Goal: Task Accomplishment & Management: Manage account settings

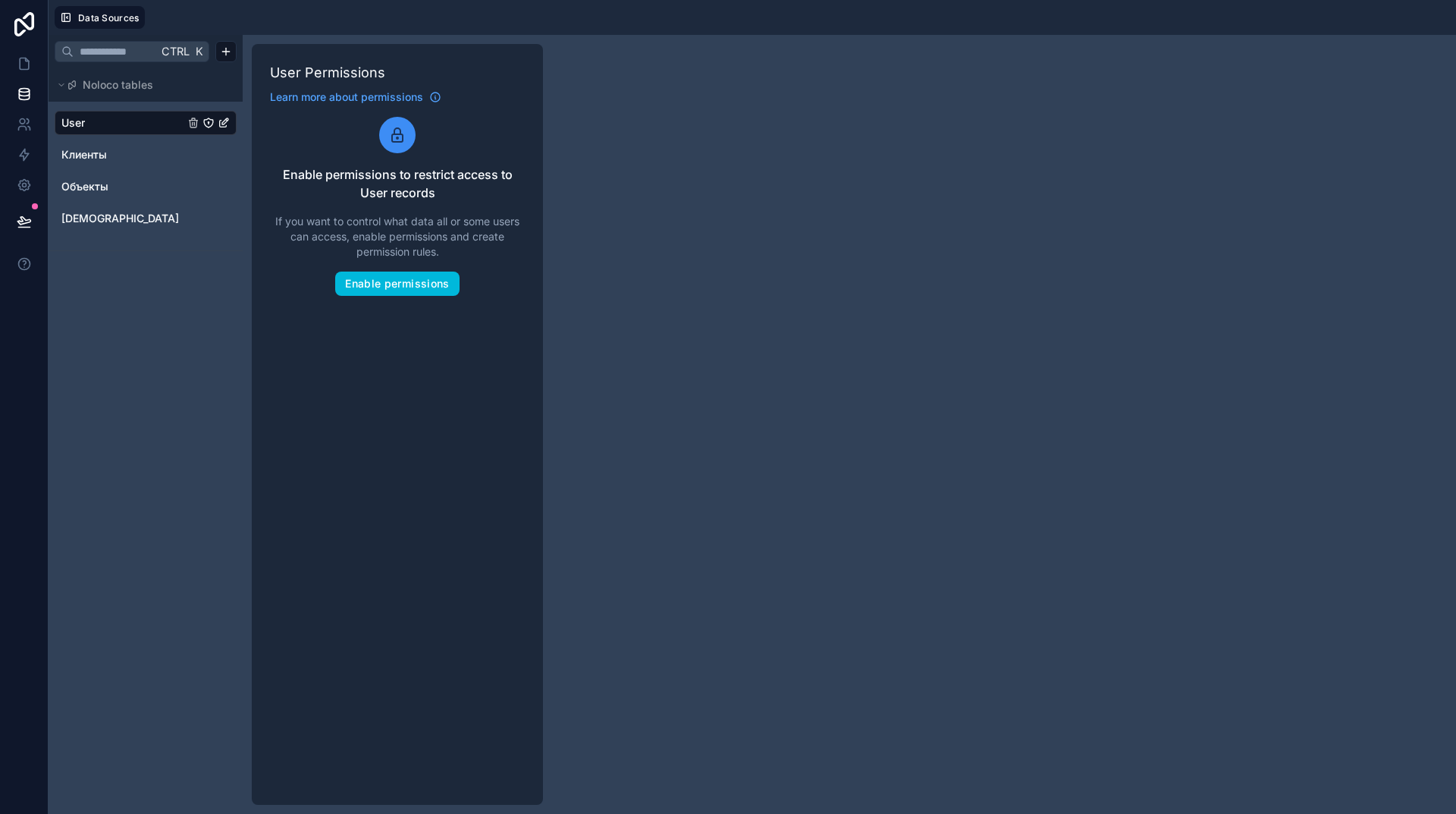
click at [25, 24] on icon at bounding box center [24, 24] width 19 height 24
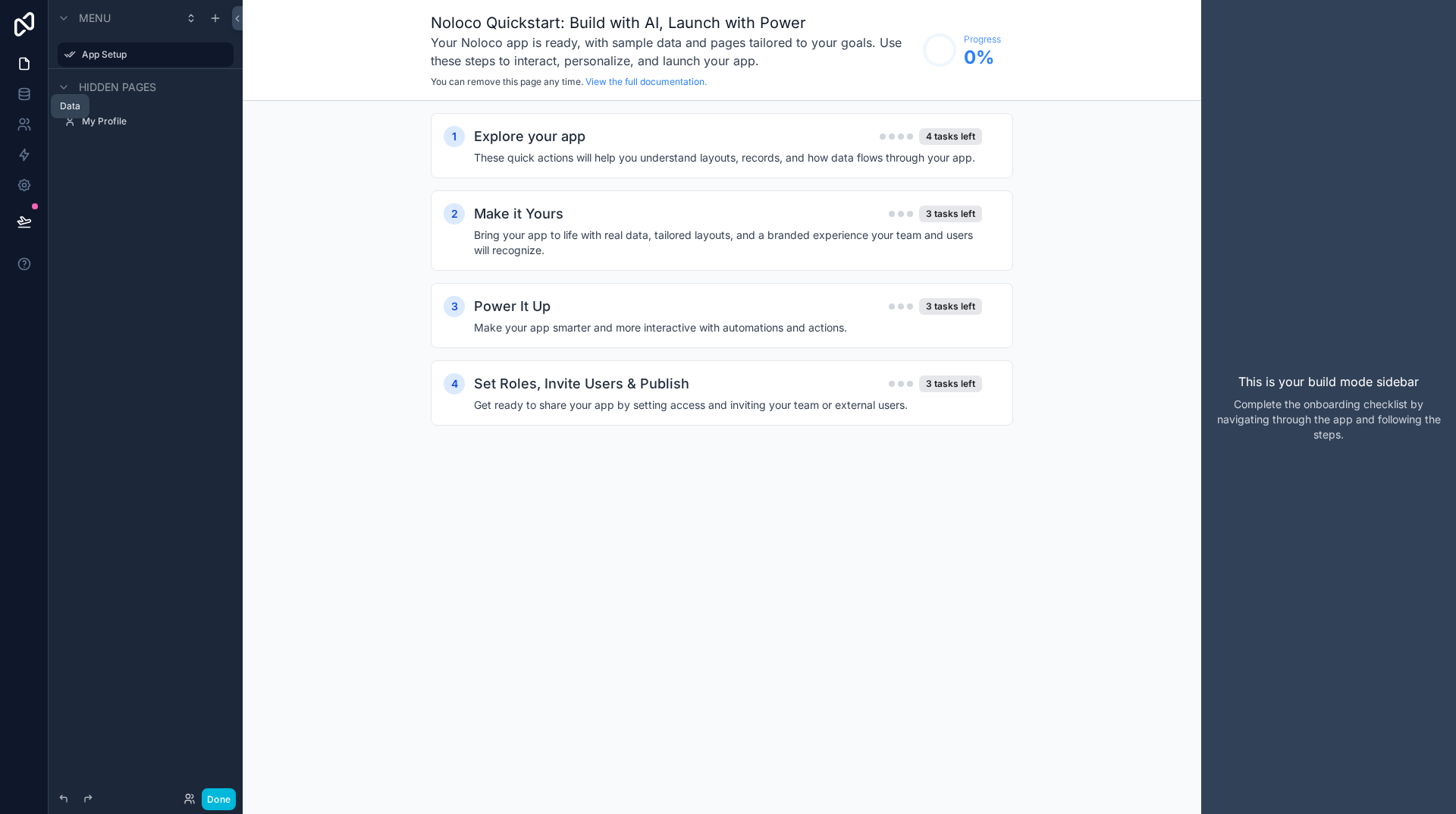
click at [19, 95] on icon at bounding box center [24, 93] width 10 height 6
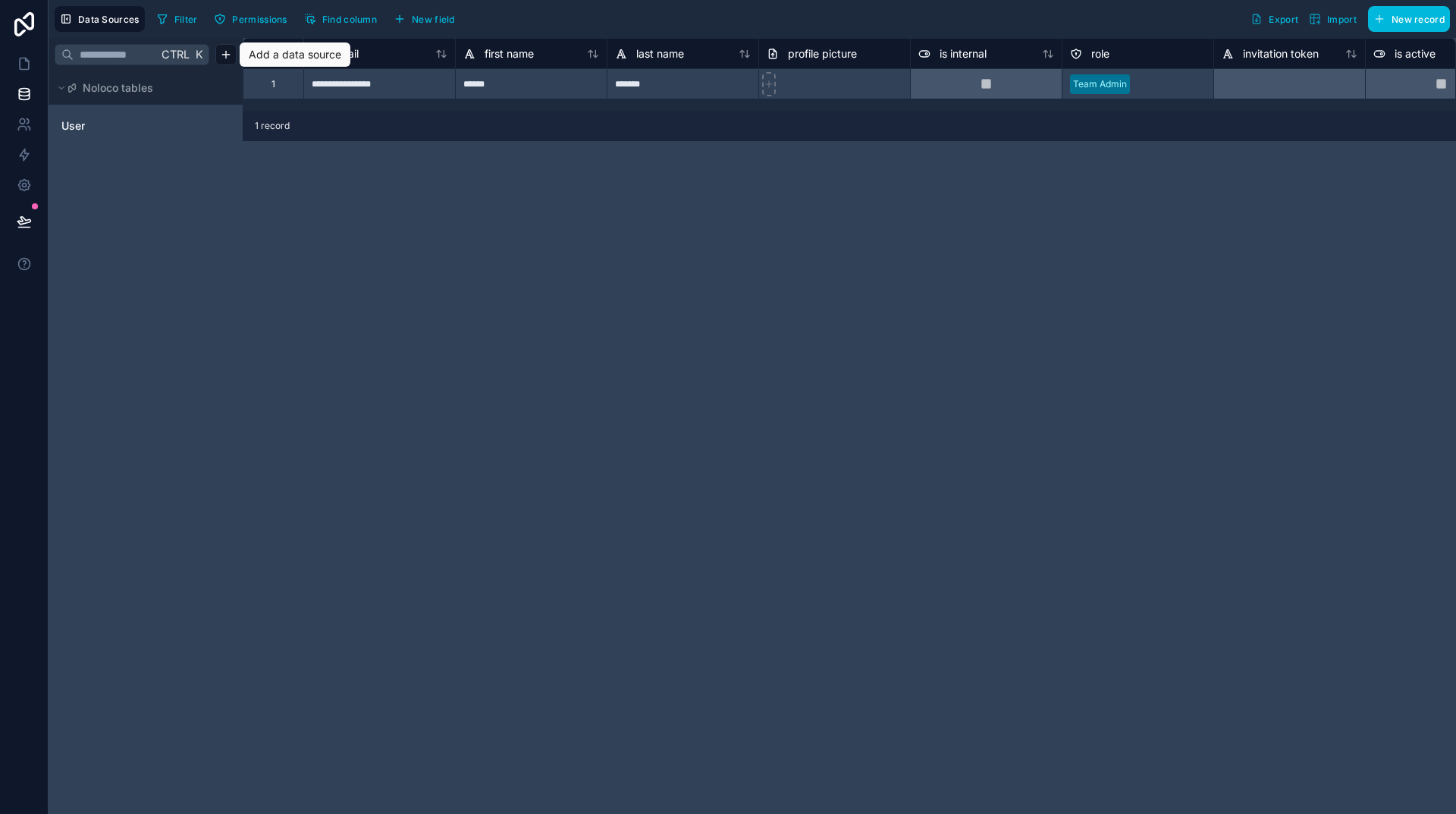
click at [226, 55] on html "**********" at bounding box center [728, 407] width 1456 height 814
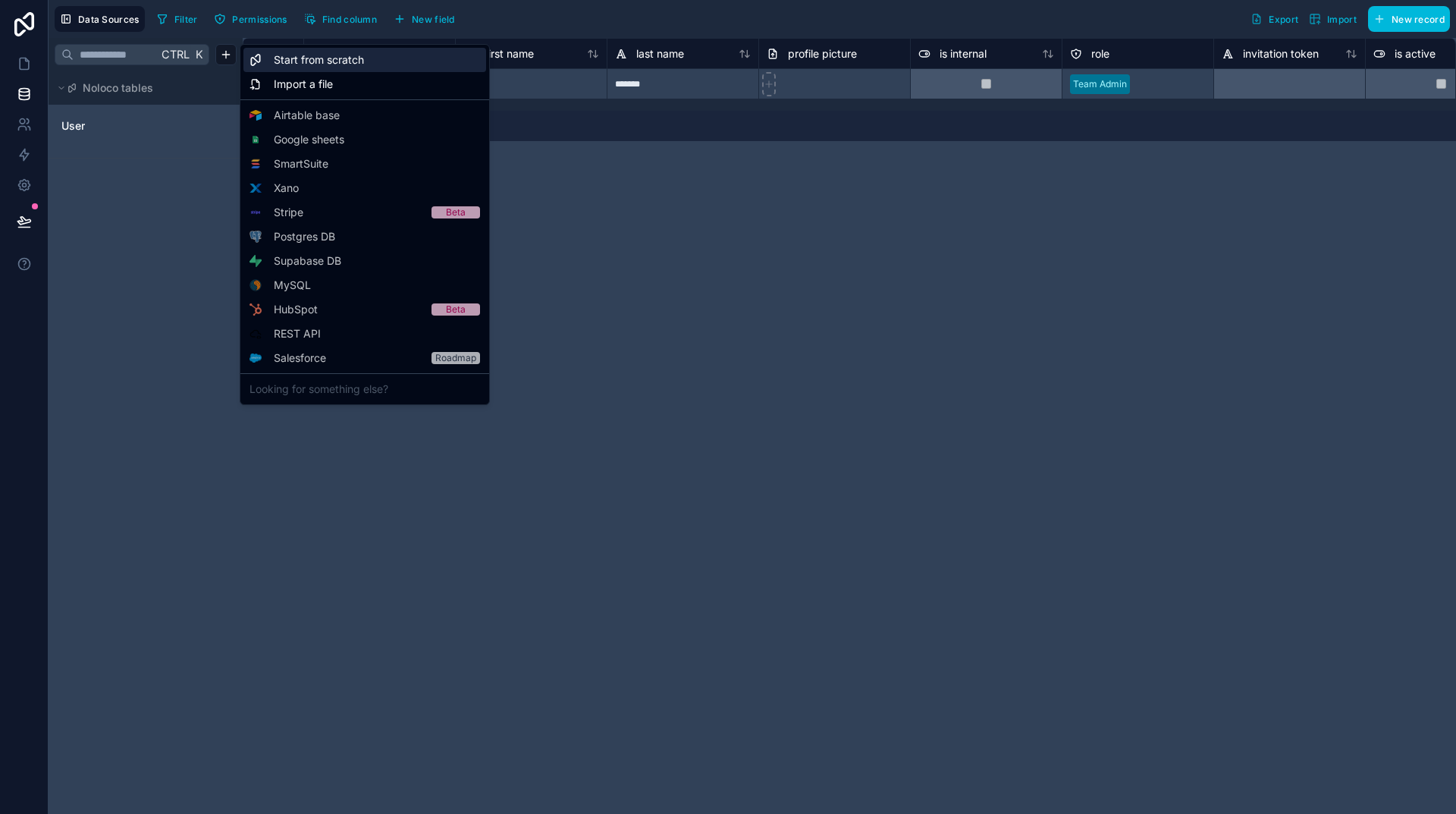
click at [335, 58] on span "Start from scratch" at bounding box center [318, 60] width 90 height 16
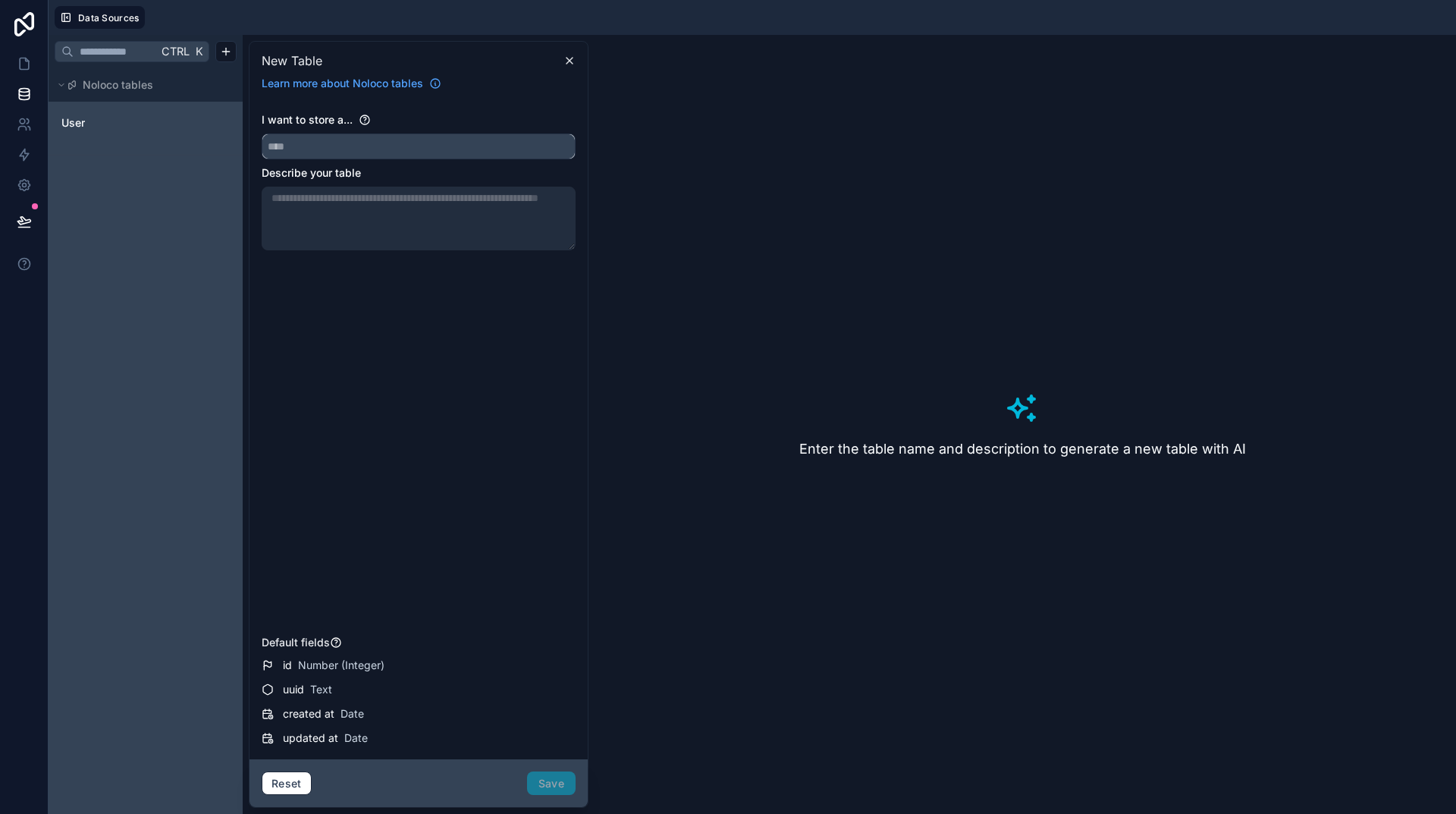
click at [322, 148] on input "text" at bounding box center [418, 146] width 313 height 24
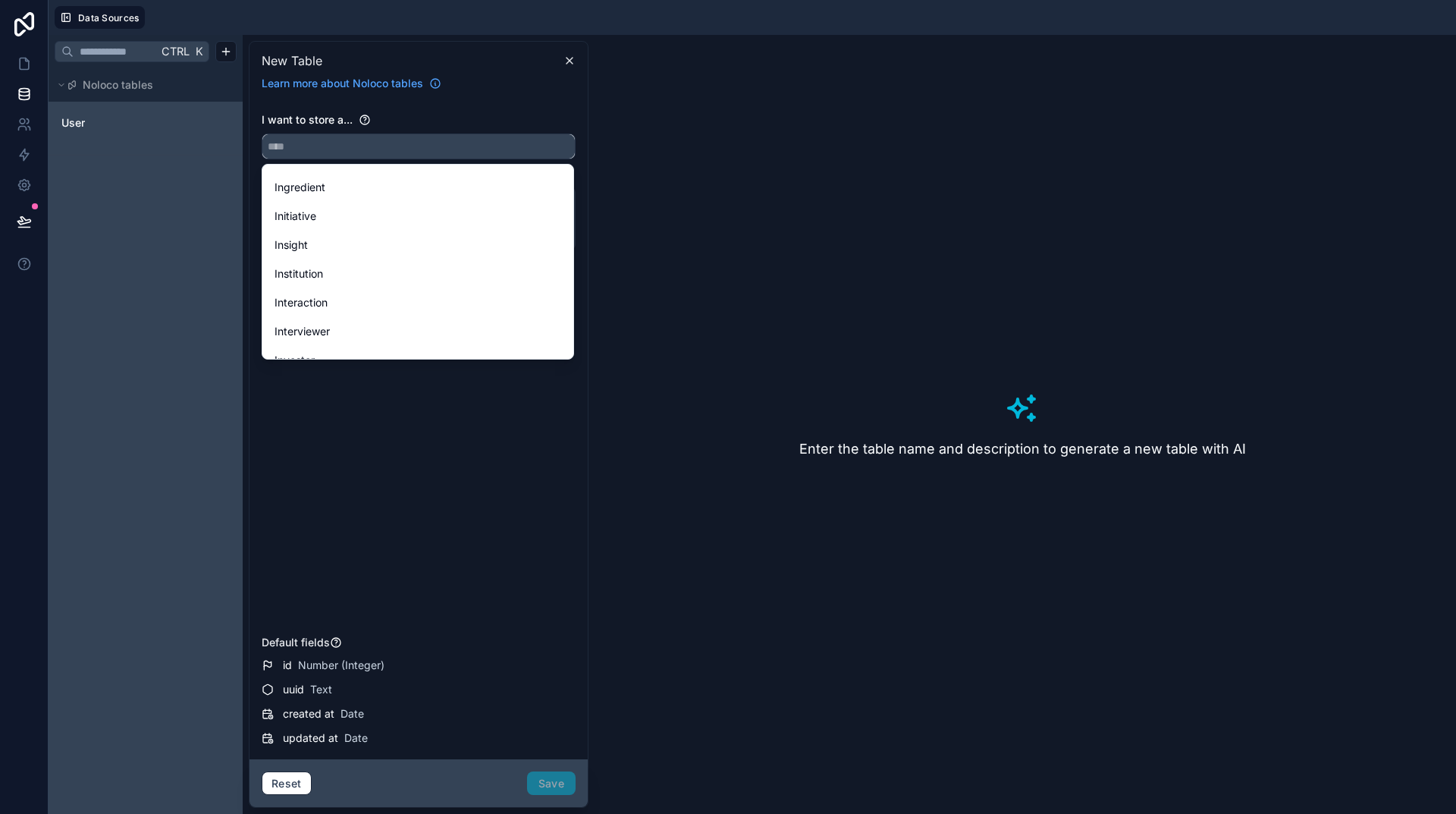
scroll to position [1972, 0]
click at [284, 340] on span "Item" at bounding box center [285, 342] width 22 height 18
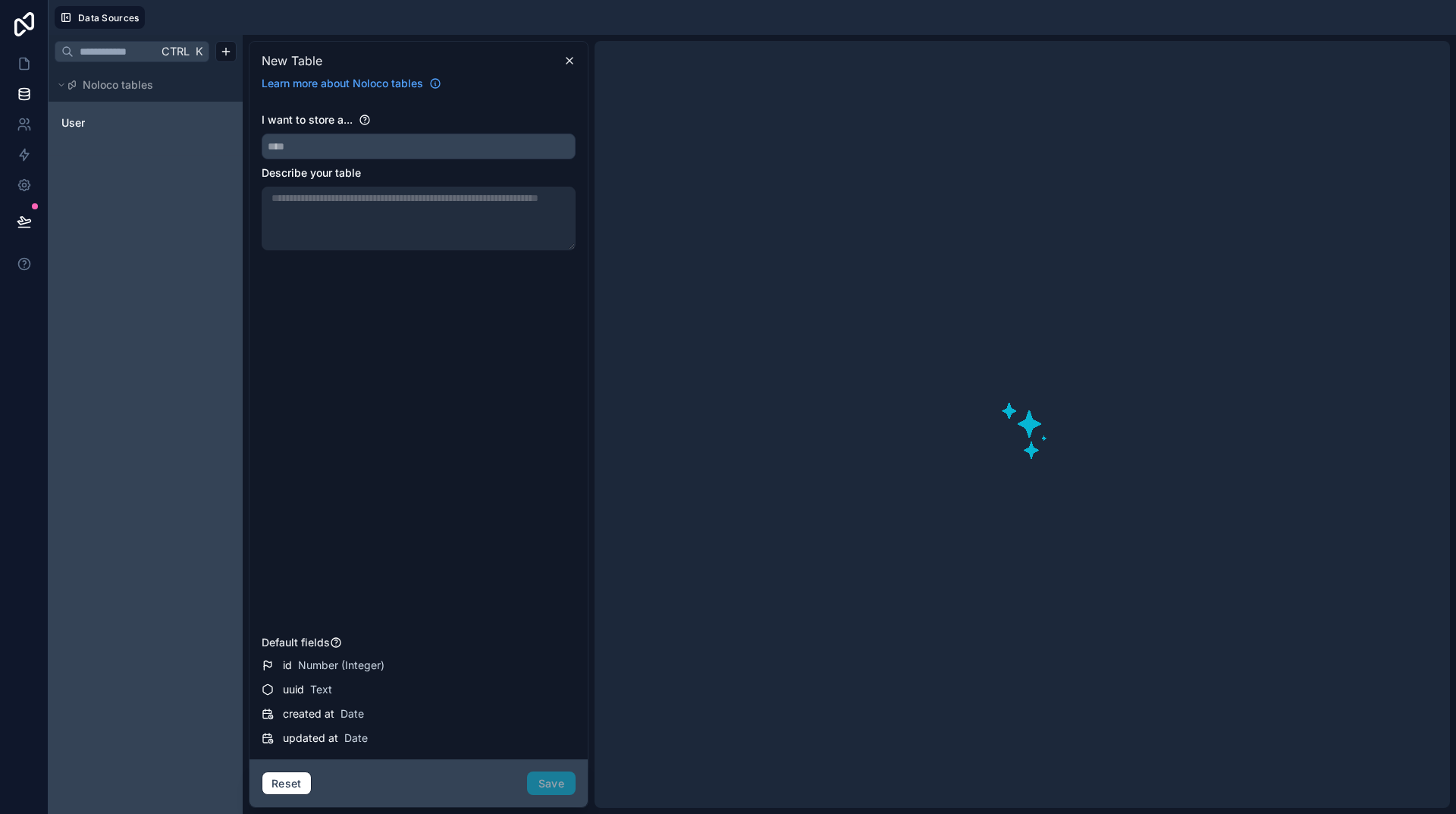
type input "****"
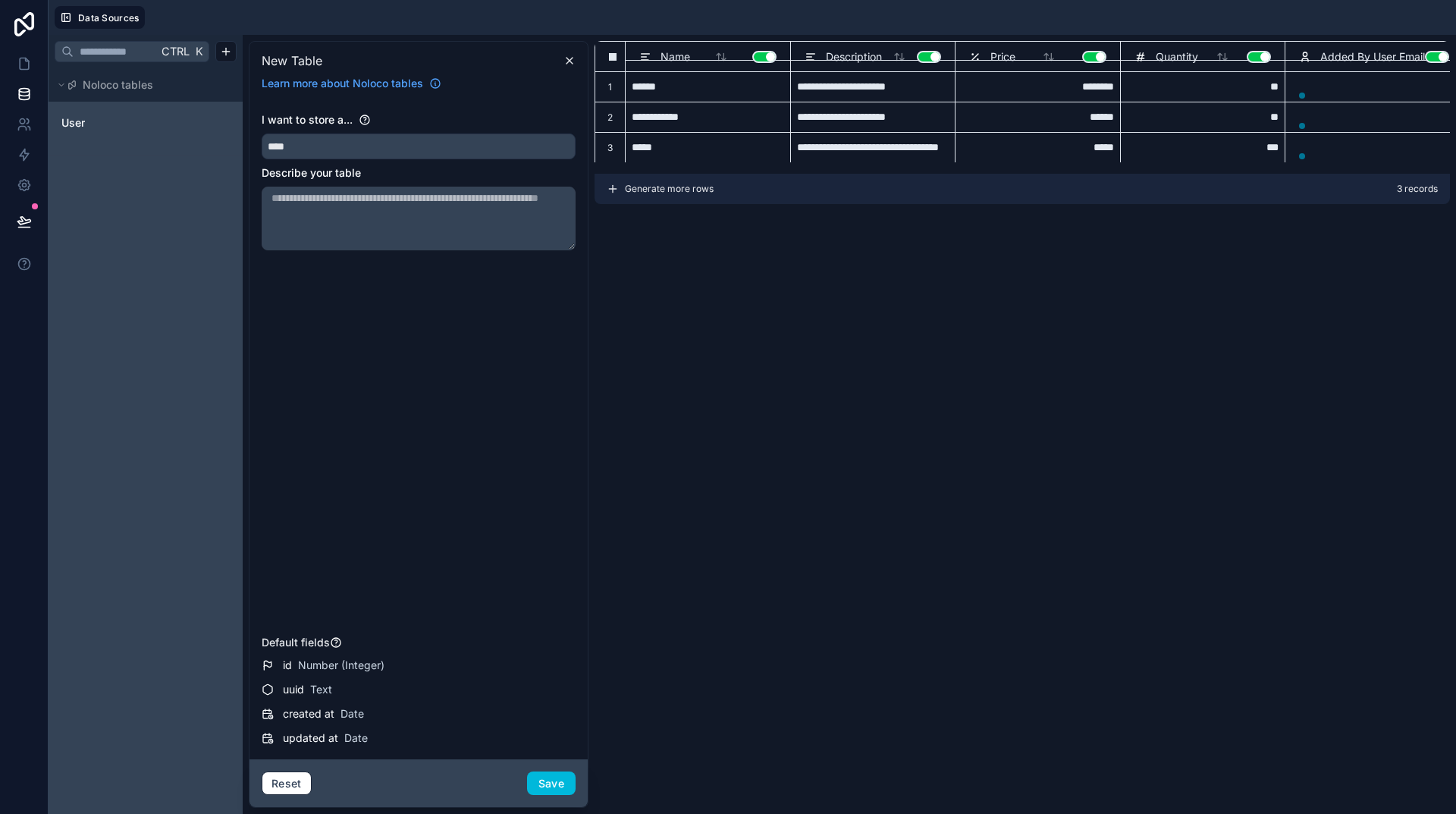
click at [1002, 352] on div "**********" at bounding box center [1022, 425] width 855 height 767
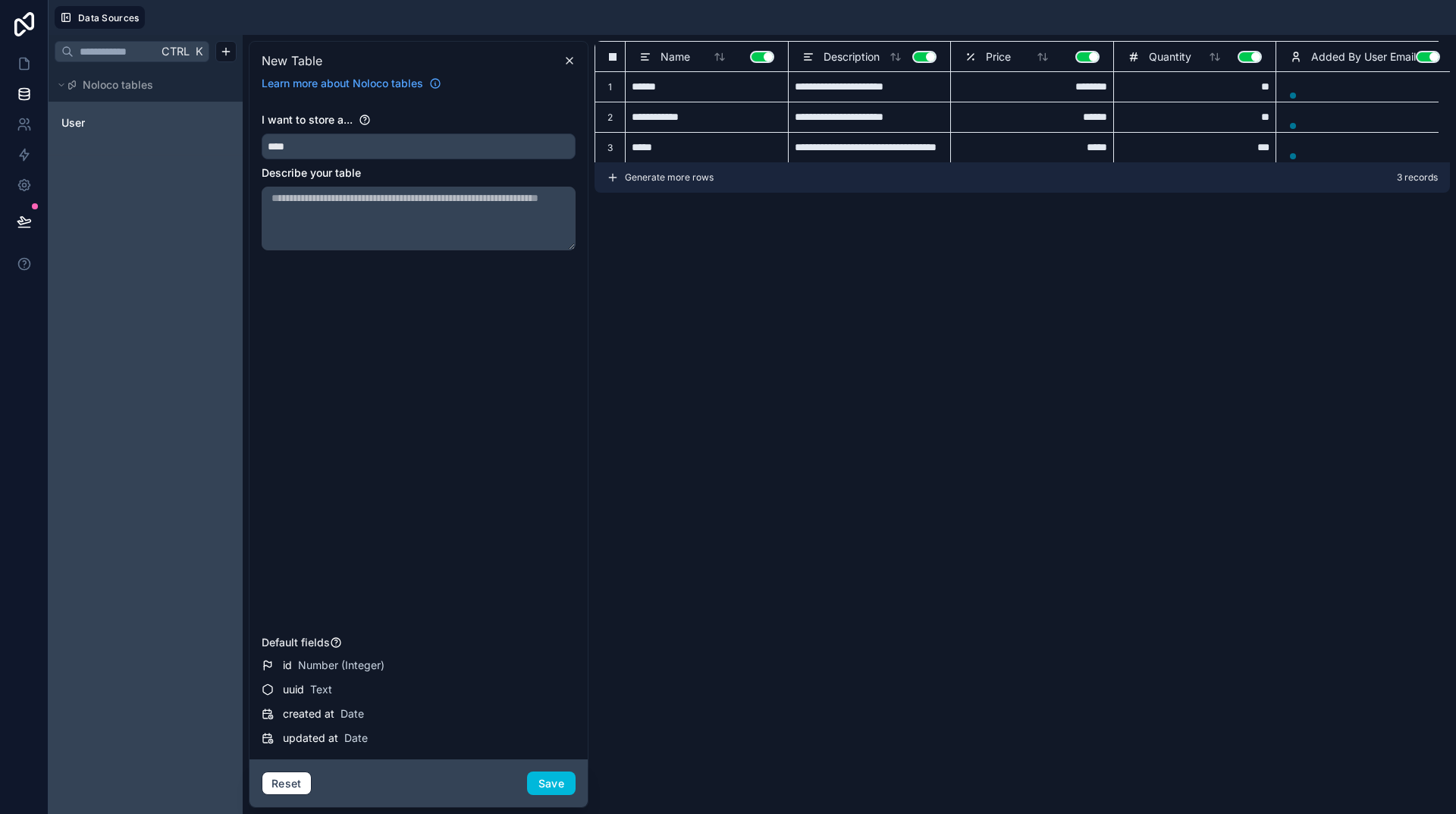
click at [562, 785] on button "Save" at bounding box center [551, 784] width 49 height 24
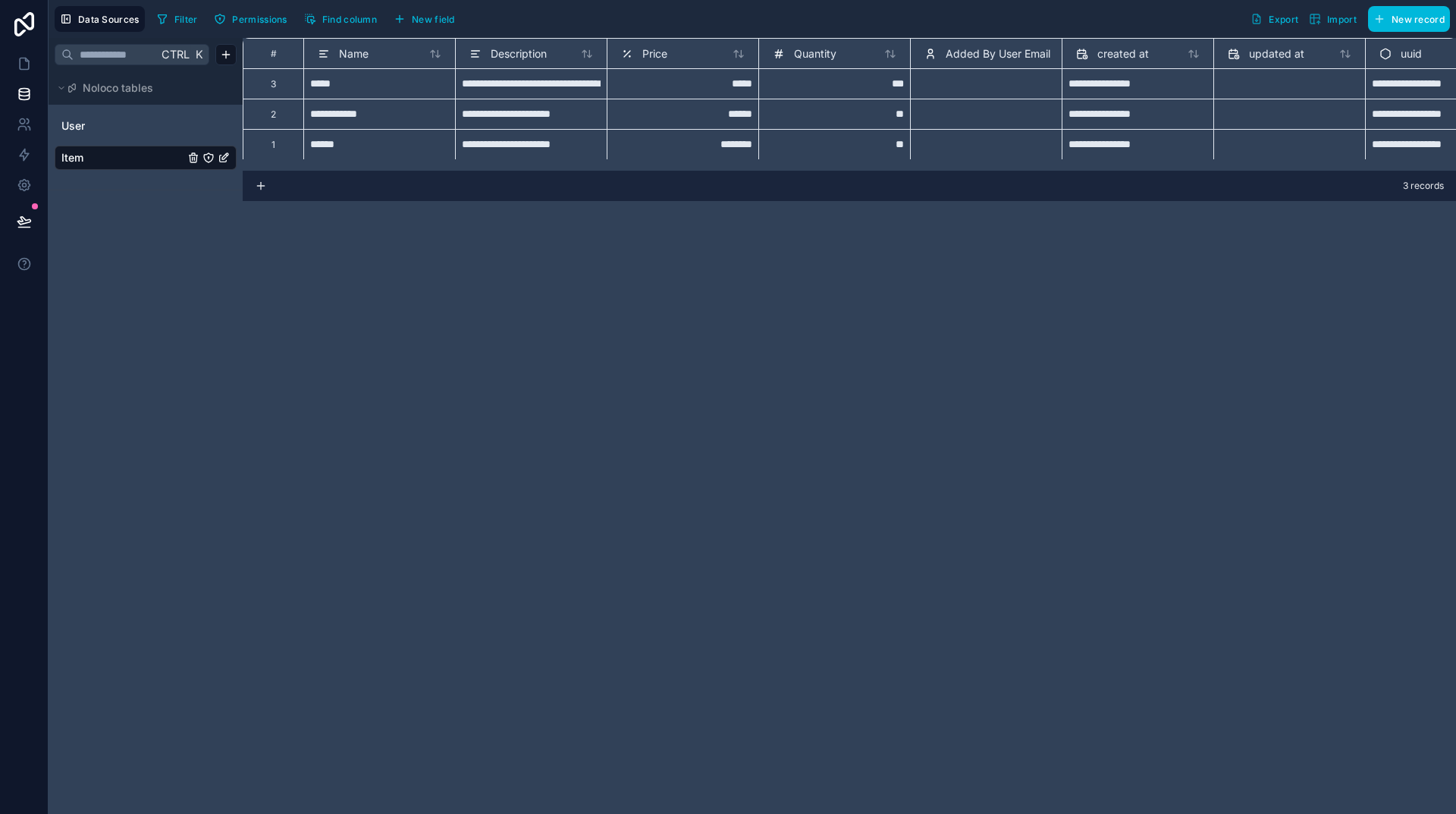
click at [699, 56] on div "Price" at bounding box center [683, 54] width 124 height 18
click at [702, 53] on div "Price" at bounding box center [683, 54] width 124 height 18
click at [224, 155] on icon "Item" at bounding box center [223, 157] width 12 height 12
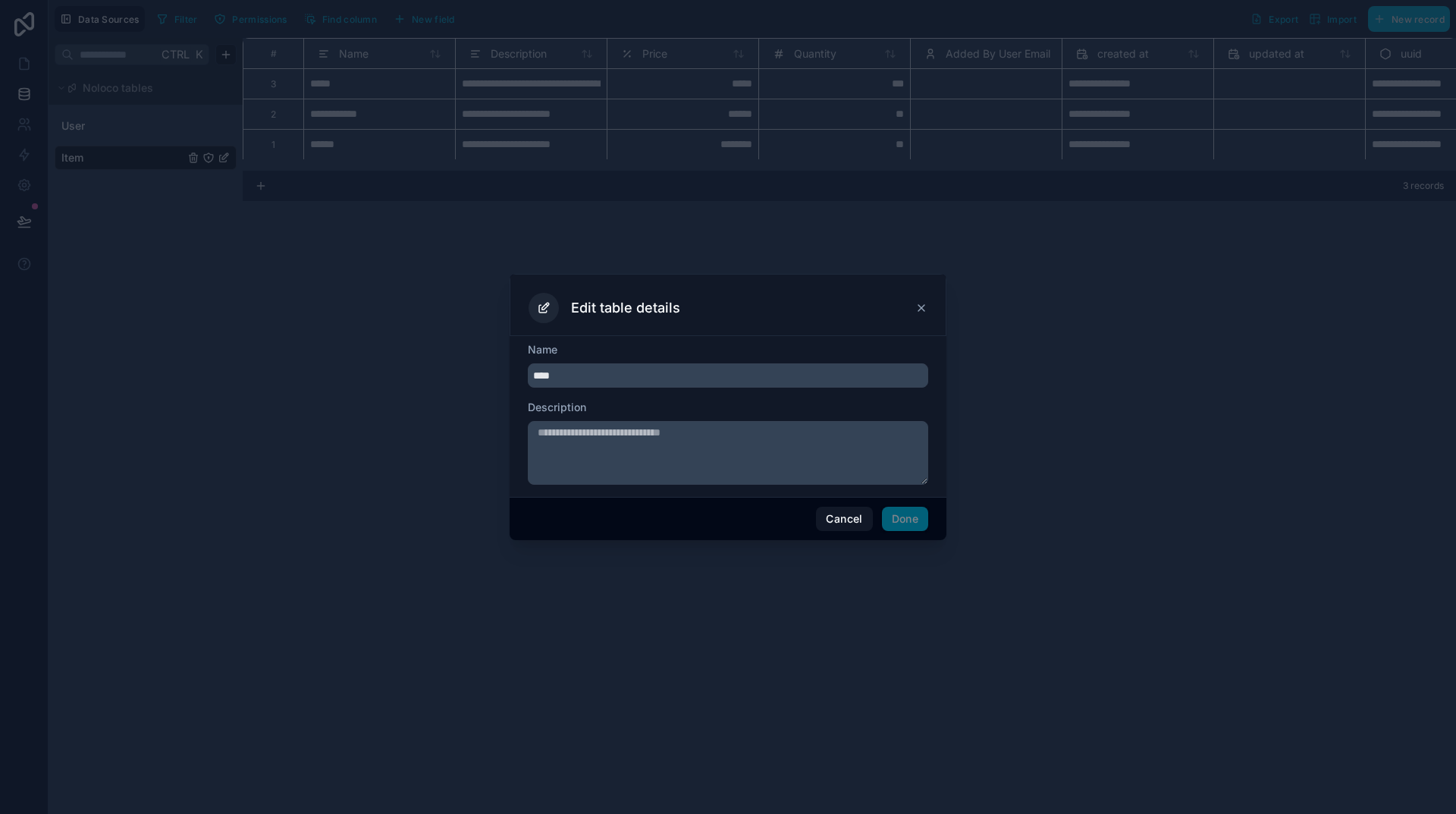
click at [835, 518] on button "Cancel" at bounding box center [843, 519] width 56 height 24
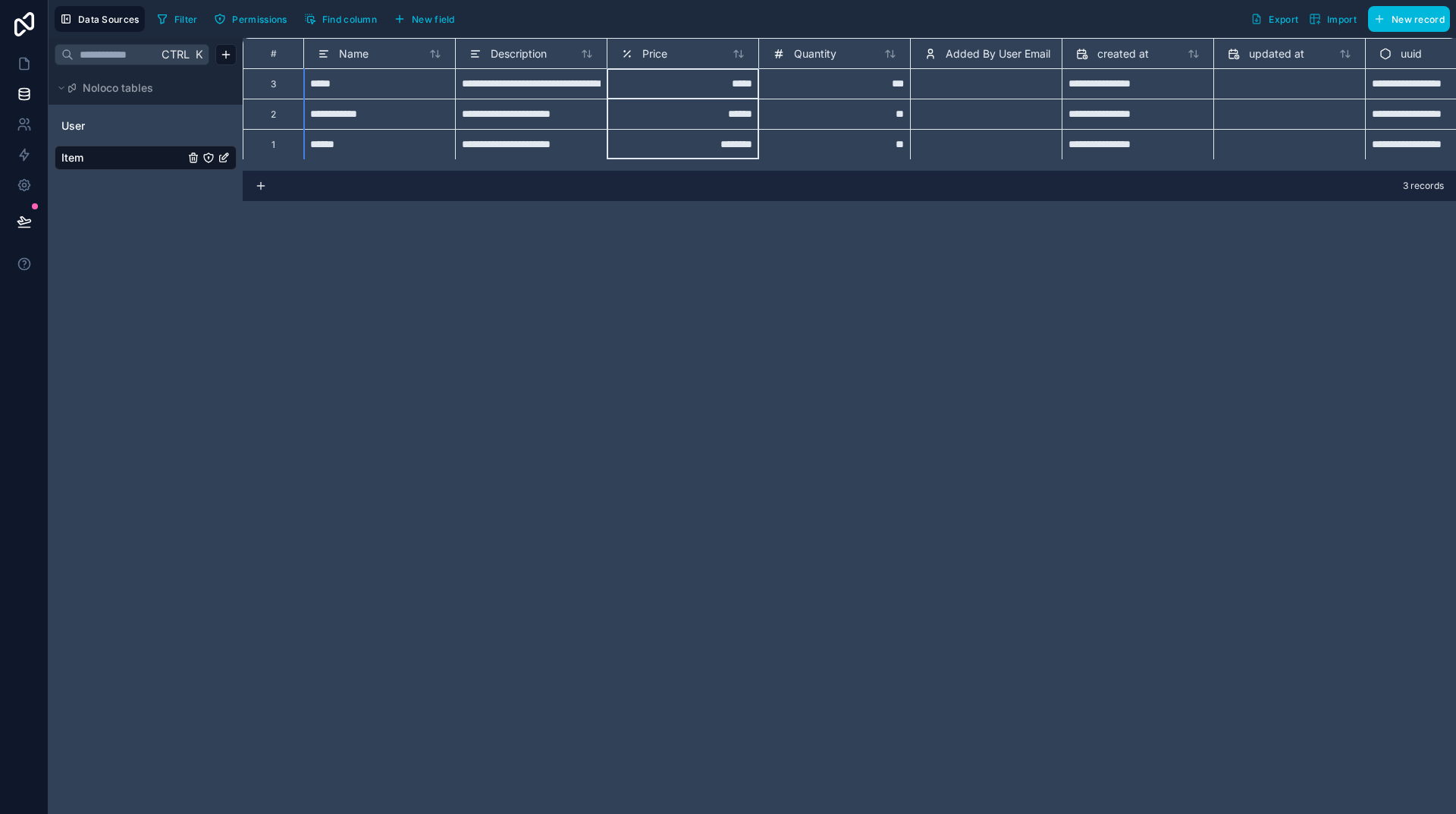
click at [687, 63] on div "Price" at bounding box center [682, 52] width 151 height 30
click at [736, 55] on icon at bounding box center [736, 53] width 4 height 6
click at [869, 311] on div "**********" at bounding box center [850, 426] width 1214 height 776
click at [678, 55] on div "Price" at bounding box center [683, 54] width 124 height 18
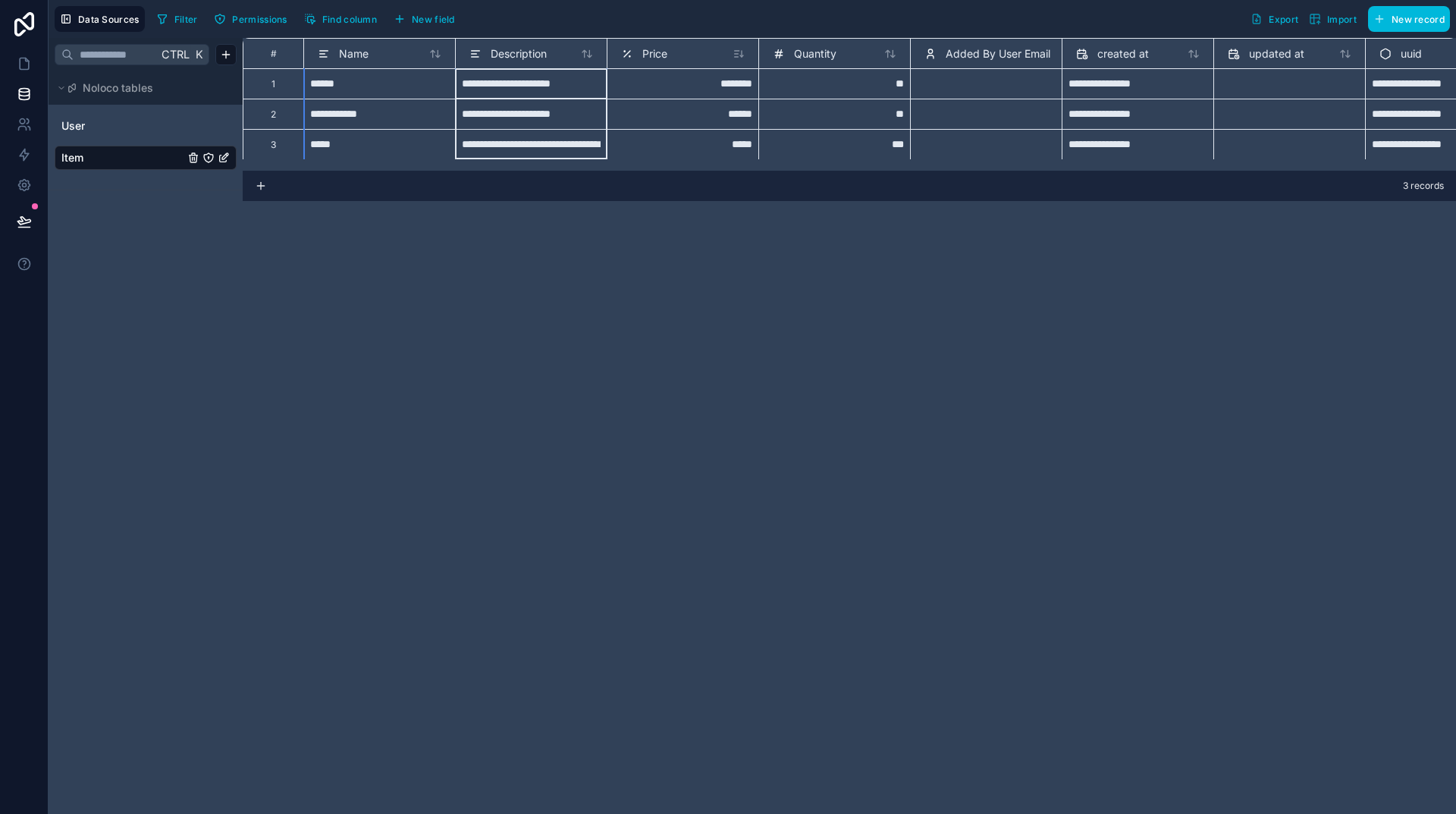
click at [559, 53] on div "Description" at bounding box center [531, 54] width 124 height 18
click at [686, 51] on div "Price" at bounding box center [683, 54] width 124 height 18
click at [733, 211] on div "**********" at bounding box center [850, 426] width 1214 height 776
click at [428, 16] on span "New field" at bounding box center [433, 19] width 43 height 11
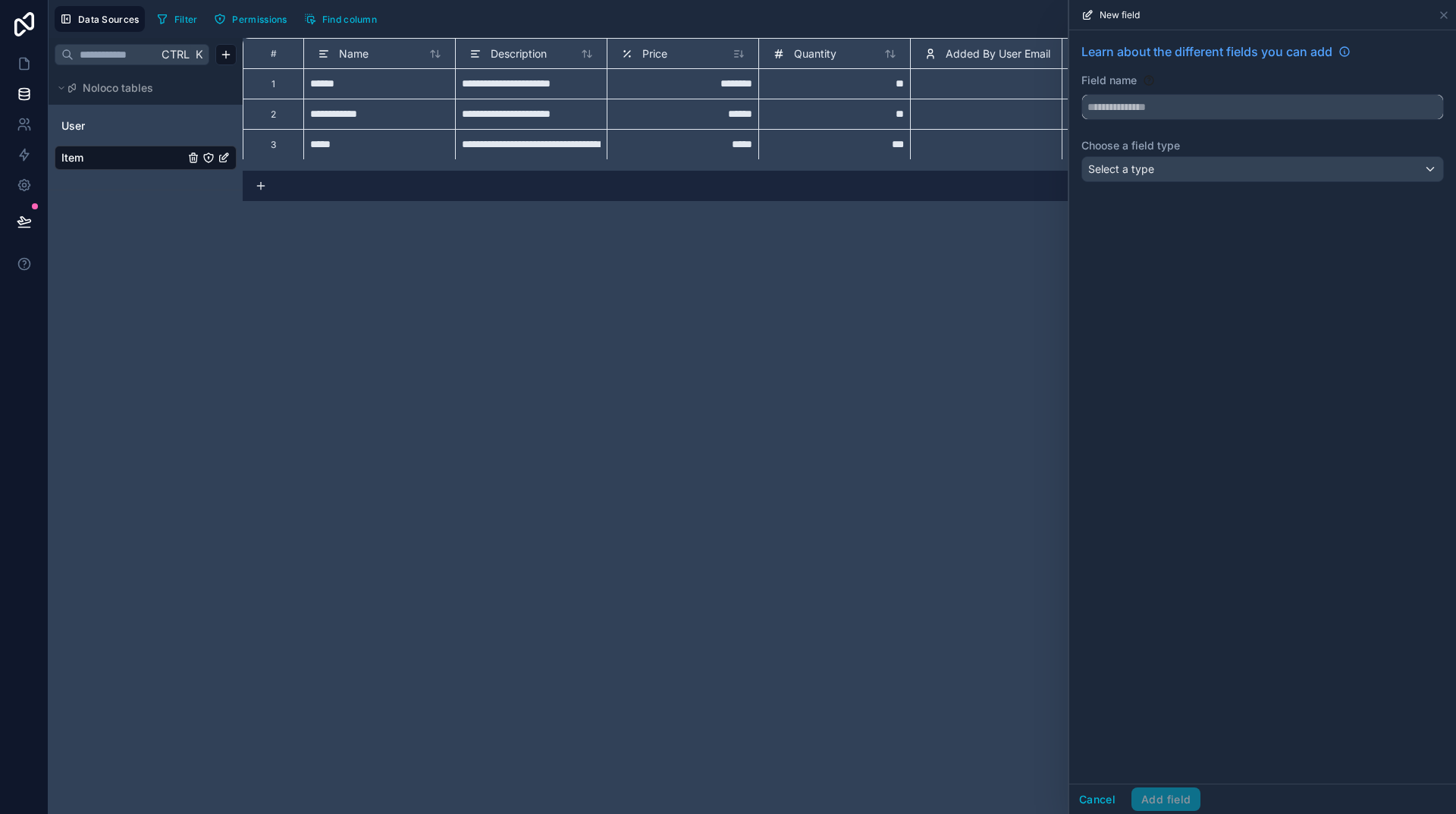
click at [1169, 112] on input "text" at bounding box center [1262, 106] width 361 height 24
type input "*********"
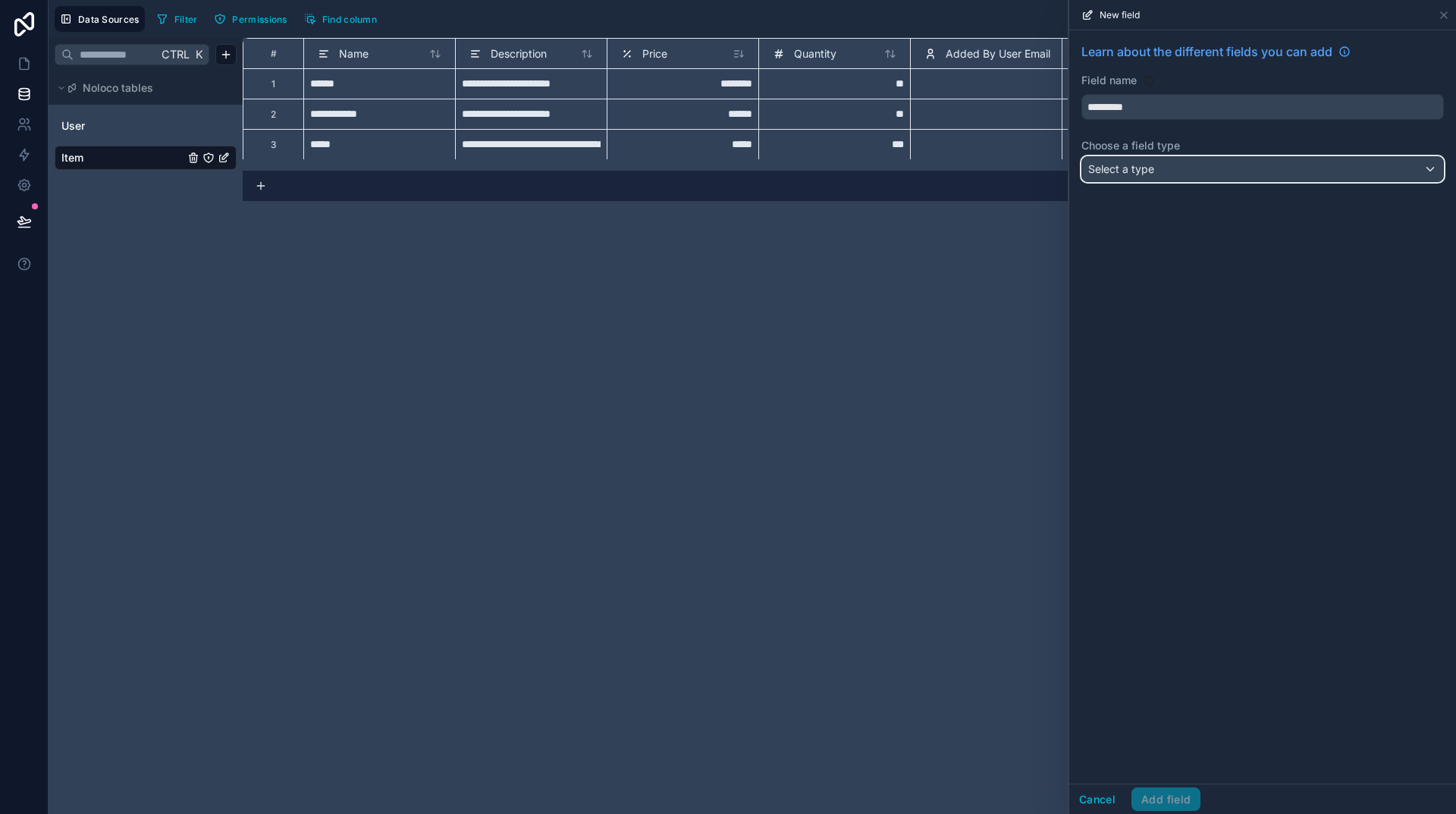
click at [1236, 161] on div "Select a type" at bounding box center [1262, 169] width 361 height 24
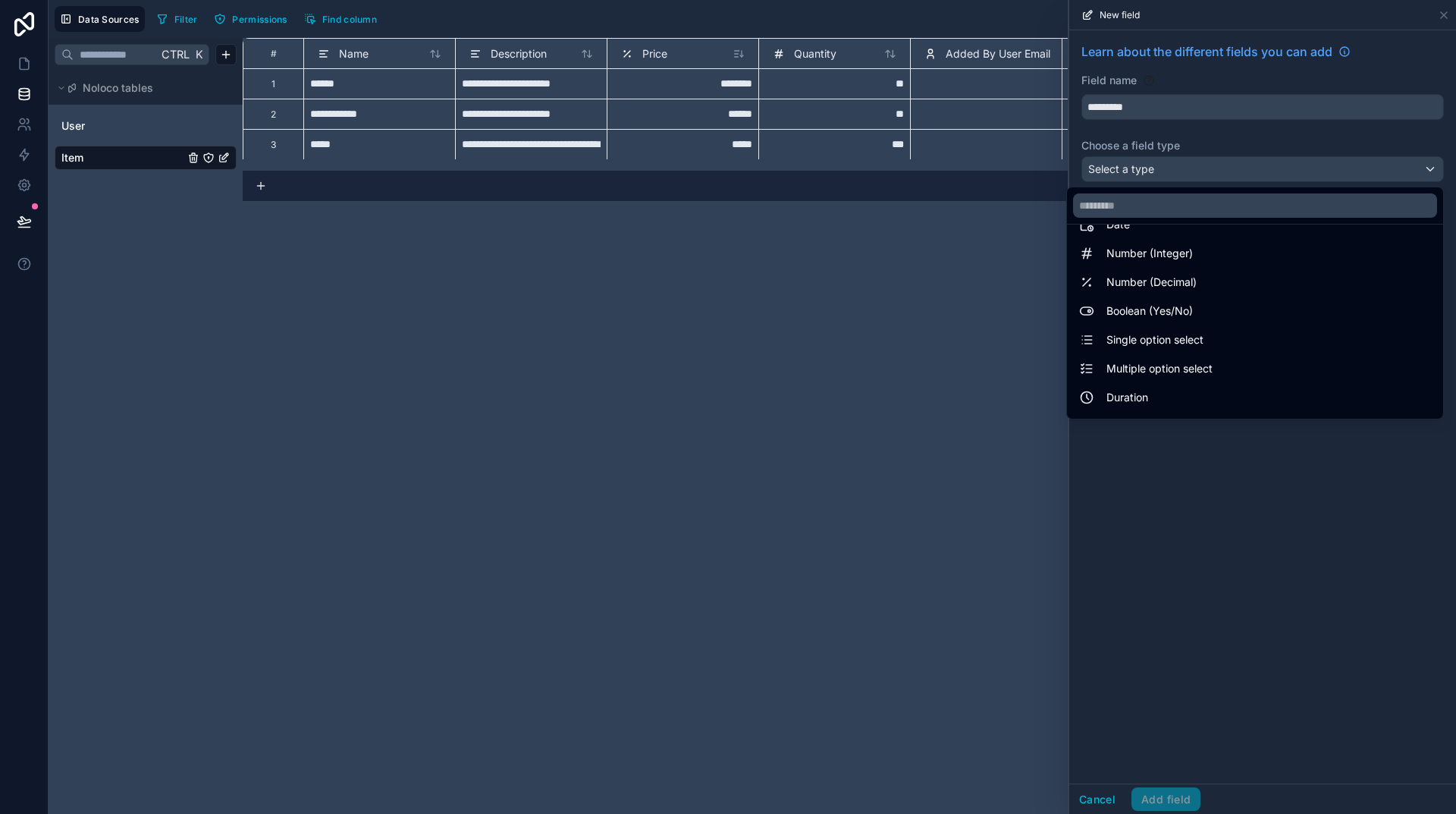
scroll to position [75, 0]
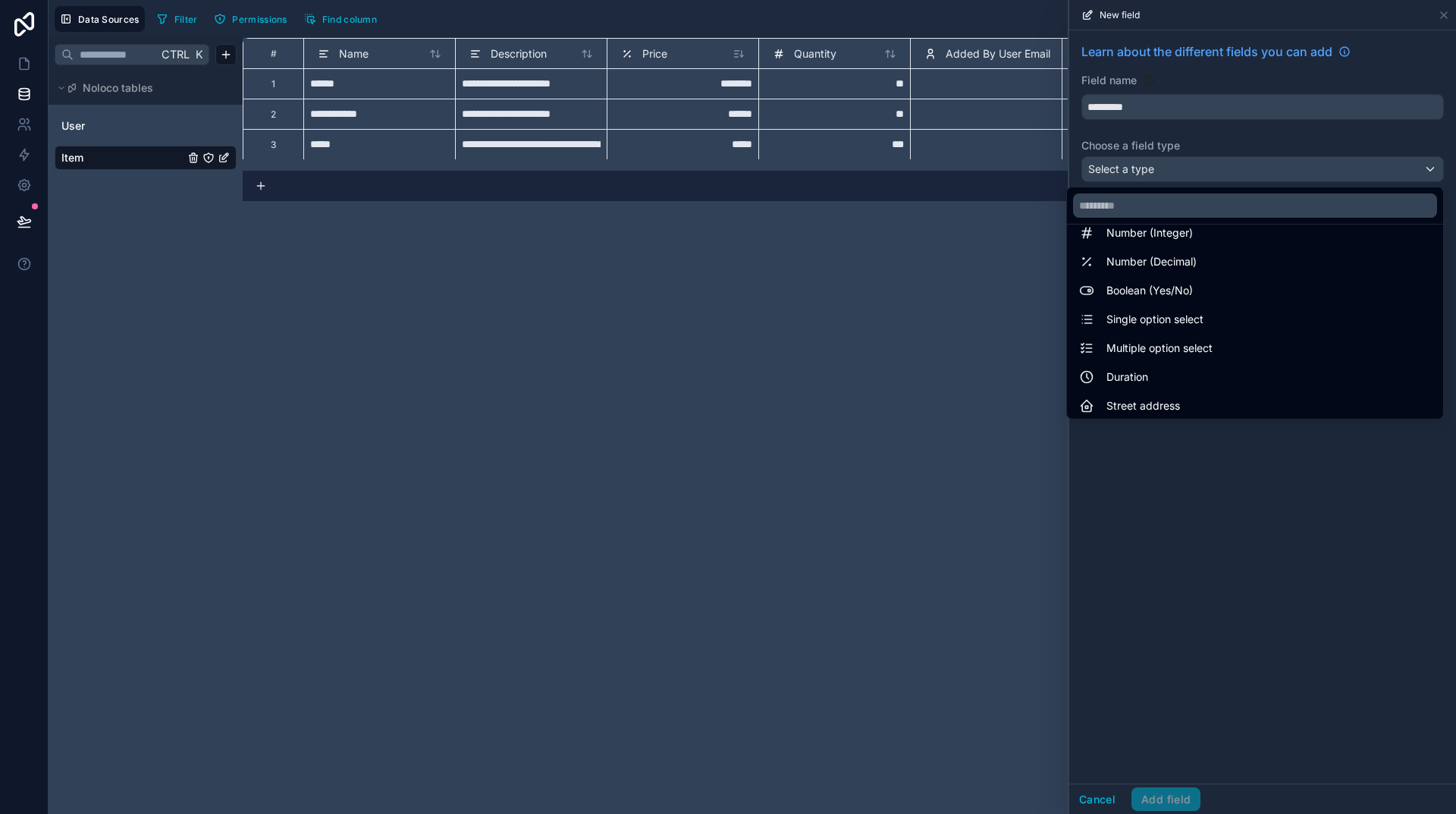
click at [1176, 326] on span "Single option select" at bounding box center [1155, 319] width 97 height 18
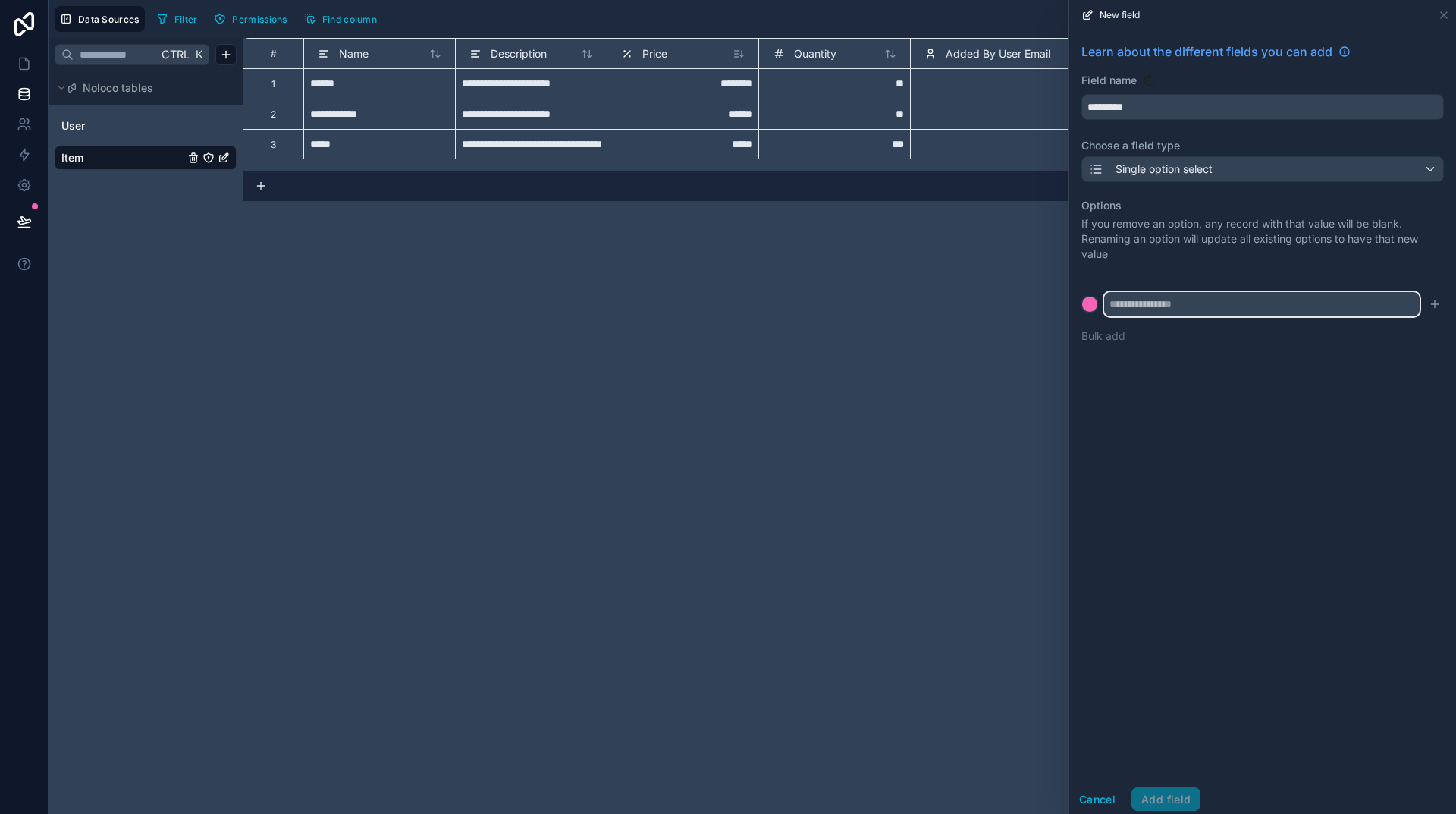
click at [1258, 303] on input "text" at bounding box center [1262, 304] width 316 height 24
type input "******"
click at [1436, 300] on icon "submit" at bounding box center [1434, 304] width 12 height 12
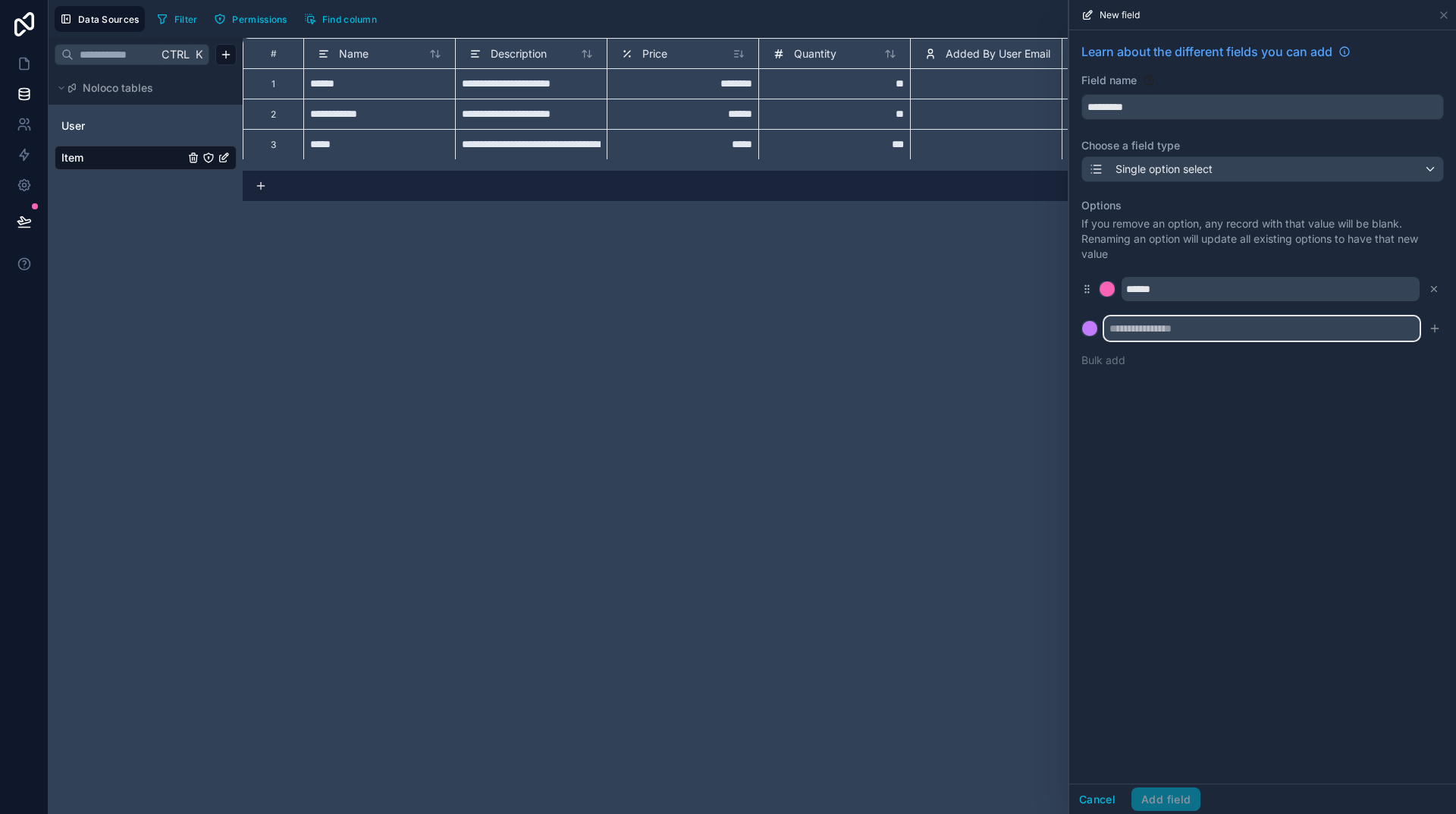
click at [1172, 326] on input "text" at bounding box center [1262, 329] width 316 height 24
type input "**********"
click at [1082, 320] on button at bounding box center [1090, 329] width 17 height 17
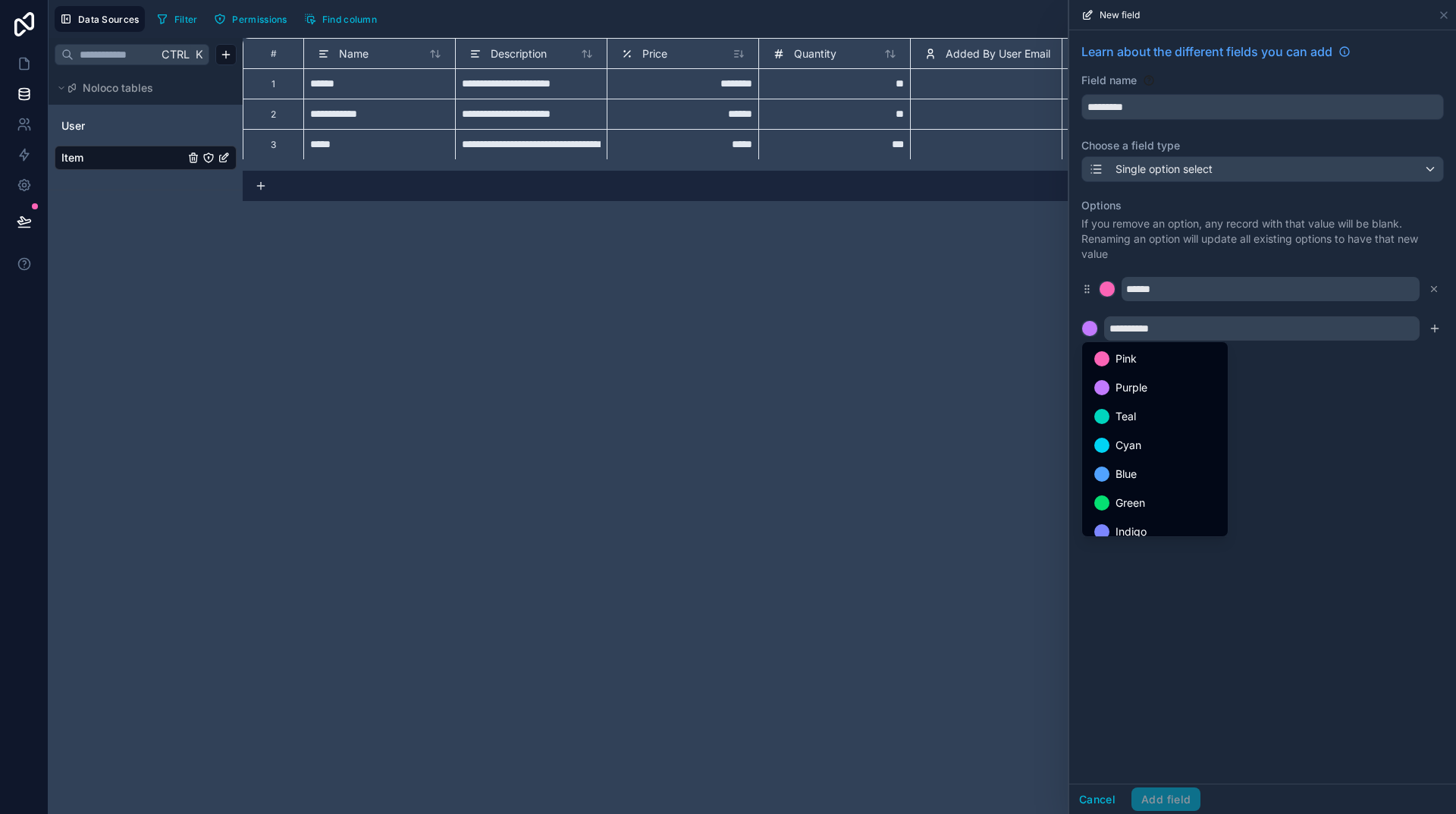
click at [1103, 496] on div at bounding box center [1102, 503] width 16 height 16
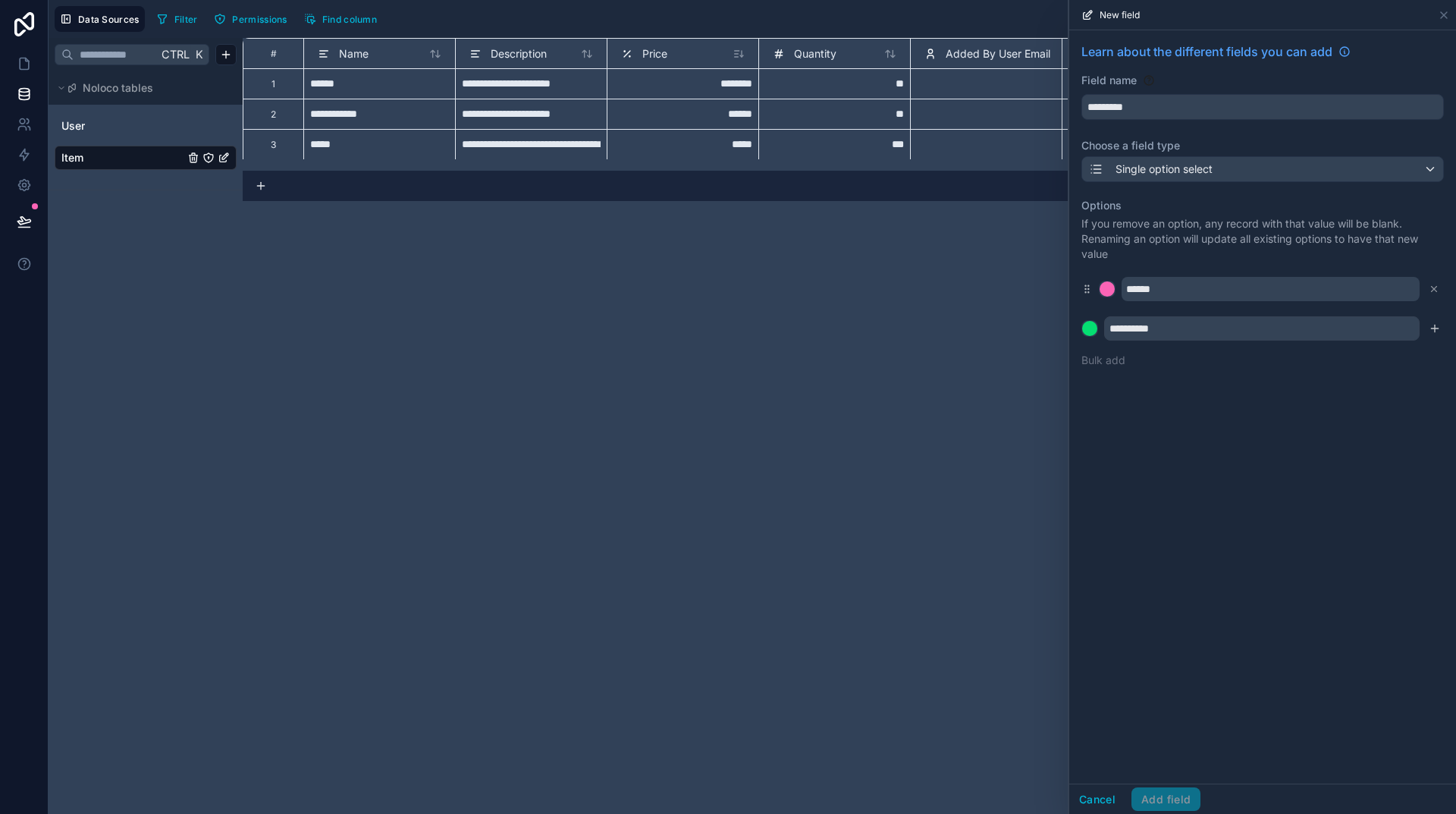
click at [1433, 330] on icon "submit" at bounding box center [1434, 328] width 12 height 12
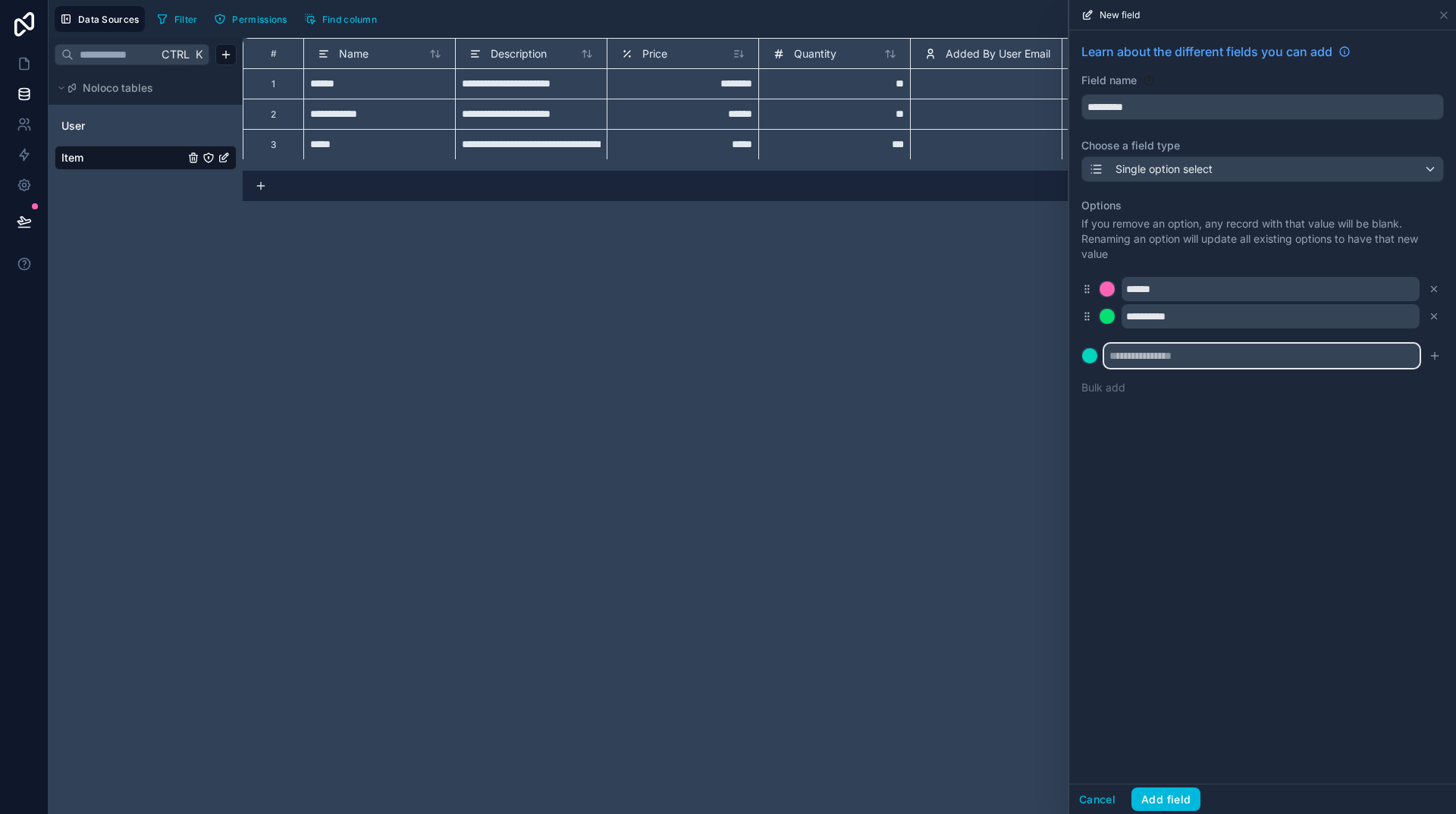
click at [1162, 357] on input "text" at bounding box center [1262, 355] width 316 height 24
type input "**********"
click at [1092, 358] on div at bounding box center [1090, 355] width 16 height 16
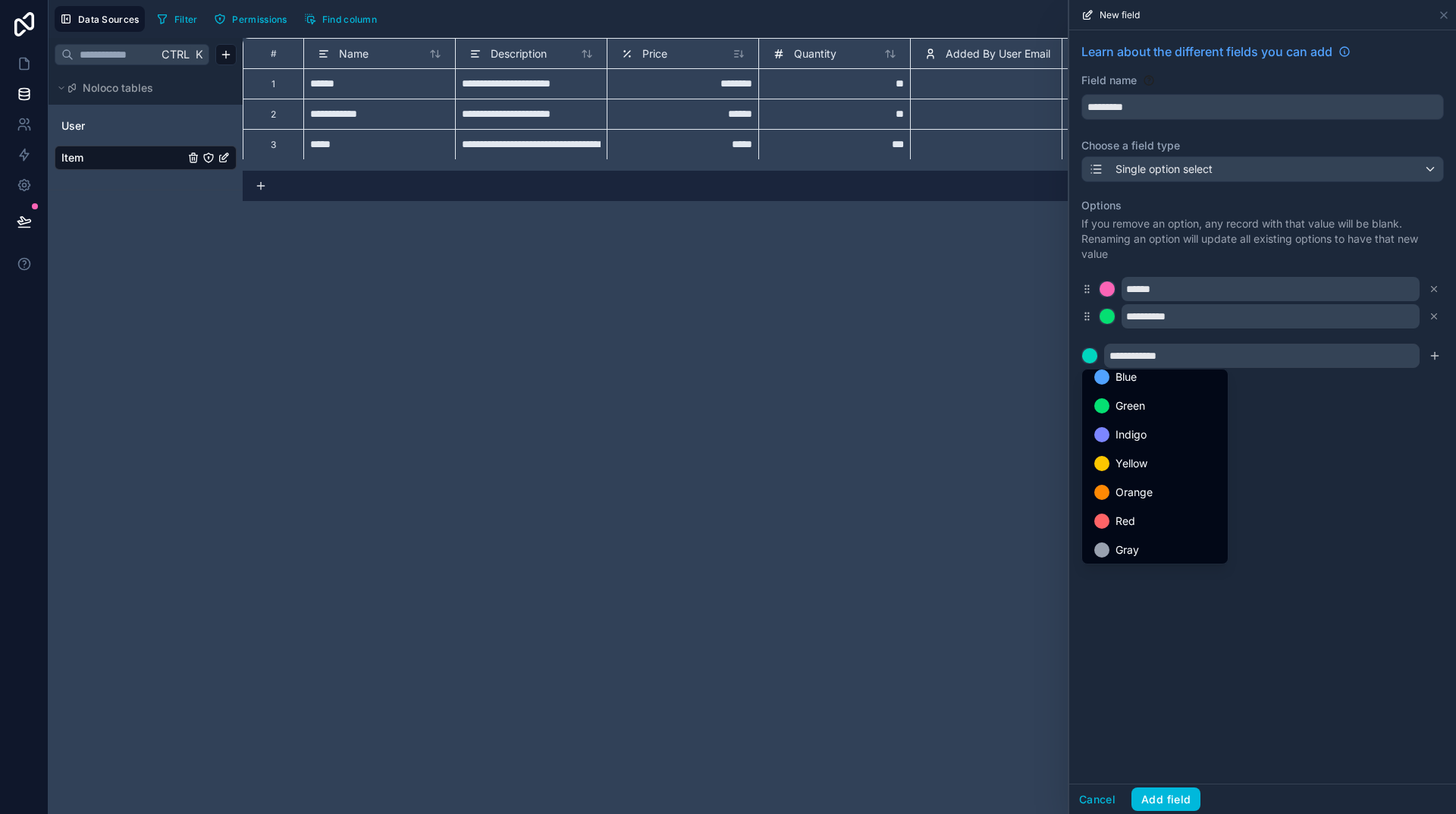
scroll to position [128, 0]
click at [1118, 544] on span "Gray" at bounding box center [1128, 547] width 24 height 18
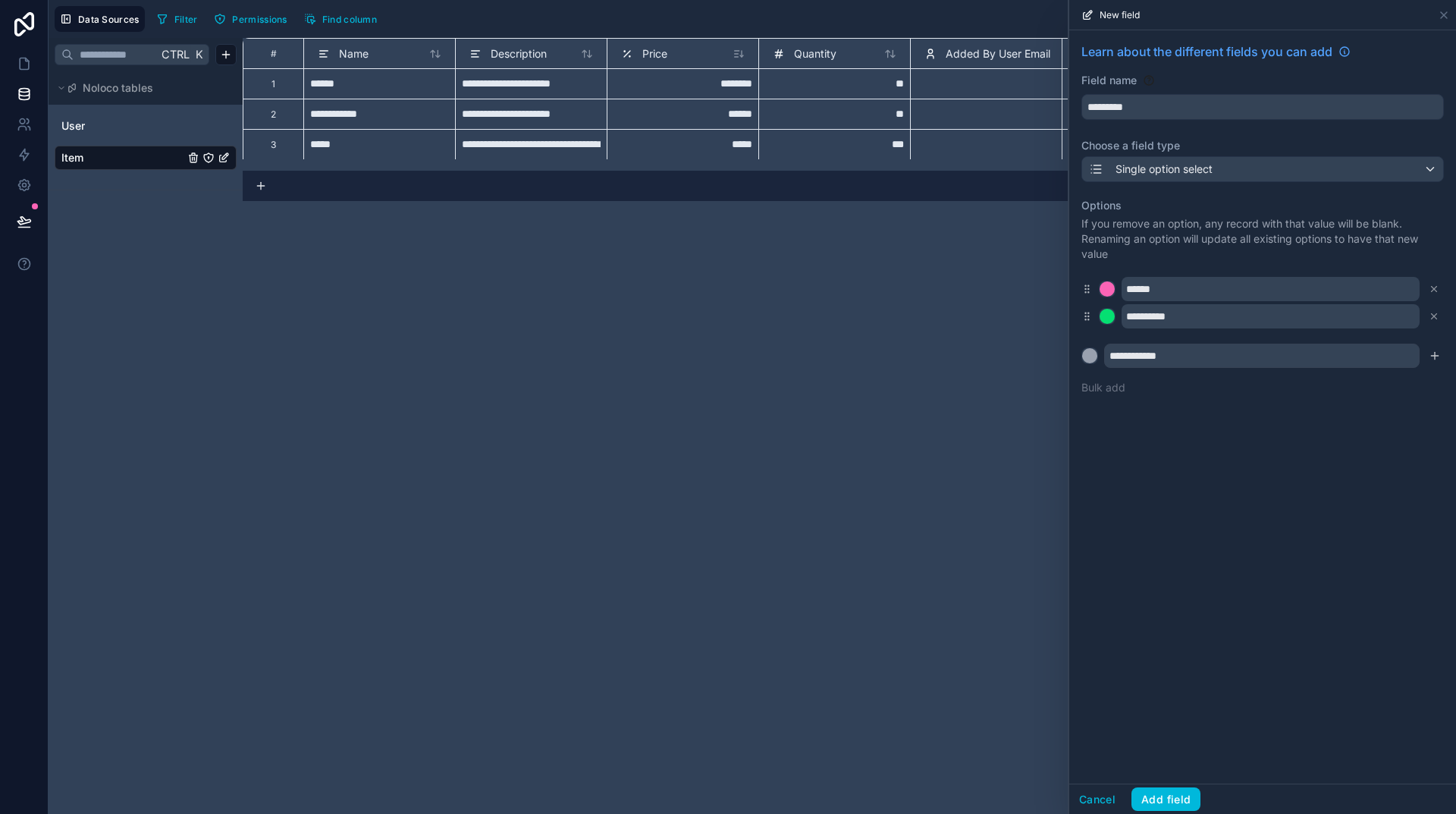
click at [1434, 357] on icon "submit" at bounding box center [1434, 355] width 12 height 12
click at [1163, 802] on button "Add field" at bounding box center [1165, 799] width 69 height 24
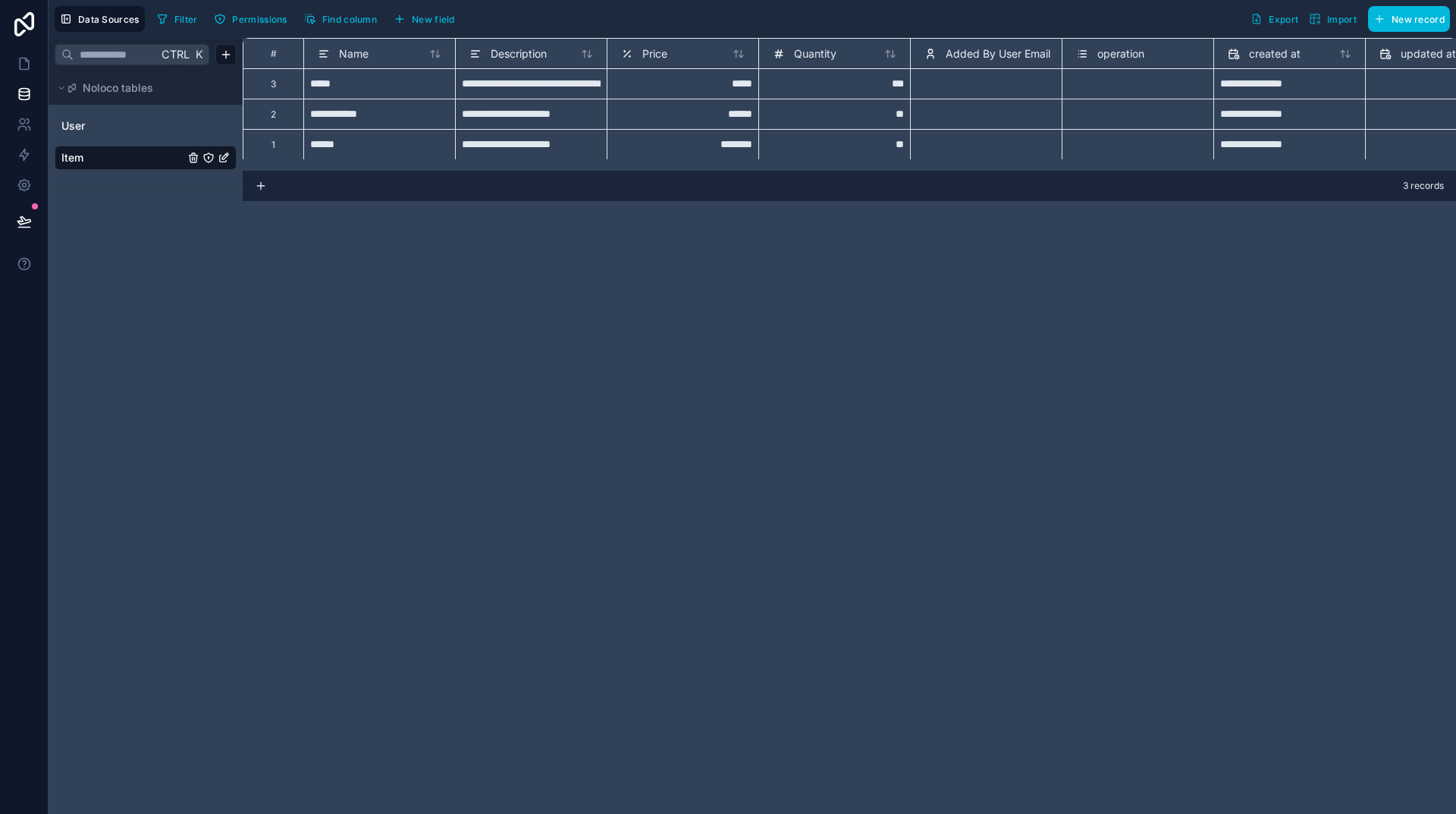
click at [974, 59] on span "Added By User Email" at bounding box center [998, 53] width 105 height 16
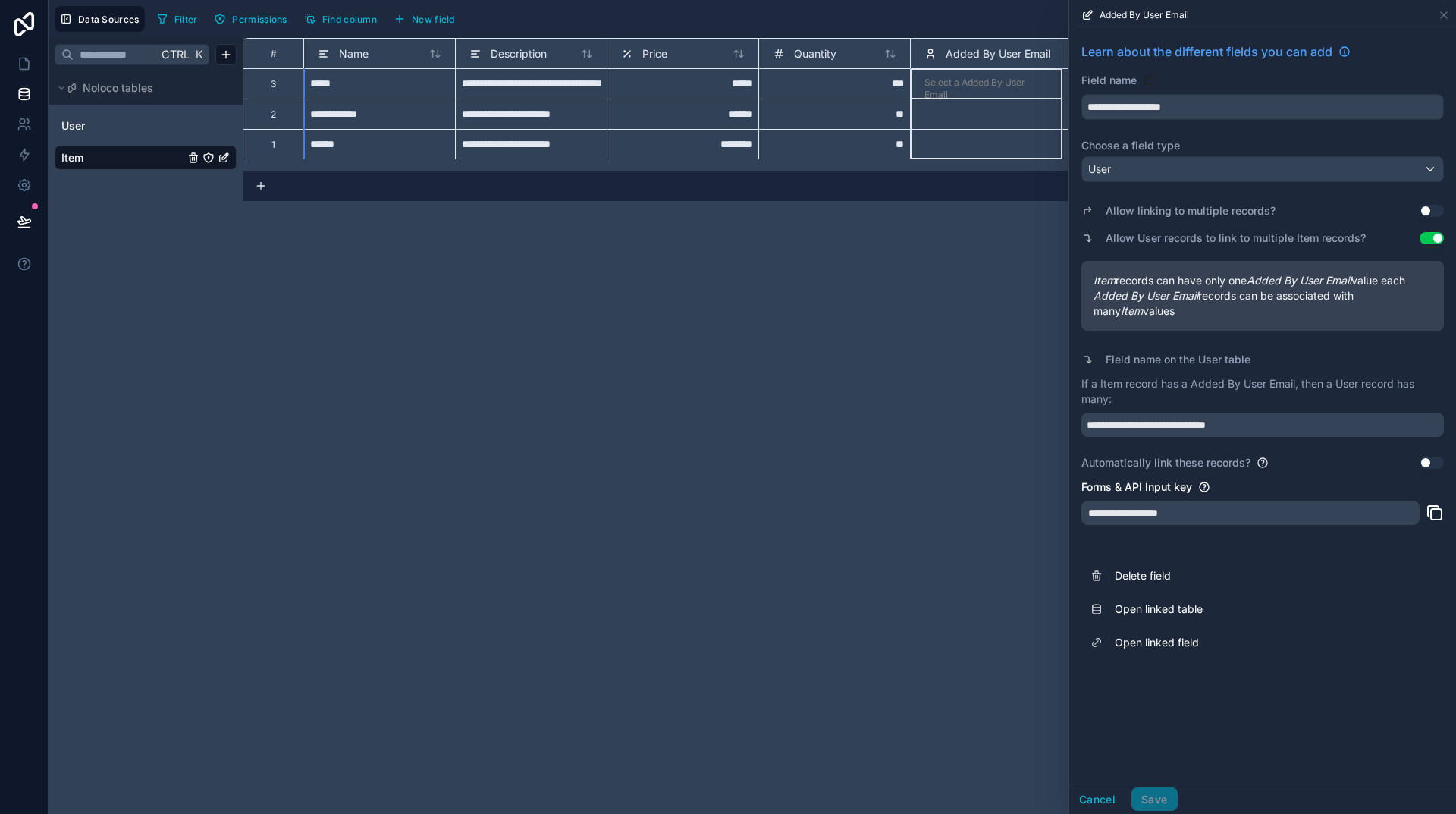
click at [914, 353] on div "**********" at bounding box center [850, 426] width 1214 height 776
click at [1104, 793] on button "Cancel" at bounding box center [1097, 799] width 56 height 24
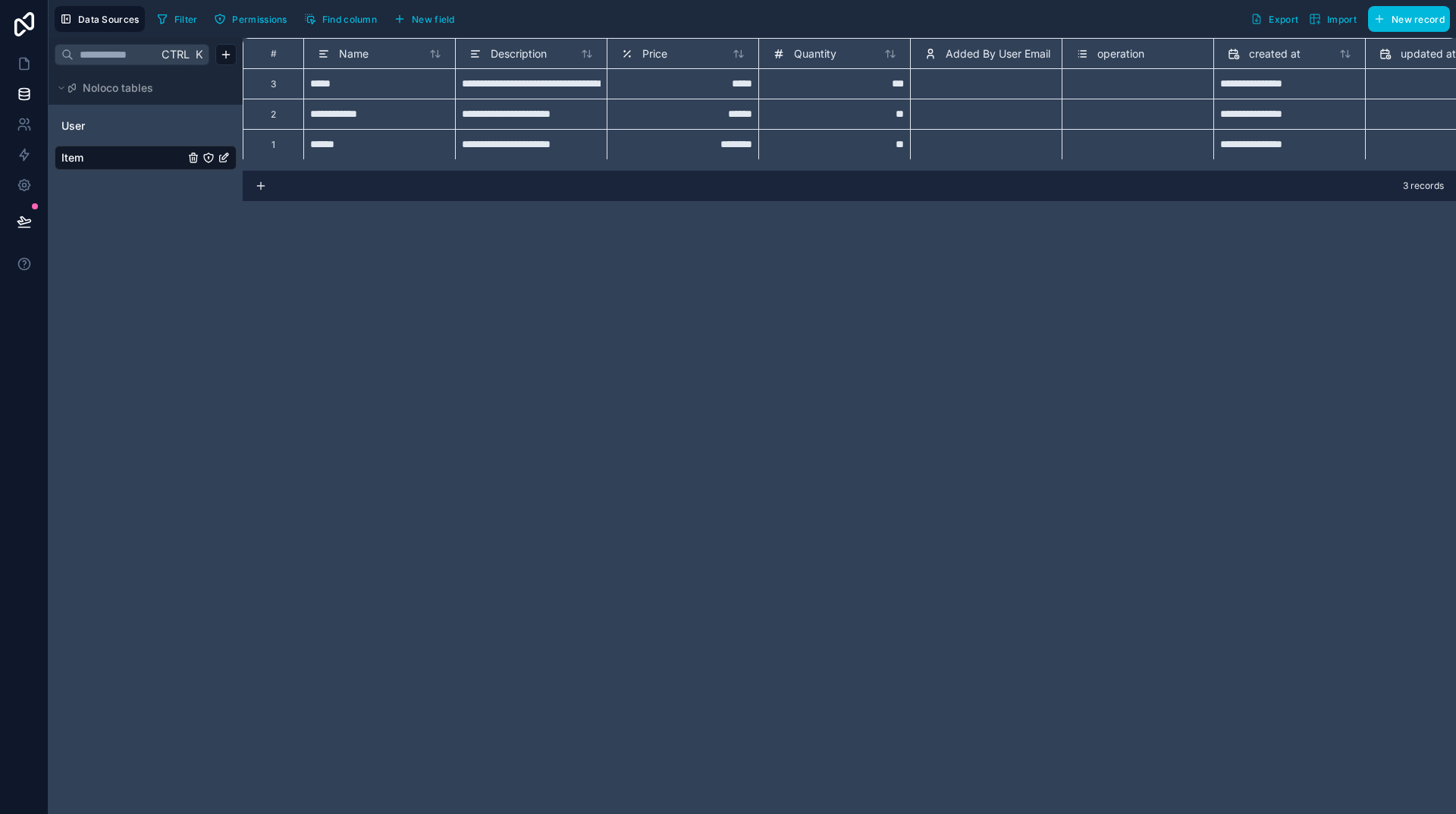
click at [817, 61] on div "Quantity" at bounding box center [804, 54] width 63 height 18
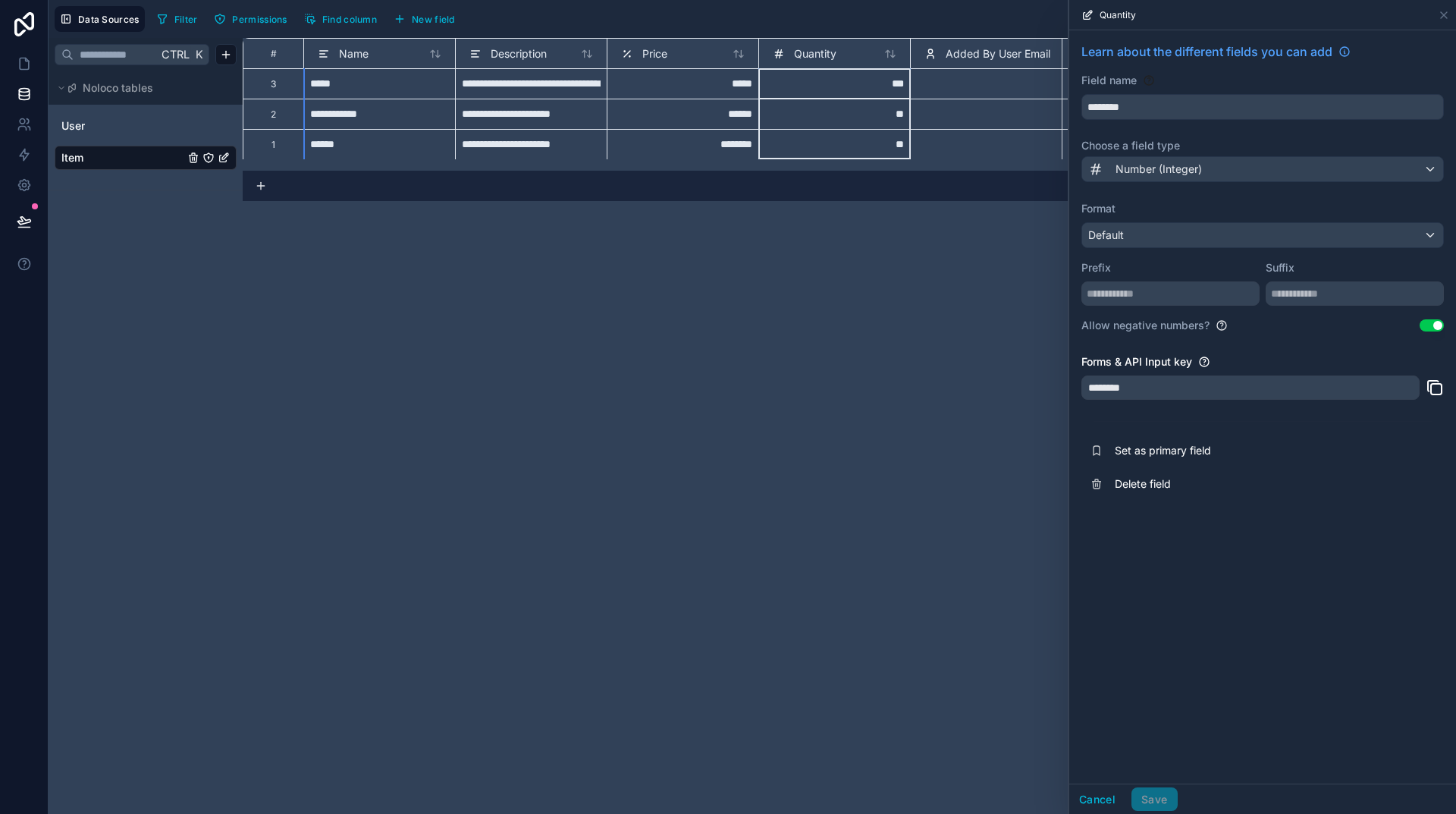
click at [1097, 484] on icon at bounding box center [1097, 485] width 0 height 3
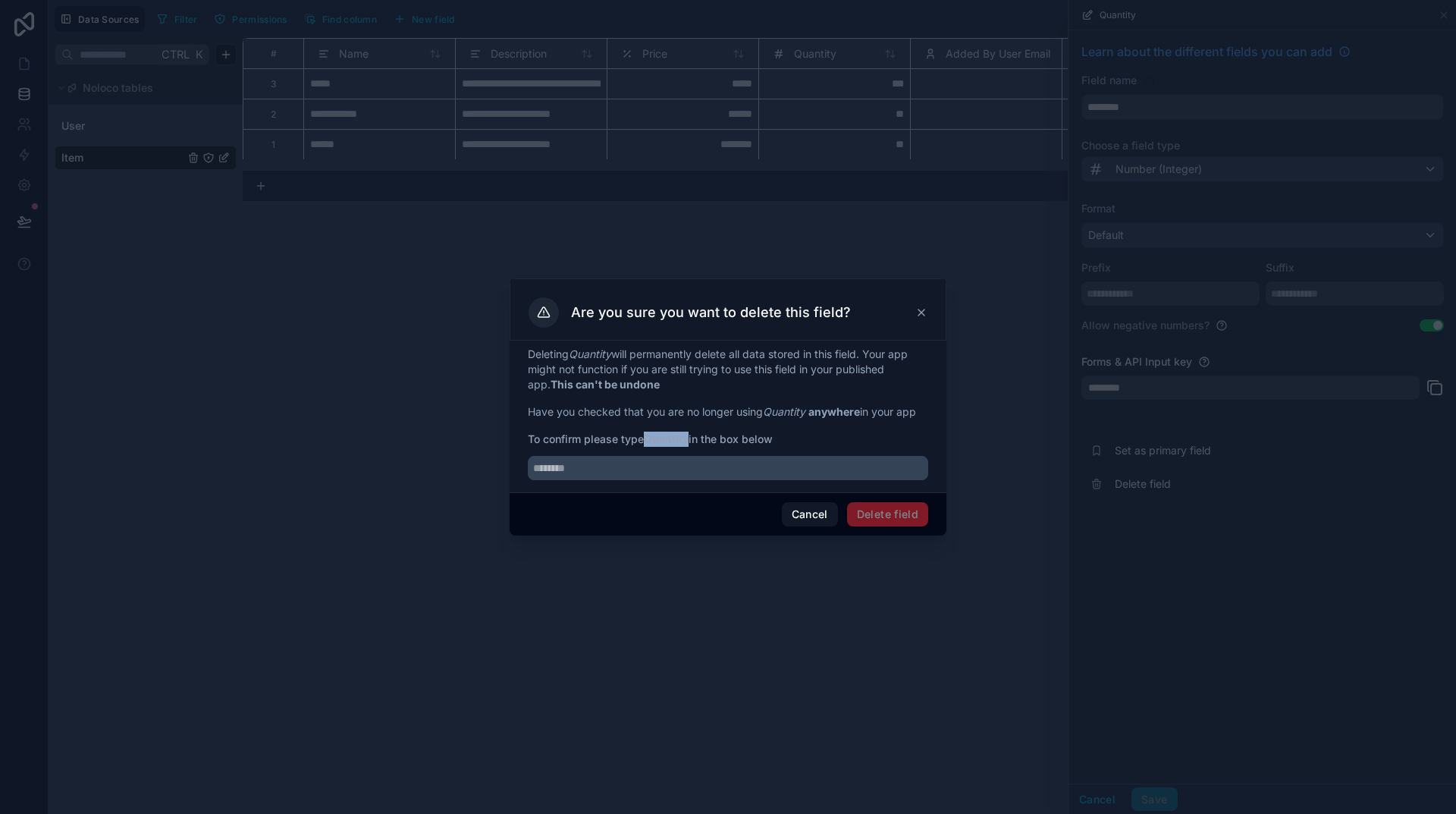
drag, startPoint x: 650, startPoint y: 435, endPoint x: 691, endPoint y: 436, distance: 41.0
click at [691, 436] on span "To confirm please type Quantity in the box below" at bounding box center [728, 439] width 400 height 16
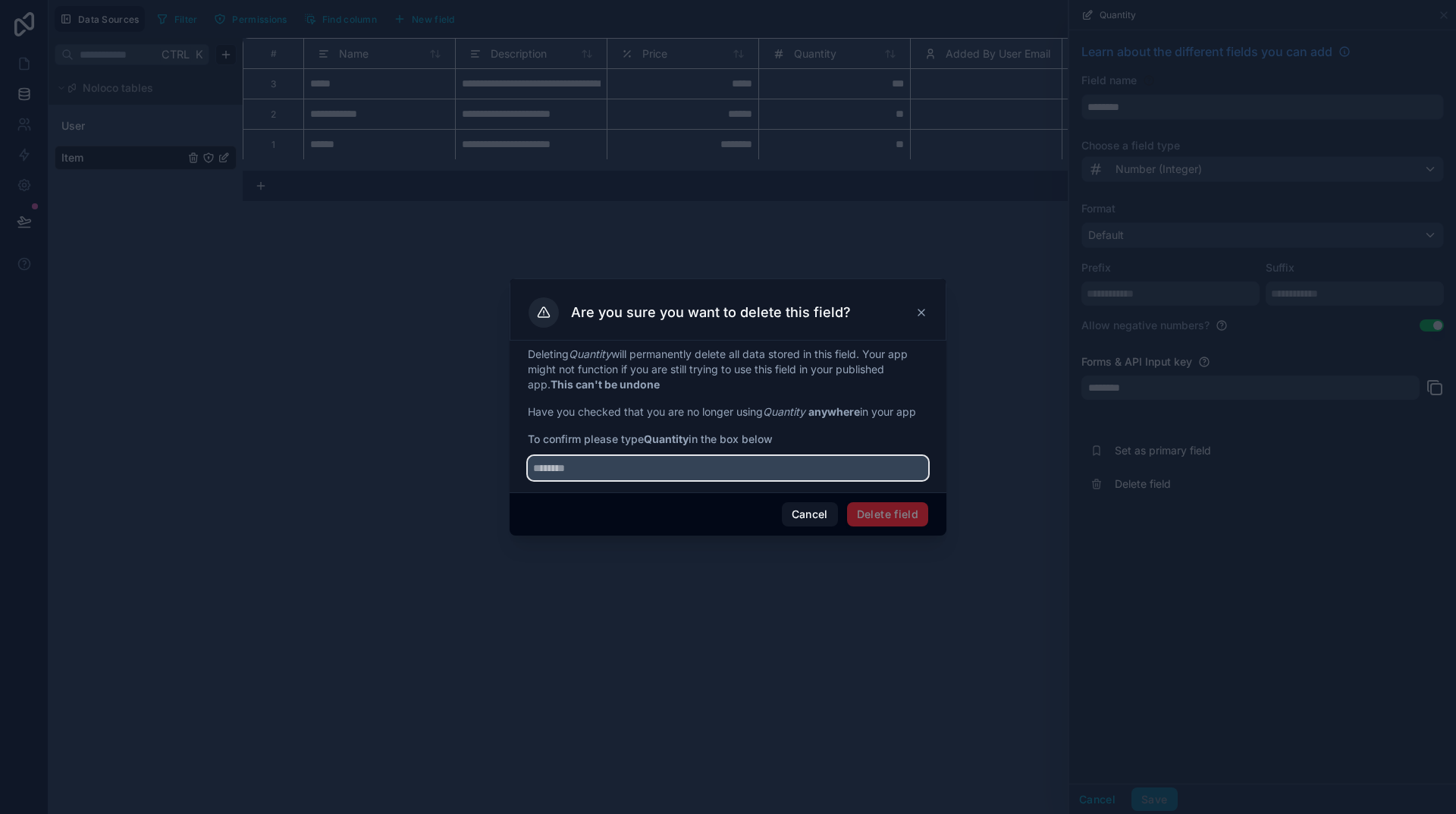
click at [624, 474] on input "text" at bounding box center [728, 468] width 400 height 24
paste input "********"
type input "********"
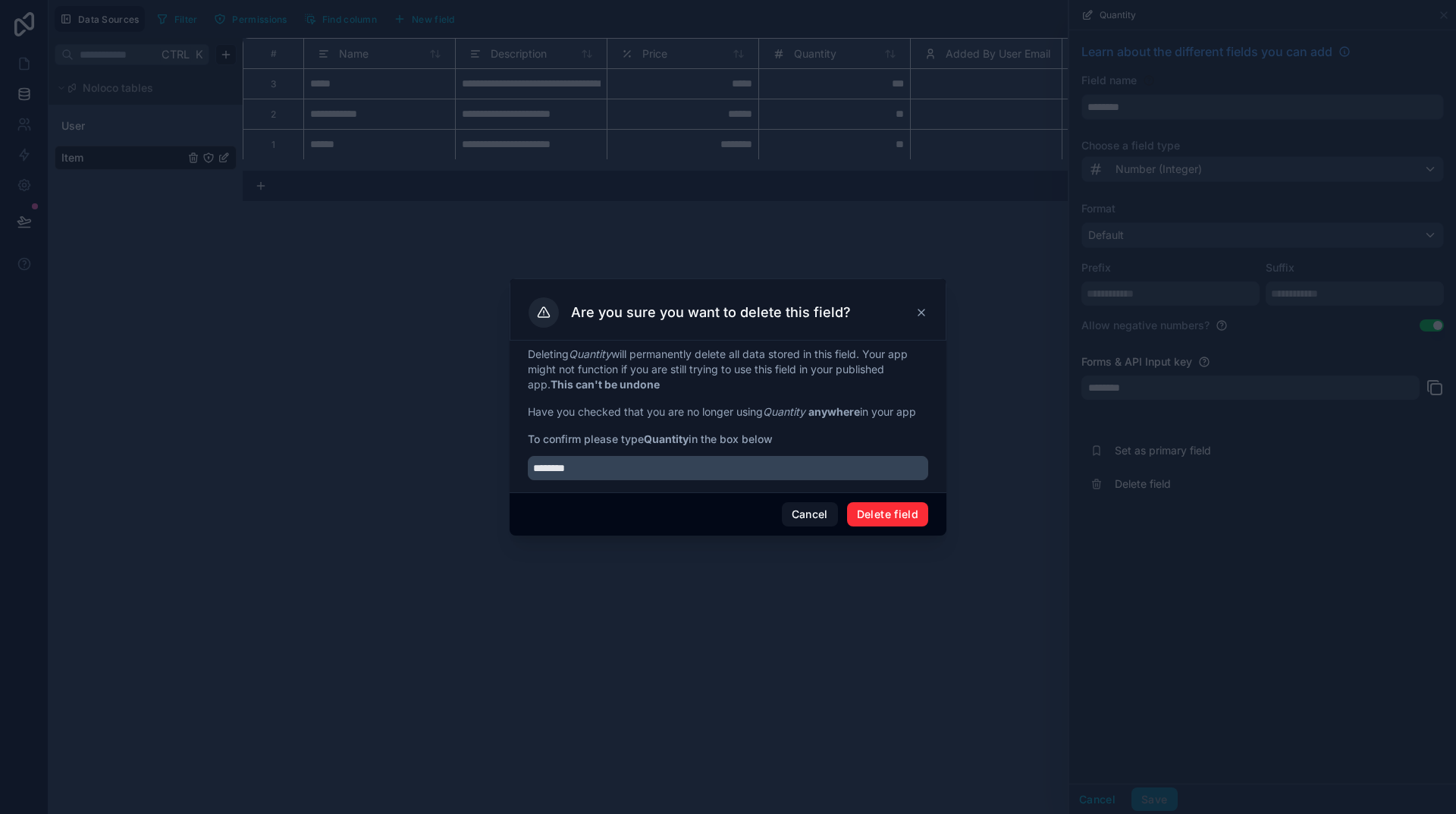
click at [901, 520] on button "Delete field" at bounding box center [887, 514] width 81 height 24
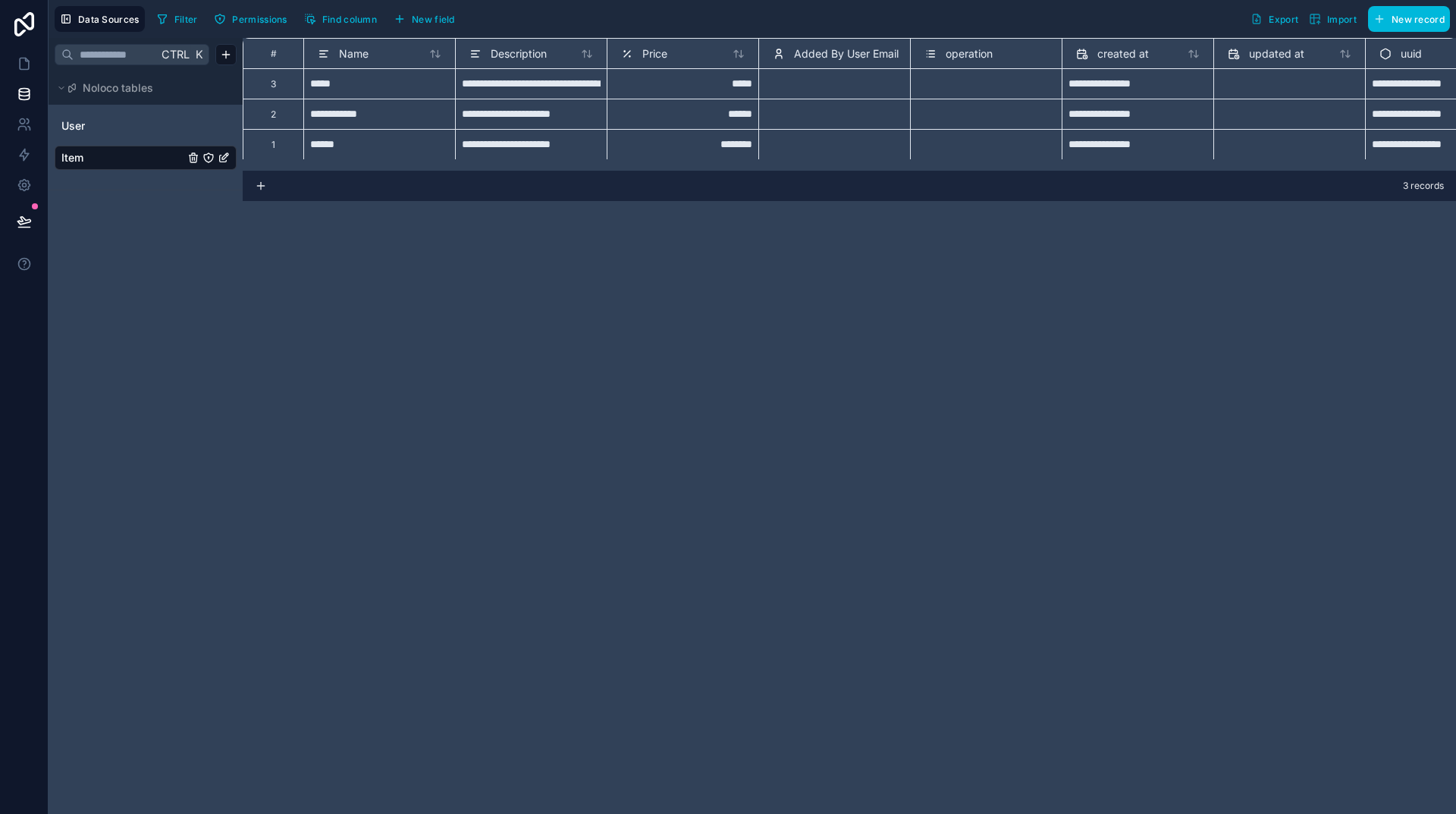
click at [665, 61] on span "Price" at bounding box center [654, 53] width 25 height 16
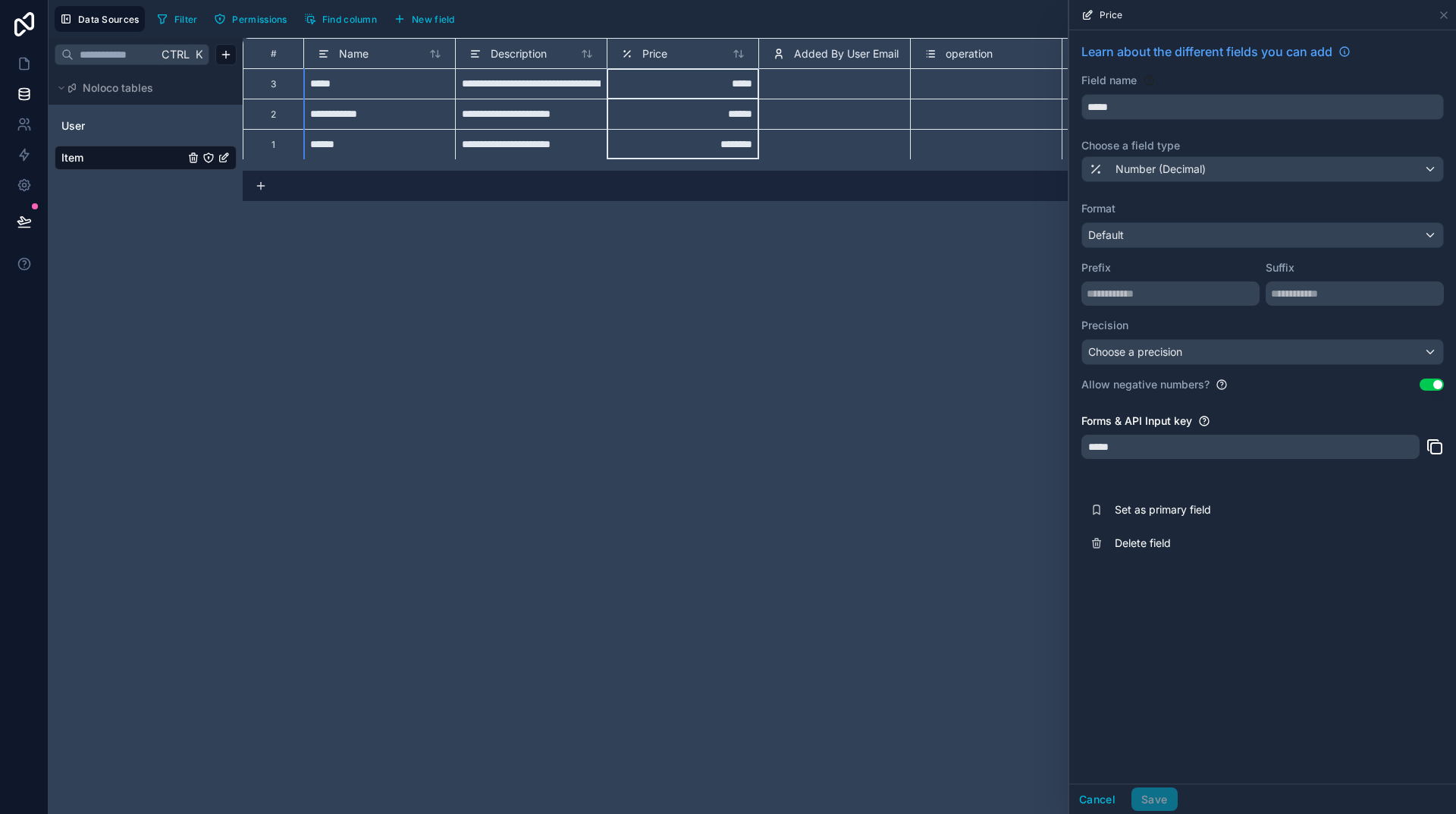
click at [1136, 531] on button "Delete field" at bounding box center [1262, 543] width 362 height 33
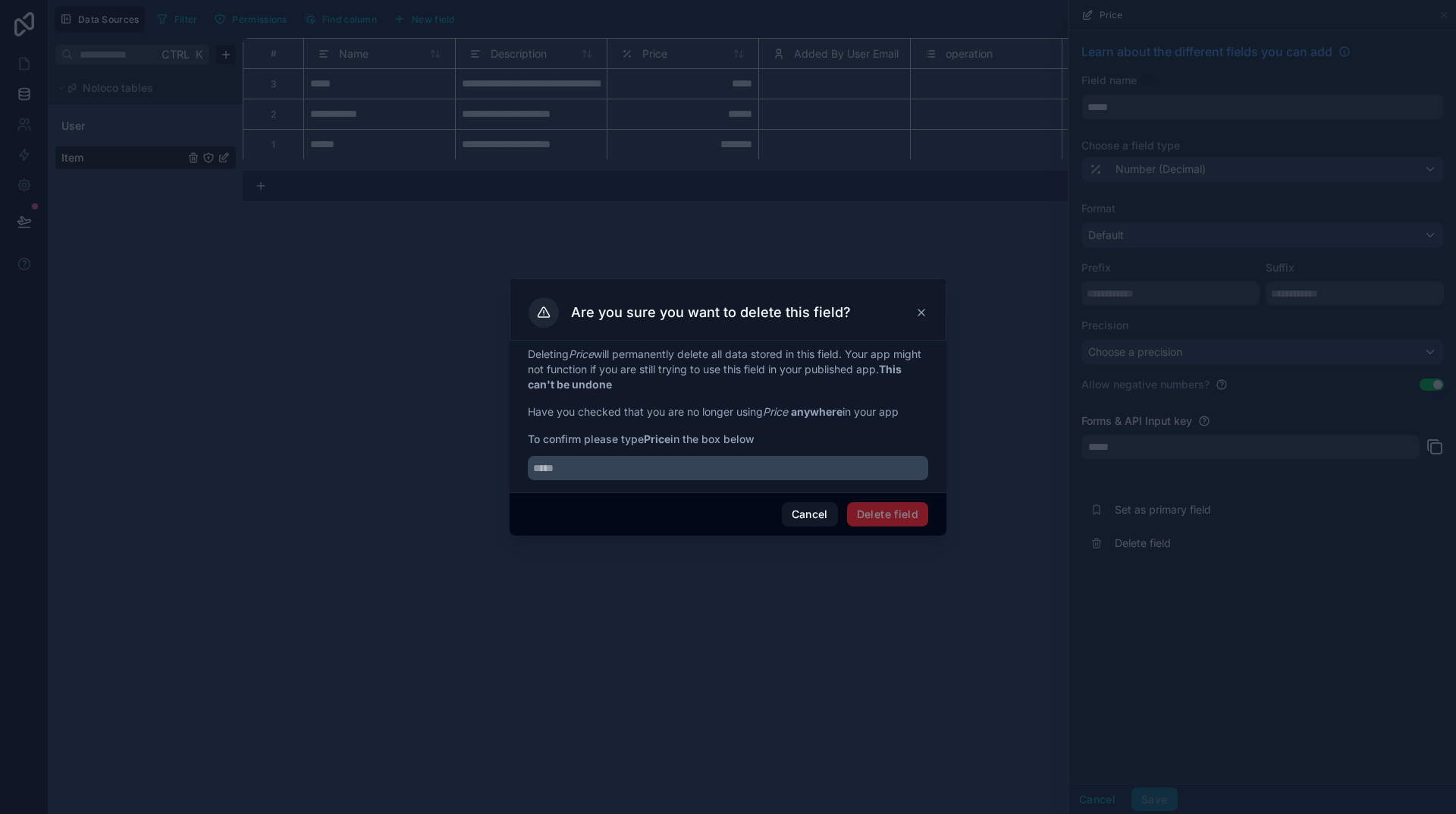
click at [660, 438] on strong "Price" at bounding box center [657, 439] width 27 height 13
click at [659, 438] on strong "Price" at bounding box center [657, 439] width 27 height 13
copy span "Price"
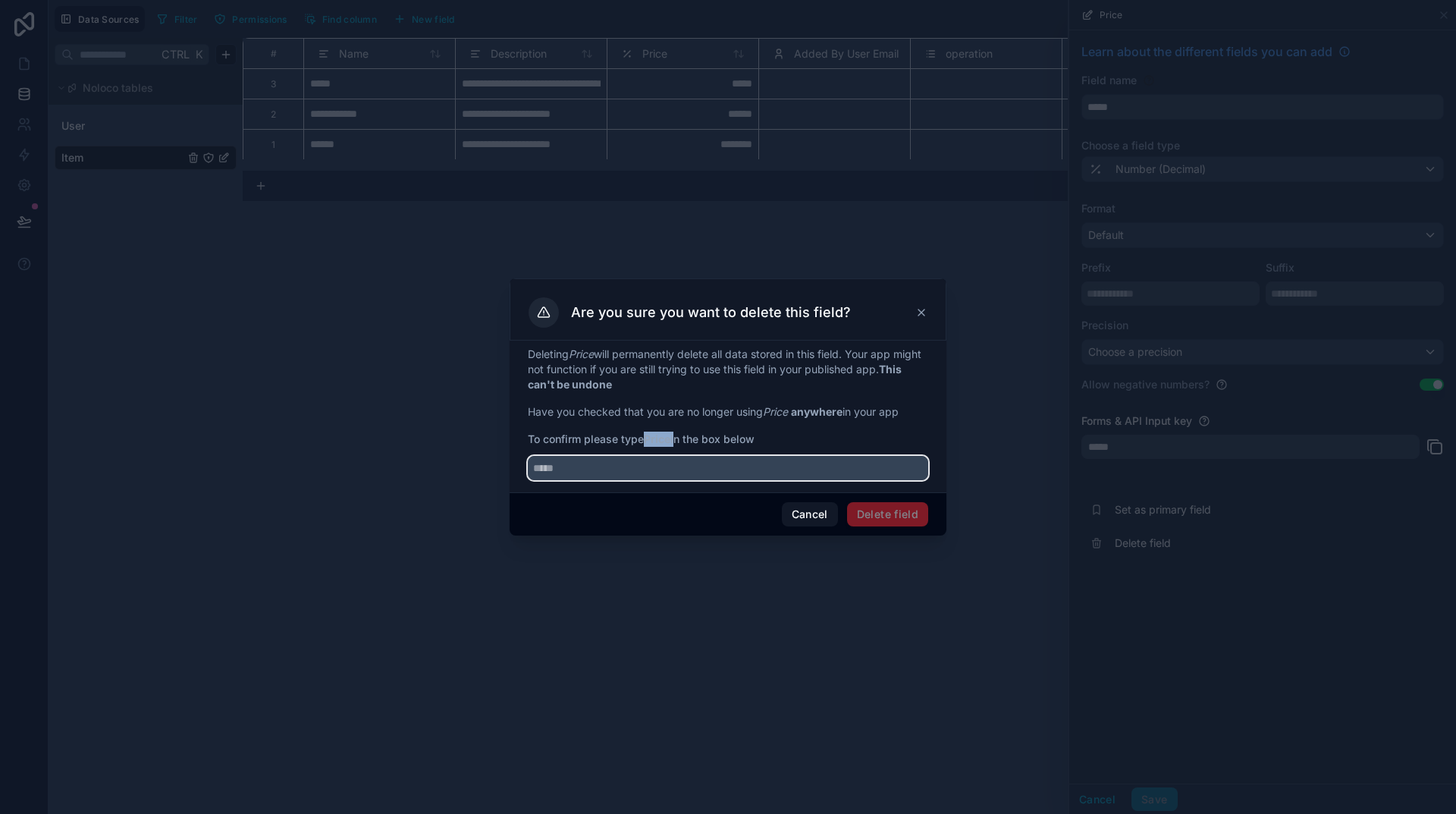
click at [594, 476] on input "text" at bounding box center [728, 468] width 400 height 24
paste input "*****"
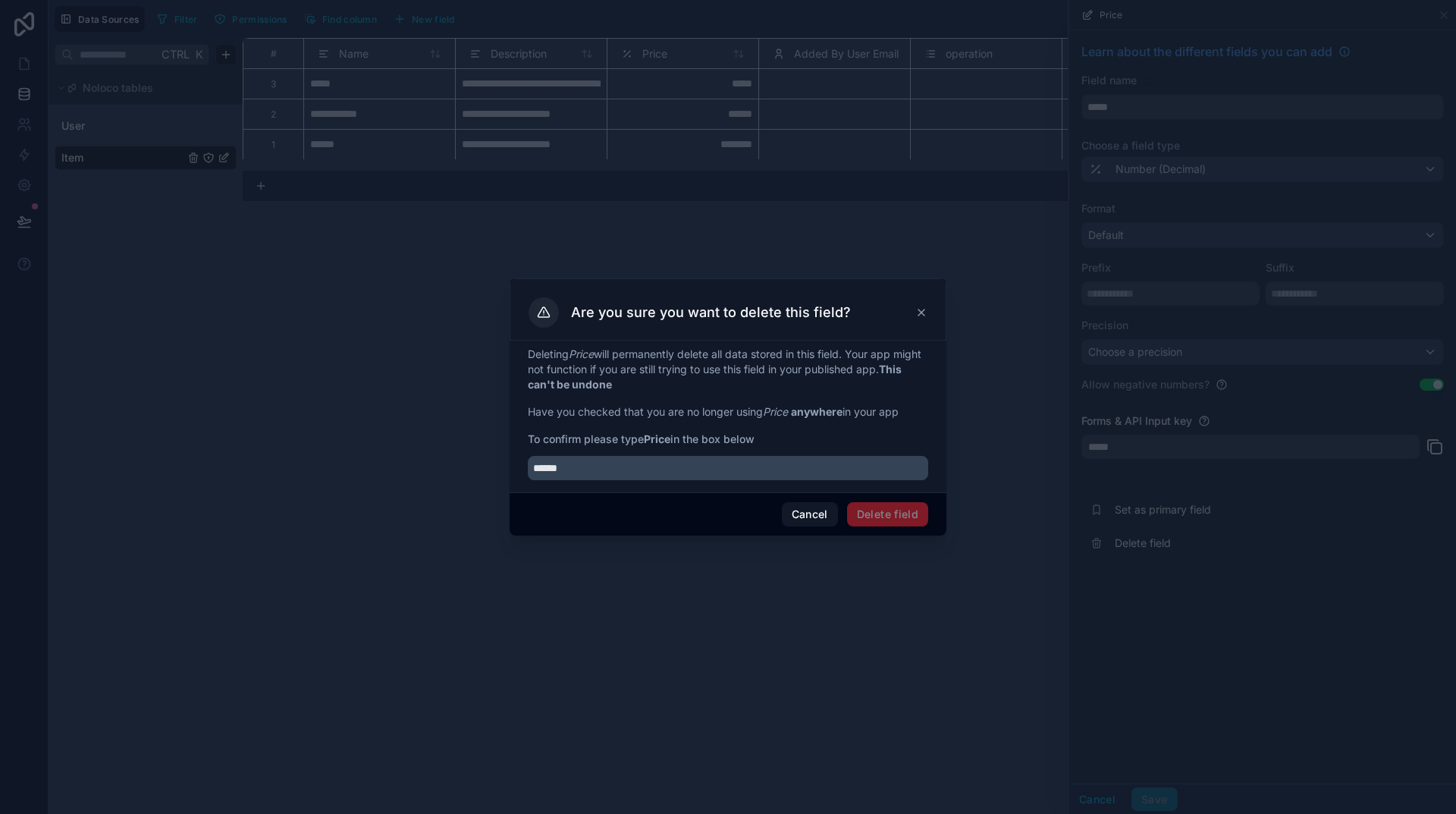
click at [883, 515] on span "Delete field" at bounding box center [887, 514] width 81 height 24
click at [881, 515] on span "Delete field" at bounding box center [887, 514] width 81 height 24
click at [672, 496] on div "Cancel Delete field" at bounding box center [728, 513] width 437 height 43
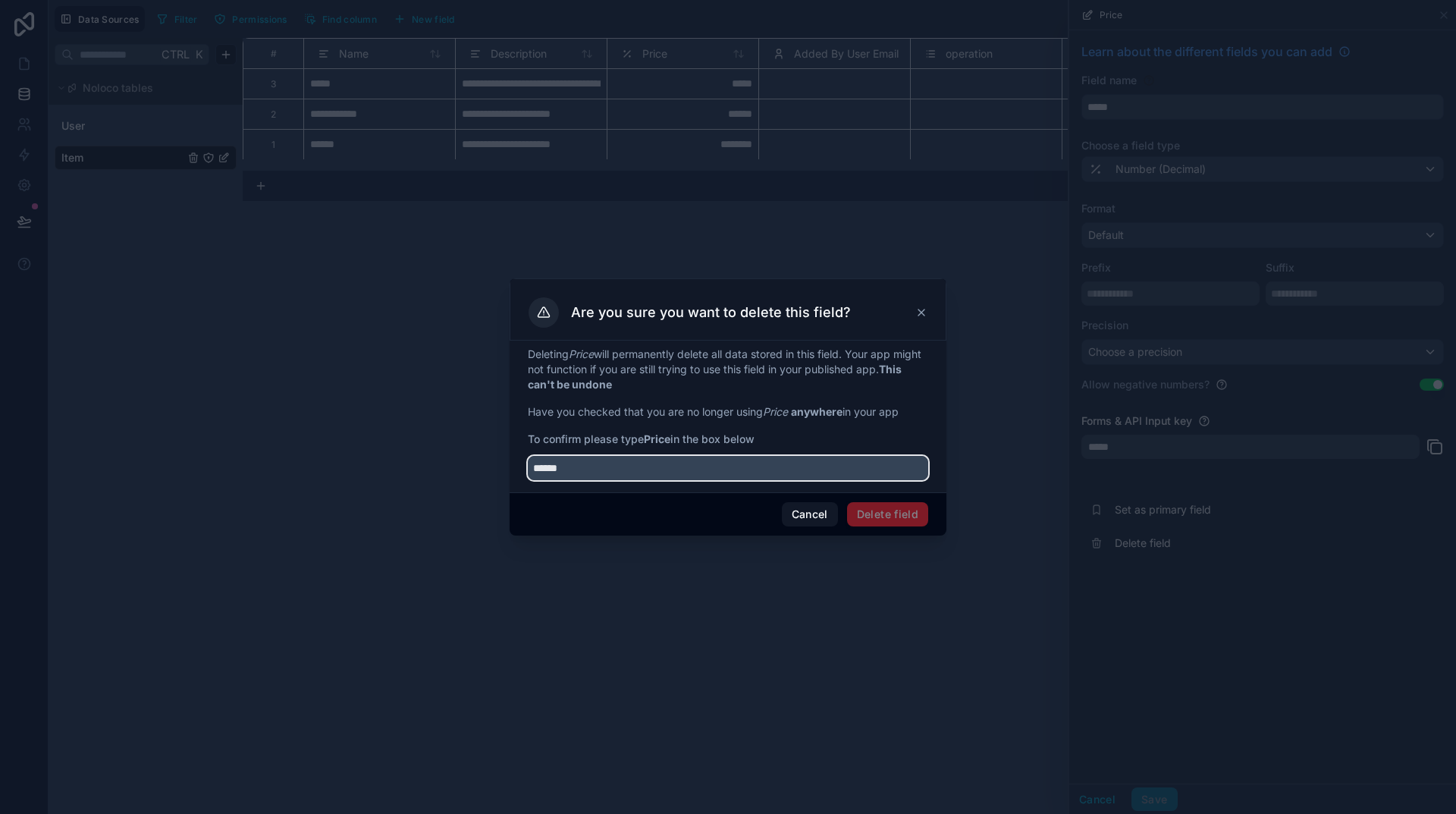
click at [681, 466] on input "*****" at bounding box center [728, 468] width 400 height 24
type input "*****"
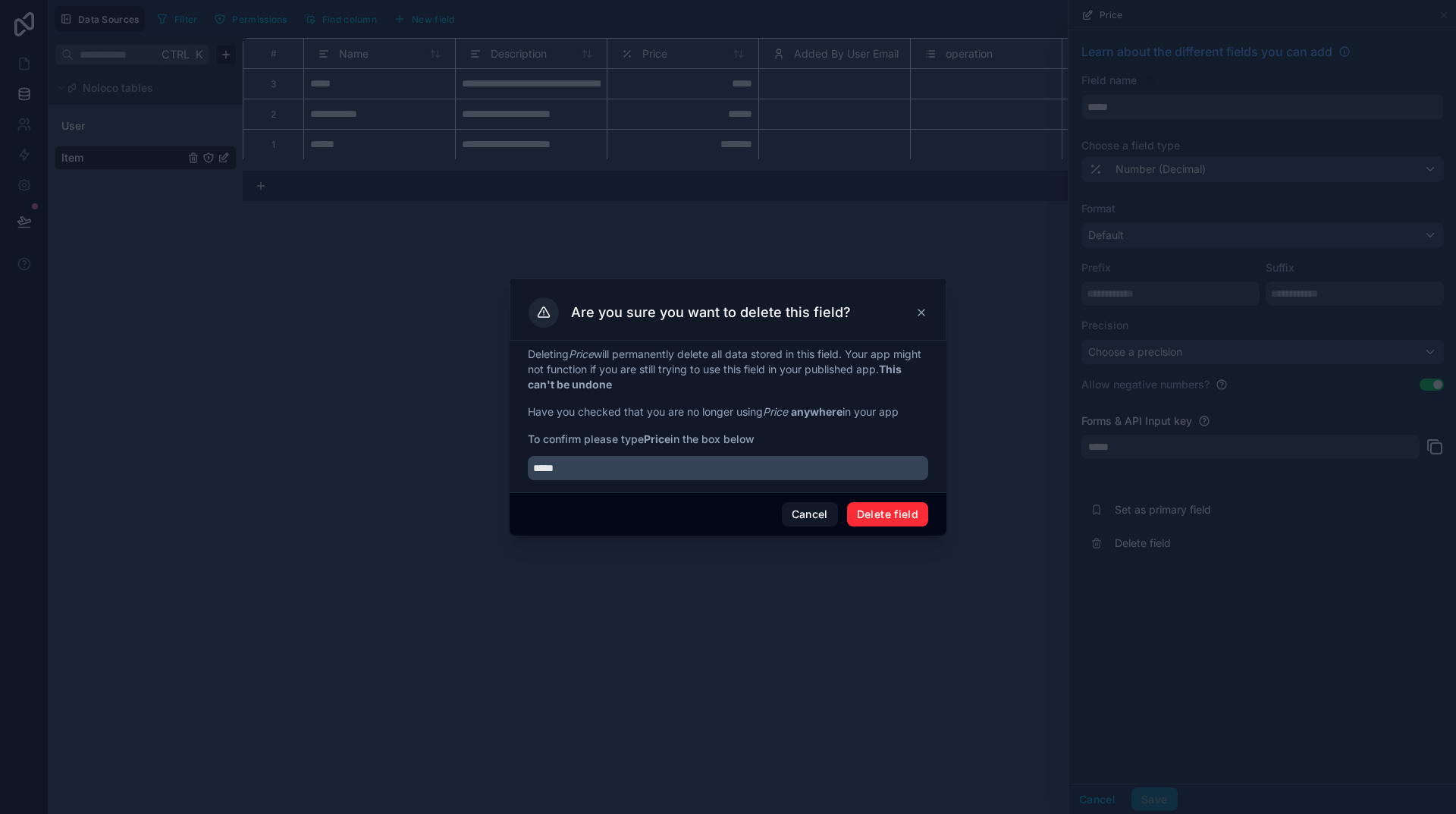
click at [895, 507] on button "Delete field" at bounding box center [887, 514] width 81 height 24
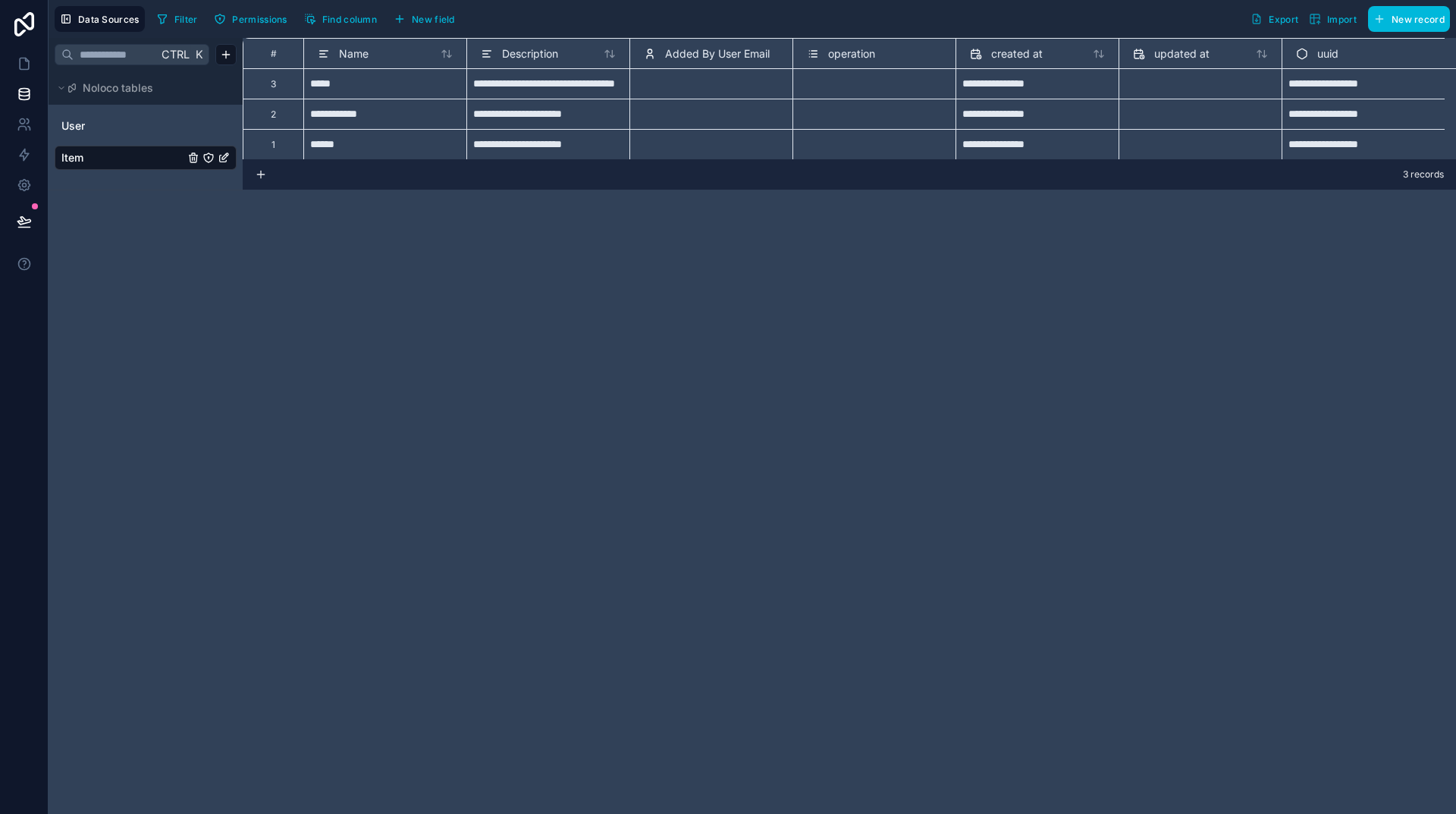
click at [359, 62] on div "Name" at bounding box center [342, 54] width 50 height 18
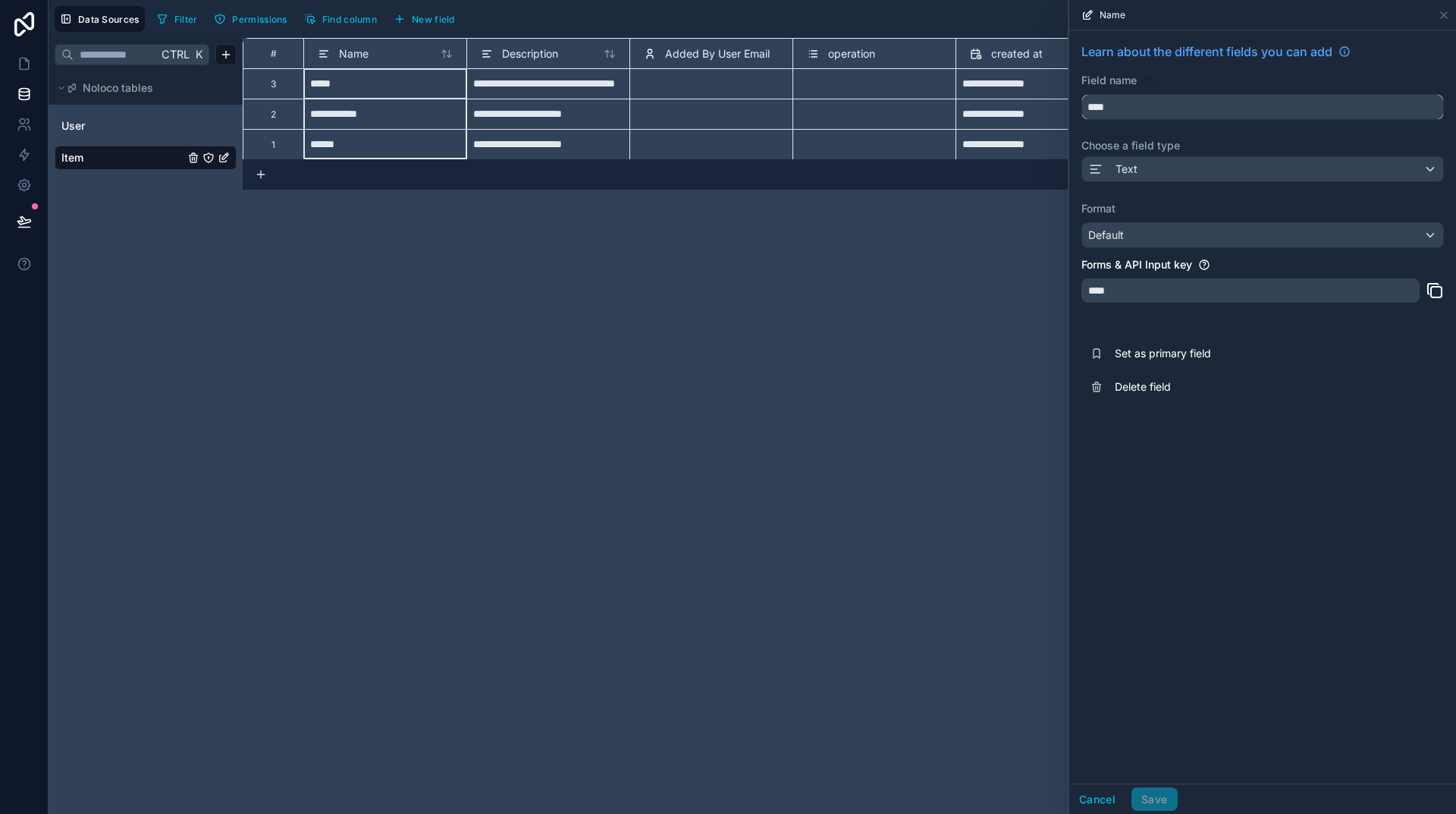
click at [1131, 106] on input "****" at bounding box center [1262, 106] width 361 height 24
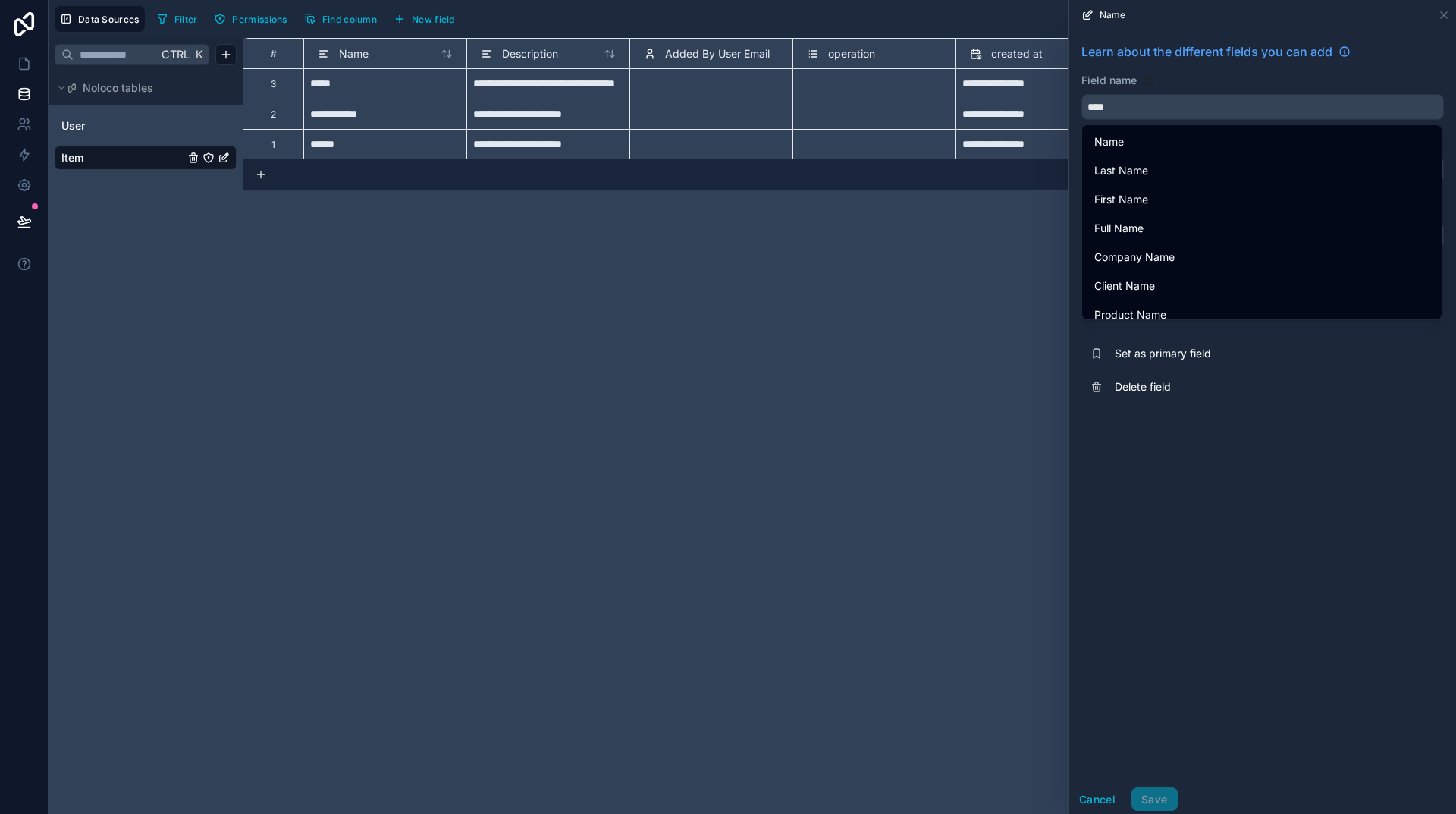
click at [1253, 501] on div "Learn about the different fields you can add Field name **** Choose a field typ…" at bounding box center [1263, 407] width 387 height 753
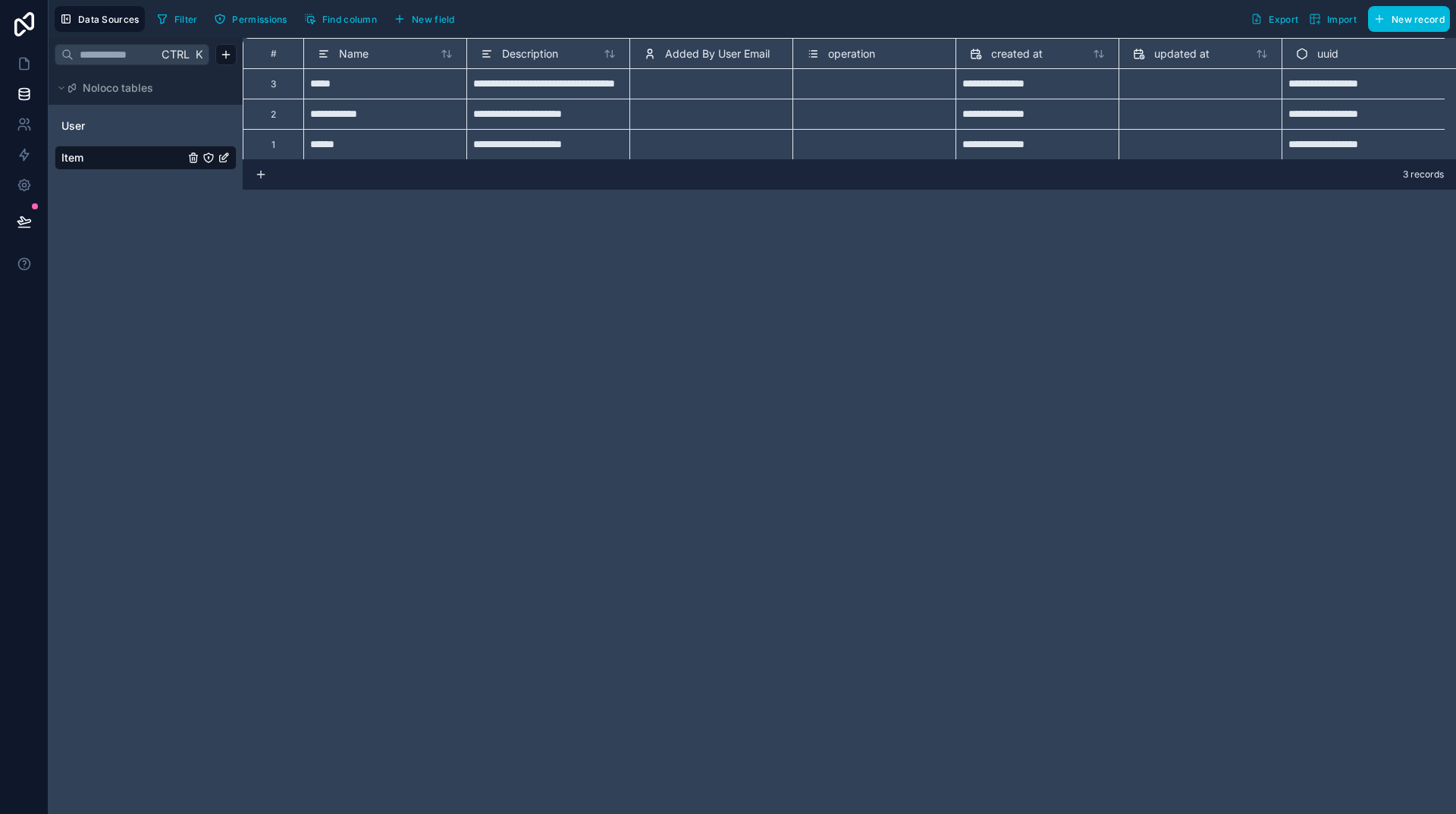
click at [853, 61] on span "operation" at bounding box center [851, 53] width 47 height 16
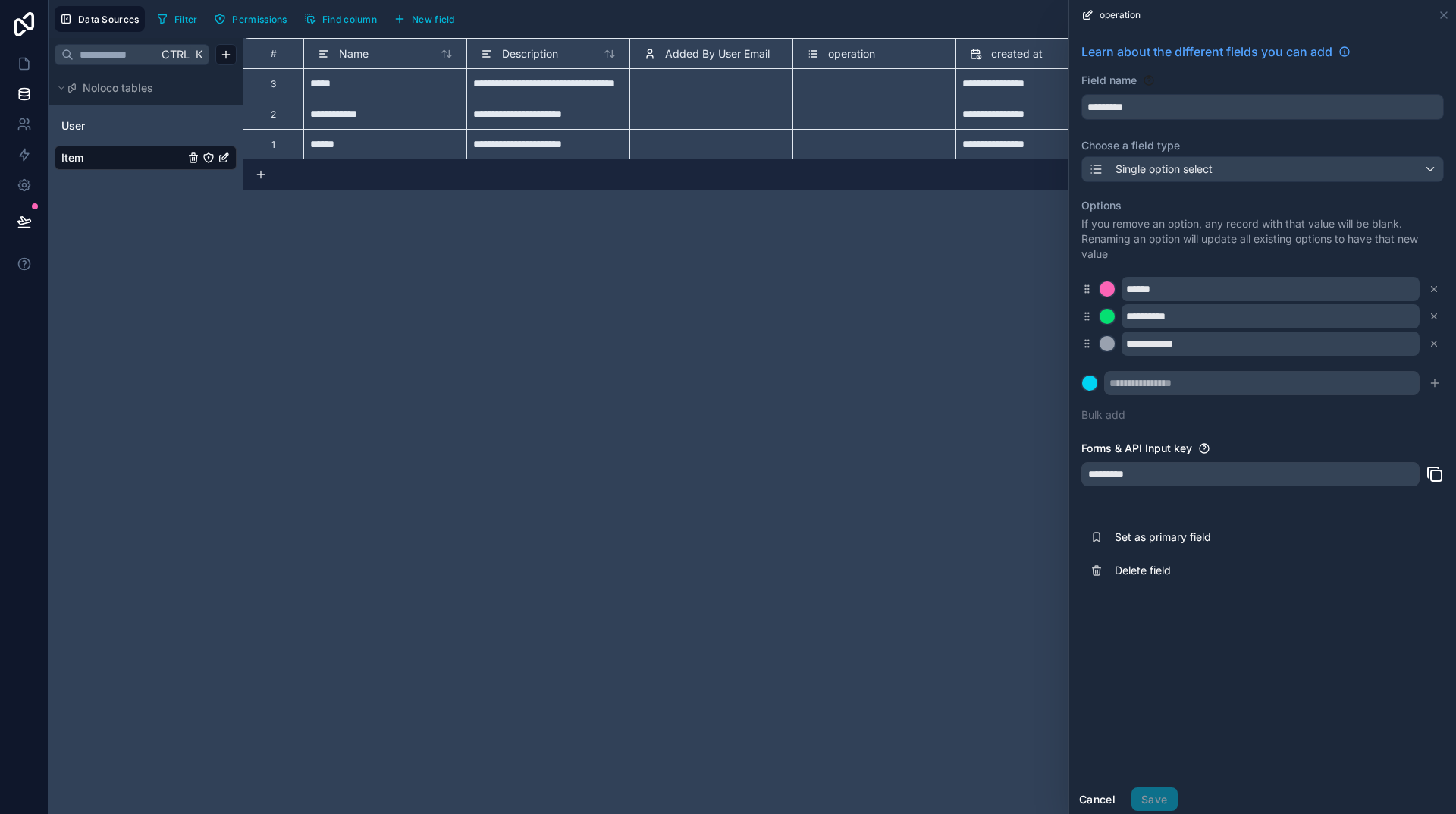
click at [1096, 804] on button "Cancel" at bounding box center [1097, 799] width 56 height 24
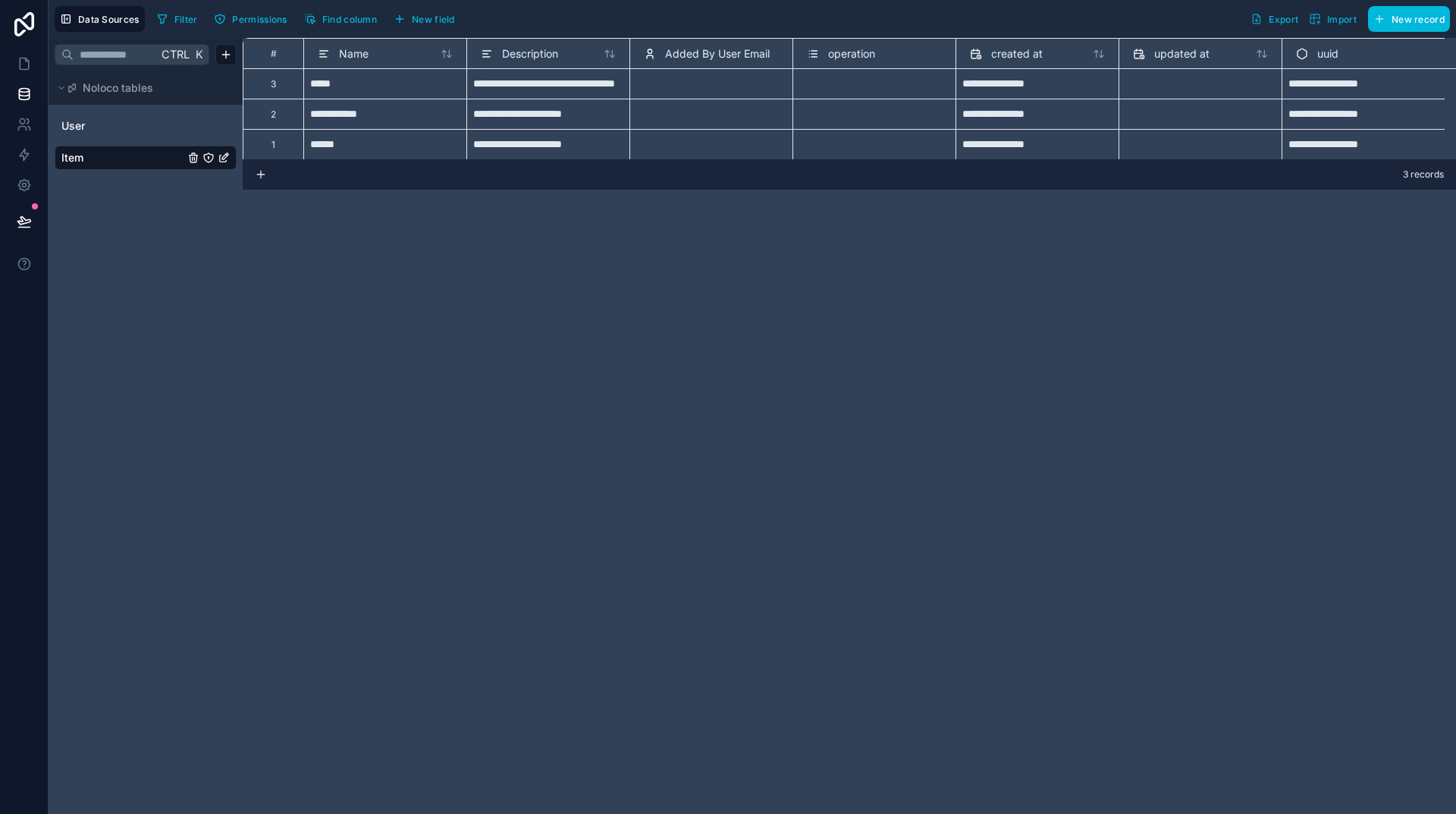
click at [816, 509] on div "**********" at bounding box center [850, 426] width 1214 height 776
click at [686, 60] on span "Added By User Email" at bounding box center [717, 53] width 105 height 16
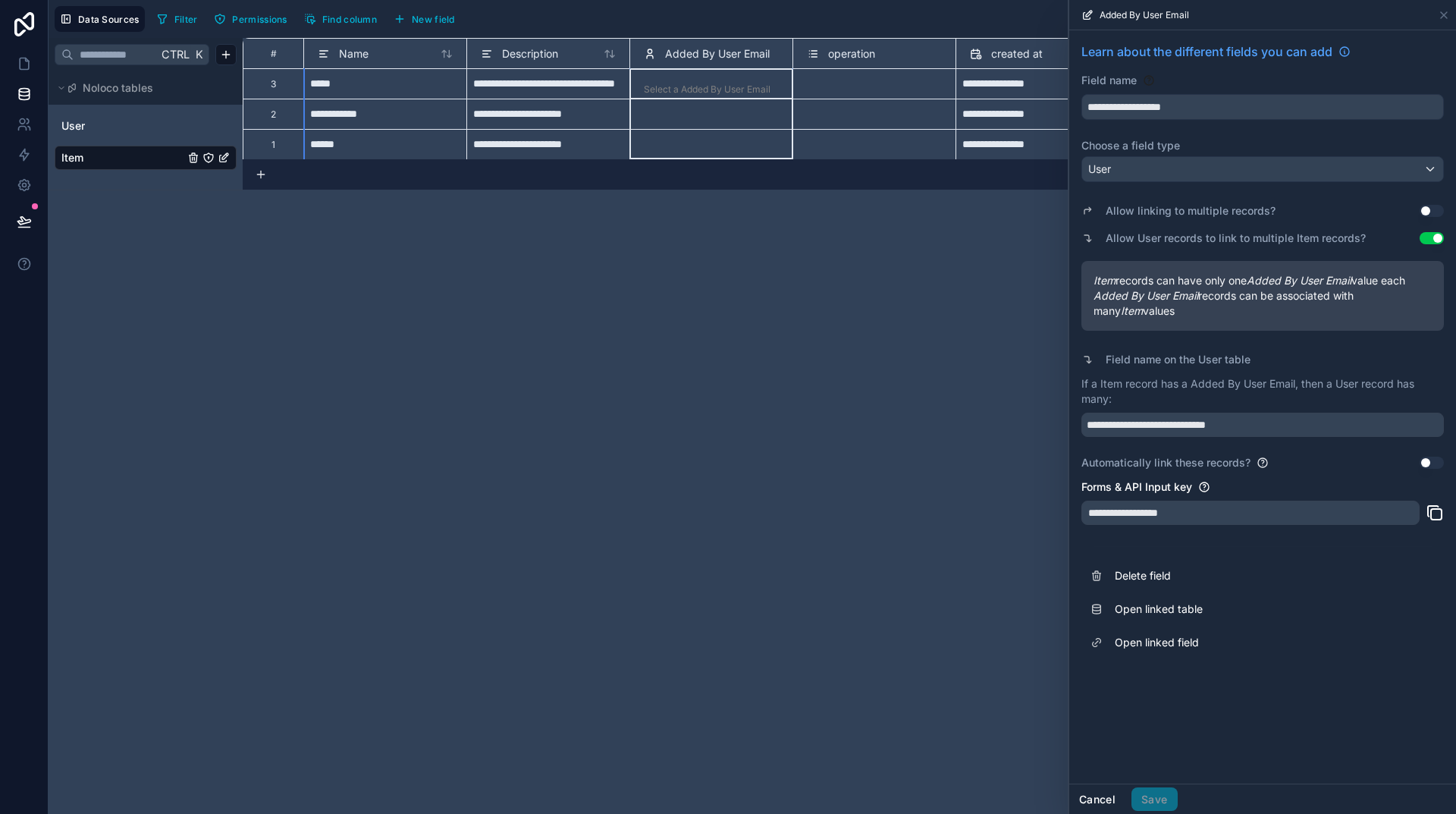
click at [1092, 798] on button "Cancel" at bounding box center [1097, 799] width 56 height 24
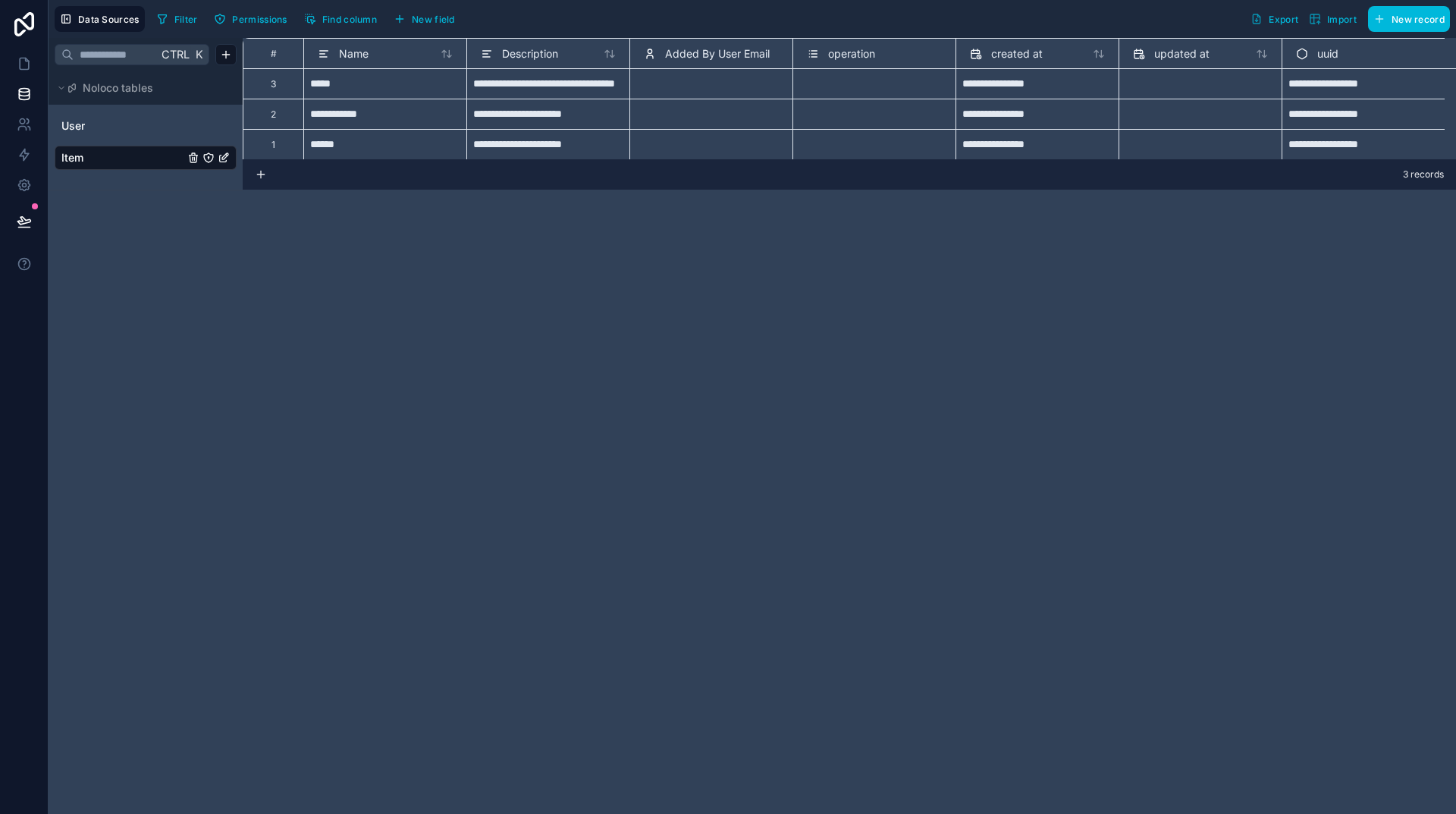
click at [878, 357] on div "**********" at bounding box center [850, 426] width 1214 height 776
click at [1414, 21] on span "New record" at bounding box center [1418, 19] width 53 height 11
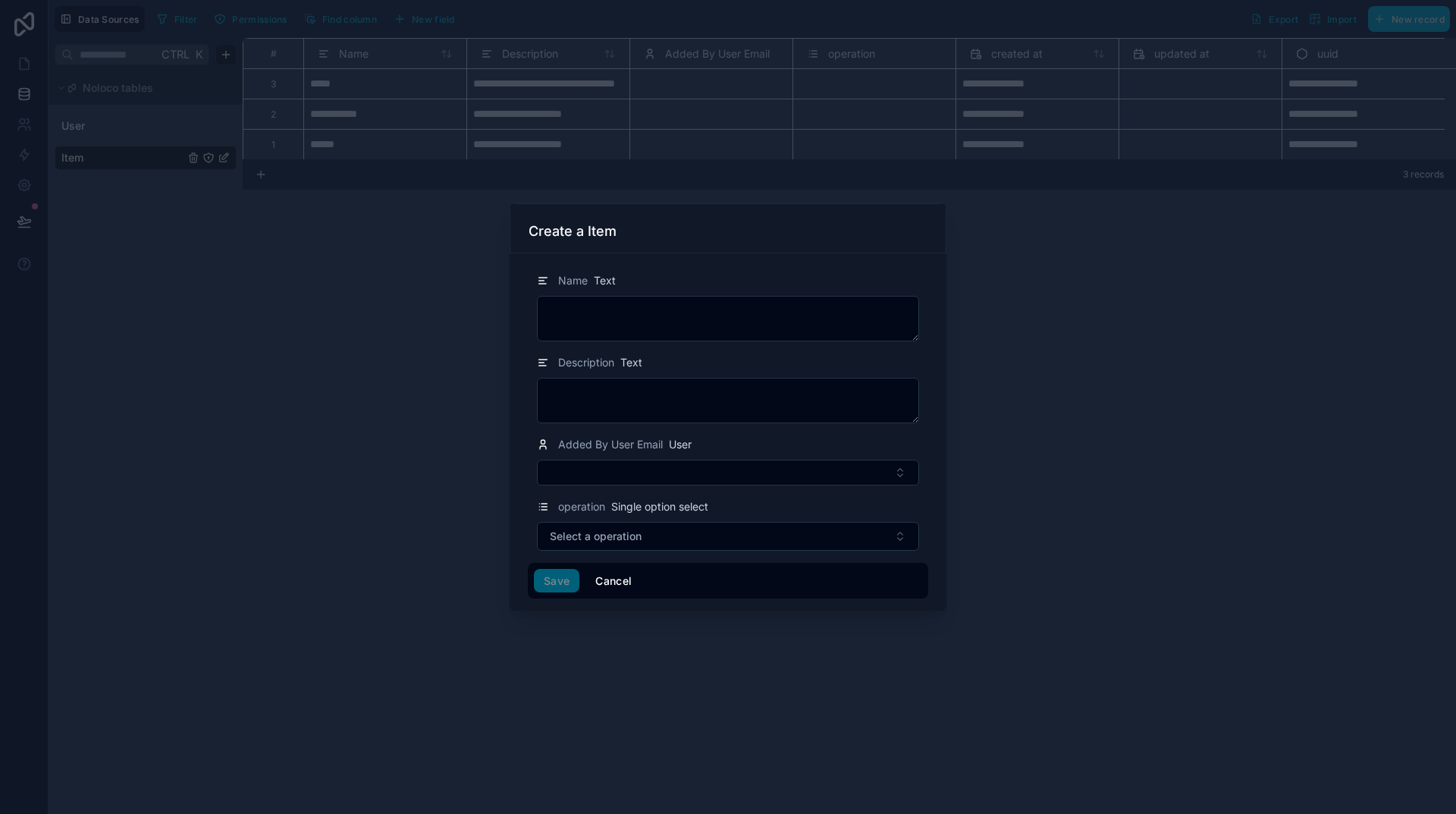
click at [612, 578] on button "Cancel" at bounding box center [613, 581] width 56 height 24
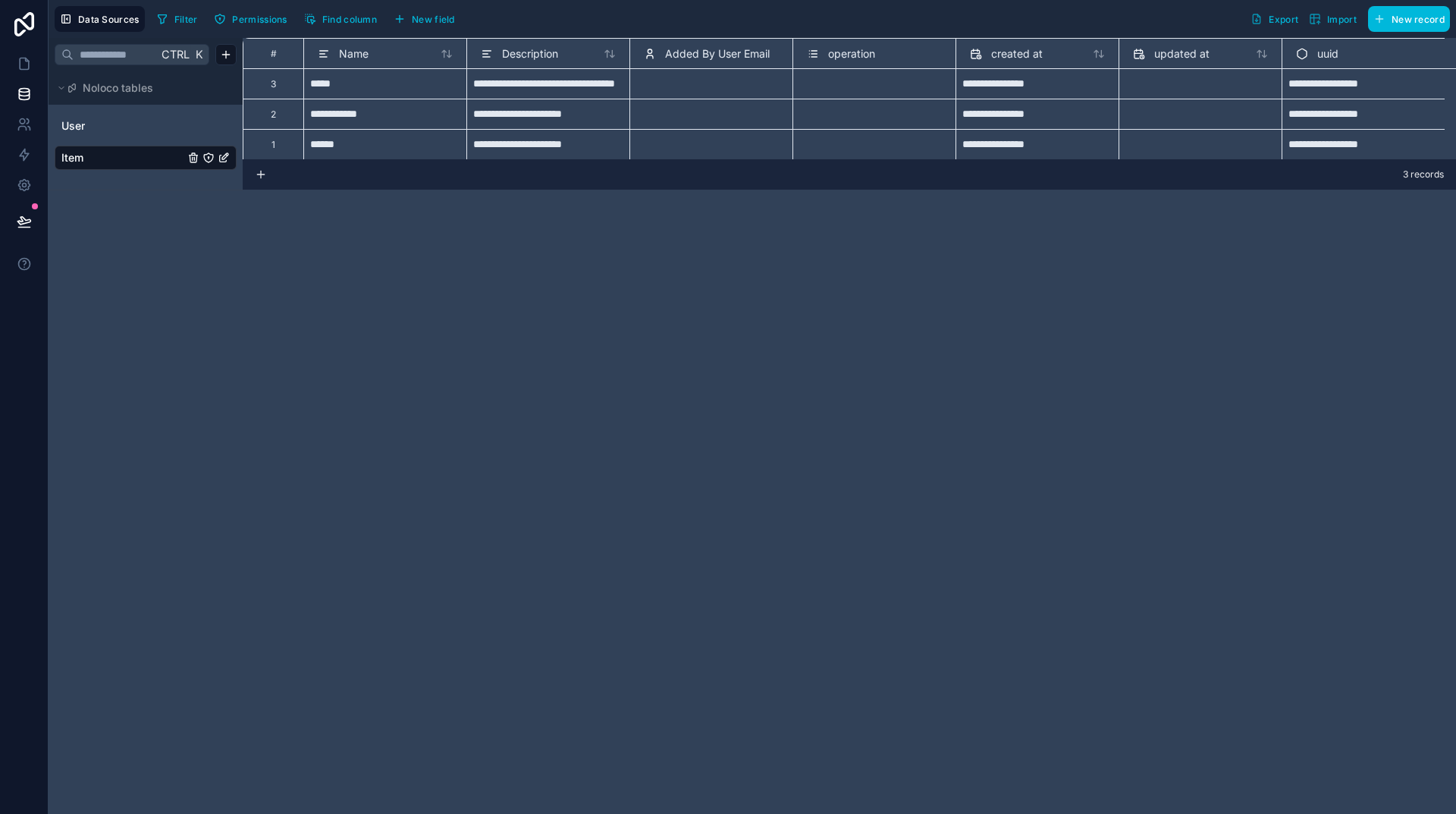
click at [1431, 21] on span "New record" at bounding box center [1418, 19] width 53 height 11
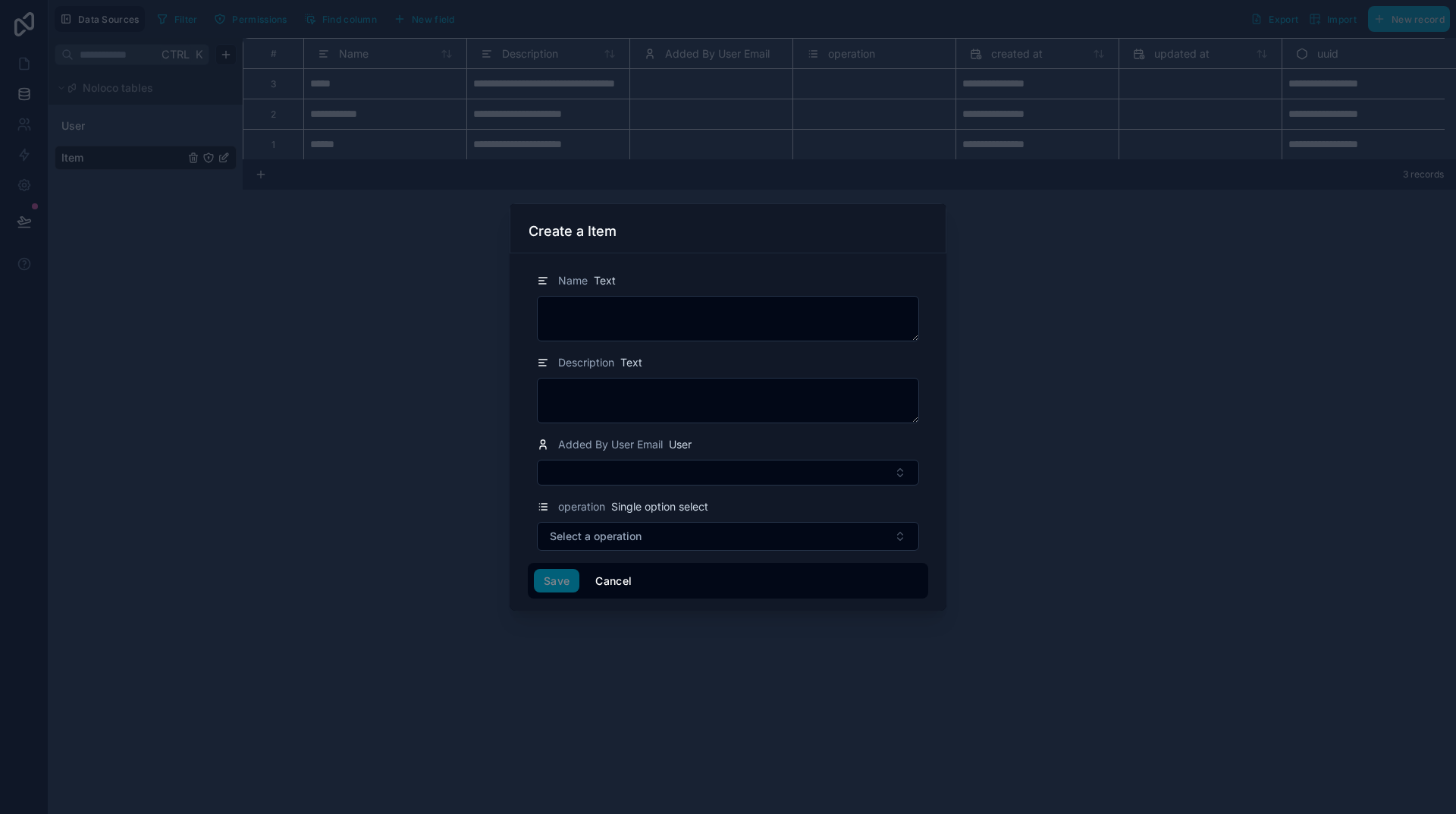
click at [621, 574] on button "Cancel" at bounding box center [613, 581] width 56 height 24
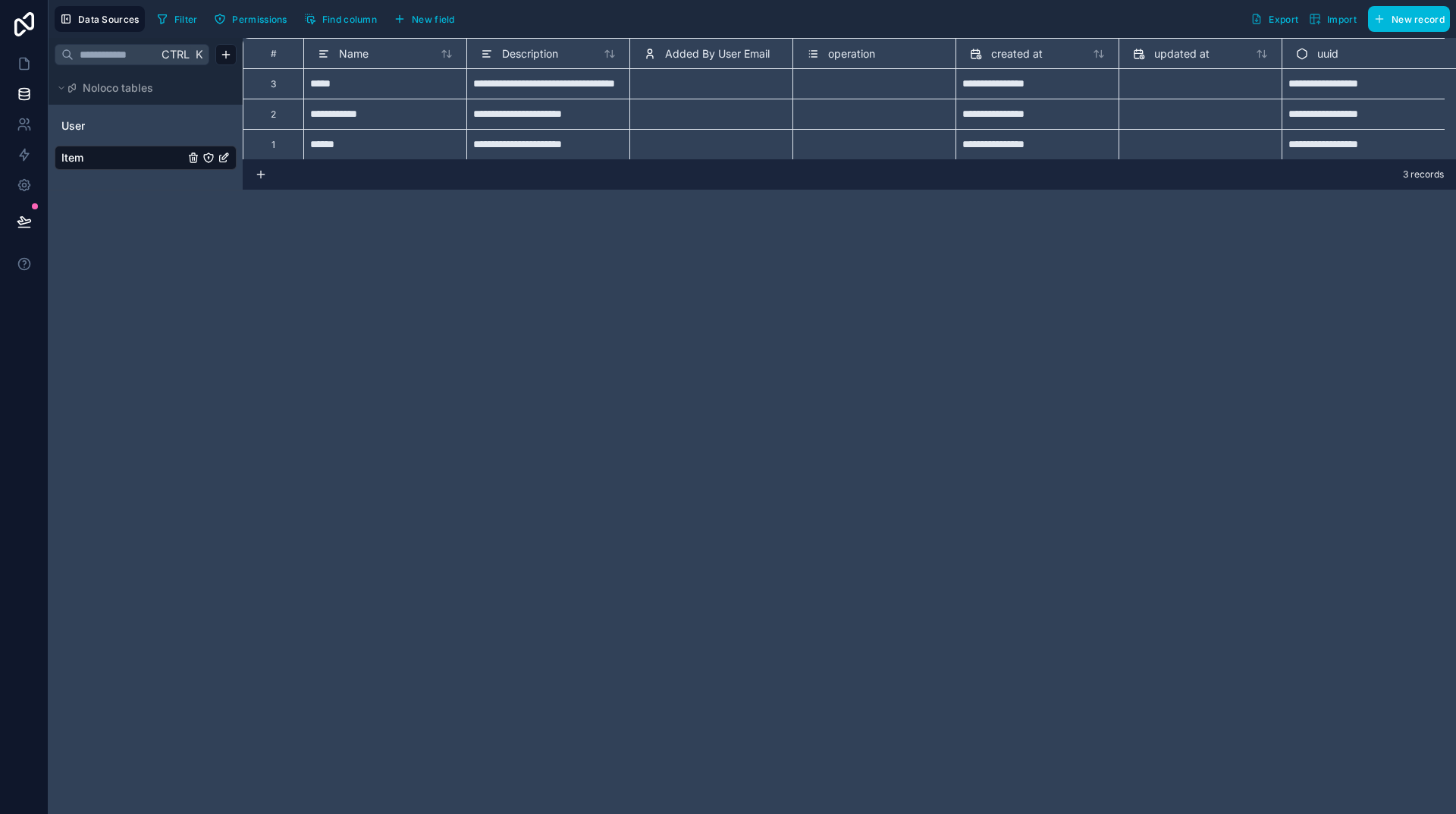
click at [445, 23] on span "New field" at bounding box center [433, 19] width 43 height 11
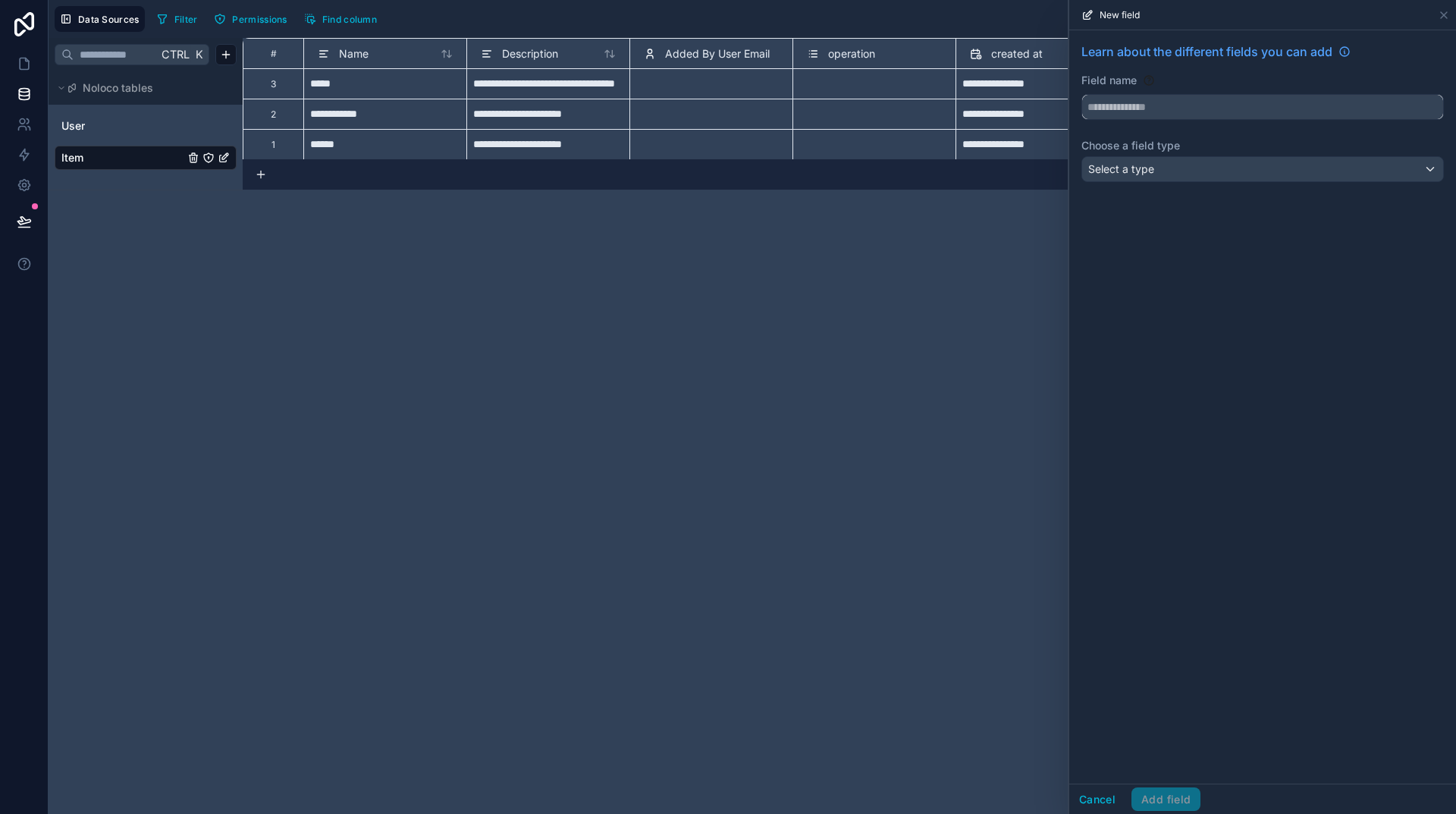
click at [1181, 104] on input "text" at bounding box center [1262, 106] width 361 height 24
drag, startPoint x: 1128, startPoint y: 142, endPoint x: 1283, endPoint y: 210, distance: 169.3
click at [1129, 141] on span "Account" at bounding box center [1115, 142] width 41 height 18
type input "*******"
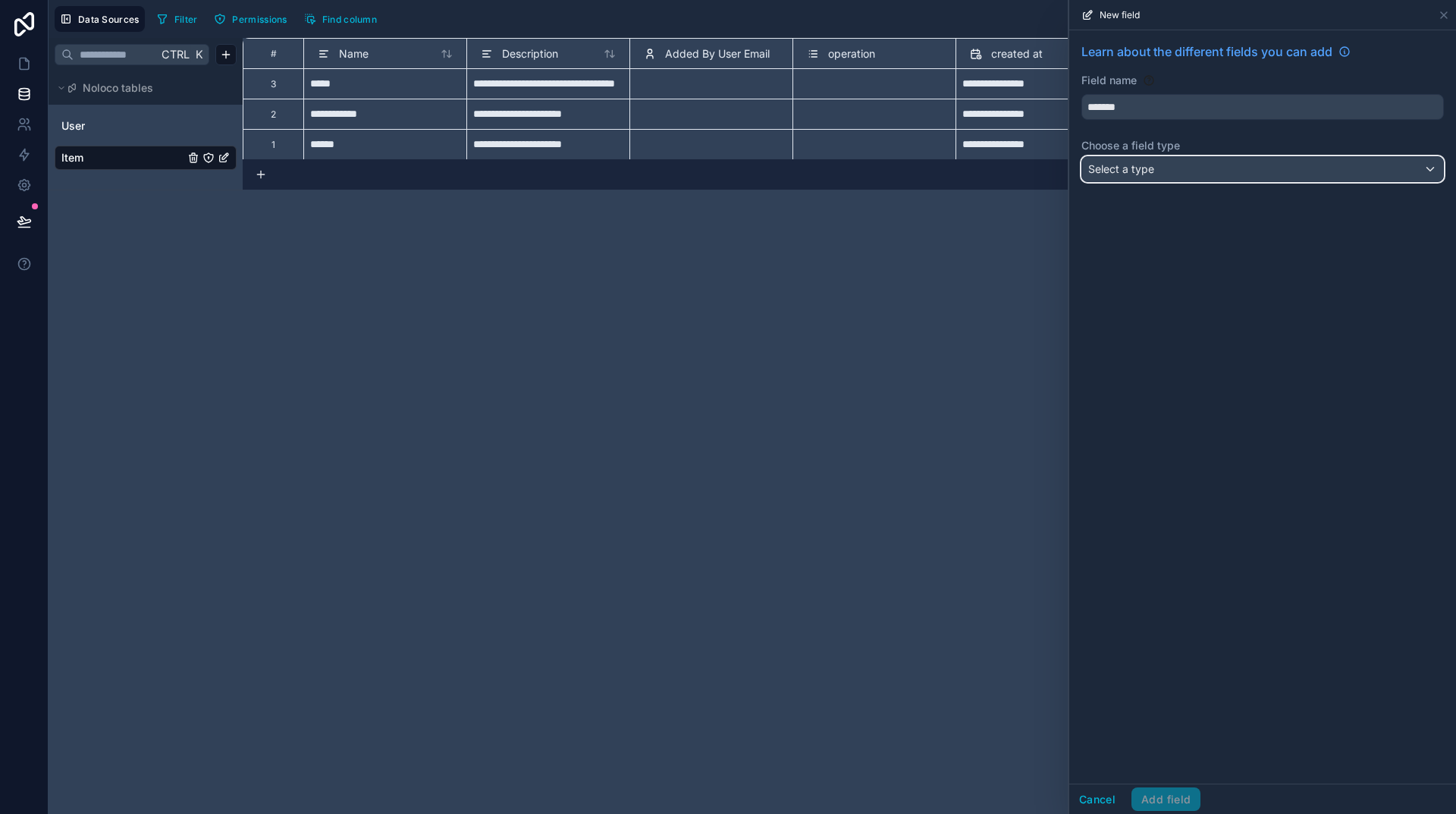
click at [1201, 173] on div "Select a type" at bounding box center [1262, 169] width 361 height 24
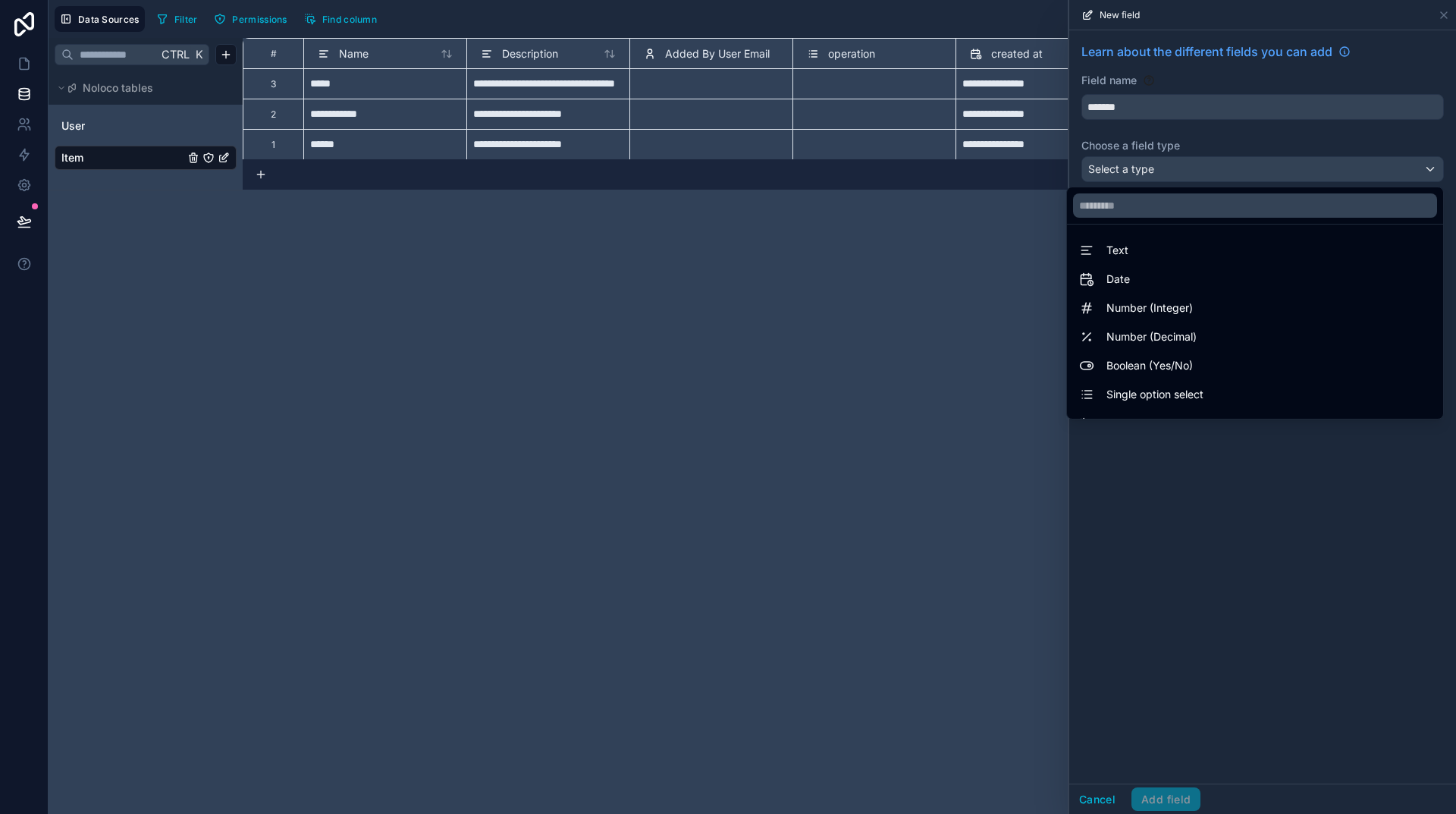
click at [1132, 251] on div "Text" at bounding box center [1255, 251] width 352 height 18
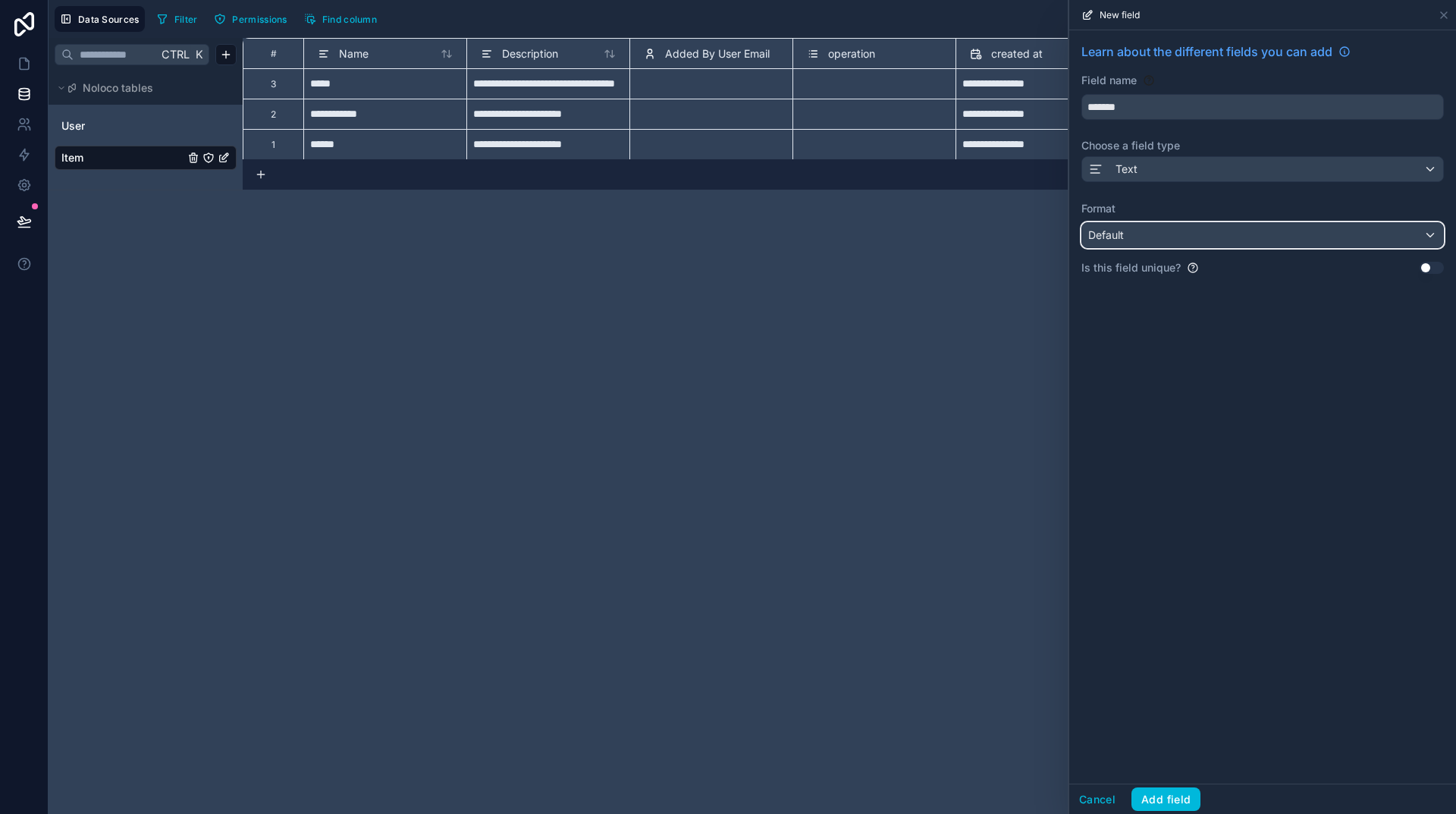
click at [1279, 240] on div "Default" at bounding box center [1262, 235] width 361 height 24
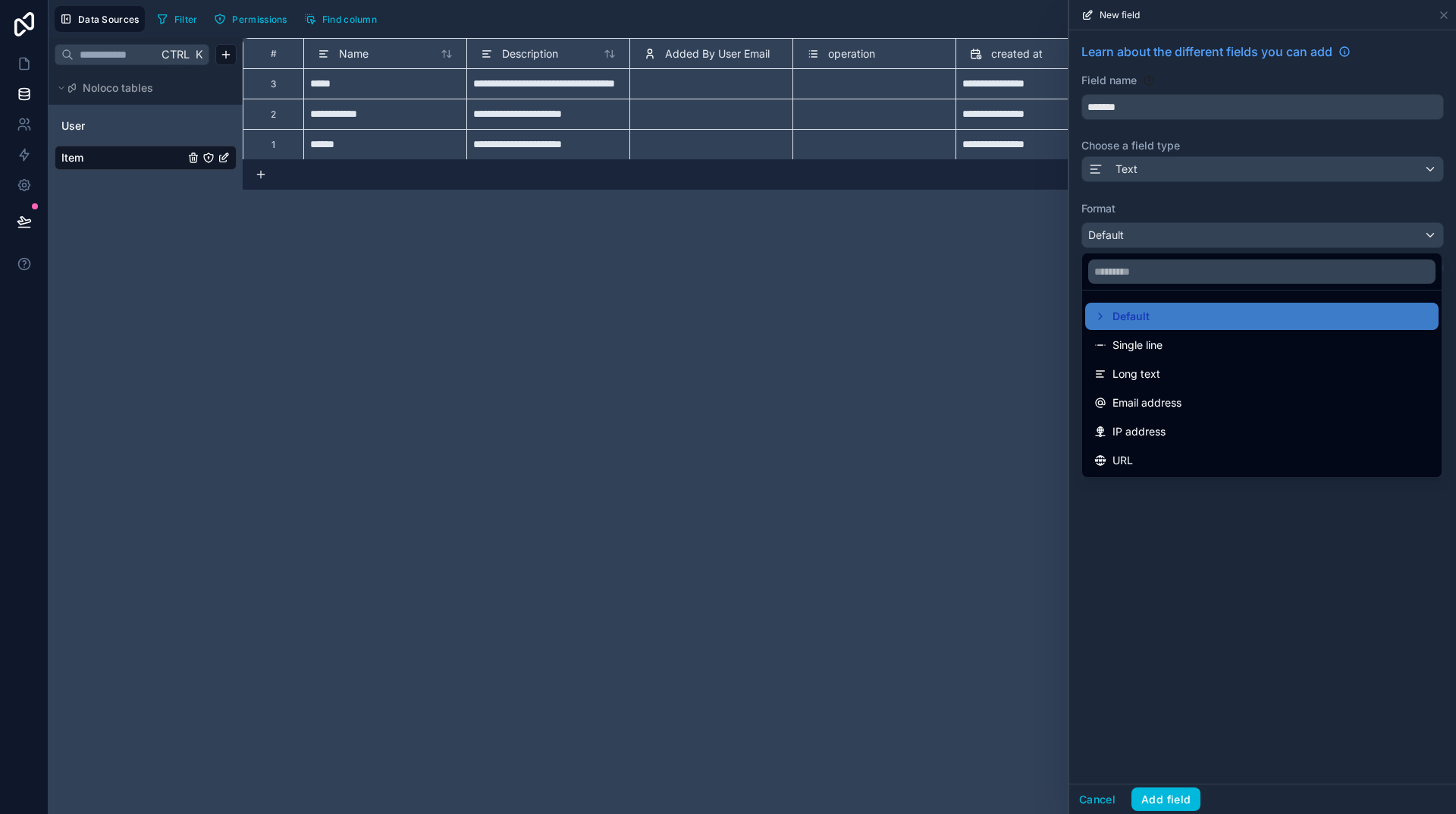
click at [1144, 348] on span "Single line" at bounding box center [1138, 345] width 50 height 18
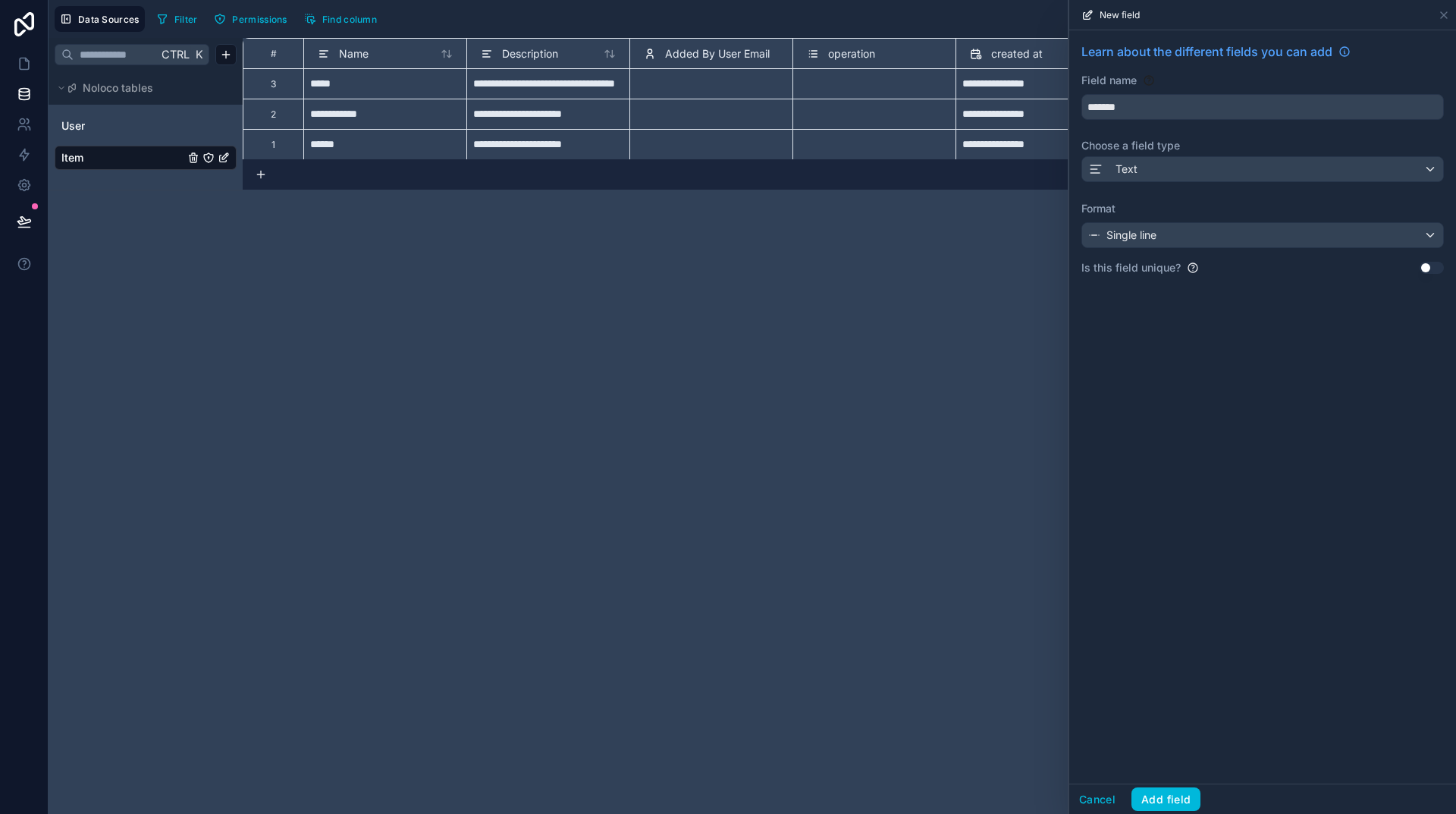
click at [1184, 804] on button "Add field" at bounding box center [1165, 799] width 69 height 24
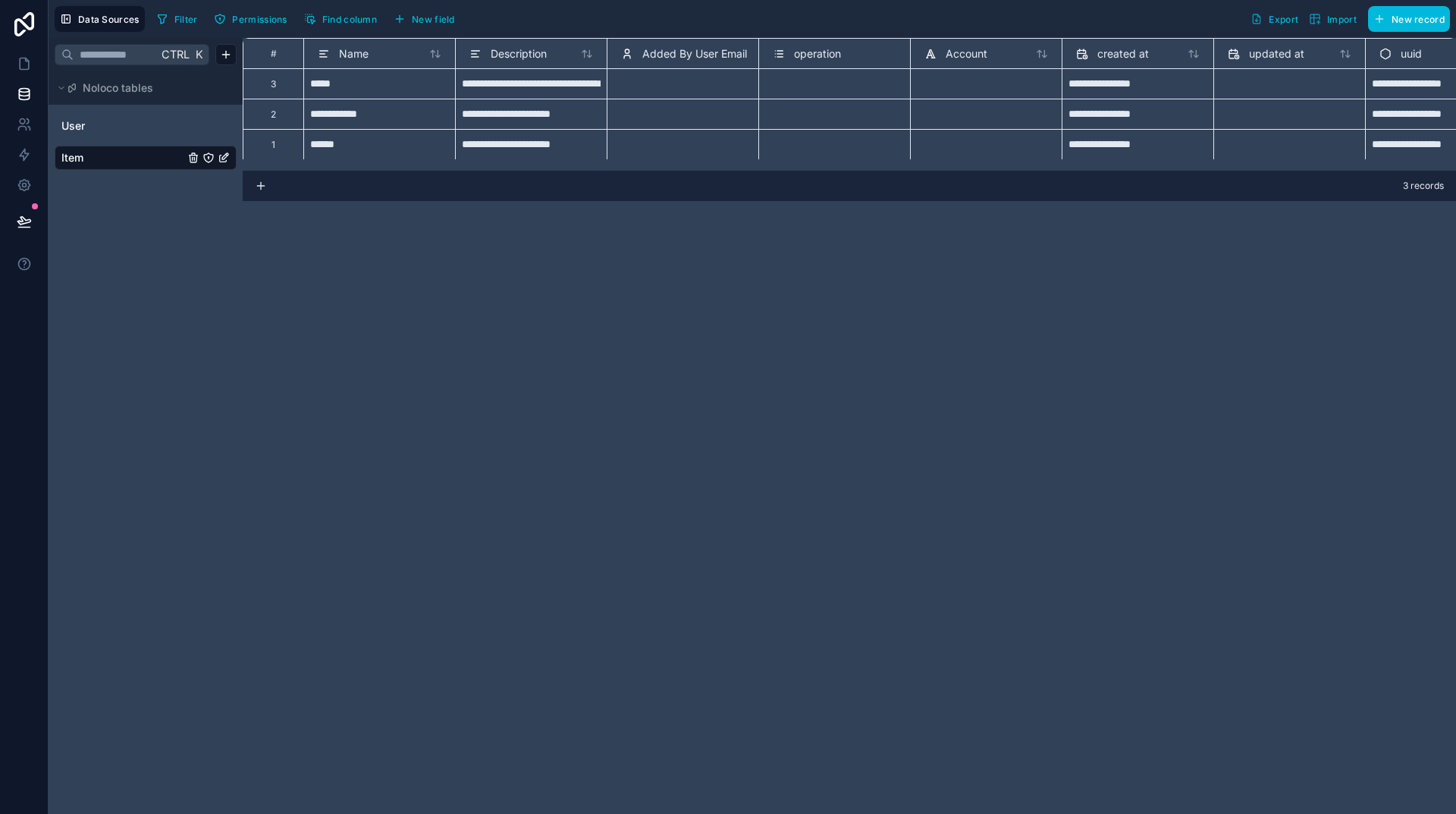
click at [1014, 55] on div "Account" at bounding box center [986, 54] width 124 height 18
click at [957, 61] on div "Account" at bounding box center [956, 54] width 63 height 18
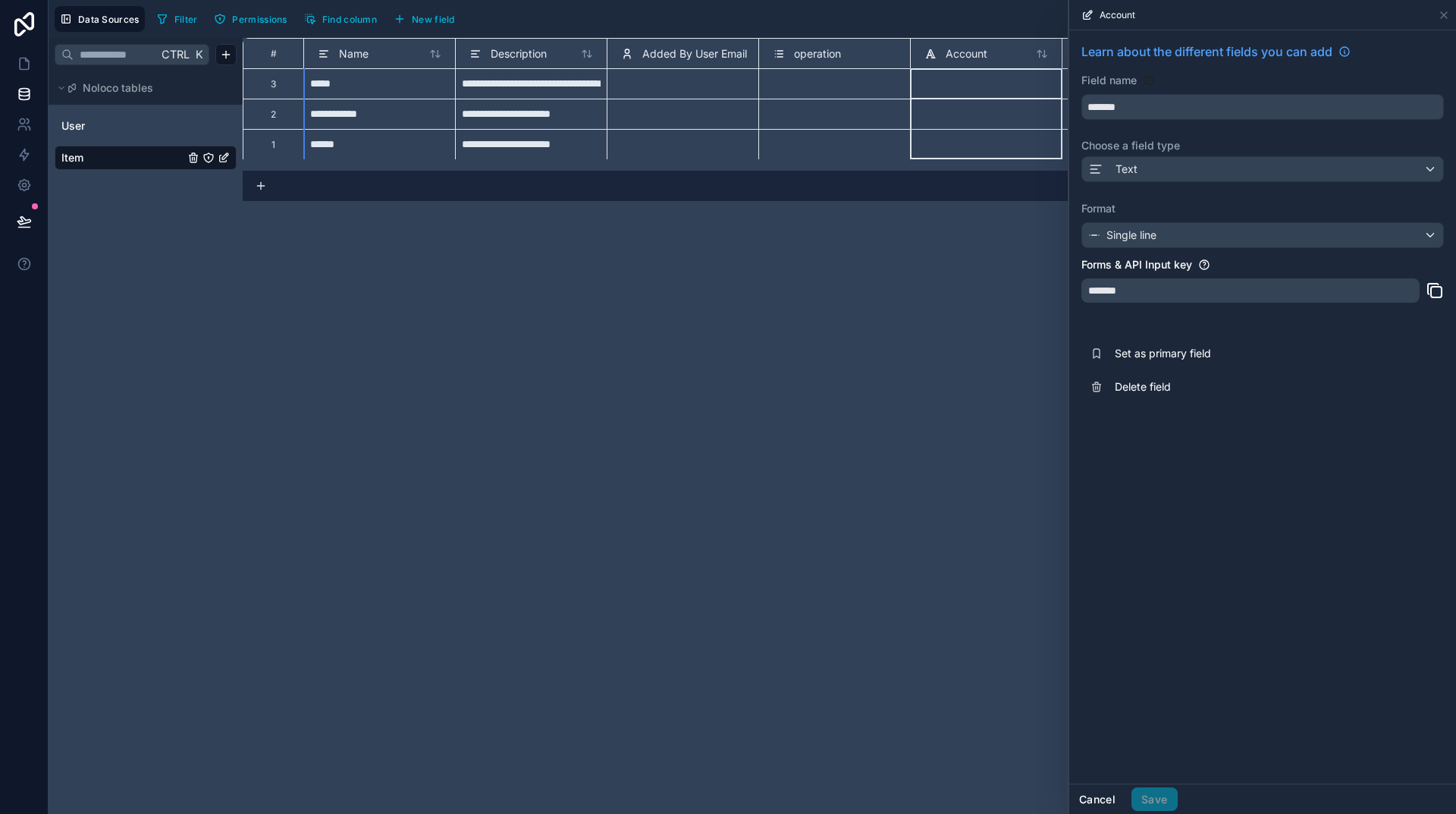
click at [1097, 797] on button "Cancel" at bounding box center [1097, 799] width 56 height 24
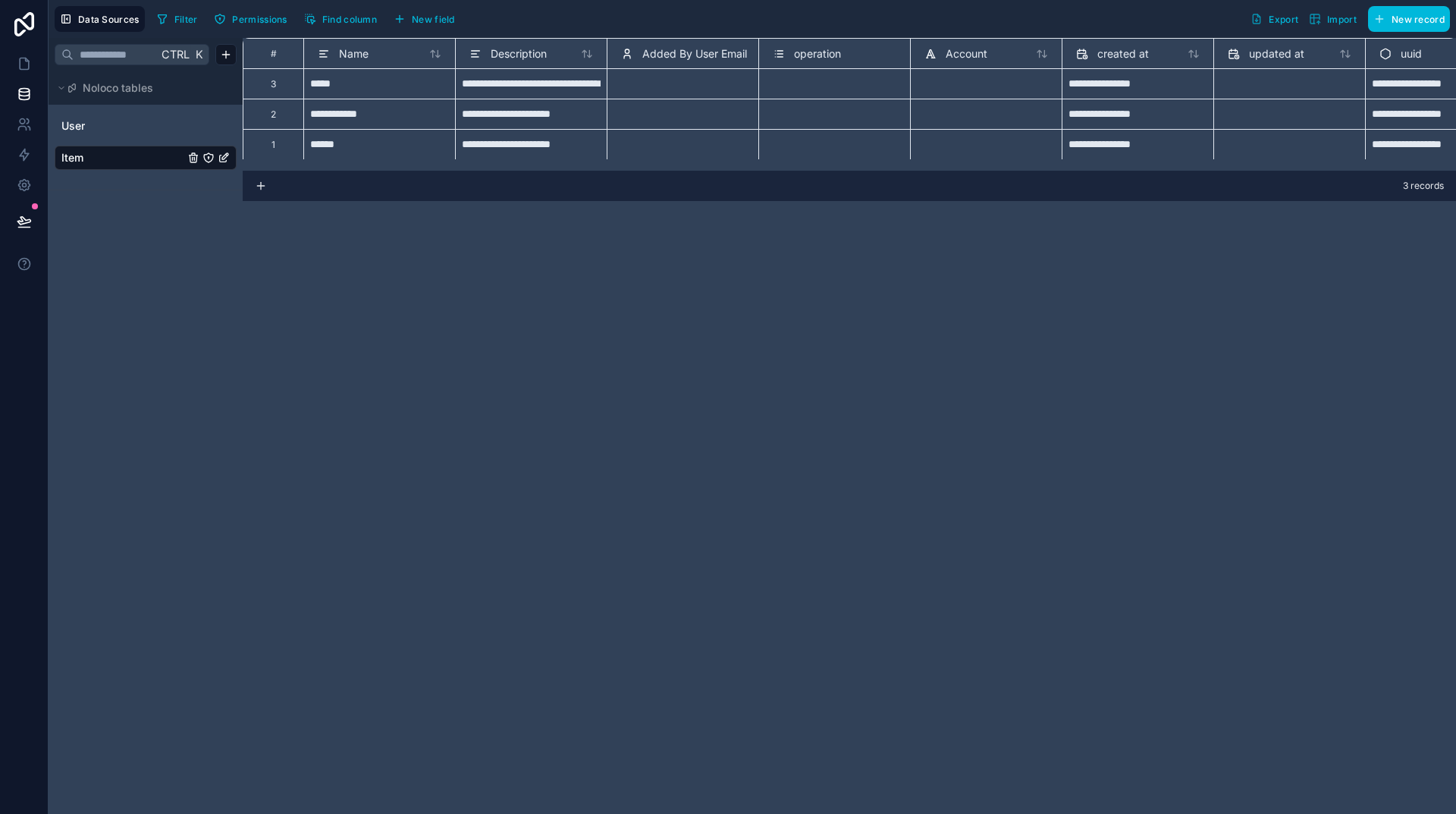
click at [890, 508] on div "**********" at bounding box center [850, 426] width 1214 height 776
click at [1003, 50] on div "Account" at bounding box center [986, 54] width 124 height 18
drag, startPoint x: 1005, startPoint y: 54, endPoint x: 886, endPoint y: 54, distance: 119.0
click at [886, 54] on div "# Name Description Added By User Email operation Account created at updated at …" at bounding box center [880, 52] width 1274 height 30
click at [1102, 275] on div "**********" at bounding box center [850, 426] width 1214 height 776
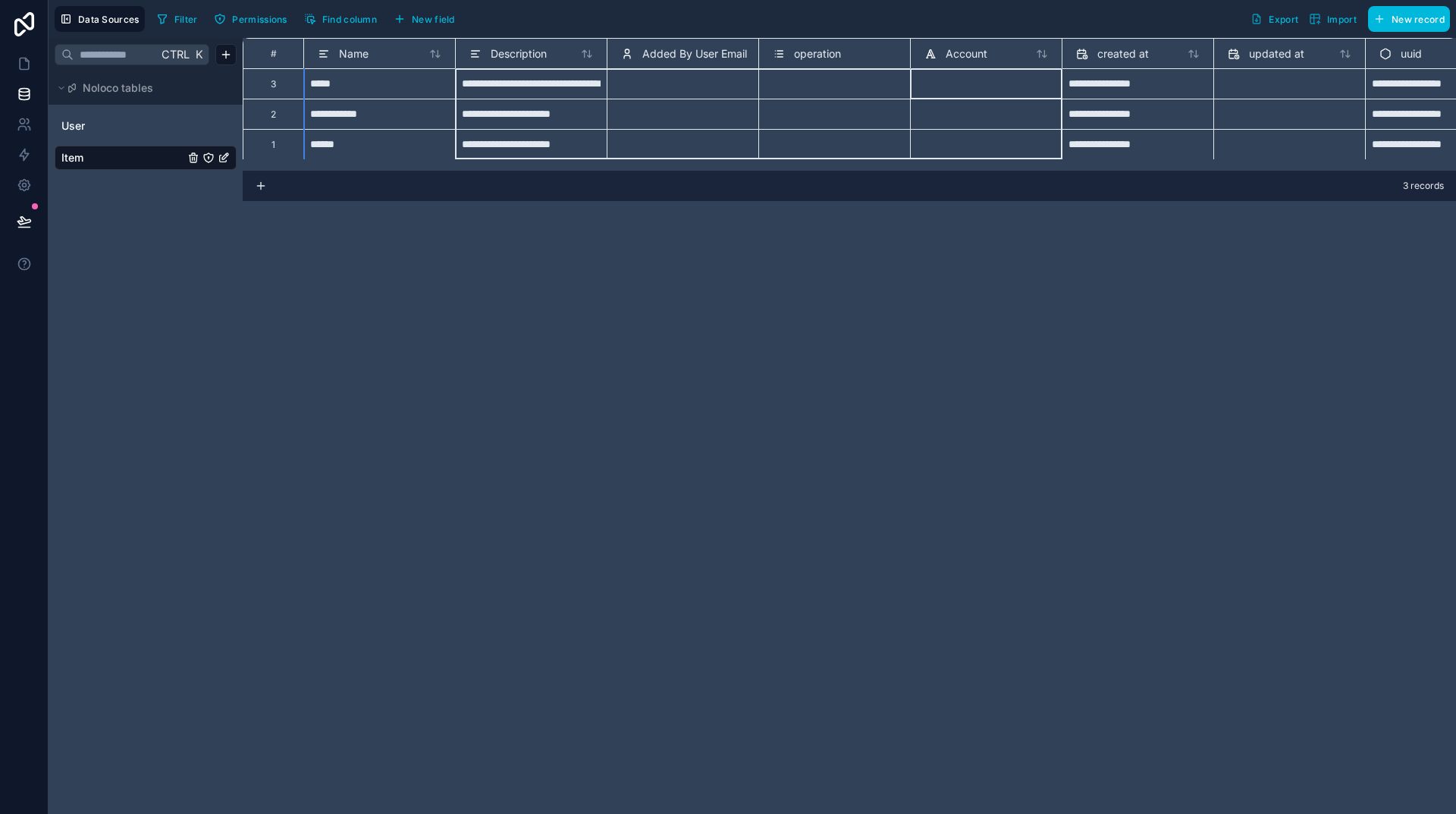
drag, startPoint x: 1008, startPoint y: 52, endPoint x: 581, endPoint y: 59, distance: 427.1
click at [581, 59] on div "# Name Description Added By User Email operation Account created at updated at …" at bounding box center [880, 52] width 1274 height 30
click at [906, 354] on div "**********" at bounding box center [850, 426] width 1214 height 776
click at [1013, 51] on div "Account" at bounding box center [986, 54] width 124 height 18
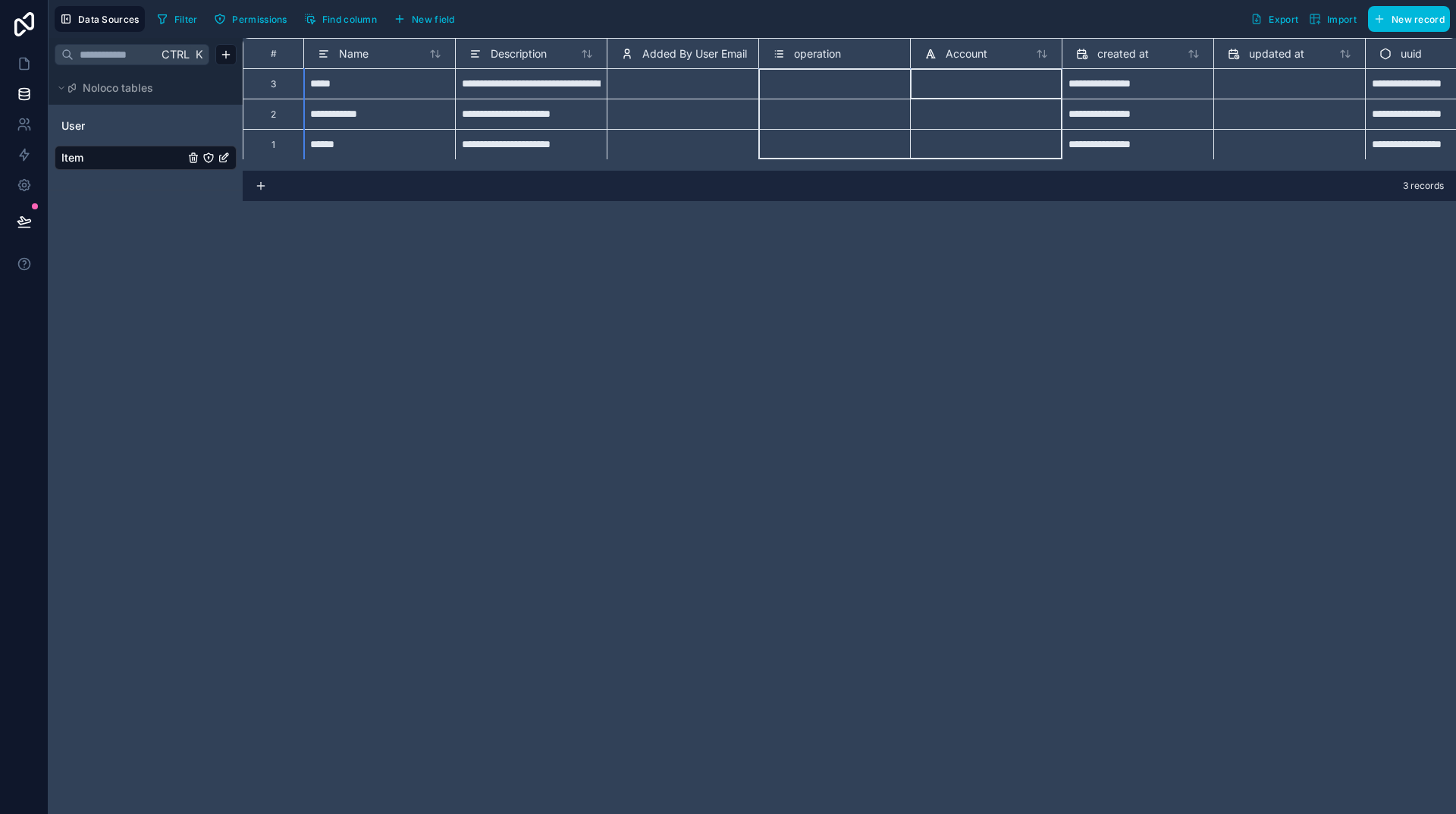
drag, startPoint x: 1013, startPoint y: 51, endPoint x: 882, endPoint y: 53, distance: 131.0
click at [882, 53] on div "# Name Description Added By User Email operation Account created at updated at …" at bounding box center [880, 52] width 1274 height 30
click at [1021, 340] on div "**********" at bounding box center [850, 426] width 1214 height 776
click at [221, 159] on icon "Item" at bounding box center [223, 157] width 12 height 12
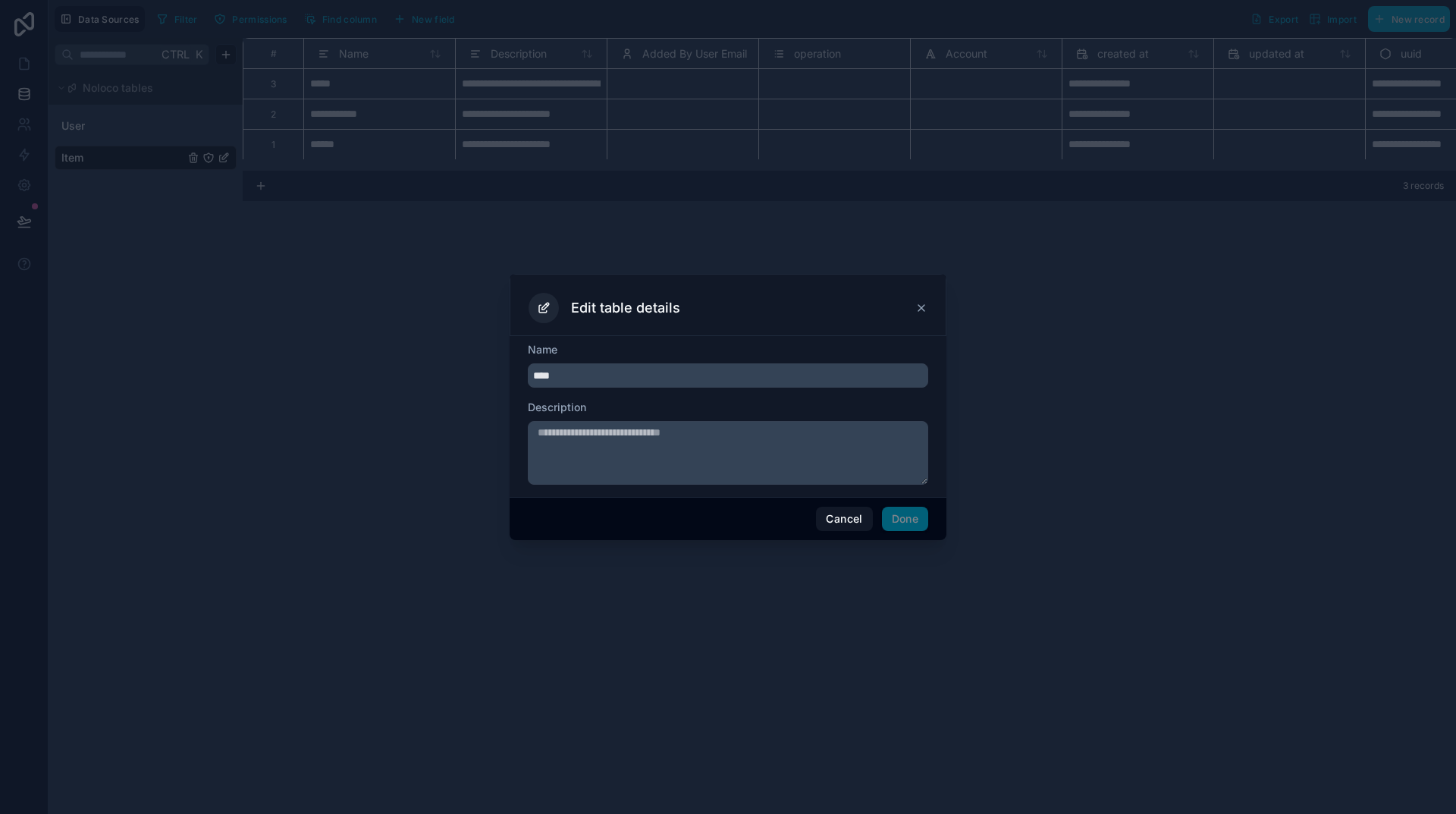
click at [851, 519] on button "Cancel" at bounding box center [843, 519] width 56 height 24
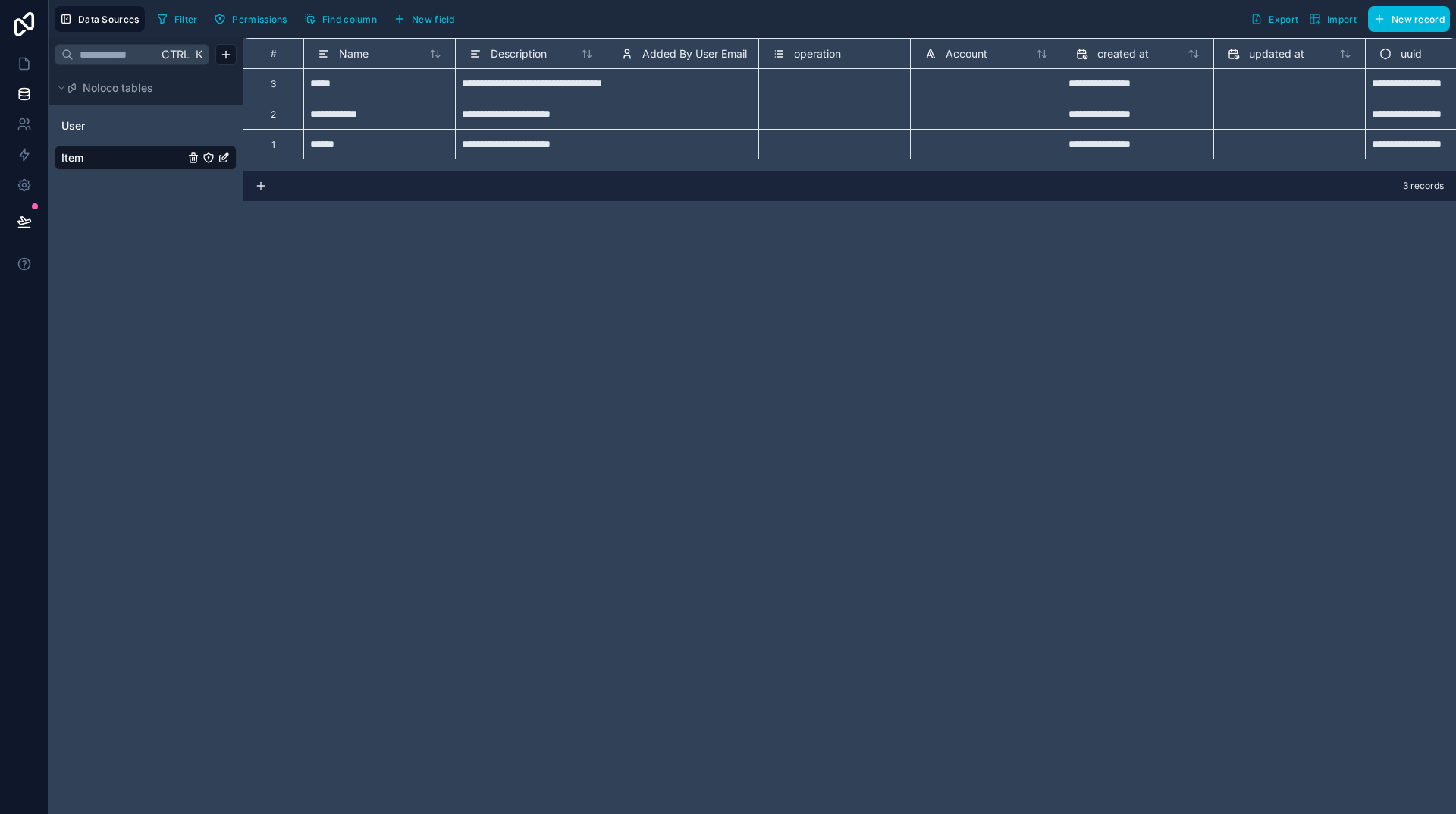
click at [1227, 396] on div "**********" at bounding box center [850, 426] width 1214 height 776
click at [161, 21] on icon "button" at bounding box center [161, 18] width 12 height 12
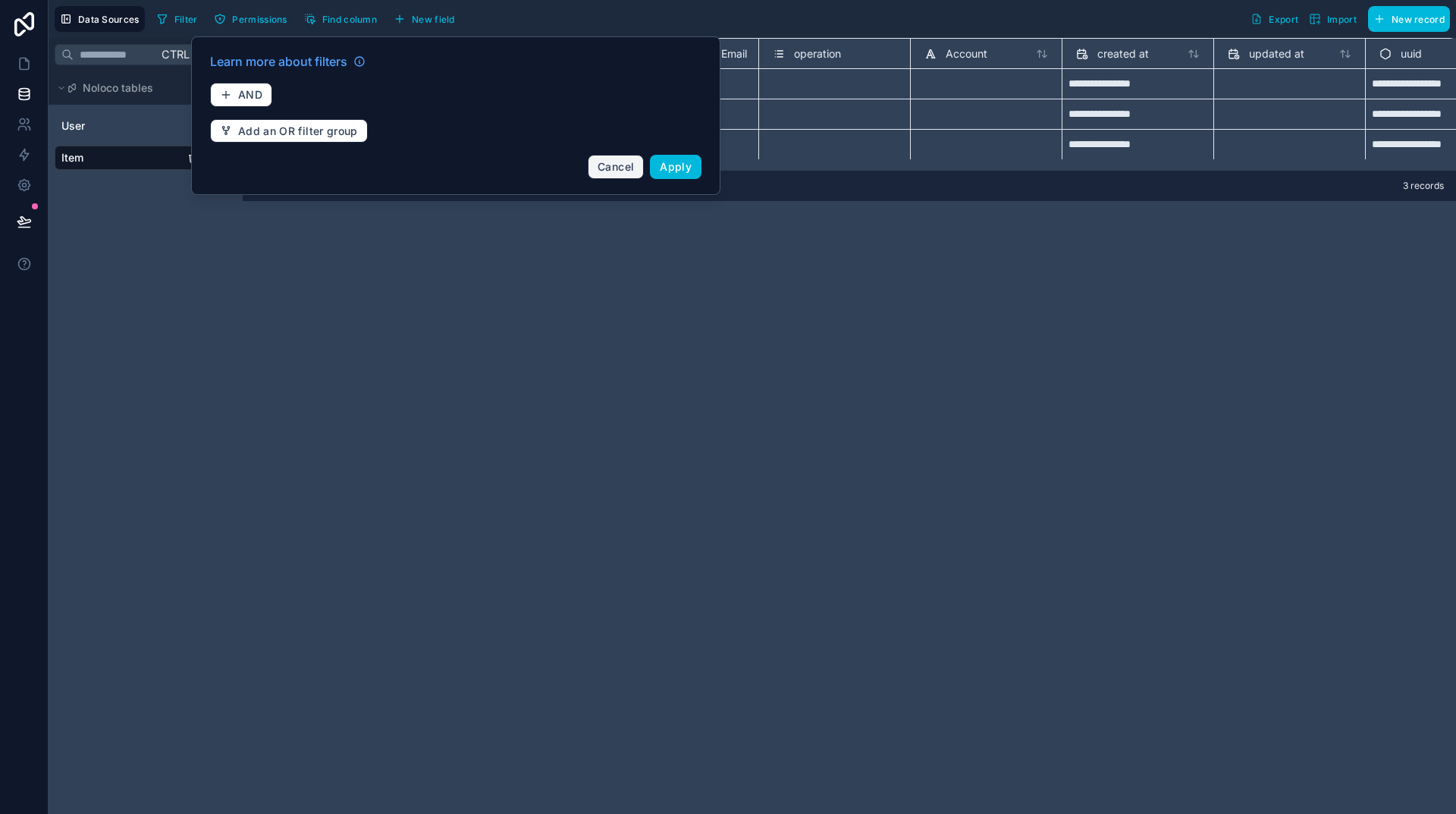
click at [628, 164] on span "Cancel" at bounding box center [616, 166] width 37 height 13
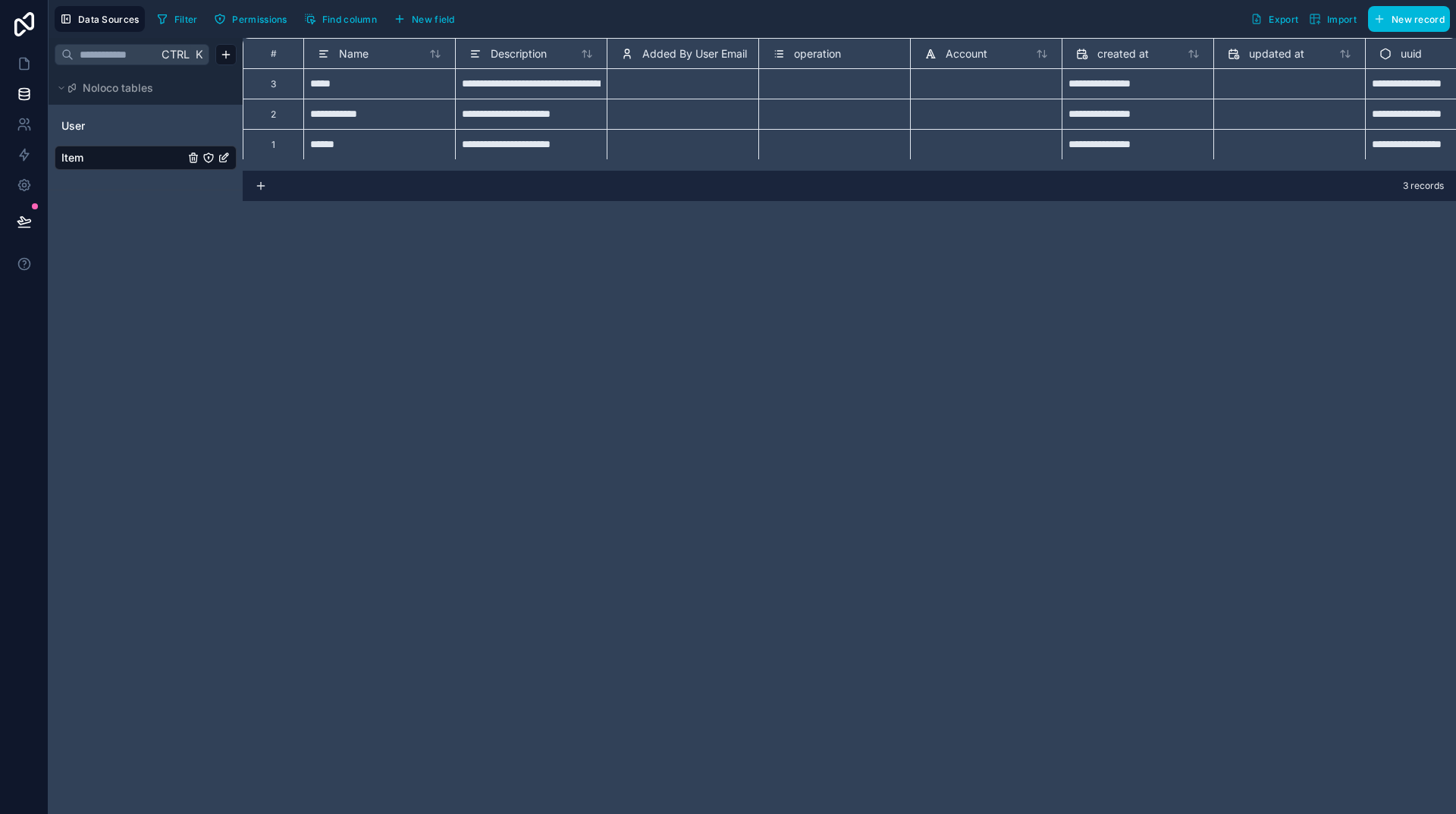
click at [981, 360] on div "**********" at bounding box center [850, 426] width 1214 height 776
click at [21, 63] on icon at bounding box center [24, 63] width 16 height 16
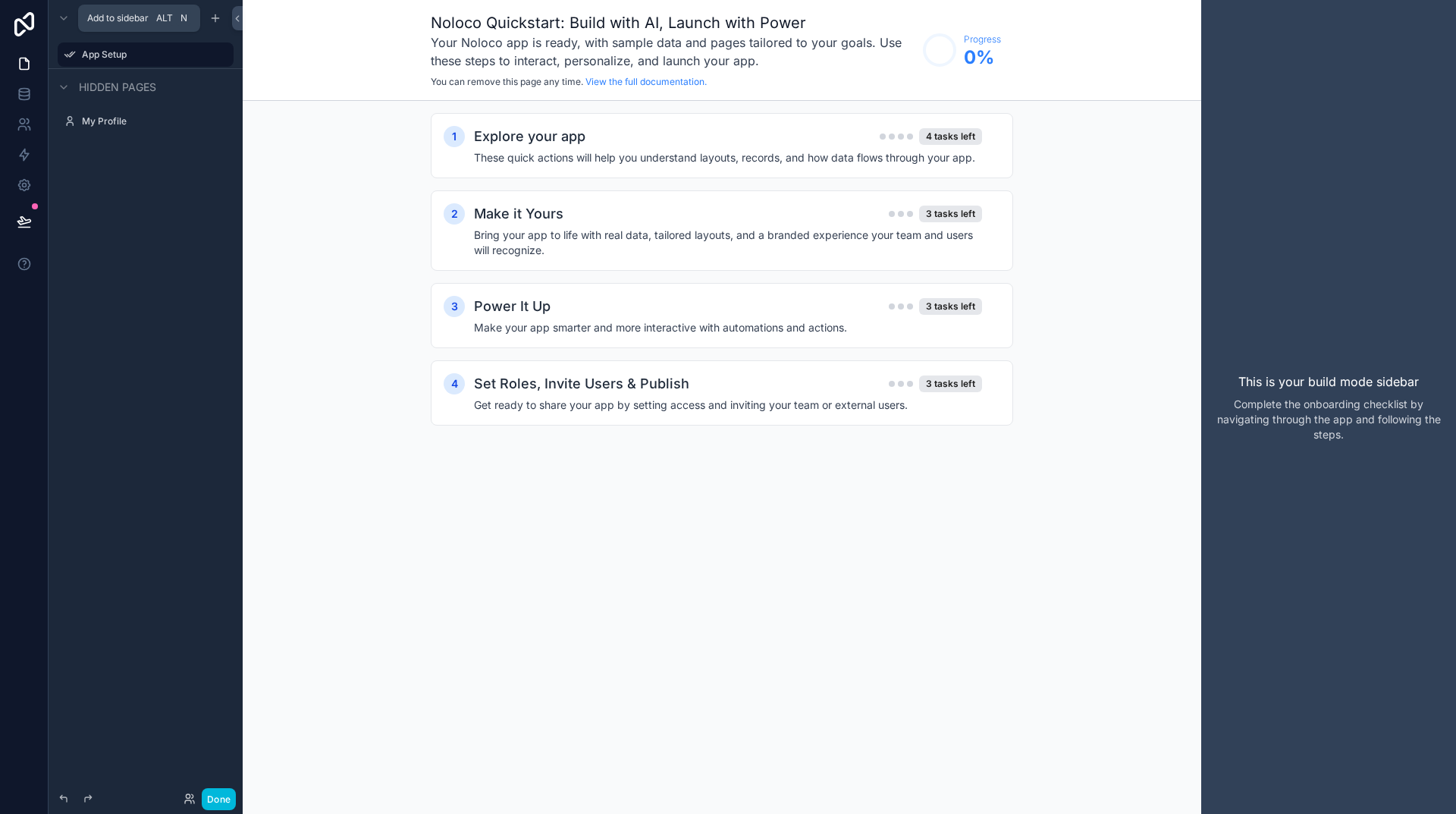
click at [215, 15] on icon "scrollable content" at bounding box center [215, 17] width 12 height 12
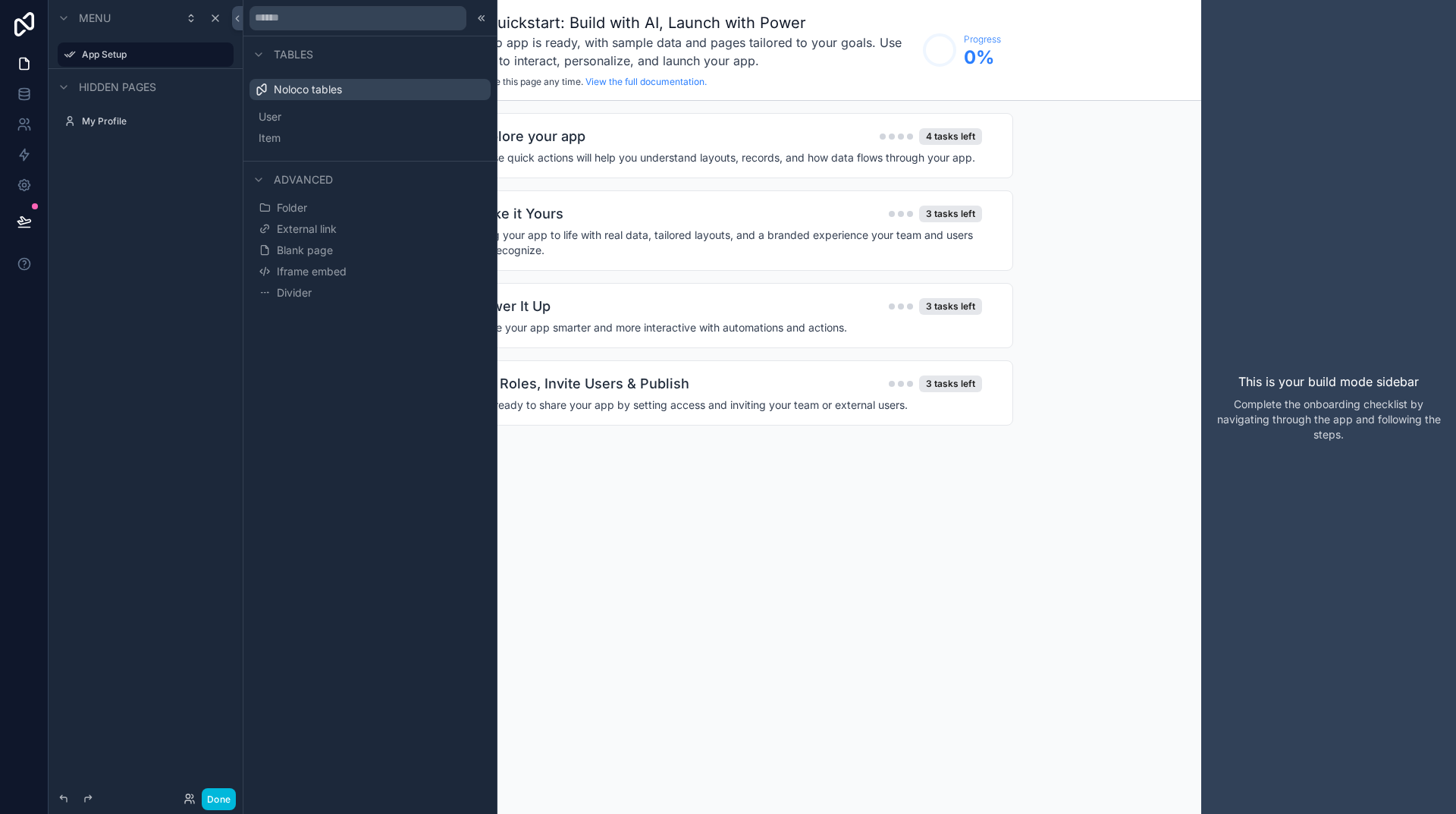
click at [305, 134] on button "Item" at bounding box center [371, 138] width 229 height 21
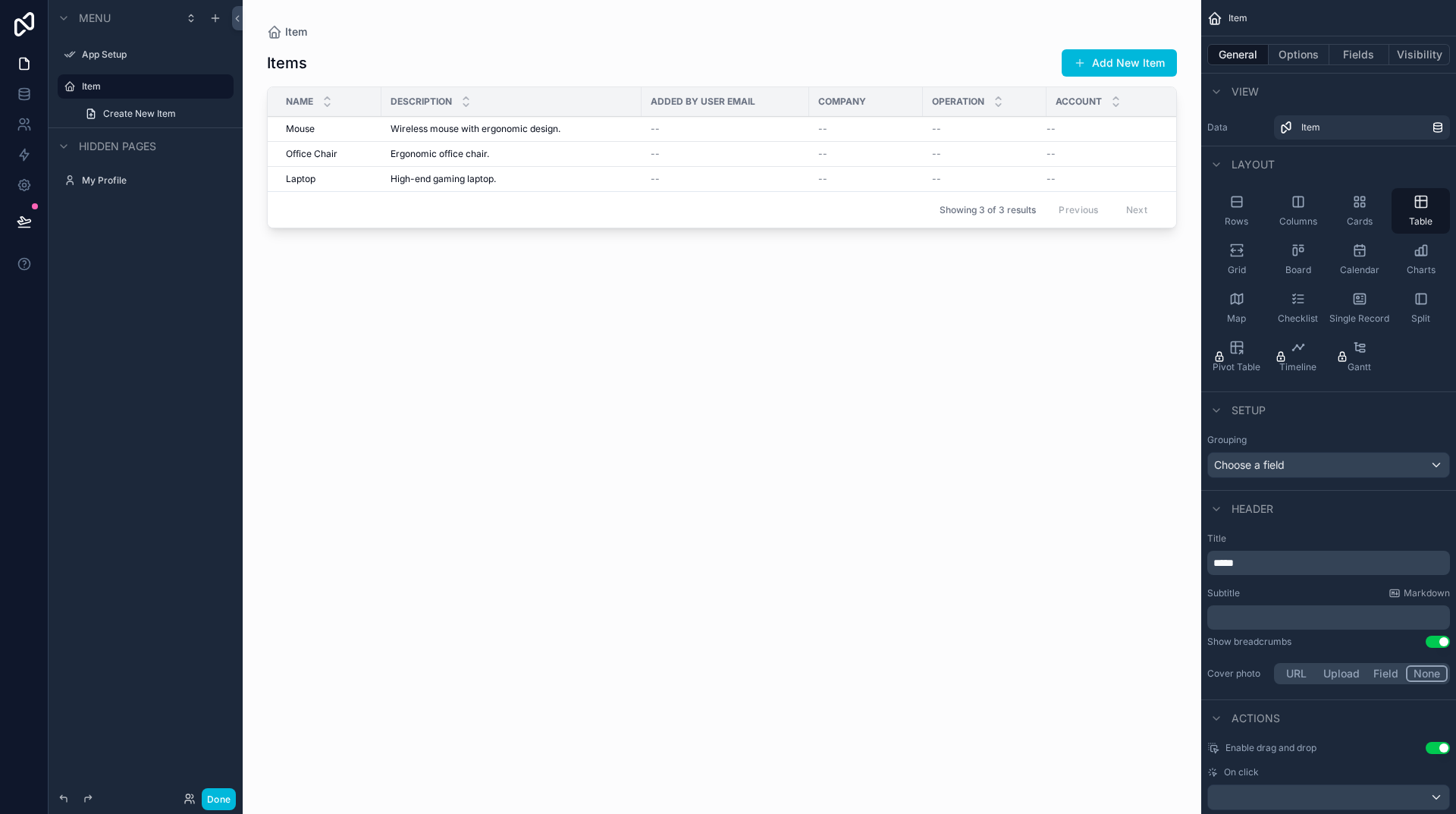
drag, startPoint x: 534, startPoint y: 234, endPoint x: 941, endPoint y: 233, distance: 407.0
click at [941, 233] on div "scrollable content" at bounding box center [722, 397] width 959 height 796
click at [1328, 461] on div "Choose a field" at bounding box center [1328, 465] width 241 height 24
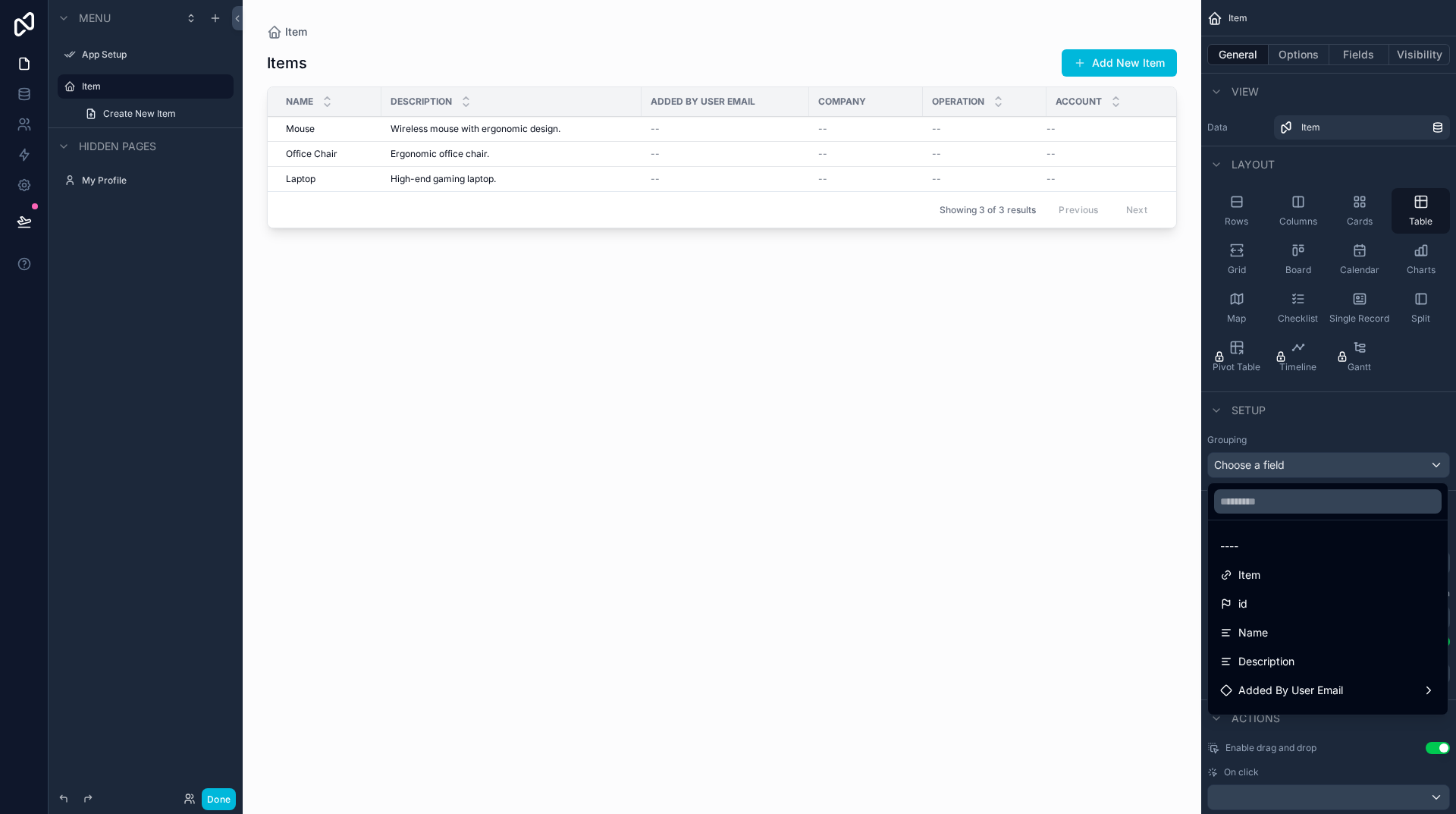
click at [1328, 461] on div "scrollable content" at bounding box center [728, 407] width 1456 height 814
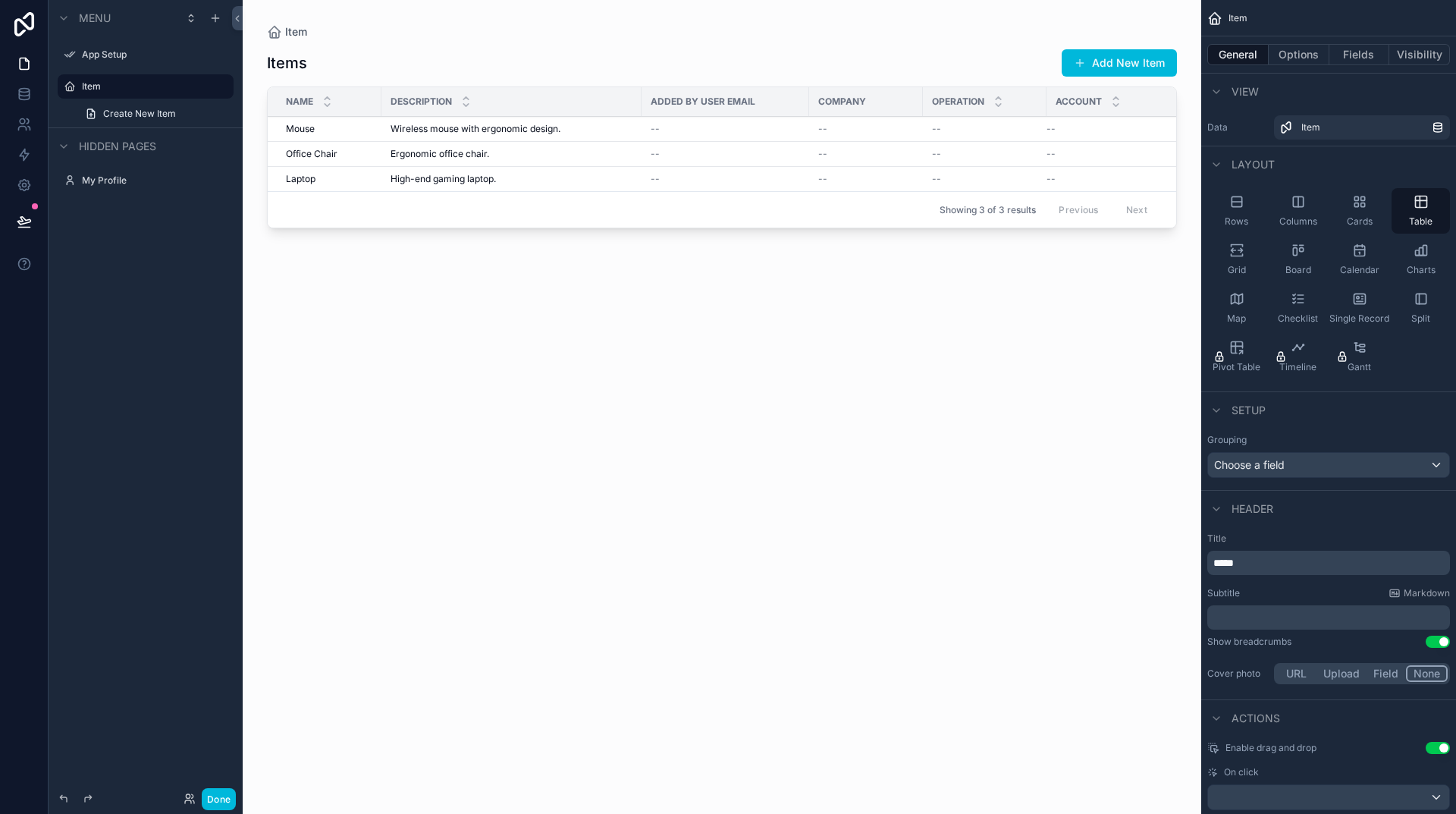
click at [882, 453] on div "Items Add New Item Name Description Added By User Email Company Operation Accou…" at bounding box center [722, 418] width 910 height 756
click at [24, 97] on icon at bounding box center [24, 94] width 16 height 16
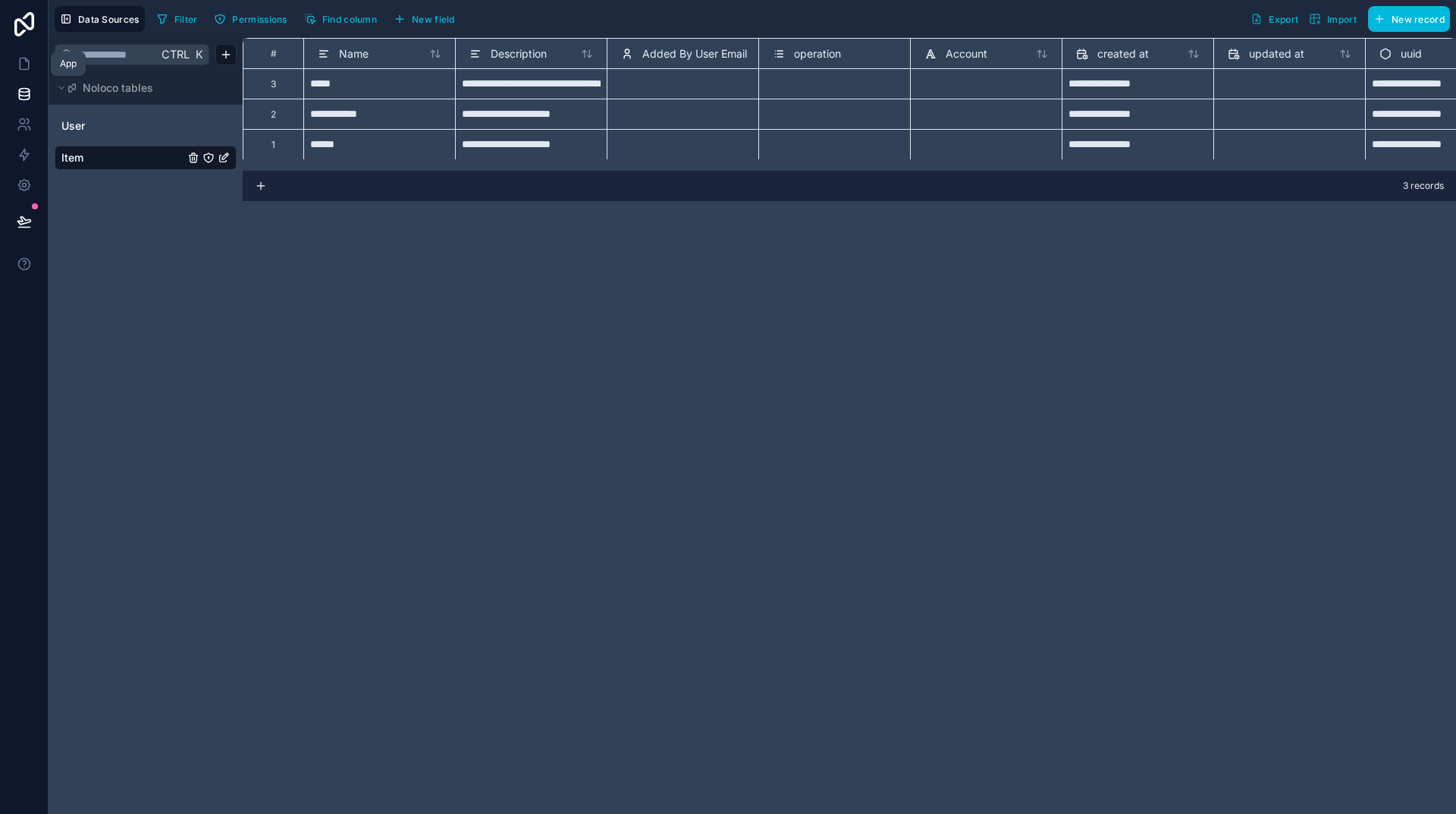
click at [28, 67] on icon at bounding box center [24, 63] width 16 height 16
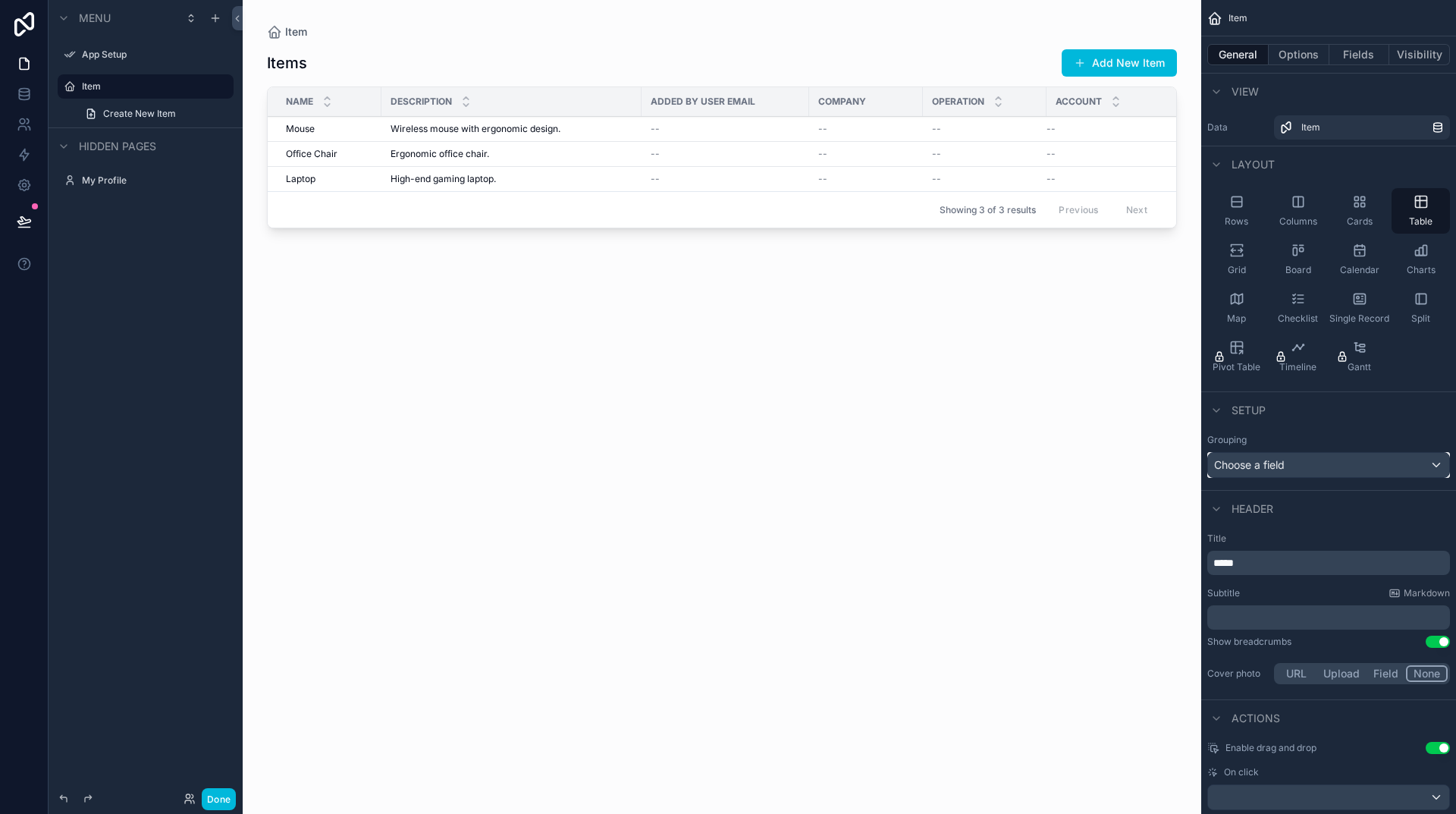
click at [1324, 460] on div "Choose a field" at bounding box center [1328, 465] width 241 height 24
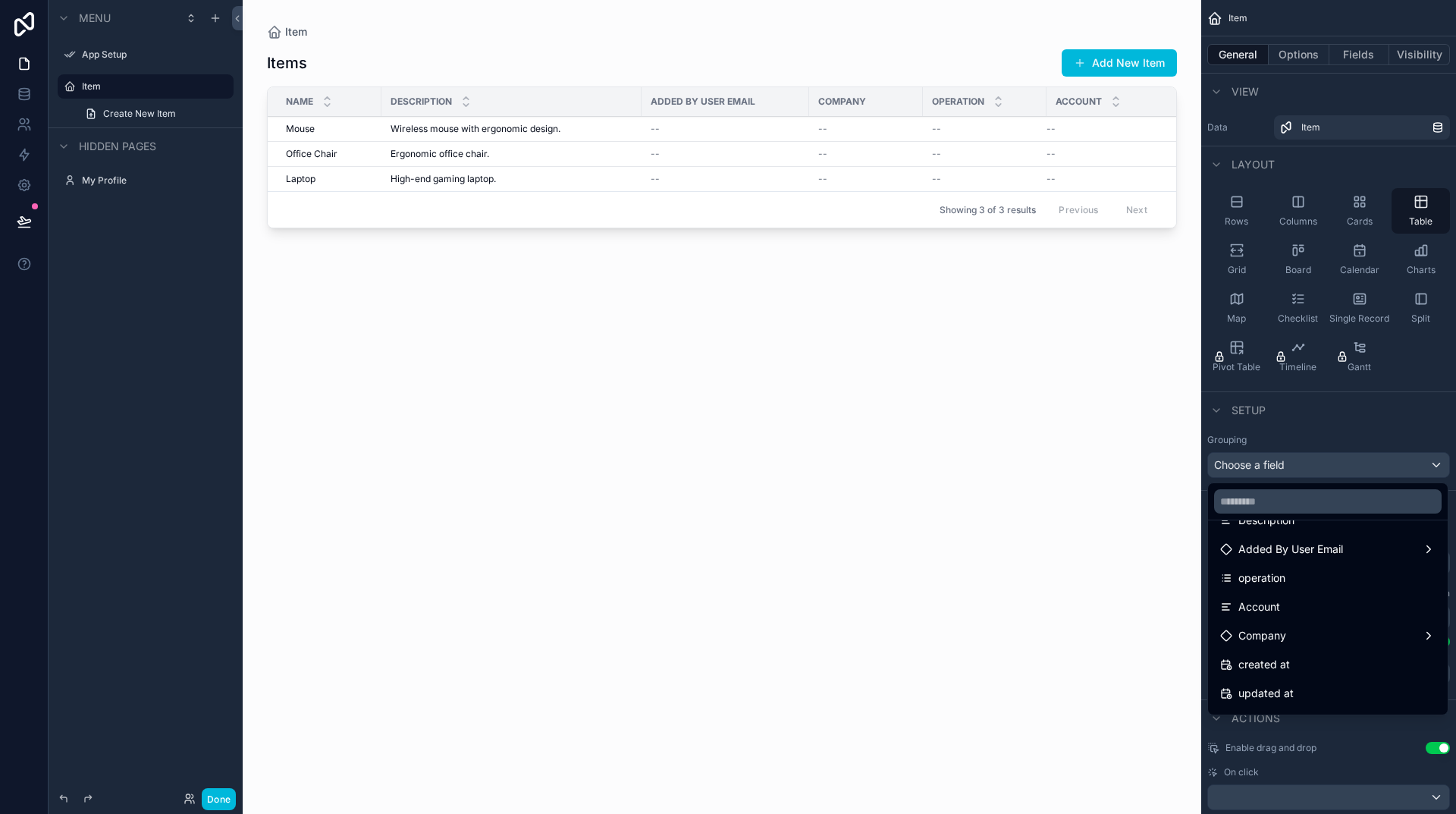
scroll to position [157, 0]
click at [1313, 647] on div "created at" at bounding box center [1328, 649] width 216 height 18
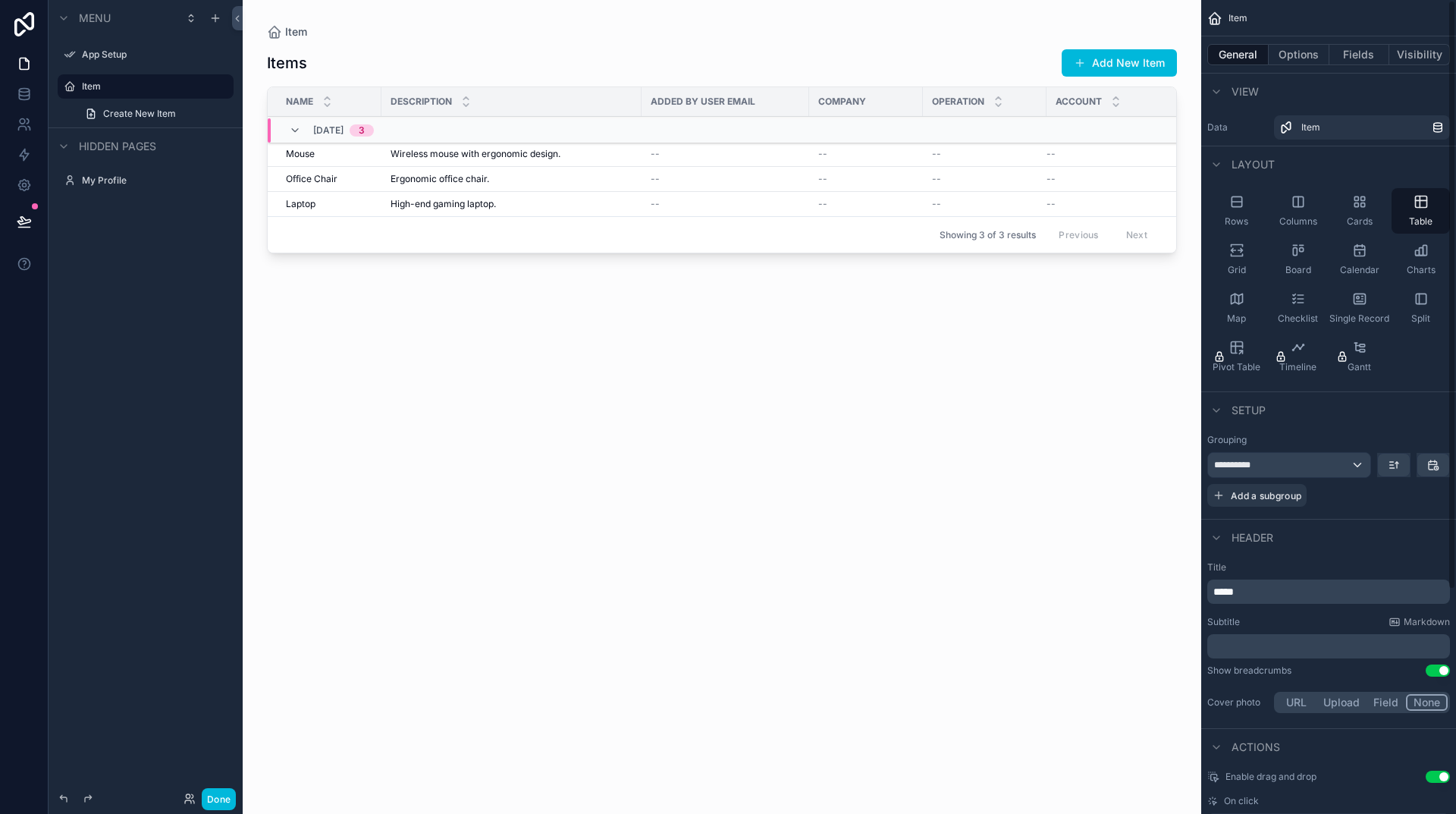
scroll to position [0, 0]
click at [1300, 52] on button "Options" at bounding box center [1299, 54] width 61 height 21
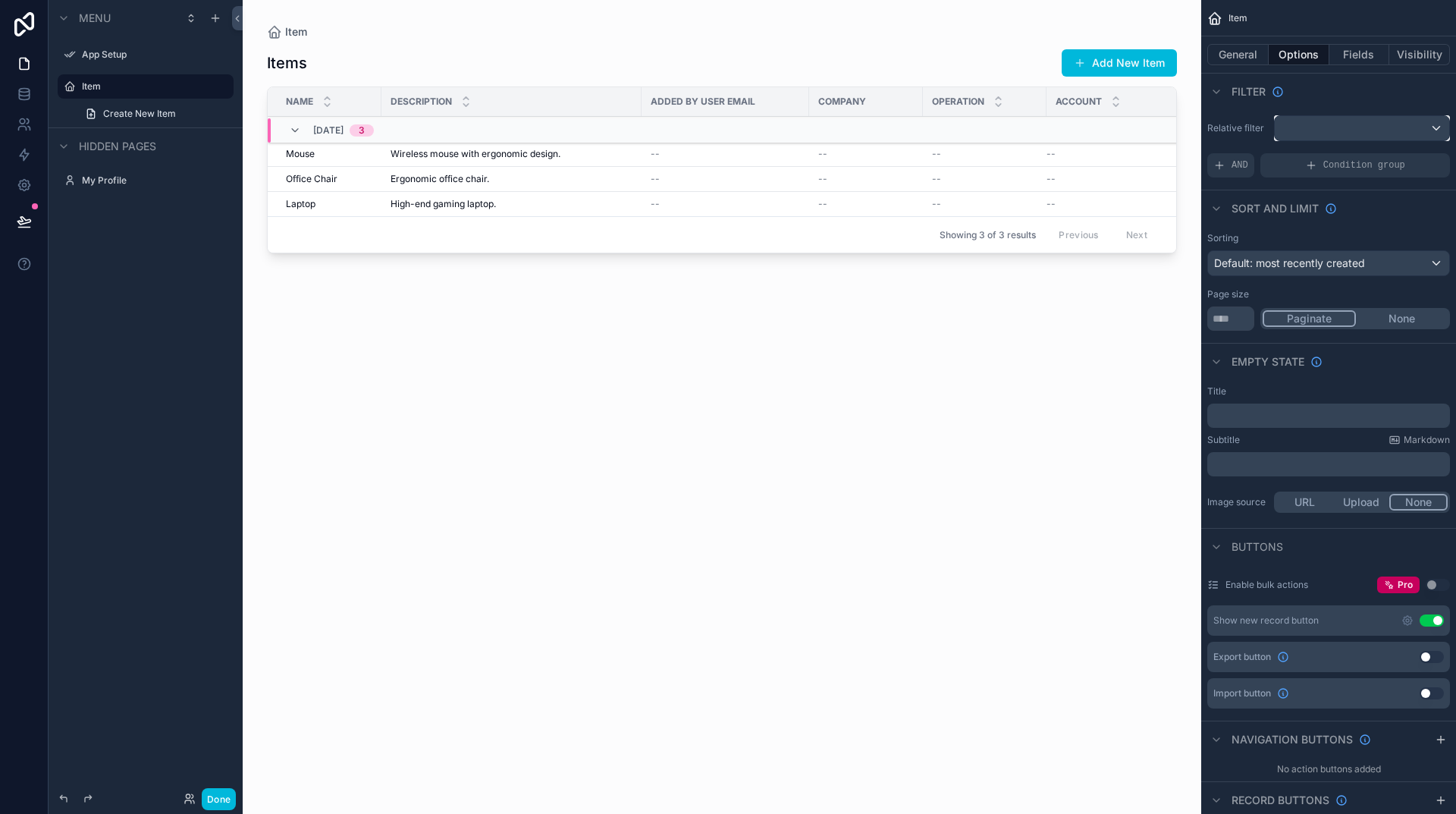
click at [1438, 129] on div "scrollable content" at bounding box center [1362, 128] width 174 height 24
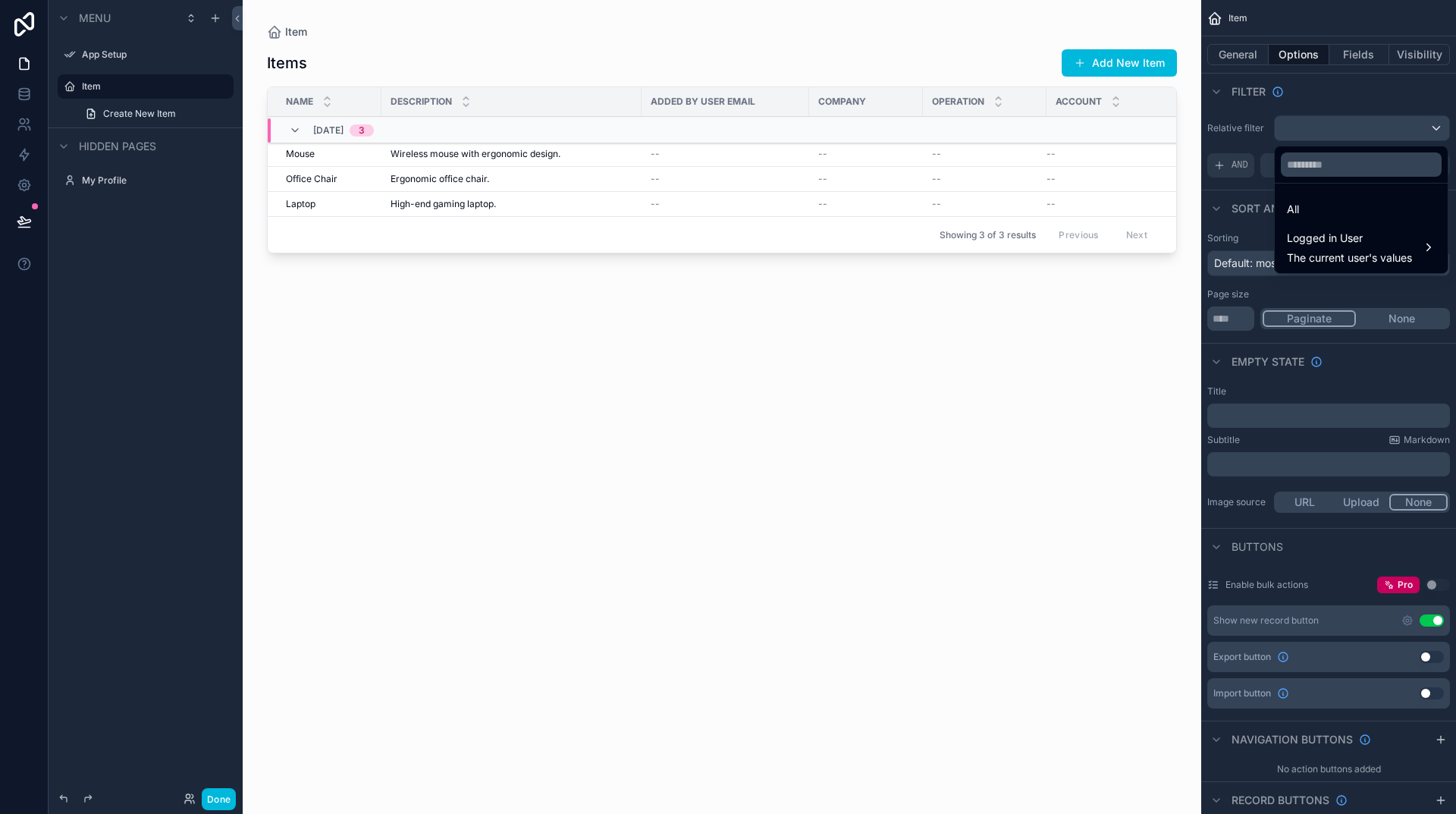
click at [1438, 129] on div "scrollable content" at bounding box center [728, 407] width 1456 height 814
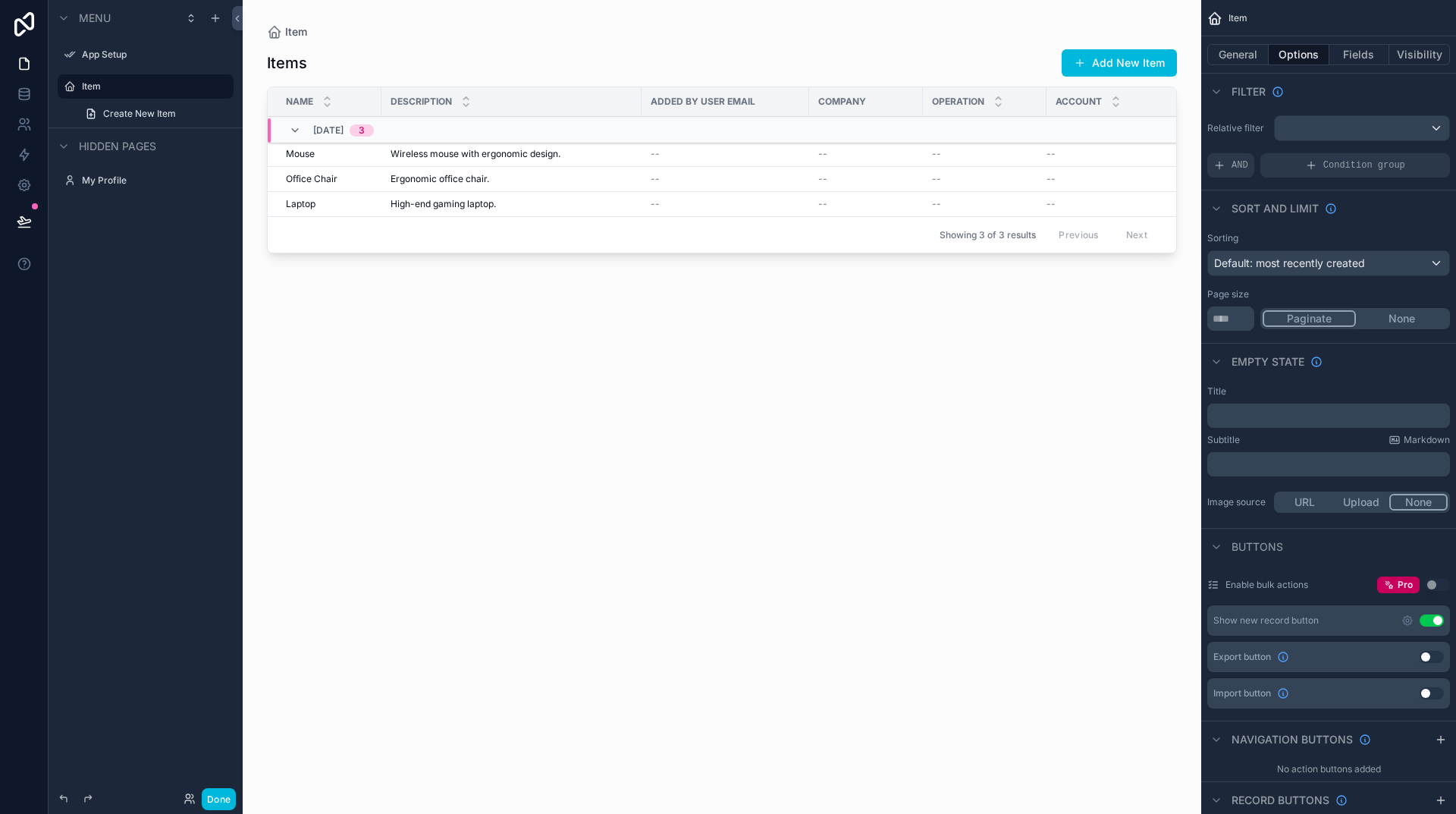
click at [1408, 622] on icon "scrollable content" at bounding box center [1407, 620] width 3 height 3
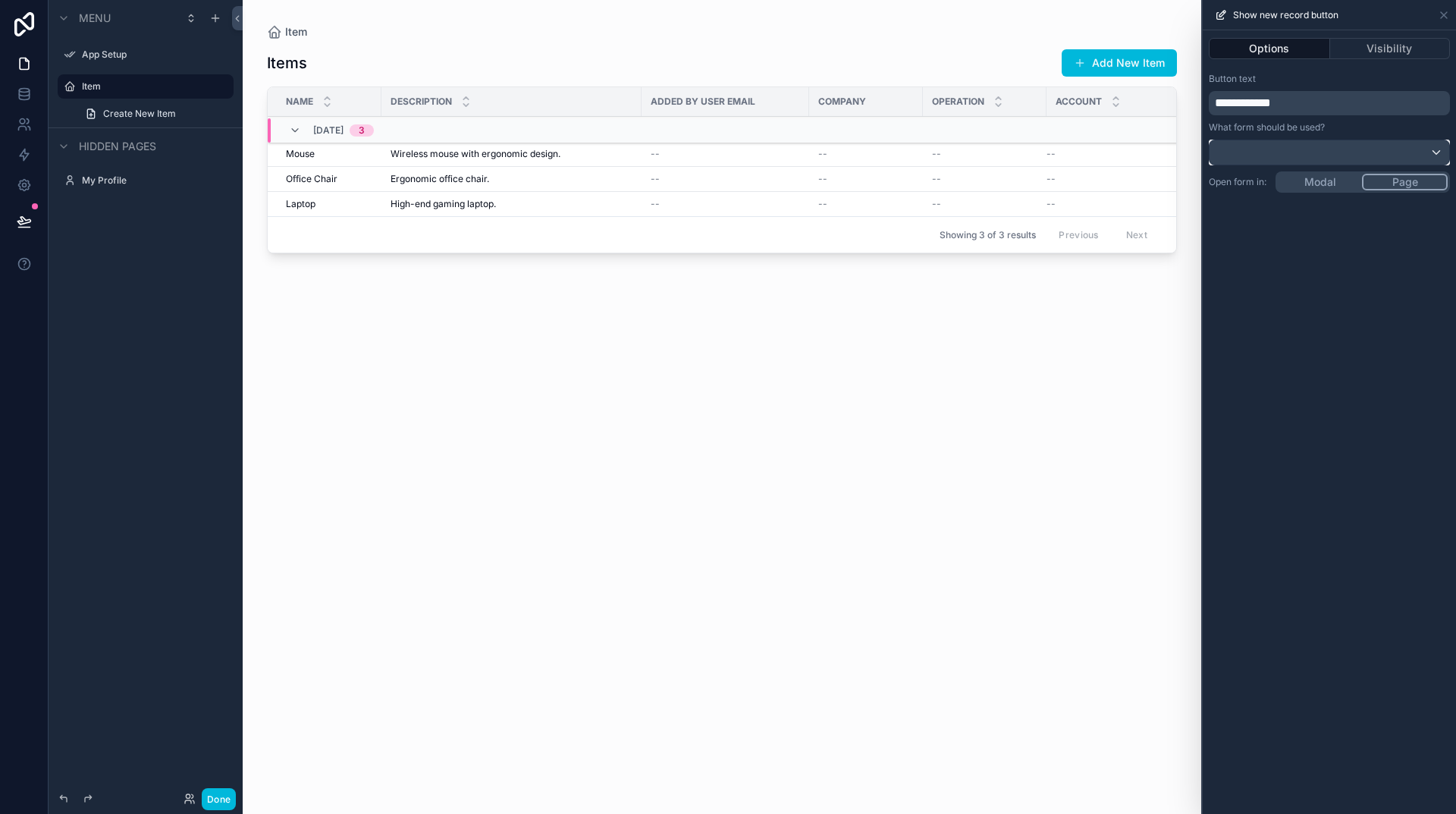
click at [1431, 152] on div at bounding box center [1329, 152] width 239 height 24
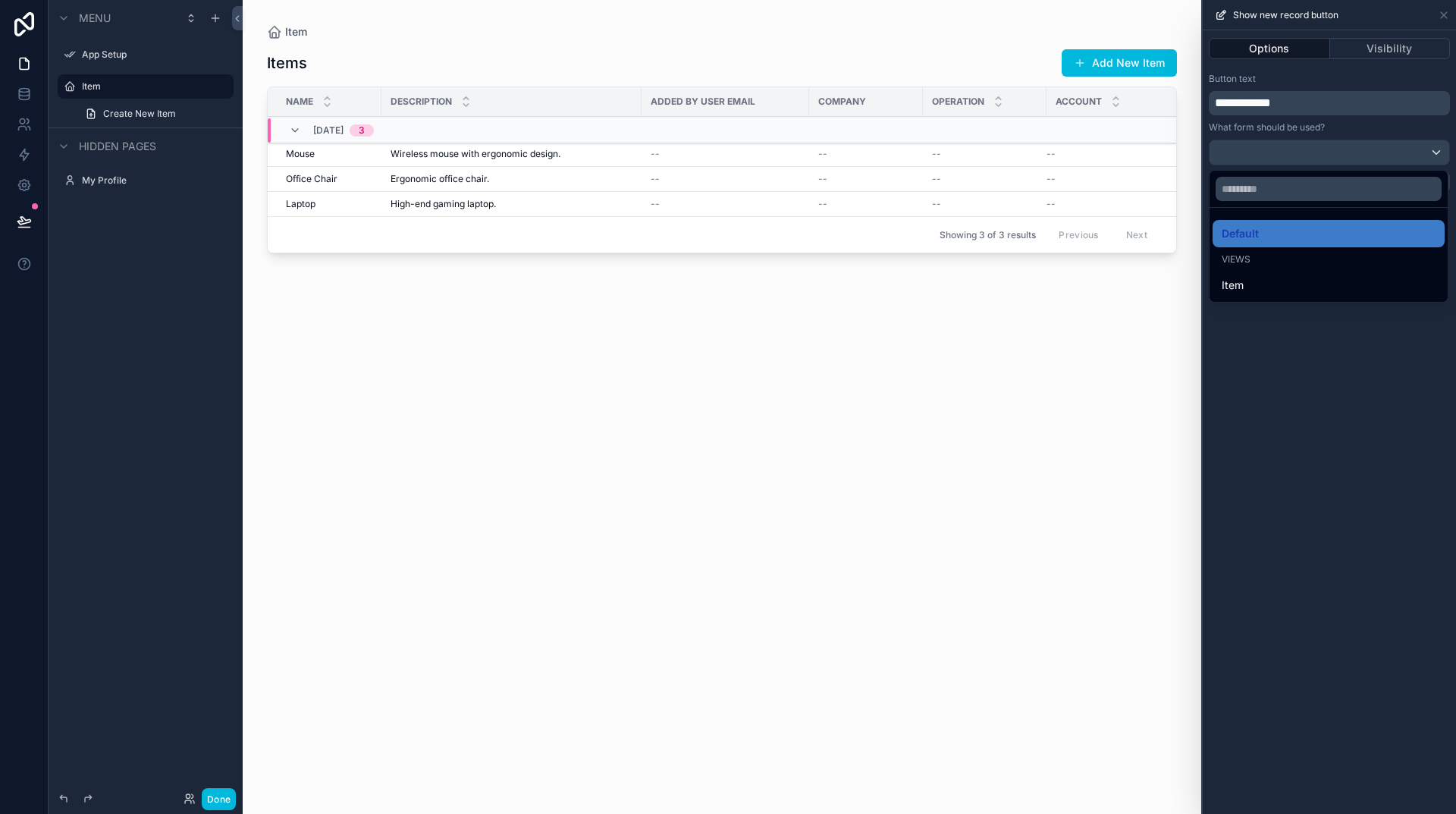
click at [1260, 283] on div "Item" at bounding box center [1328, 285] width 214 height 18
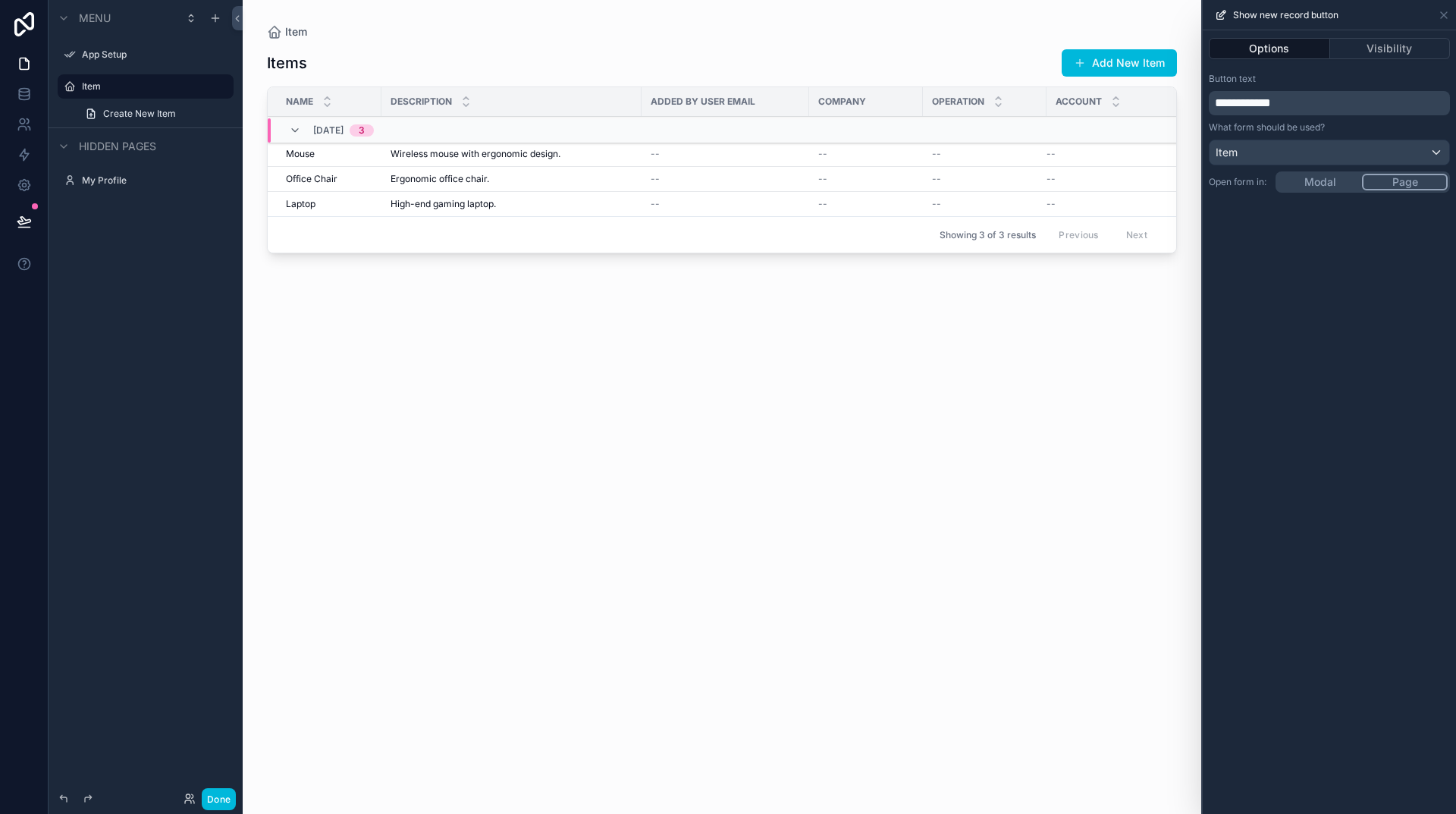
click at [1330, 184] on div "**********" at bounding box center [1329, 422] width 253 height 784
click at [1445, 18] on icon at bounding box center [1443, 15] width 12 height 12
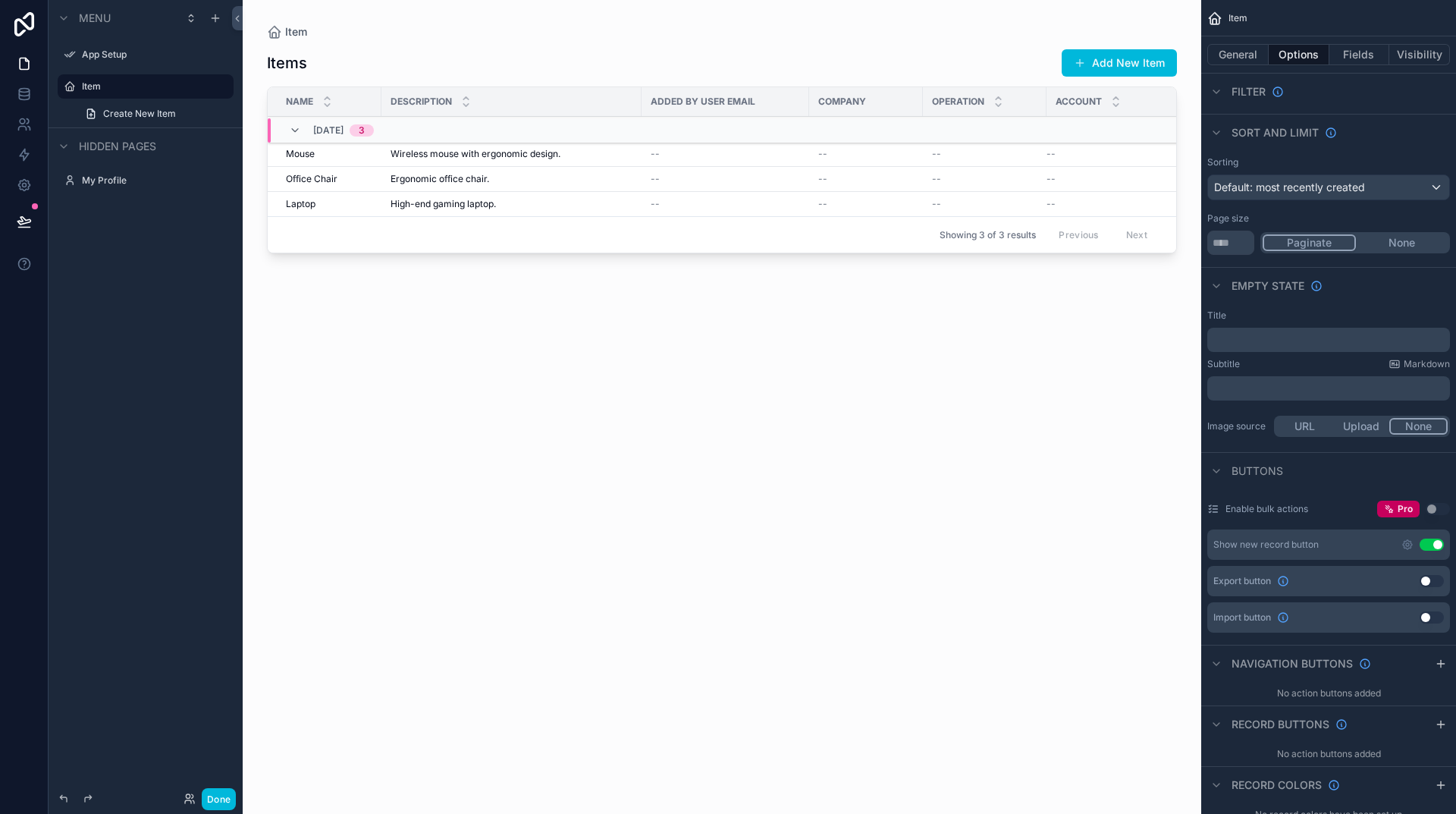
click at [1356, 54] on button "Fields" at bounding box center [1360, 54] width 61 height 21
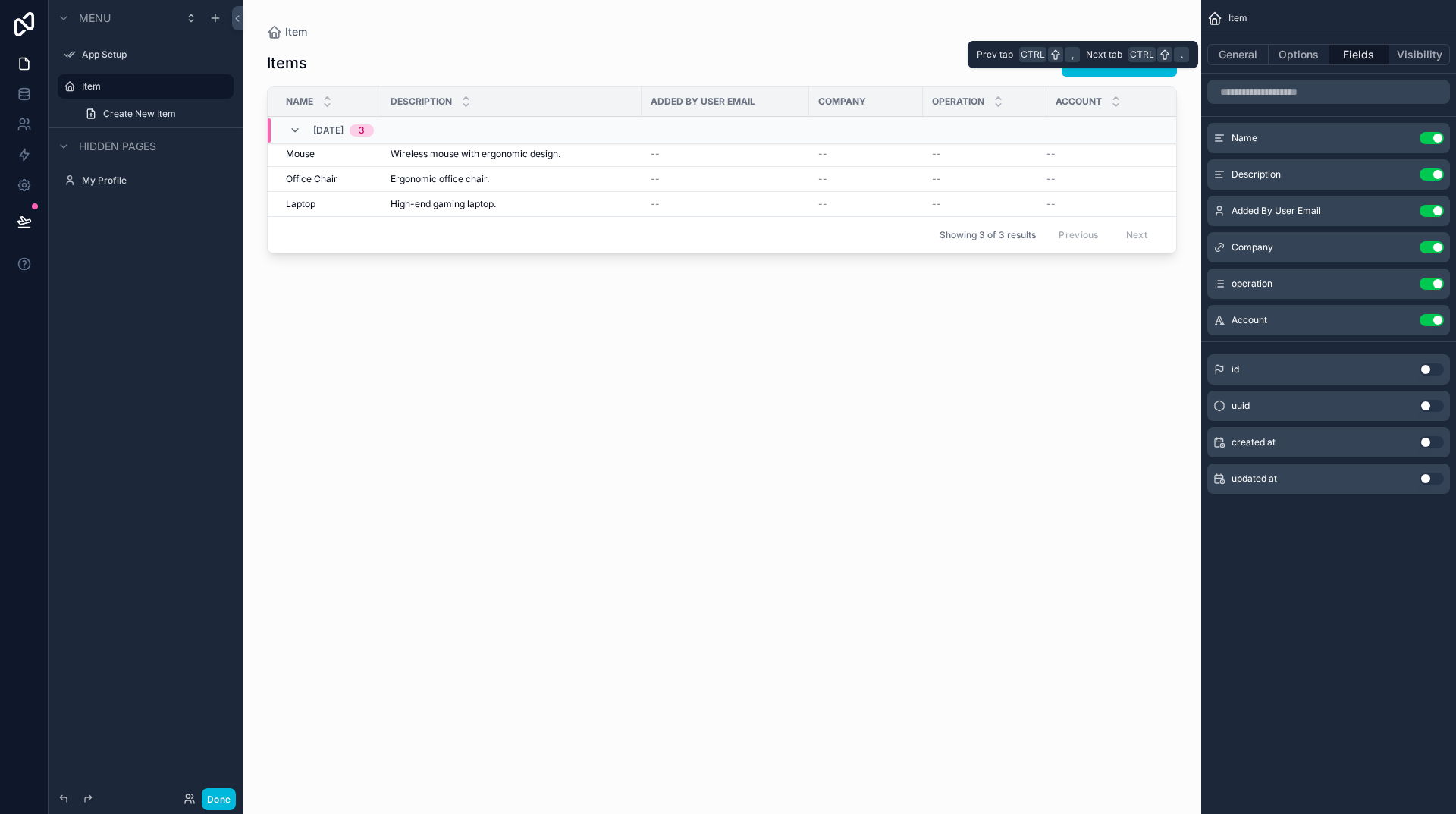
scroll to position [0, 0]
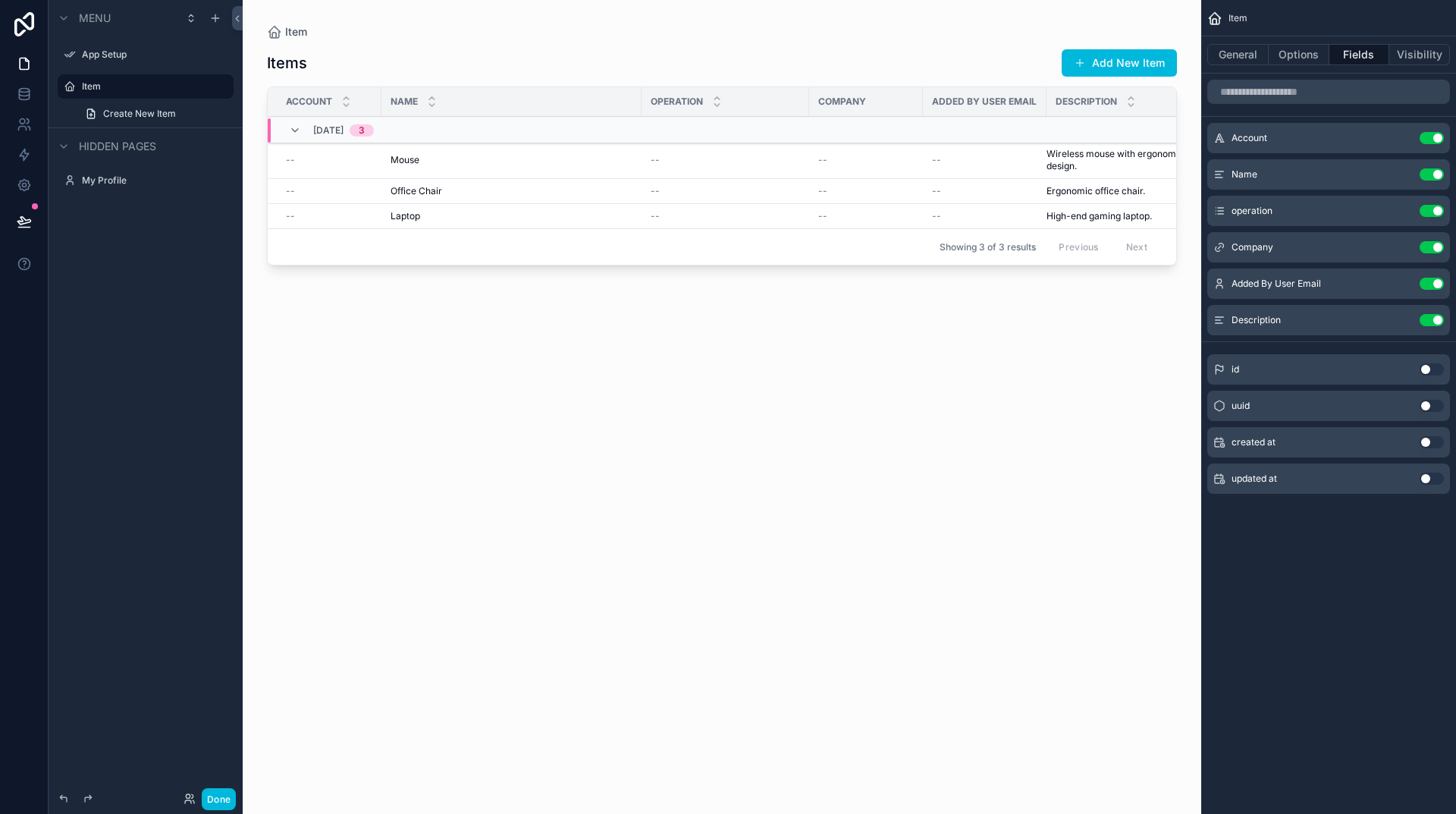
click at [900, 351] on div "Items Add New Item Account Name Operation Company Added By User Email Descripti…" at bounding box center [722, 418] width 910 height 756
click at [121, 112] on span "Create New Item" at bounding box center [139, 113] width 72 height 12
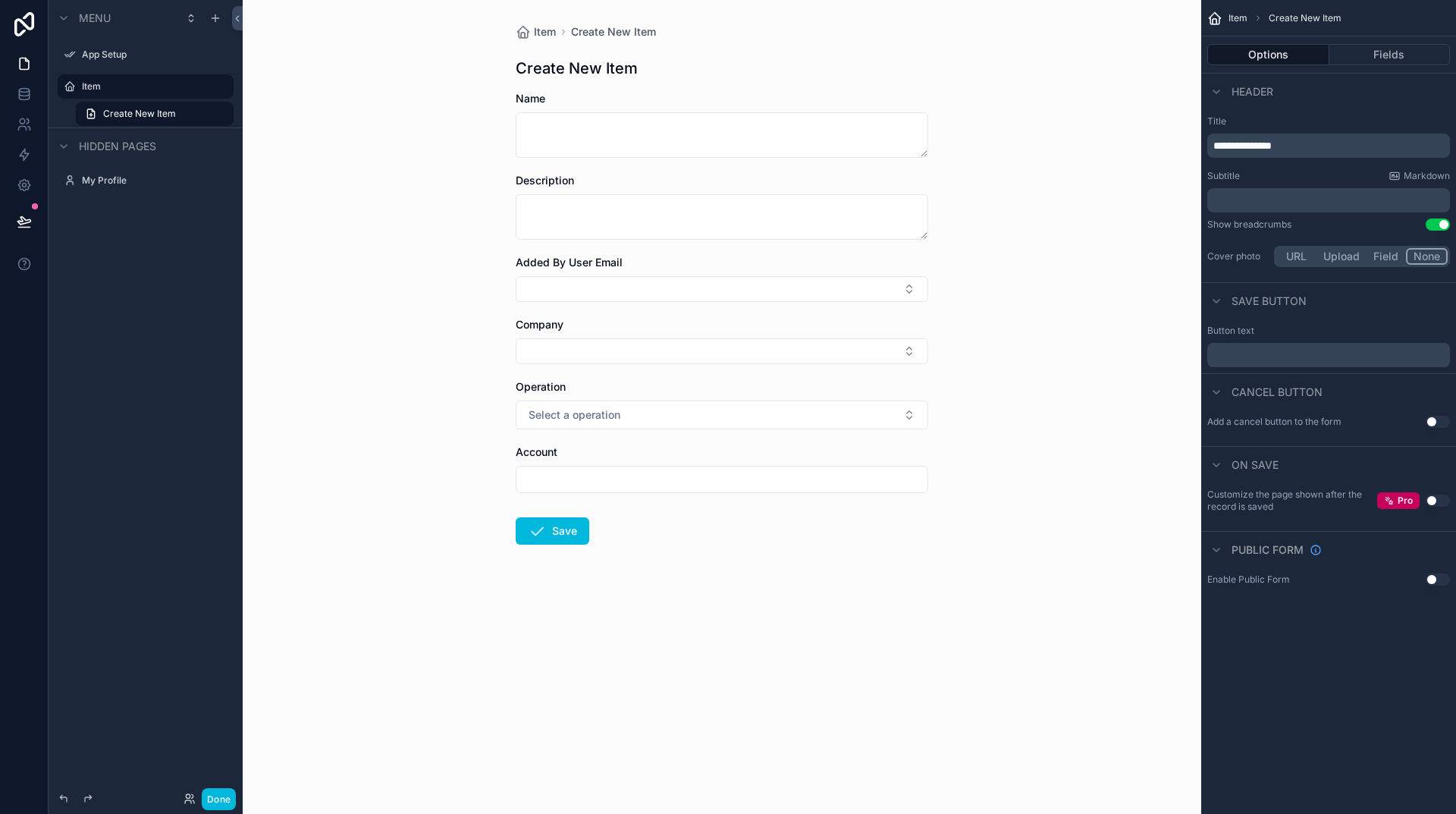
click at [1433, 421] on button "Use setting" at bounding box center [1438, 421] width 24 height 12
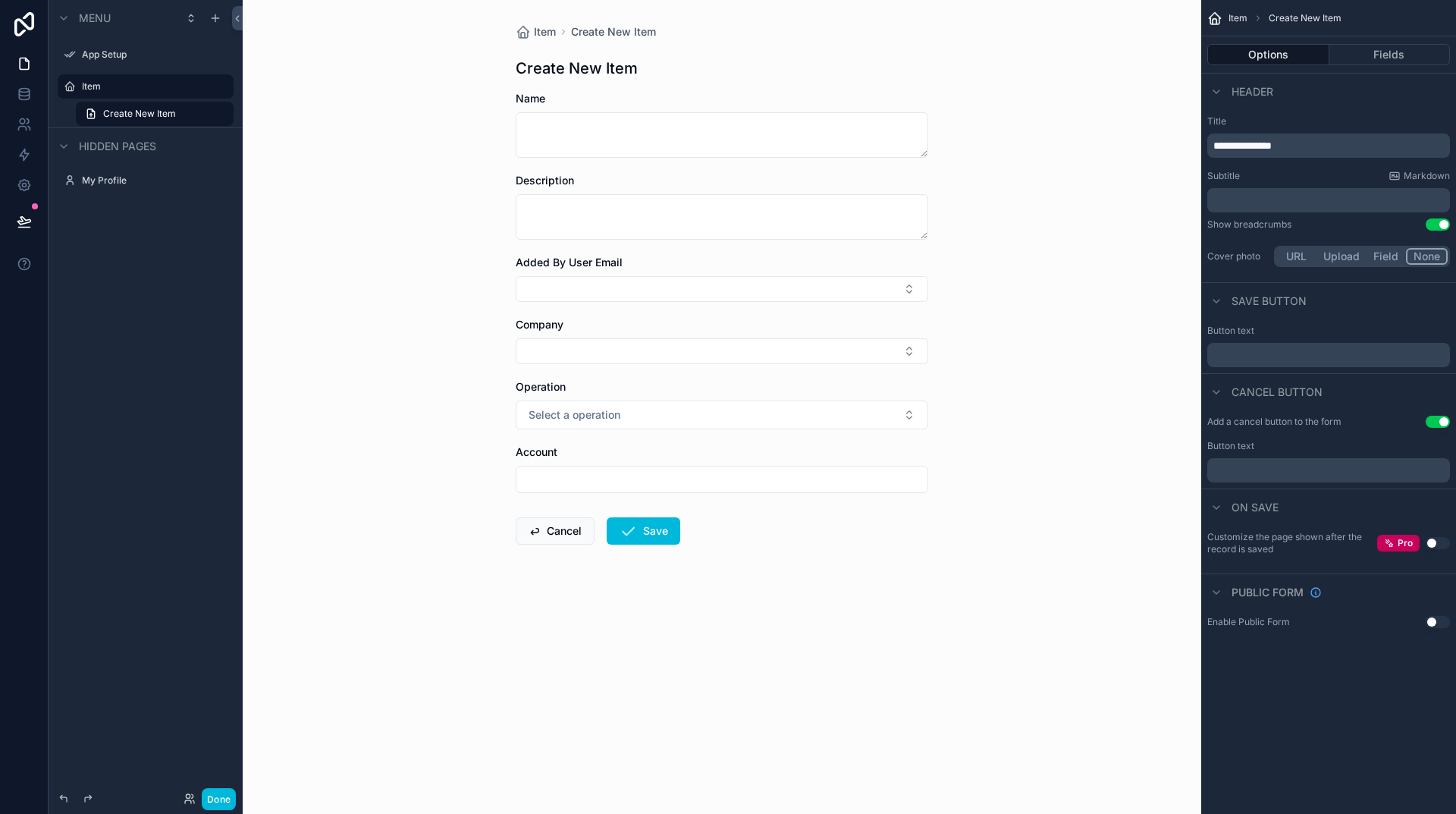
click at [1381, 58] on button "Fields" at bounding box center [1390, 54] width 121 height 21
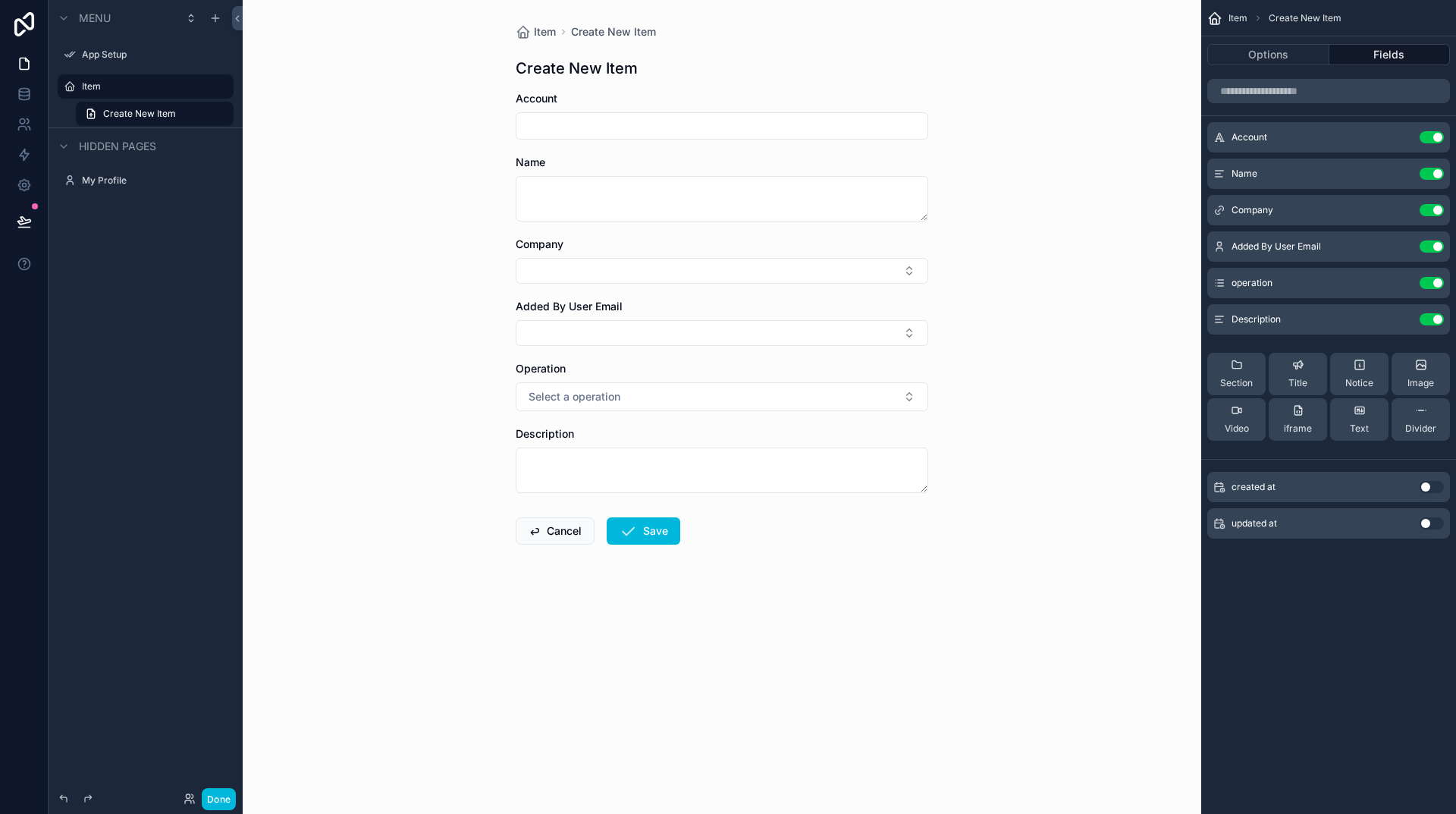
click at [1438, 247] on button "Use setting" at bounding box center [1431, 246] width 24 height 12
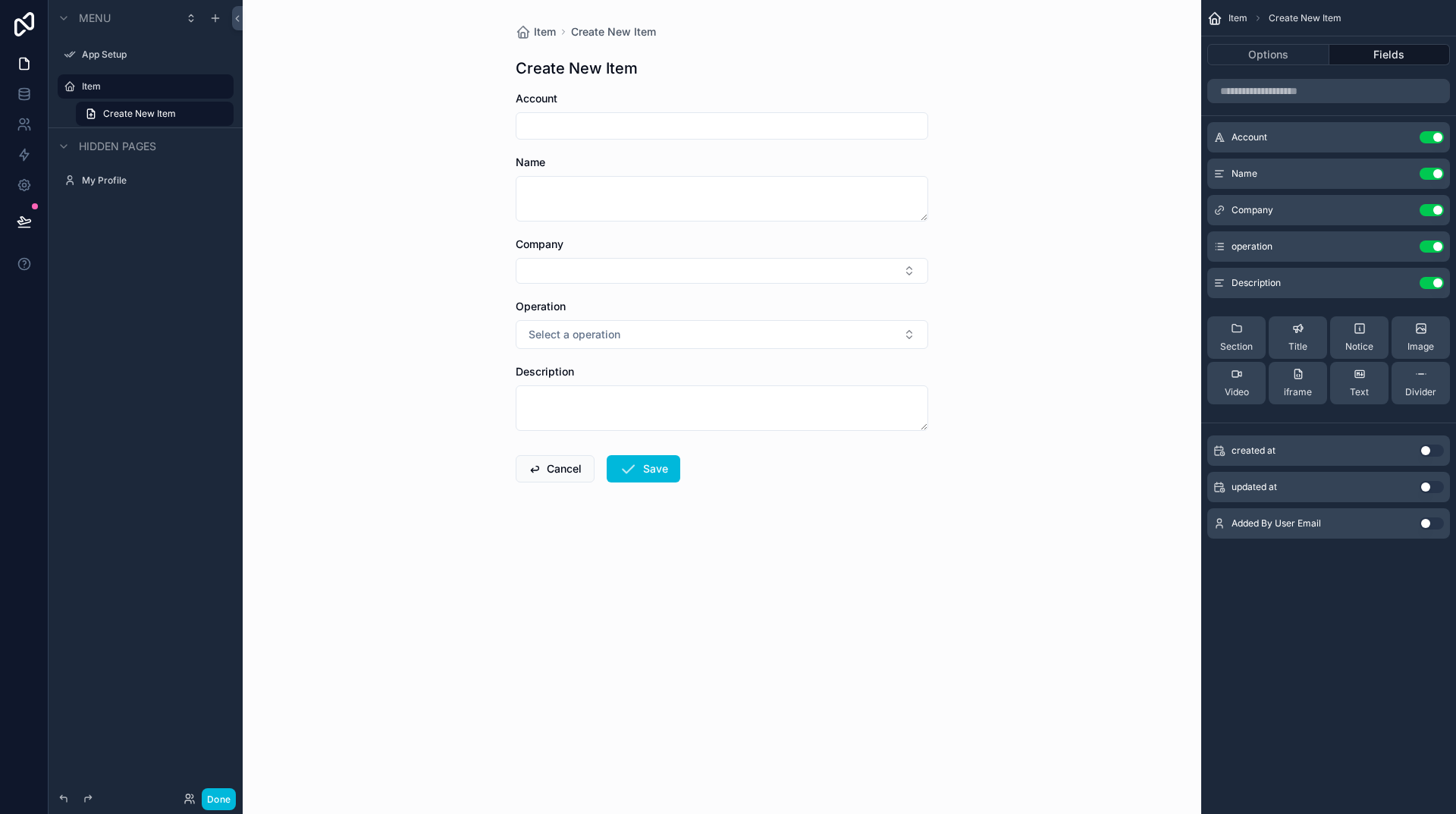
click at [1435, 212] on button "Use setting" at bounding box center [1431, 209] width 24 height 12
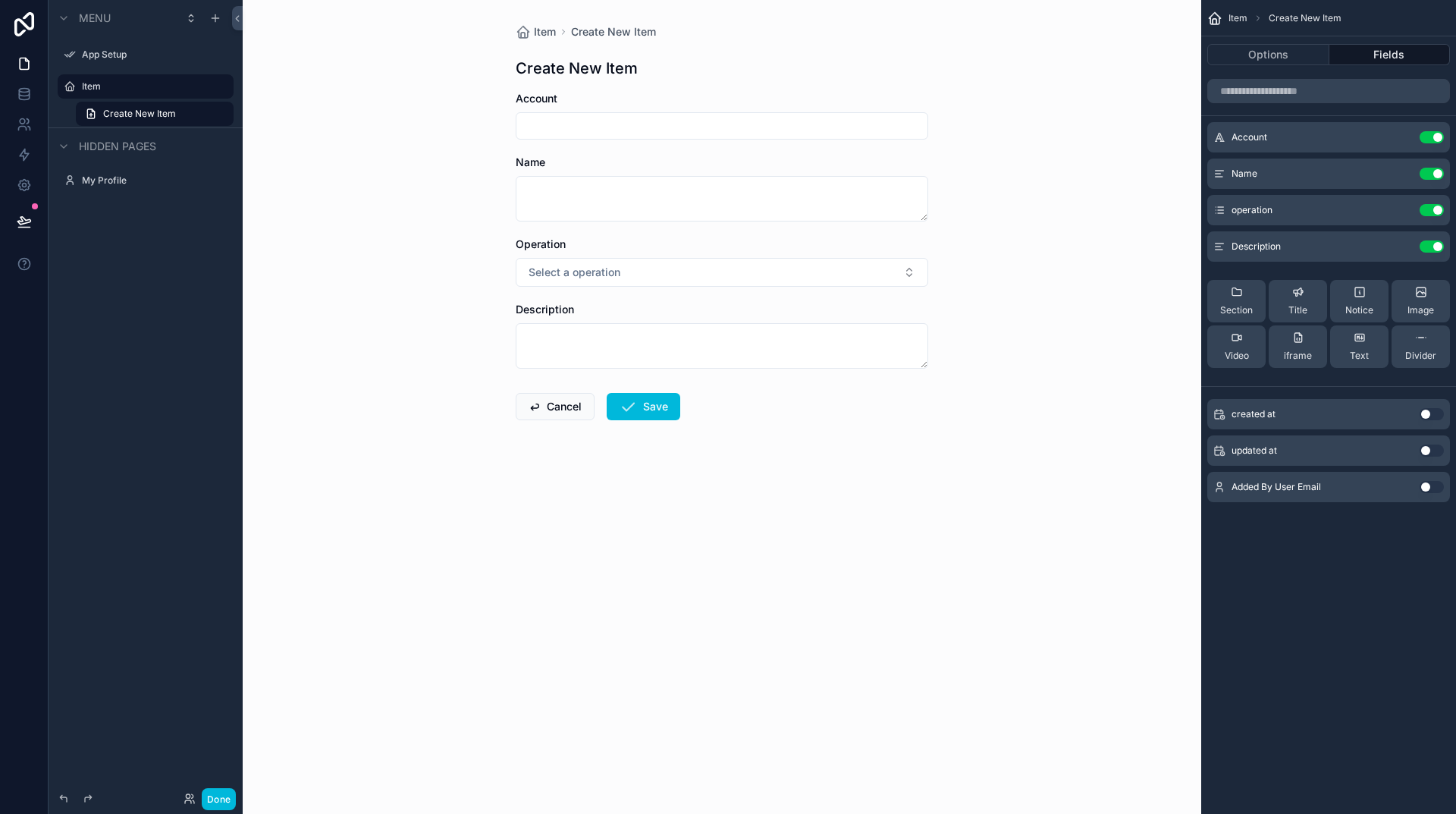
click at [0, 0] on icon "scrollable content" at bounding box center [0, 0] width 0 height 0
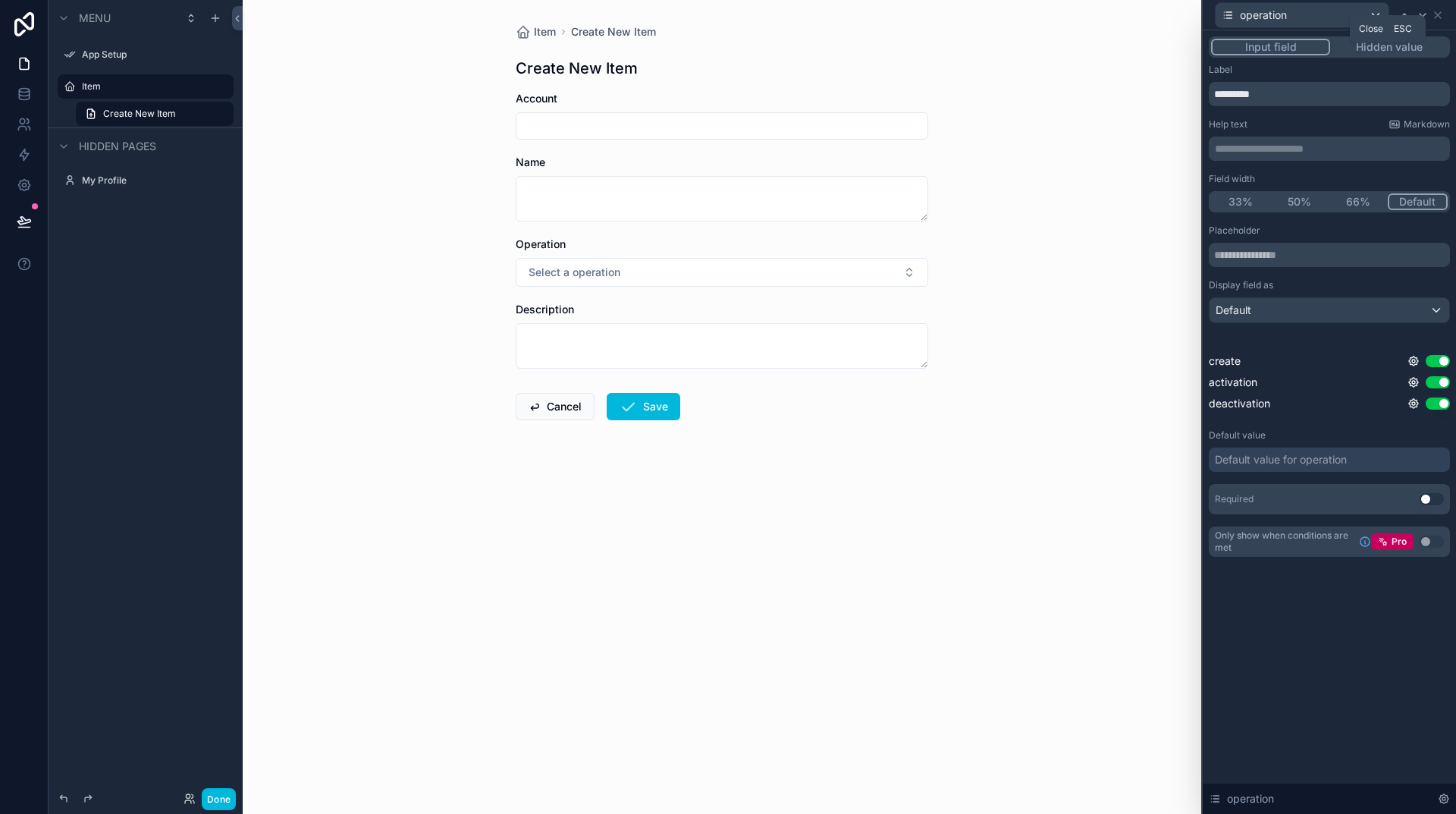
click at [1438, 15] on icon at bounding box center [1438, 15] width 6 height 6
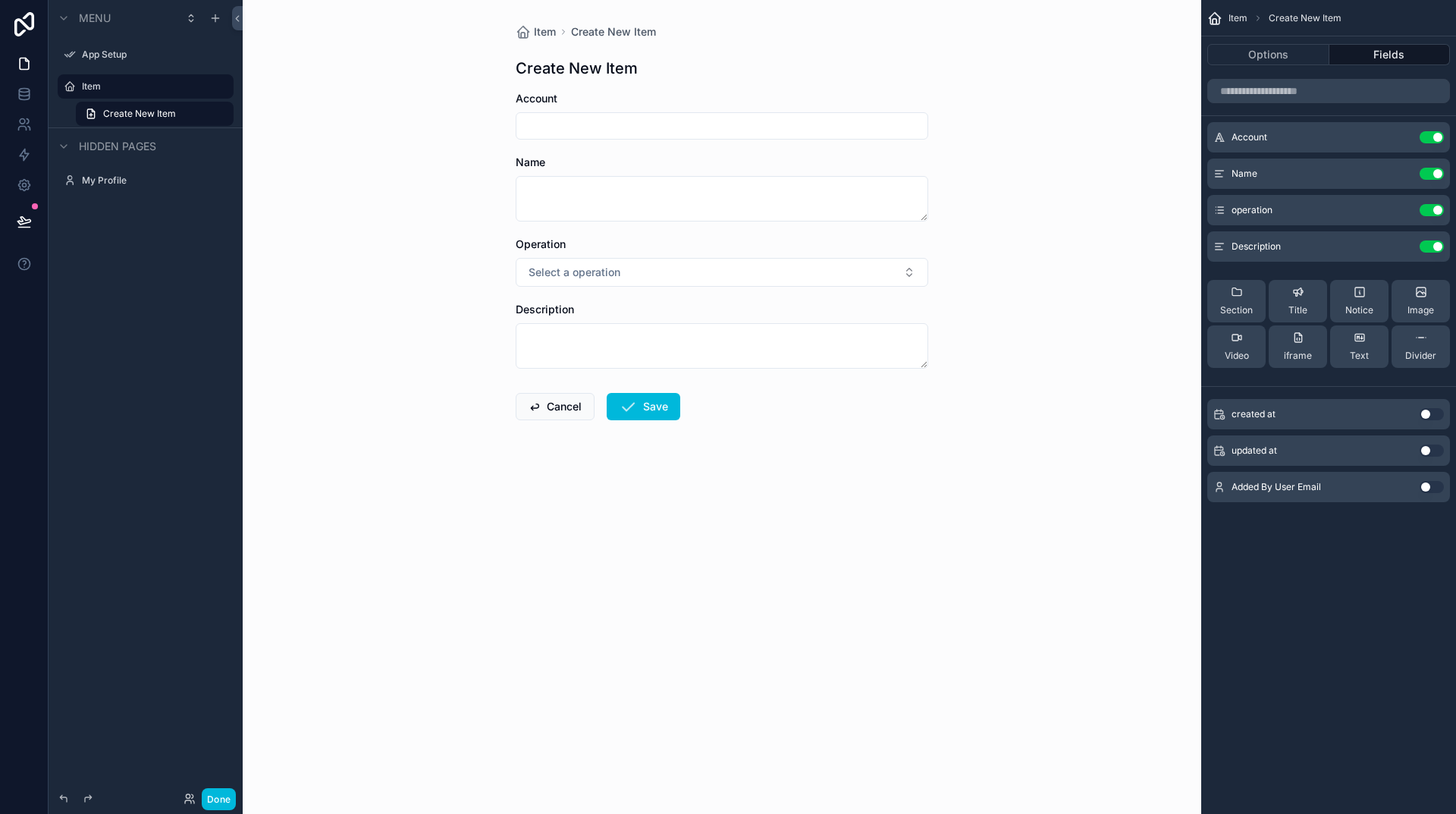
click at [0, 0] on icon "scrollable content" at bounding box center [0, 0] width 0 height 0
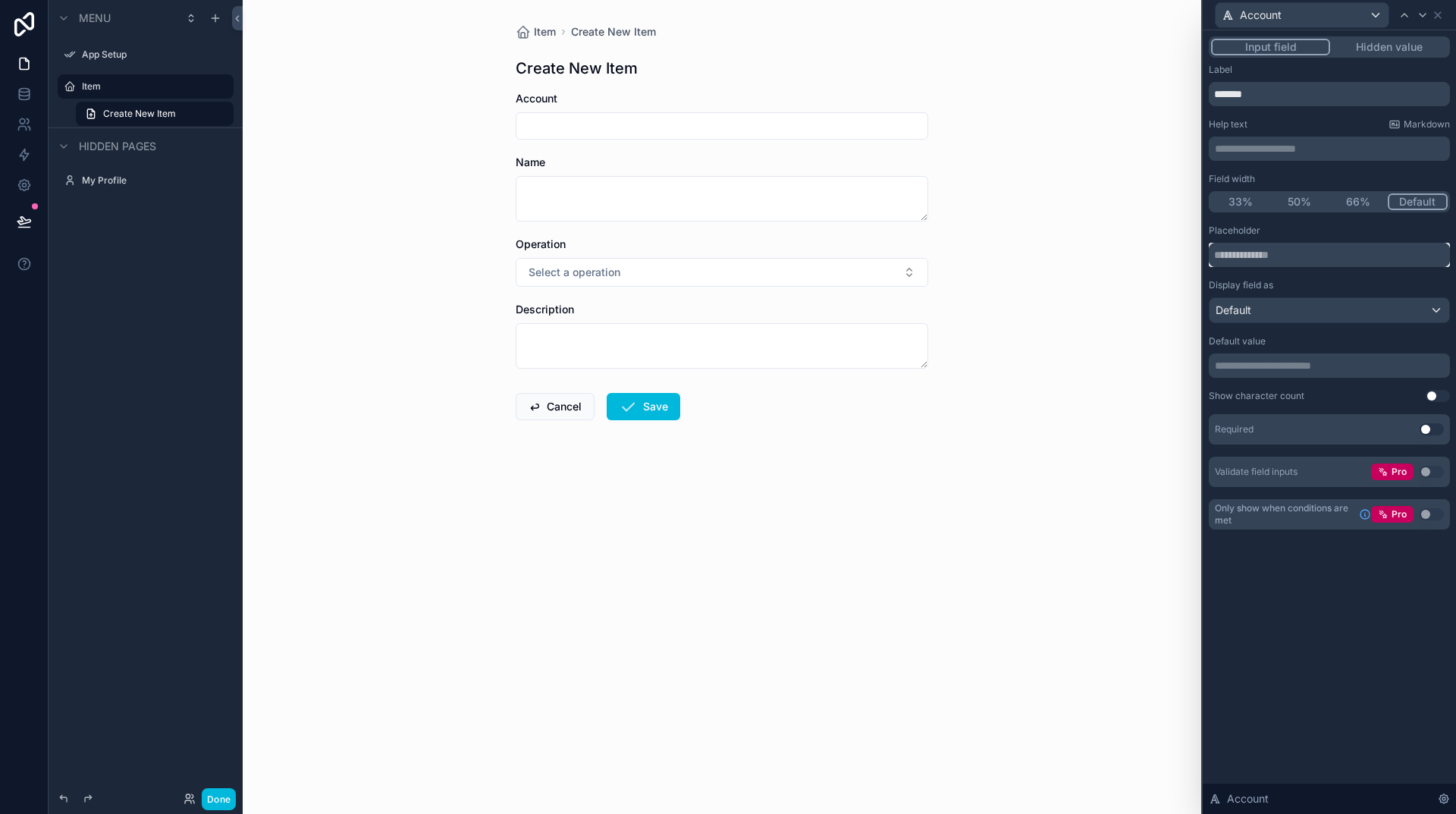
click at [1273, 254] on input "text" at bounding box center [1329, 255] width 241 height 24
click at [1357, 590] on div "**********" at bounding box center [1329, 422] width 253 height 784
click at [1218, 251] on input "**********" at bounding box center [1329, 255] width 241 height 24
type input "**********"
click at [1335, 597] on div "**********" at bounding box center [1329, 422] width 253 height 784
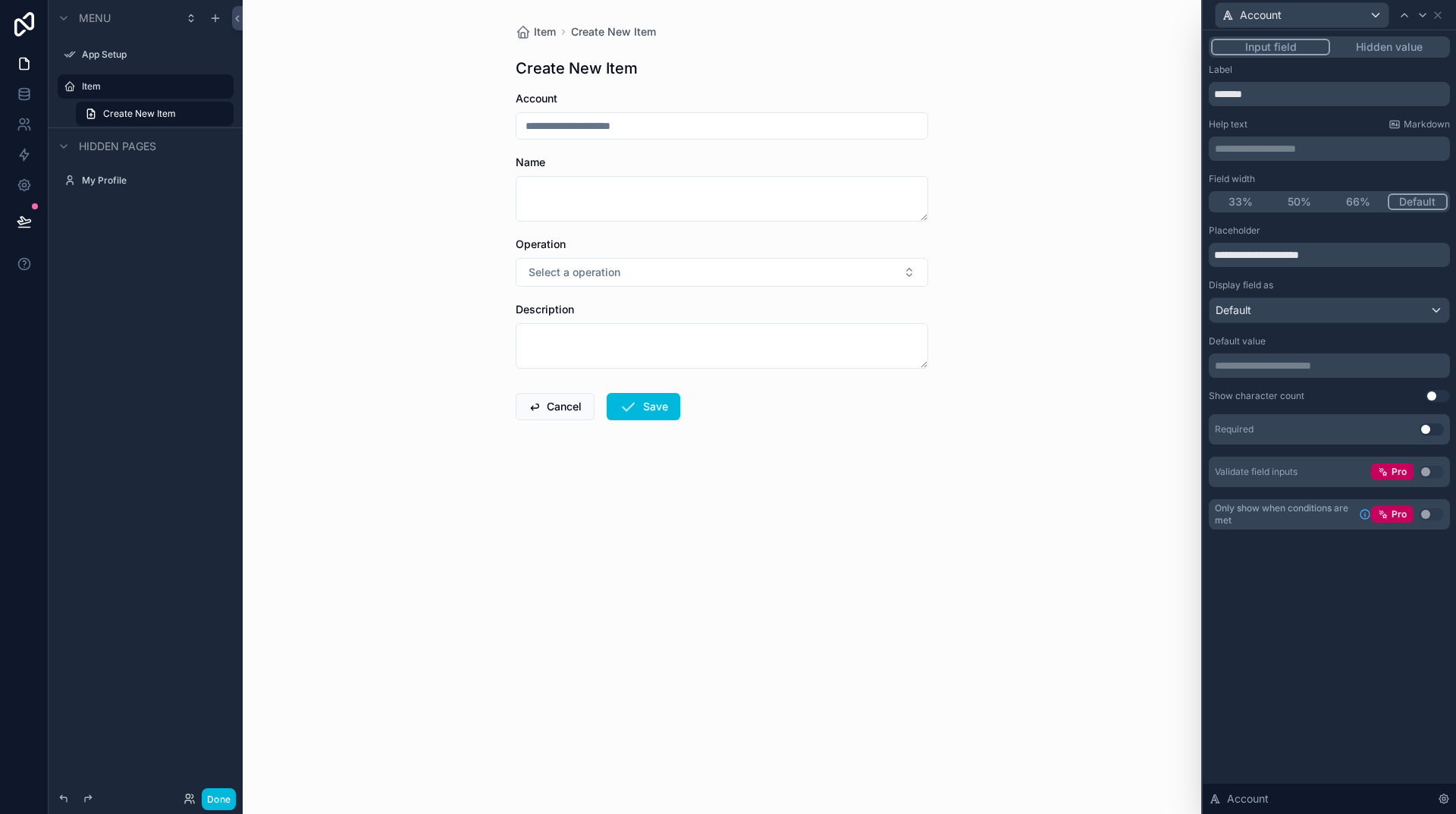
click at [1428, 428] on button "Use setting" at bounding box center [1431, 429] width 24 height 12
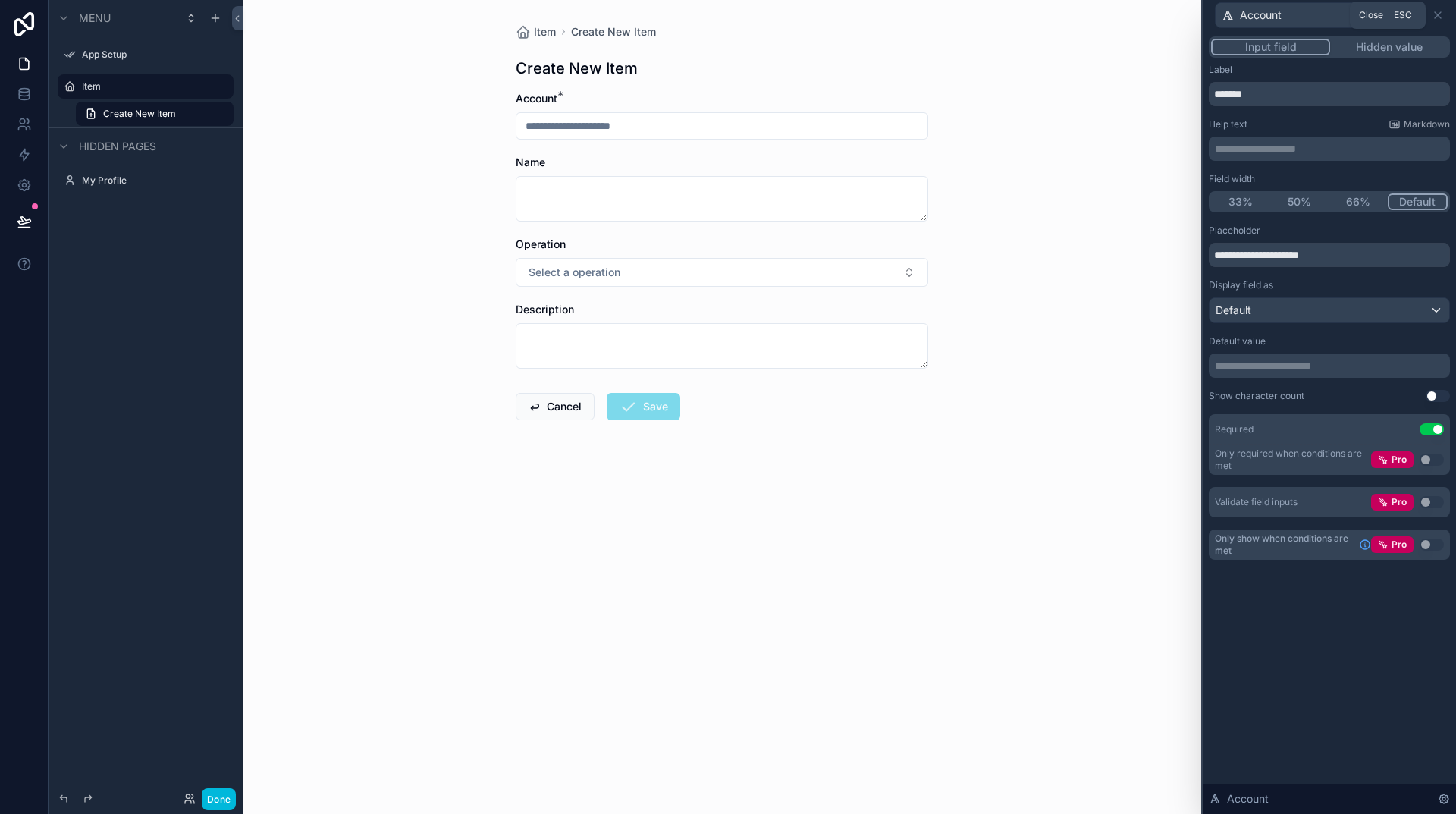
click at [1442, 16] on icon at bounding box center [1438, 15] width 12 height 12
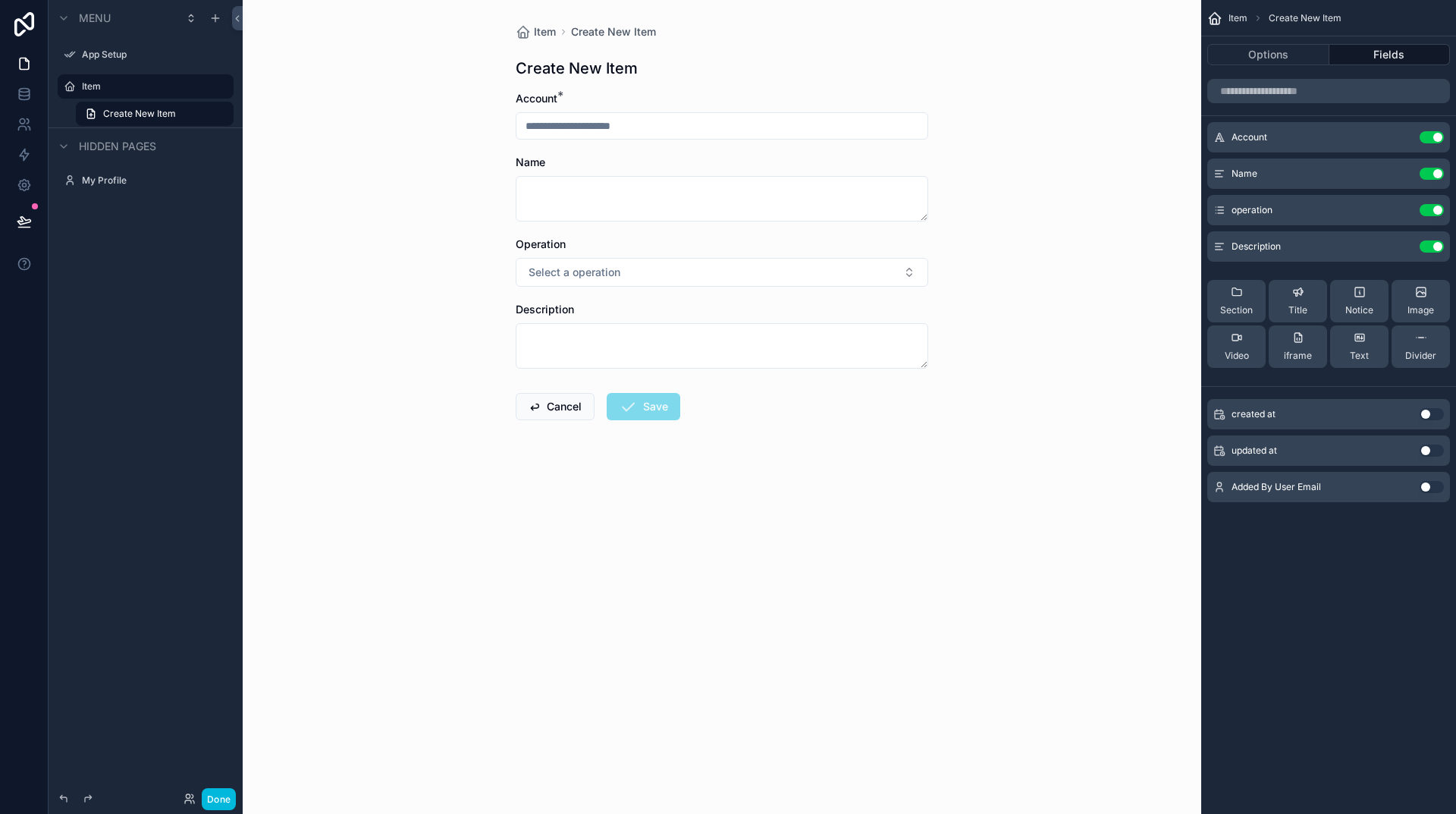
click at [0, 0] on icon "scrollable content" at bounding box center [0, 0] width 0 height 0
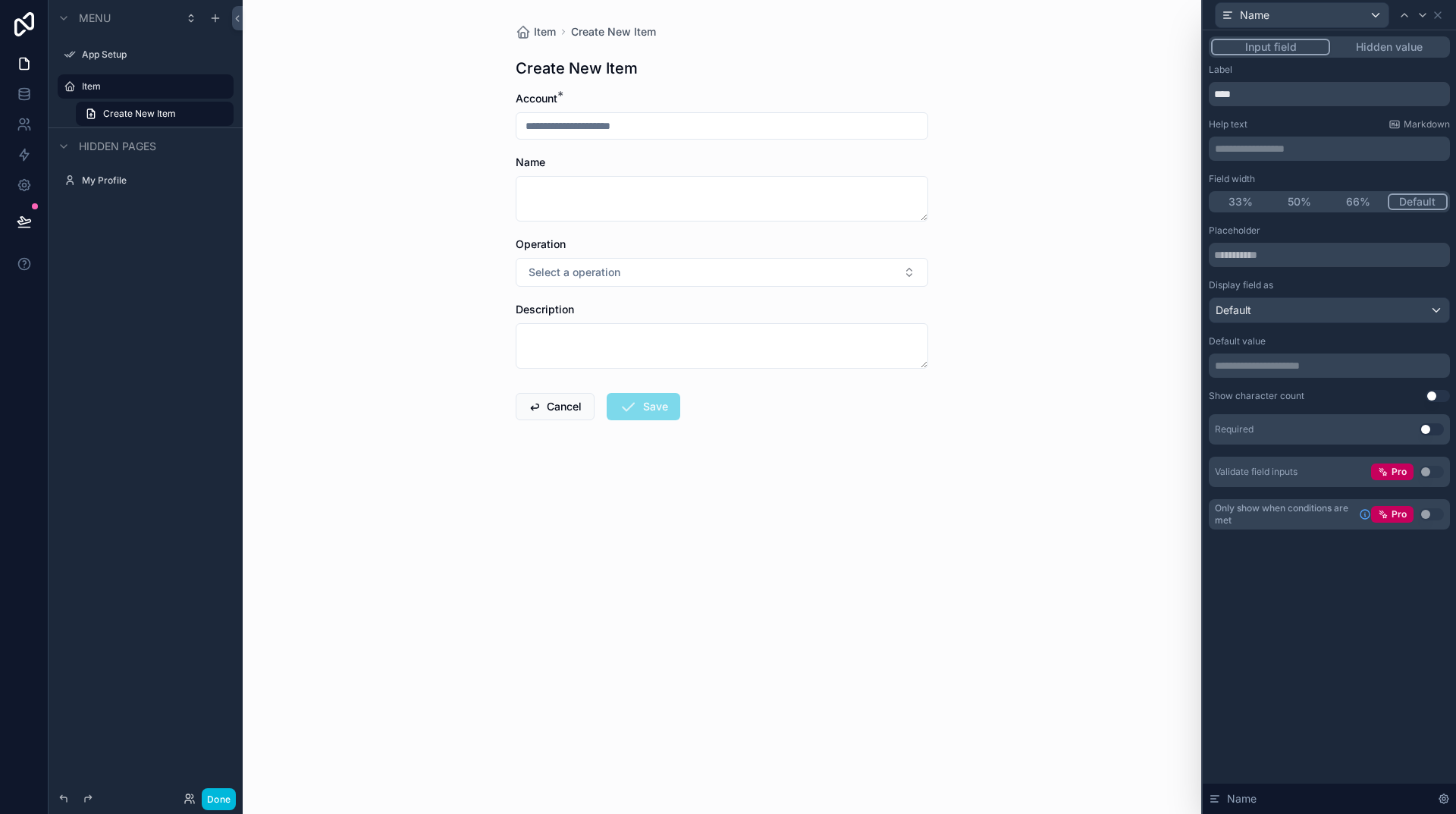
click at [1424, 429] on button "Use setting" at bounding box center [1431, 429] width 24 height 12
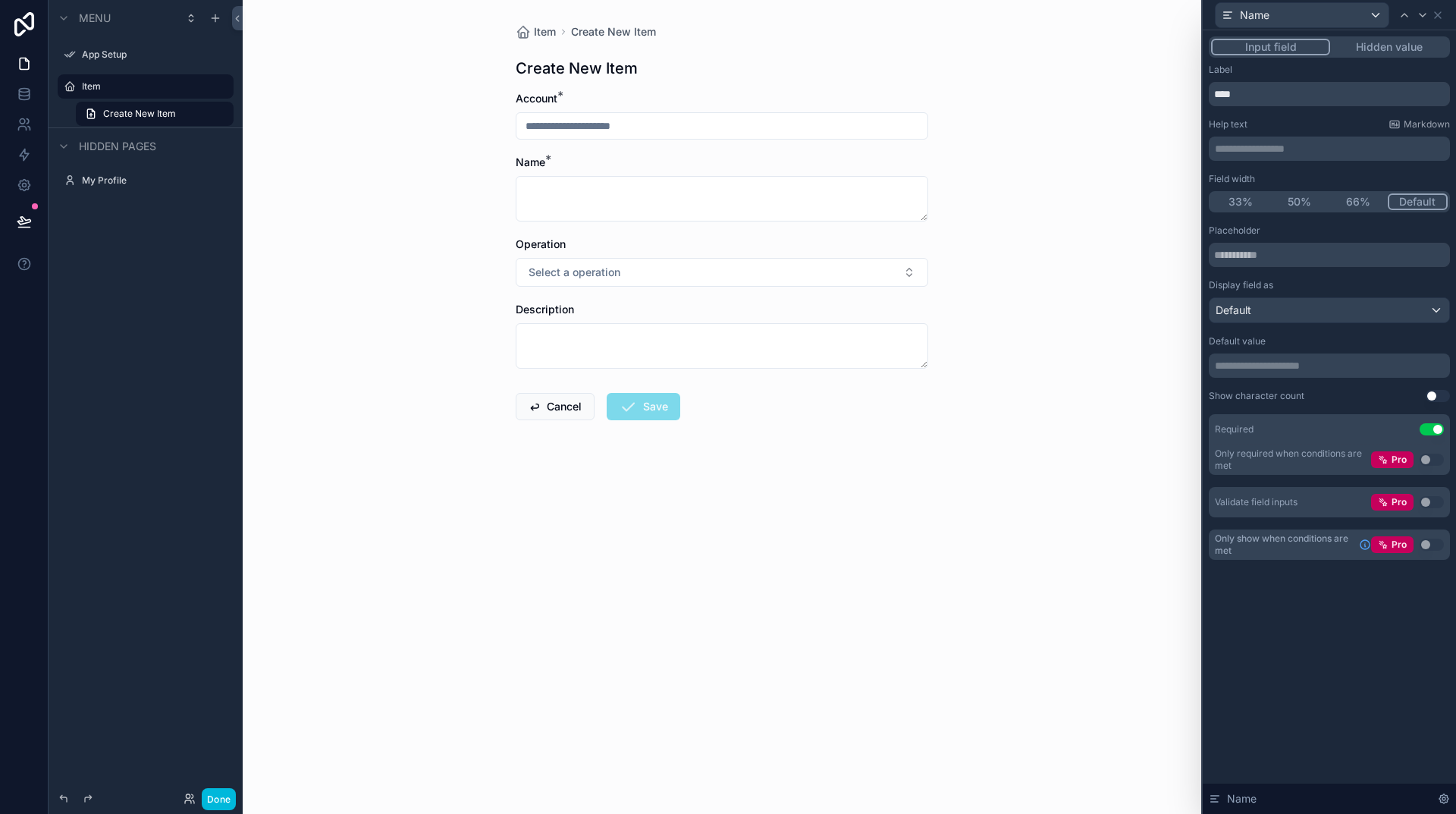
click at [1253, 156] on div "**********" at bounding box center [1329, 149] width 241 height 24
click at [1257, 148] on p "**********" at bounding box center [1330, 149] width 232 height 16
drag, startPoint x: 1280, startPoint y: 147, endPoint x: 1175, endPoint y: 147, distance: 105.0
click at [1175, 147] on div "**********" at bounding box center [728, 407] width 1456 height 814
click at [1263, 247] on input "text" at bounding box center [1329, 255] width 241 height 24
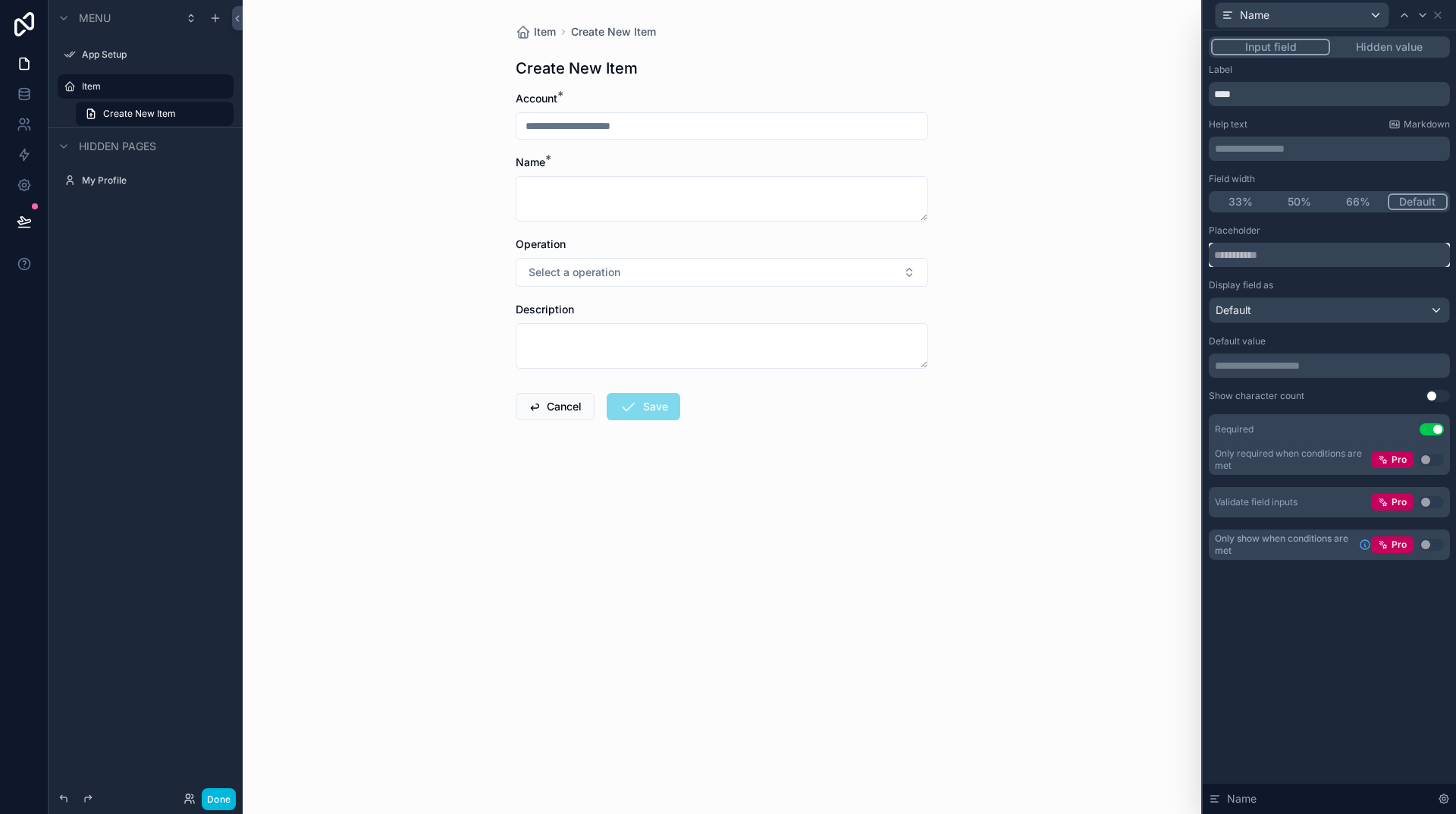
paste input "**********"
type input "**********"
click at [1345, 638] on div "**********" at bounding box center [1329, 422] width 253 height 784
click at [1302, 16] on div "Name" at bounding box center [1302, 15] width 172 height 24
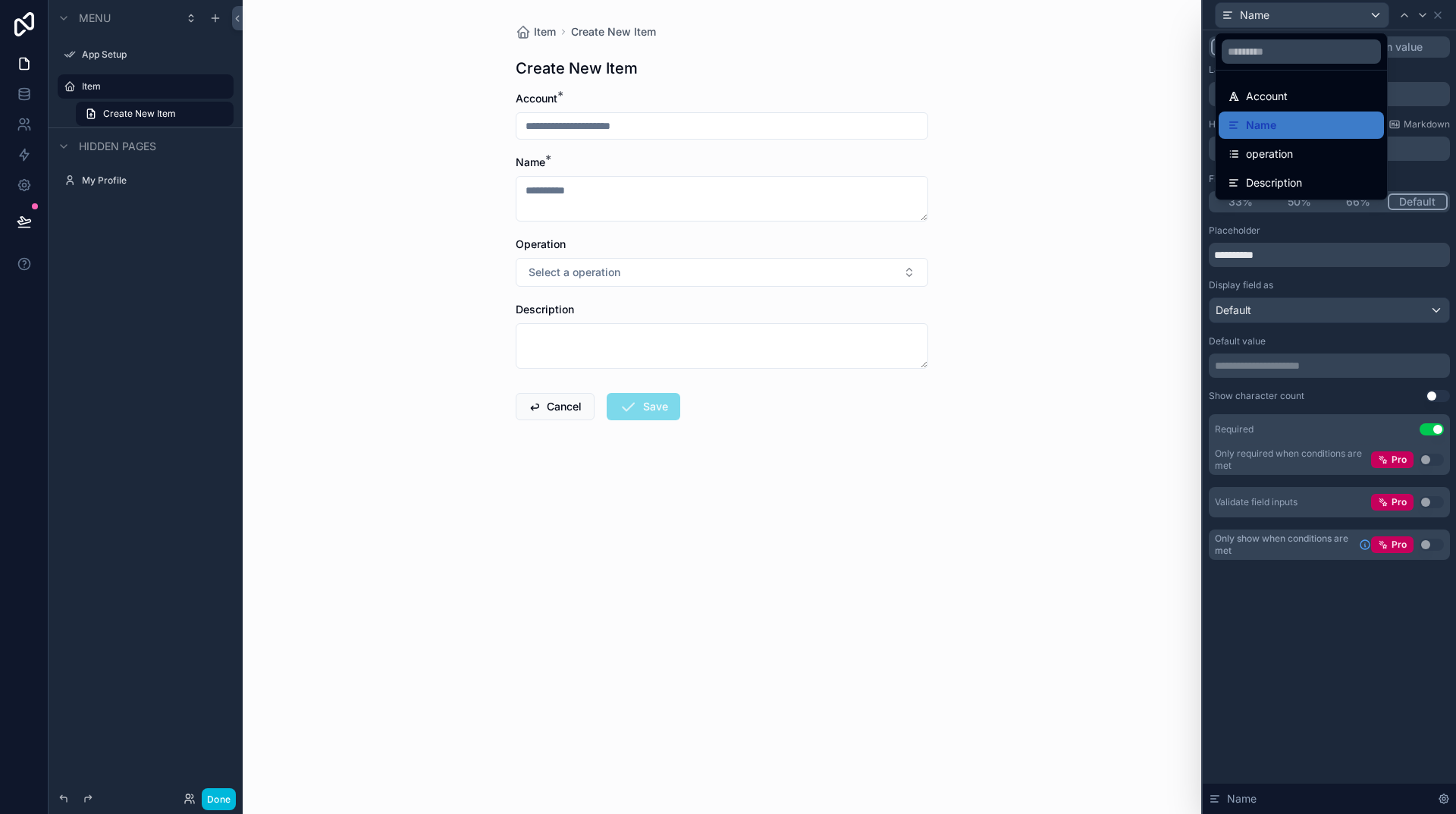
click at [1275, 153] on span "operation" at bounding box center [1269, 154] width 47 height 18
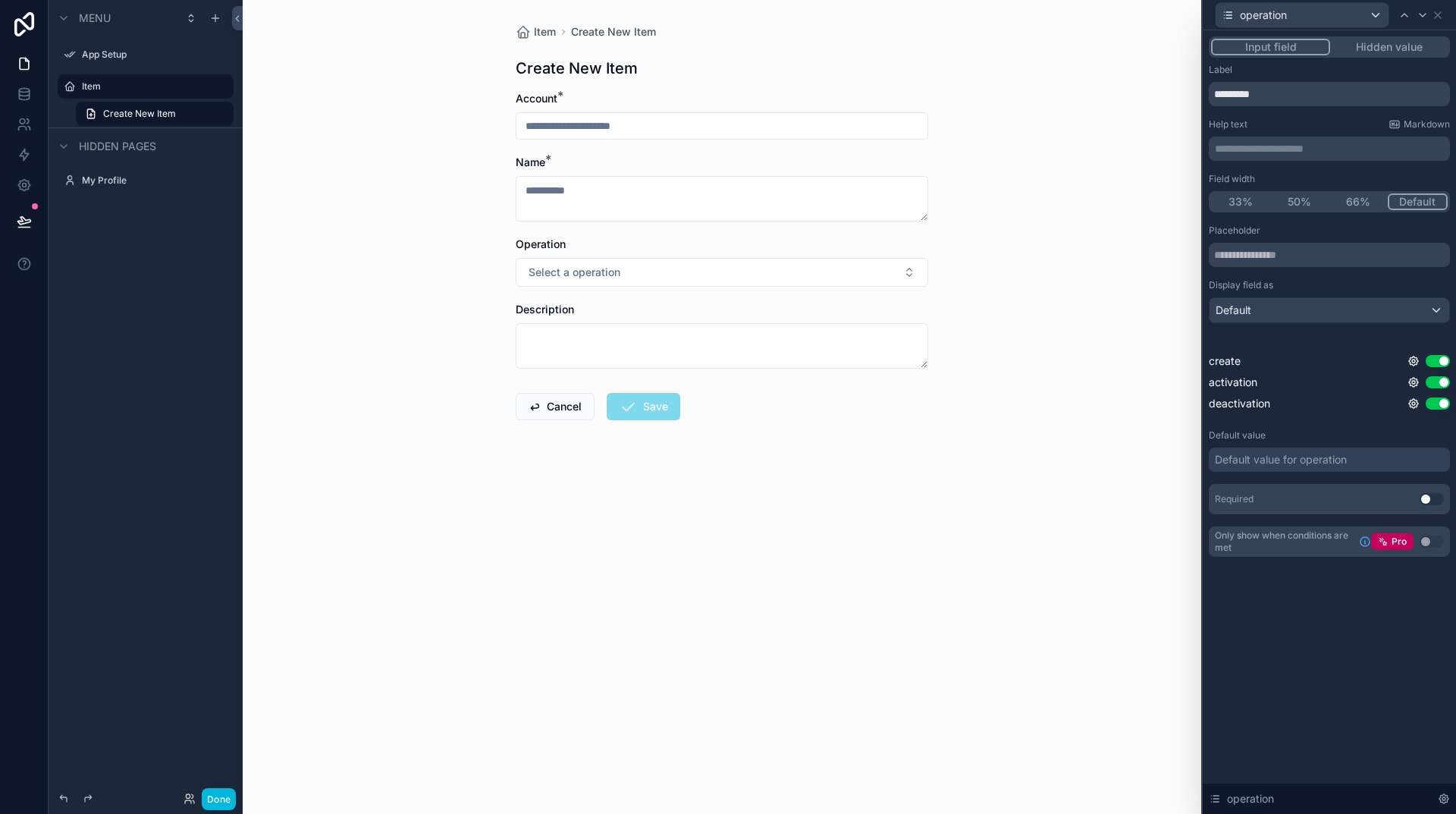
click at [1248, 149] on p "**********" at bounding box center [1330, 149] width 232 height 16
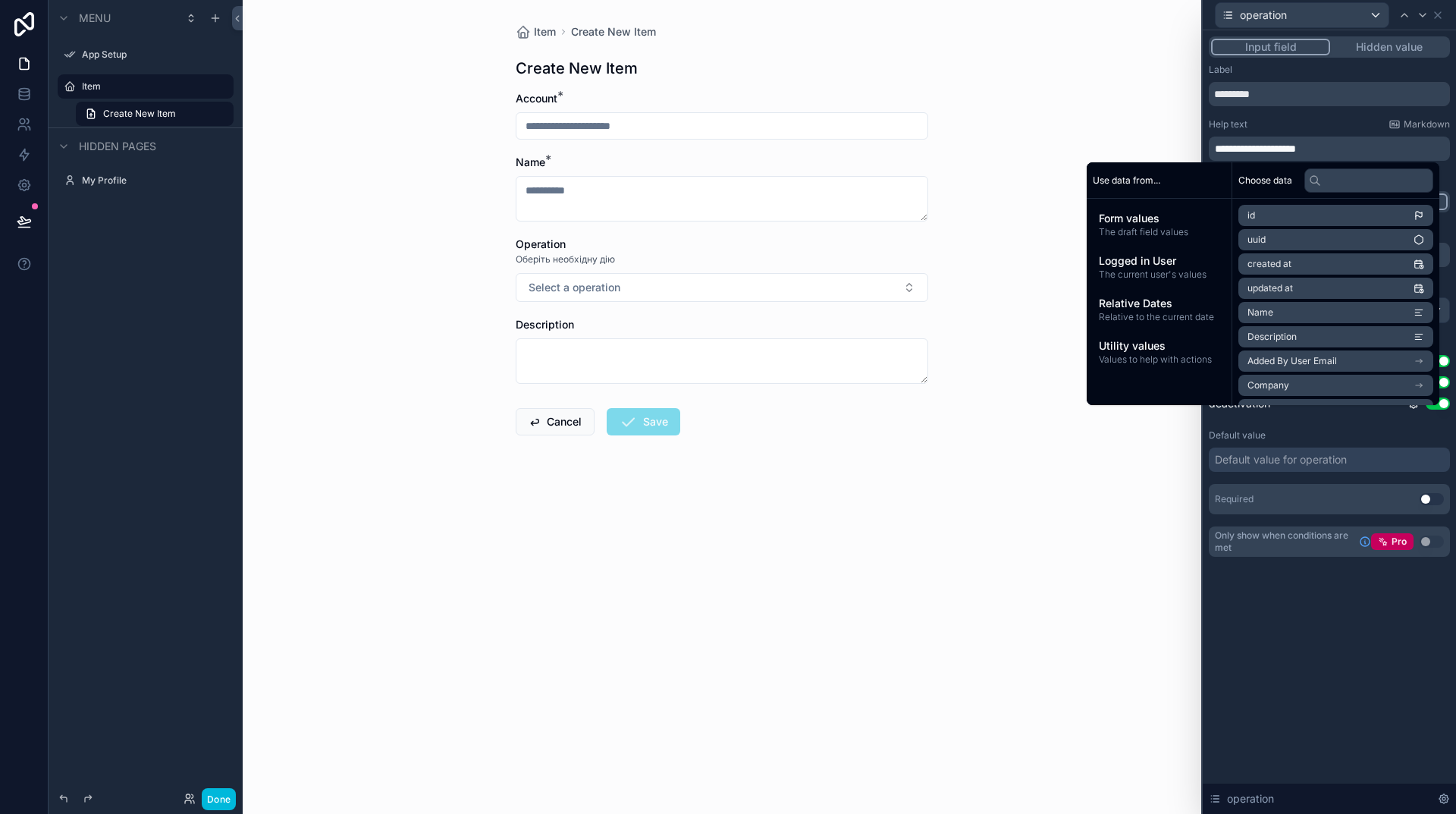
click at [1360, 665] on div "**********" at bounding box center [1329, 422] width 253 height 784
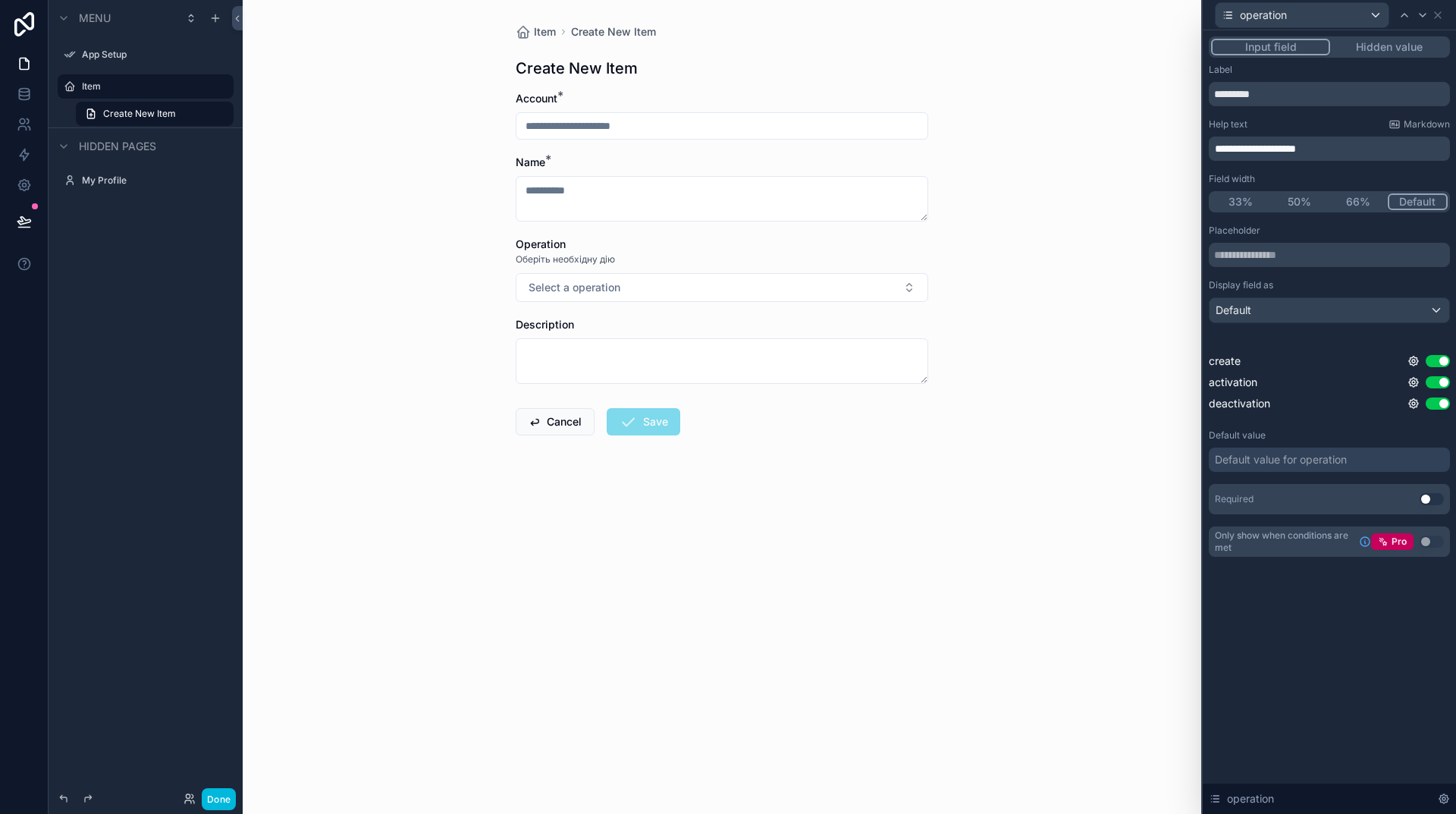
click at [1428, 500] on button "Use setting" at bounding box center [1431, 498] width 24 height 12
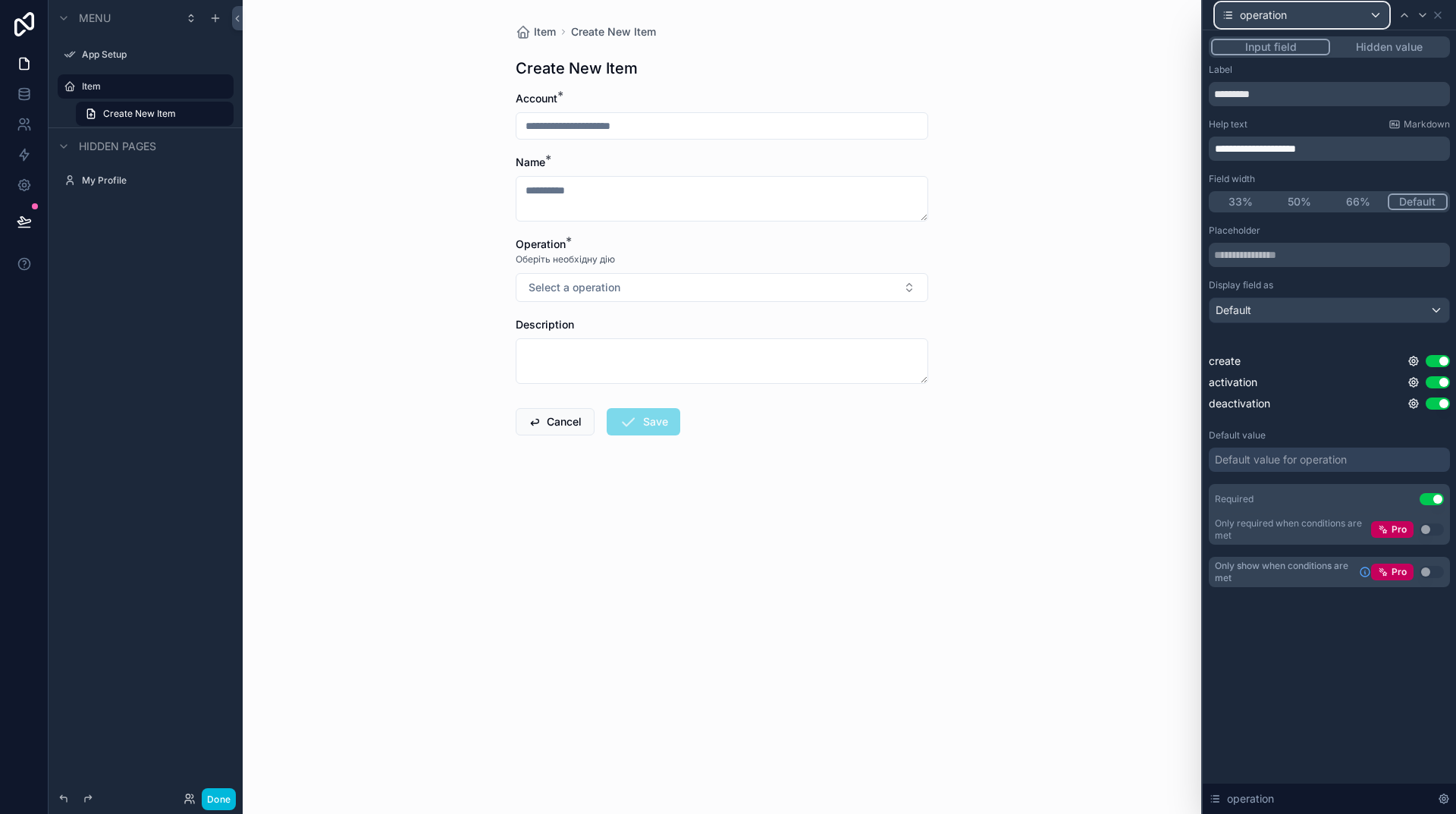
click at [1299, 15] on div "operation" at bounding box center [1302, 15] width 172 height 24
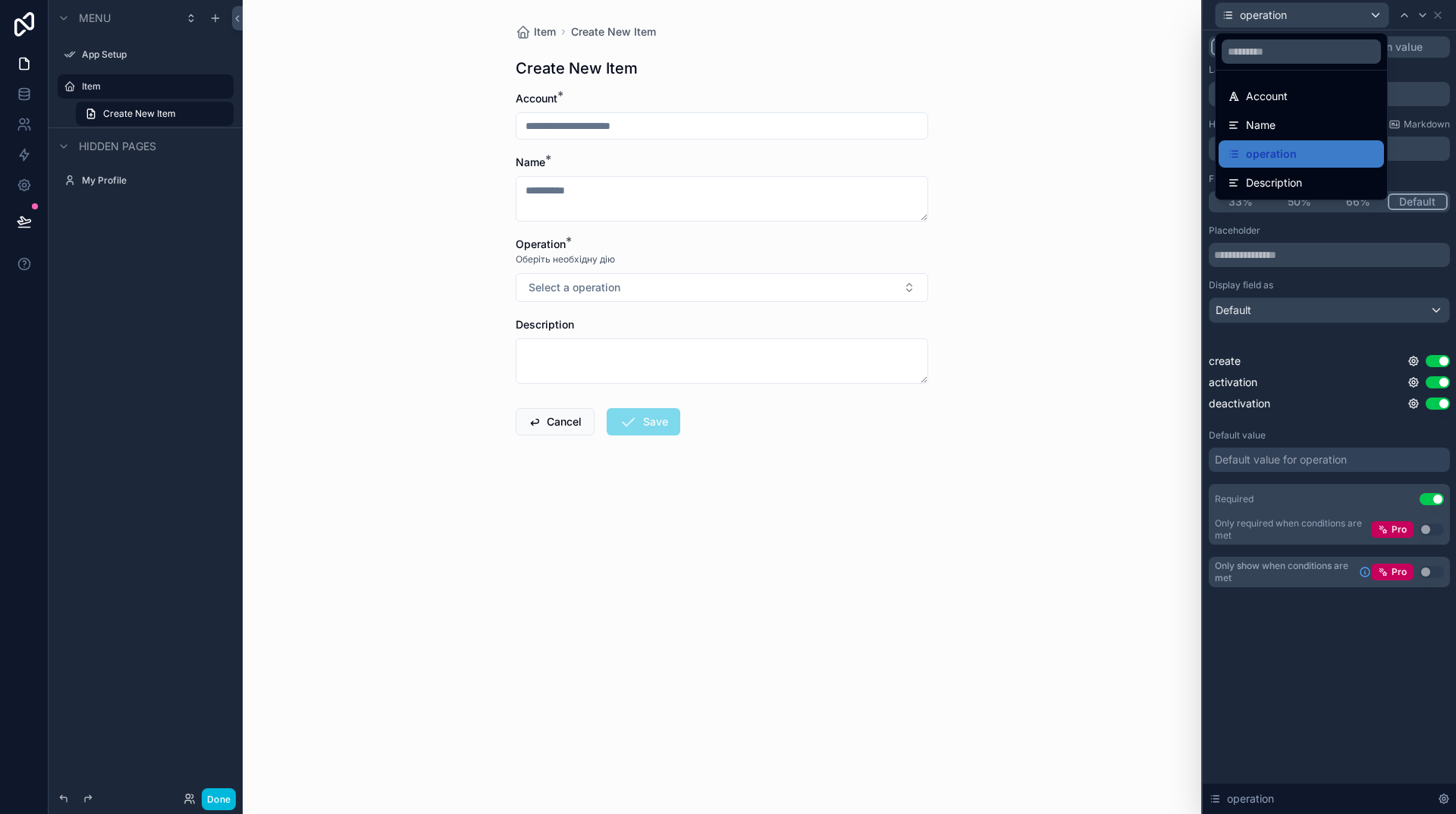
click at [1283, 177] on span "Description" at bounding box center [1273, 183] width 56 height 18
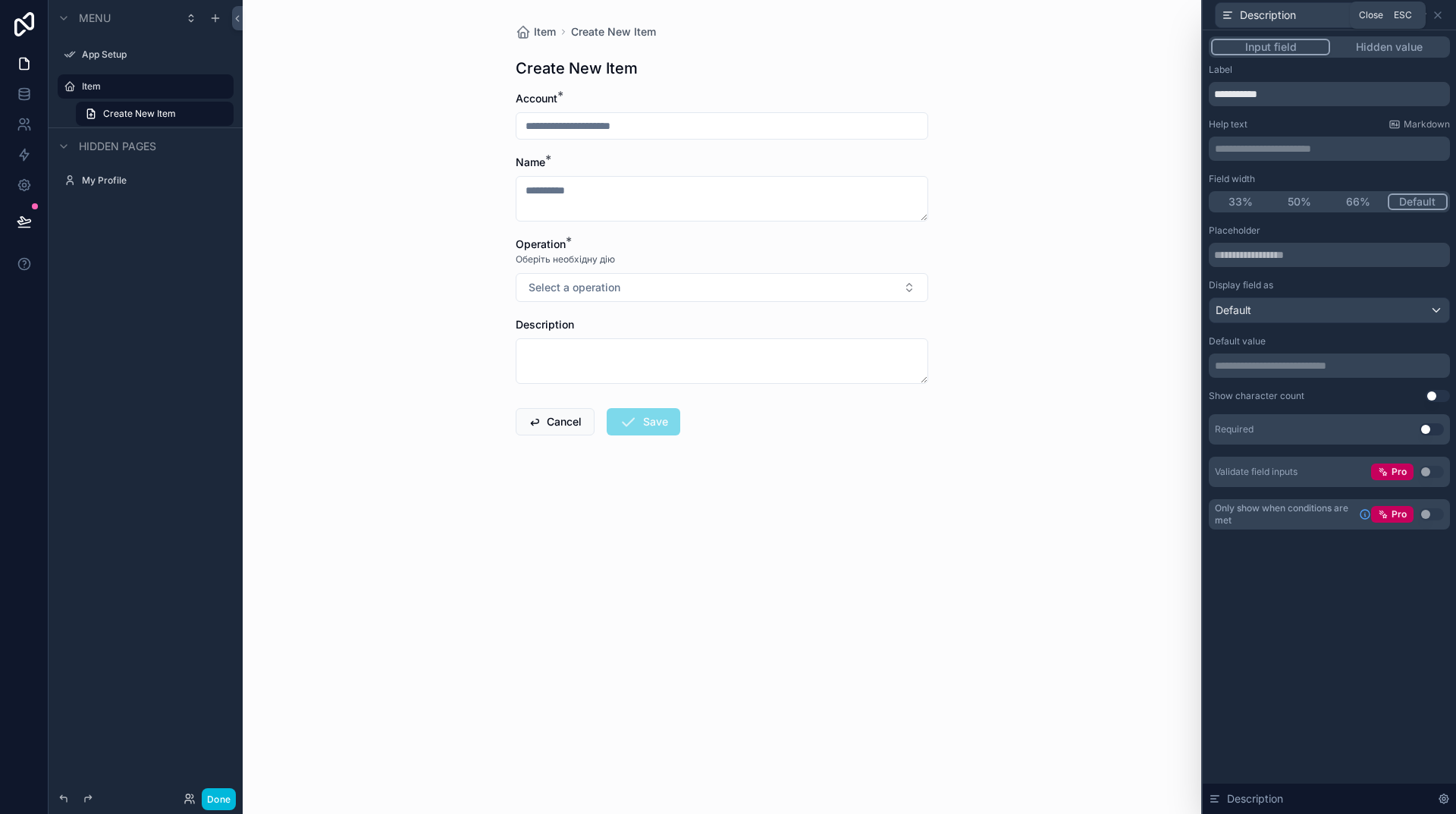
click at [1438, 13] on icon at bounding box center [1438, 15] width 12 height 12
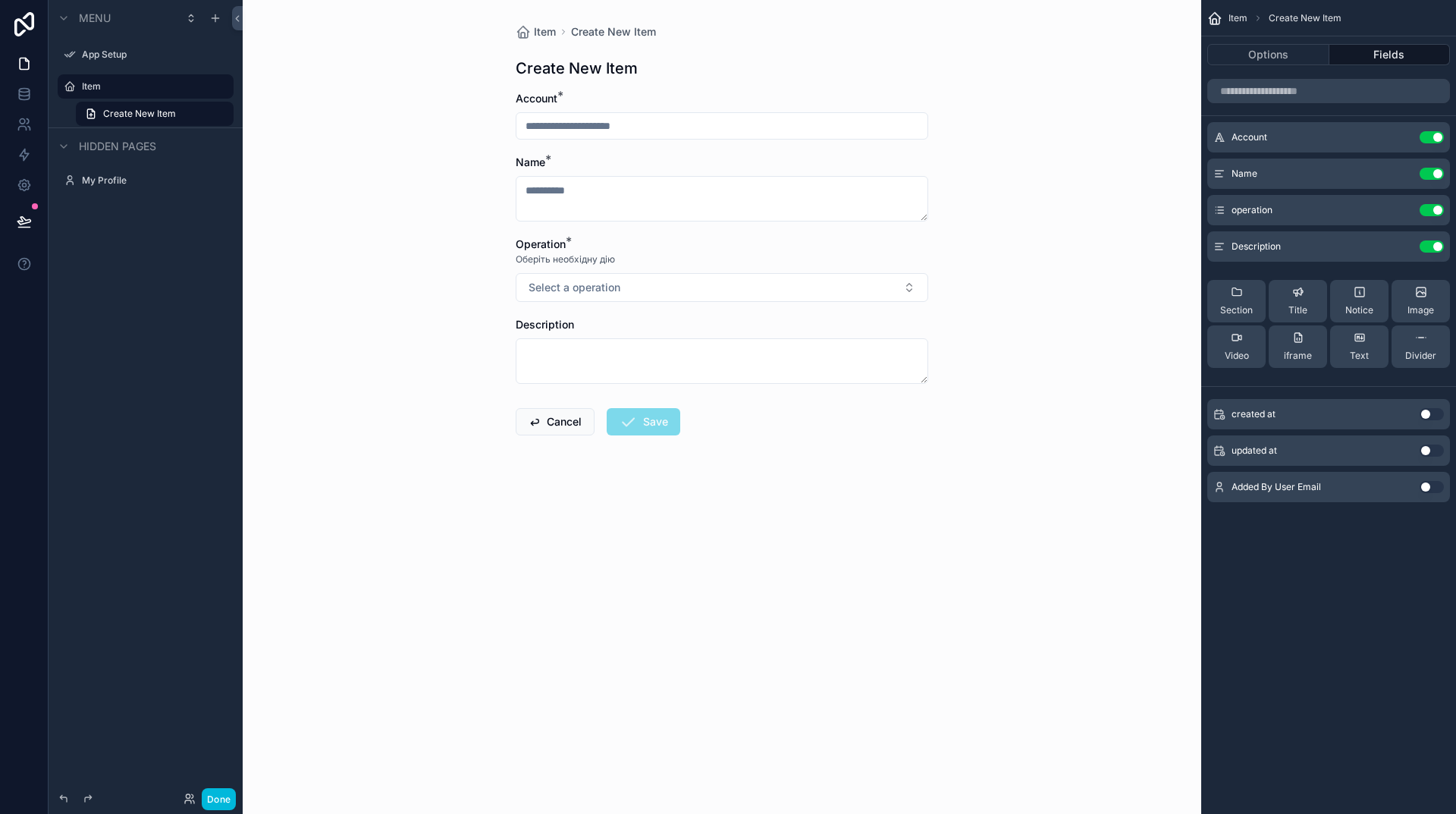
click at [1426, 414] on button "Use setting" at bounding box center [1431, 414] width 24 height 12
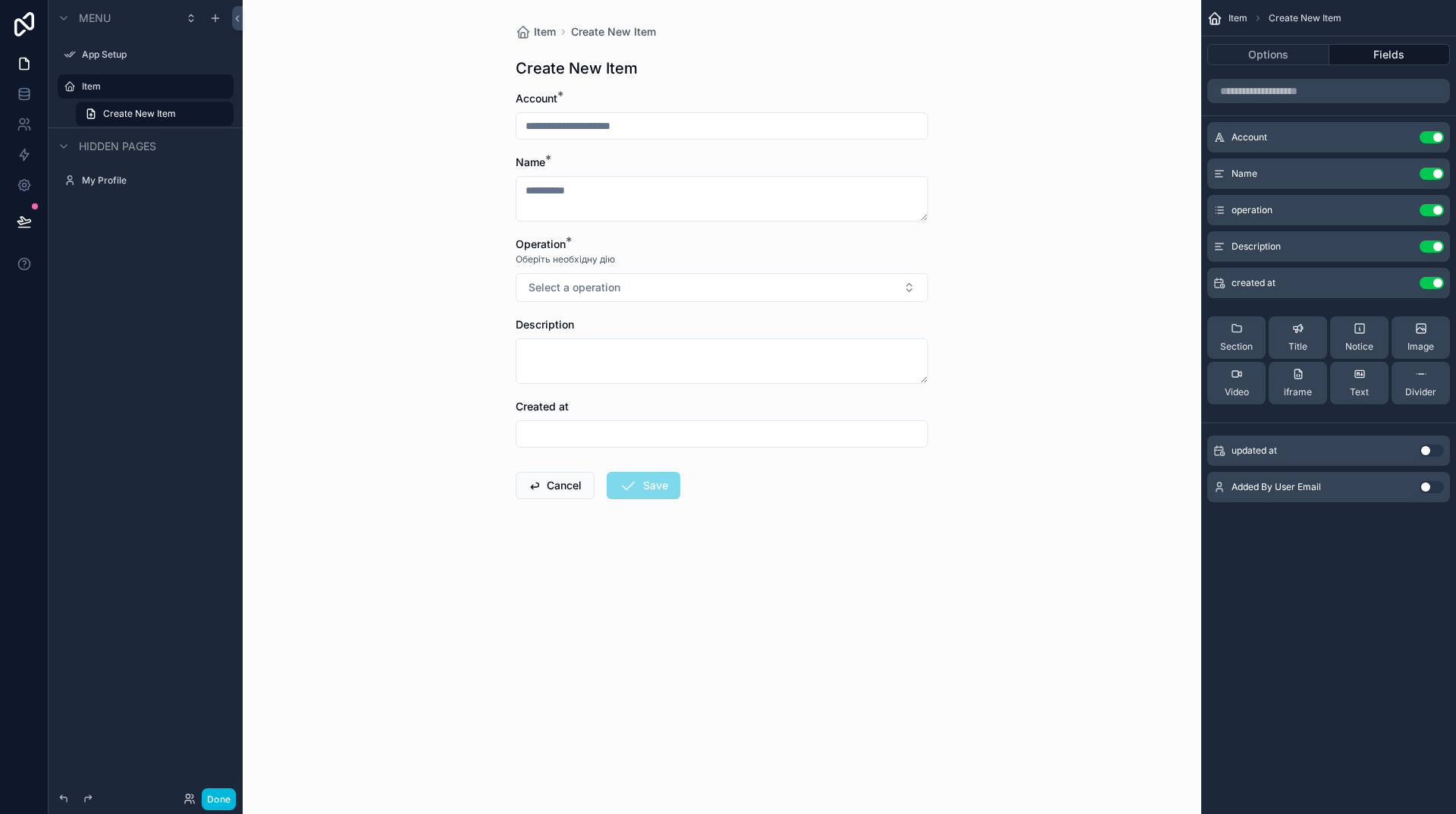
click at [1438, 283] on button "Use setting" at bounding box center [1431, 283] width 24 height 12
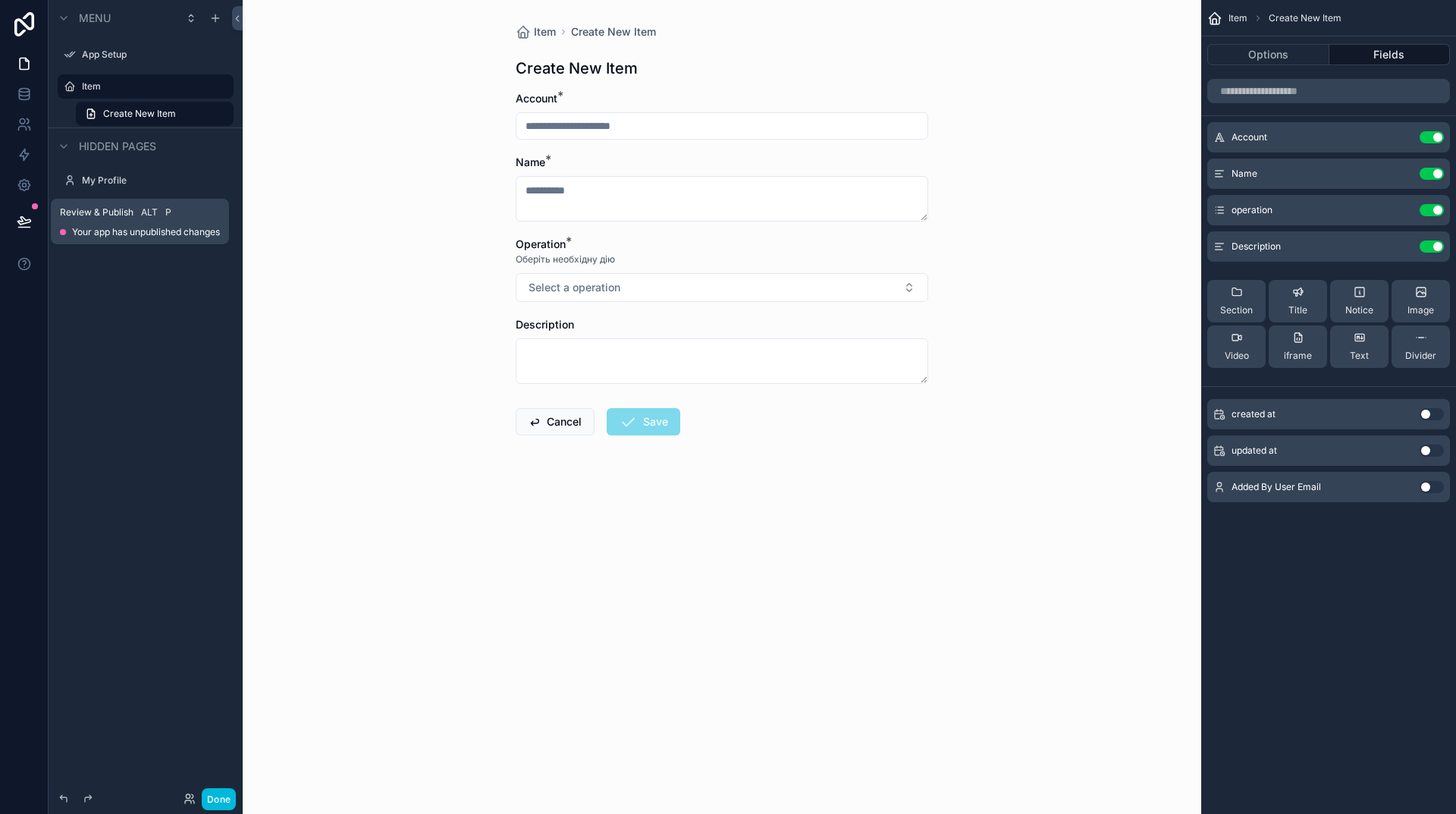
click at [17, 220] on icon at bounding box center [24, 221] width 16 height 16
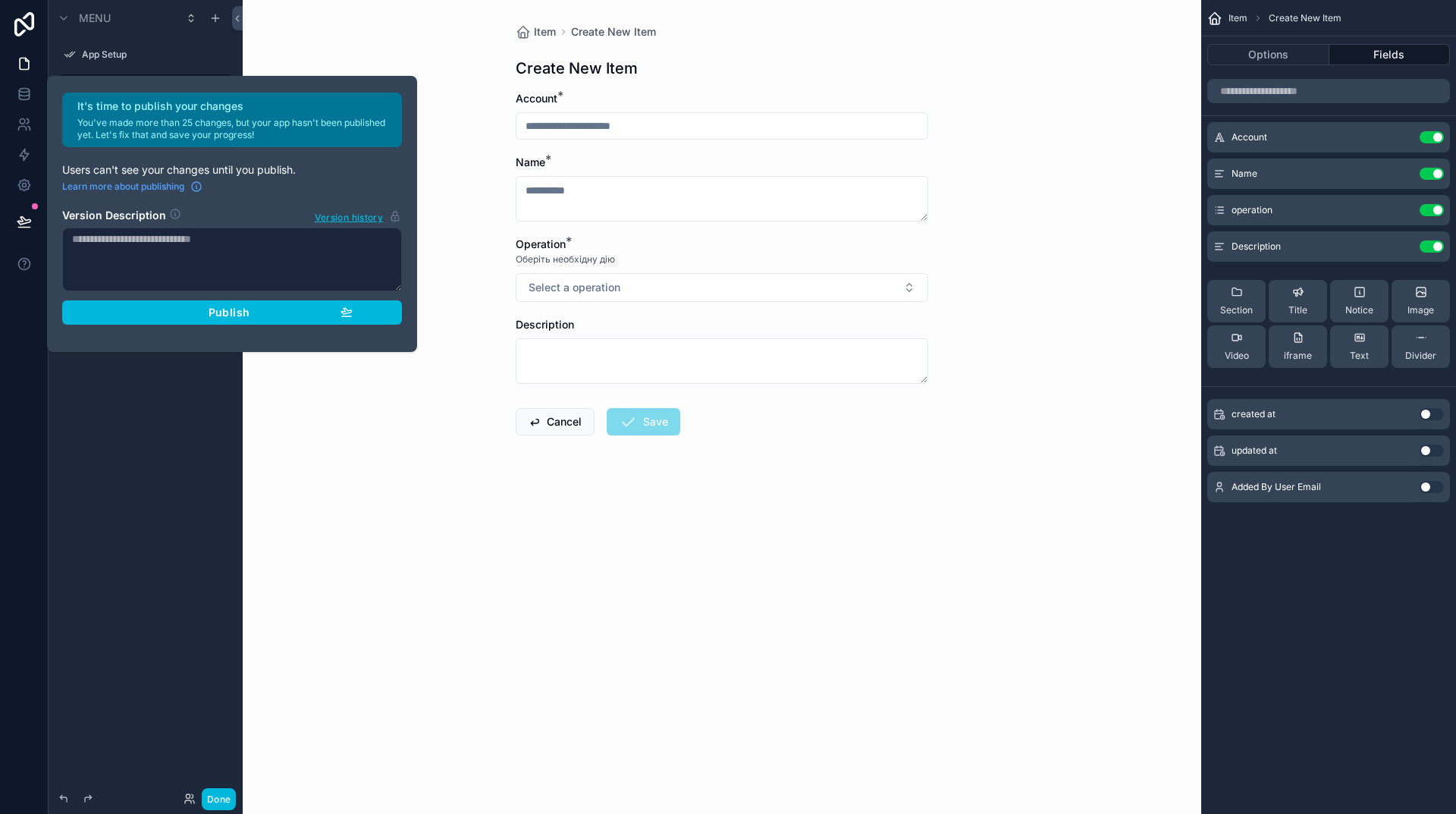
click at [213, 314] on span "Publish" at bounding box center [228, 312] width 41 height 14
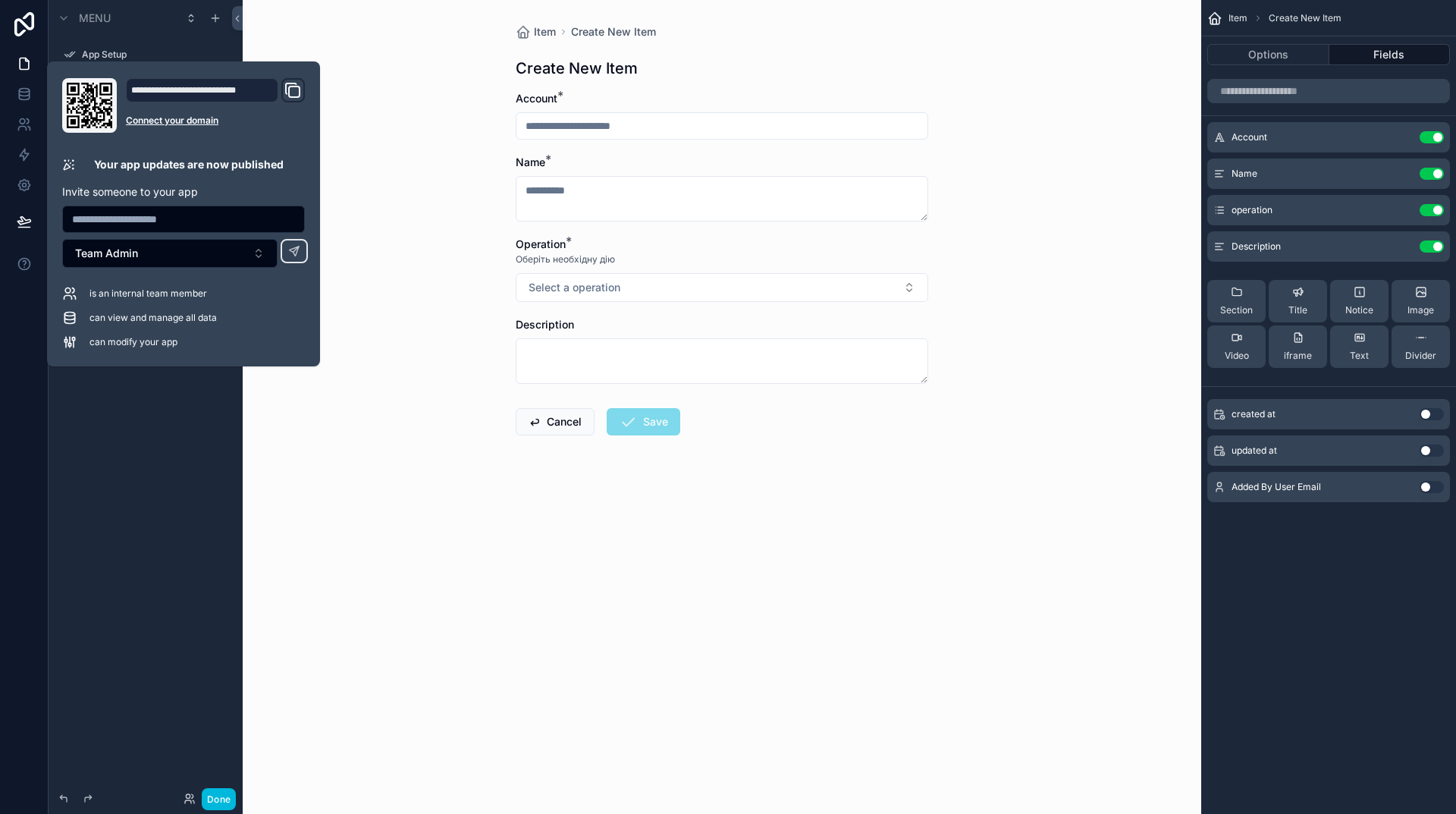
click at [261, 252] on button "Team Admin" at bounding box center [170, 252] width 216 height 28
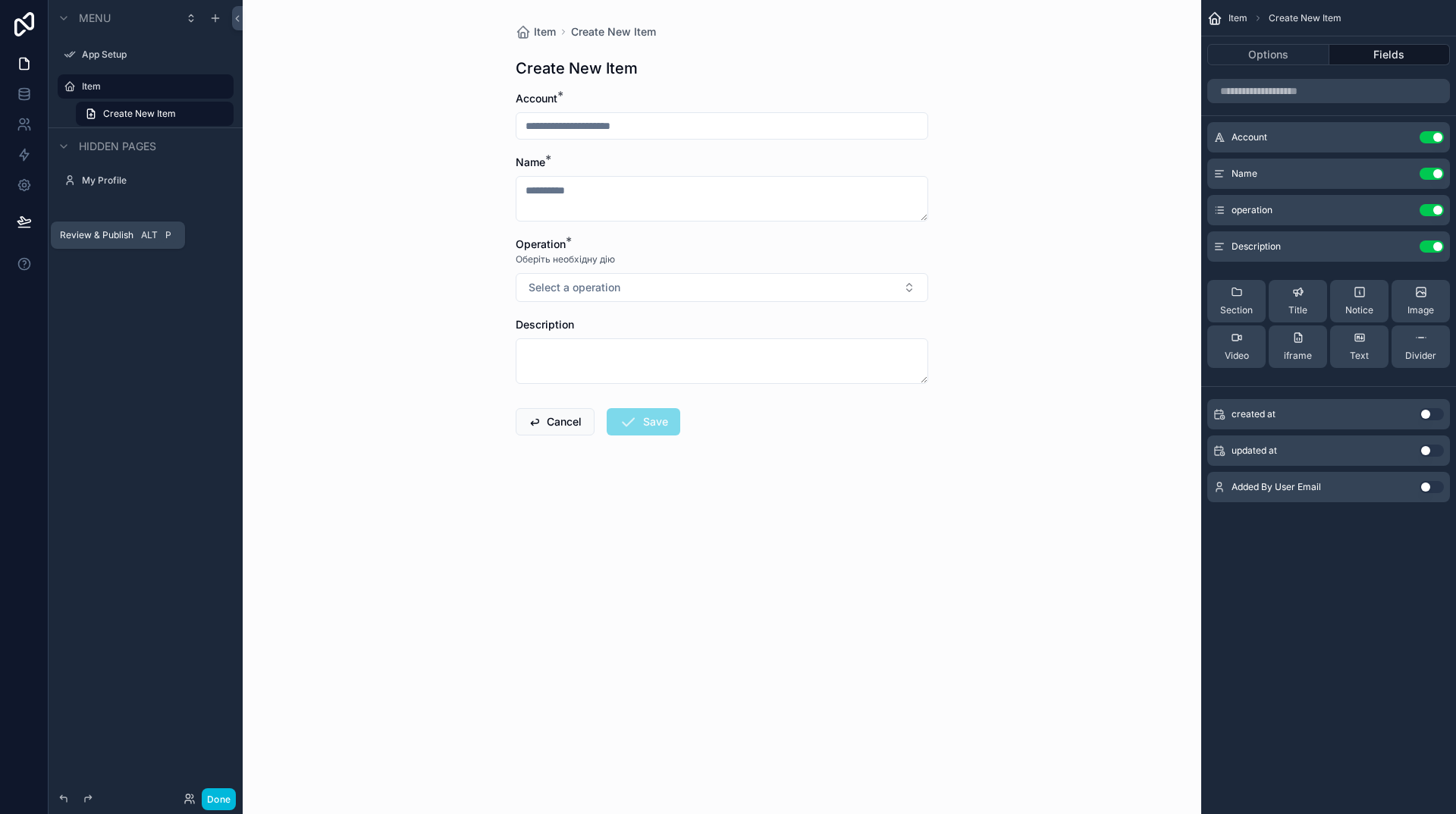
click at [25, 226] on icon at bounding box center [24, 221] width 16 height 16
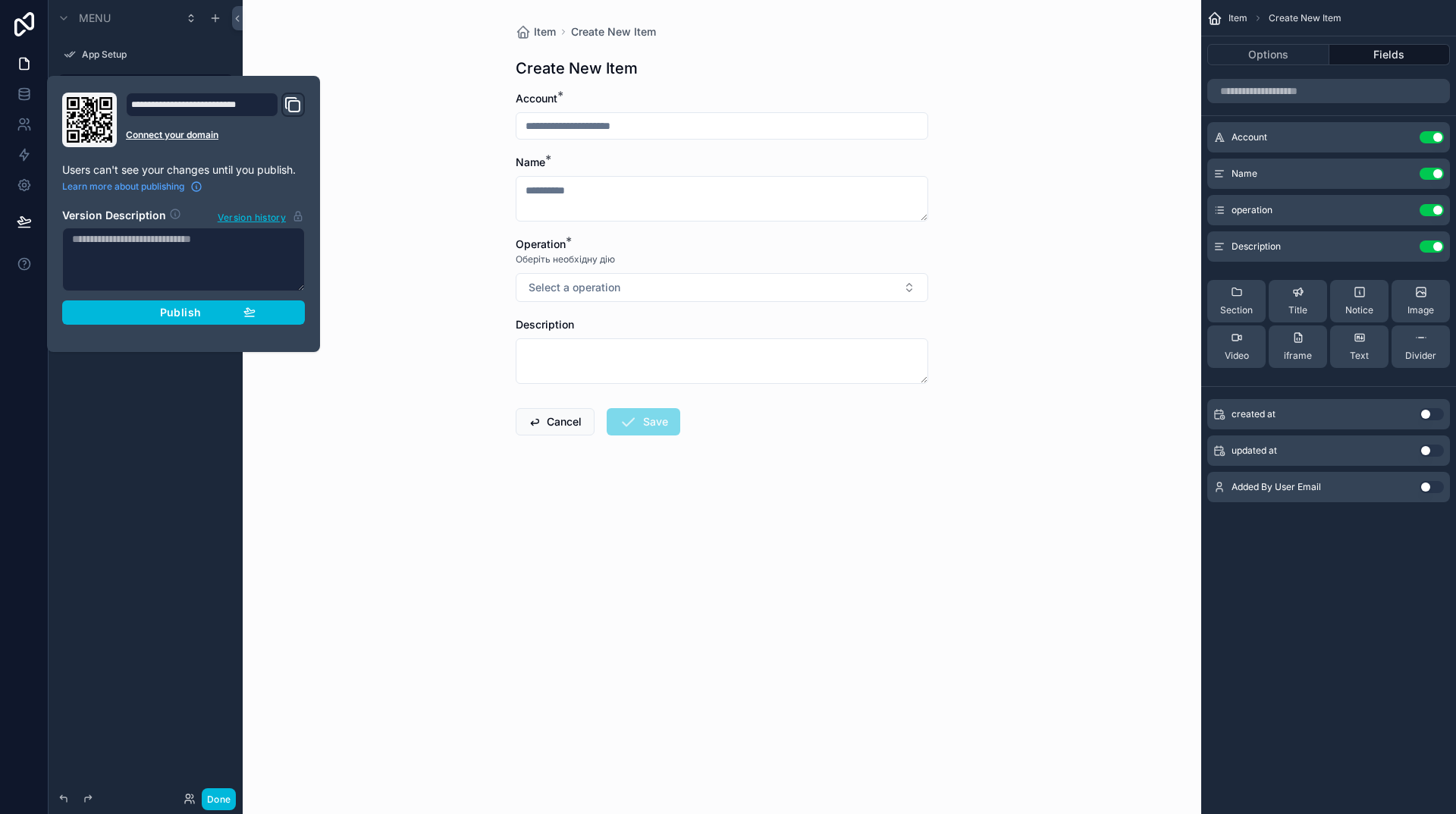
click at [204, 309] on div "Publish" at bounding box center [183, 312] width 144 height 14
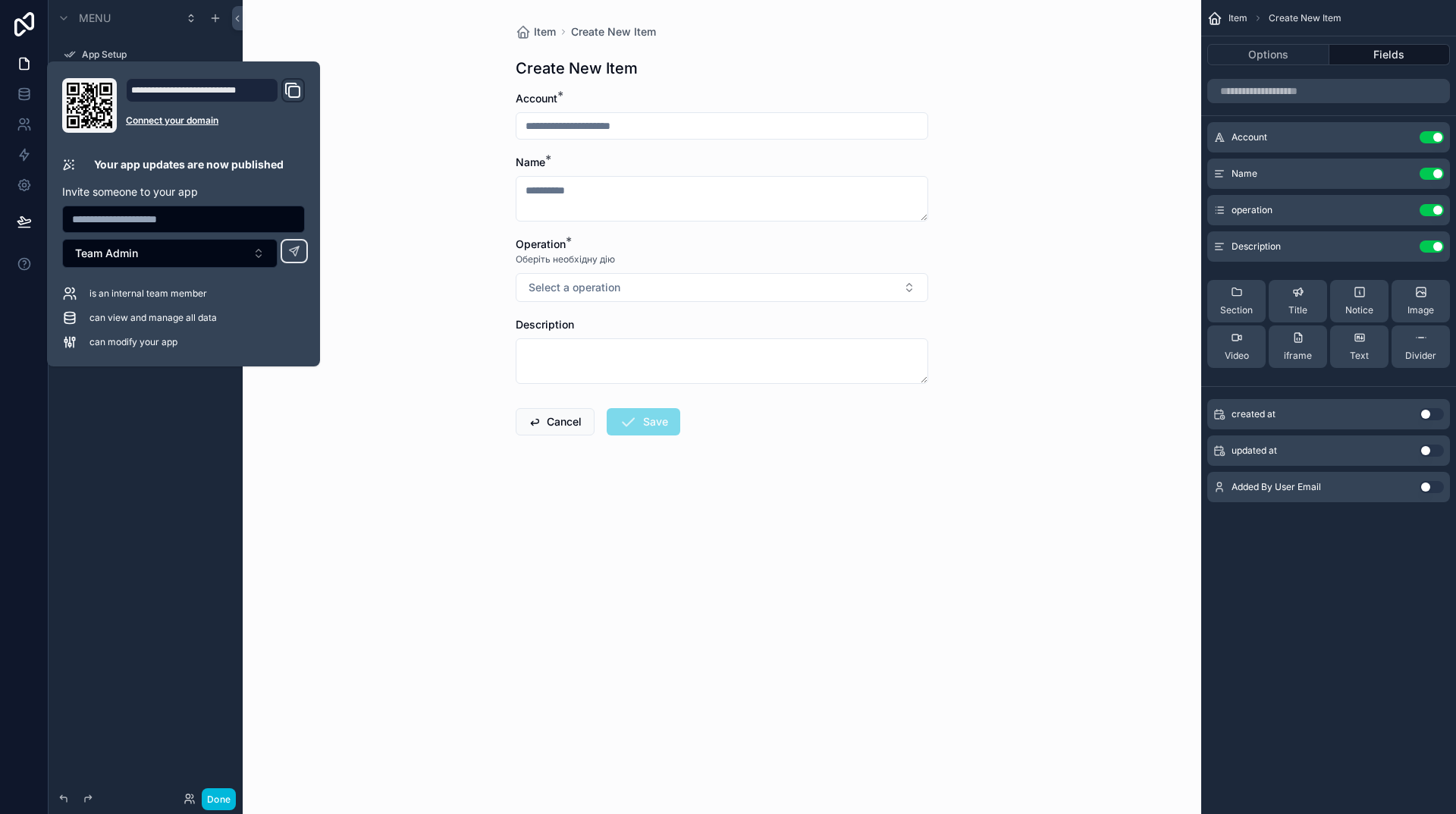
click at [259, 250] on button "Team Admin" at bounding box center [170, 252] width 216 height 28
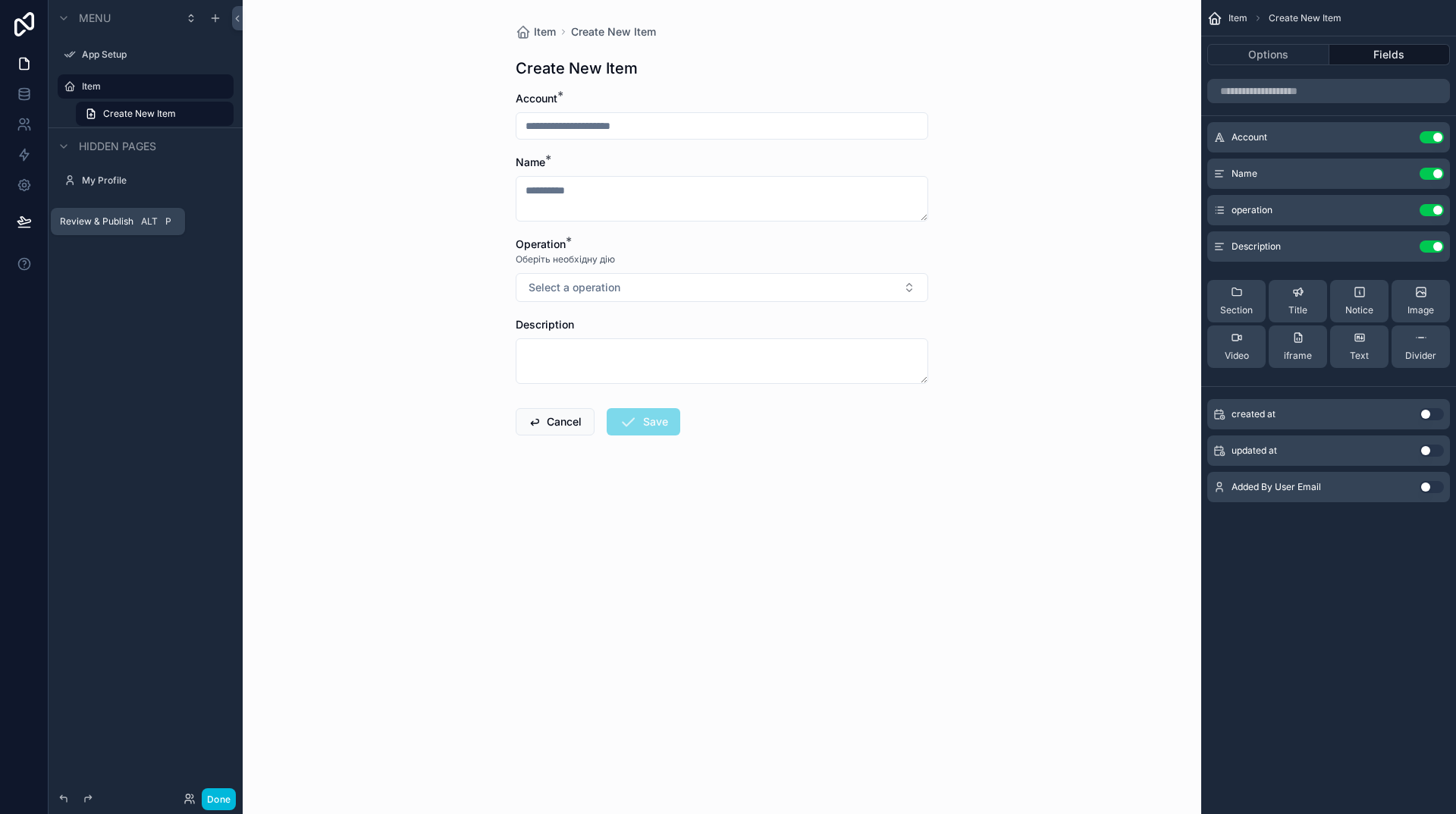
click at [28, 217] on icon at bounding box center [24, 221] width 16 height 16
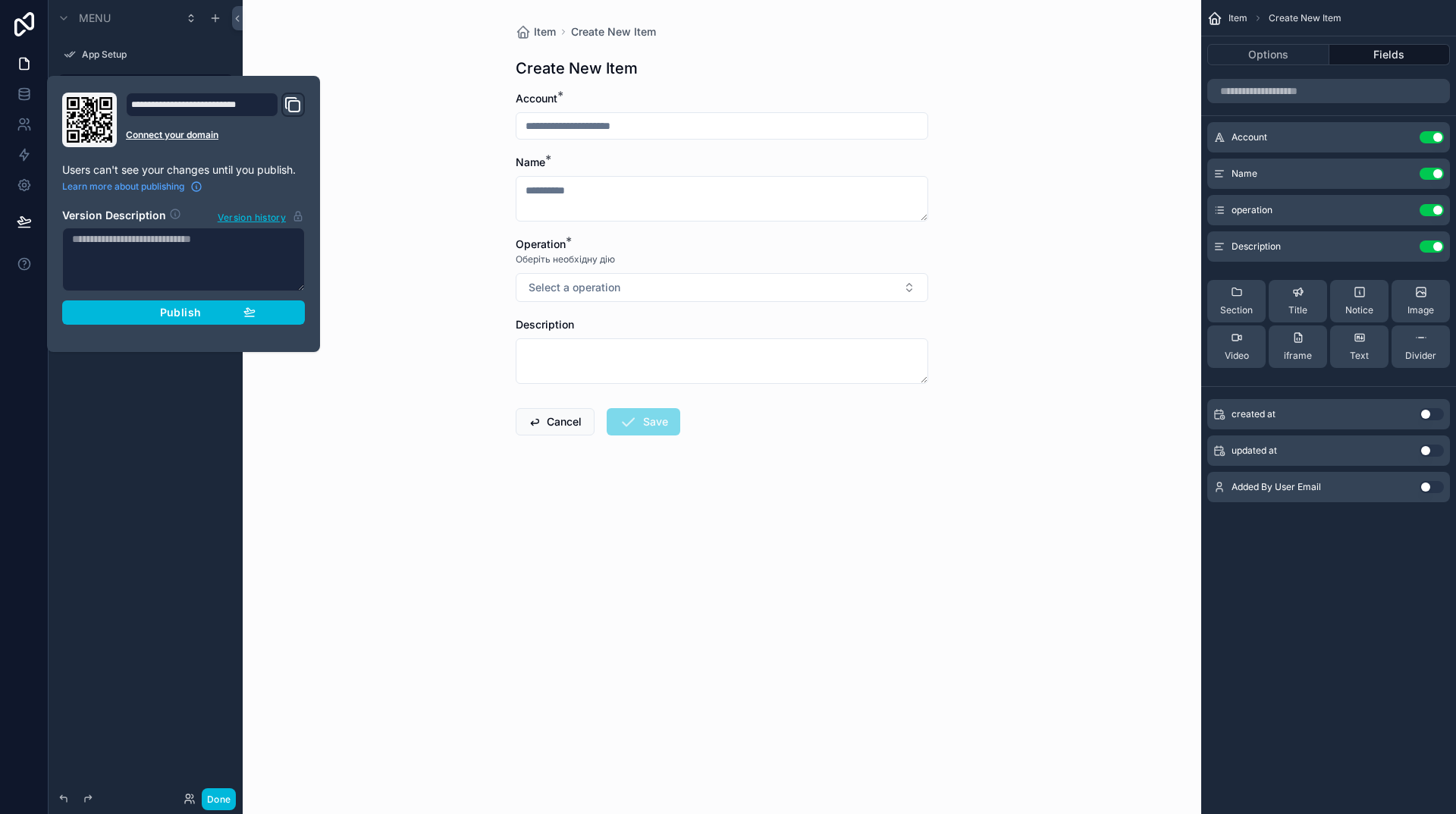
click at [291, 100] on icon "Domain and Custom Link" at bounding box center [293, 105] width 18 height 18
click at [981, 524] on div "Item Create New Item Create New Item Account * Name * Operation * Оберіть необх…" at bounding box center [722, 407] width 959 height 814
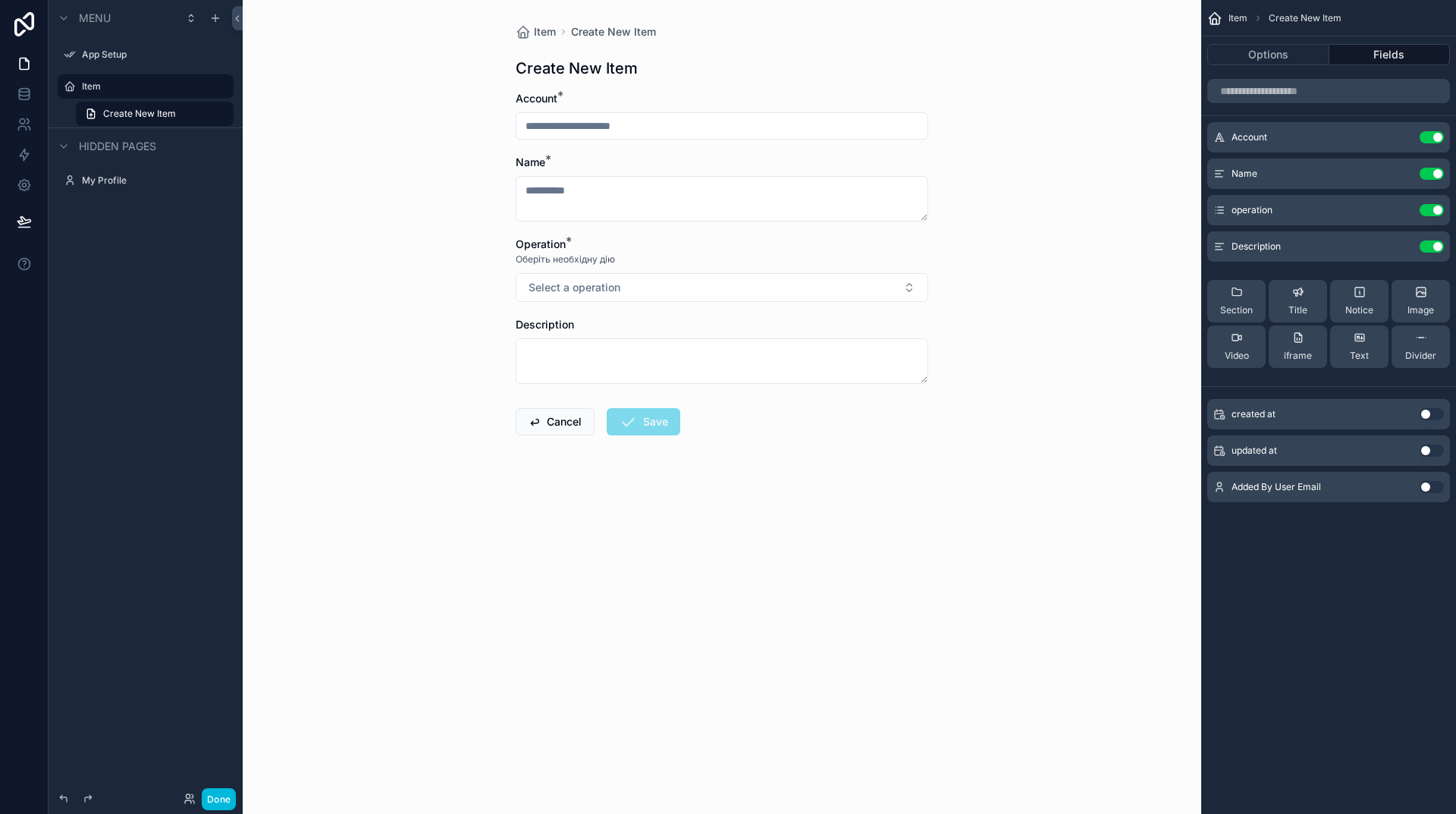
click at [103, 61] on div "App Setup" at bounding box center [156, 54] width 149 height 12
click at [25, 226] on icon at bounding box center [24, 221] width 16 height 16
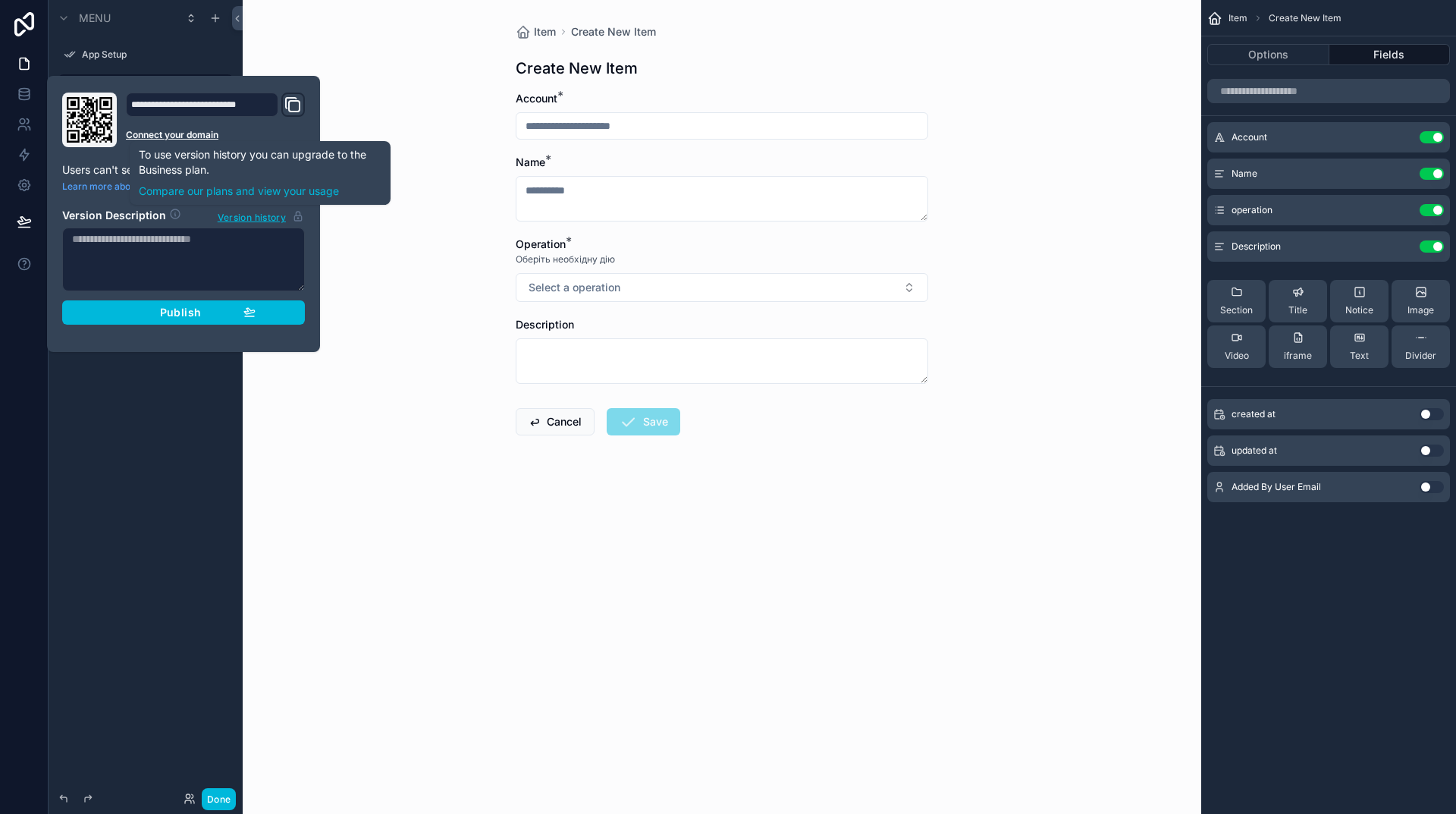
click at [377, 479] on div "Item Create New Item Create New Item Account * Name * Operation * Оберіть необх…" at bounding box center [722, 407] width 959 height 814
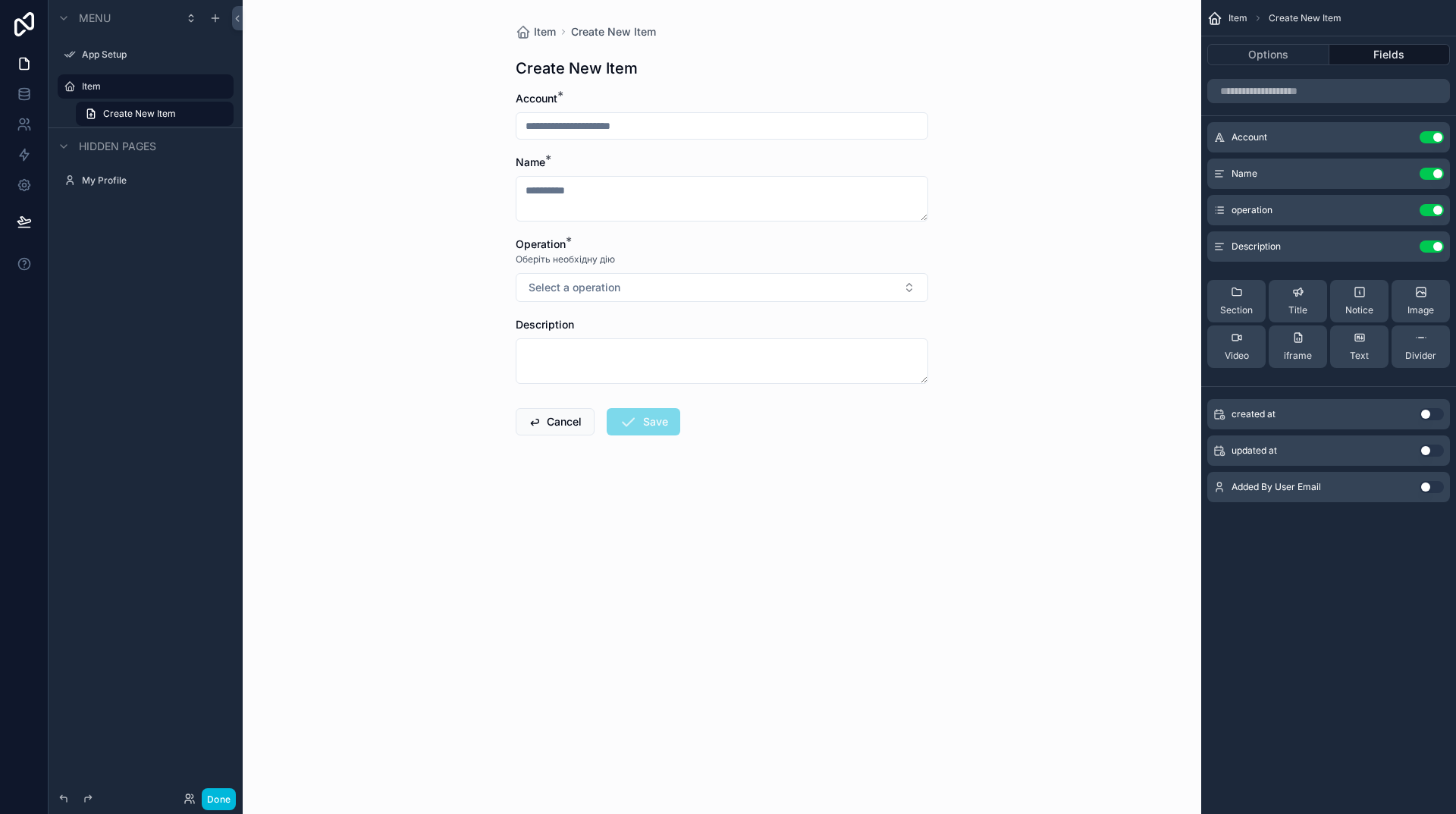
click at [0, 0] on icon "scrollable content" at bounding box center [0, 0] width 0 height 0
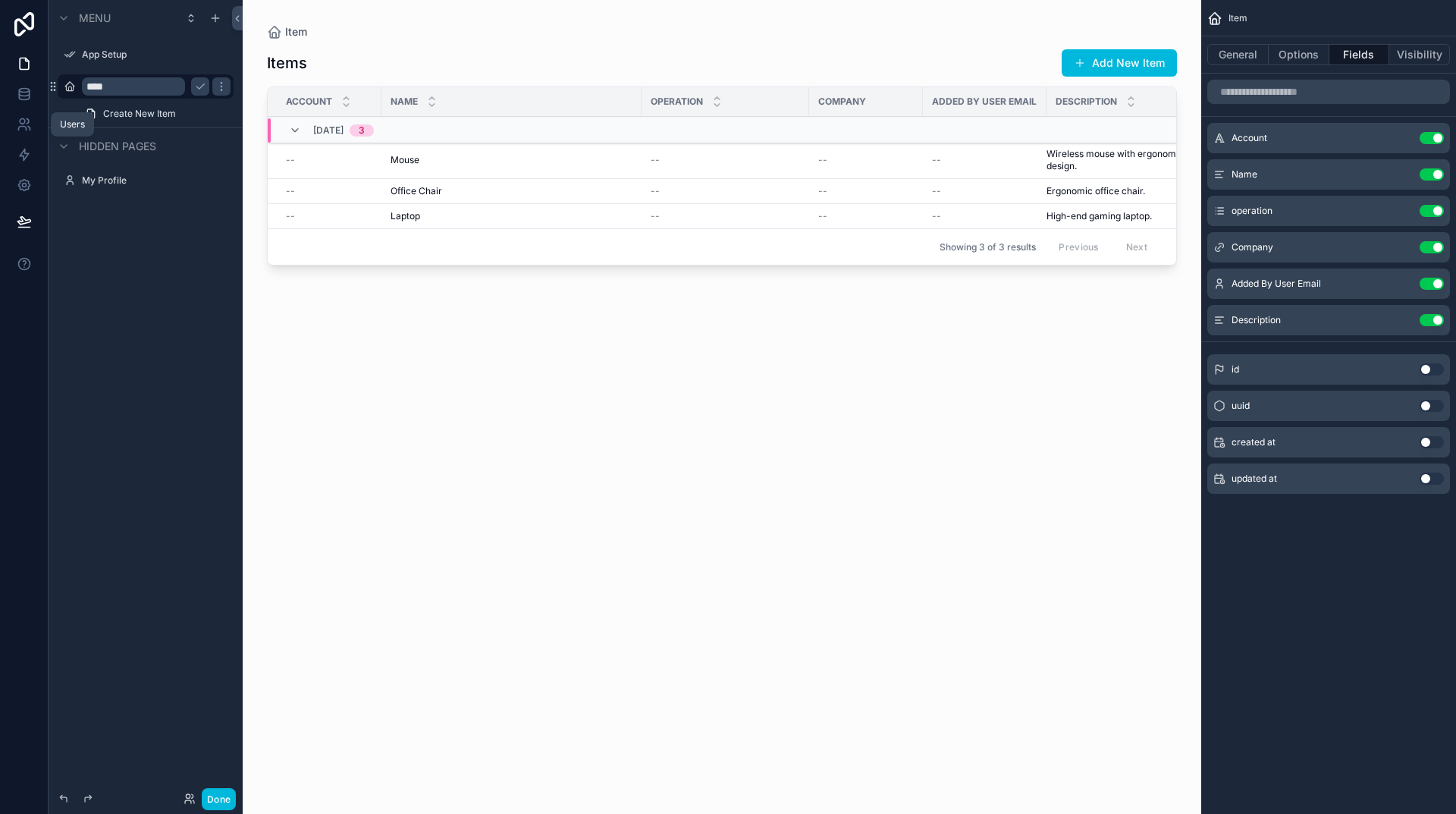
click at [24, 124] on icon at bounding box center [24, 124] width 16 height 16
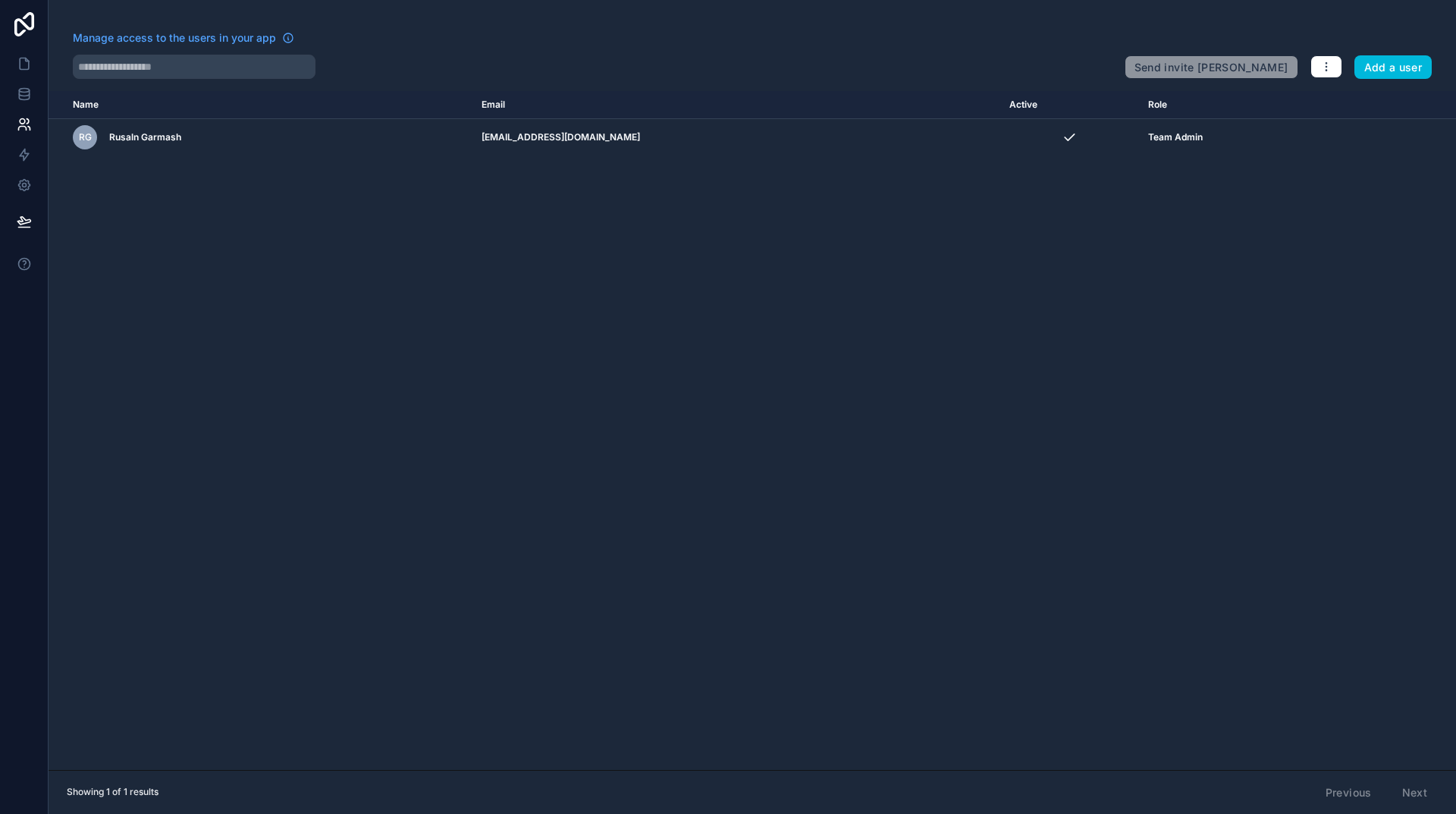
click at [1396, 68] on button "Add a user" at bounding box center [1393, 67] width 78 height 24
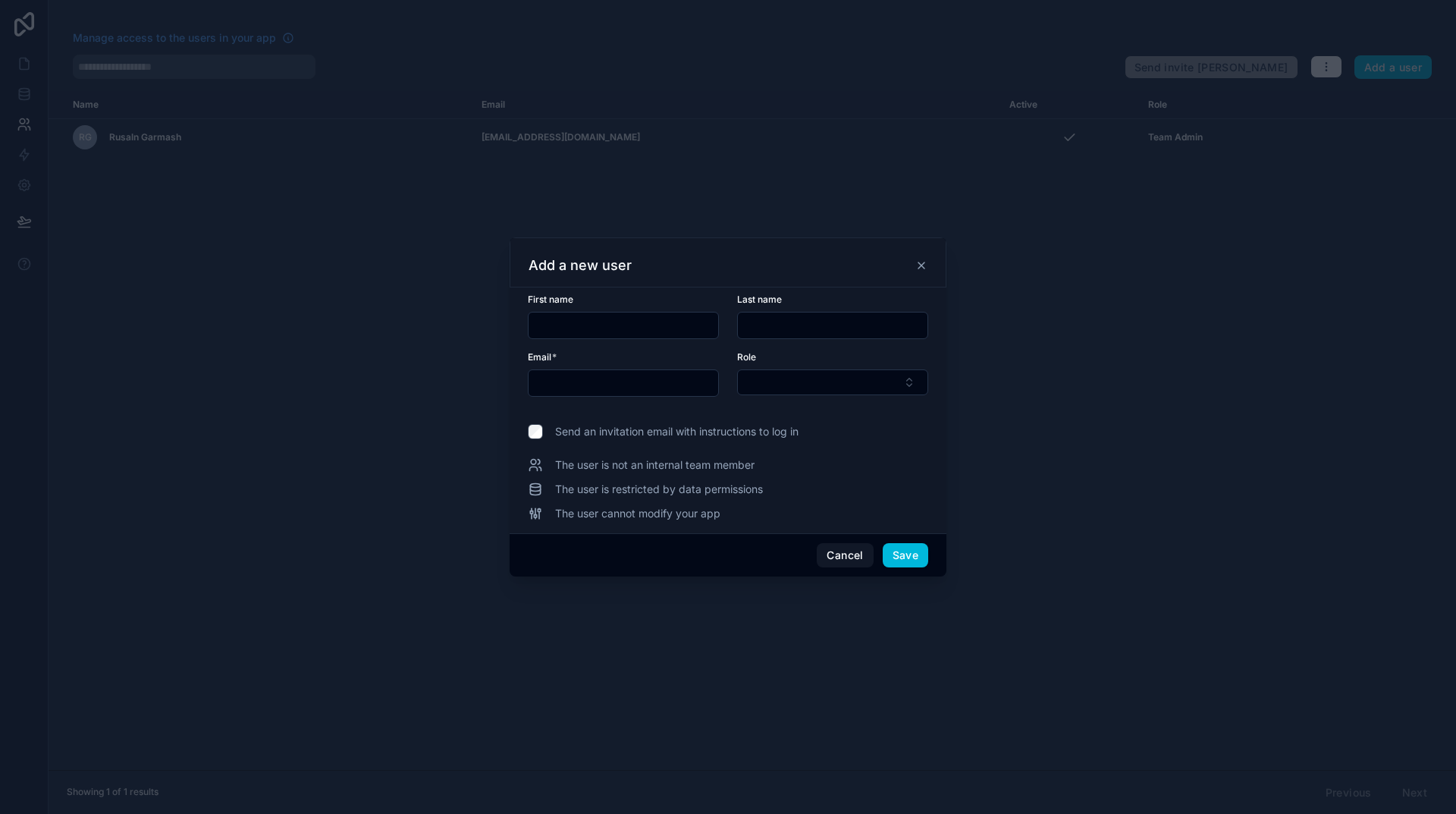
click at [587, 322] on input "text" at bounding box center [623, 325] width 190 height 21
type input "******"
type input "*******"
click at [783, 376] on button "Select Button" at bounding box center [833, 383] width 191 height 26
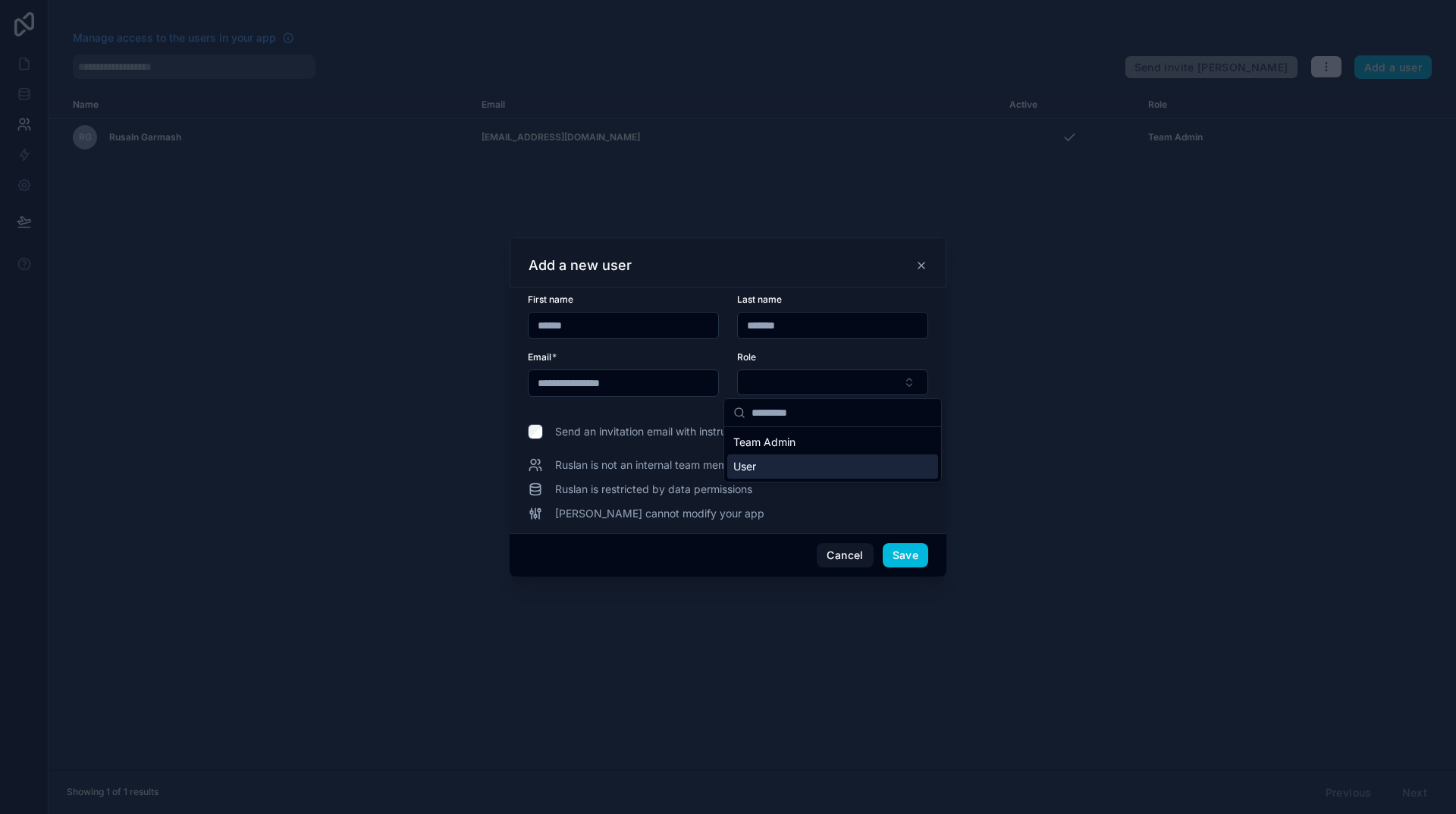
click at [761, 471] on div "User" at bounding box center [833, 466] width 211 height 24
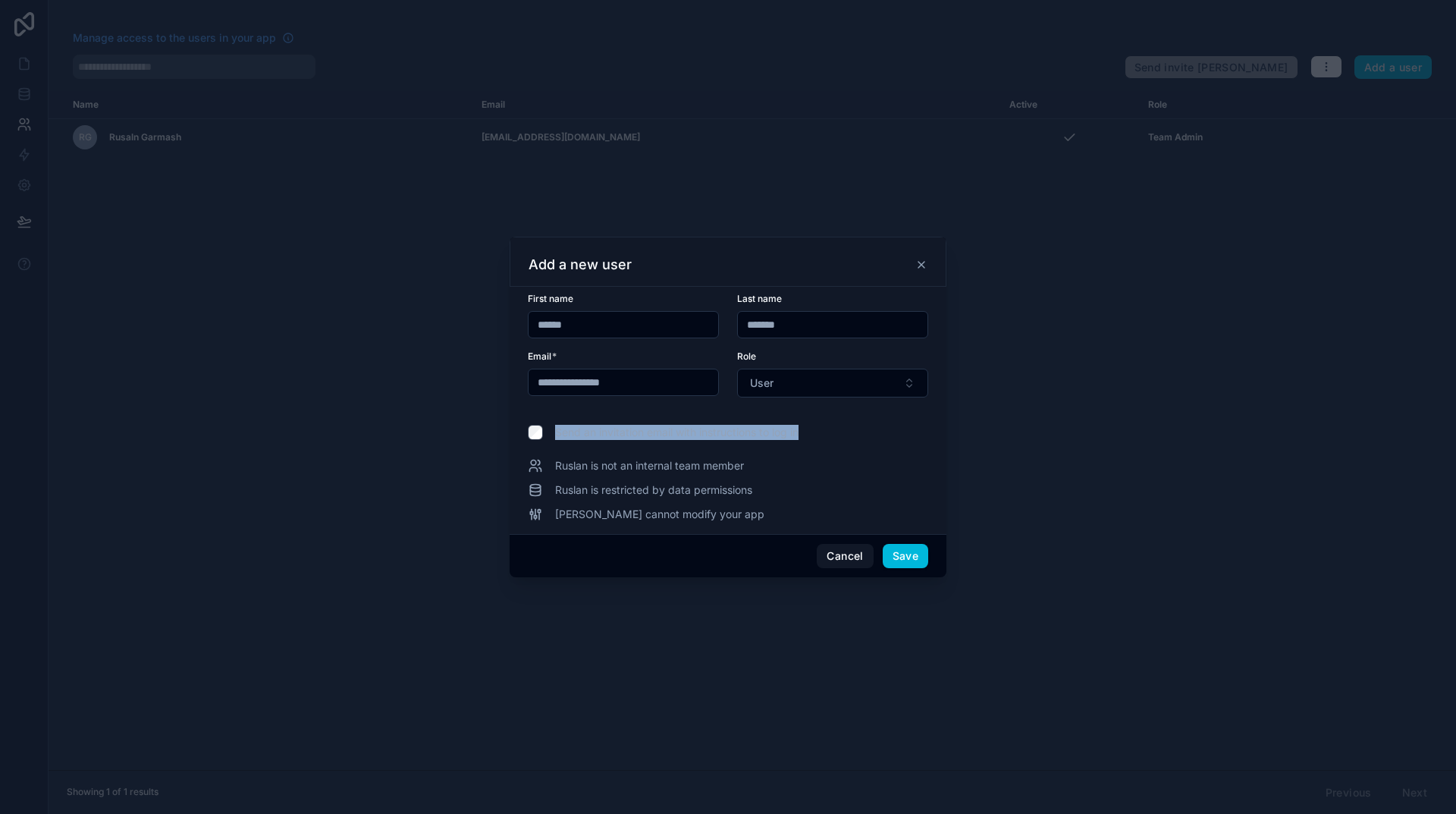
drag, startPoint x: 810, startPoint y: 436, endPoint x: 556, endPoint y: 435, distance: 254.0
click at [556, 435] on label "Send an invitation email with instructions to log in" at bounding box center [728, 432] width 400 height 16
click at [741, 430] on span "Send an invitation email with instructions to log in" at bounding box center [676, 432] width 243 height 16
click at [812, 511] on div "Ruslan cannot modify your app" at bounding box center [728, 514] width 400 height 16
click at [662, 383] on input "**********" at bounding box center [623, 382] width 190 height 21
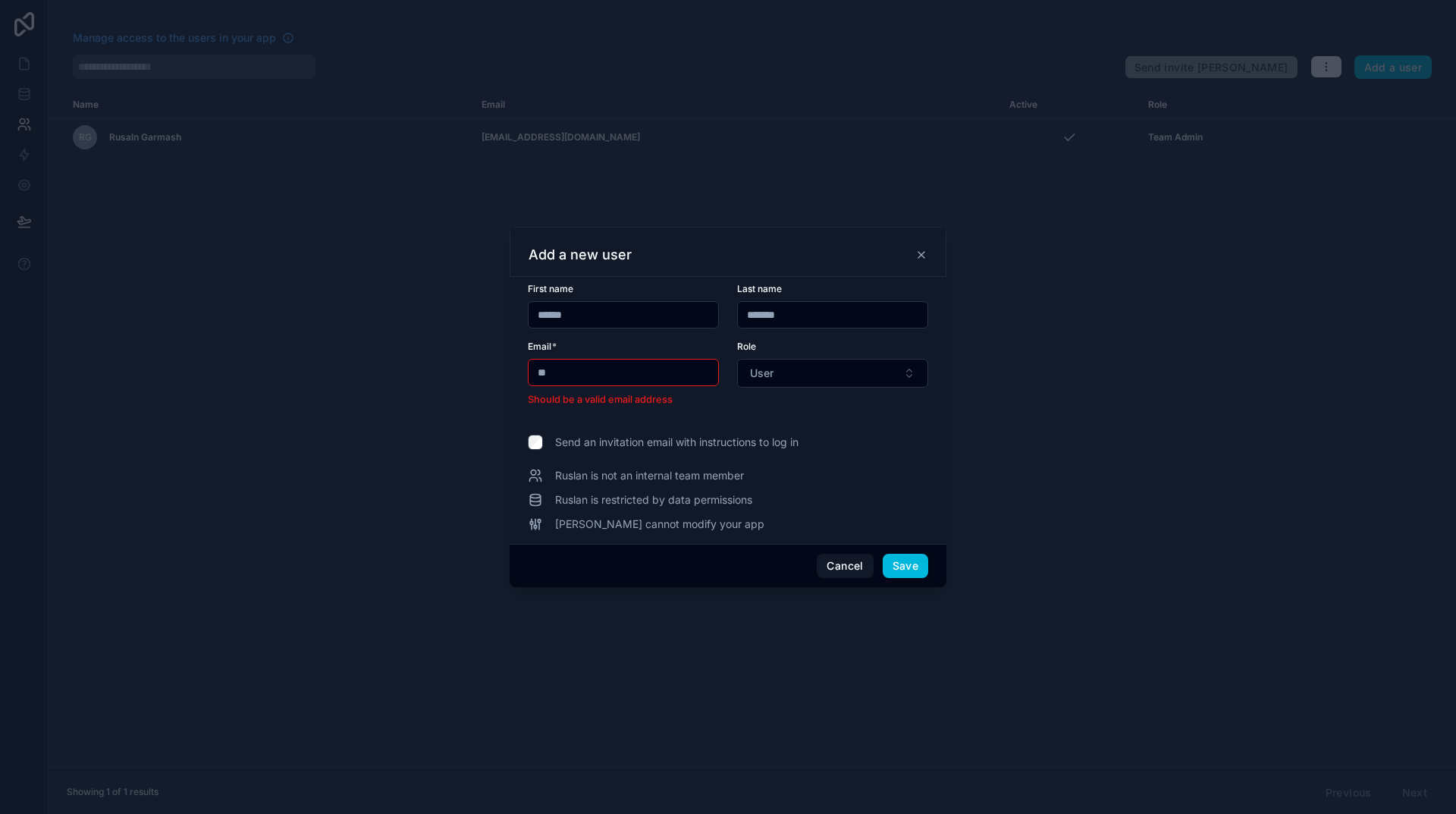
type input "*"
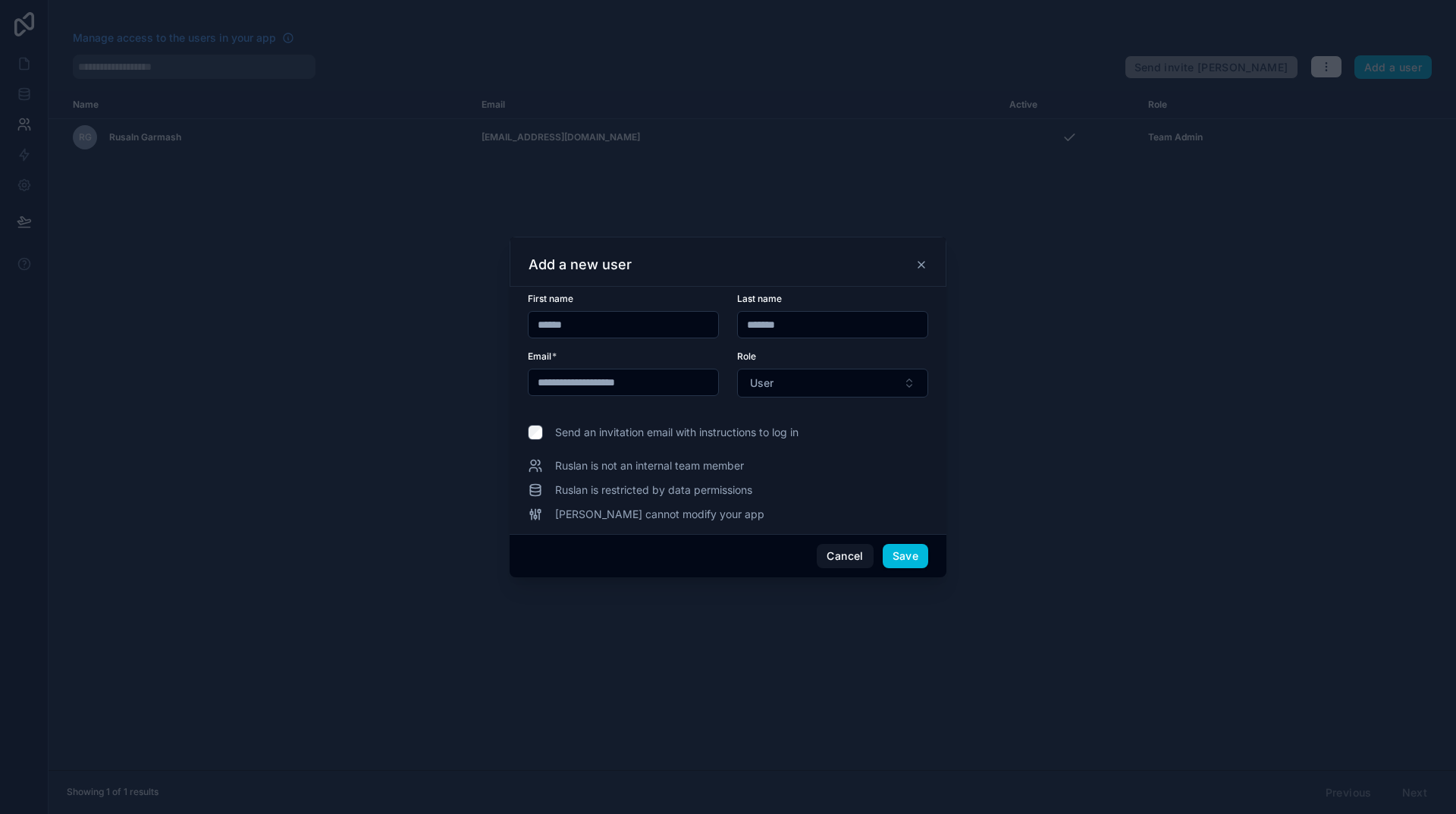
type input "**********"
click at [906, 558] on button "Save" at bounding box center [906, 556] width 46 height 24
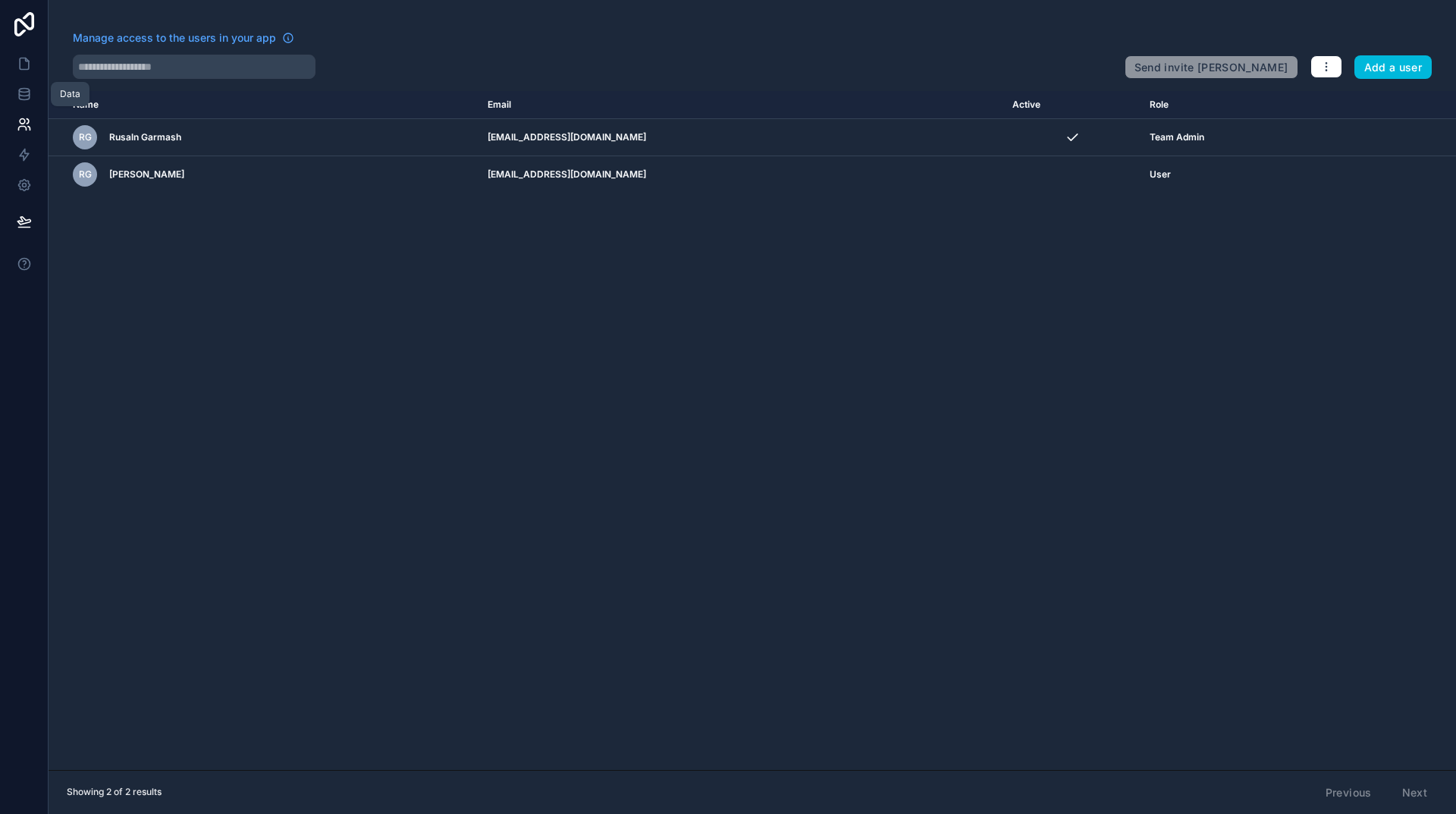
click at [26, 90] on icon at bounding box center [24, 94] width 16 height 16
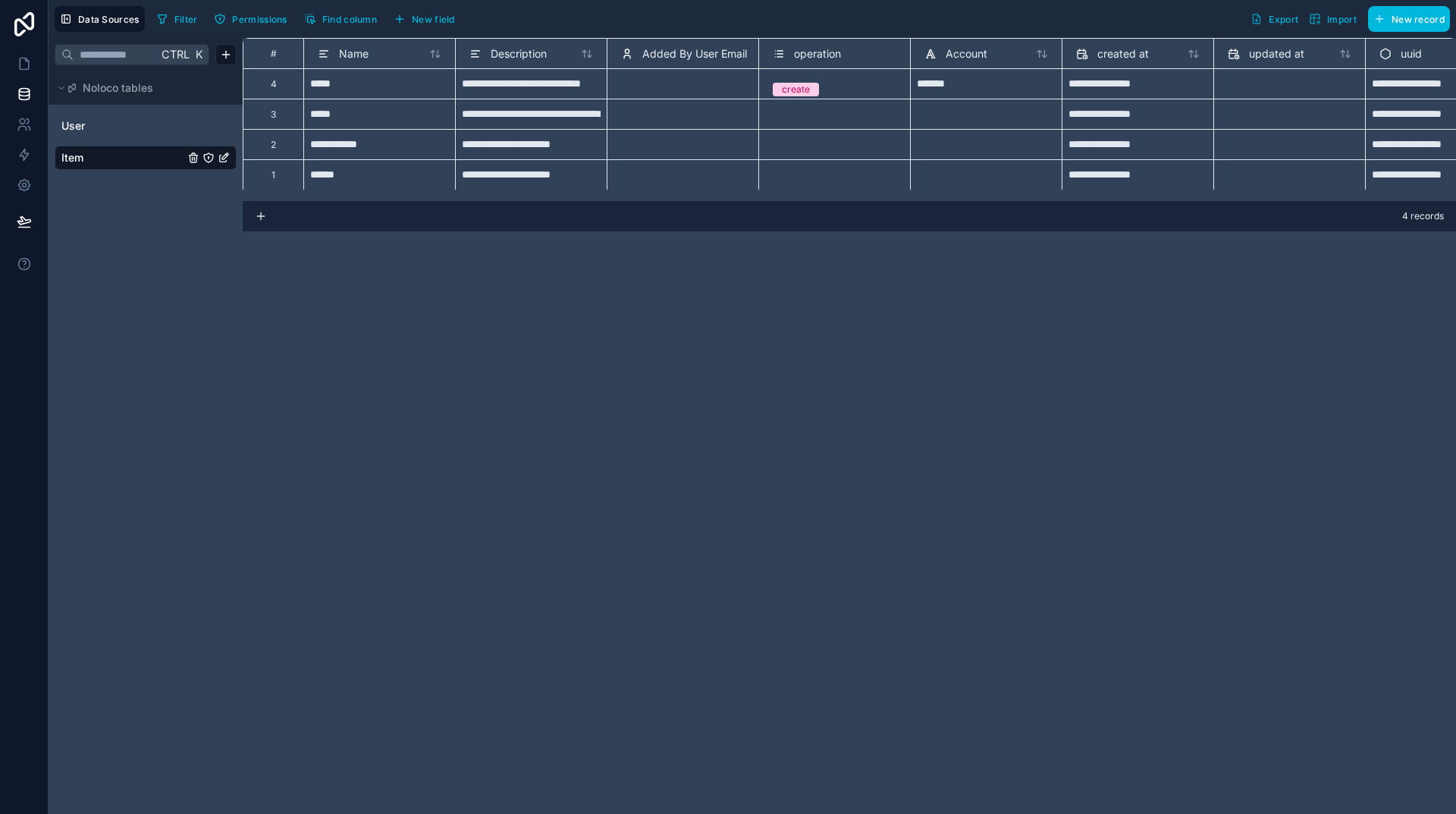
click at [399, 16] on icon "button" at bounding box center [399, 18] width 12 height 12
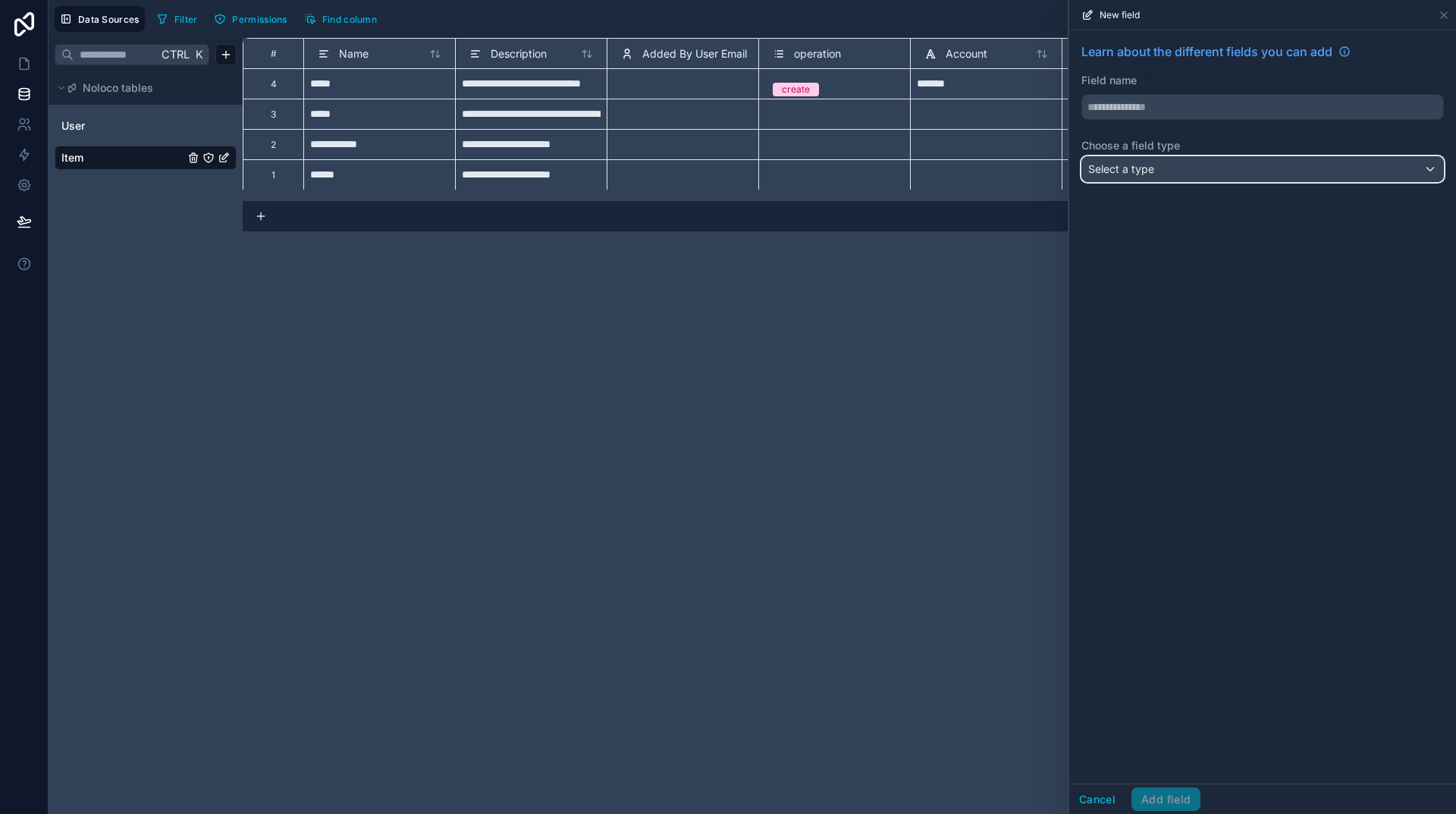
click at [1228, 162] on div "Select a type" at bounding box center [1262, 169] width 361 height 24
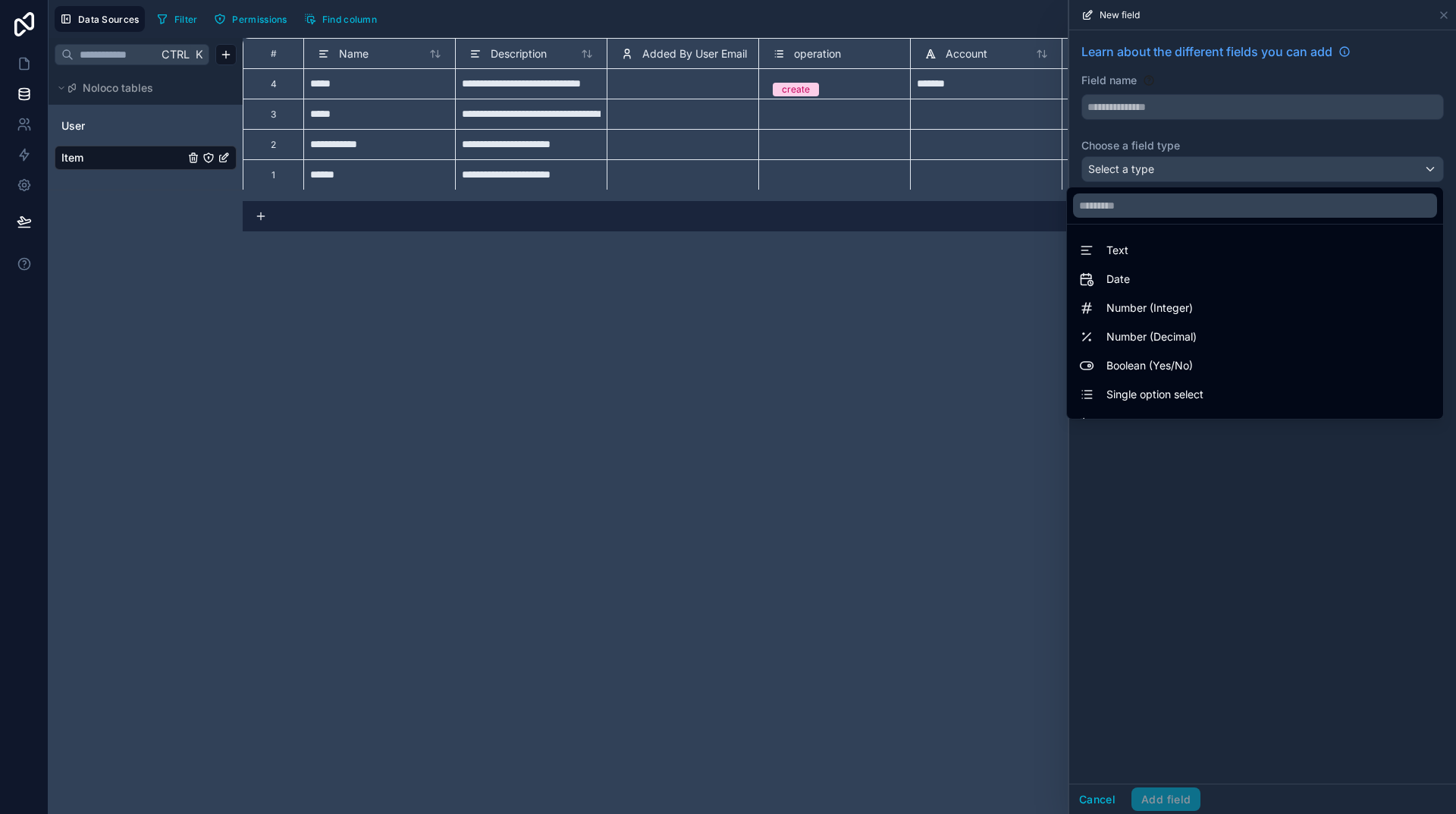
click at [1104, 792] on div at bounding box center [1263, 407] width 387 height 814
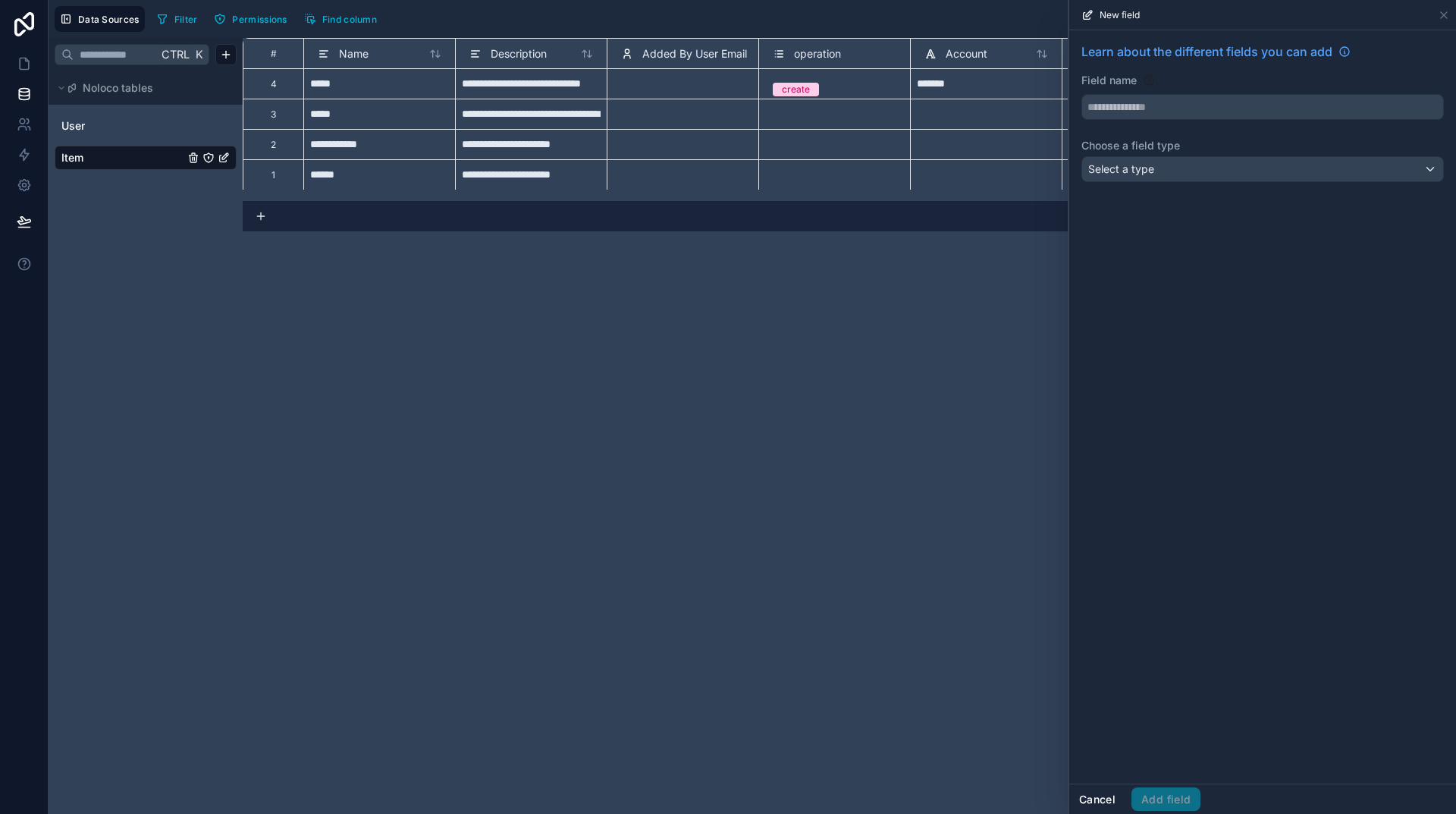
click at [1103, 795] on button "Cancel" at bounding box center [1097, 799] width 56 height 24
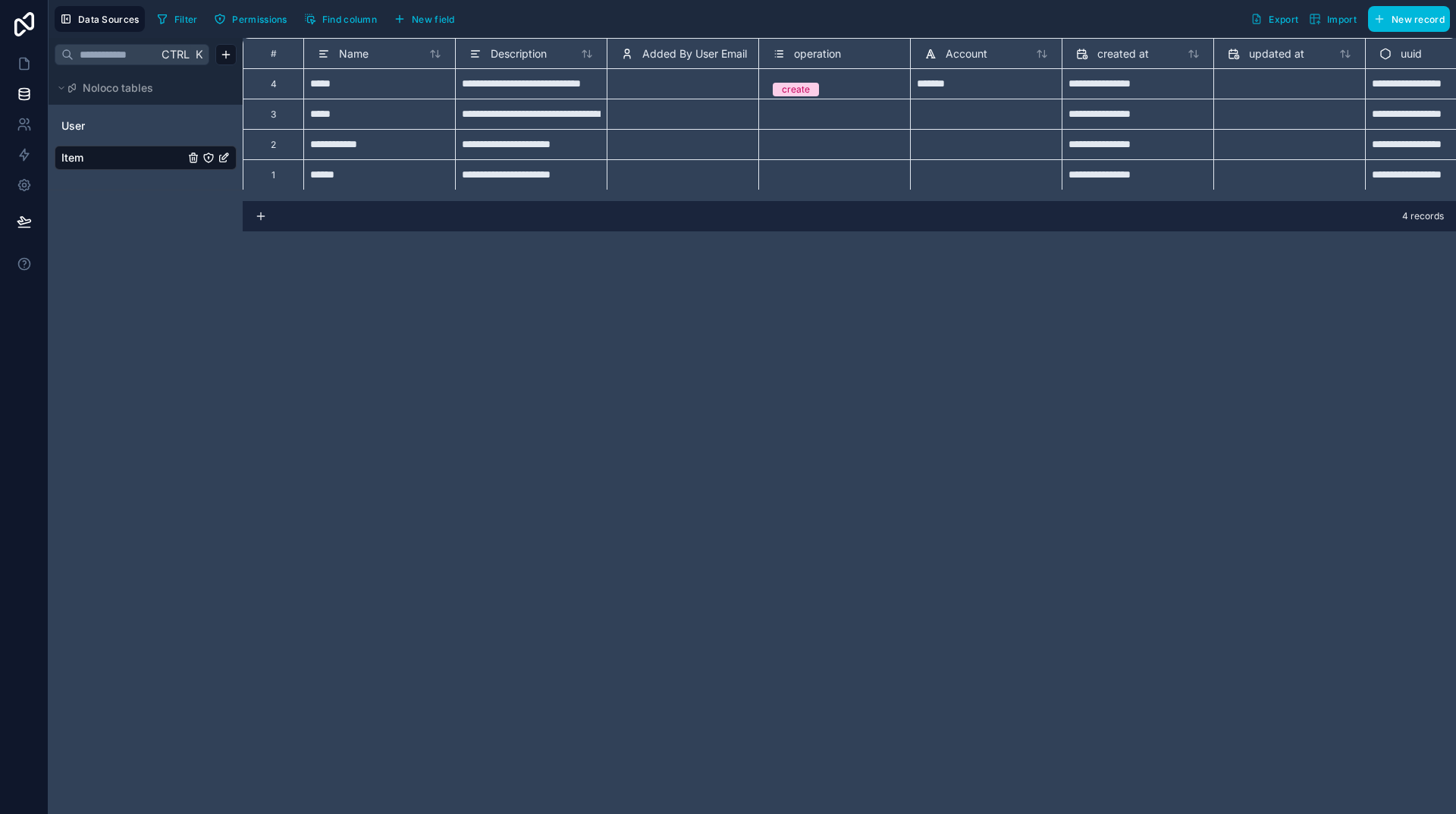
click at [842, 86] on div "create" at bounding box center [834, 89] width 139 height 17
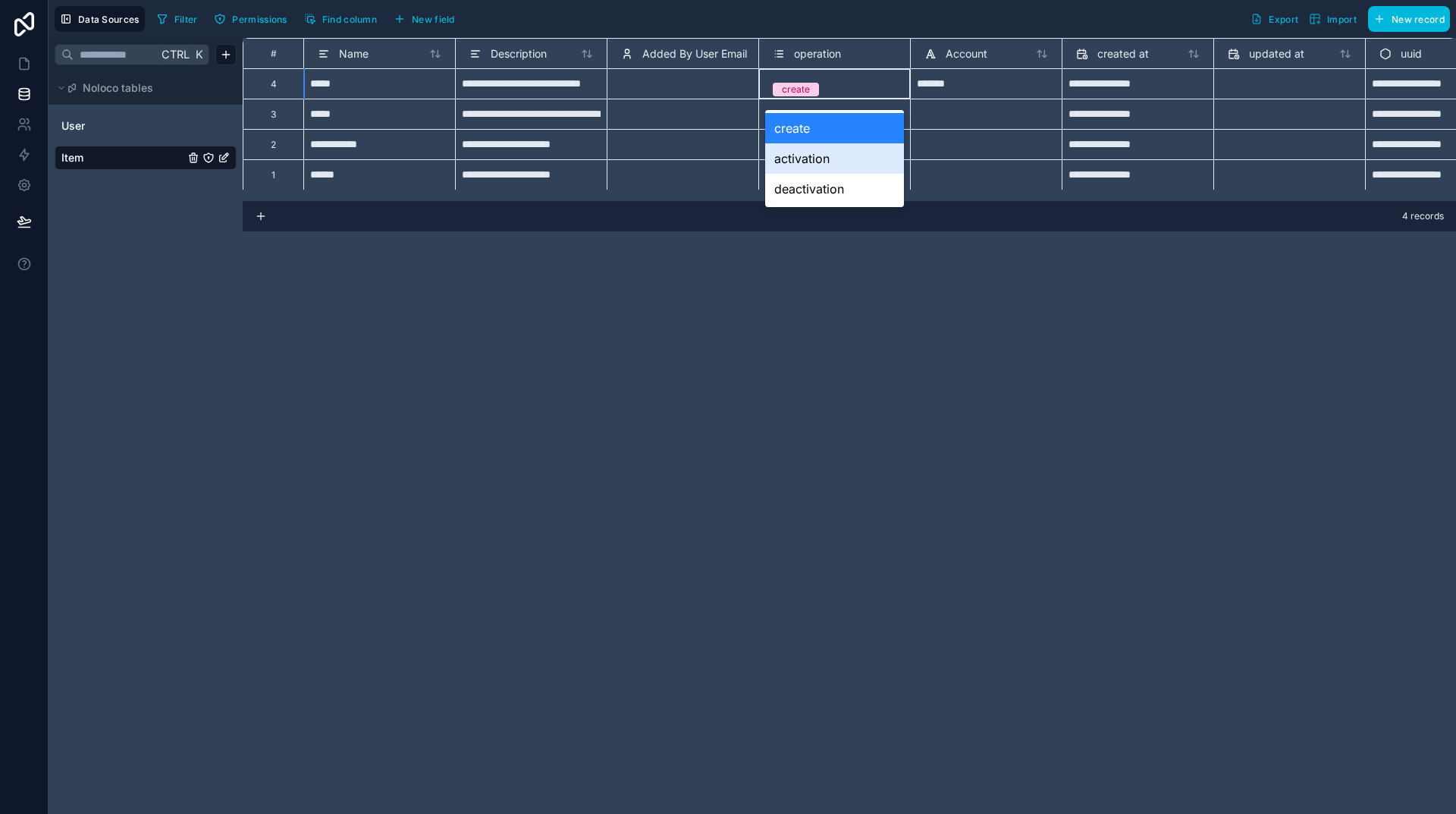
click at [1110, 423] on div "**********" at bounding box center [850, 426] width 1214 height 776
click at [995, 422] on div "**********" at bounding box center [850, 426] width 1214 height 776
click at [839, 128] on div "create" at bounding box center [834, 128] width 139 height 30
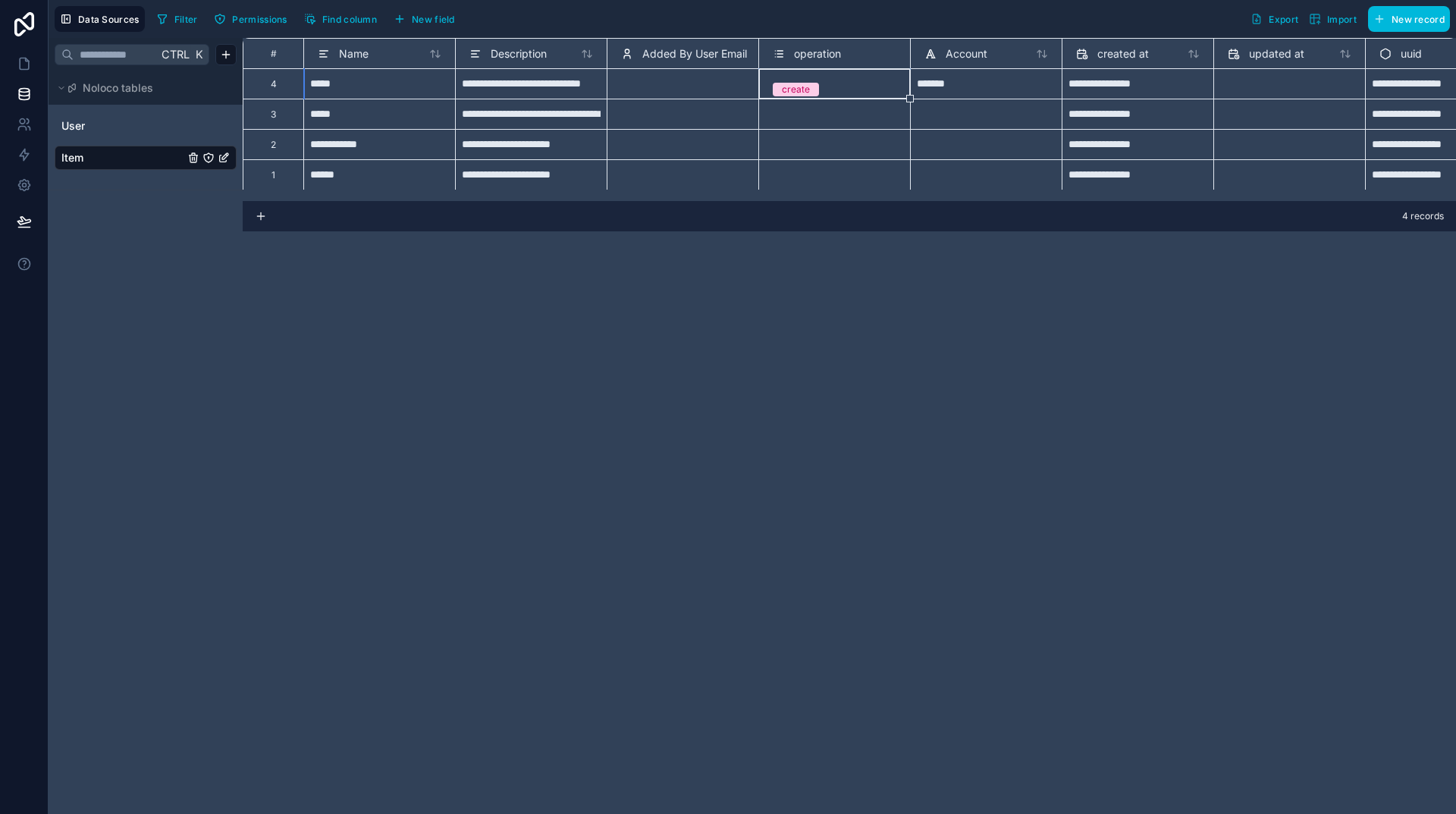
click at [982, 304] on div "**********" at bounding box center [850, 426] width 1214 height 776
click at [222, 159] on icon "Item" at bounding box center [225, 156] width 6 height 6
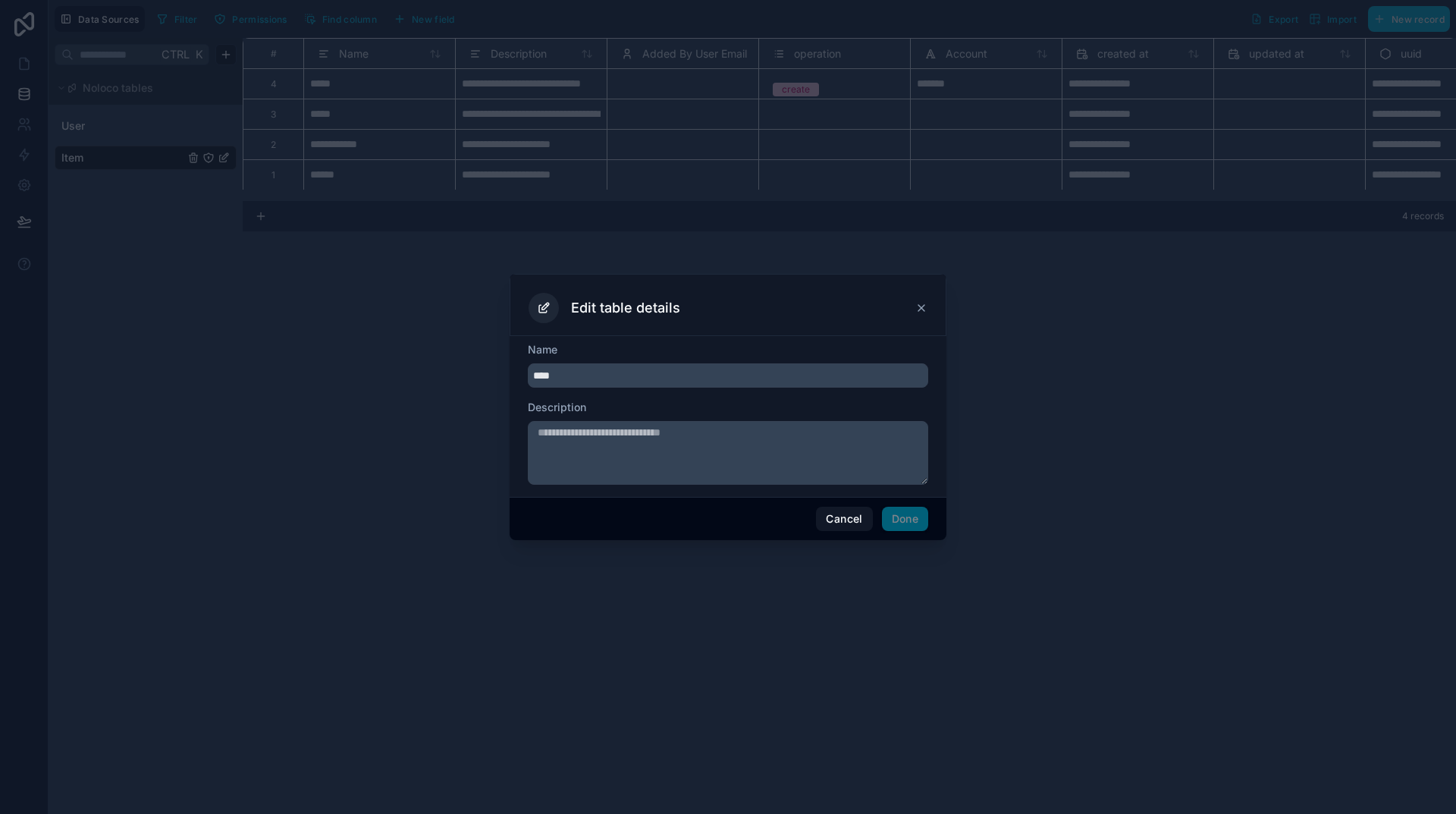
click at [850, 524] on button "Cancel" at bounding box center [843, 519] width 56 height 24
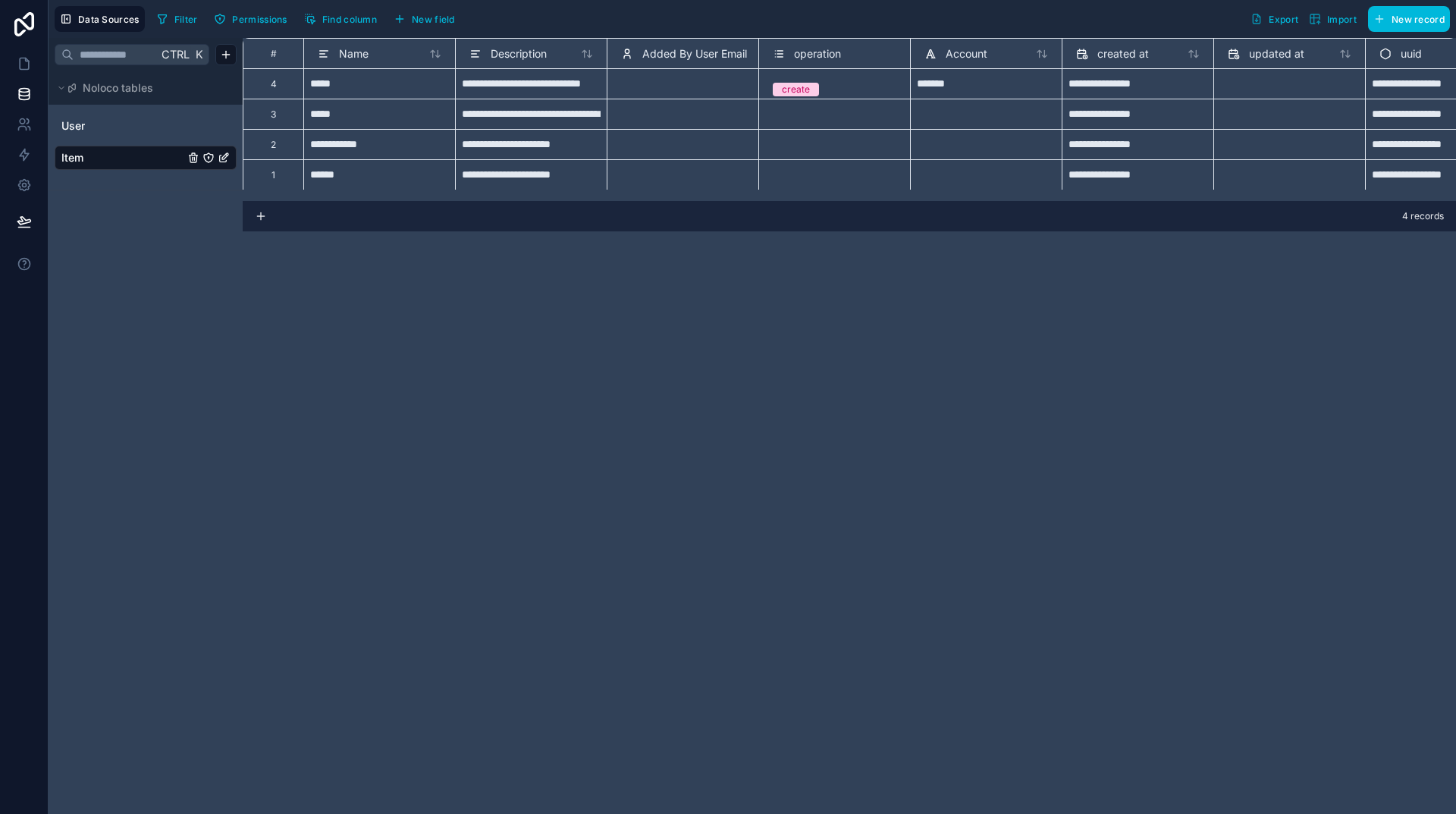
click at [355, 18] on span "Find column" at bounding box center [350, 19] width 55 height 11
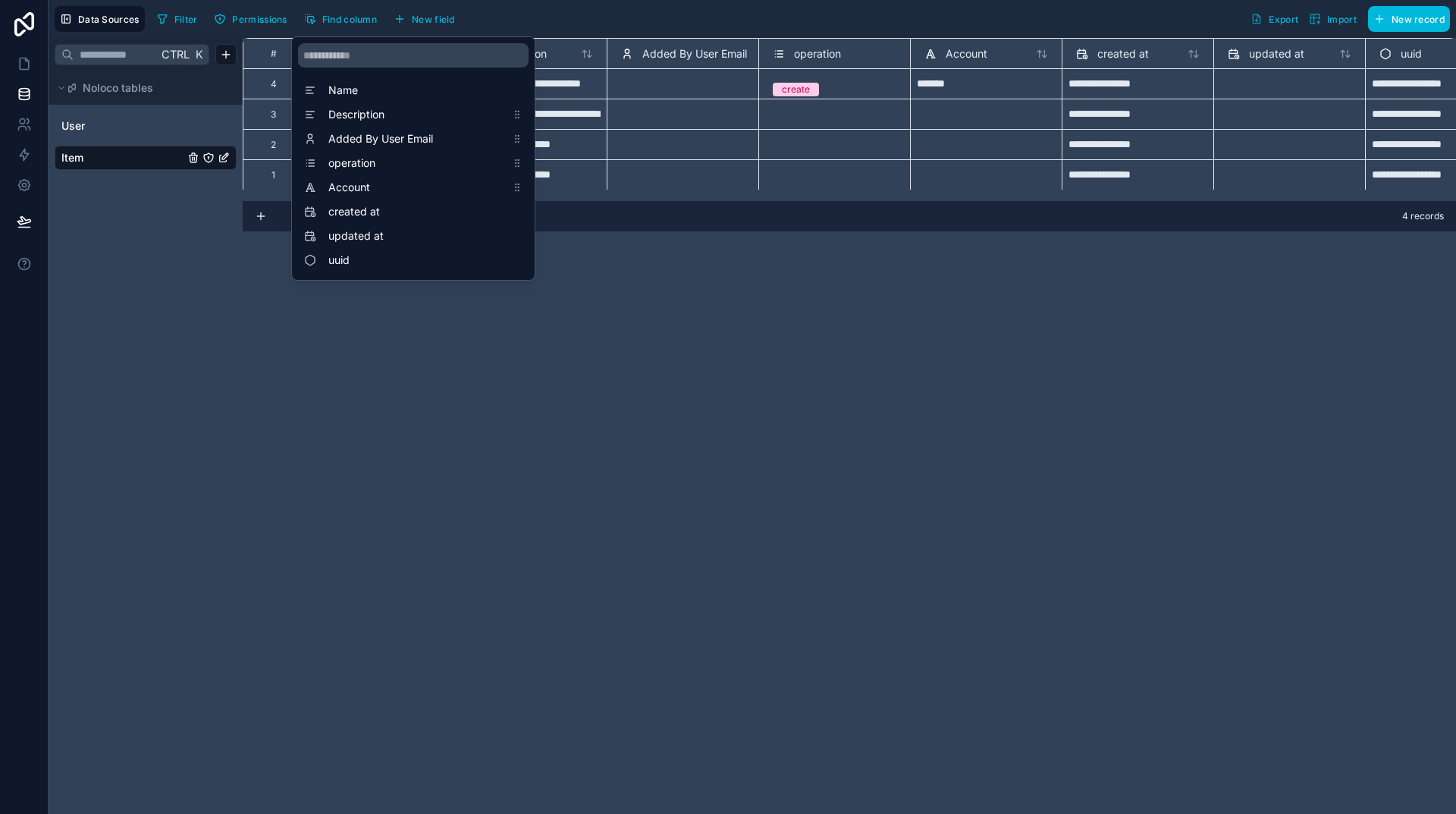
click at [374, 119] on span "Description" at bounding box center [417, 115] width 177 height 16
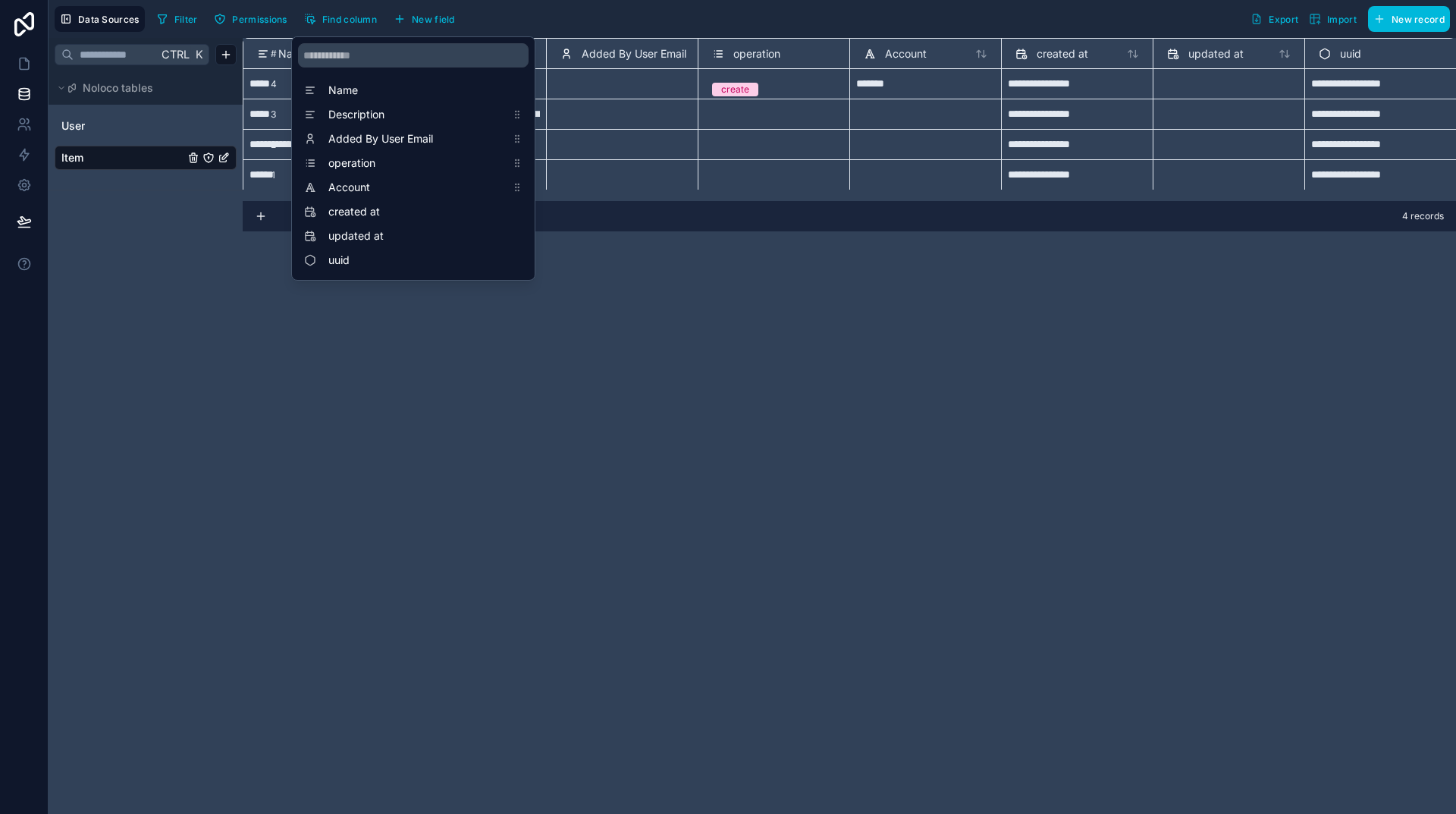
click at [372, 135] on span "Added By User Email" at bounding box center [417, 139] width 177 height 16
click at [369, 164] on span "operation" at bounding box center [417, 162] width 177 height 16
click at [363, 191] on span "Account" at bounding box center [417, 187] width 177 height 16
click at [363, 212] on span "created at" at bounding box center [417, 211] width 177 height 16
click at [363, 234] on span "updated at" at bounding box center [417, 236] width 177 height 16
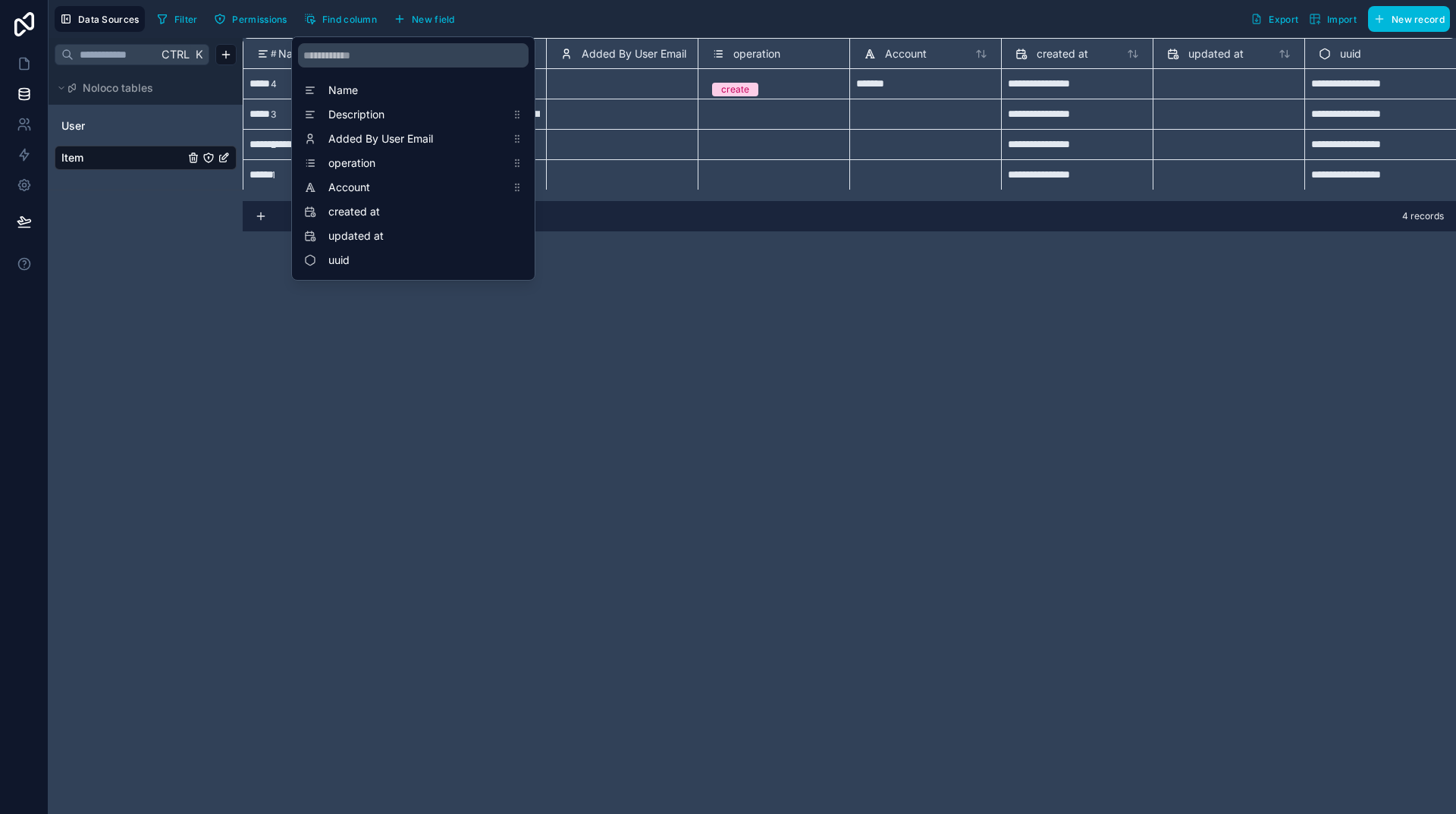
click at [690, 321] on div "**********" at bounding box center [850, 426] width 1214 height 776
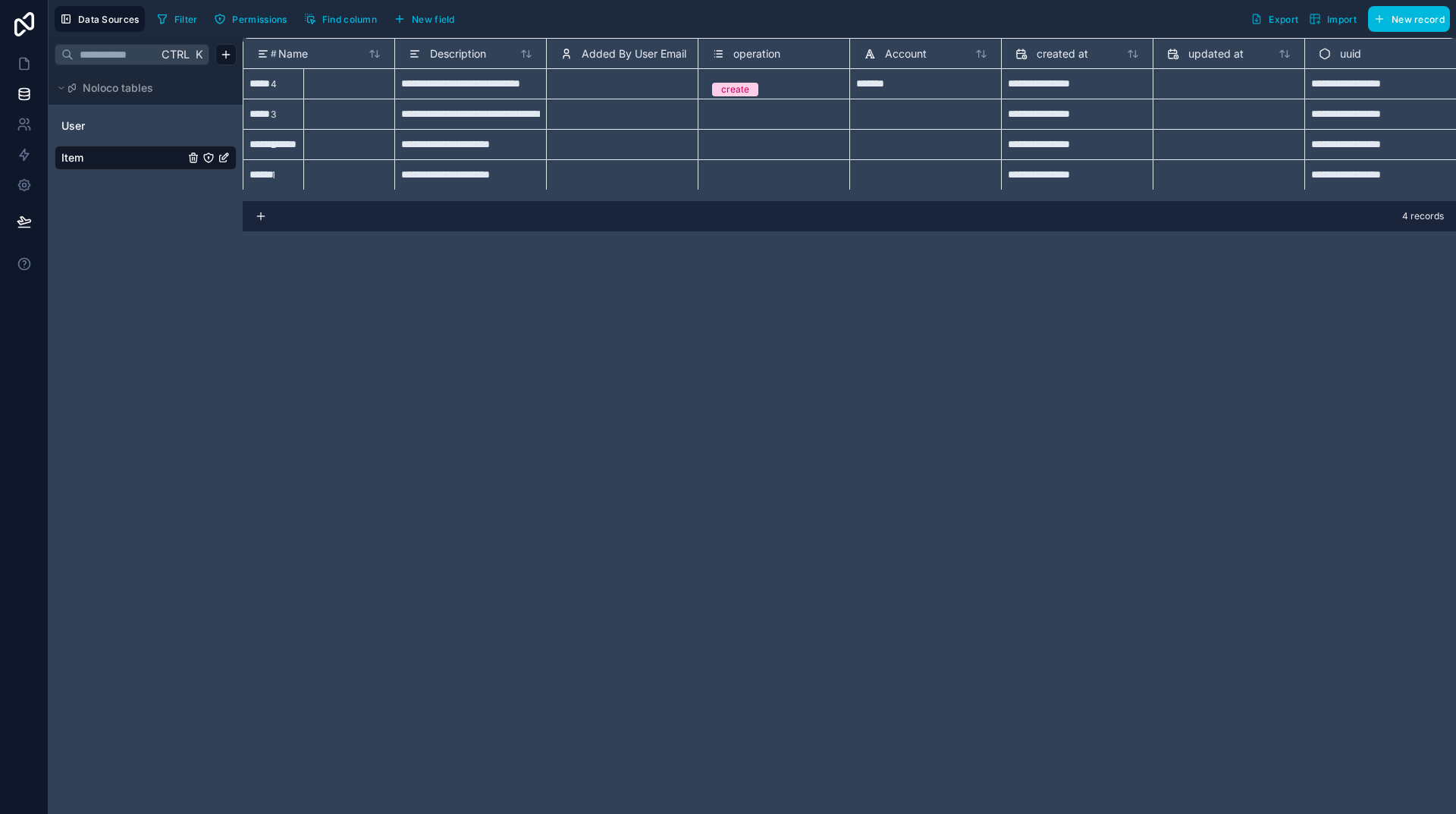
click at [356, 17] on span "Find column" at bounding box center [350, 19] width 55 height 11
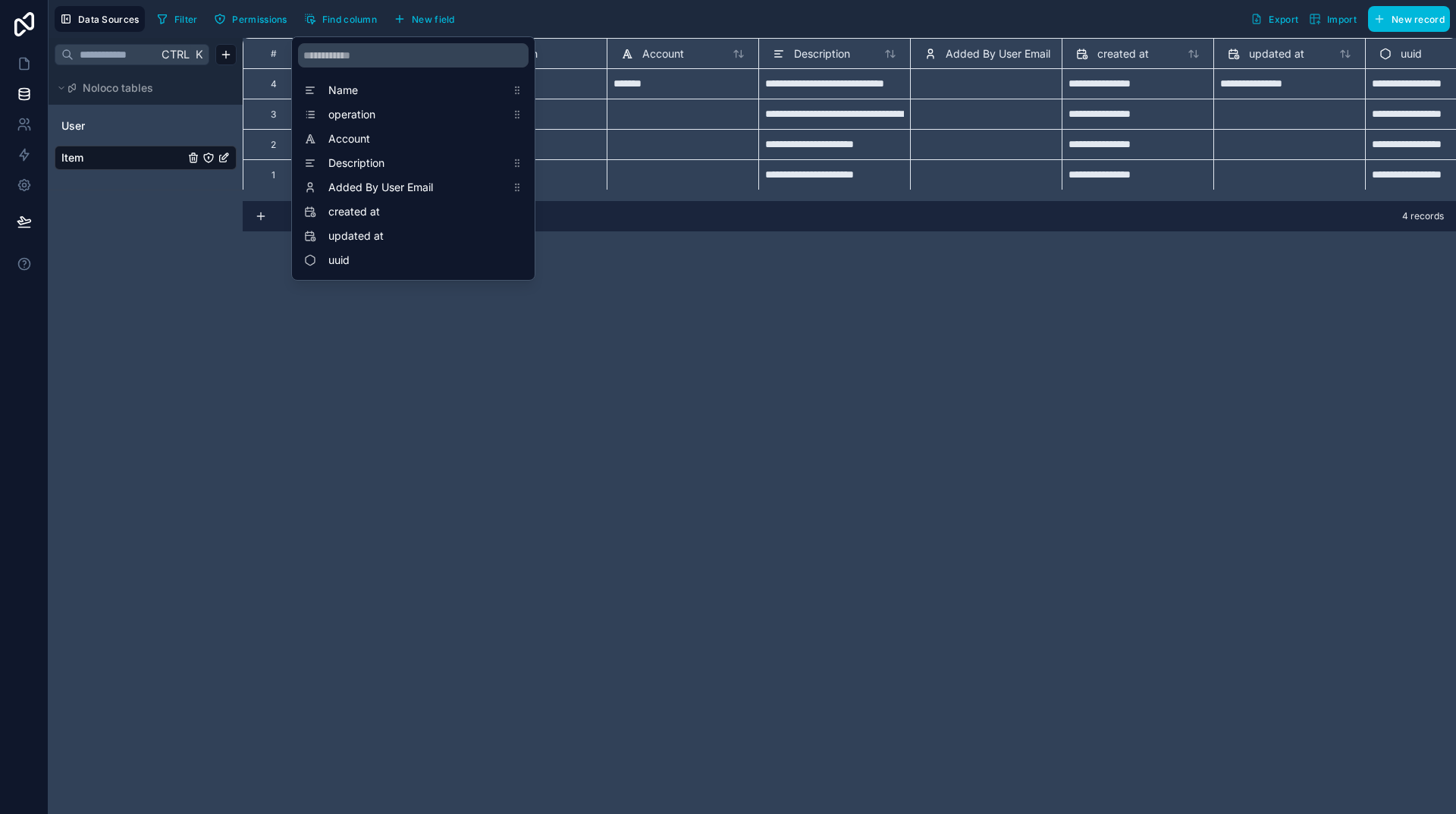
click at [422, 186] on span "Added By User Email" at bounding box center [417, 187] width 177 height 16
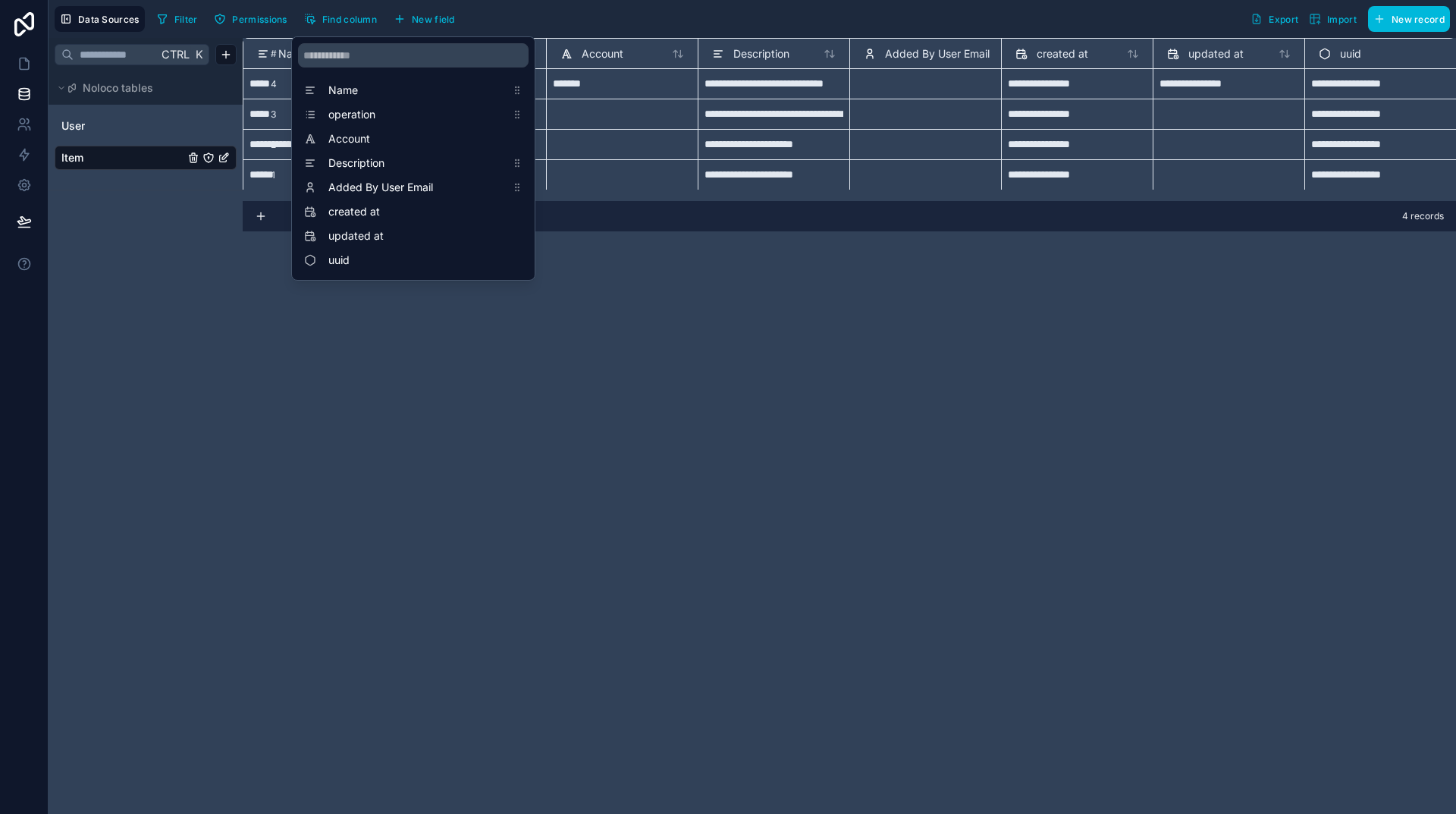
click at [404, 116] on span "operation" at bounding box center [417, 115] width 177 height 16
click at [483, 139] on span "Account" at bounding box center [417, 139] width 177 height 16
click at [689, 279] on div "**********" at bounding box center [850, 426] width 1214 height 776
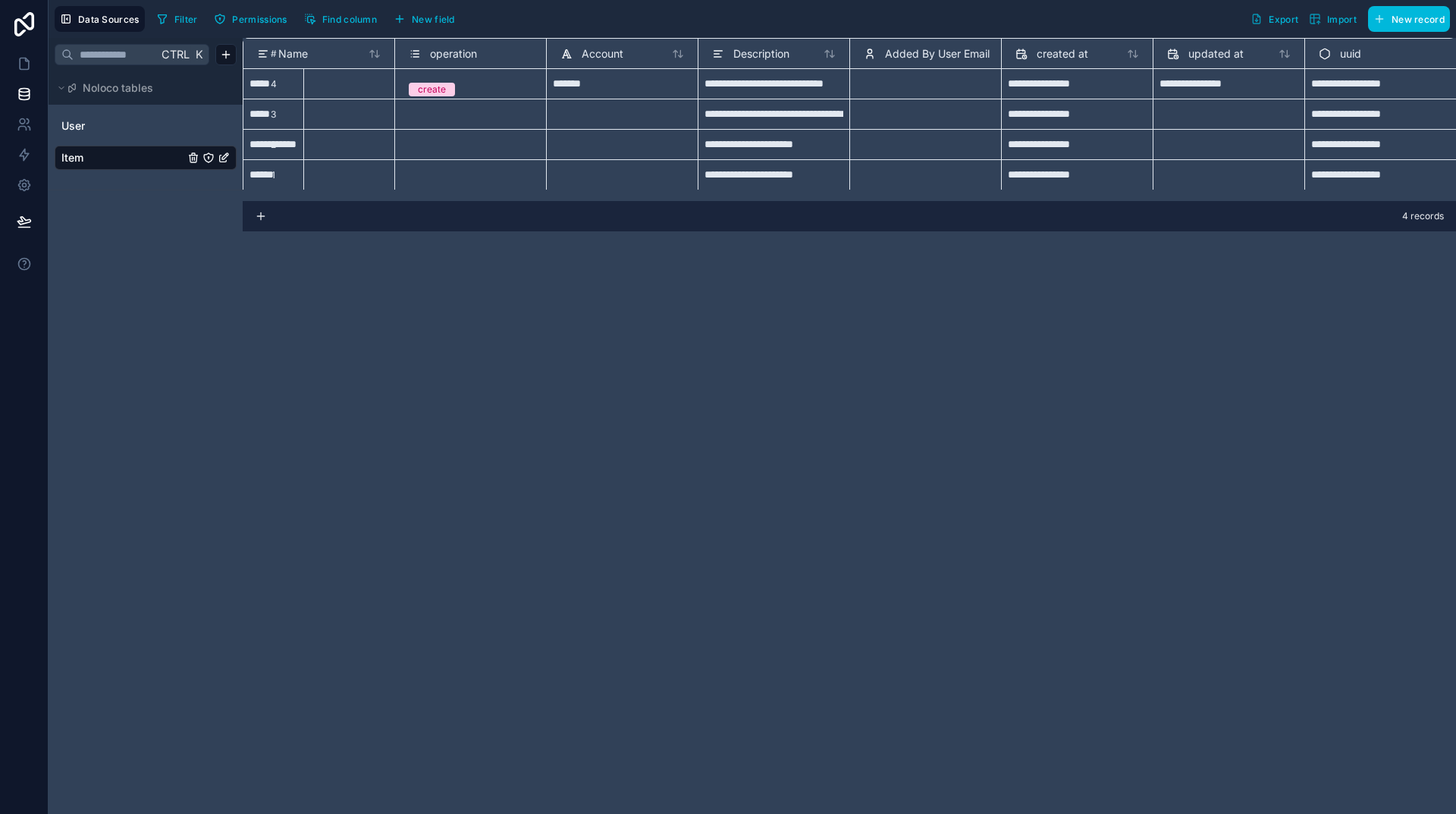
scroll to position [0, 0]
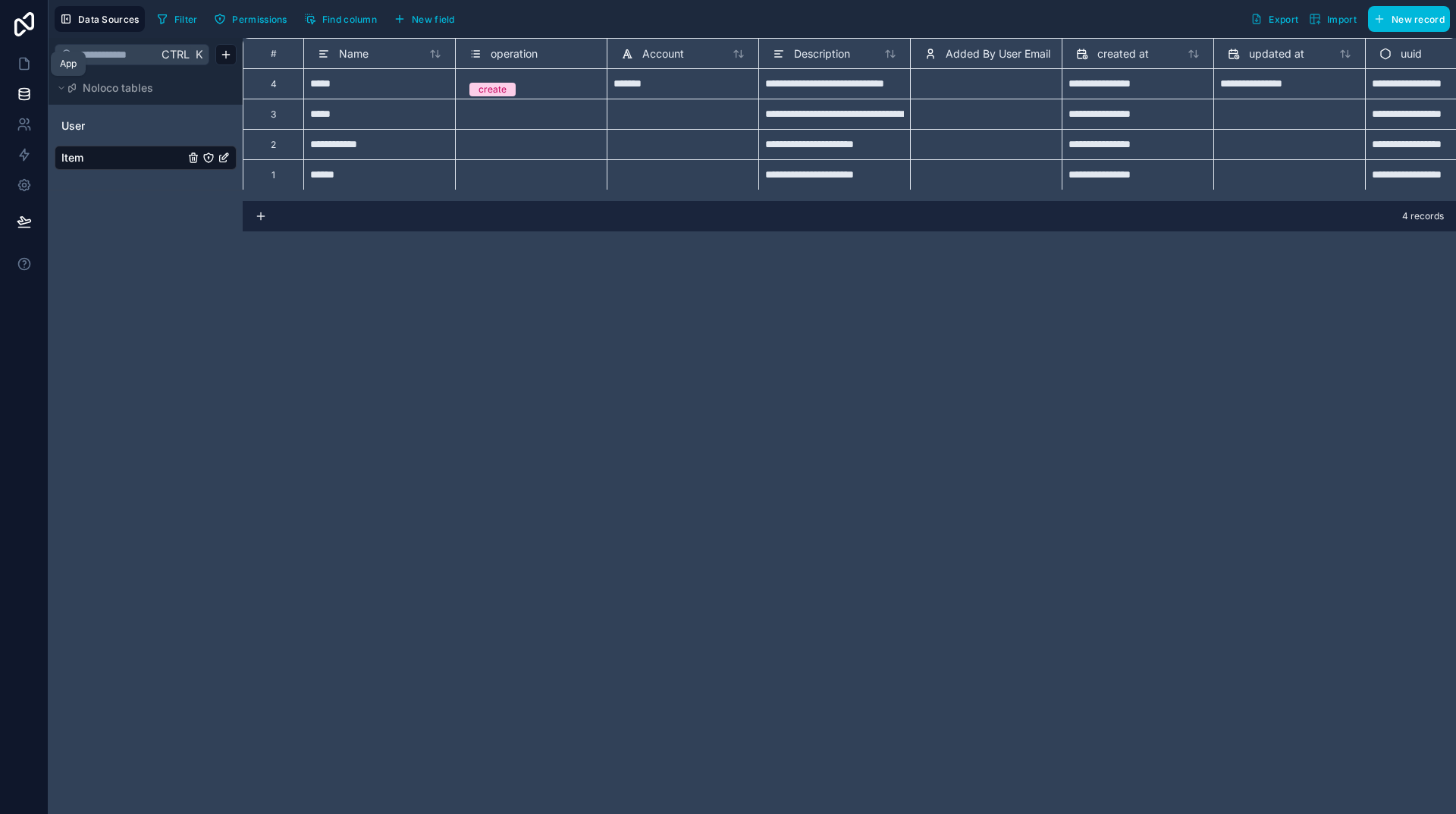
click at [21, 59] on icon at bounding box center [24, 64] width 9 height 11
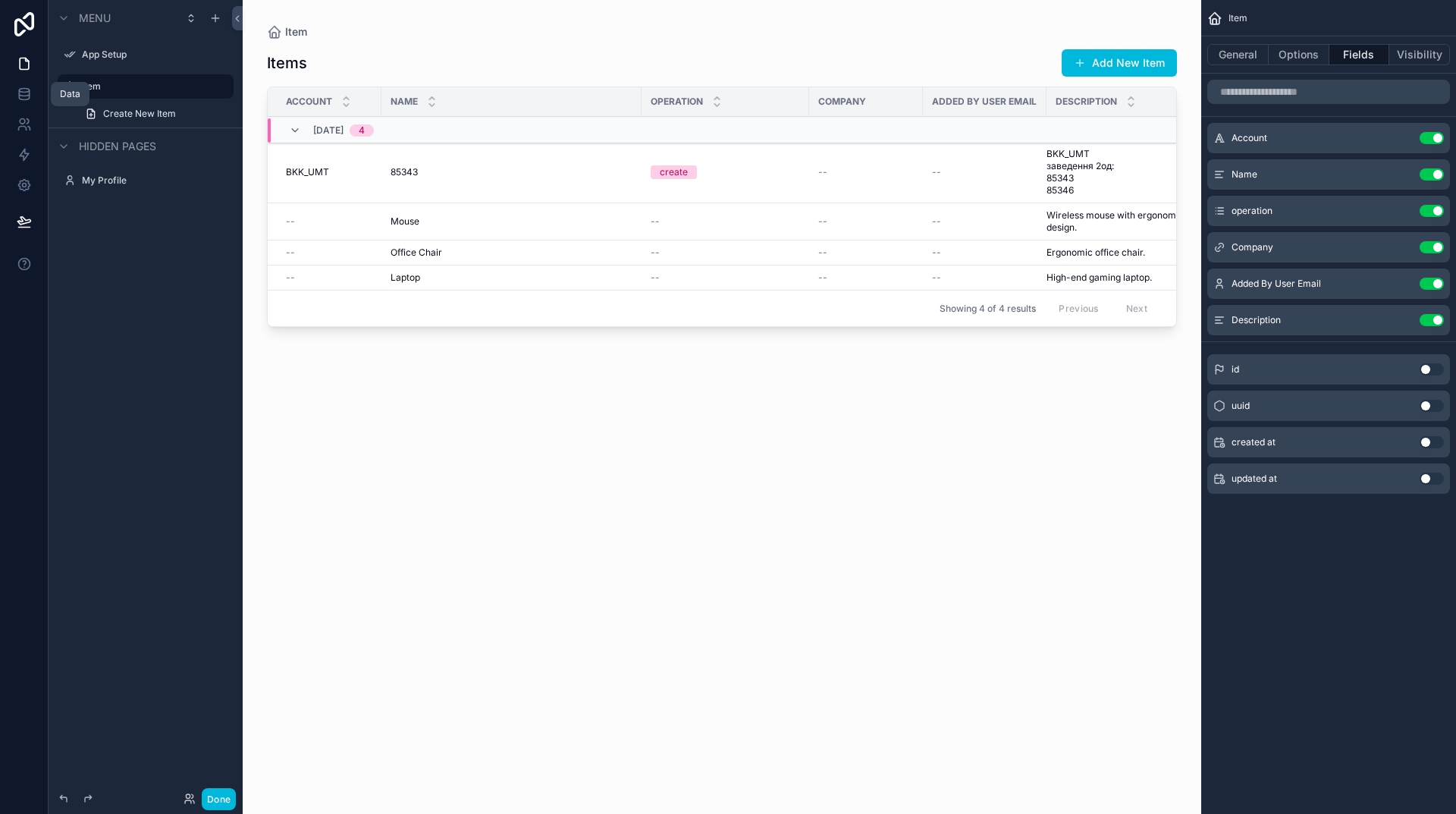
click at [25, 95] on icon at bounding box center [24, 93] width 10 height 6
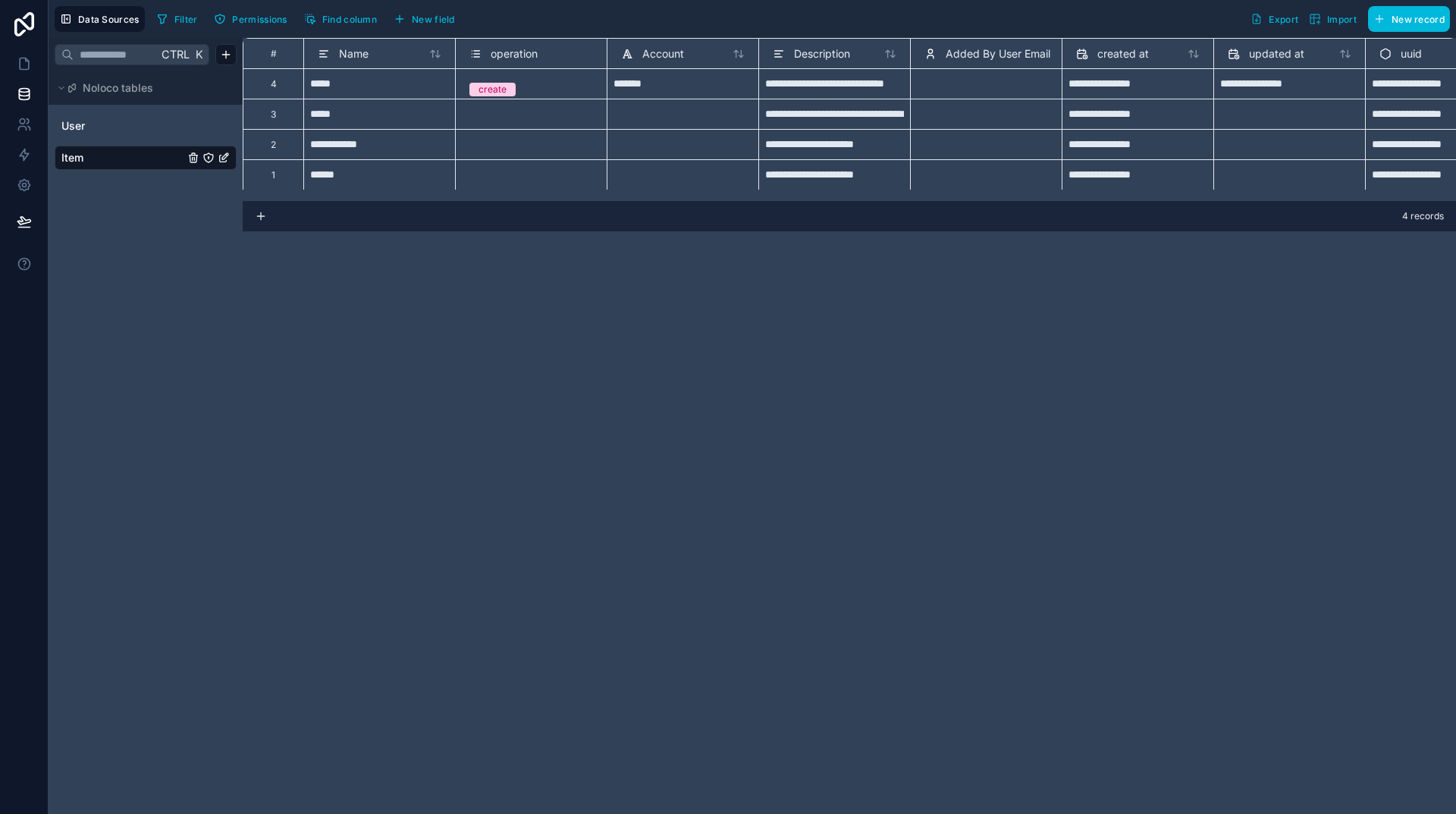
click at [966, 59] on span "Added By User Email" at bounding box center [998, 53] width 105 height 16
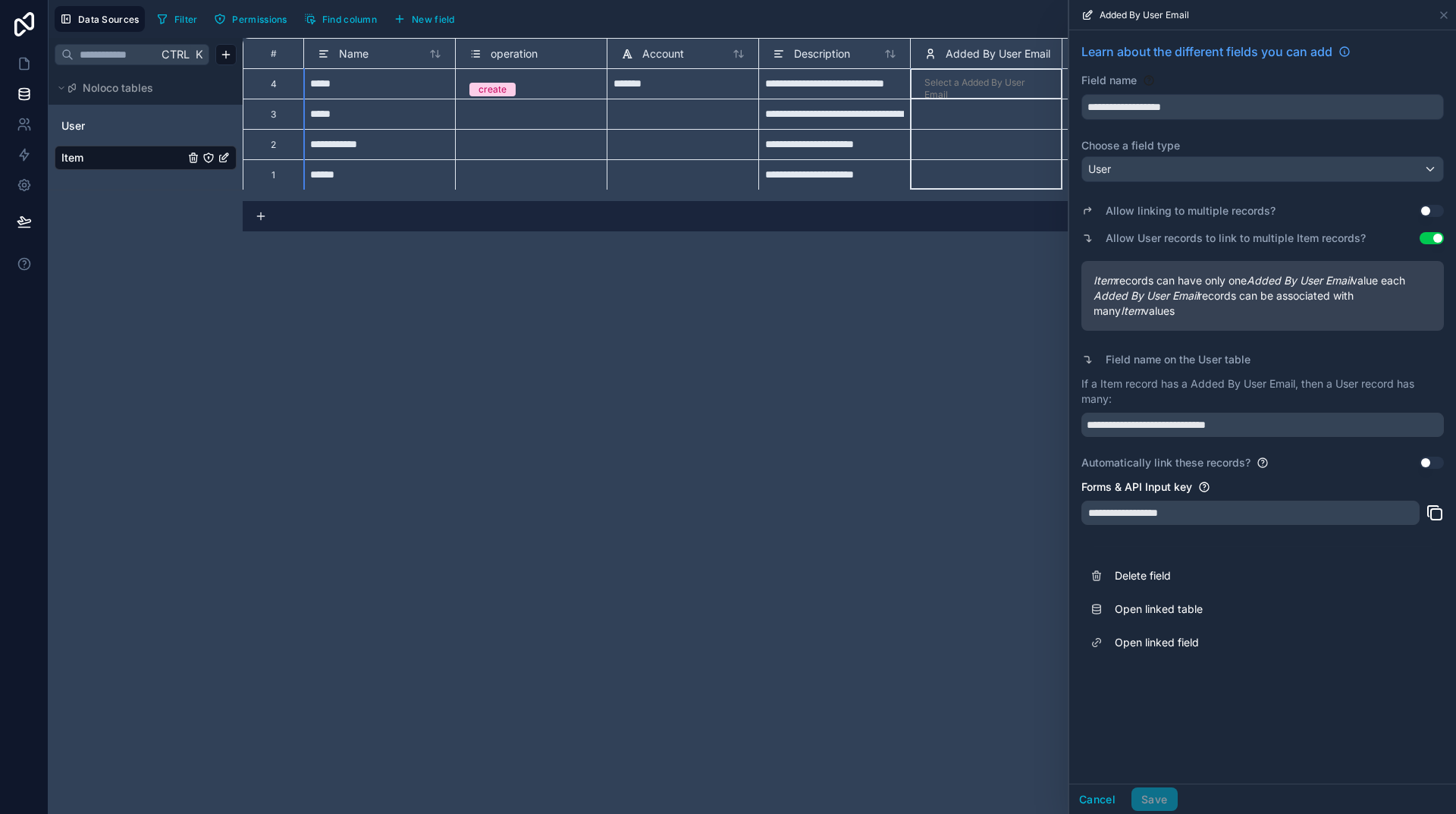
click at [915, 287] on div "**********" at bounding box center [850, 426] width 1214 height 776
click at [1098, 799] on button "Cancel" at bounding box center [1097, 799] width 56 height 24
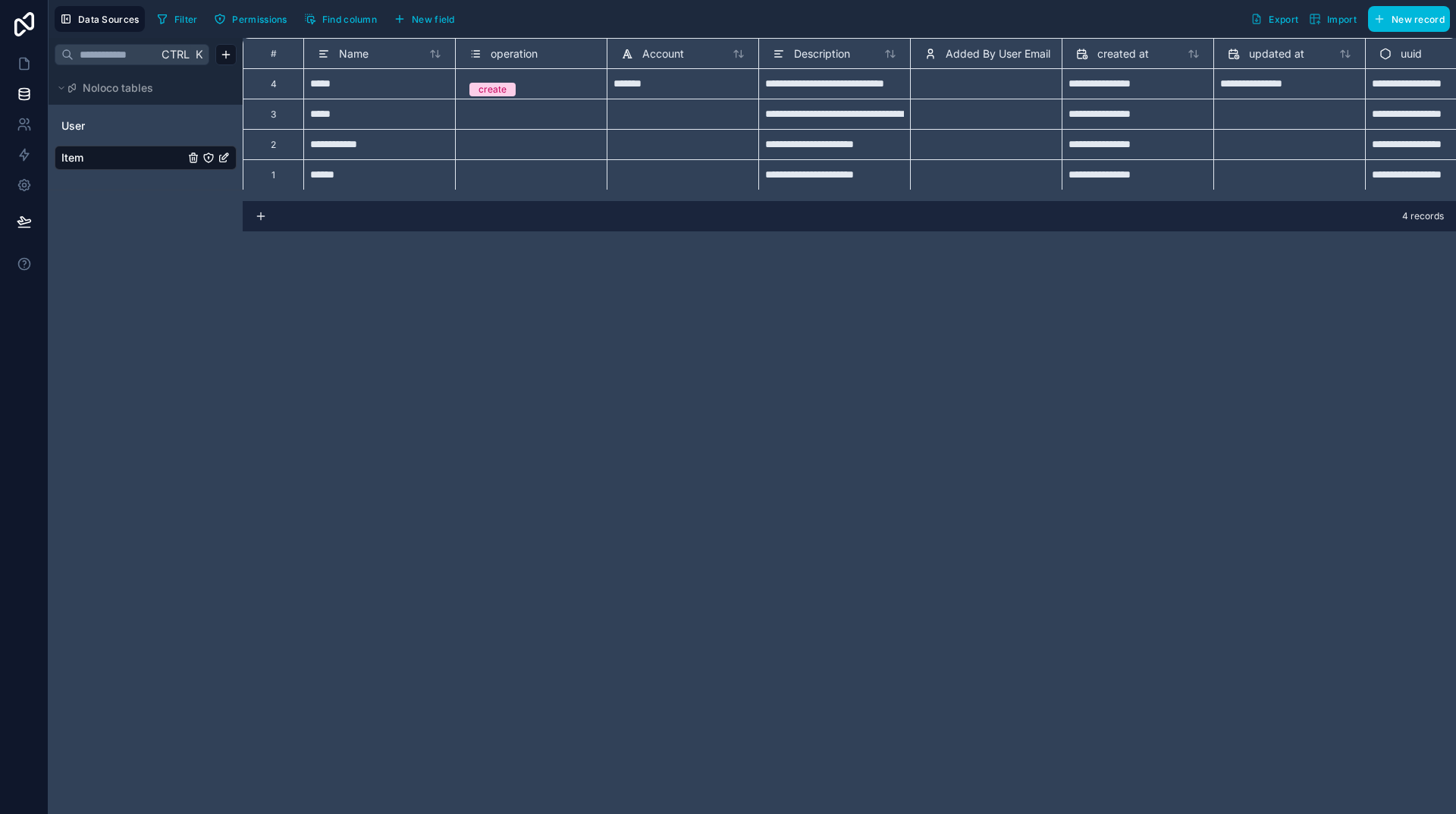
click at [1061, 545] on div "**********" at bounding box center [850, 426] width 1214 height 776
click at [995, 87] on div "Select a Added By User Email" at bounding box center [986, 88] width 124 height 24
click at [997, 85] on div "Select a Added By User Email" at bounding box center [986, 88] width 124 height 24
click at [1084, 307] on div "**********" at bounding box center [850, 426] width 1214 height 776
click at [990, 63] on div "Added By User Email" at bounding box center [985, 52] width 151 height 30
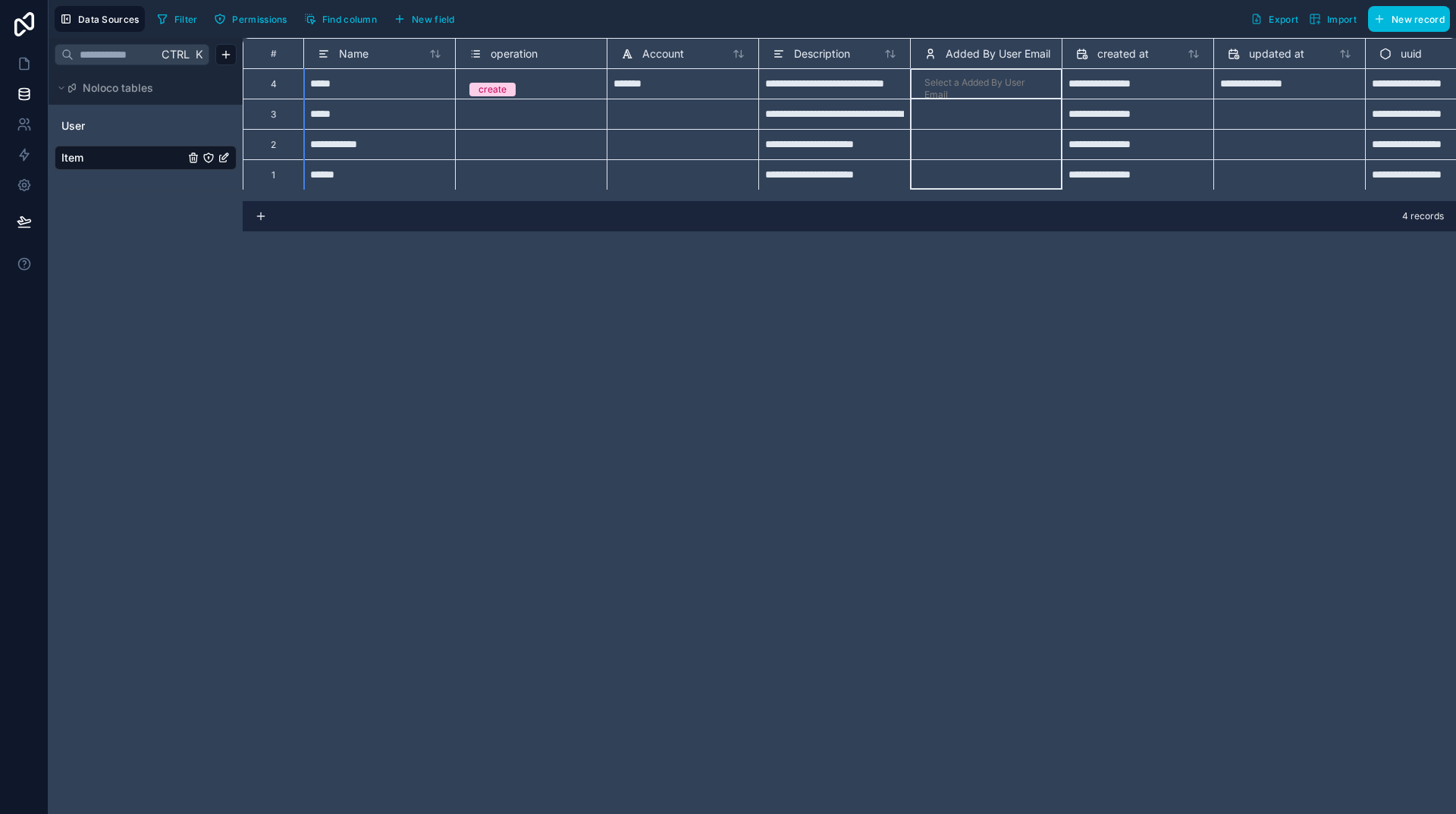
click at [984, 61] on span "Added By User Email" at bounding box center [998, 53] width 105 height 16
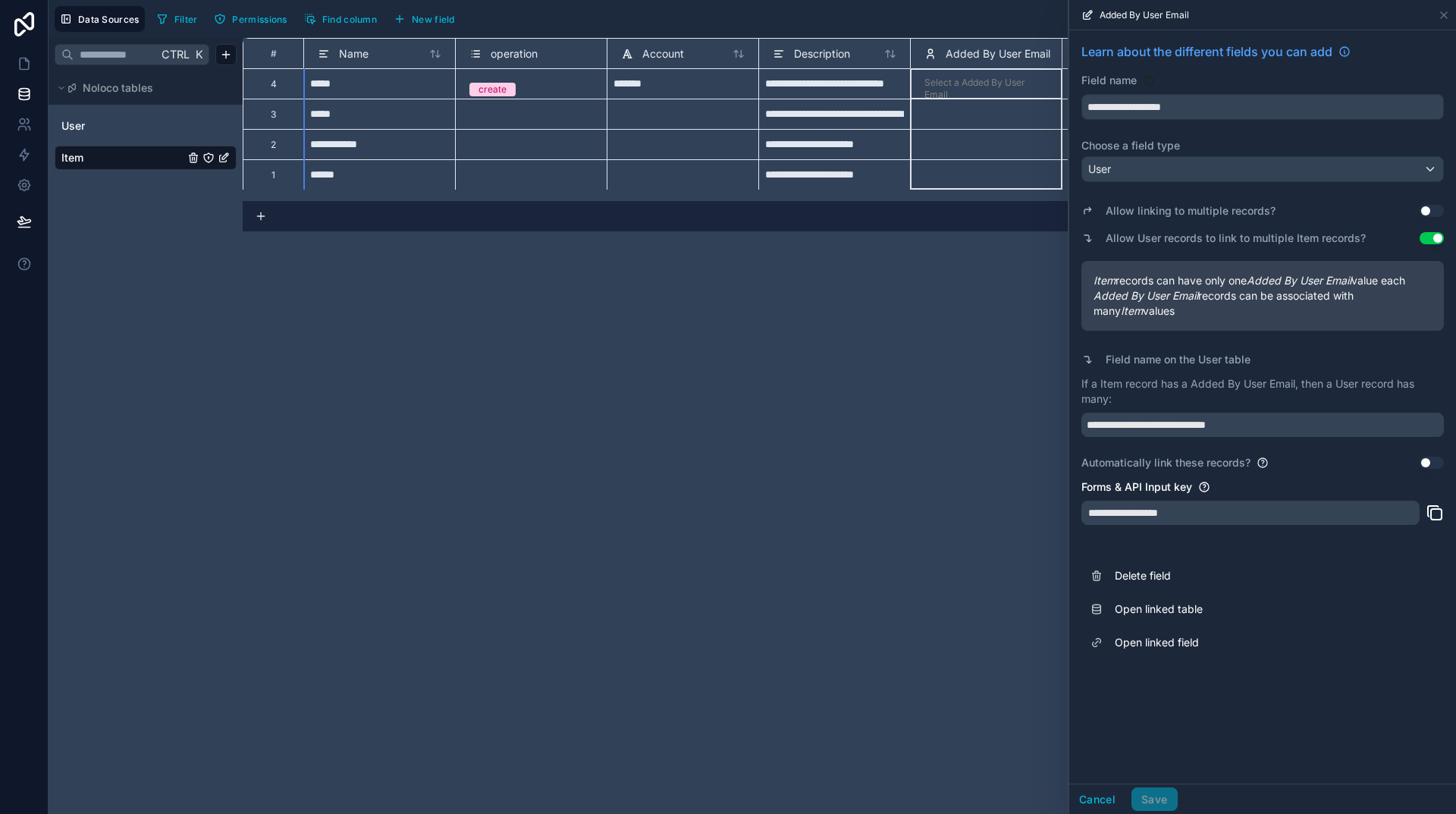
click at [1428, 464] on button "Use setting" at bounding box center [1431, 463] width 24 height 12
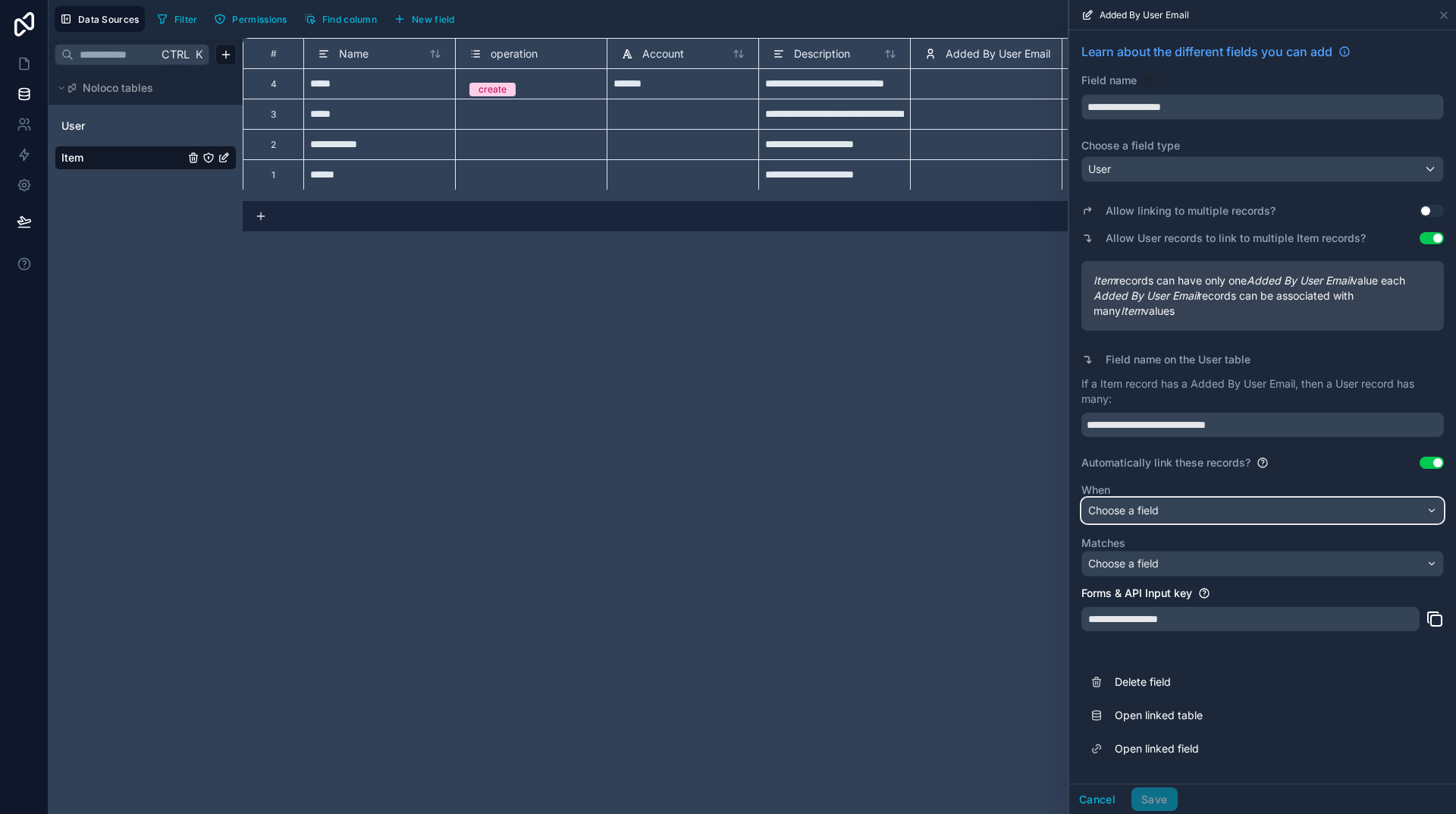
click at [1433, 511] on div "Choose a field" at bounding box center [1262, 510] width 361 height 24
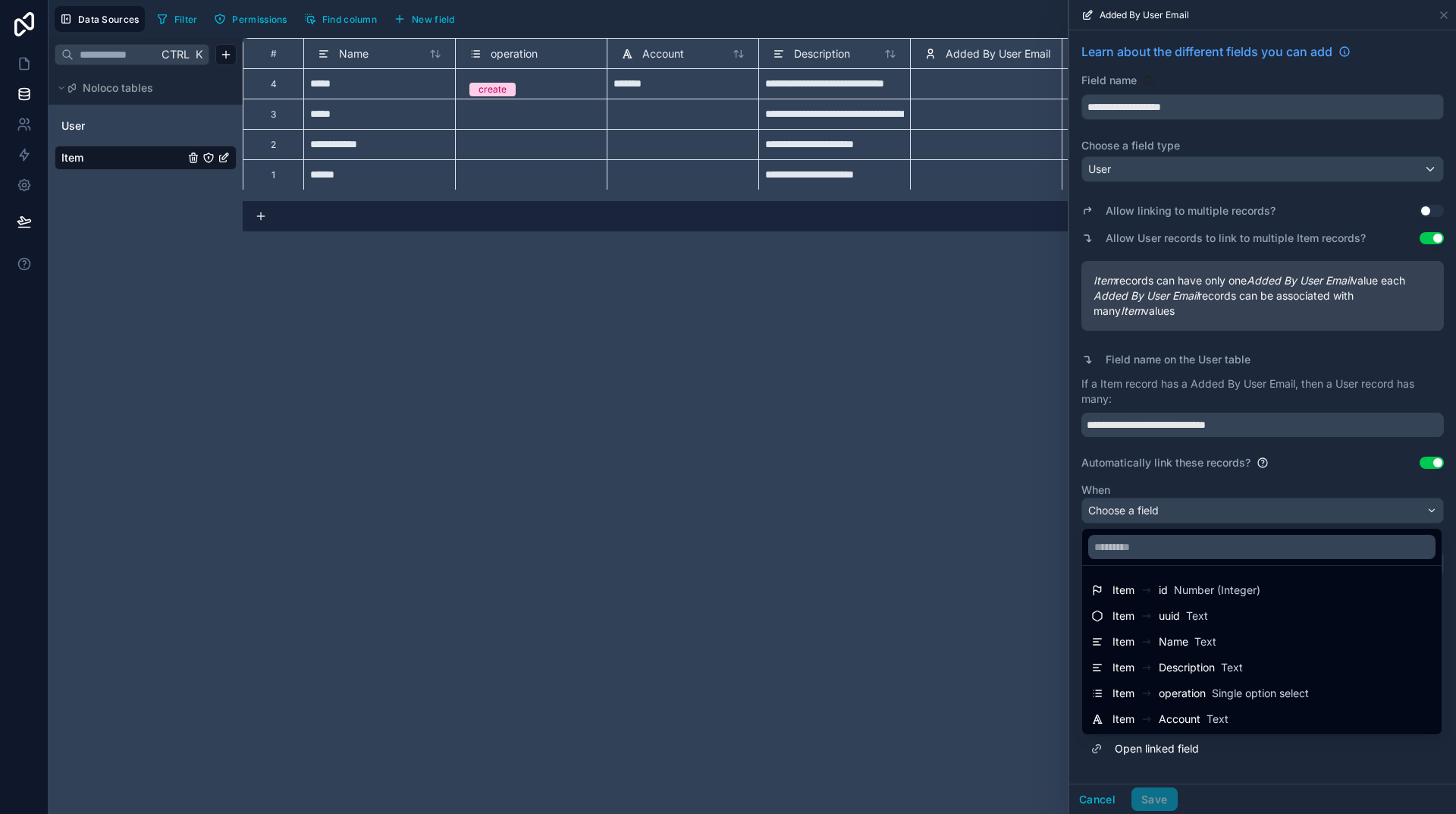
click at [1295, 750] on div at bounding box center [1263, 407] width 387 height 814
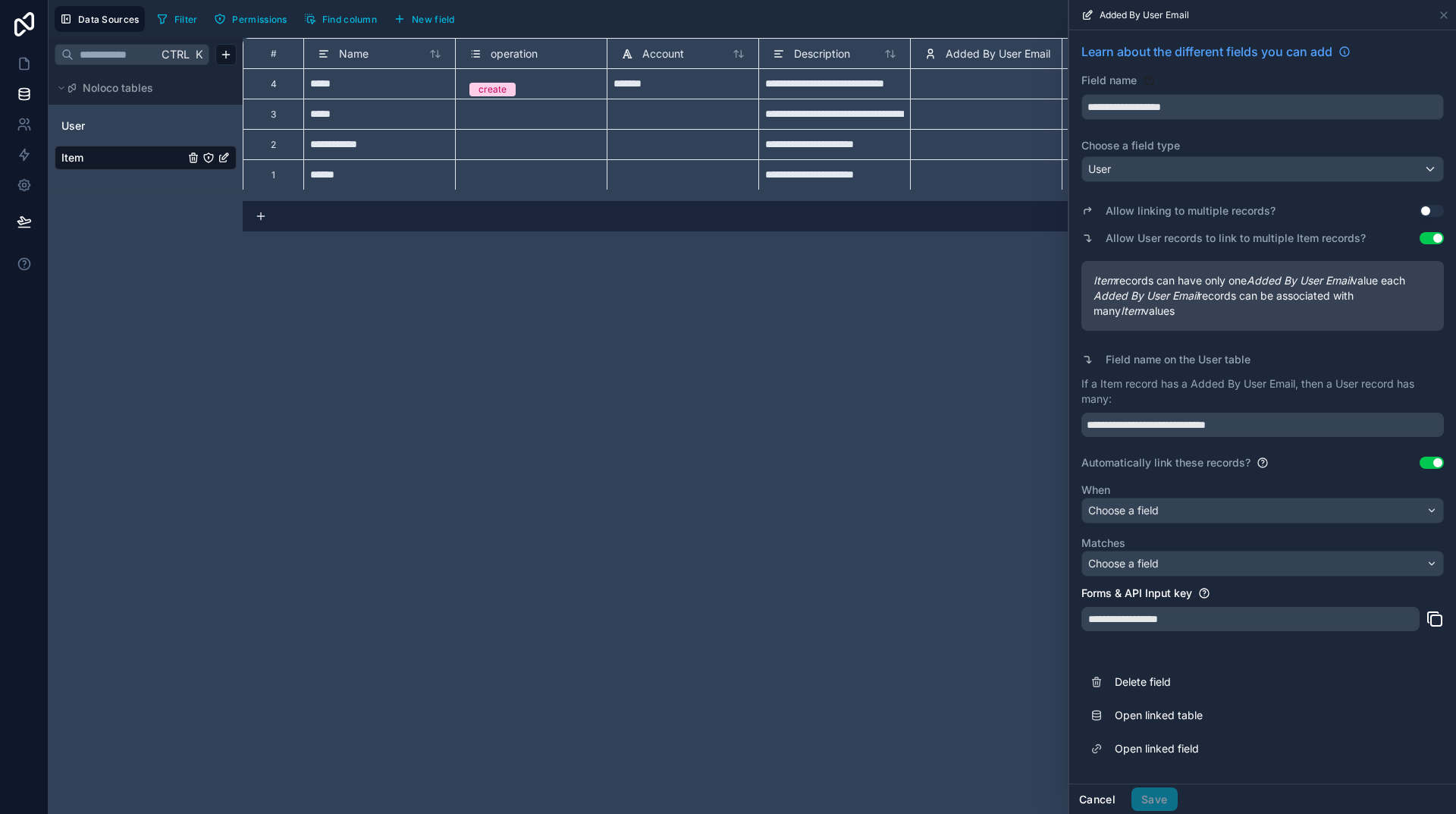
click at [1105, 794] on button "Cancel" at bounding box center [1097, 799] width 56 height 24
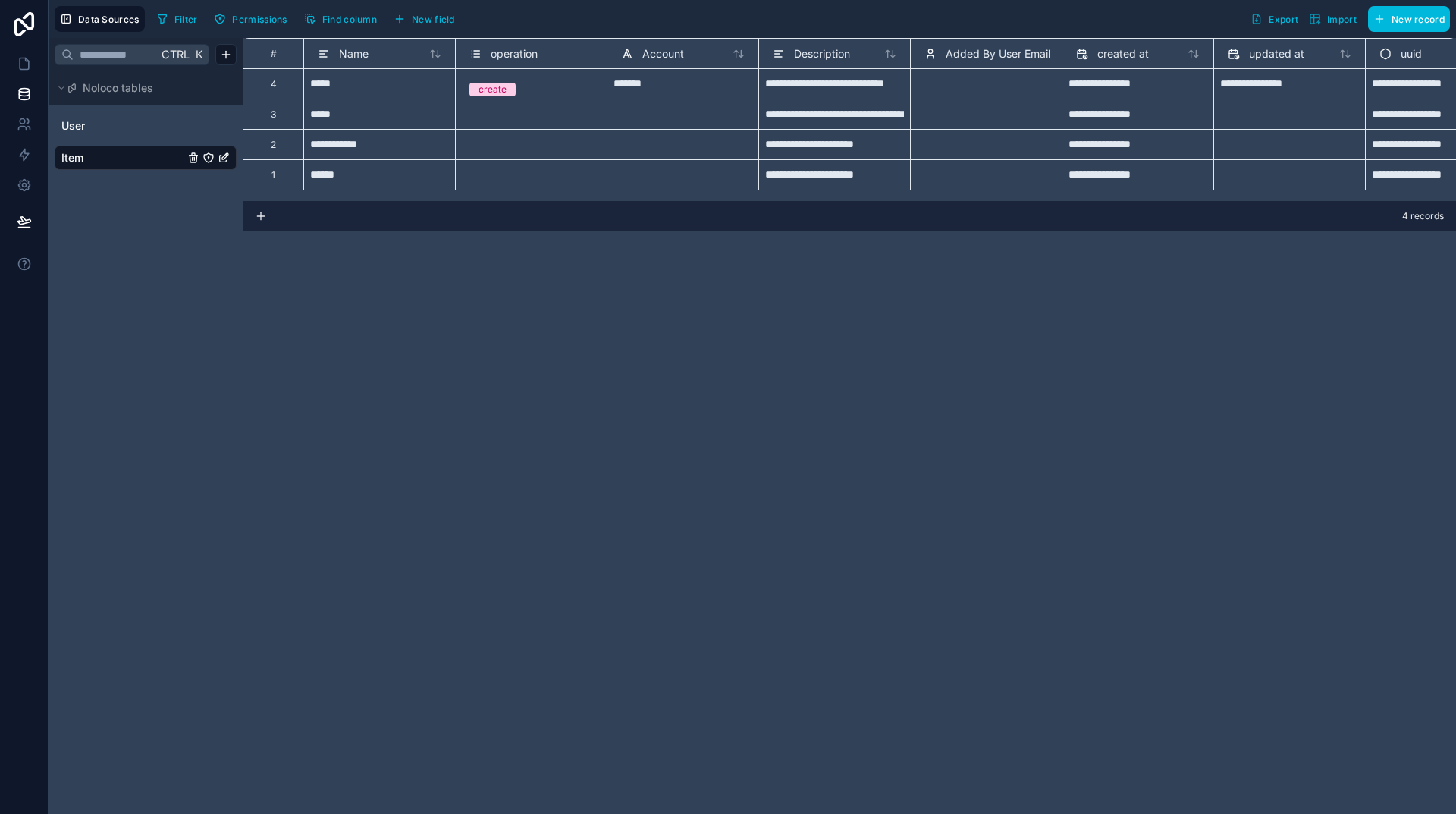
click at [1085, 640] on div "**********" at bounding box center [850, 426] width 1214 height 776
click at [26, 60] on icon at bounding box center [26, 60] width 3 height 3
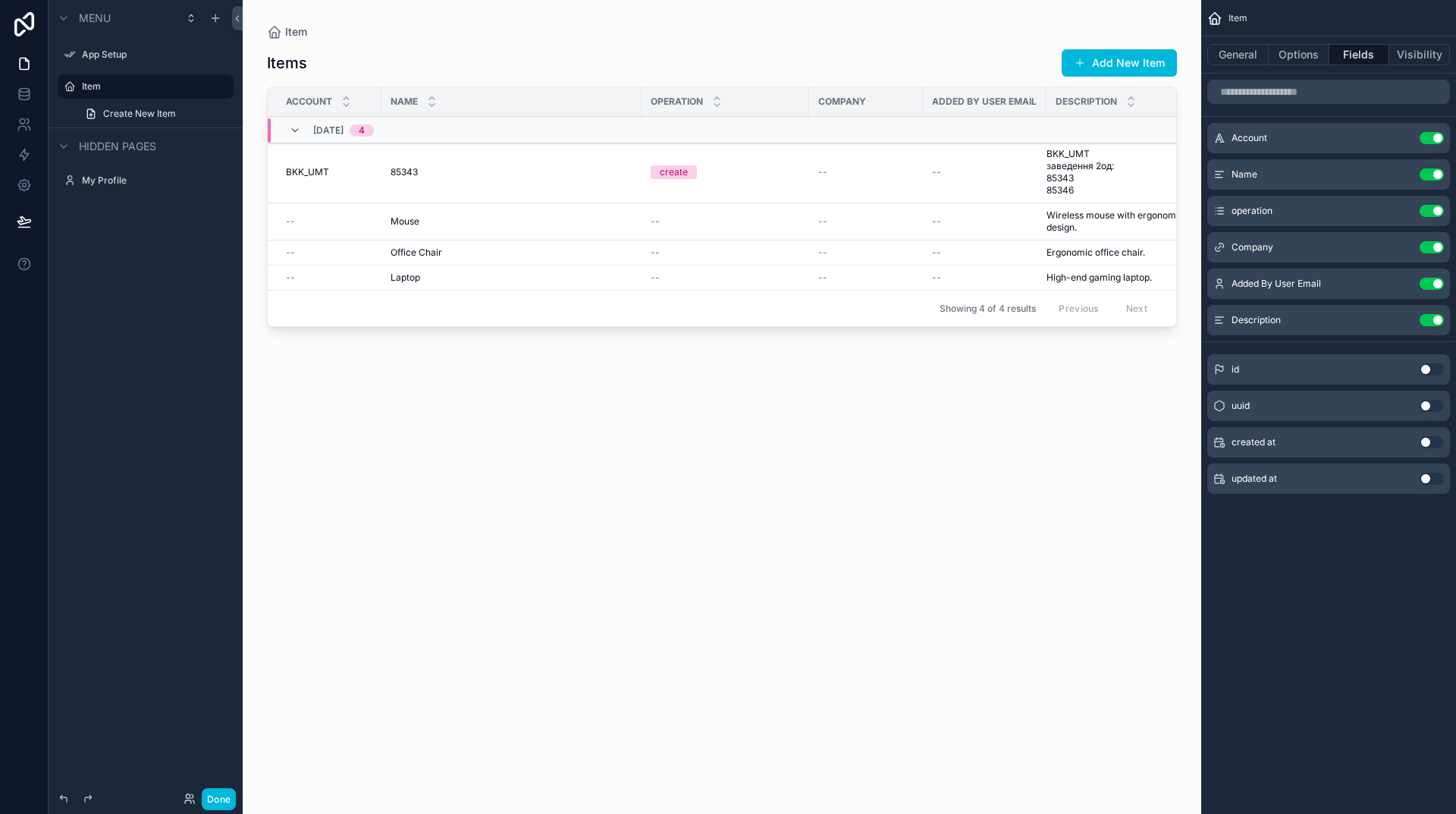
click at [0, 0] on icon "scrollable content" at bounding box center [0, 0] width 0 height 0
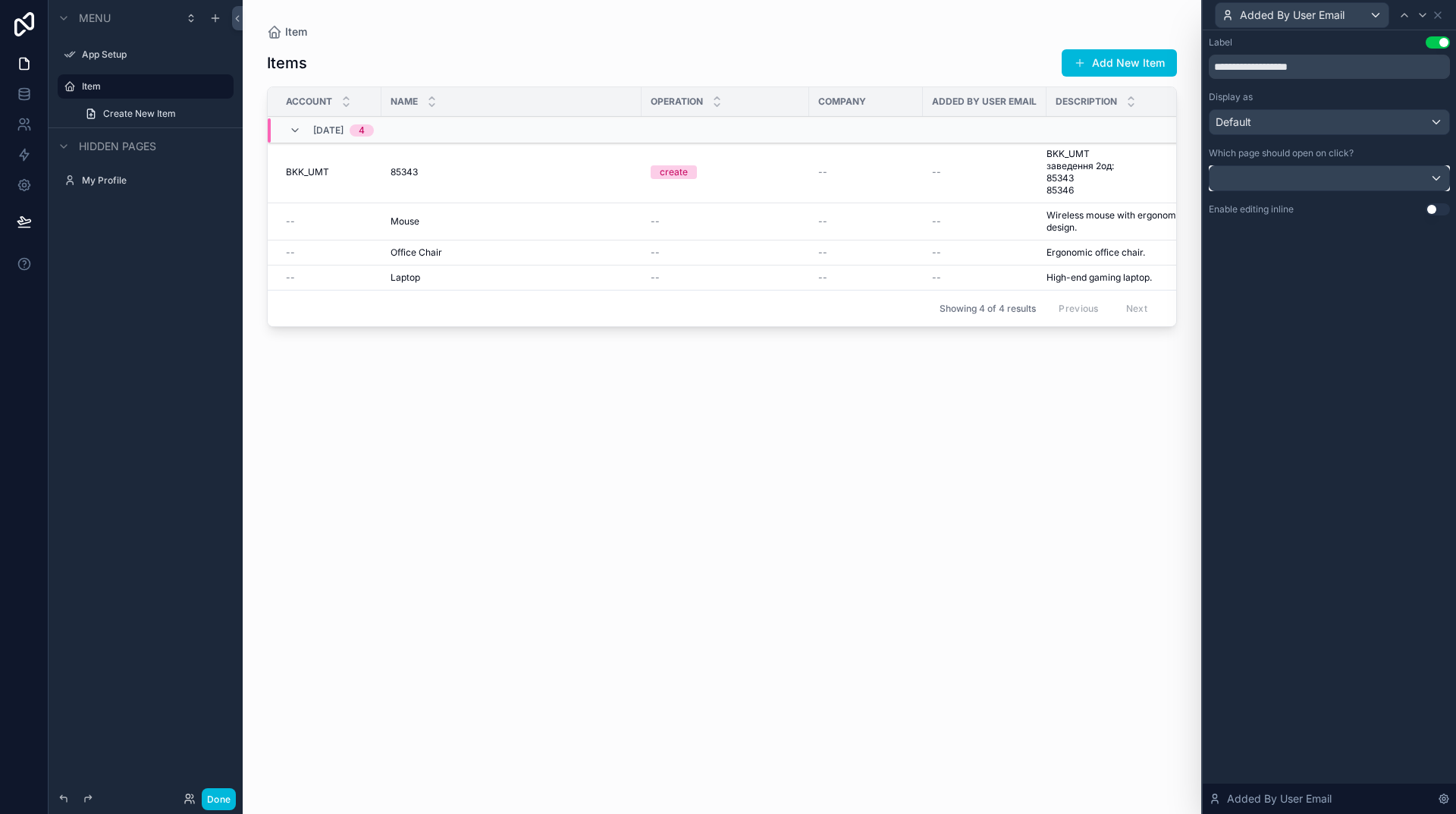
click at [1437, 177] on div at bounding box center [1329, 178] width 239 height 24
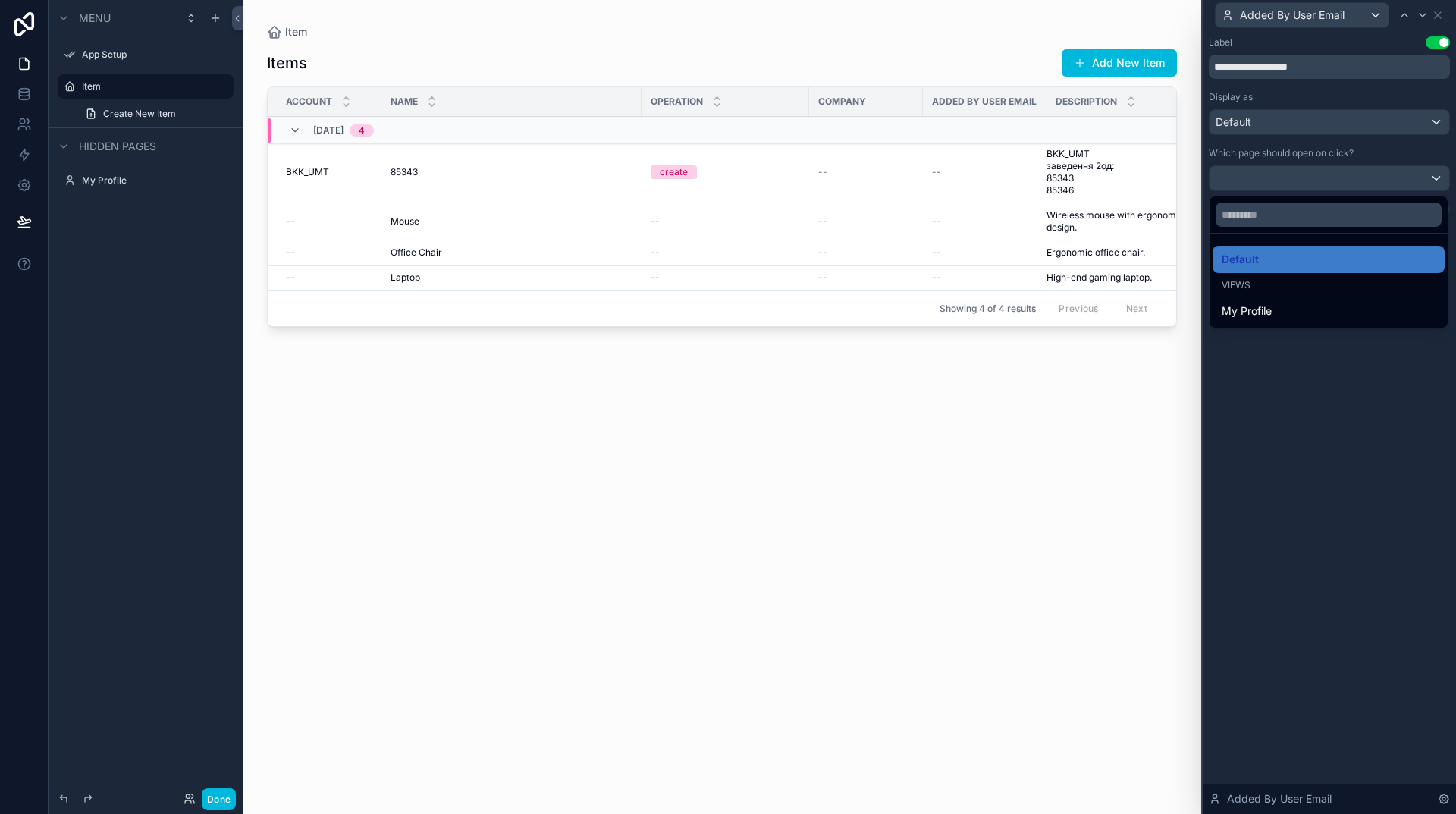
click at [1379, 153] on div at bounding box center [1329, 407] width 253 height 814
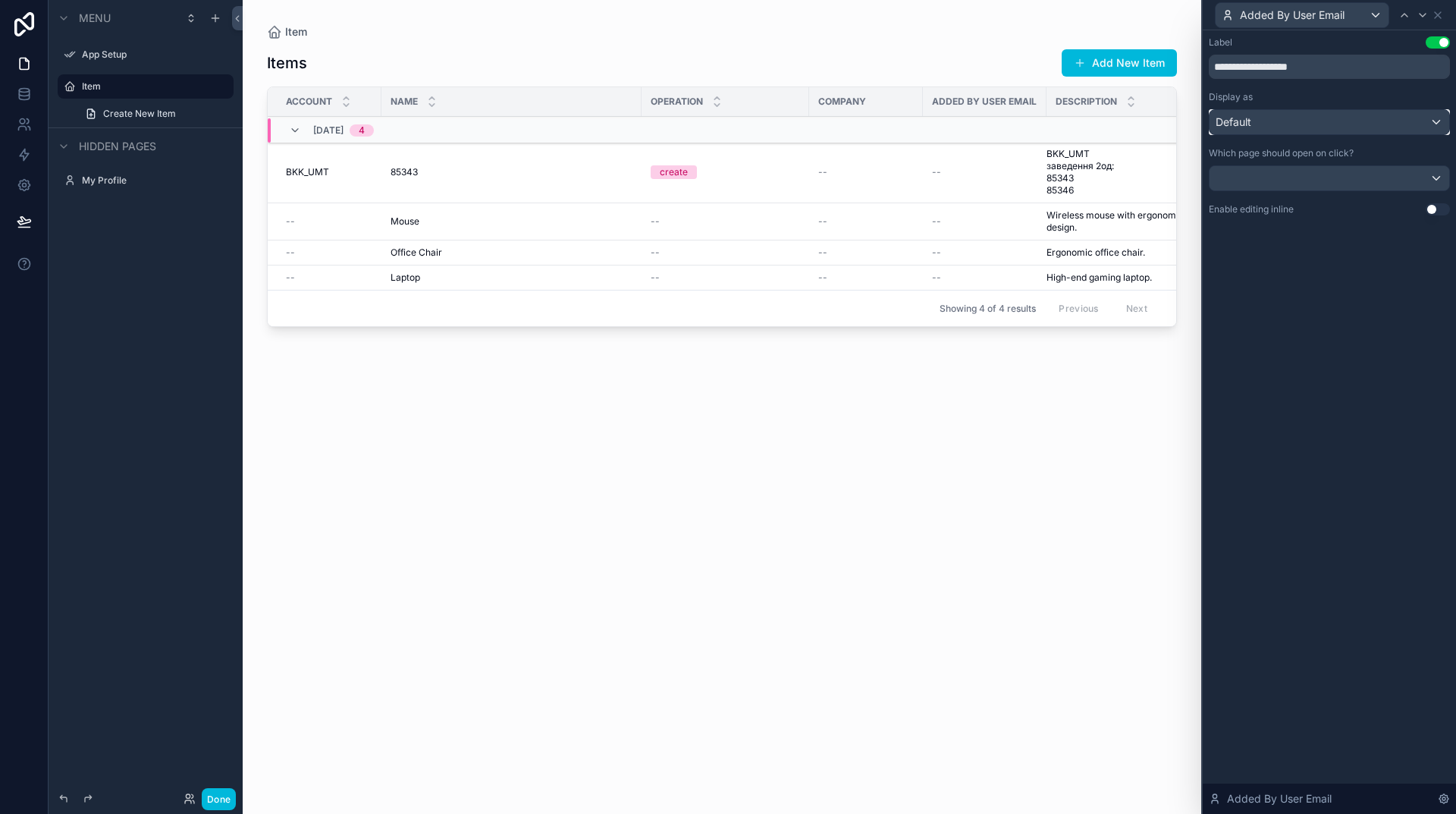
click at [1437, 124] on div "Default" at bounding box center [1329, 122] width 239 height 24
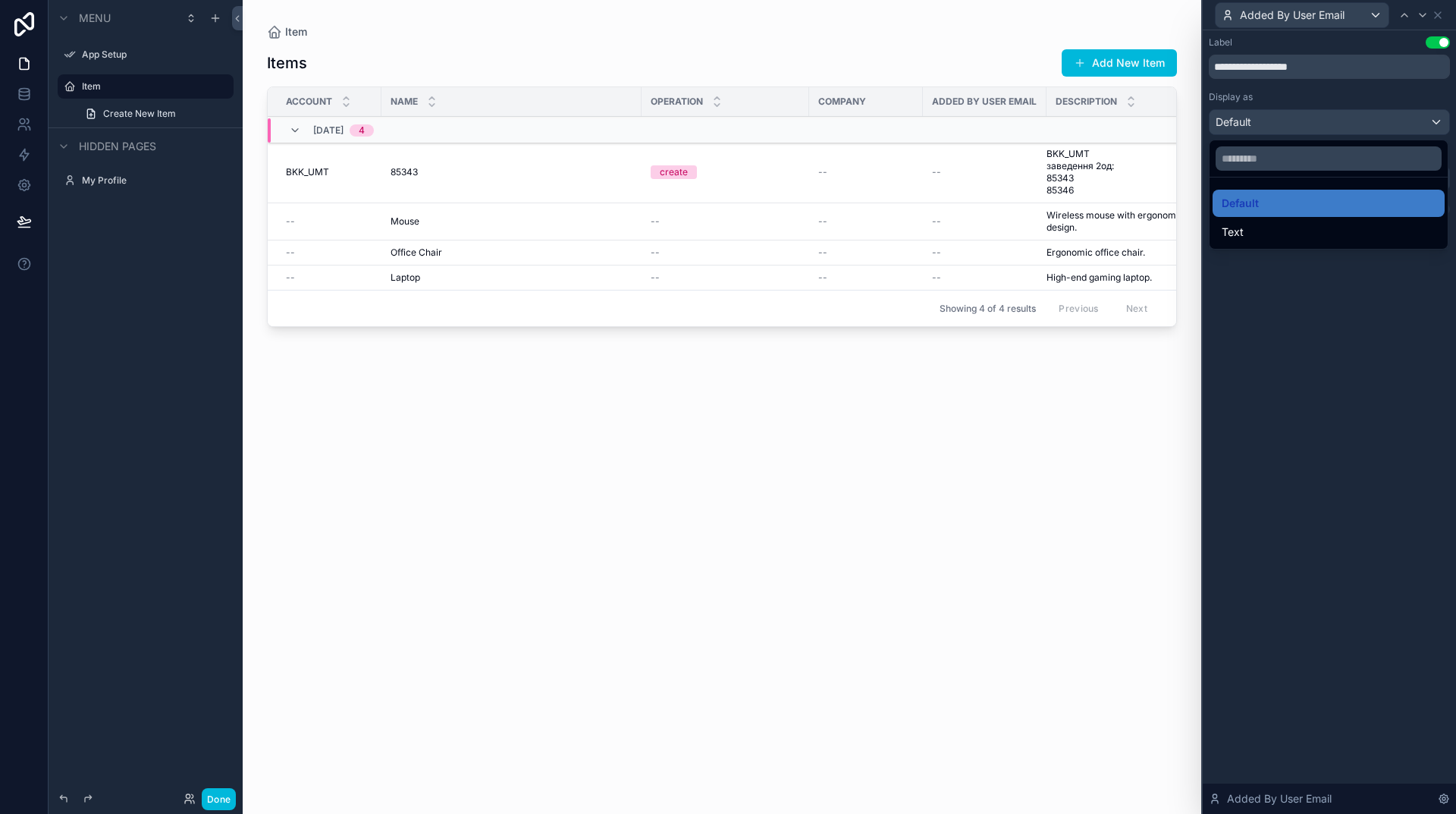
click at [1437, 124] on div at bounding box center [1329, 407] width 253 height 814
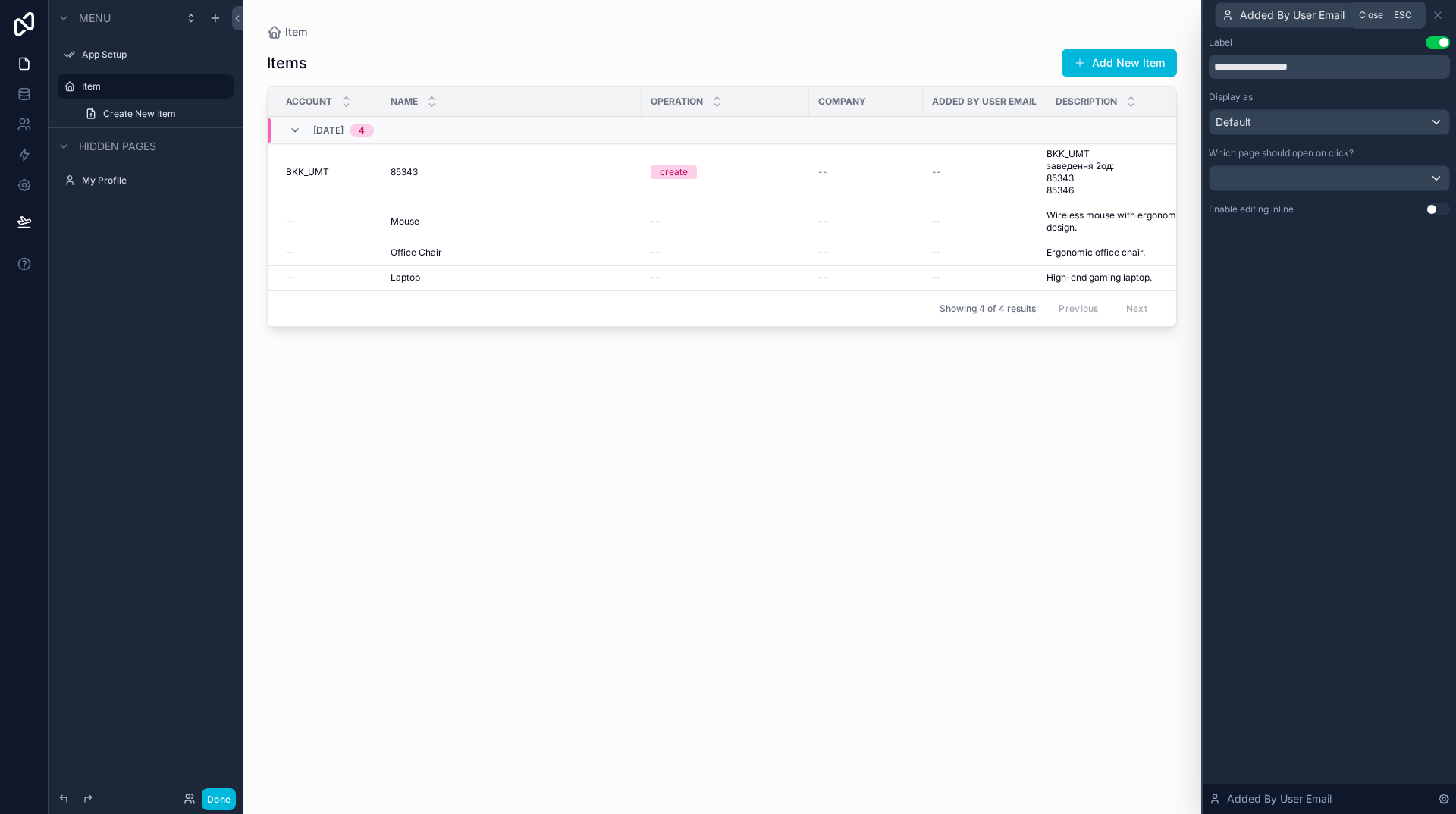
click at [1438, 13] on icon at bounding box center [1438, 15] width 12 height 12
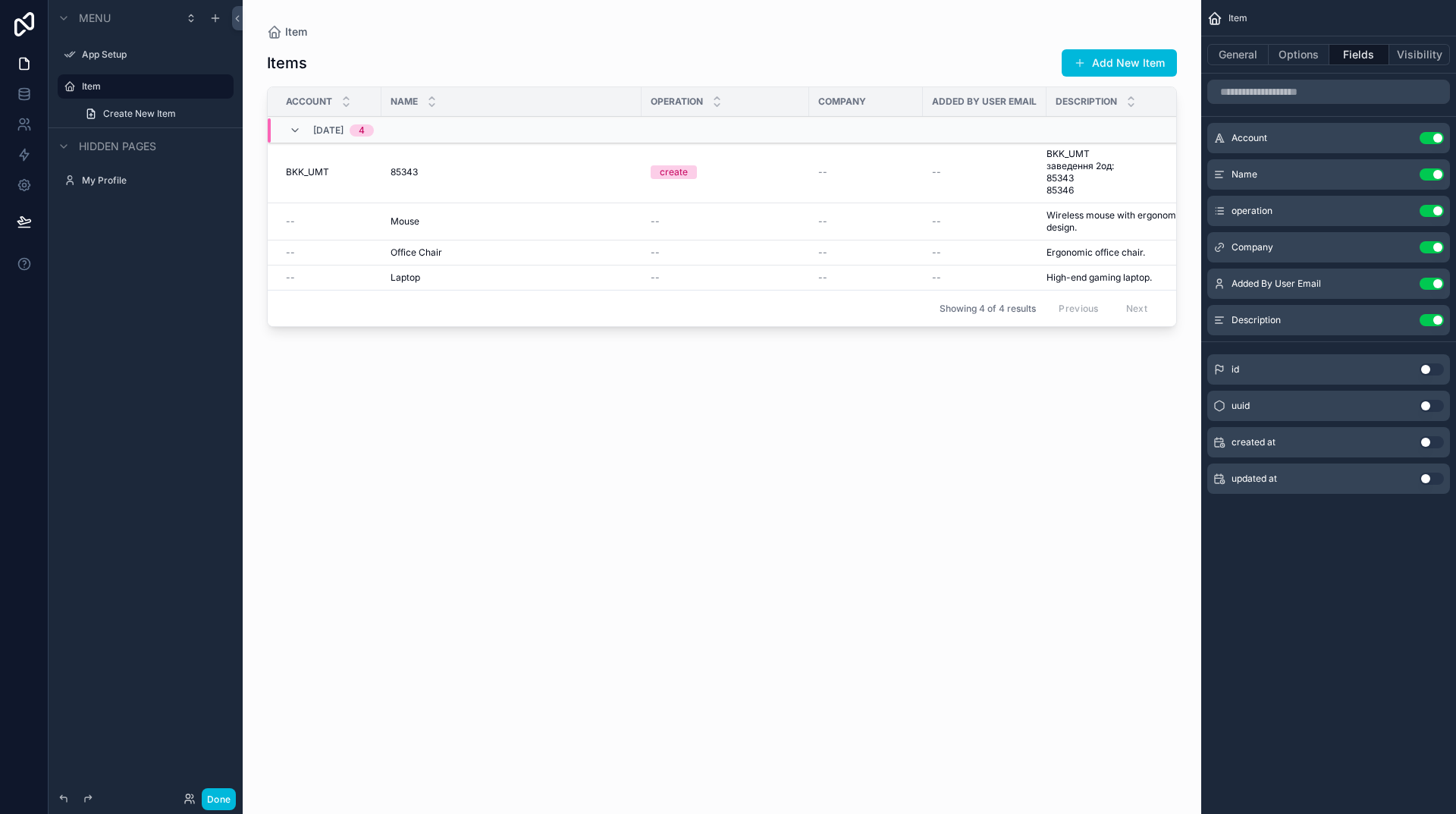
click at [1045, 453] on div "Items Add New Item Account Name Operation Company Added By User Email Descripti…" at bounding box center [722, 418] width 910 height 756
click at [0, 0] on icon "scrollable content" at bounding box center [0, 0] width 0 height 0
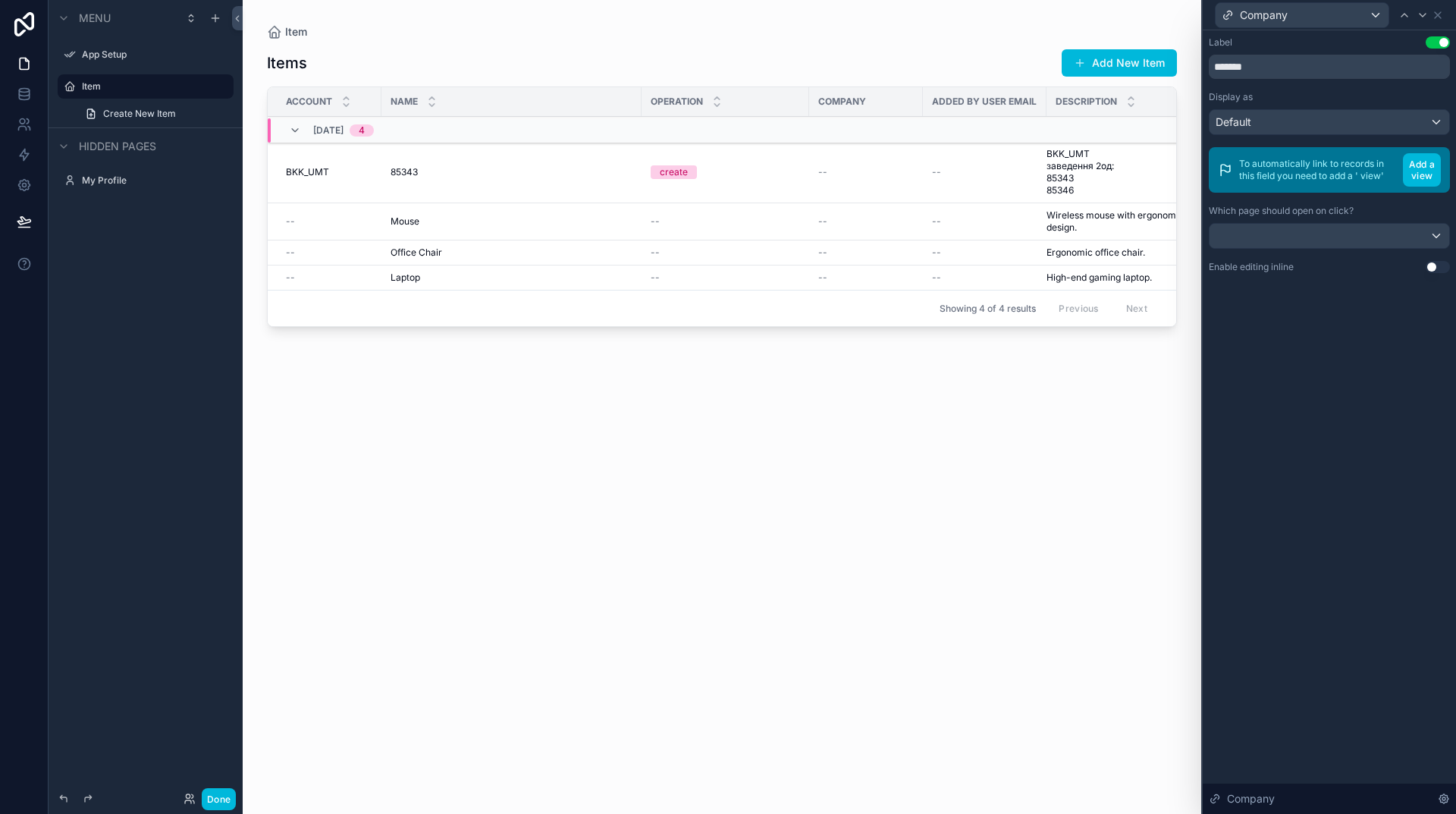
click at [1419, 168] on button "Add a view" at bounding box center [1421, 170] width 38 height 33
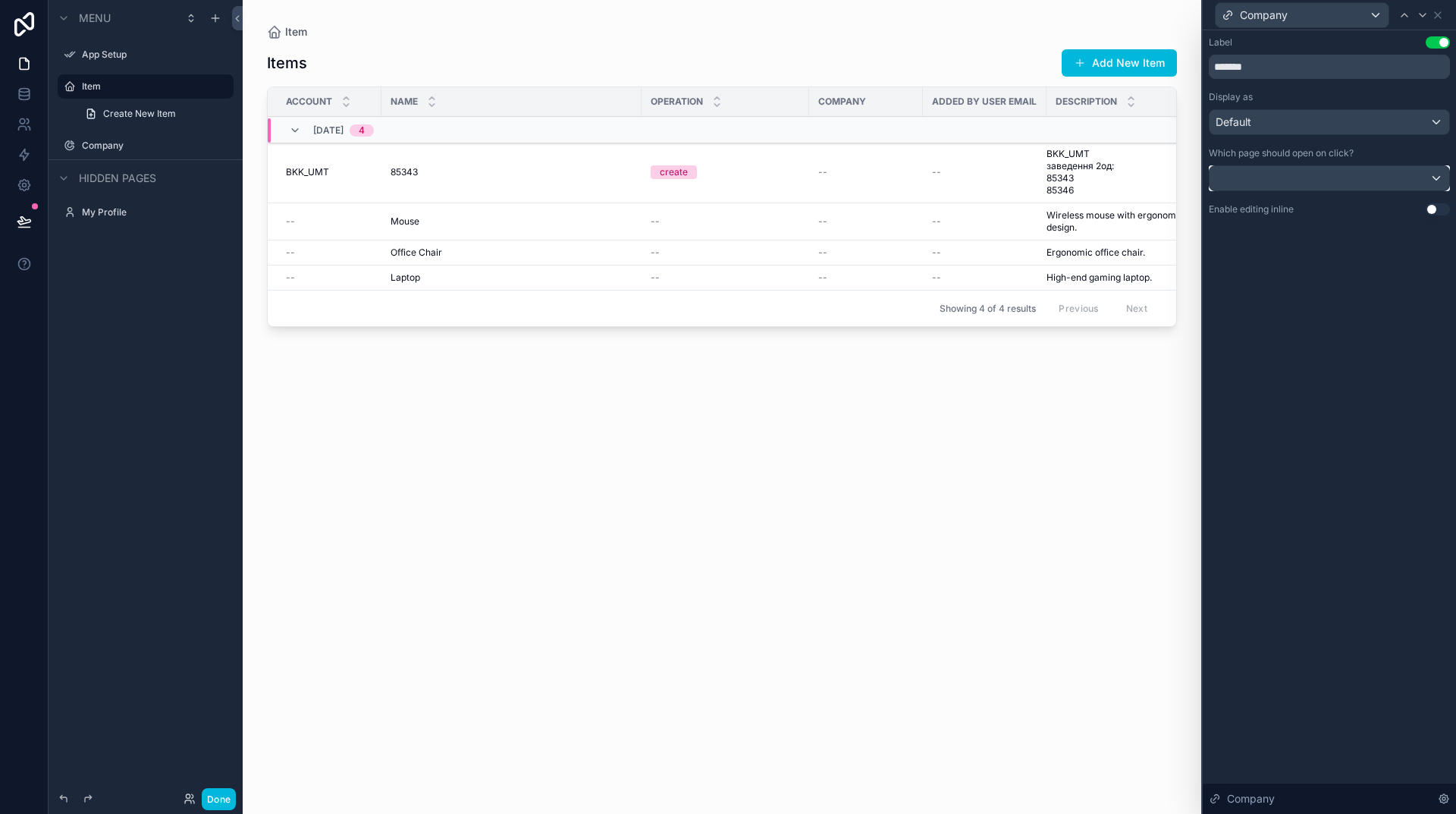
click at [1424, 173] on div at bounding box center [1329, 178] width 239 height 24
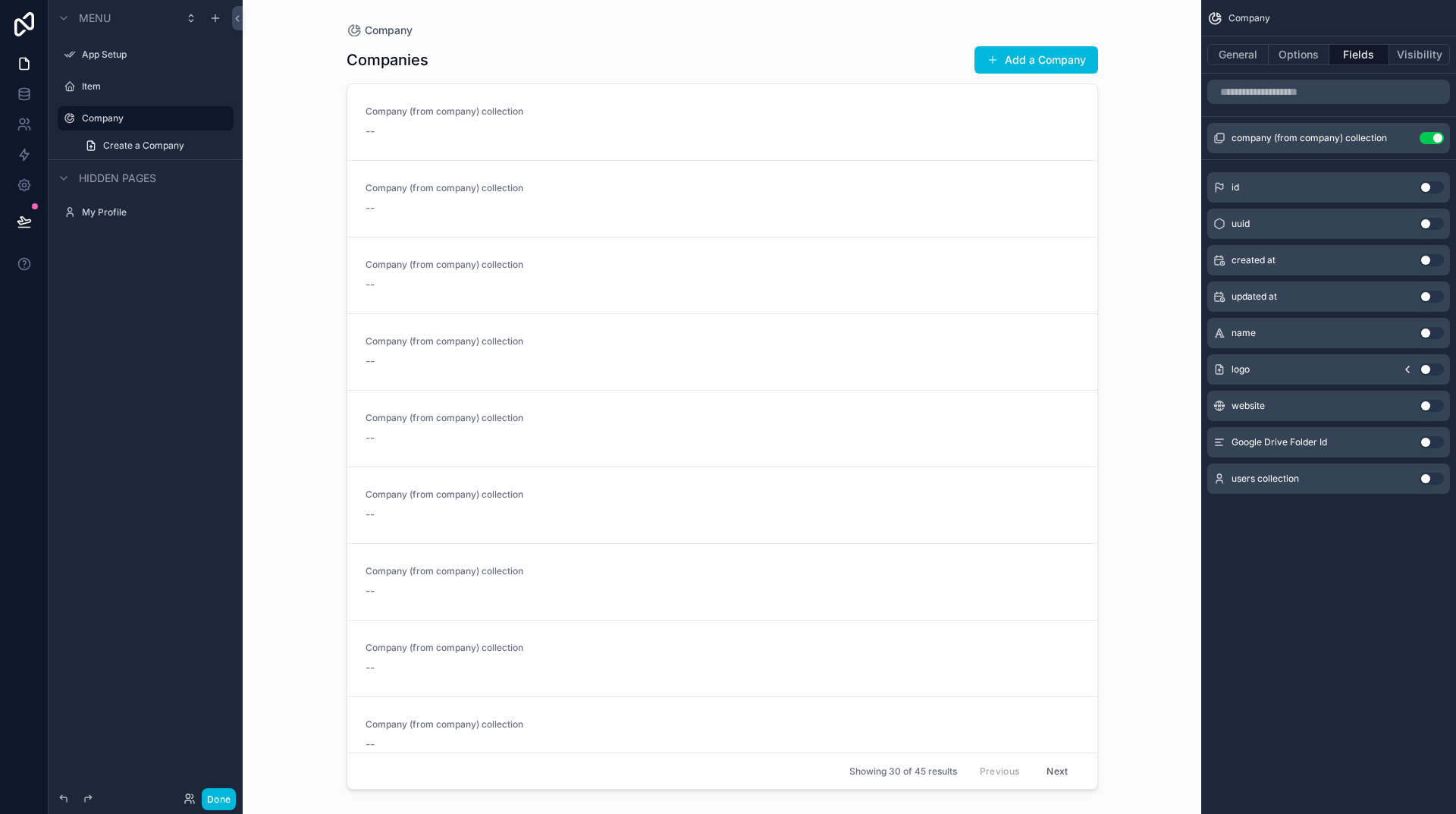
click at [1233, 59] on button "General" at bounding box center [1238, 54] width 61 height 21
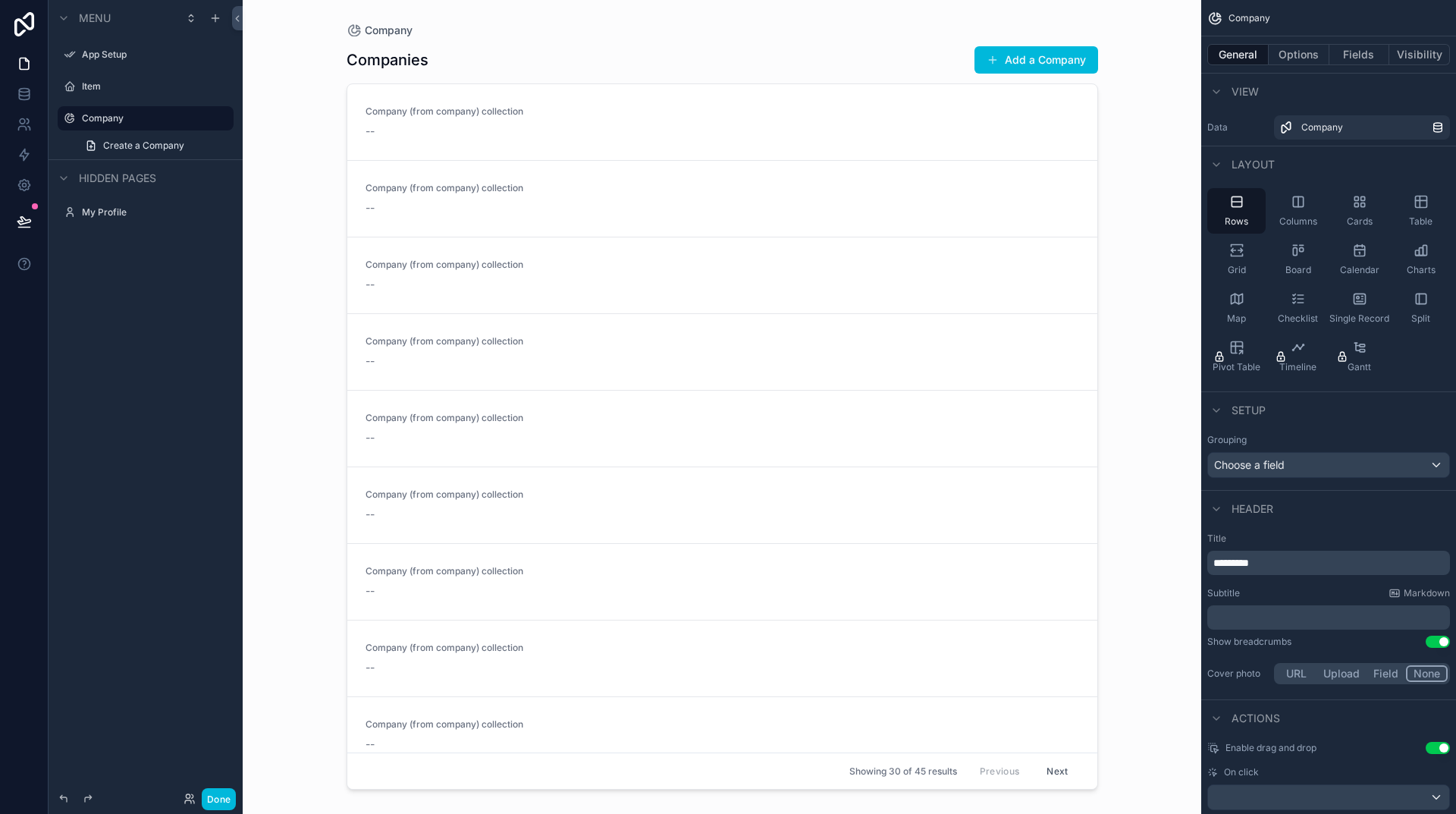
click at [1421, 209] on div "Table" at bounding box center [1421, 211] width 59 height 46
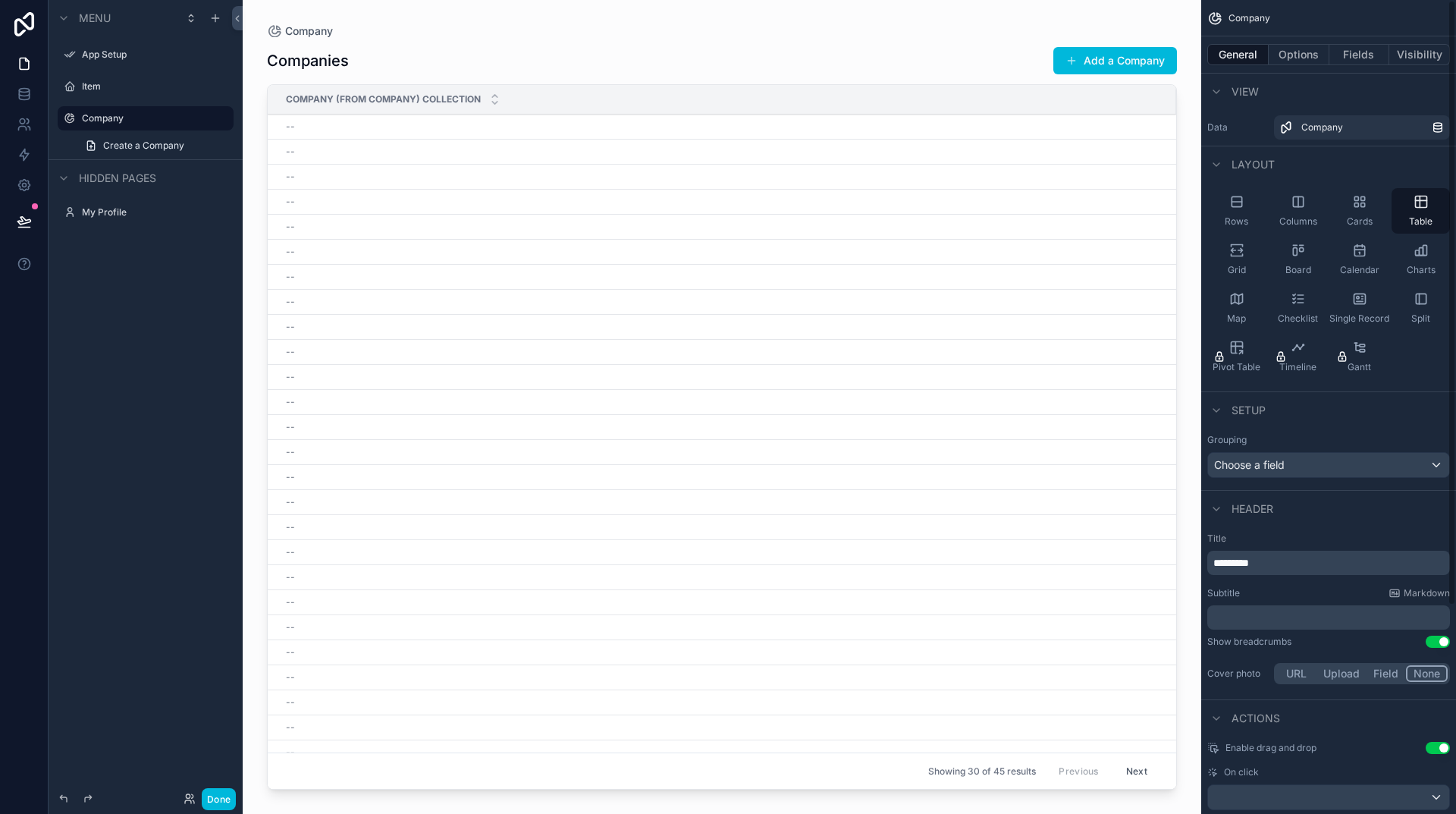
click at [1301, 55] on button "Options" at bounding box center [1299, 54] width 61 height 21
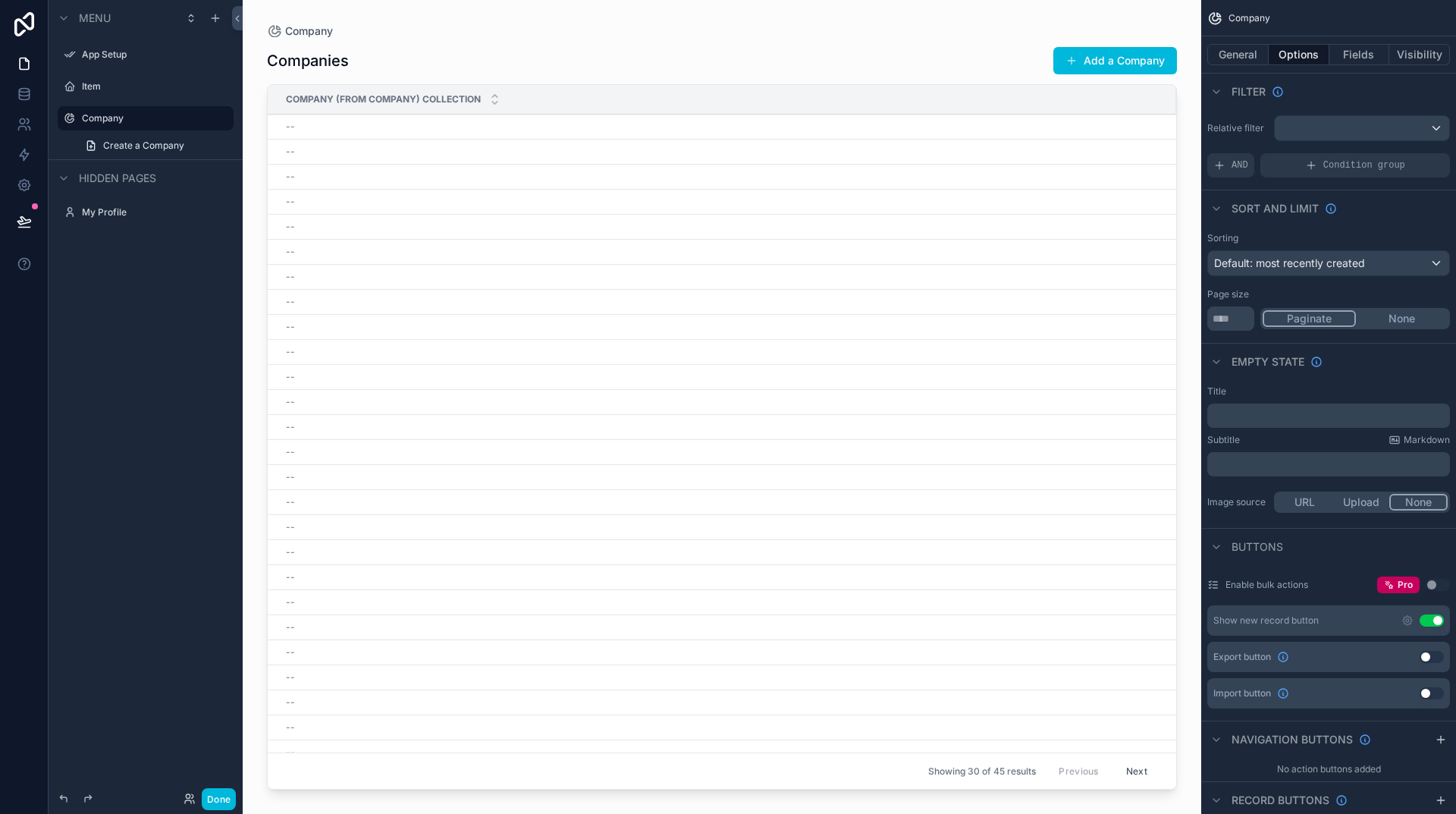
click at [100, 84] on label "Item" at bounding box center [152, 86] width 142 height 12
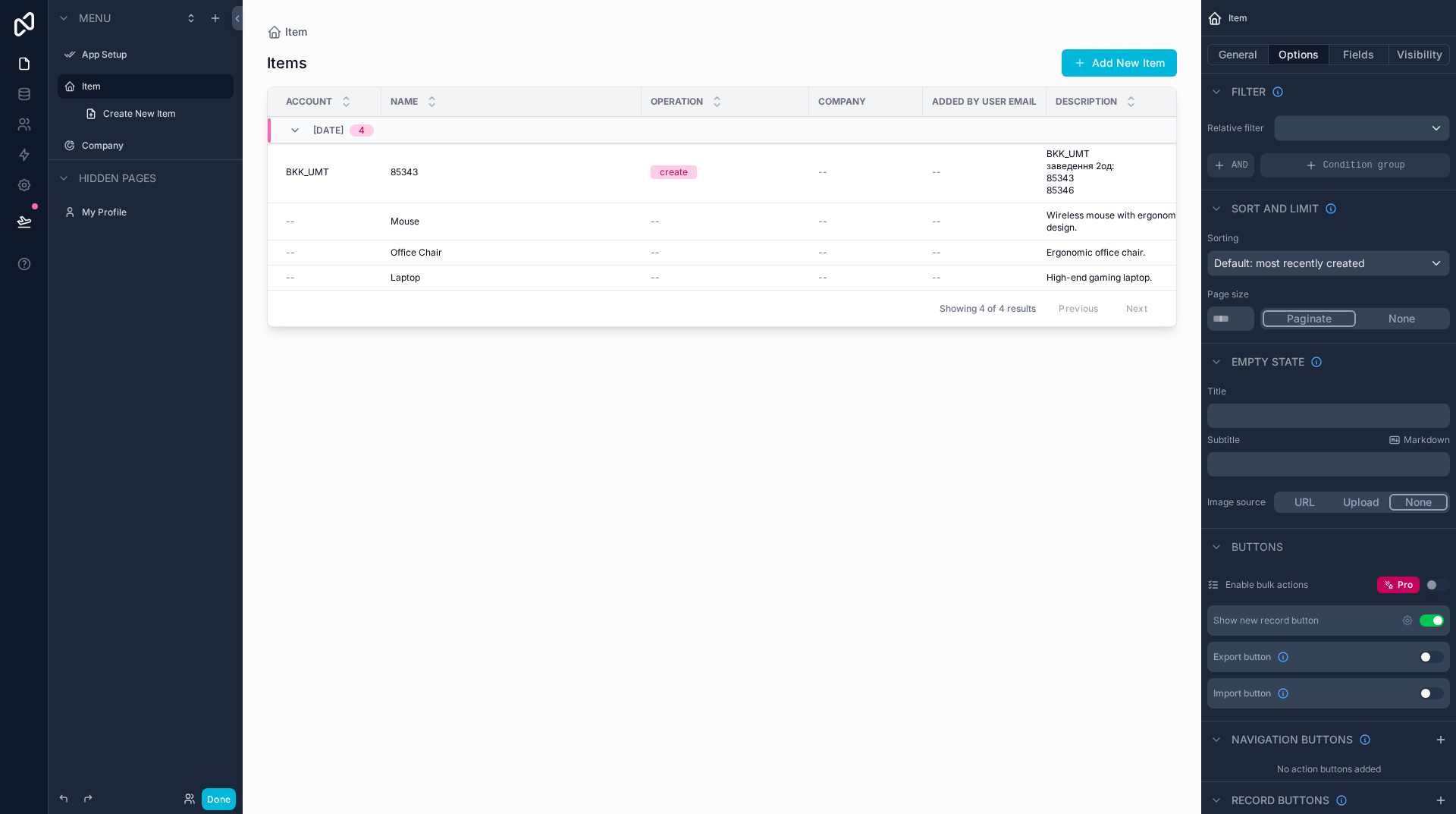
click at [128, 113] on span "Create New Item" at bounding box center [139, 113] width 72 height 12
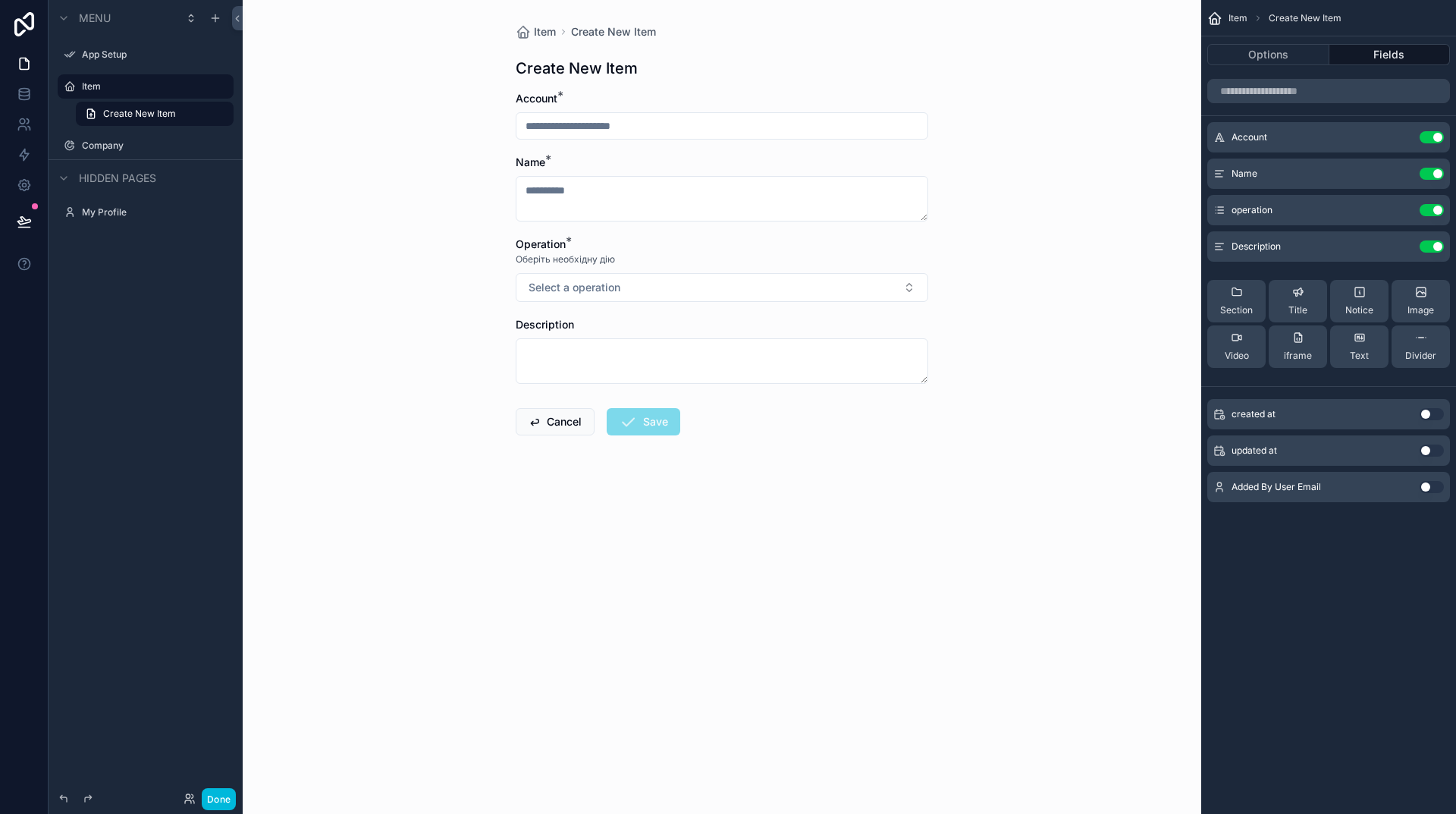
click at [1306, 352] on span "iframe" at bounding box center [1298, 355] width 28 height 12
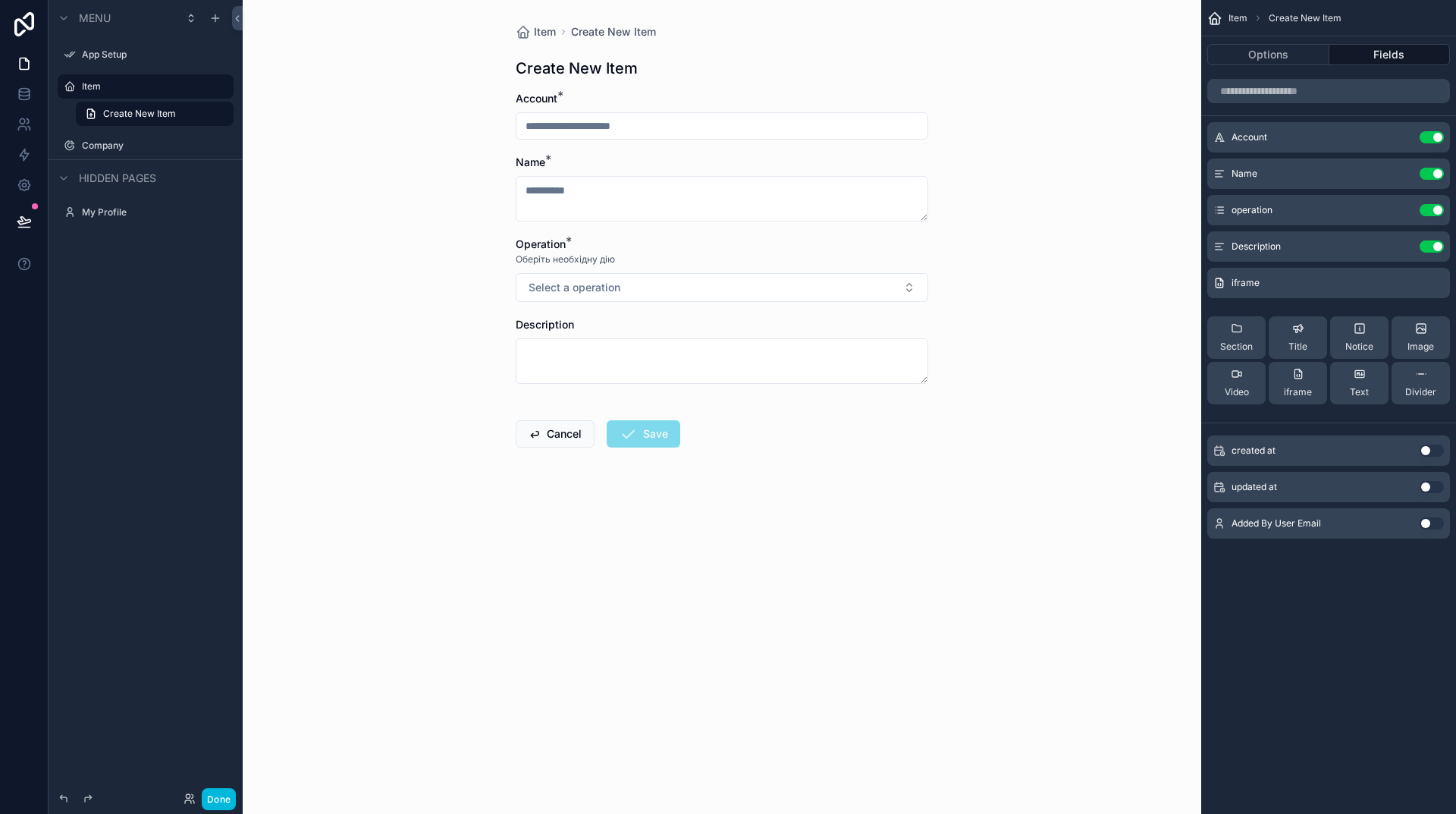
click at [0, 0] on icon "scrollable content" at bounding box center [0, 0] width 0 height 0
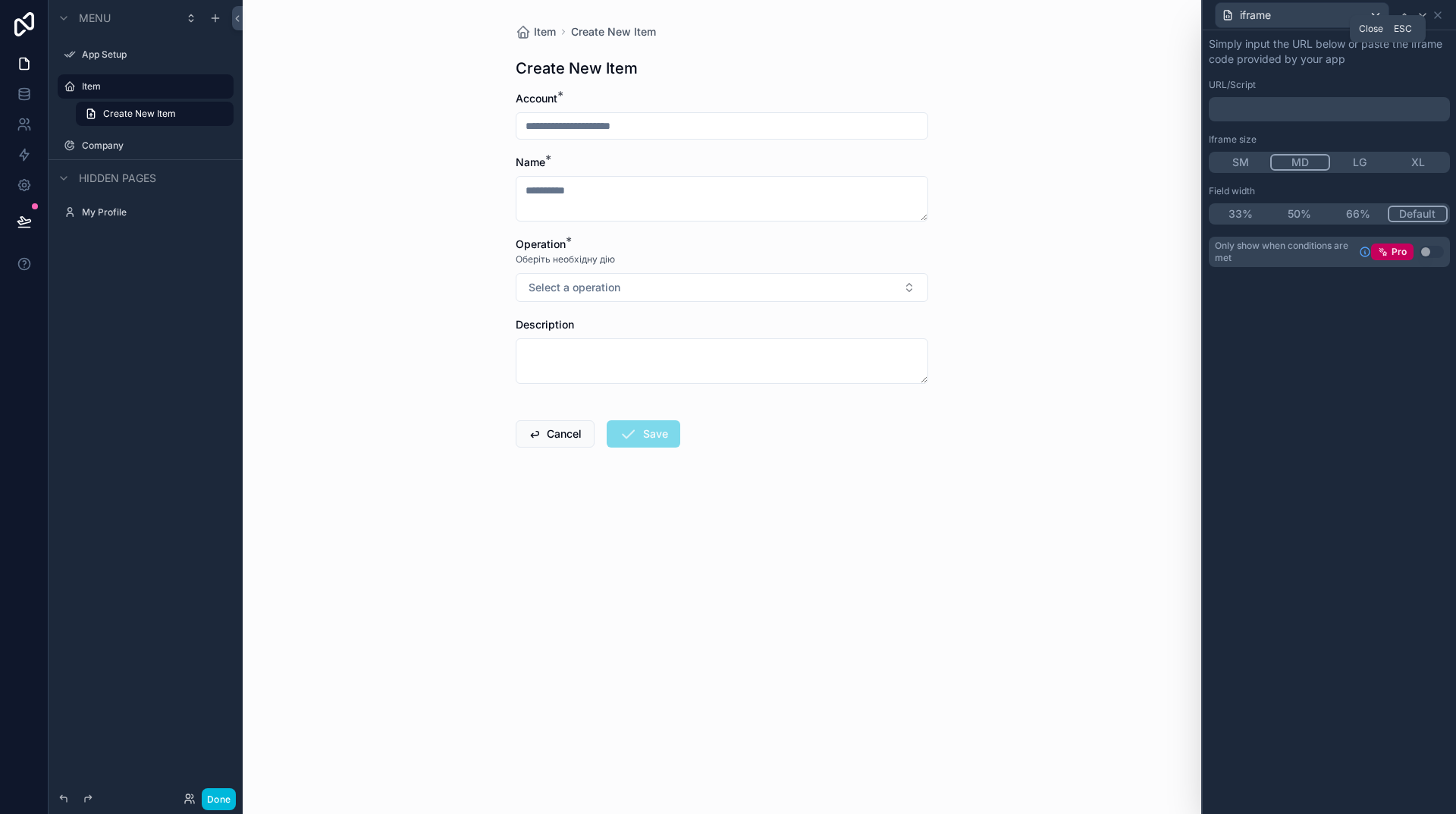
click at [1441, 9] on icon at bounding box center [1438, 15] width 12 height 12
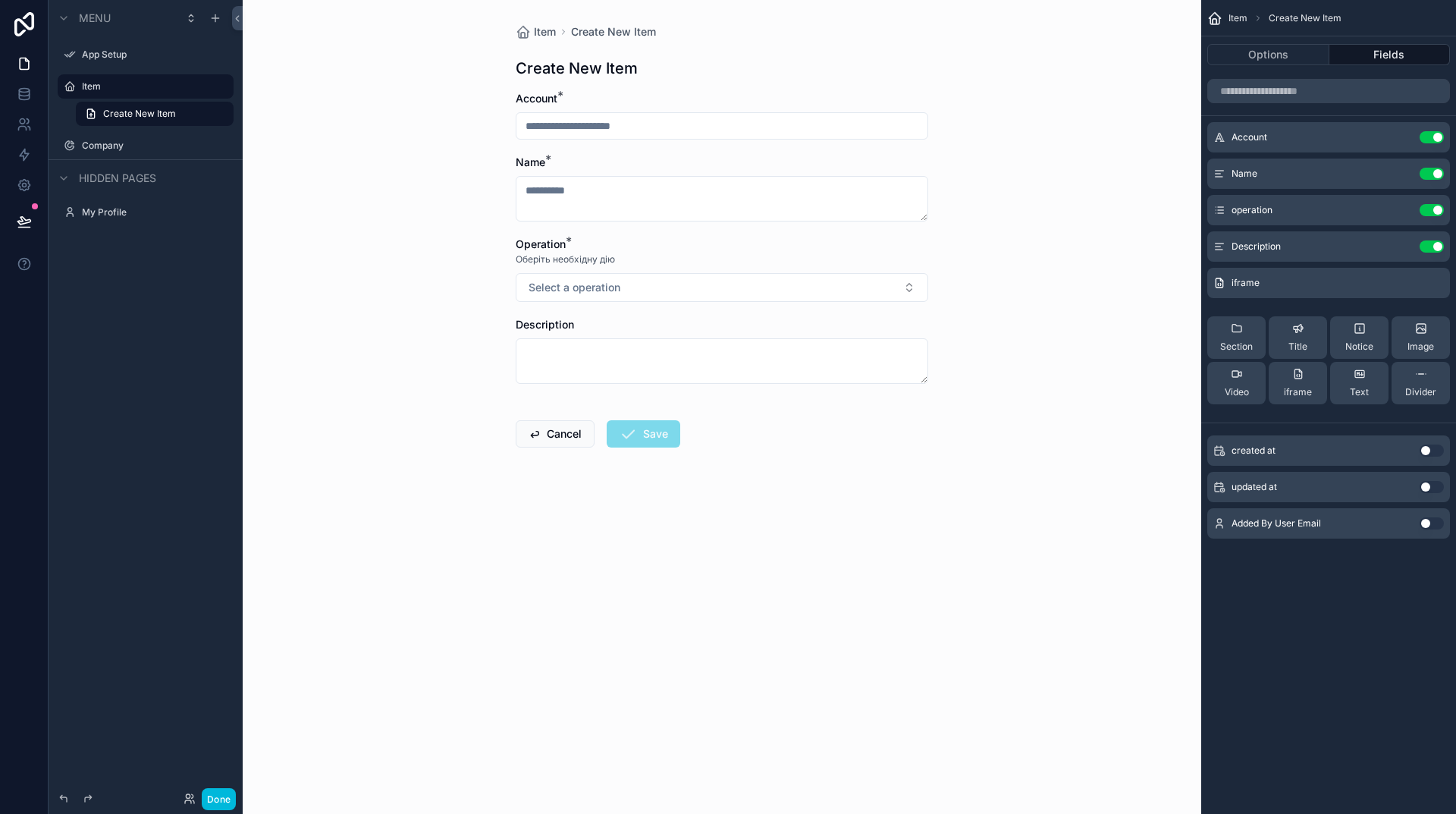
click at [0, 0] on icon "scrollable content" at bounding box center [0, 0] width 0 height 0
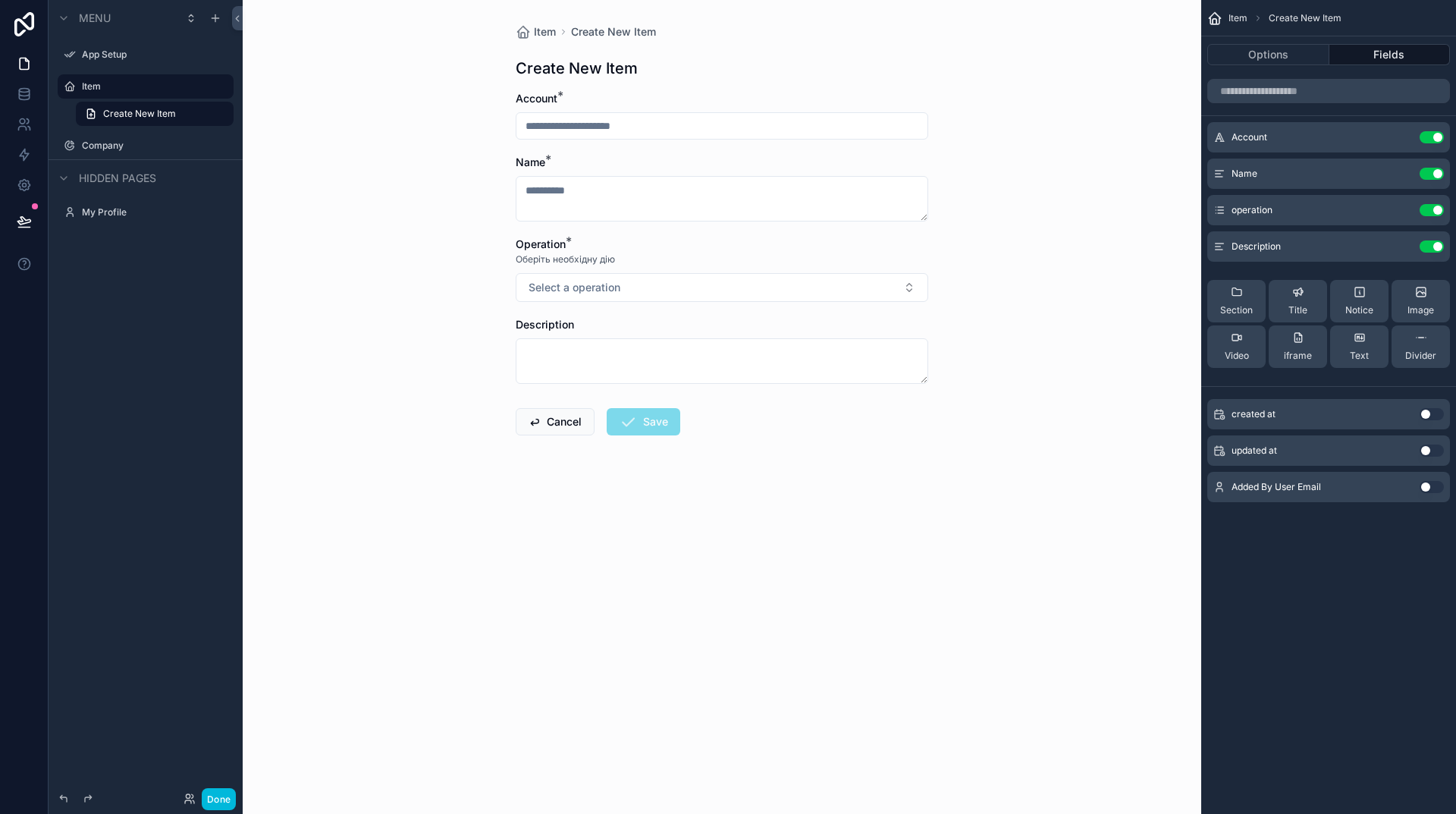
click at [120, 146] on label "Company" at bounding box center [152, 145] width 142 height 12
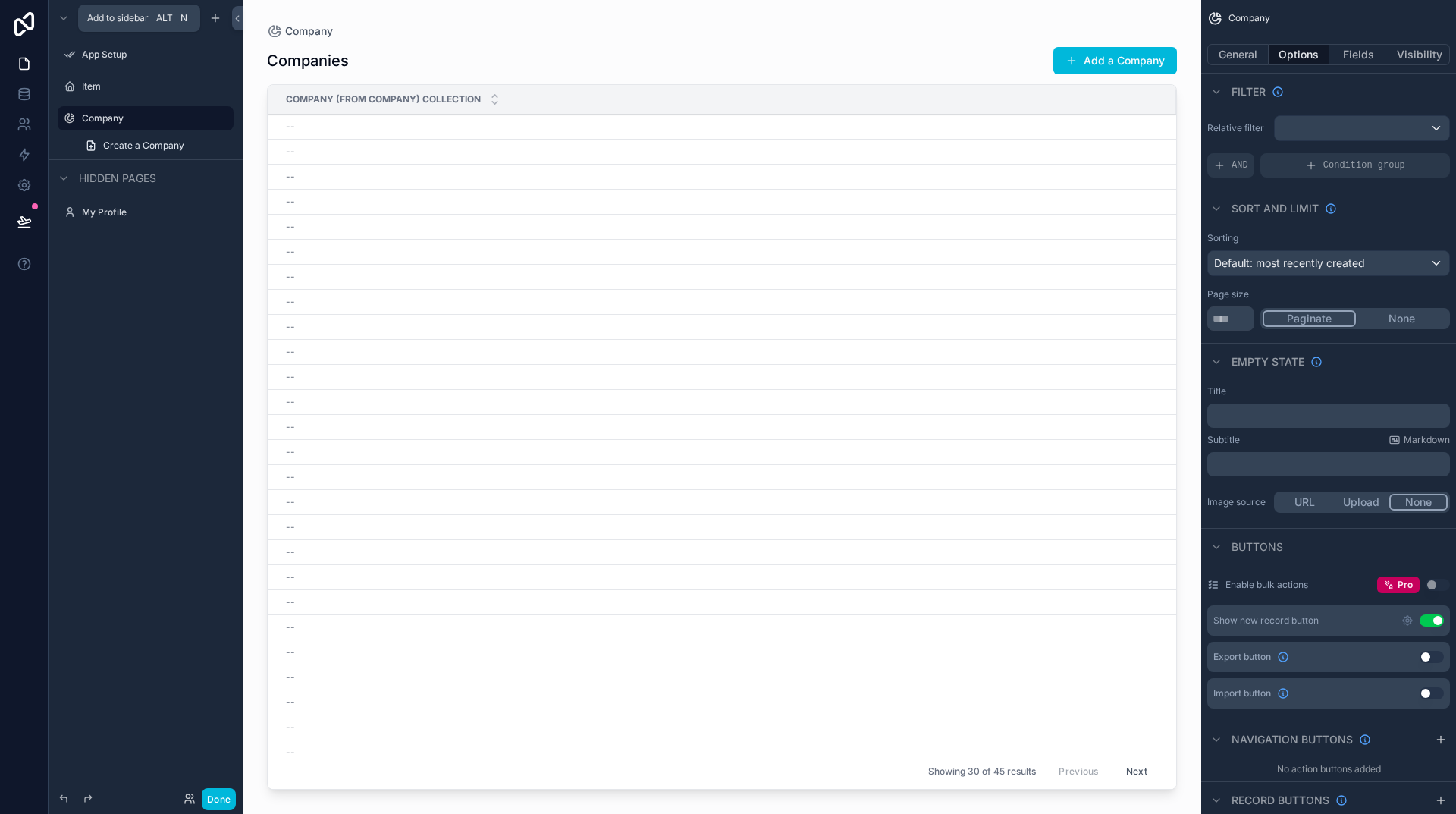
click at [213, 17] on icon "scrollable content" at bounding box center [215, 17] width 12 height 12
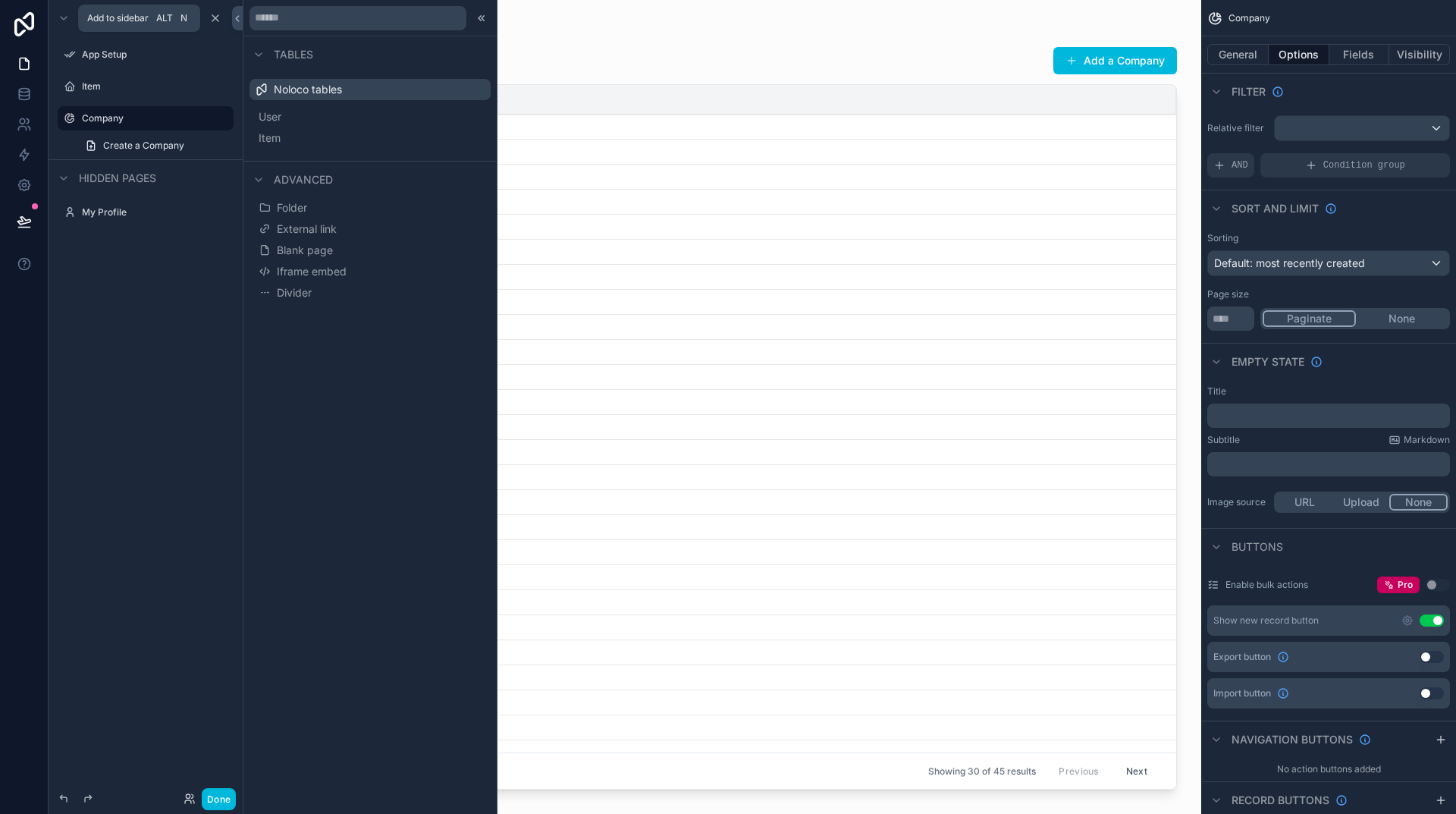
click at [298, 248] on span "Blank page" at bounding box center [305, 251] width 56 height 16
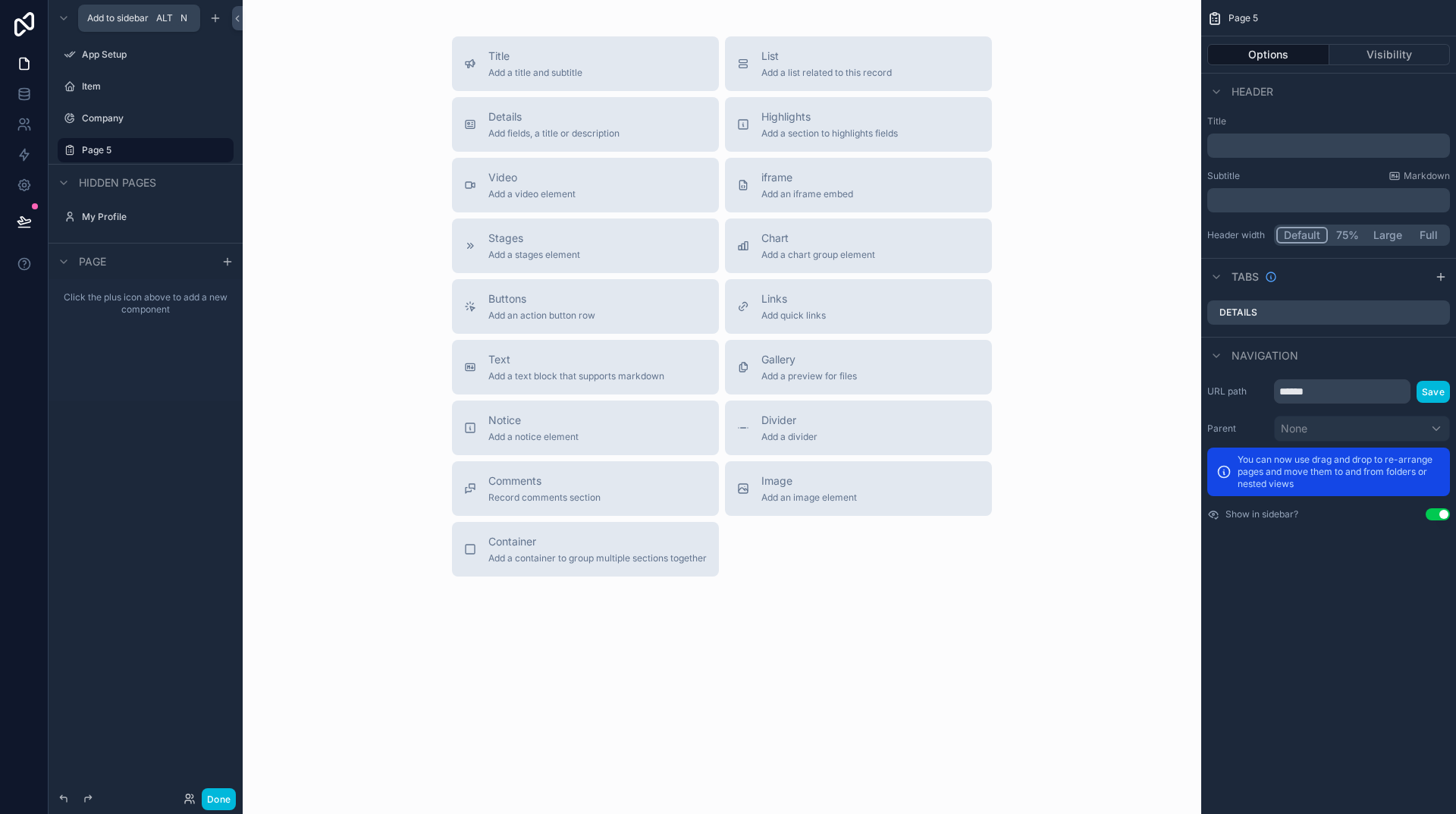
click at [830, 183] on span "iframe" at bounding box center [807, 177] width 92 height 16
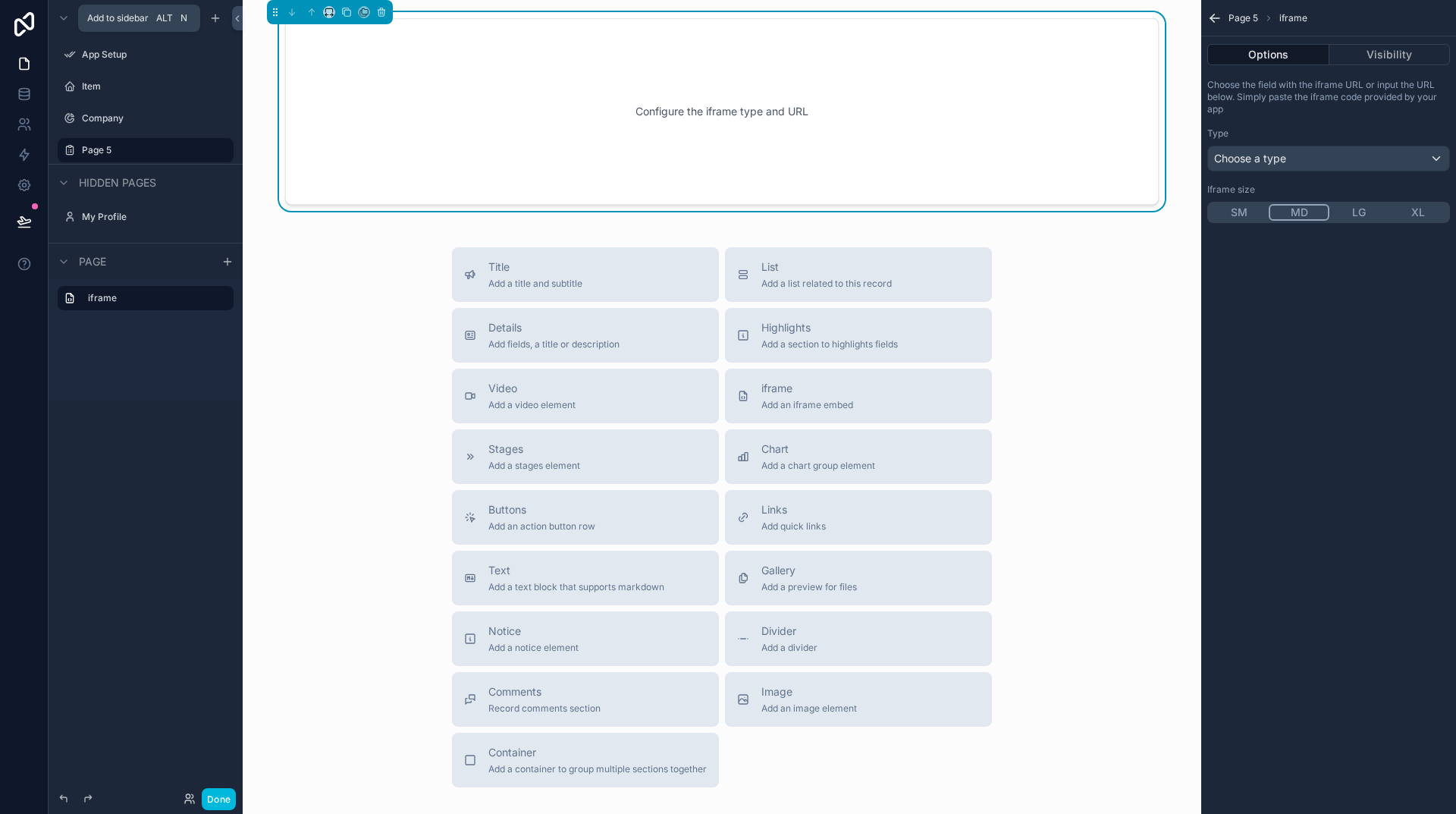
click at [1004, 109] on div "Configure the iframe type and URL" at bounding box center [722, 111] width 824 height 137
click at [1324, 157] on div "Choose a type" at bounding box center [1328, 159] width 241 height 24
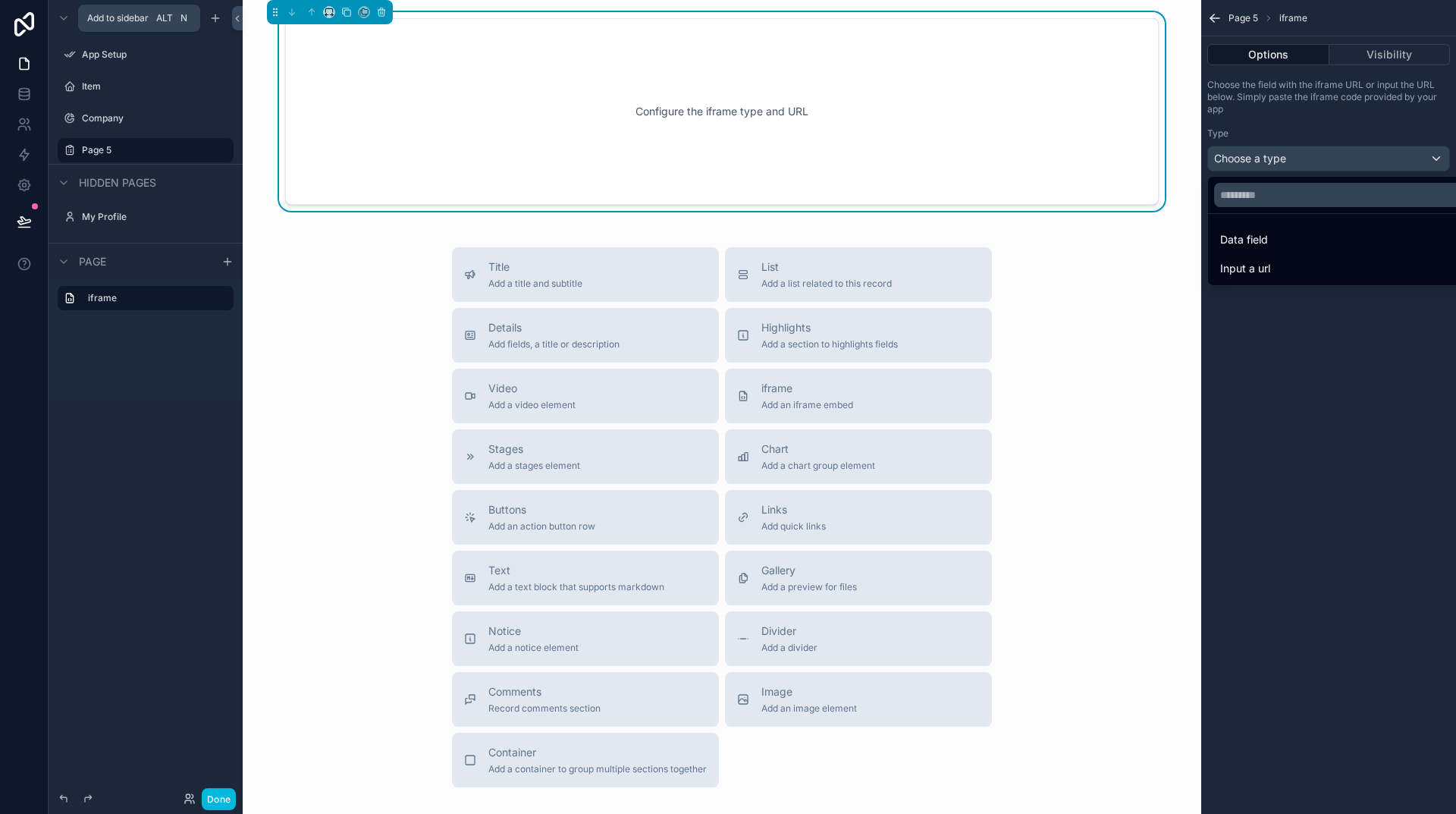
click at [1270, 270] on span "Input a url" at bounding box center [1245, 269] width 50 height 18
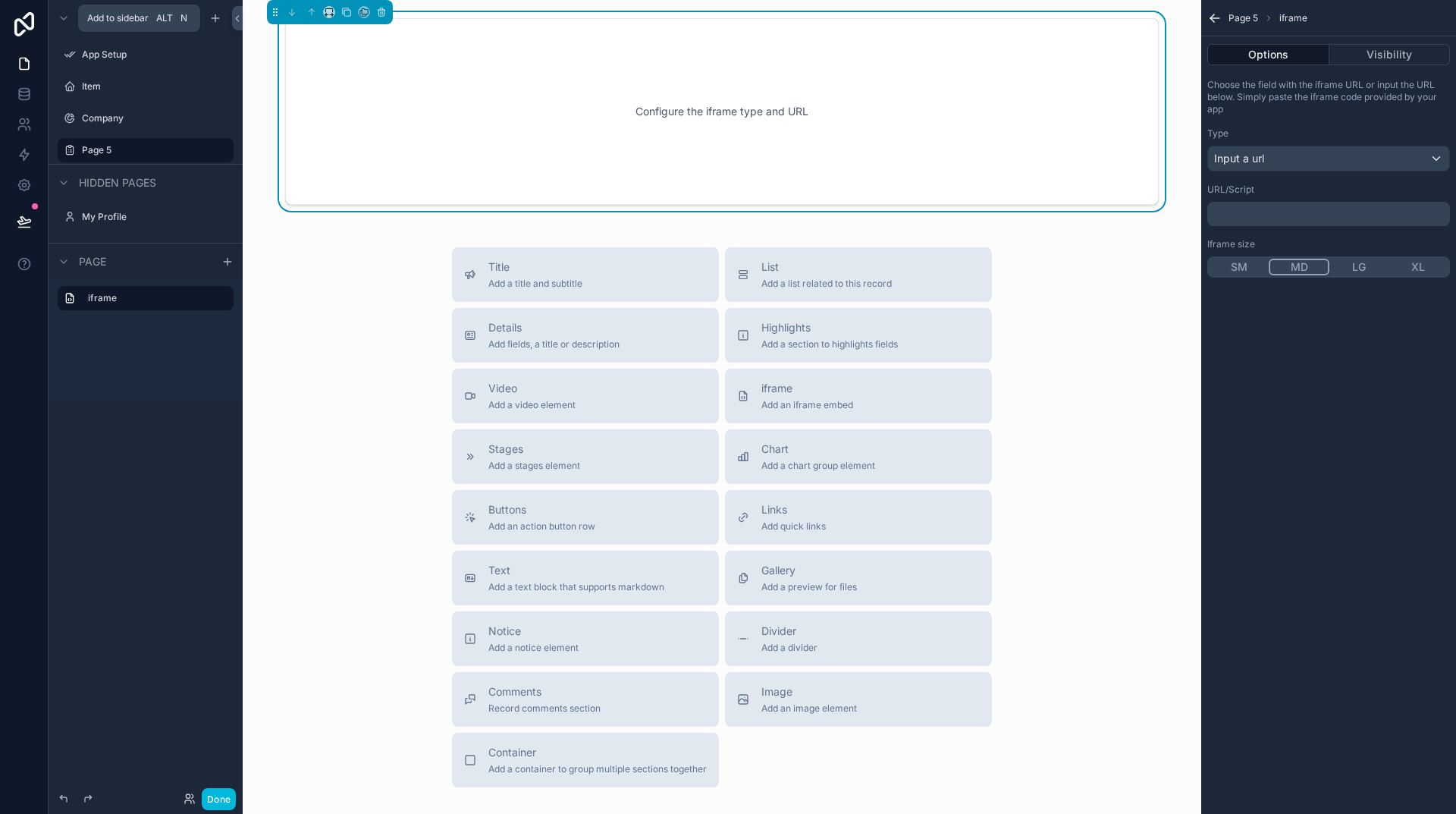
click at [1244, 212] on p "﻿" at bounding box center [1330, 214] width 234 height 12
drag, startPoint x: 1229, startPoint y: 111, endPoint x: 1214, endPoint y: 88, distance: 27.5
click at [1214, 88] on p "Choose the field with the iframe URL or input the URL below. Simply paste the i…" at bounding box center [1328, 97] width 243 height 37
click at [1249, 156] on span "Input a url" at bounding box center [1239, 159] width 50 height 16
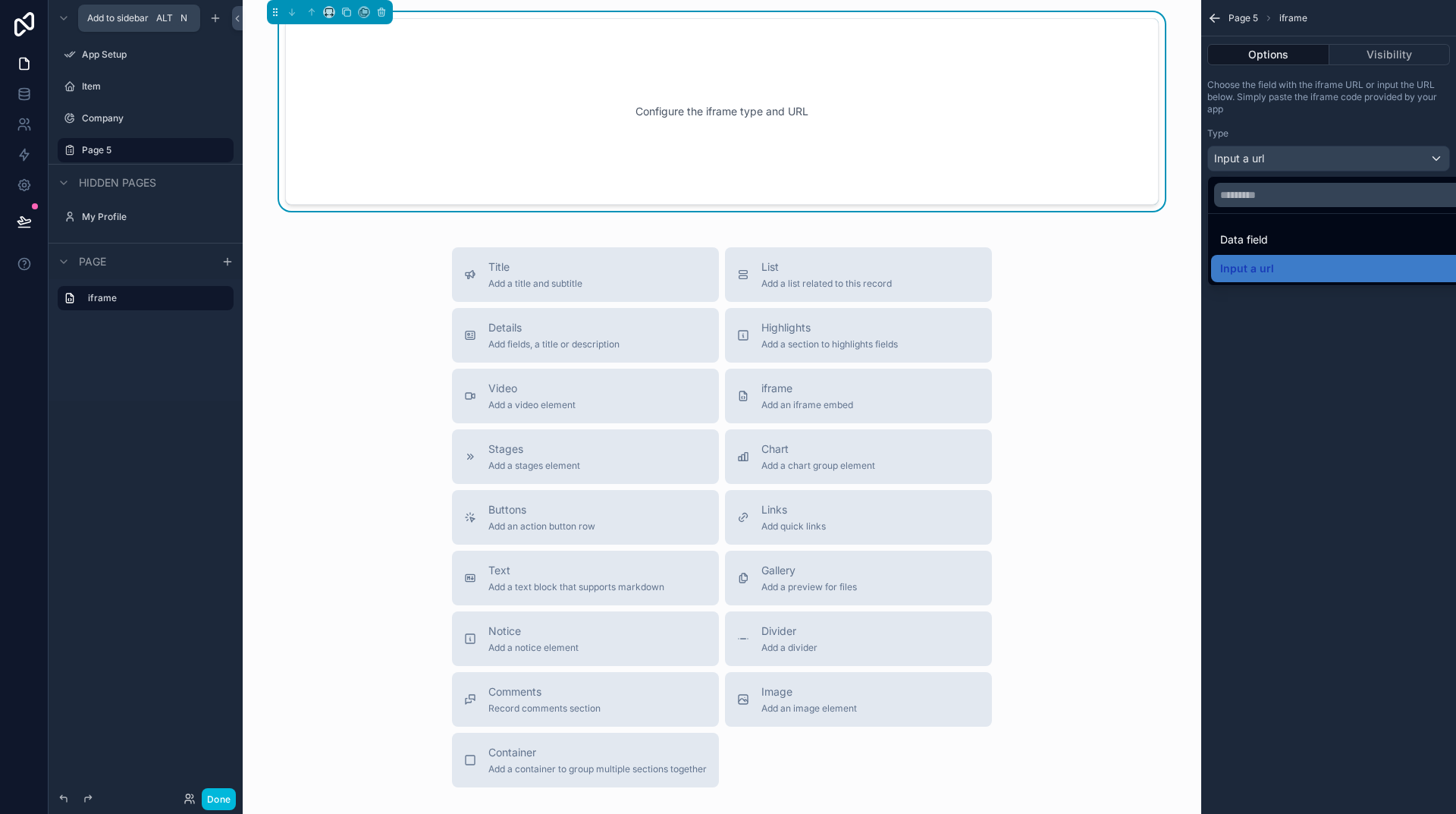
click at [1251, 243] on span "Data field" at bounding box center [1244, 240] width 48 height 18
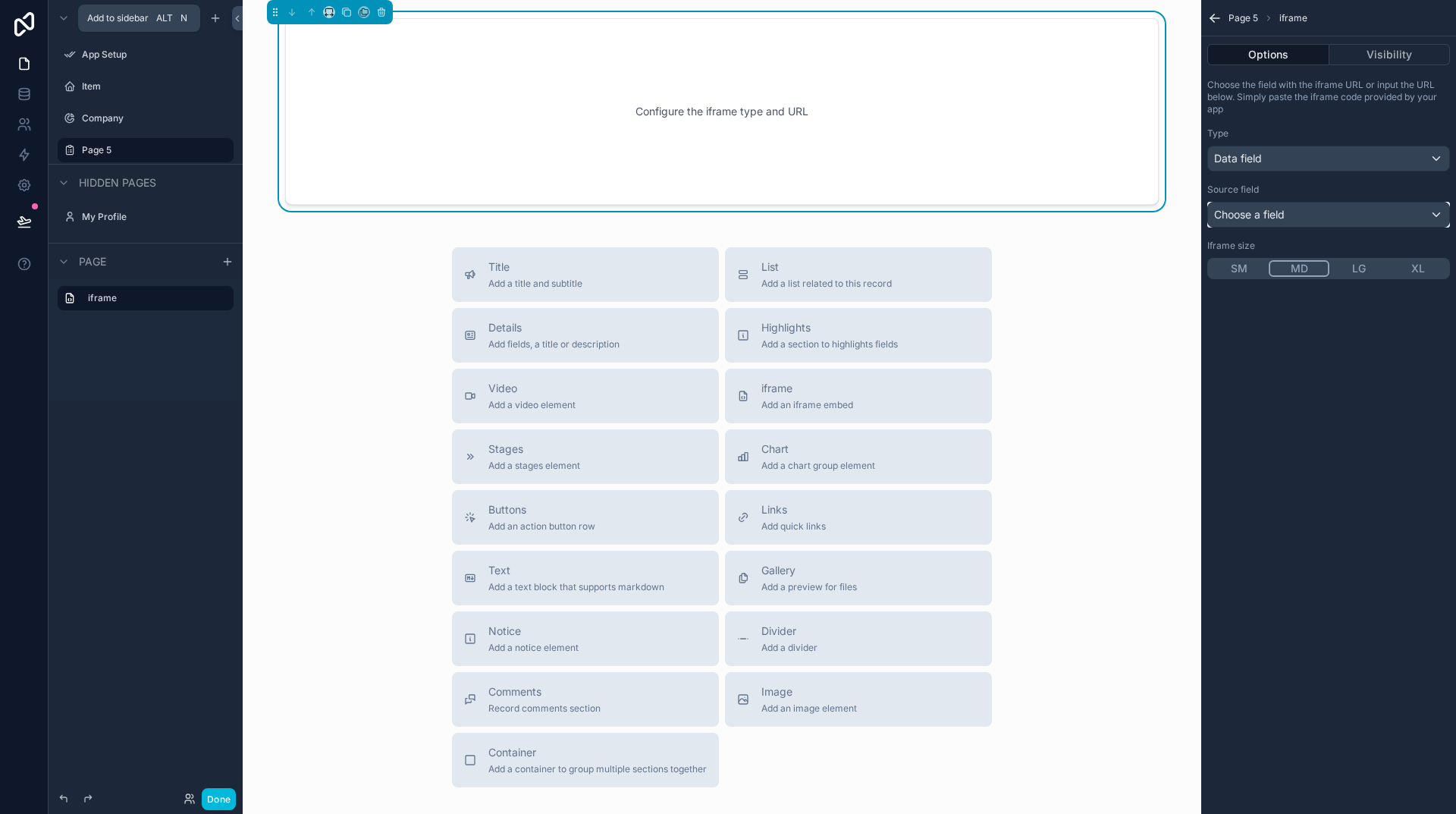
click at [1306, 212] on div "Choose a field" at bounding box center [1328, 215] width 241 height 24
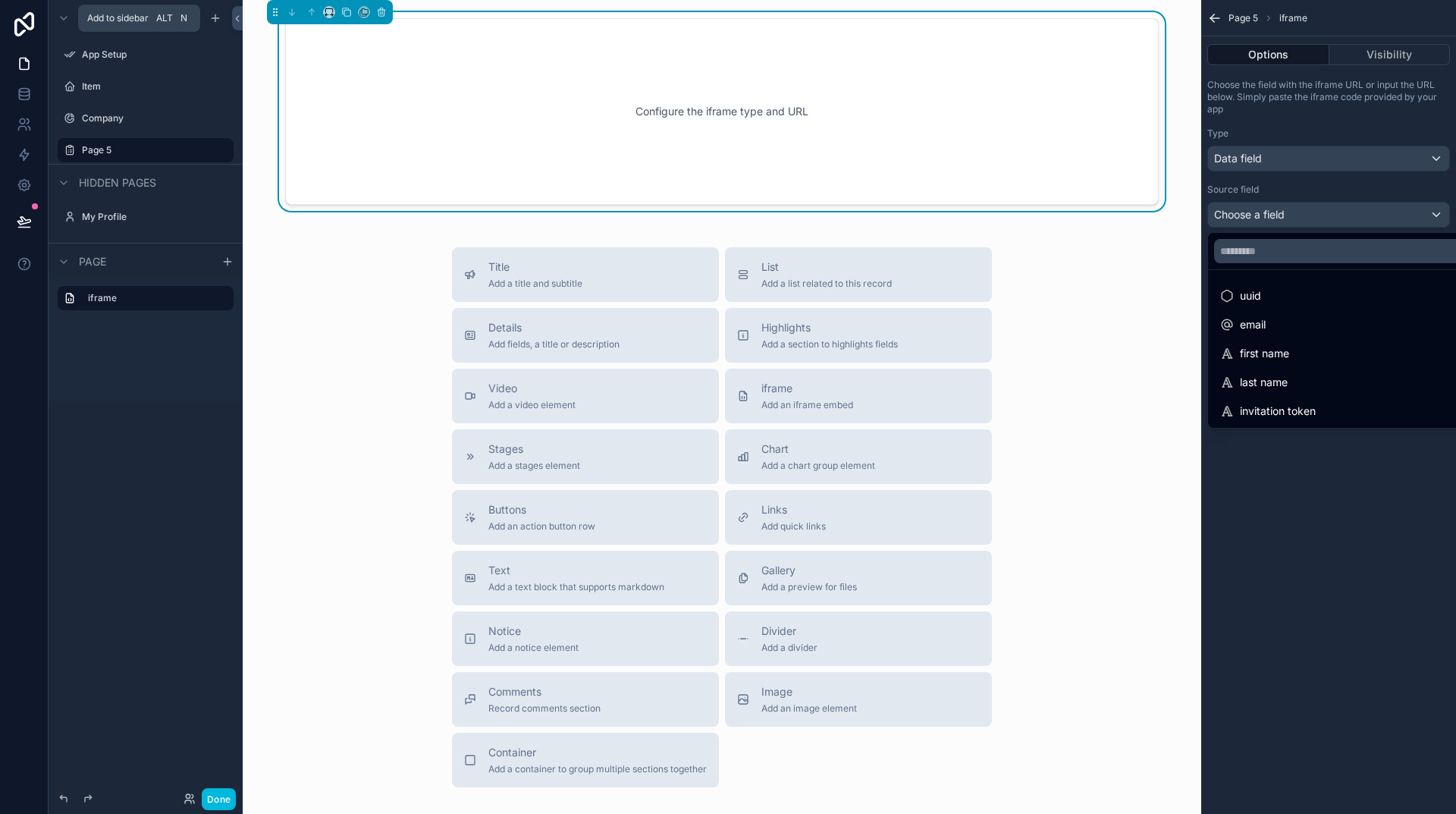
click at [1212, 17] on div "scrollable content" at bounding box center [728, 407] width 1456 height 814
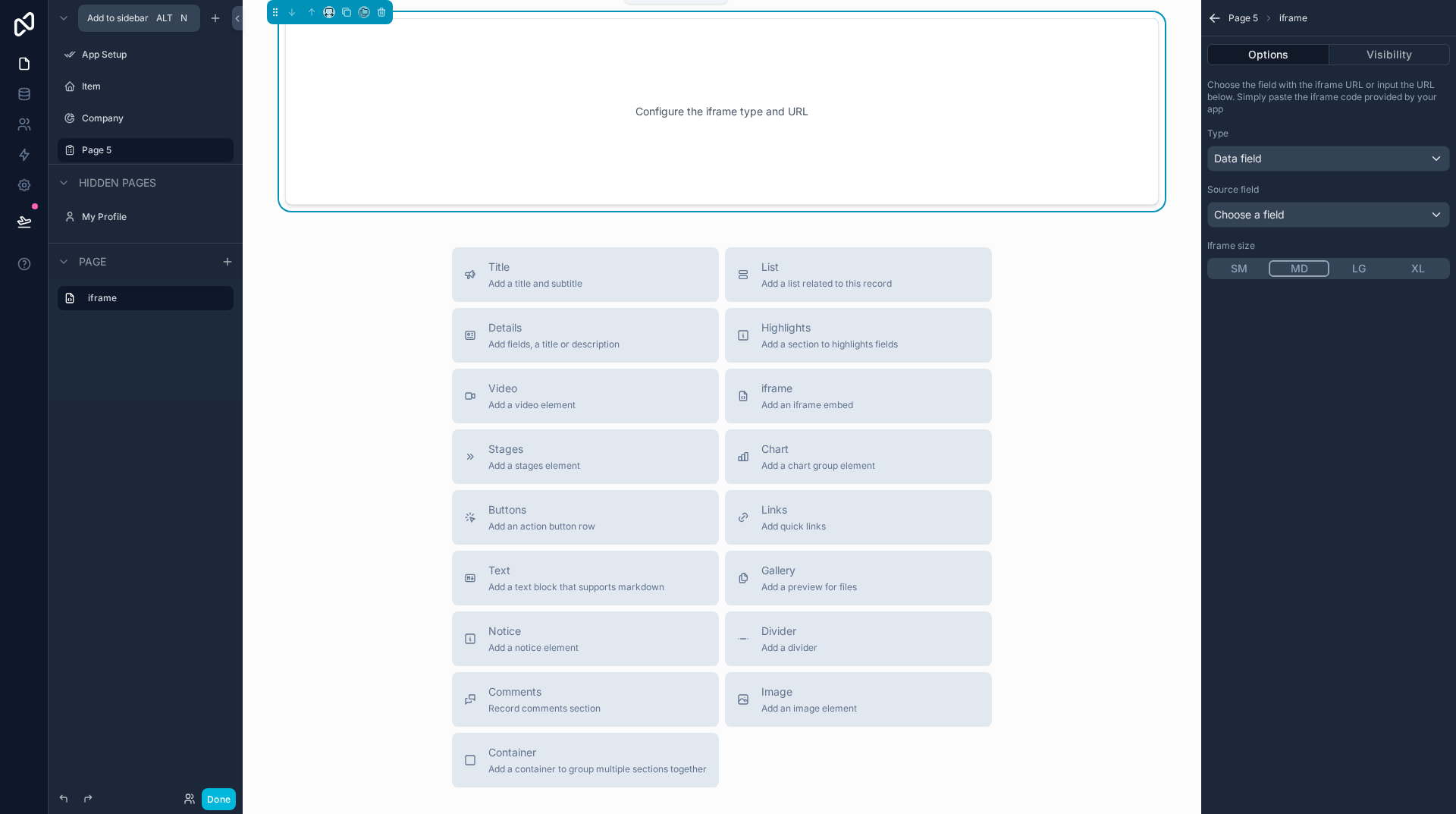
click at [379, 12] on icon "scrollable content" at bounding box center [382, 13] width 6 height 6
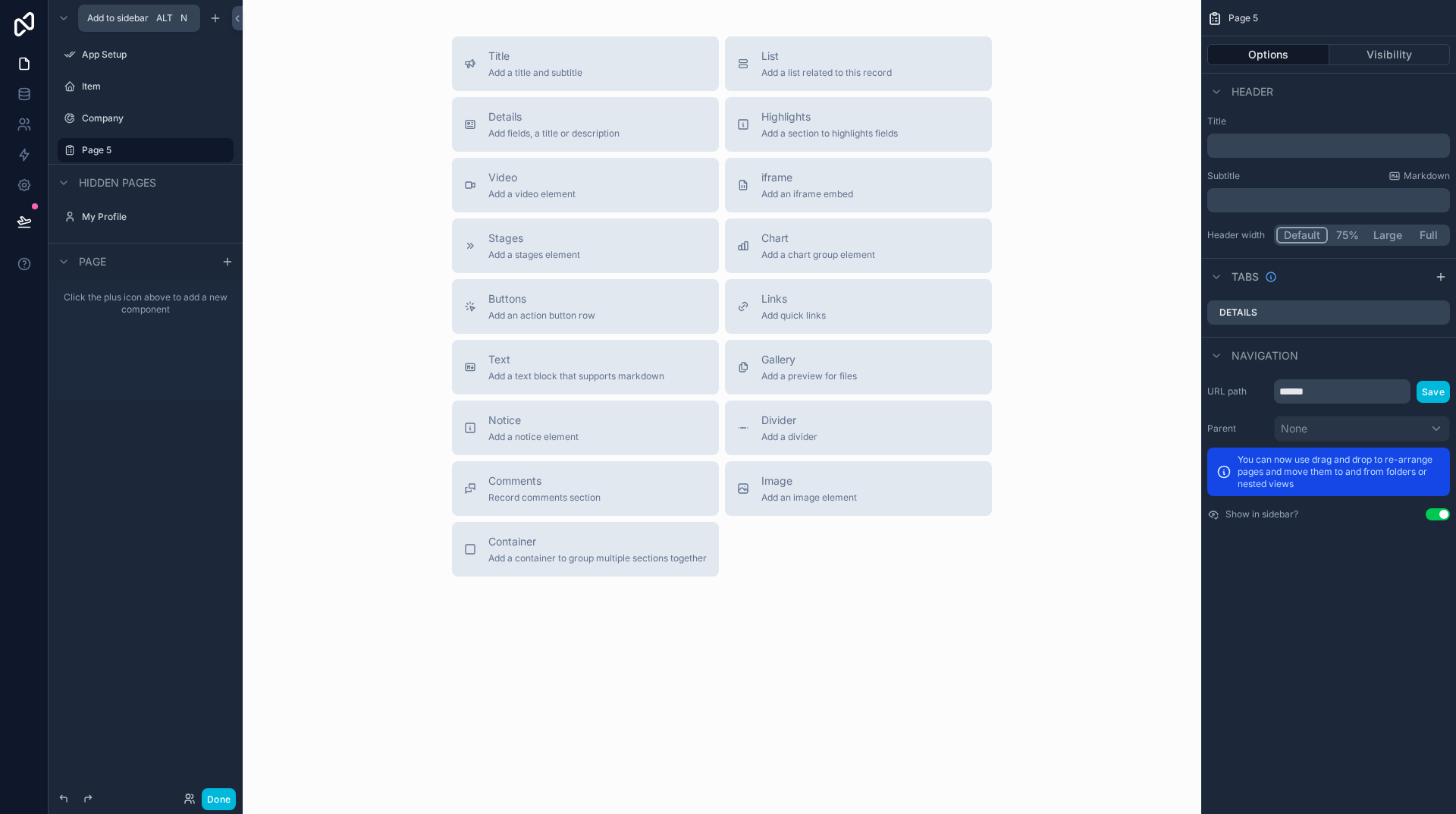
click at [536, 549] on span "Container" at bounding box center [597, 541] width 218 height 16
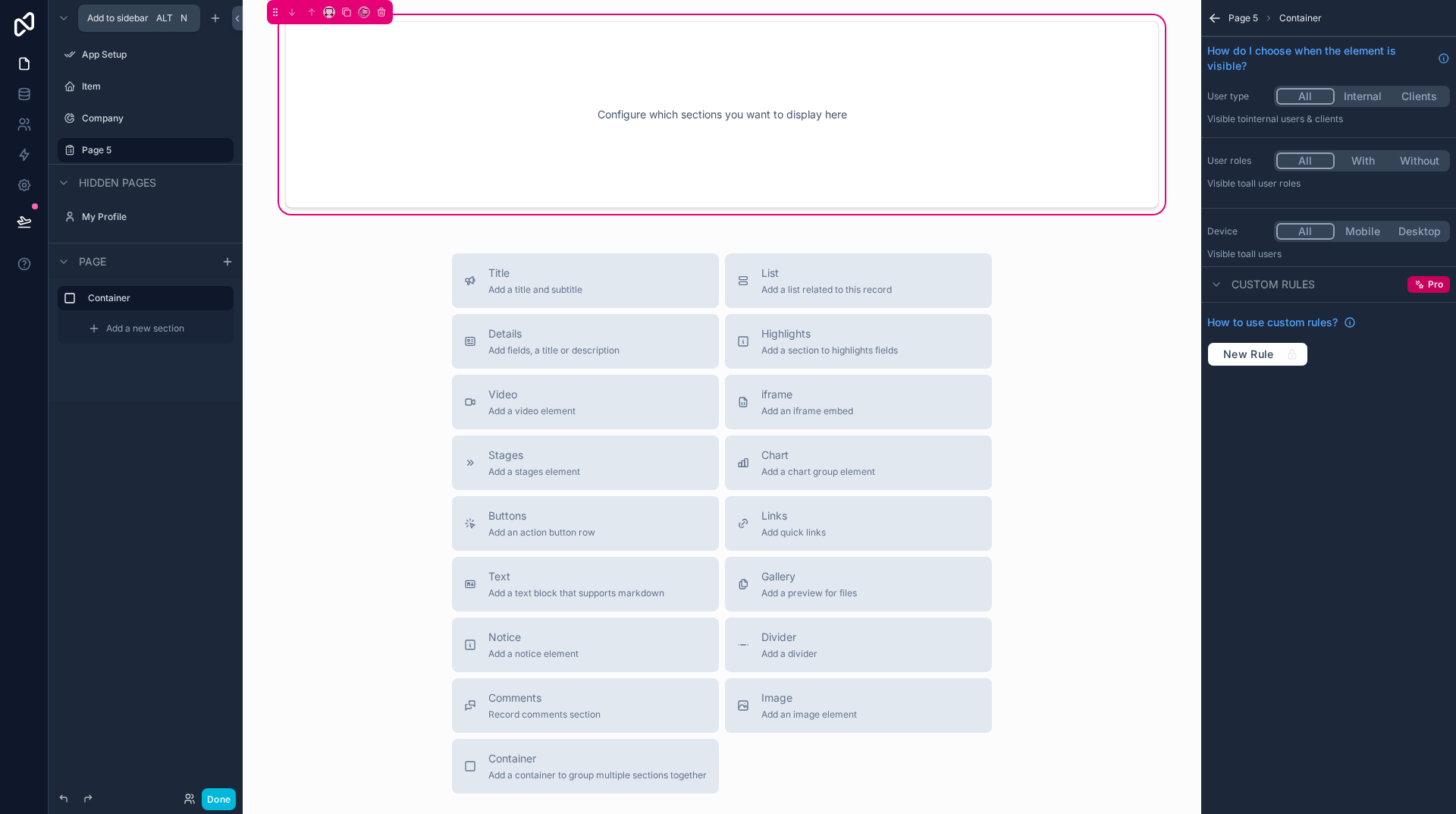
click at [695, 123] on div "Configure which sections you want to display here" at bounding box center [722, 114] width 824 height 137
click at [785, 396] on span "iframe" at bounding box center [807, 395] width 92 height 16
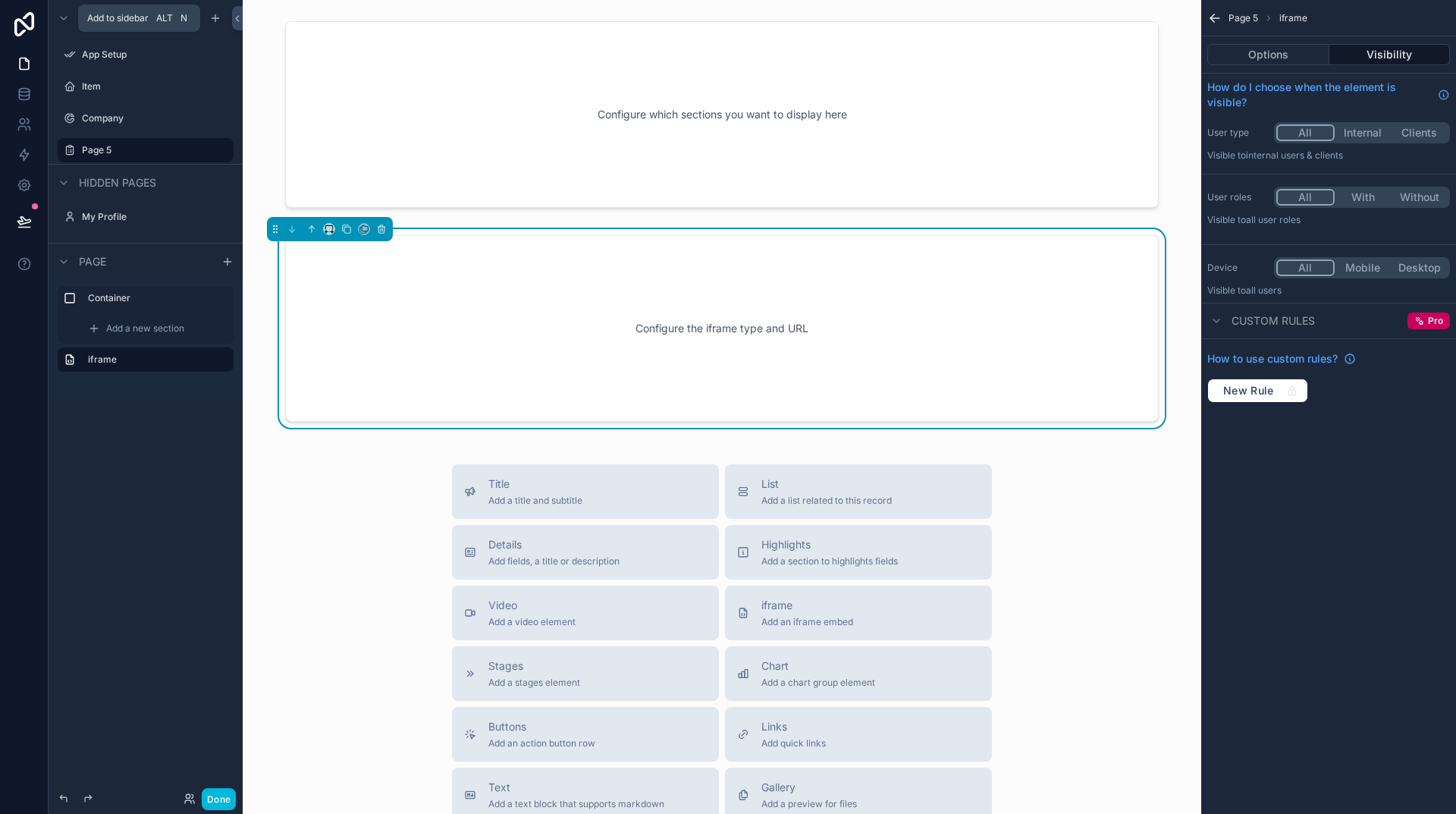
click at [795, 352] on div "Configure the iframe type and URL" at bounding box center [722, 329] width 824 height 137
click at [784, 335] on div at bounding box center [784, 335] width 0 height 0
click at [934, 358] on div "Configure the iframe type and URL" at bounding box center [722, 329] width 824 height 137
click at [1278, 51] on button "Options" at bounding box center [1268, 54] width 122 height 21
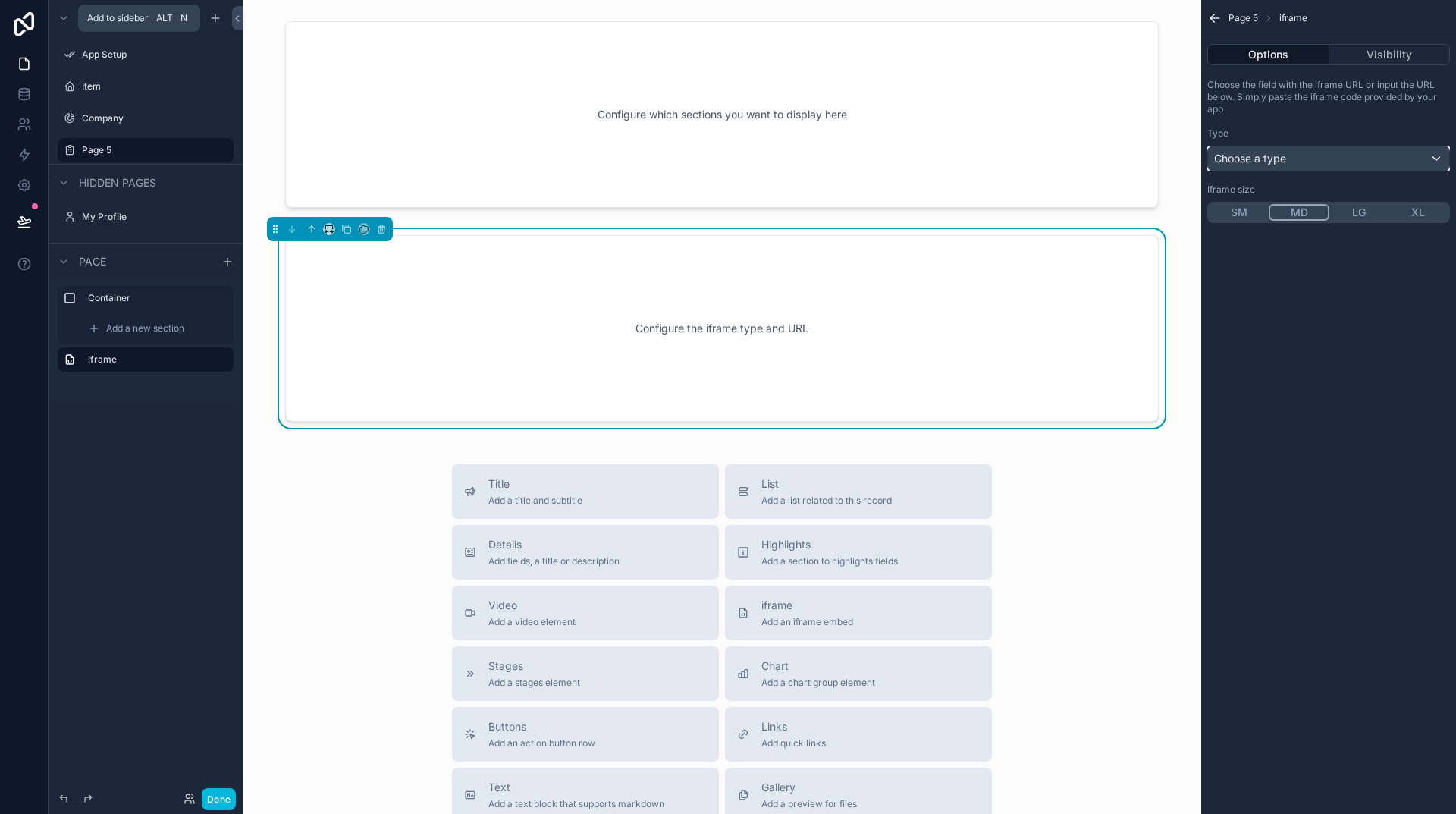
click at [1253, 158] on span "Choose a type" at bounding box center [1250, 158] width 72 height 13
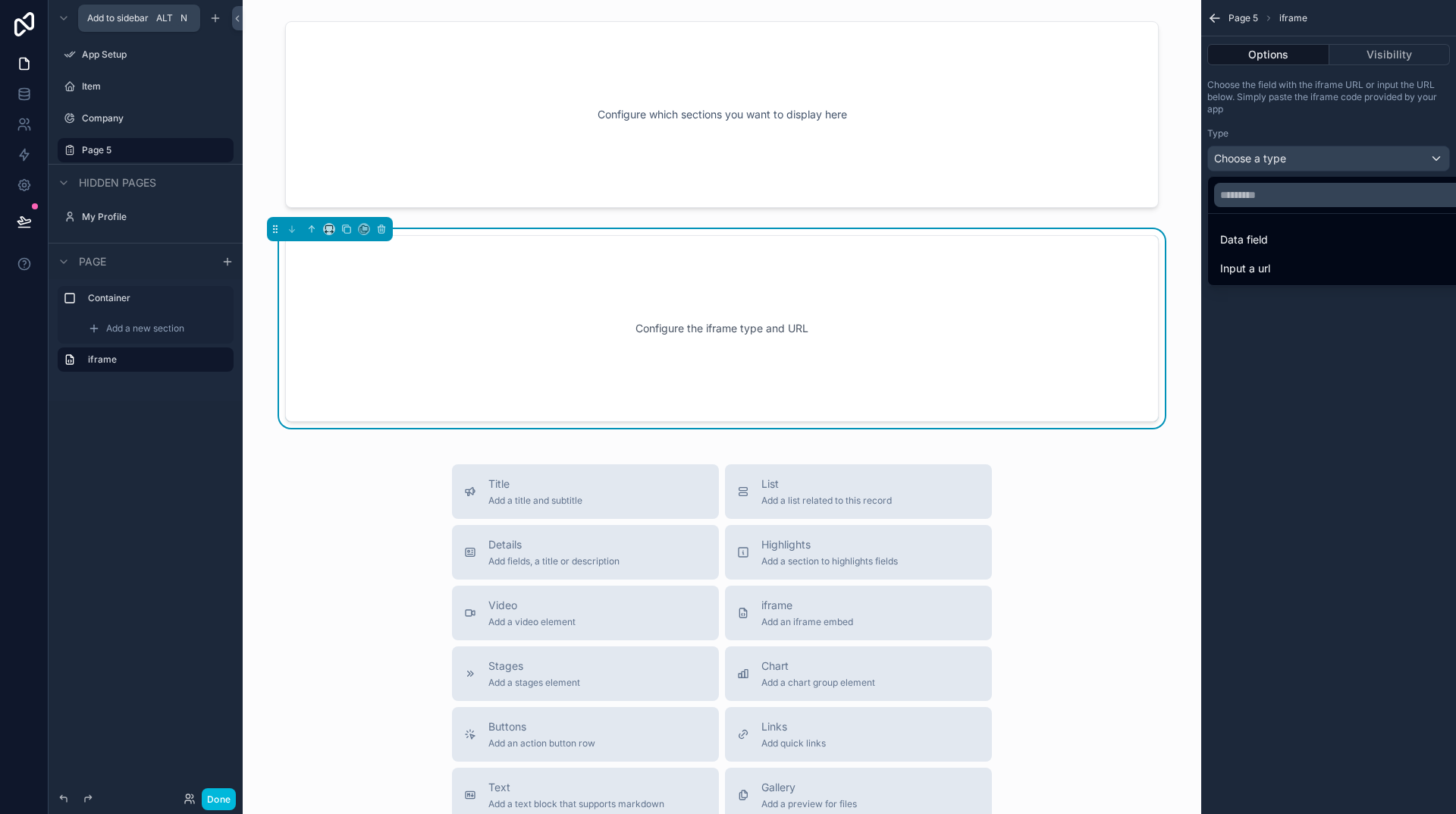
click at [1245, 266] on span "Input a url" at bounding box center [1245, 269] width 50 height 18
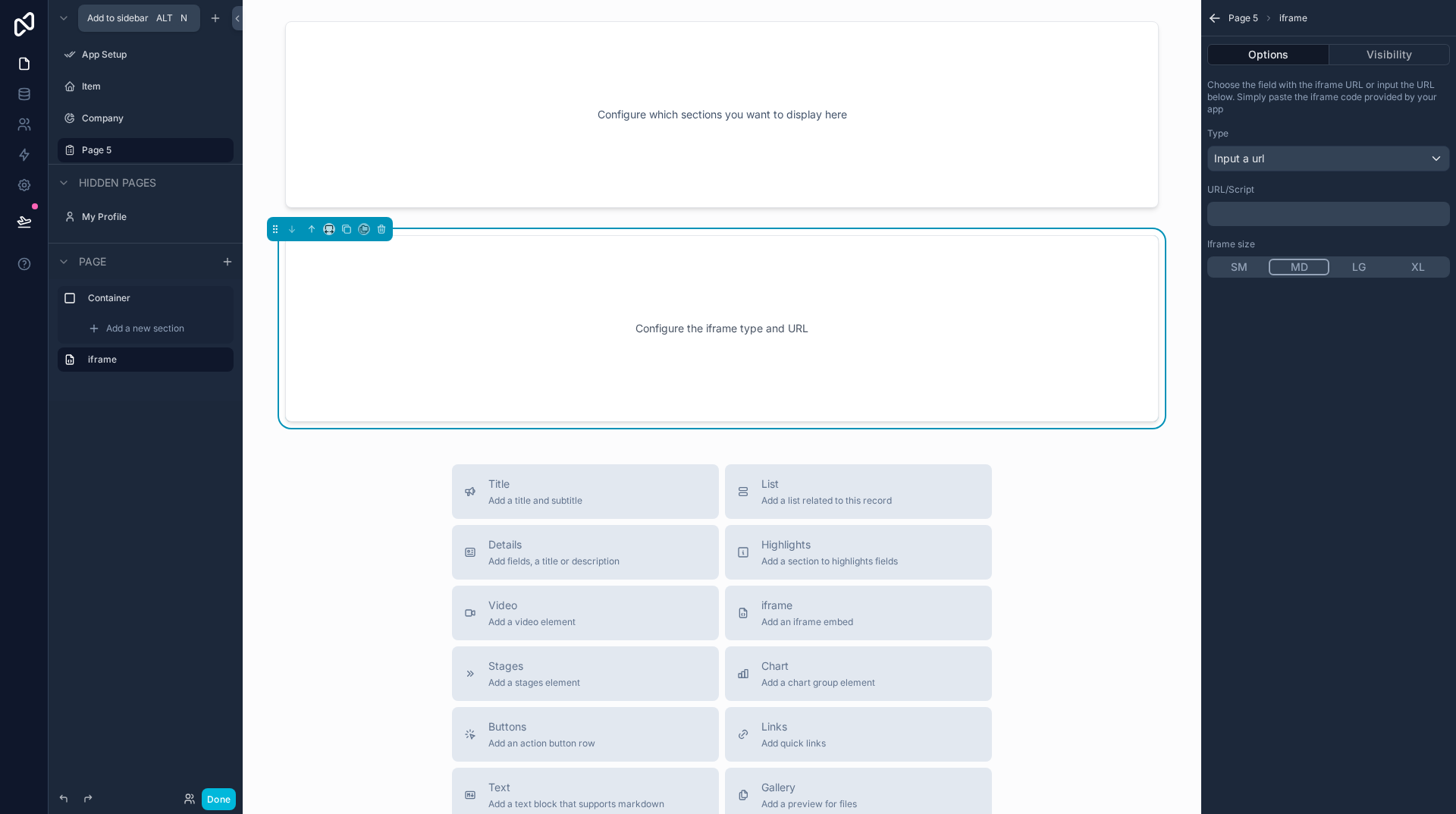
click at [1236, 209] on p "﻿" at bounding box center [1330, 214] width 234 height 12
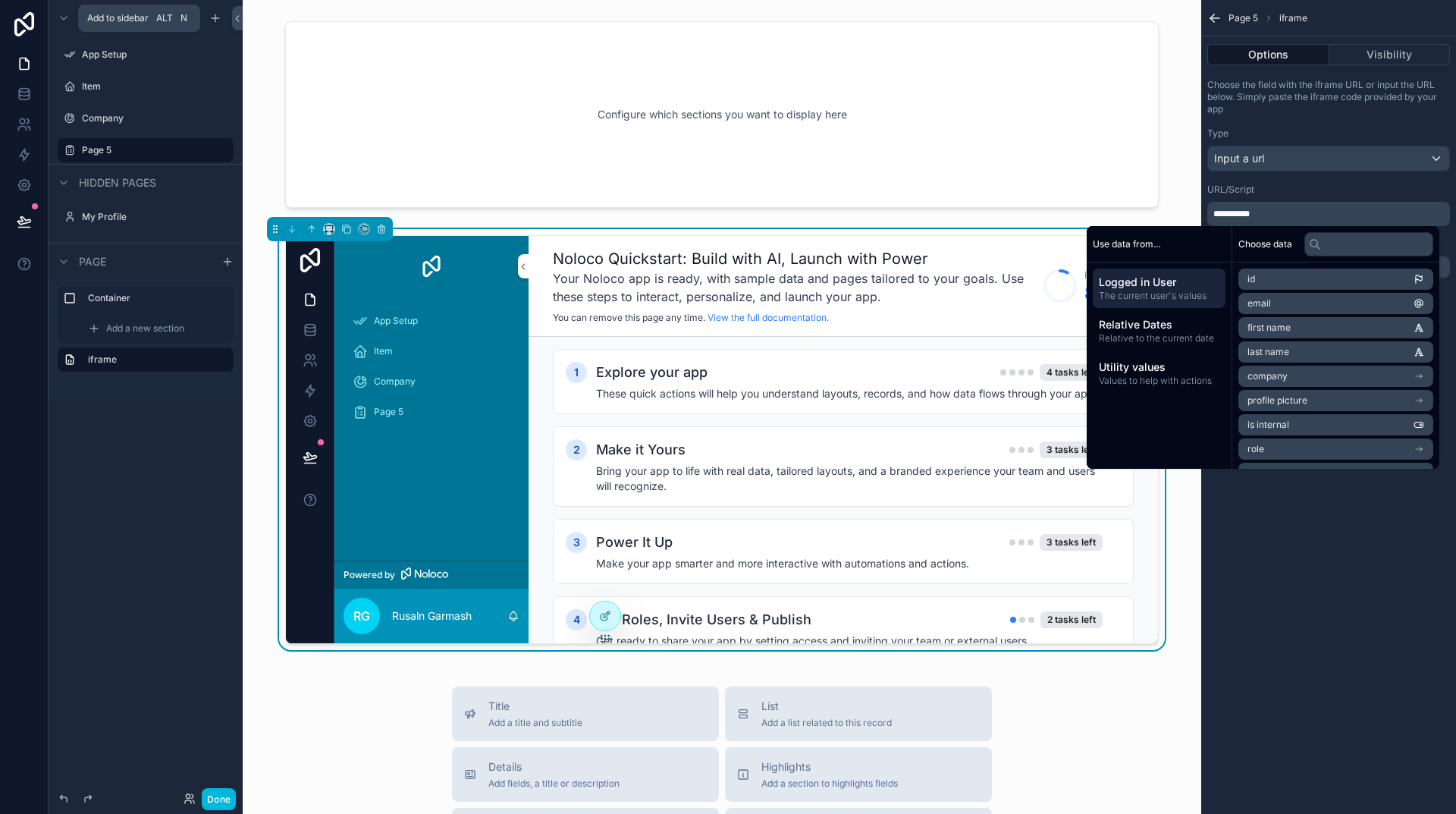
click at [1150, 333] on span "Relative to the current date" at bounding box center [1159, 338] width 120 height 12
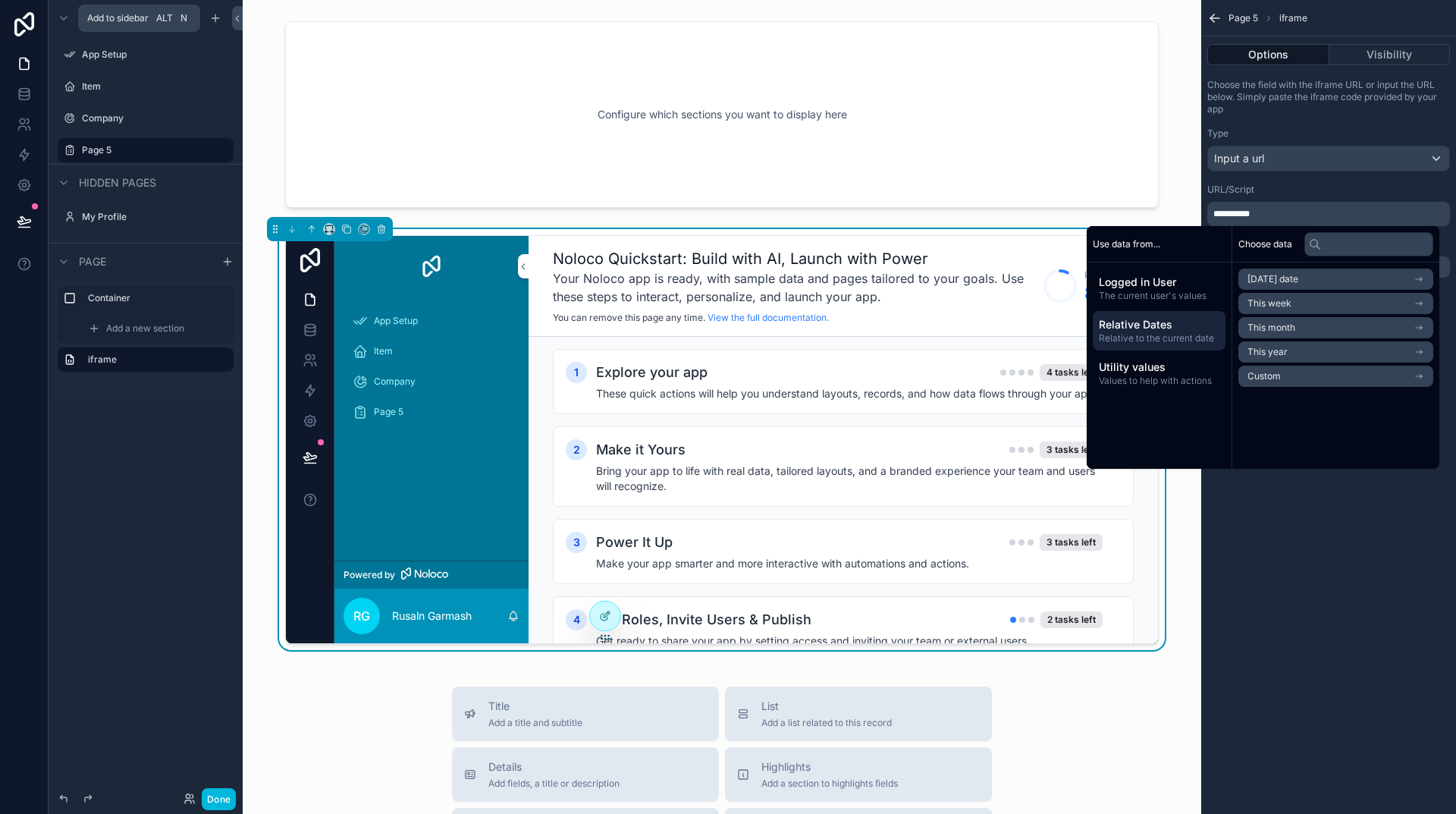
click at [1139, 365] on span "Utility values" at bounding box center [1159, 367] width 120 height 16
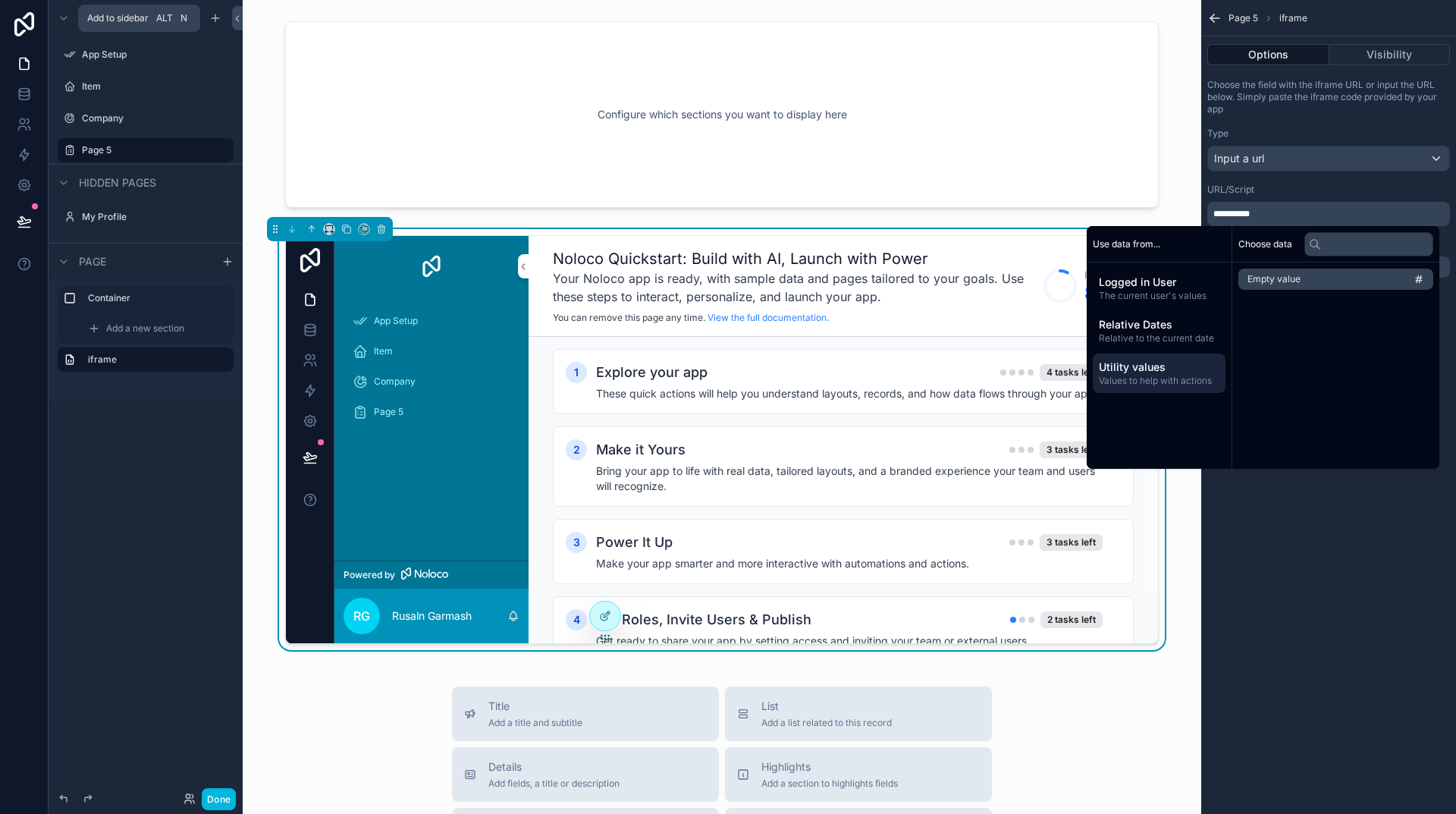
click at [1143, 337] on span "Relative to the current date" at bounding box center [1159, 338] width 120 height 12
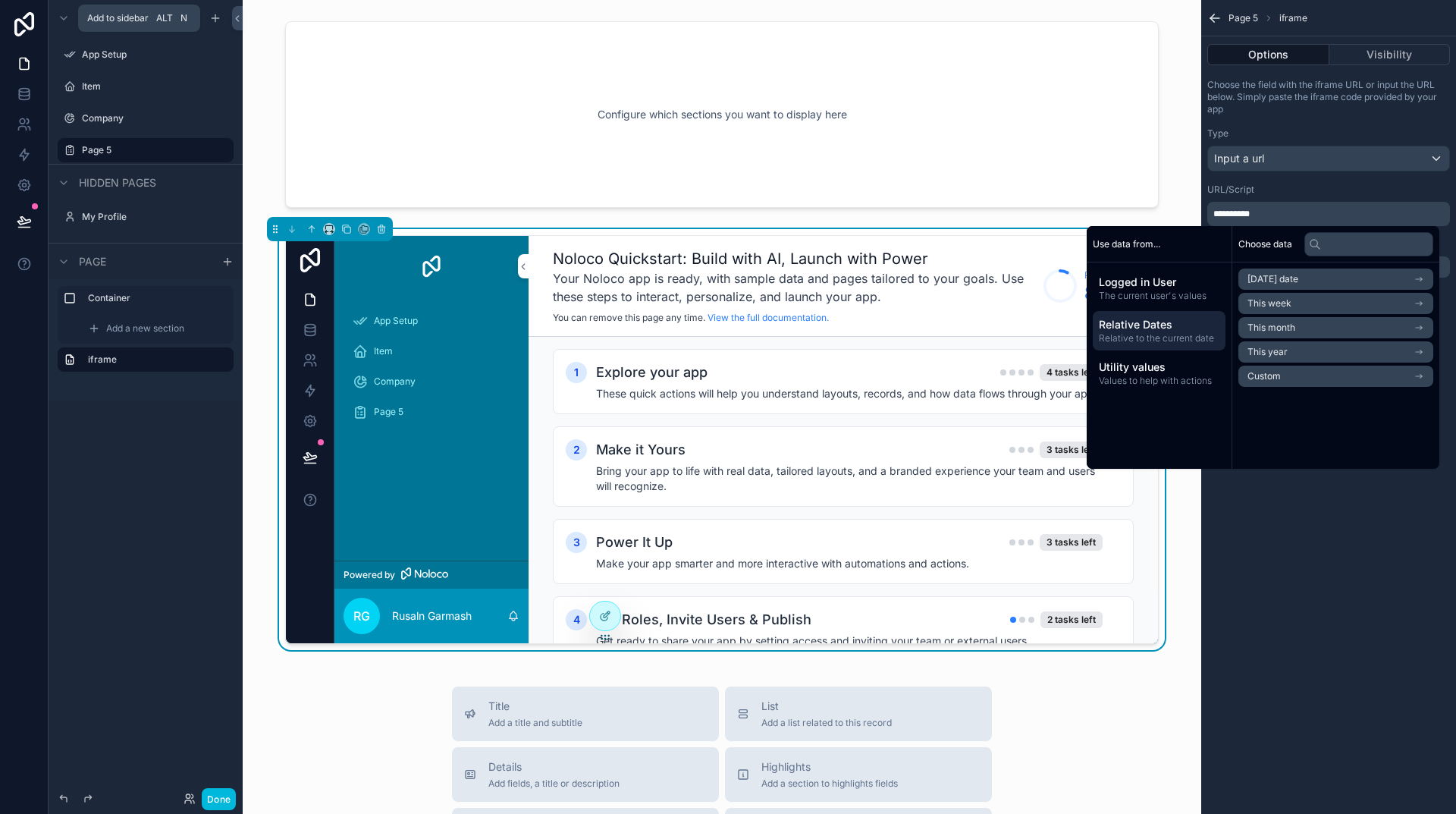
click at [1145, 294] on span "The current user's values" at bounding box center [1159, 295] width 120 height 12
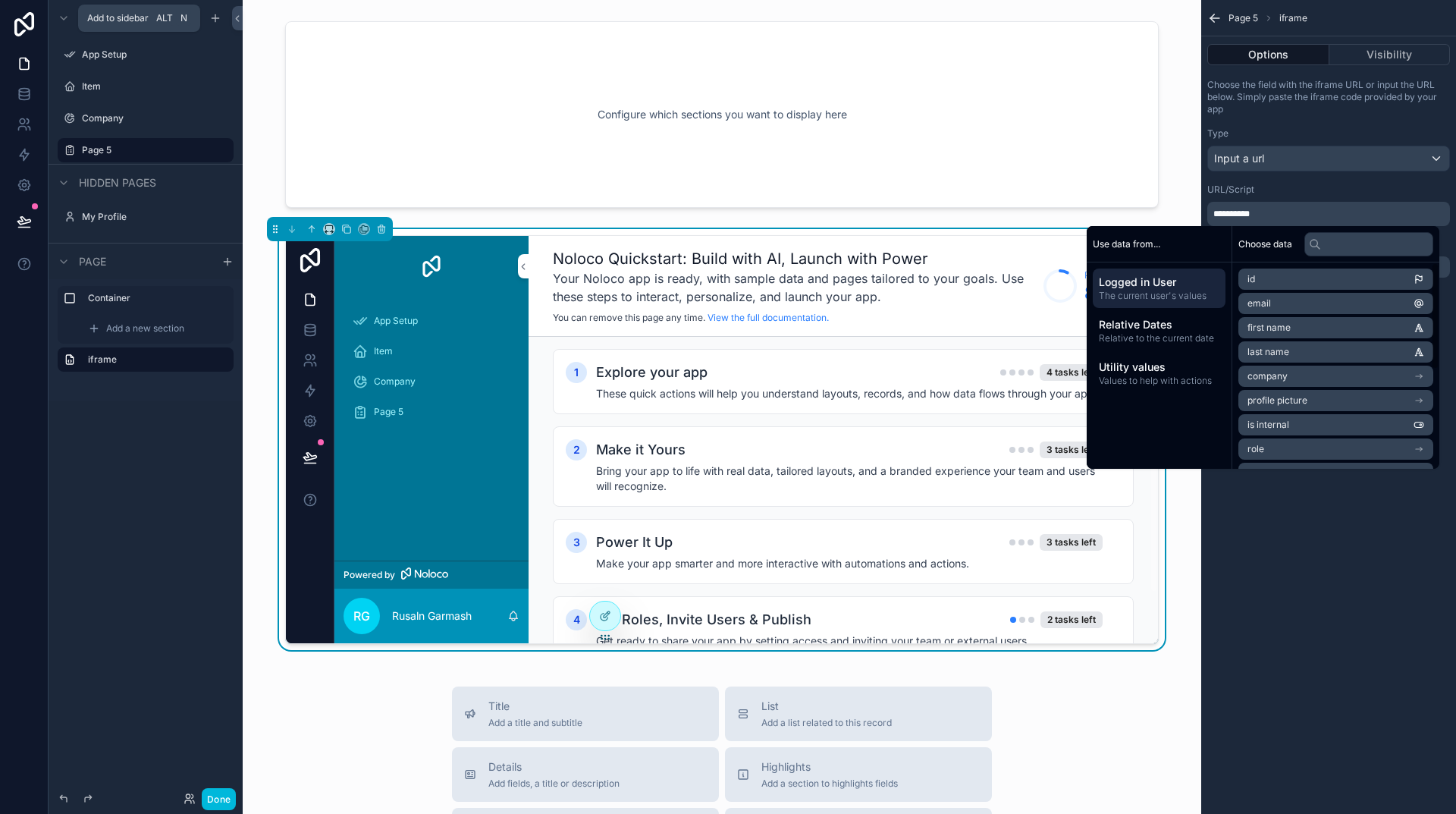
click at [1213, 16] on icon "scrollable content" at bounding box center [1212, 17] width 4 height 4
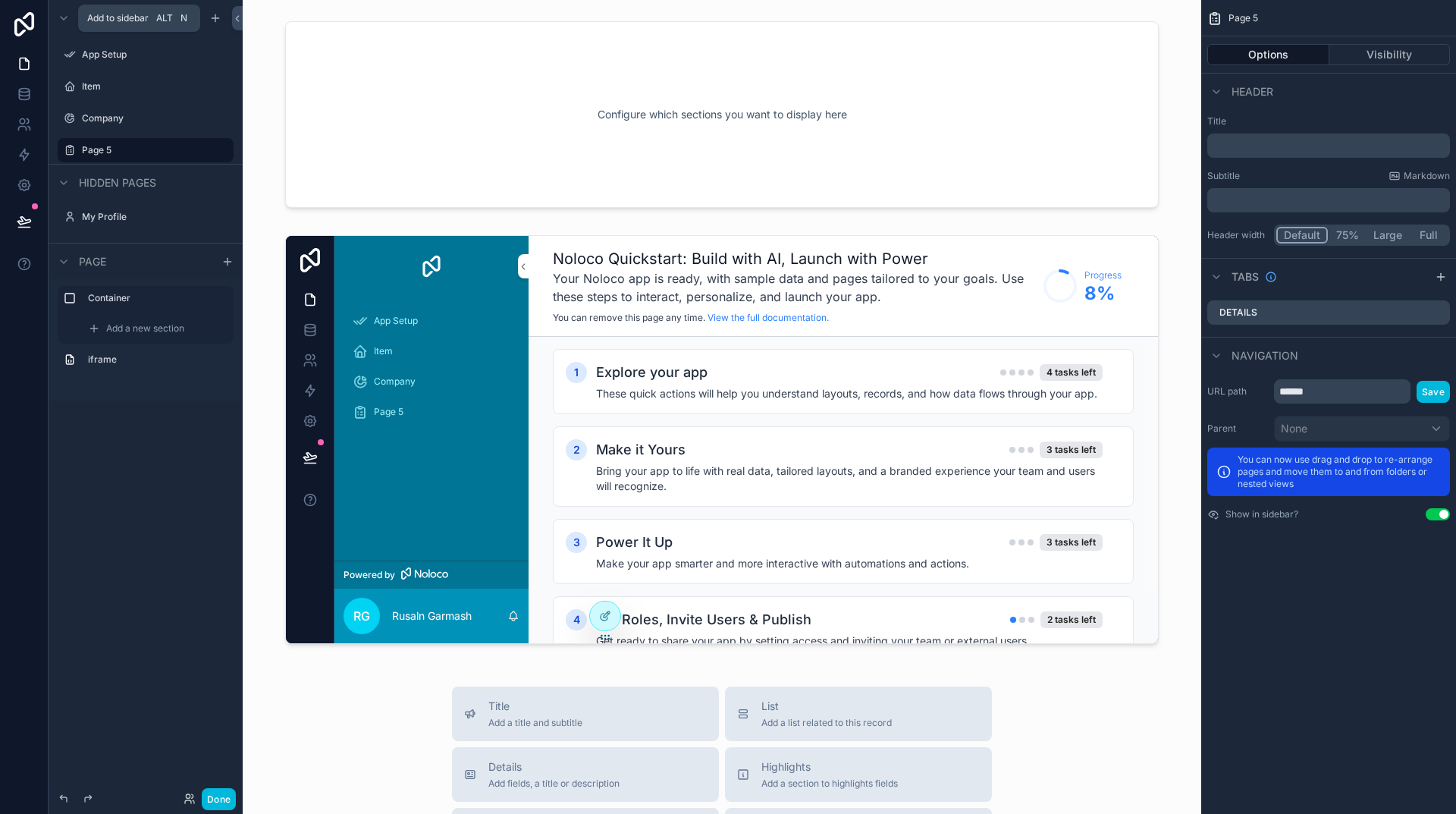
click at [0, 0] on icon "scrollable content" at bounding box center [0, 0] width 0 height 0
click at [201, 151] on icon "scrollable content" at bounding box center [200, 151] width 7 height 6
click at [0, 0] on div "scrollable content" at bounding box center [0, 0] width 0 height 0
click at [290, 190] on span "Remove" at bounding box center [290, 187] width 40 height 16
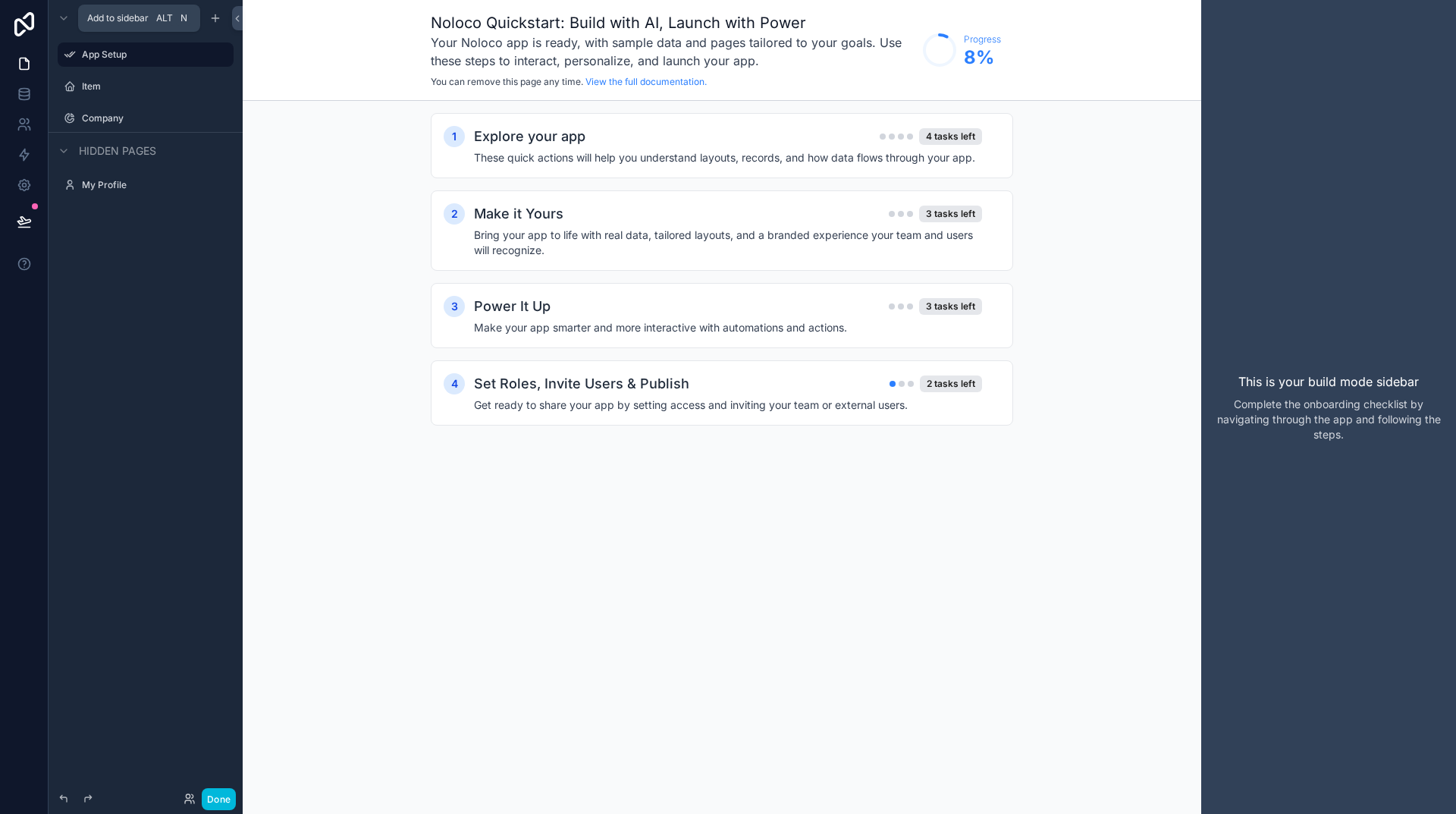
click at [98, 88] on label "Item" at bounding box center [152, 86] width 142 height 12
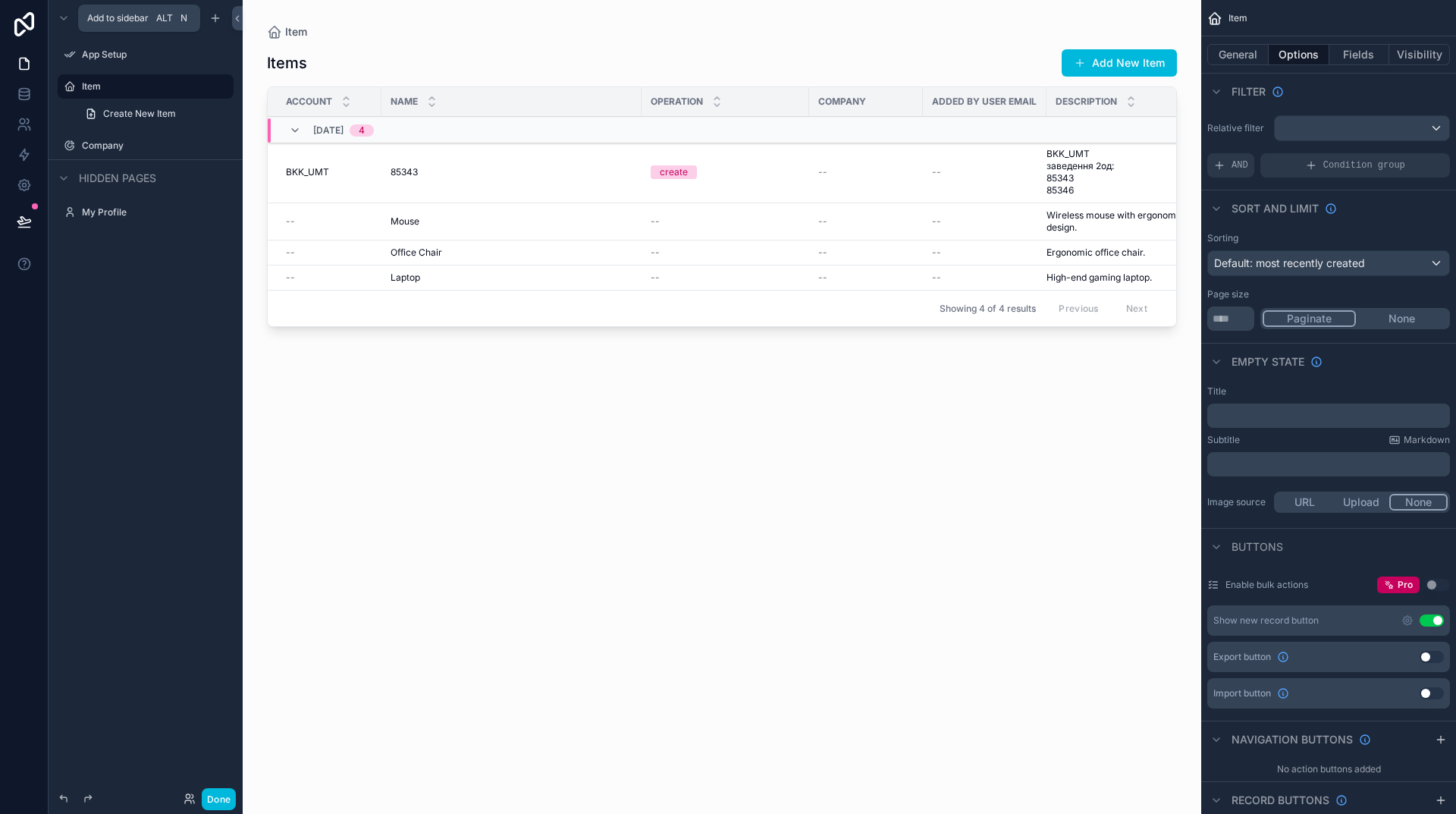
drag, startPoint x: 505, startPoint y: 329, endPoint x: 706, endPoint y: 329, distance: 201.0
click at [706, 329] on div "scrollable content" at bounding box center [722, 397] width 959 height 796
click at [908, 484] on div "Items Add New Item Account Name Operation Company Added By User Email Descripti…" at bounding box center [722, 418] width 910 height 756
click at [133, 116] on span "Create New Item" at bounding box center [139, 113] width 72 height 12
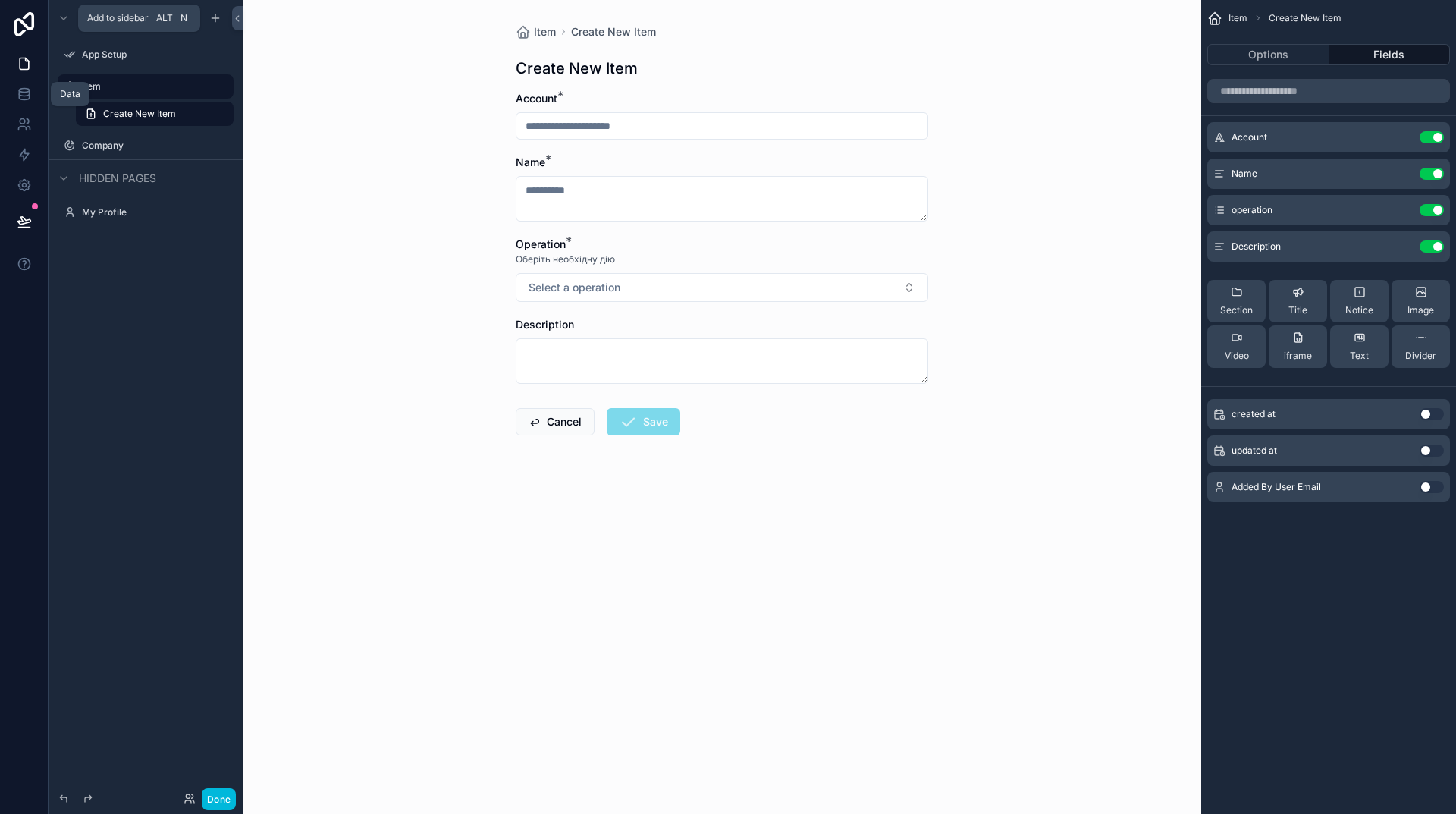
click at [24, 98] on icon at bounding box center [24, 94] width 16 height 16
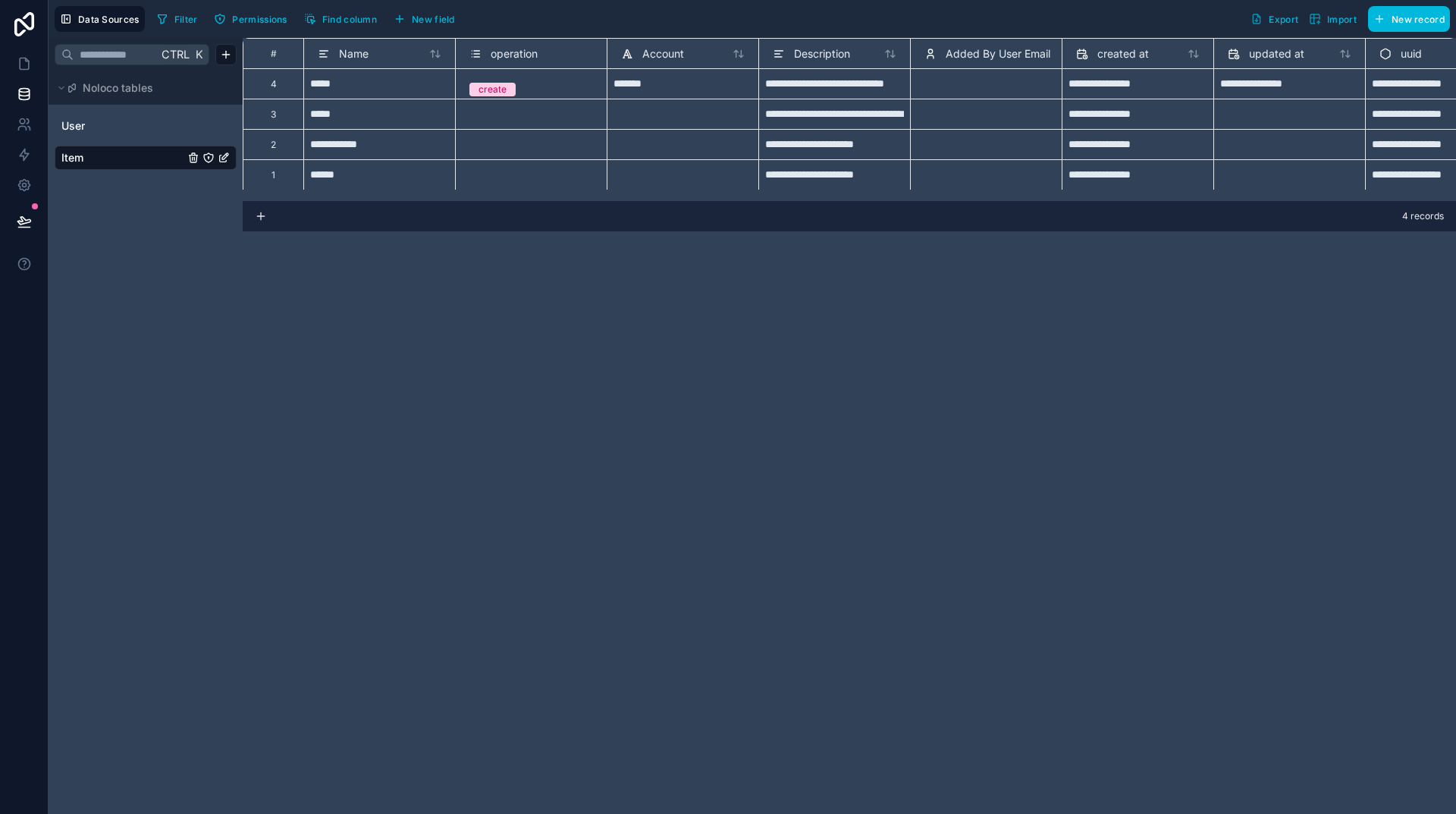
click at [351, 59] on span "Name" at bounding box center [354, 53] width 29 height 16
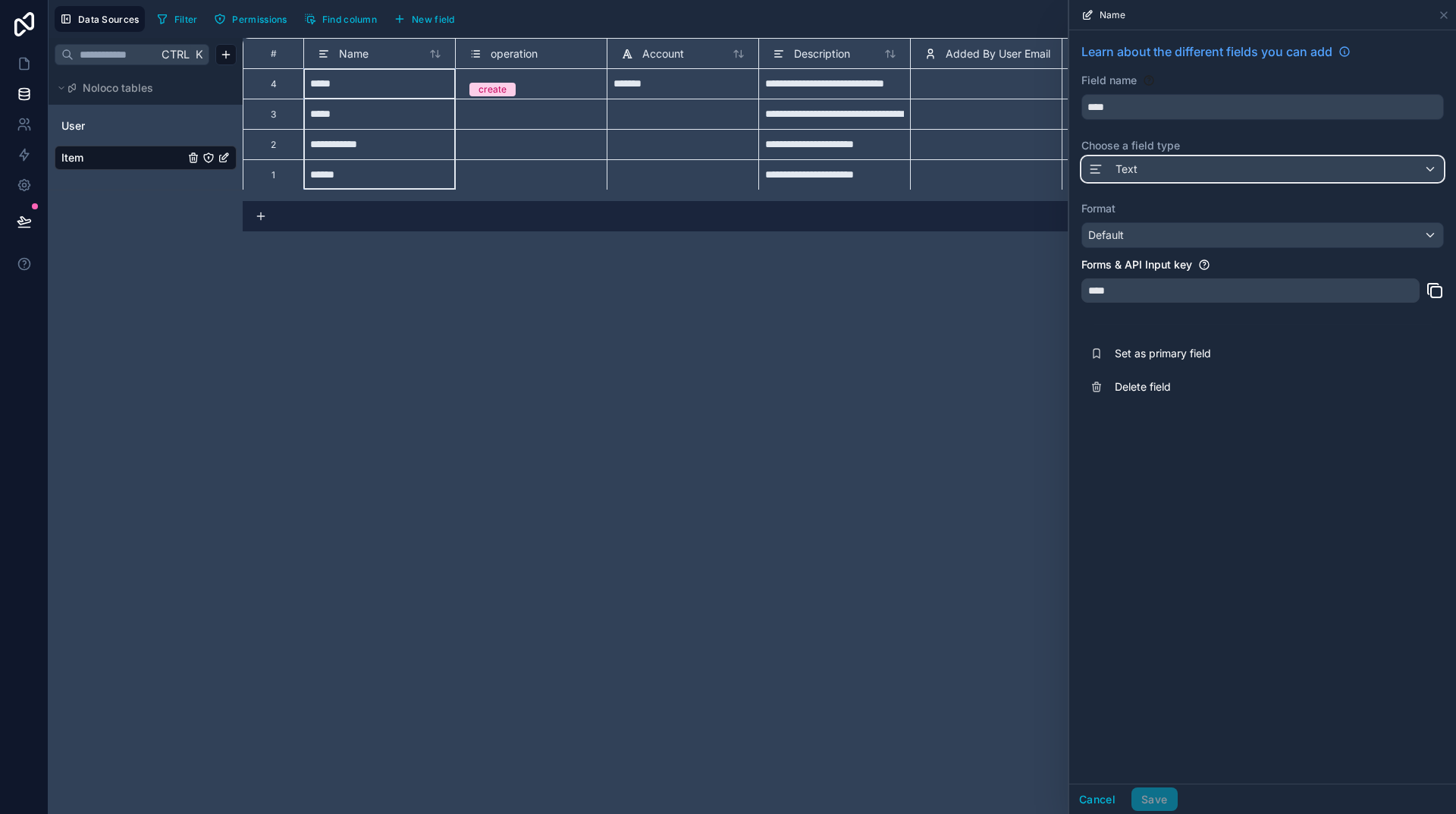
click at [1147, 163] on div "Text" at bounding box center [1262, 169] width 361 height 24
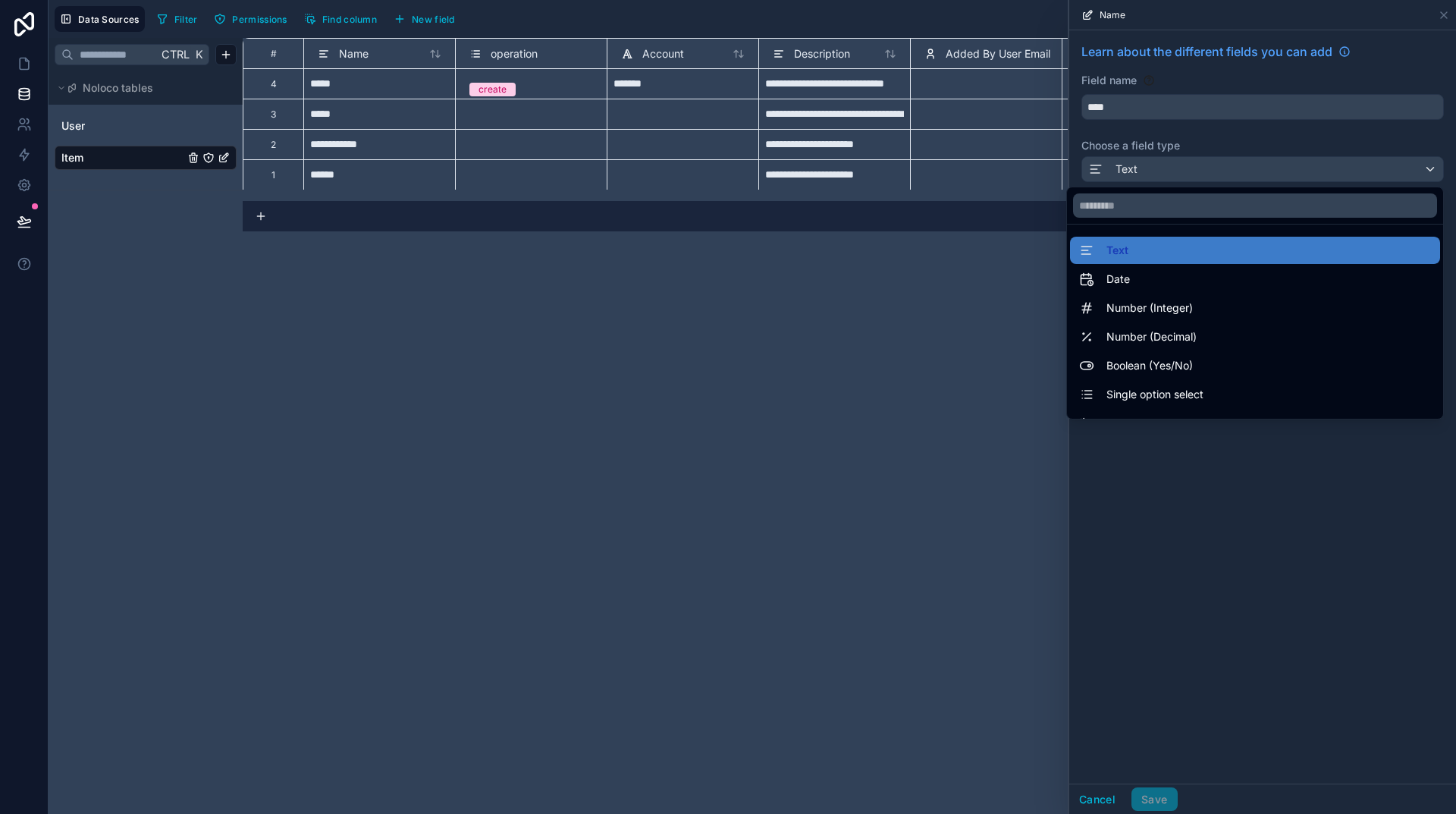
click at [1189, 305] on div "Number (Integer)" at bounding box center [1255, 308] width 352 height 18
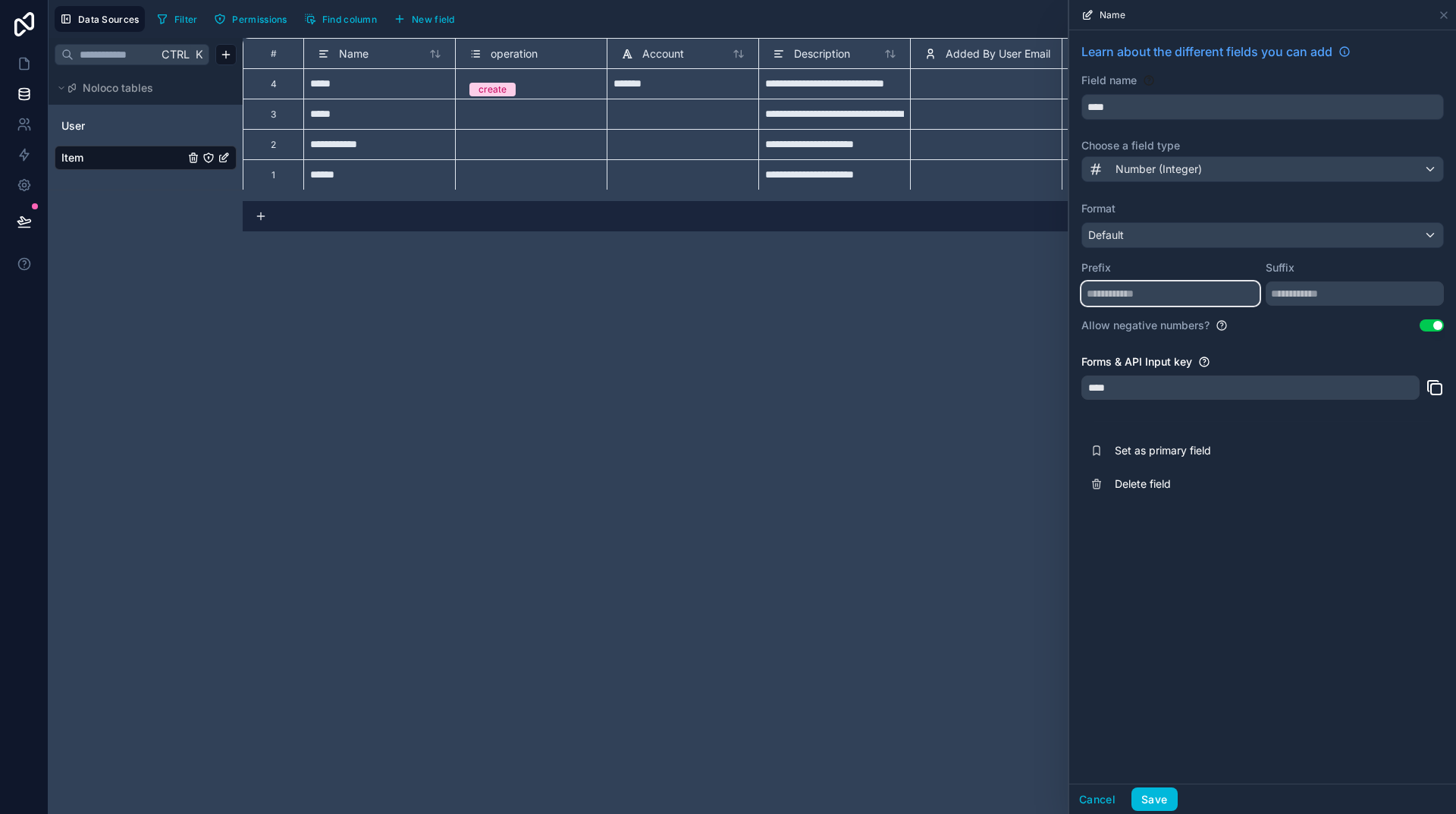
click at [1122, 288] on input "text" at bounding box center [1171, 294] width 178 height 24
type input "**"
click at [1437, 322] on button "Use setting" at bounding box center [1431, 325] width 24 height 12
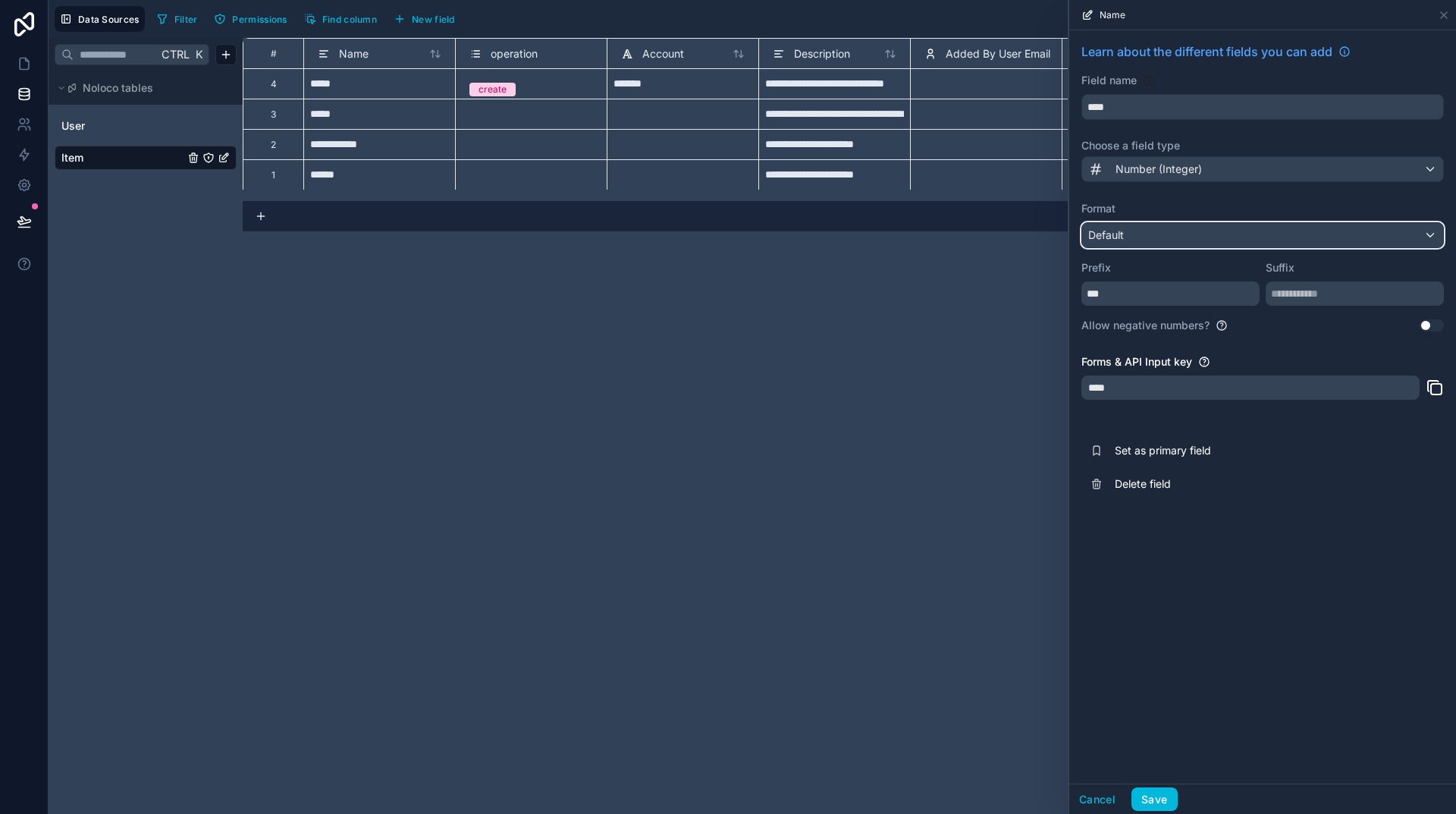
click at [1428, 234] on div "Default" at bounding box center [1262, 235] width 361 height 24
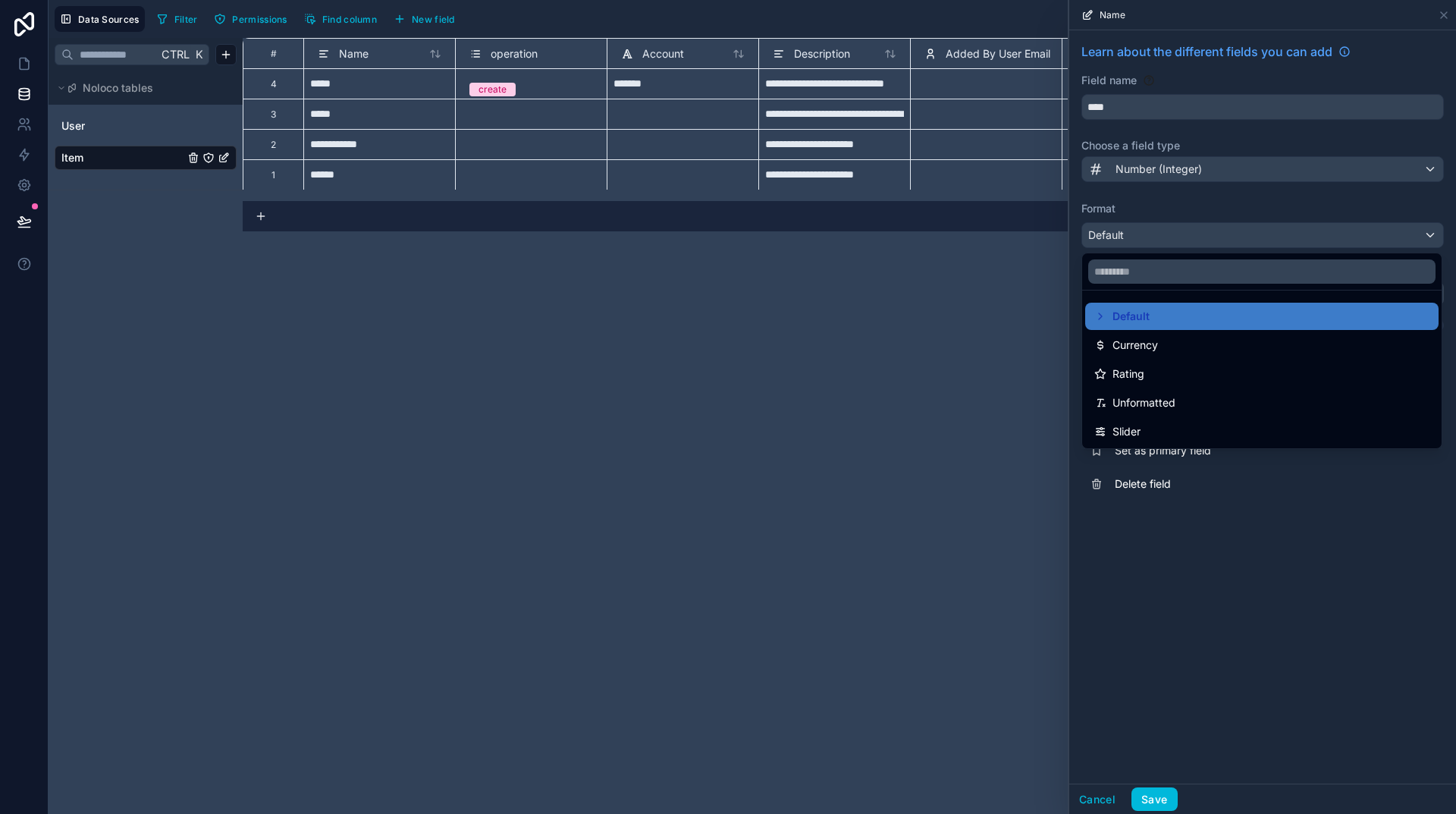
click at [1306, 660] on div at bounding box center [1263, 407] width 387 height 814
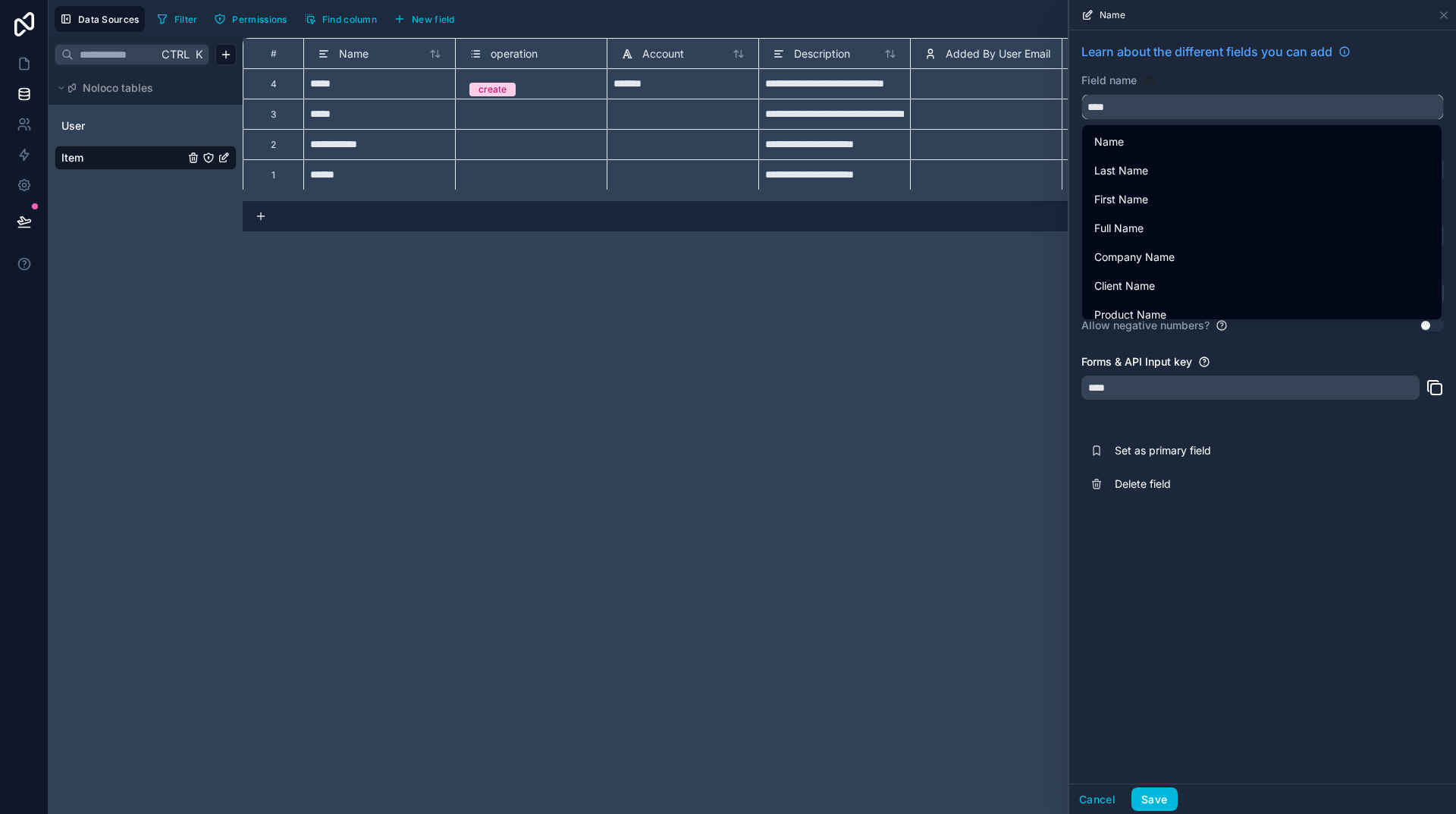
drag, startPoint x: 1117, startPoint y: 107, endPoint x: 1047, endPoint y: 98, distance: 70.6
click at [1047, 98] on div "**********" at bounding box center [752, 407] width 1407 height 814
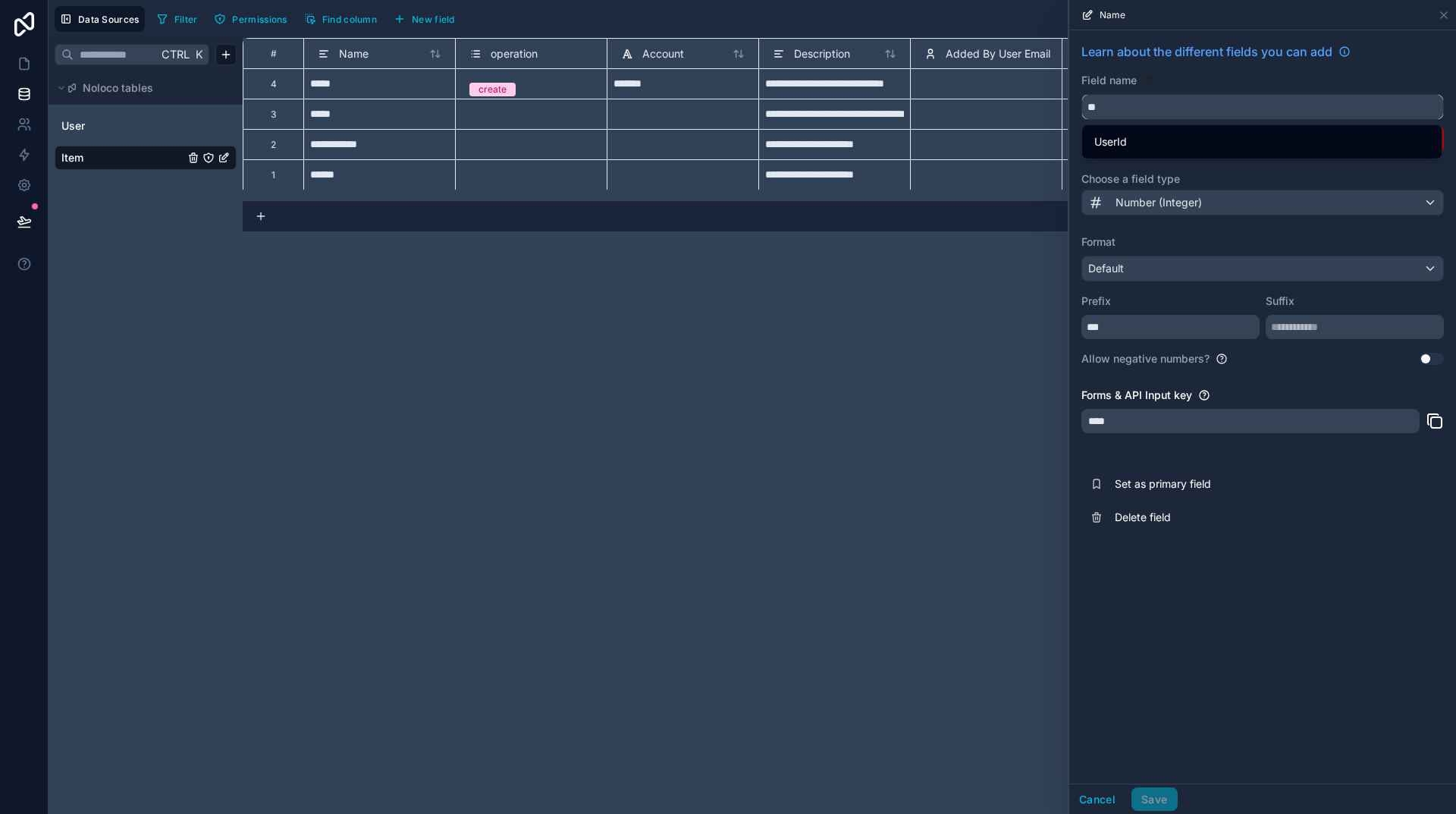
type input "*"
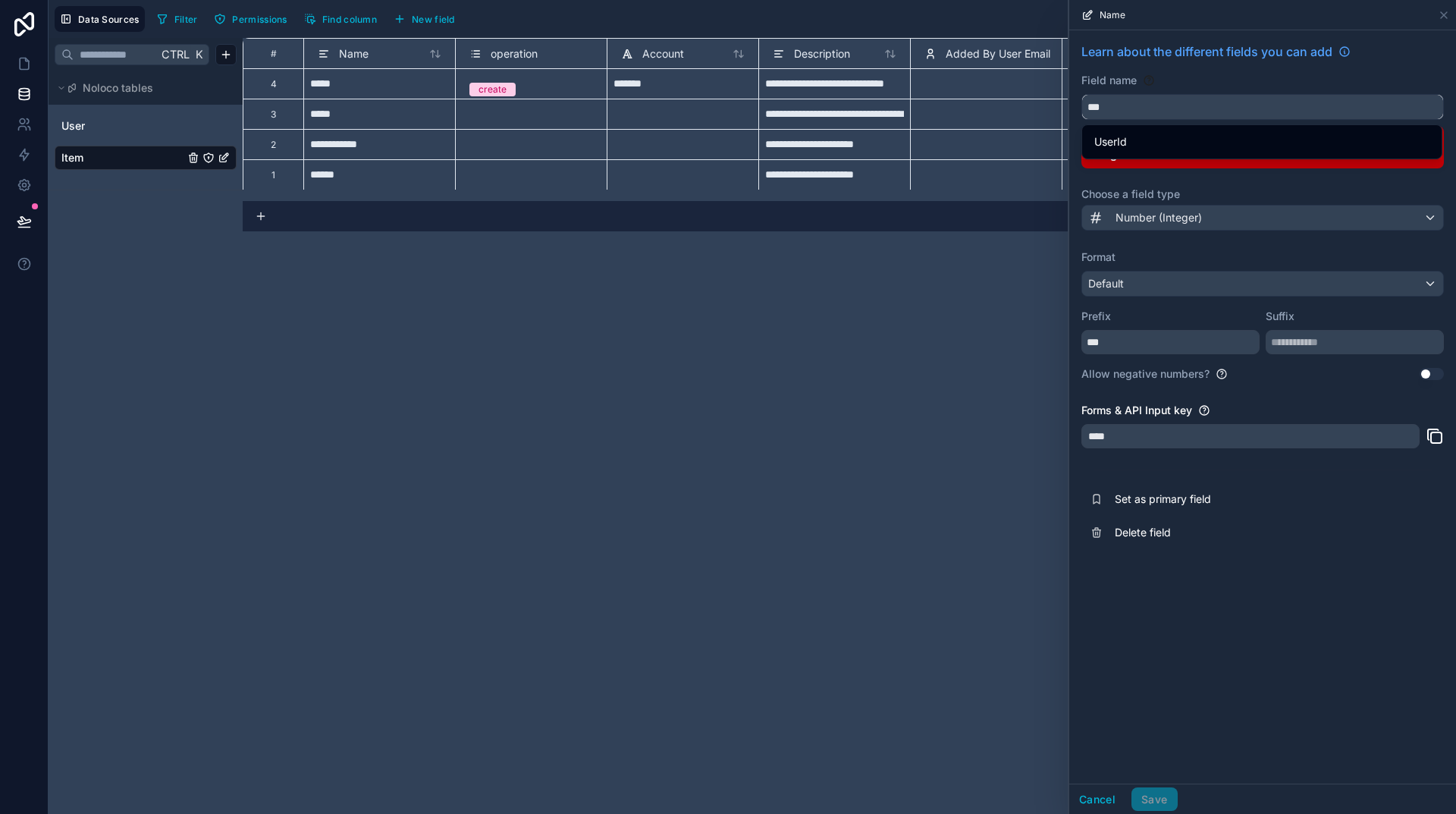
click at [1082, 95] on button "**" at bounding box center [1262, 107] width 362 height 26
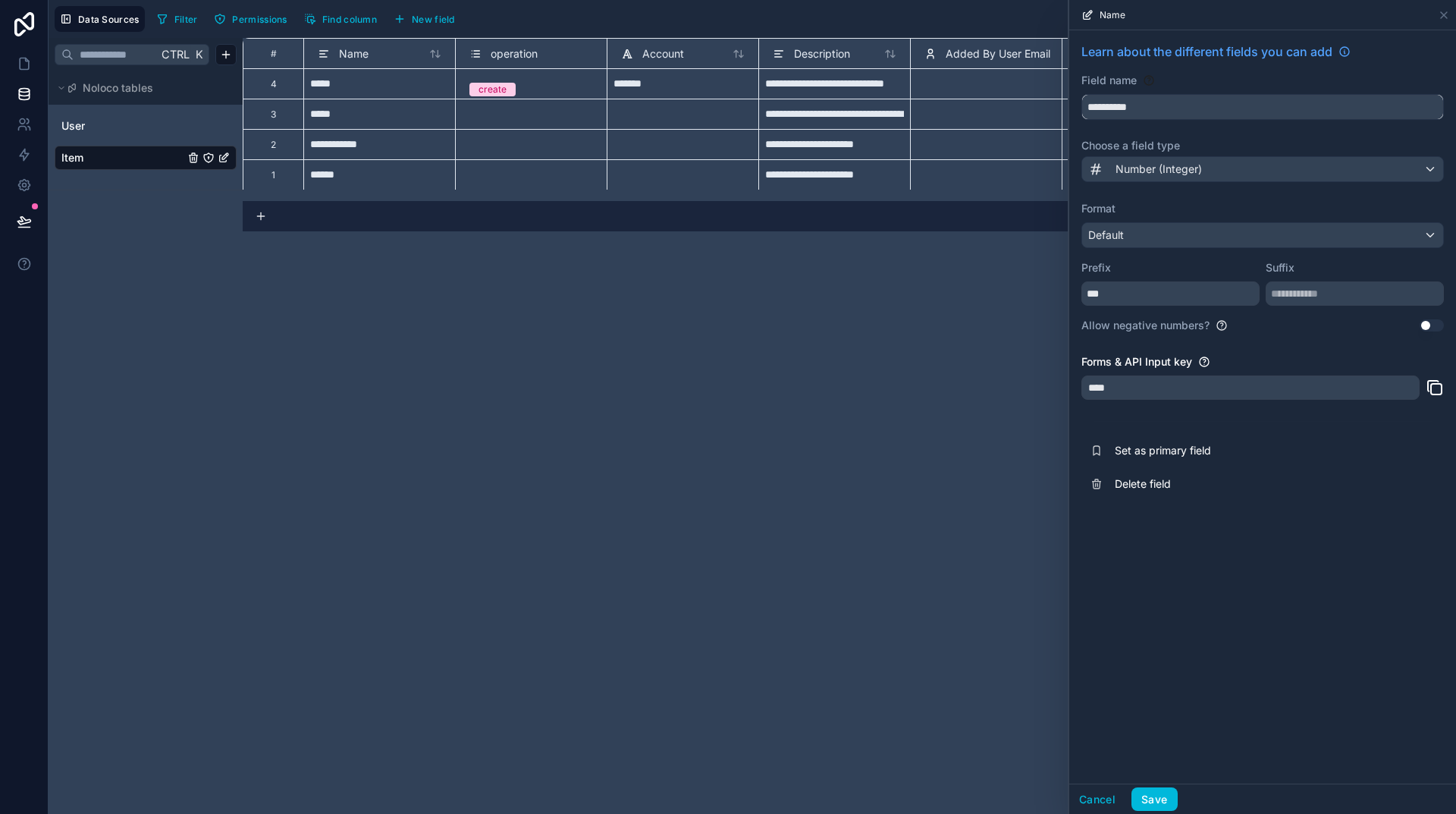
type input "**********"
click at [1355, 580] on div "**********" at bounding box center [1263, 407] width 387 height 753
click at [1156, 794] on button "Save" at bounding box center [1154, 799] width 46 height 24
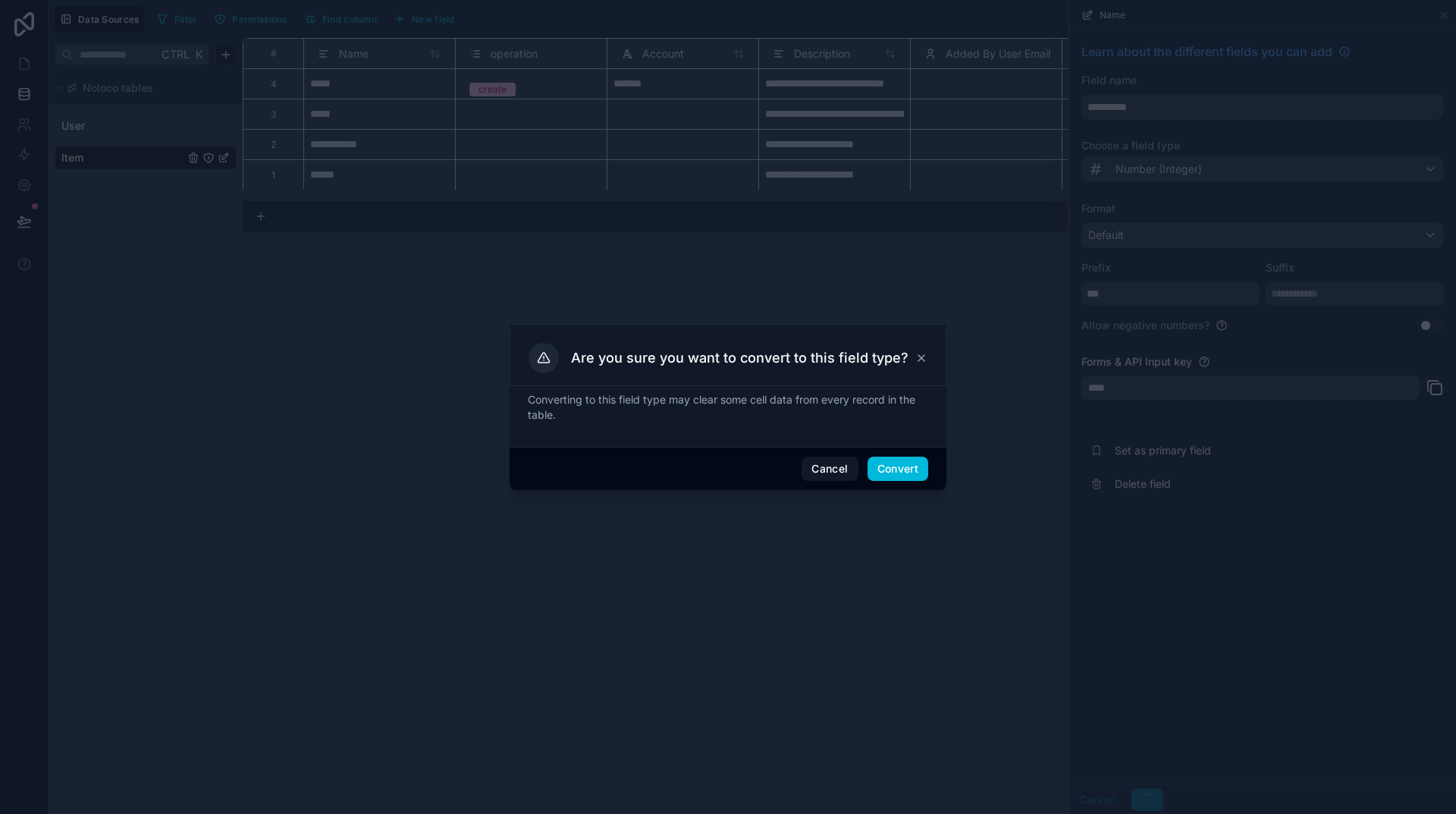
click at [906, 468] on button "Convert" at bounding box center [898, 469] width 61 height 24
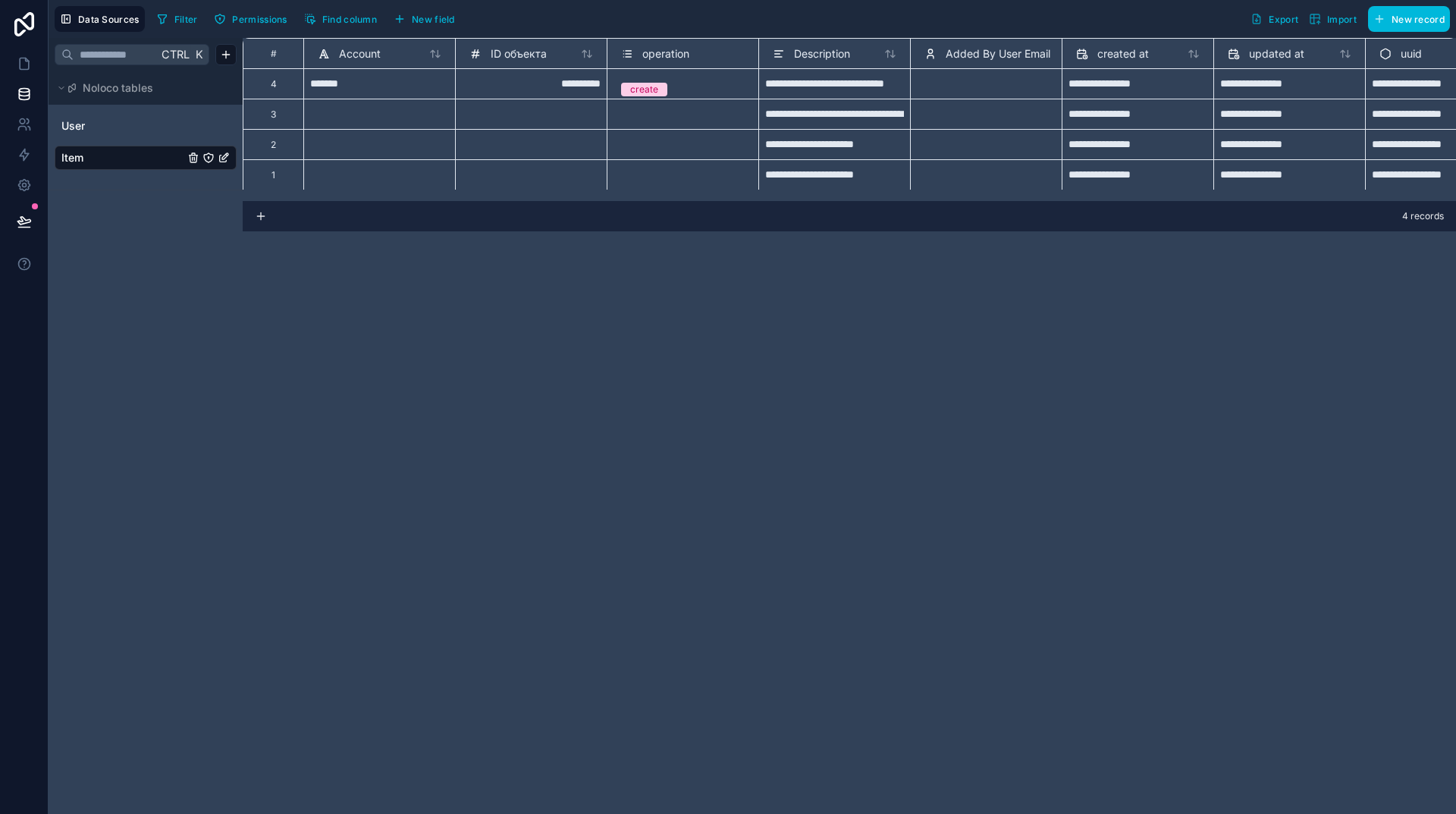
click at [518, 61] on span "ID объекта" at bounding box center [518, 53] width 56 height 16
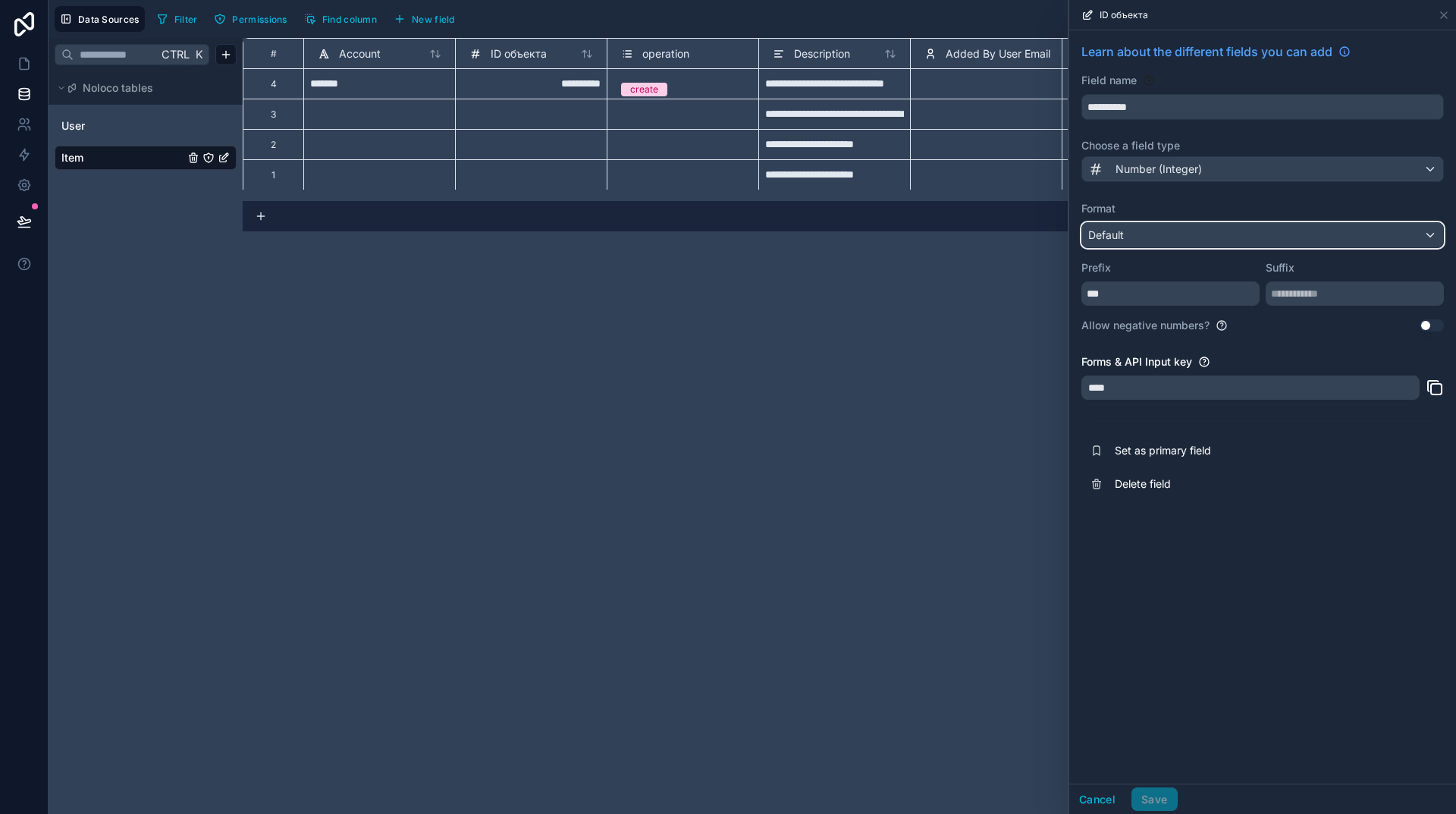
click at [1171, 237] on div "Default" at bounding box center [1262, 235] width 361 height 24
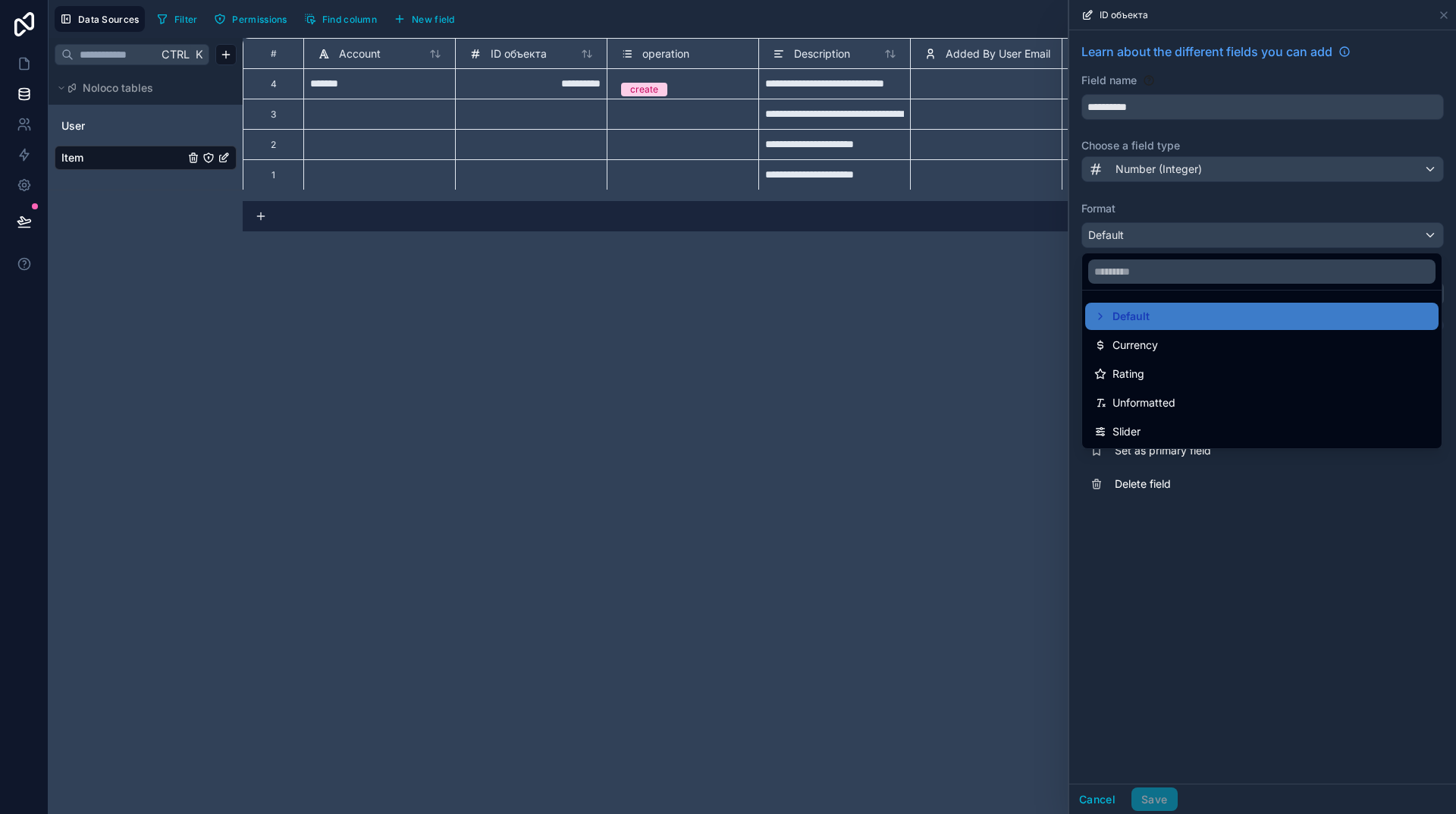
click at [1145, 402] on span "Unformatted" at bounding box center [1144, 403] width 63 height 18
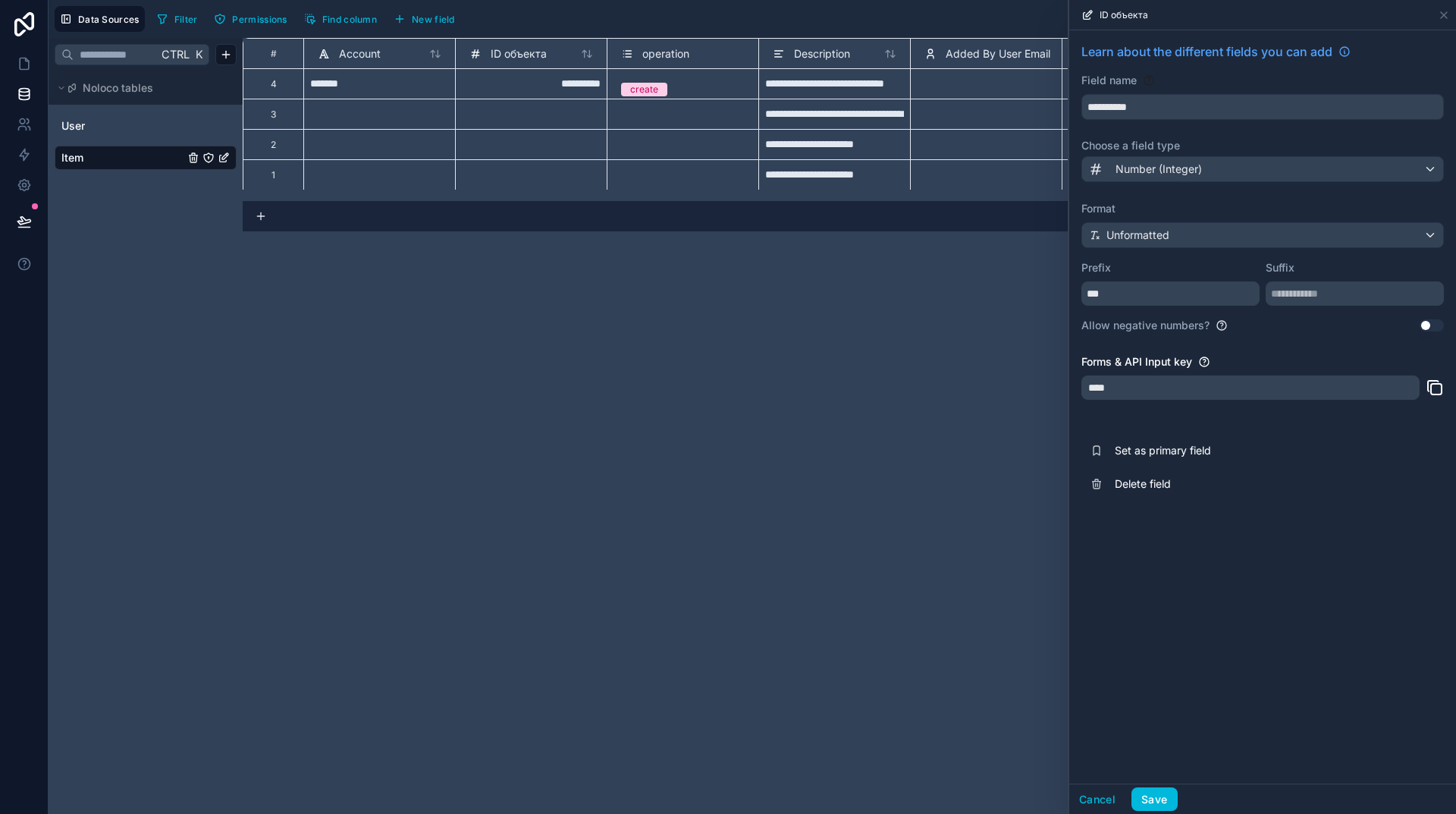
click at [1157, 798] on button "Save" at bounding box center [1154, 799] width 46 height 24
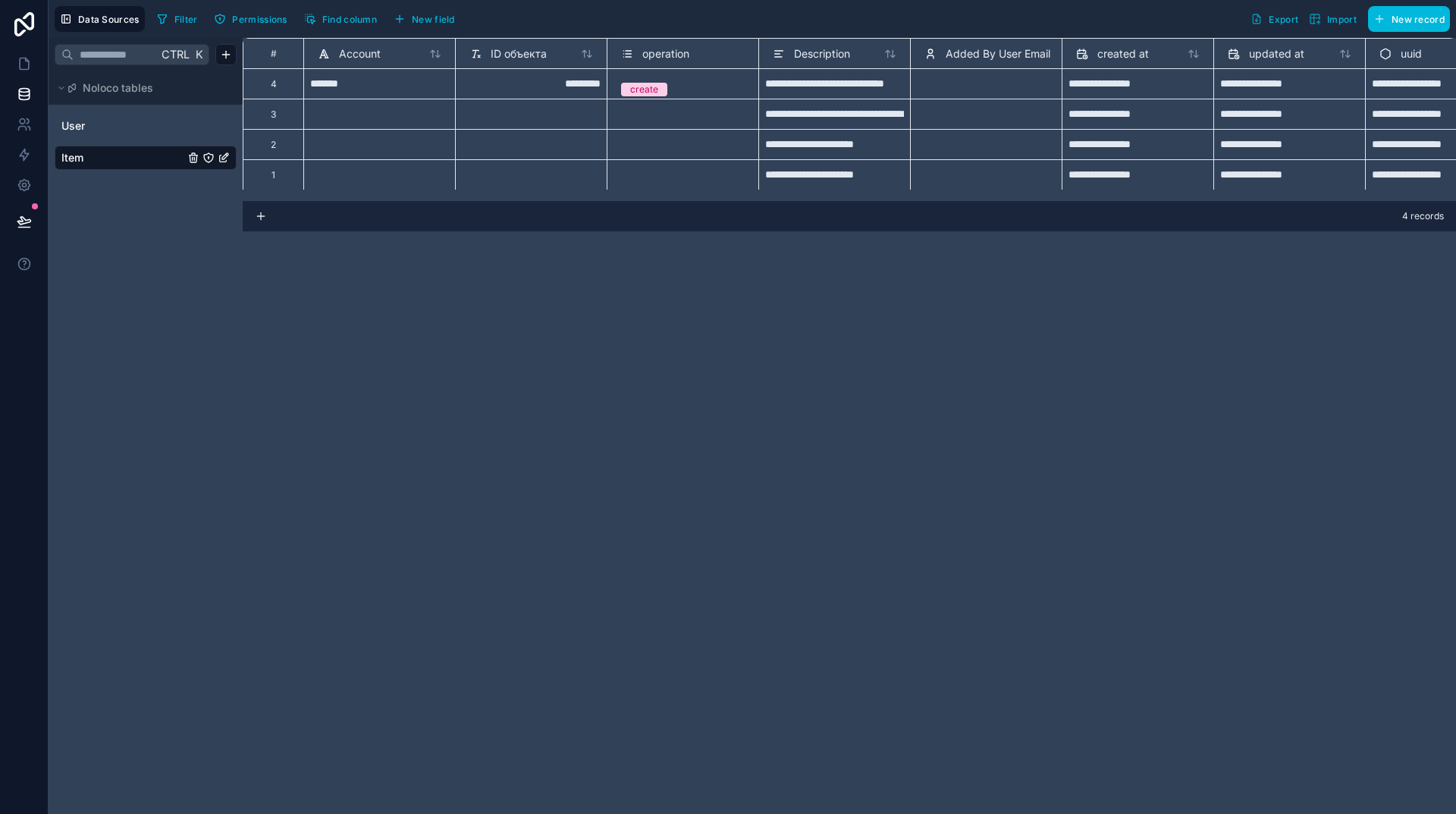
click at [1078, 408] on div "**********" at bounding box center [850, 426] width 1214 height 776
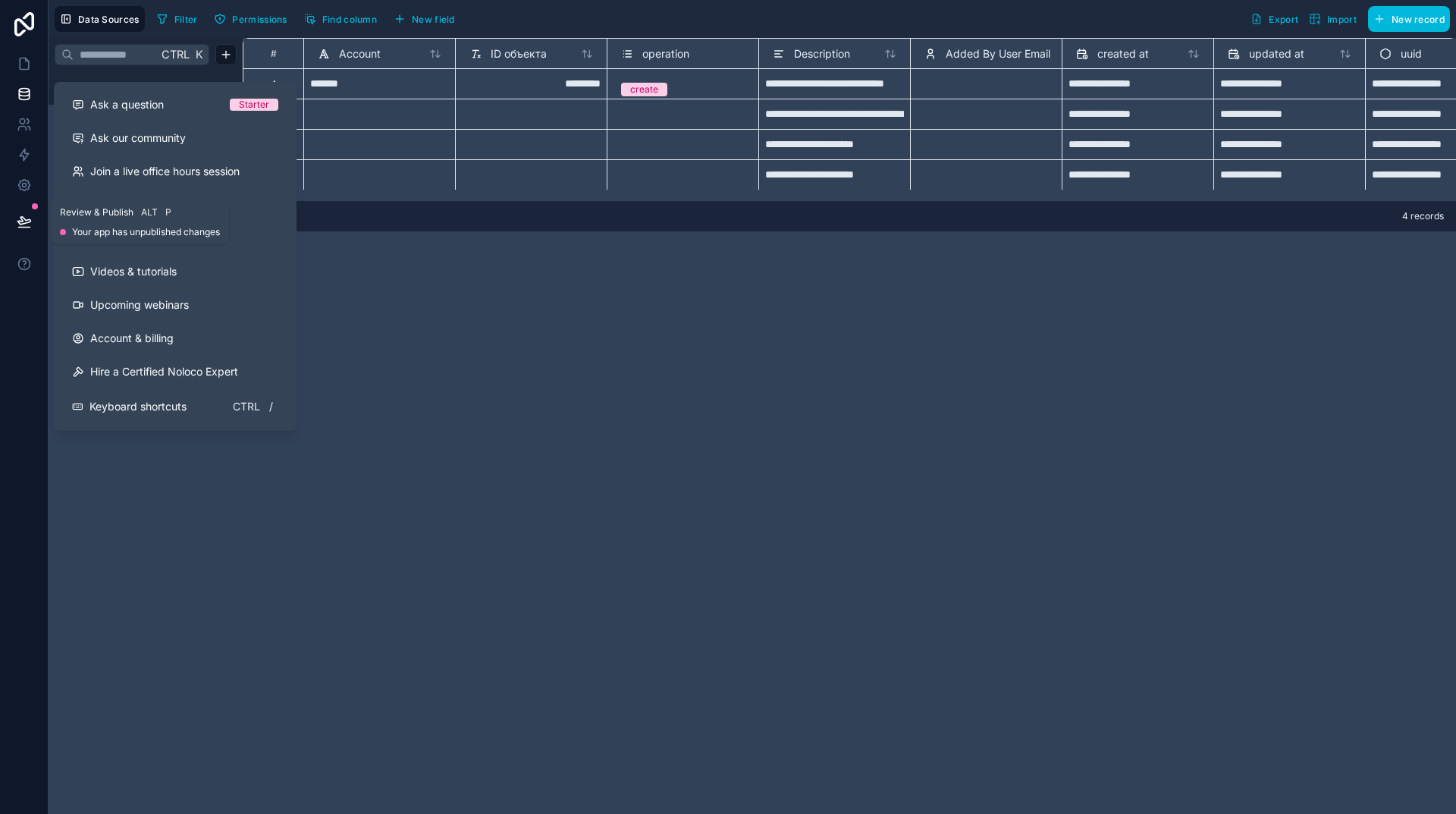
click at [20, 218] on icon at bounding box center [24, 220] width 13 height 7
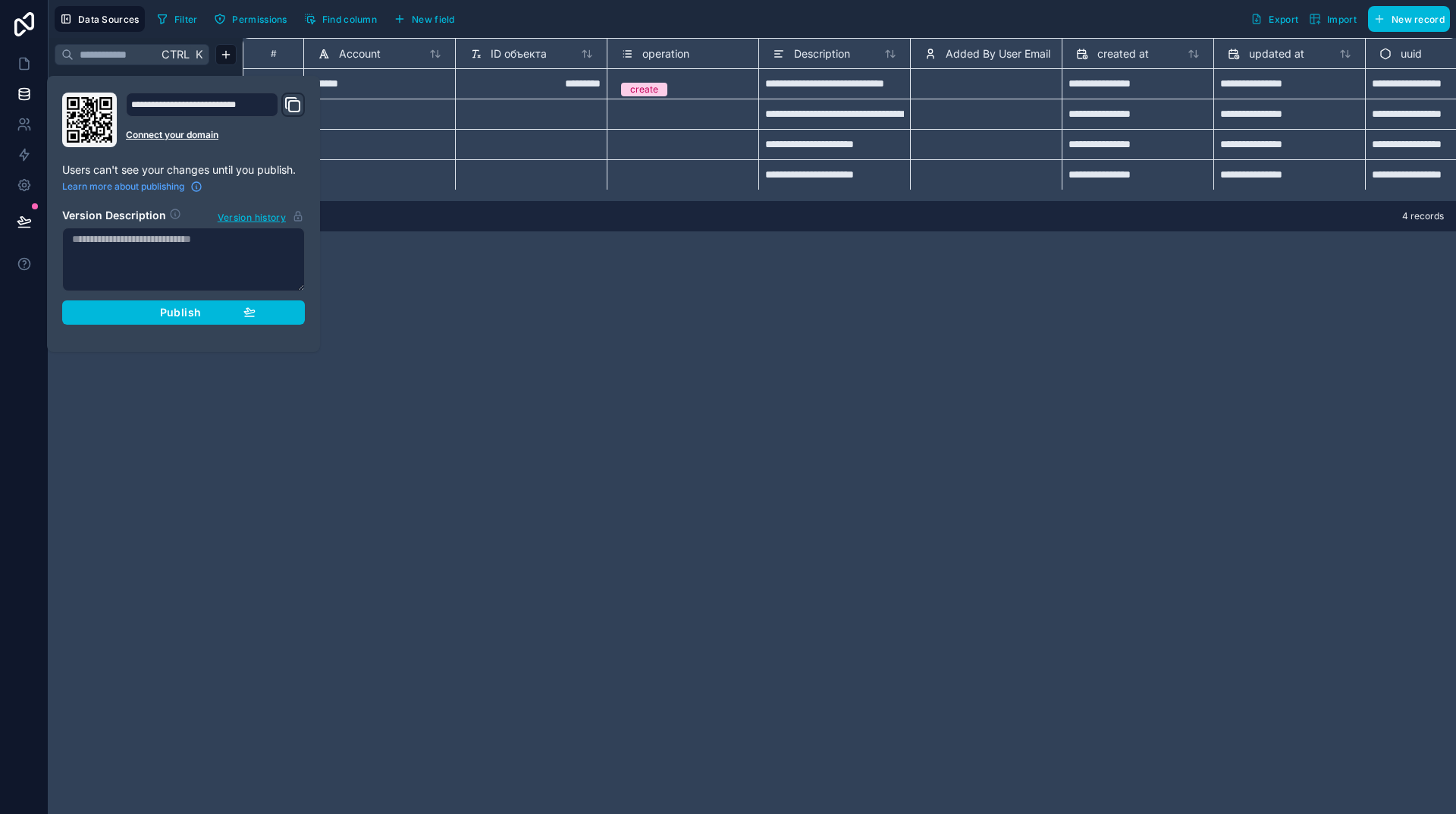
click at [190, 308] on span "Publish" at bounding box center [180, 312] width 41 height 14
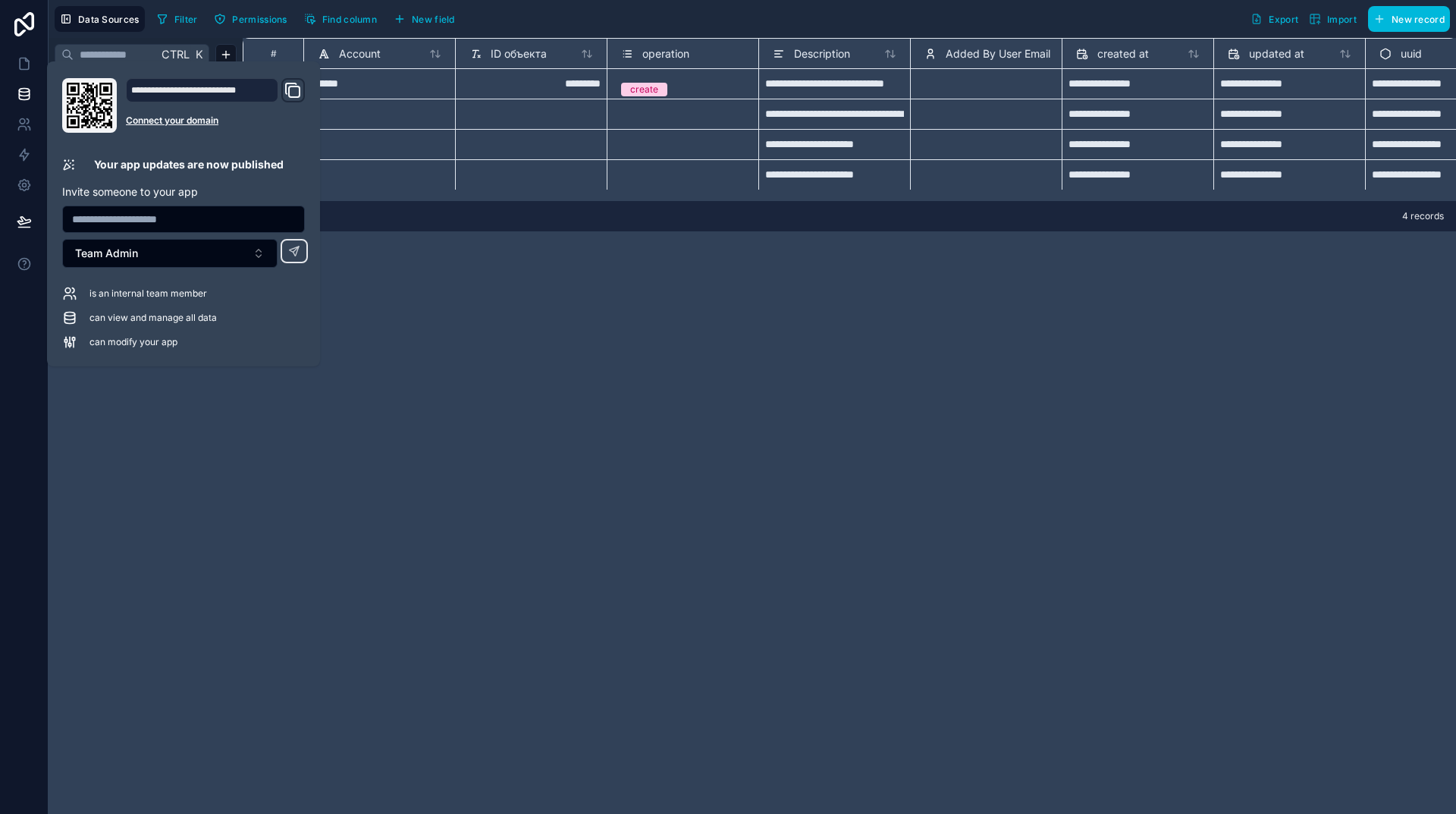
click at [651, 310] on div "**********" at bounding box center [850, 426] width 1214 height 776
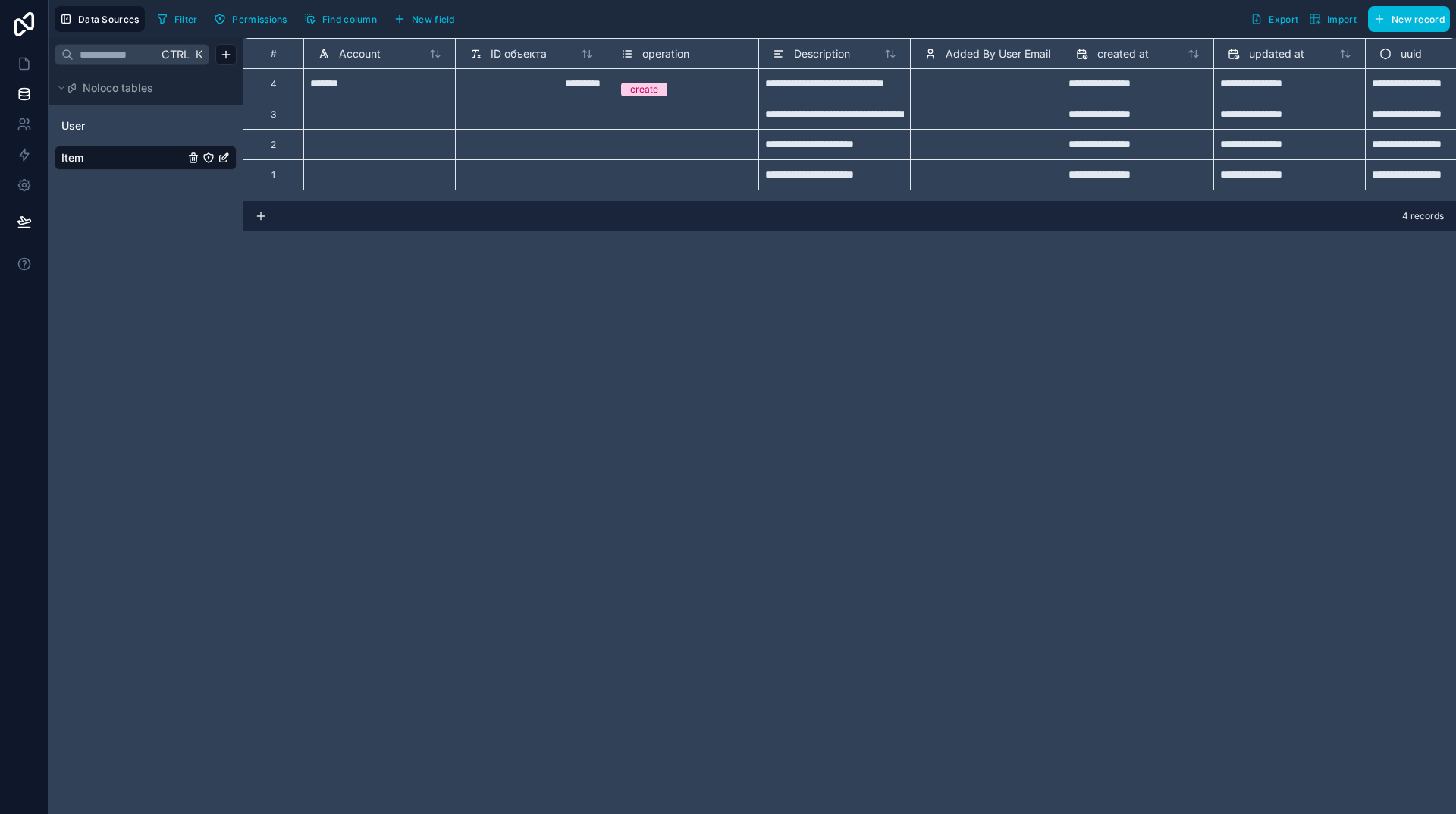
click at [1022, 407] on div "**********" at bounding box center [850, 426] width 1214 height 776
click at [21, 223] on icon at bounding box center [24, 221] width 16 height 16
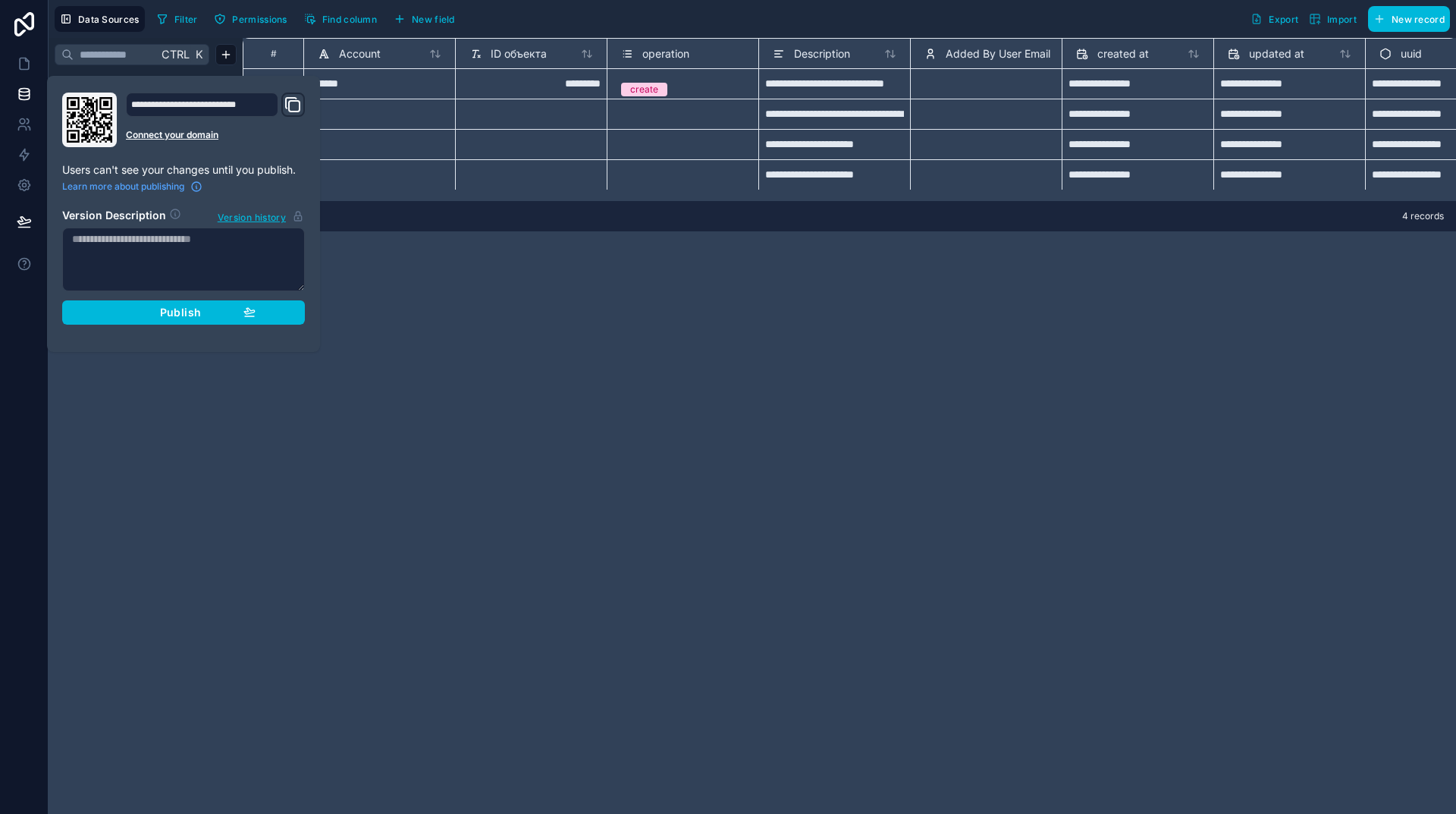
click at [256, 311] on button "Publish" at bounding box center [183, 312] width 243 height 24
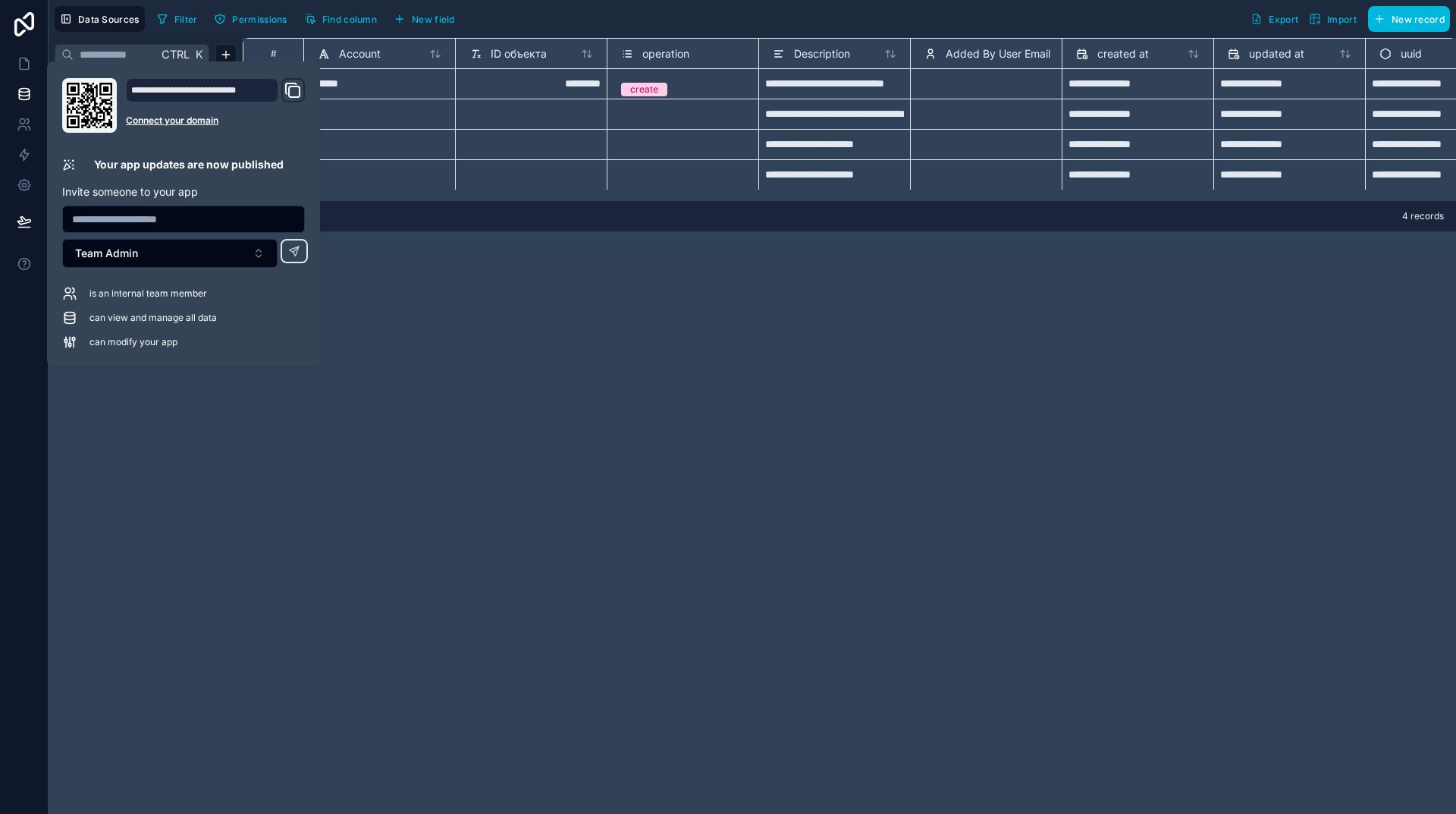
click at [552, 362] on div "**********" at bounding box center [850, 426] width 1214 height 776
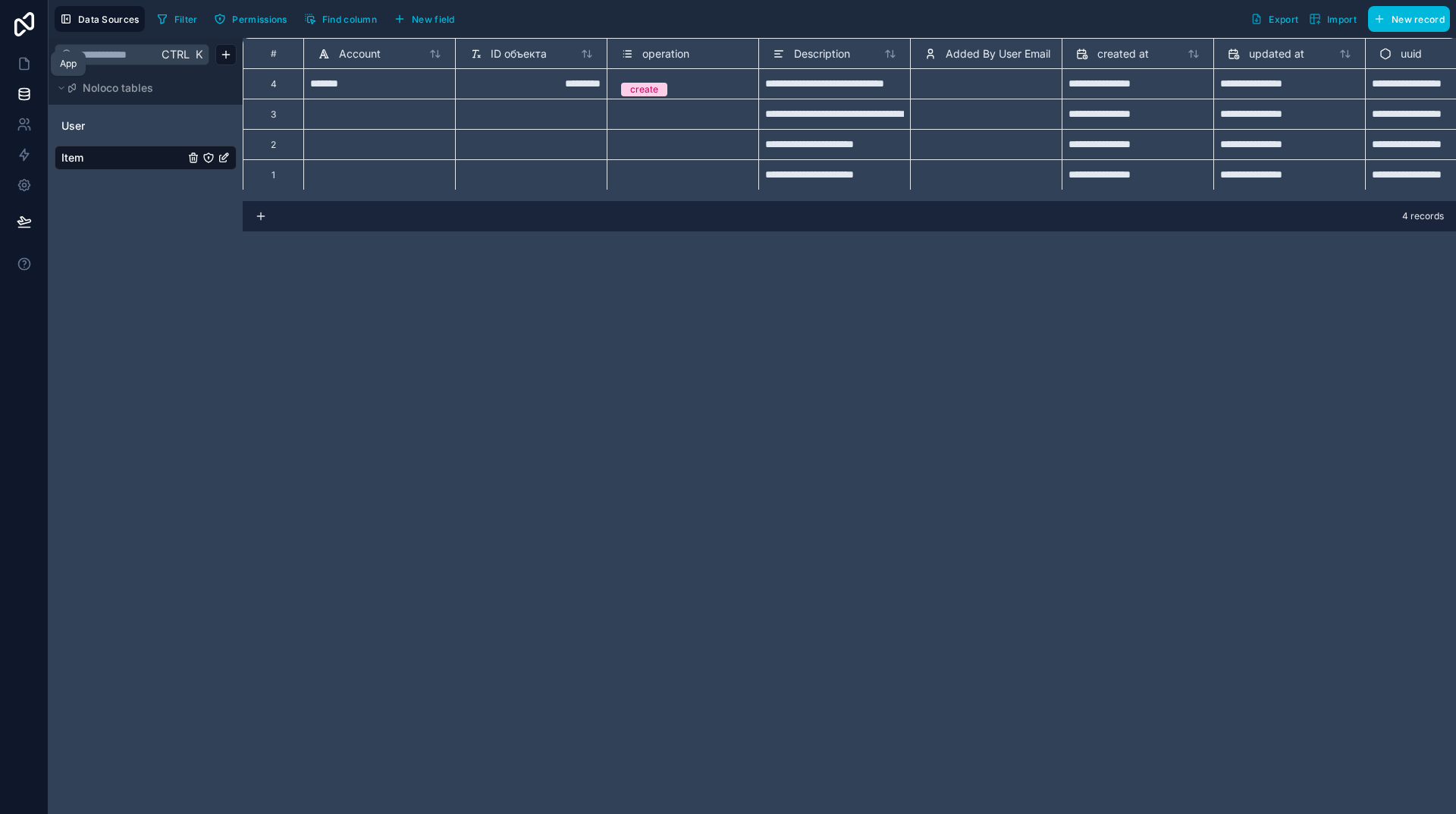
click at [21, 64] on icon at bounding box center [24, 63] width 16 height 16
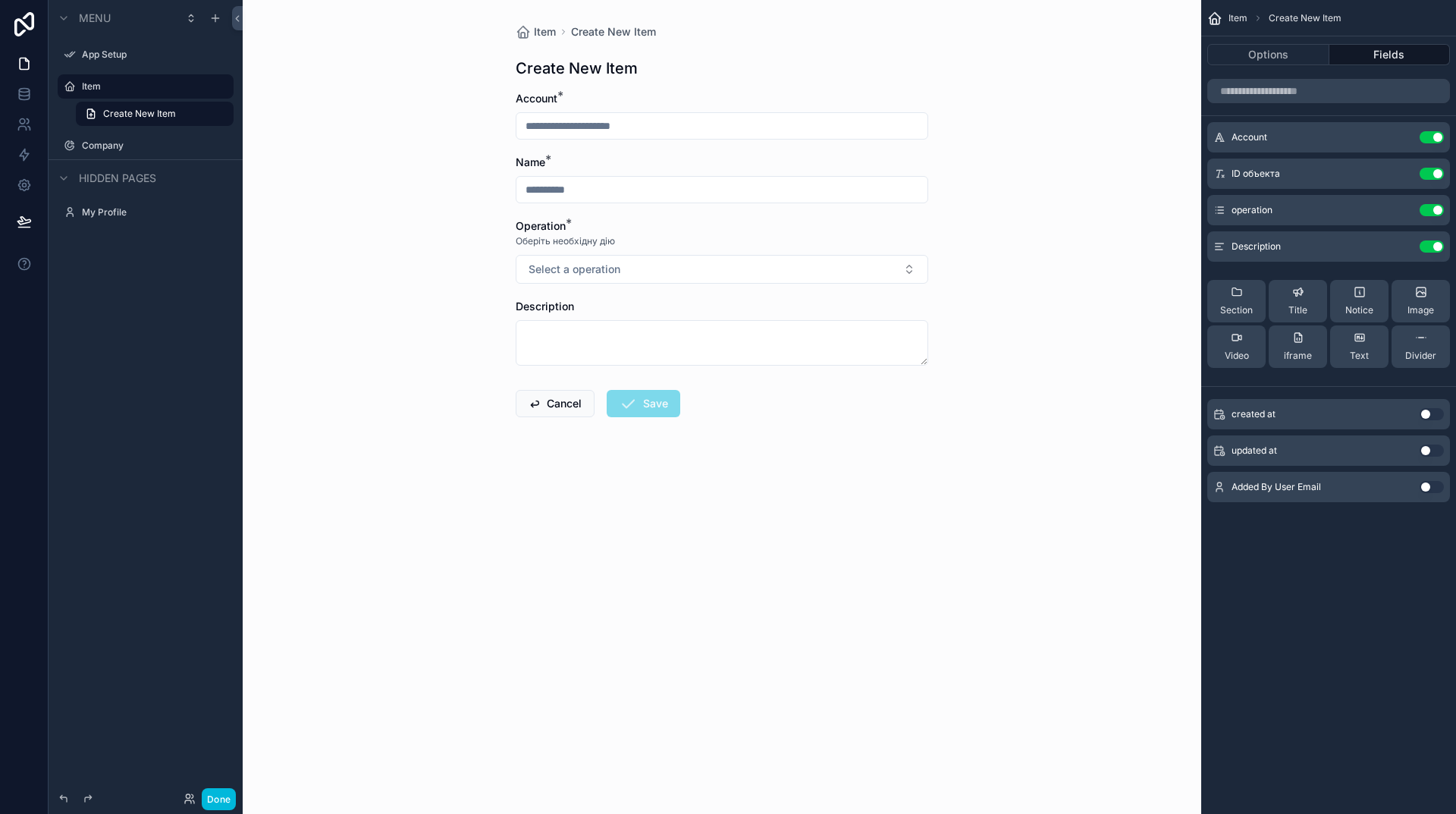
click at [106, 88] on label "Item" at bounding box center [152, 86] width 142 height 12
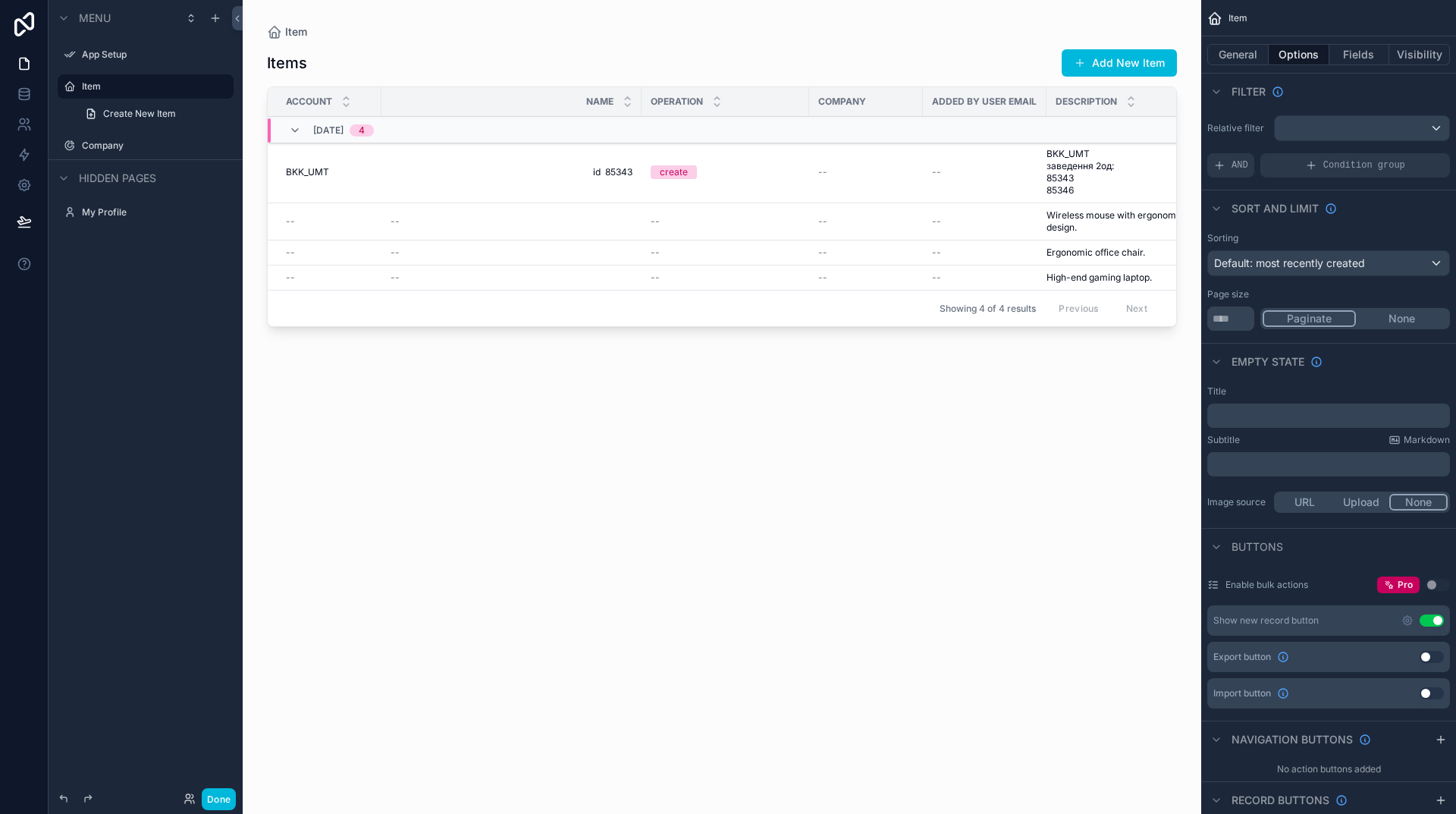
click at [108, 55] on label "App Setup" at bounding box center [152, 54] width 142 height 12
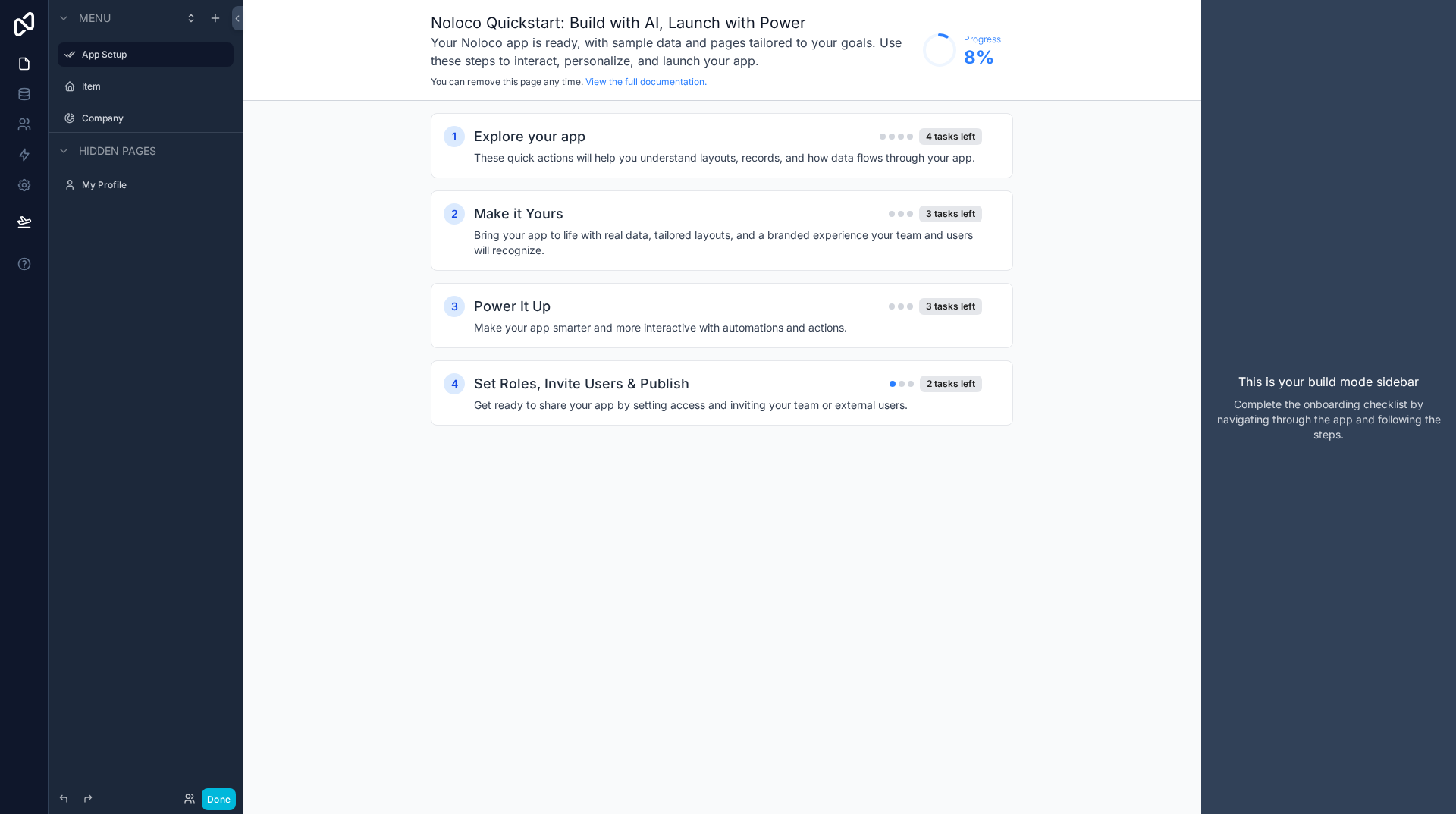
click at [0, 0] on icon "scrollable content" at bounding box center [0, 0] width 0 height 0
click at [199, 53] on icon "scrollable content" at bounding box center [200, 54] width 12 height 12
click at [18, 226] on icon at bounding box center [24, 221] width 16 height 16
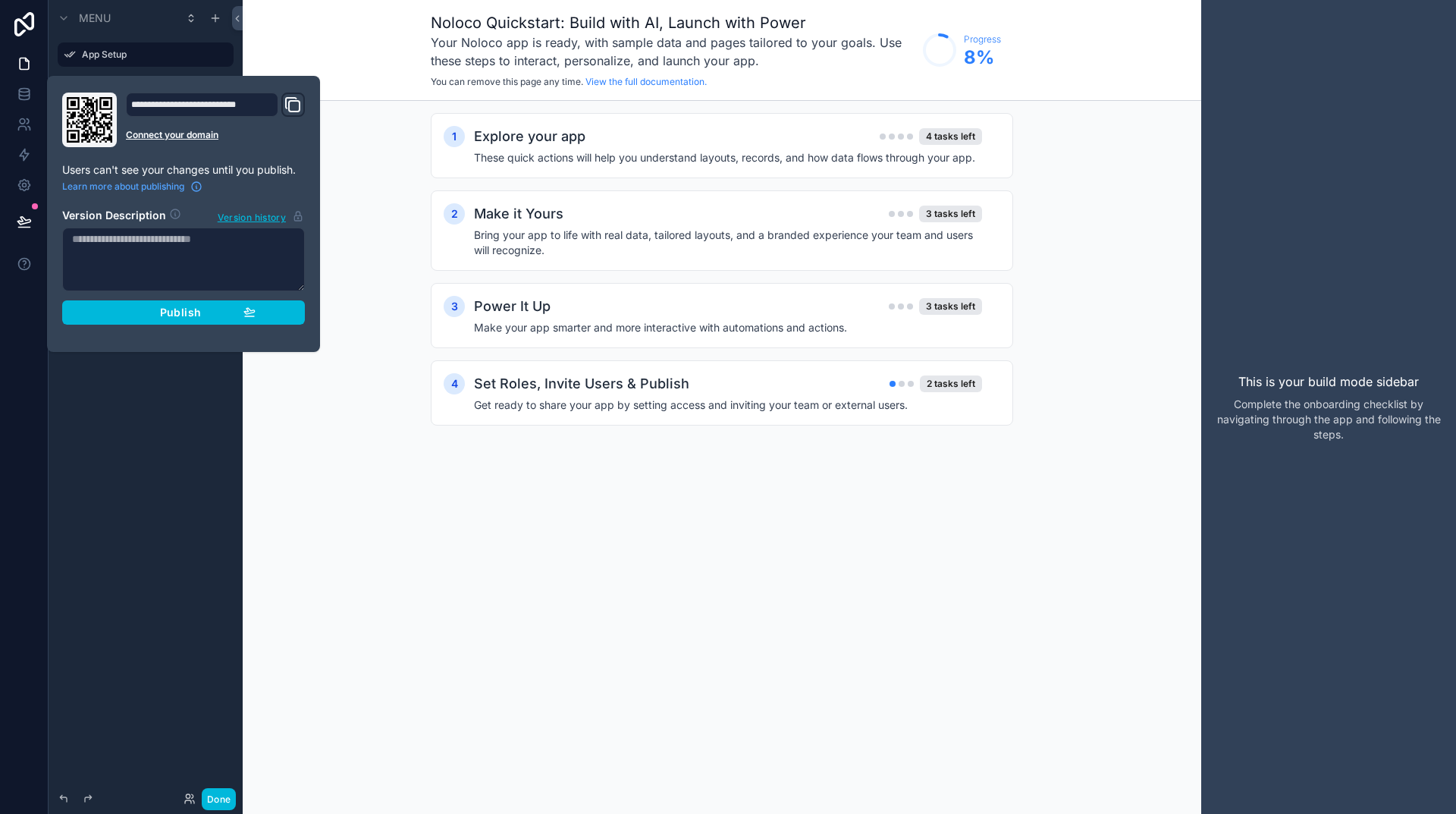
click at [177, 316] on span "Publish" at bounding box center [180, 312] width 41 height 14
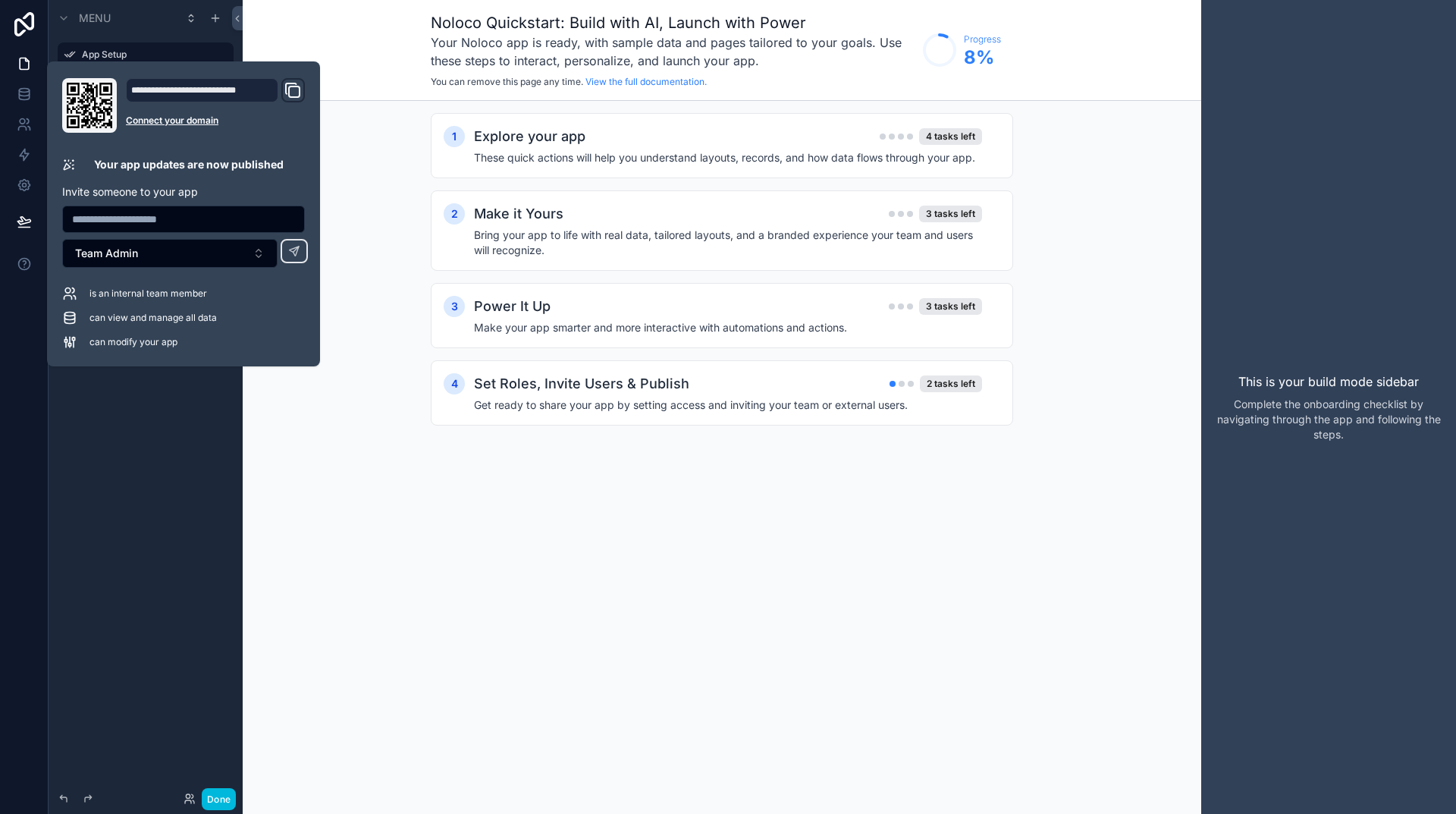
click at [399, 514] on div "Noloco Quickstart: Build with AI, Launch with Power Your Noloco app is ready, w…" at bounding box center [722, 407] width 959 height 814
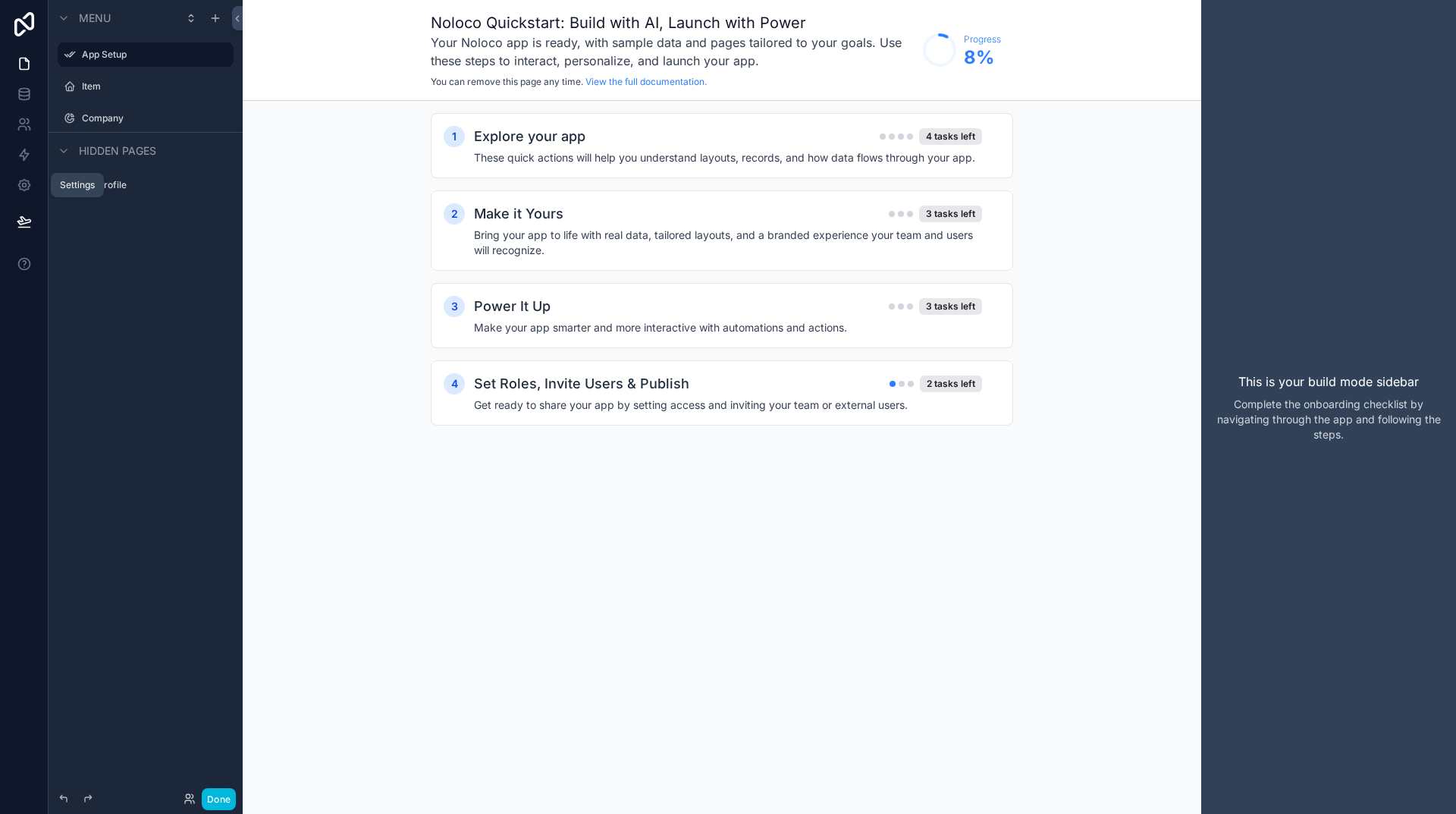
click at [27, 190] on icon at bounding box center [24, 185] width 11 height 11
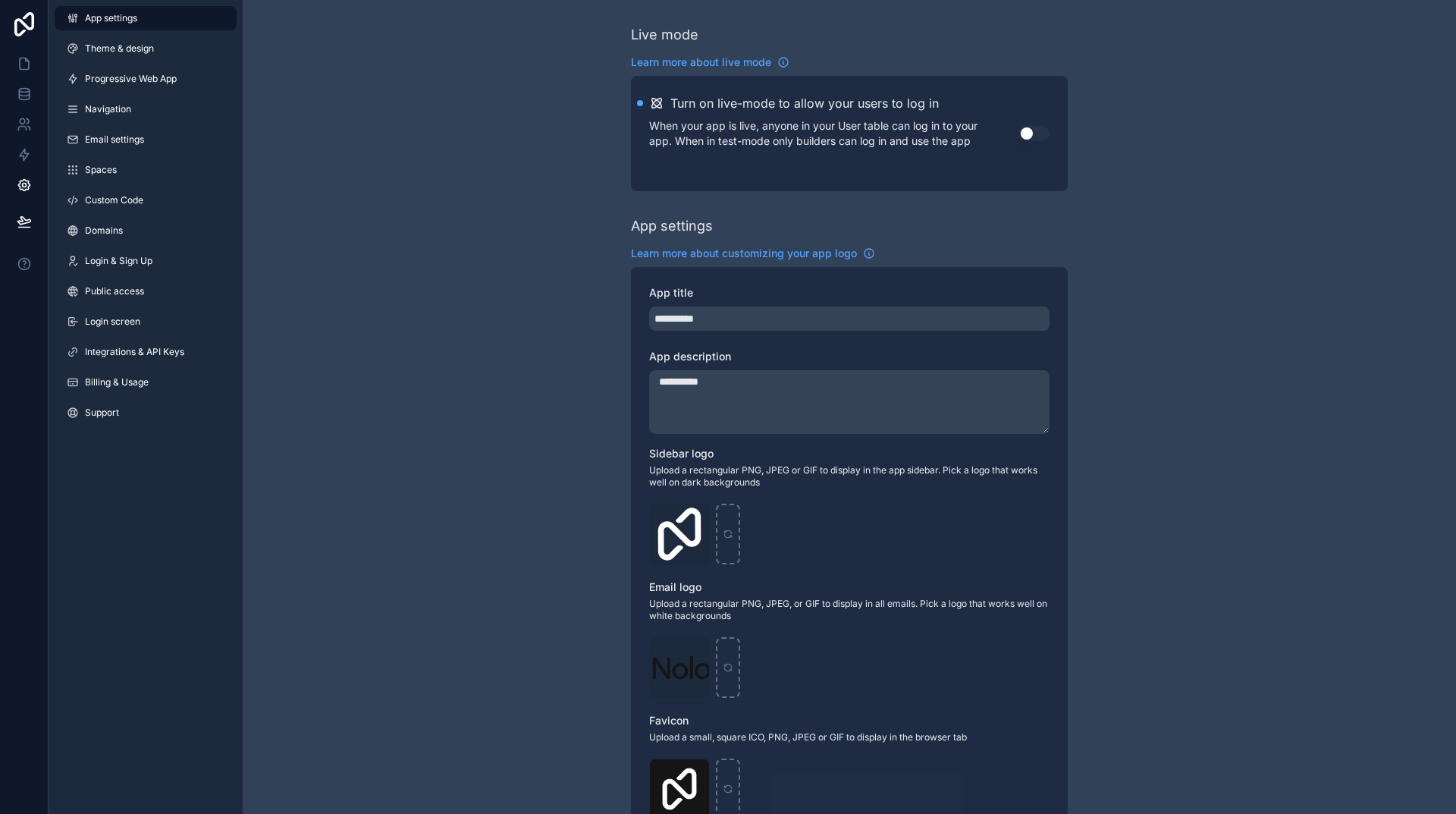
click at [126, 47] on span "Theme & design" at bounding box center [119, 48] width 69 height 12
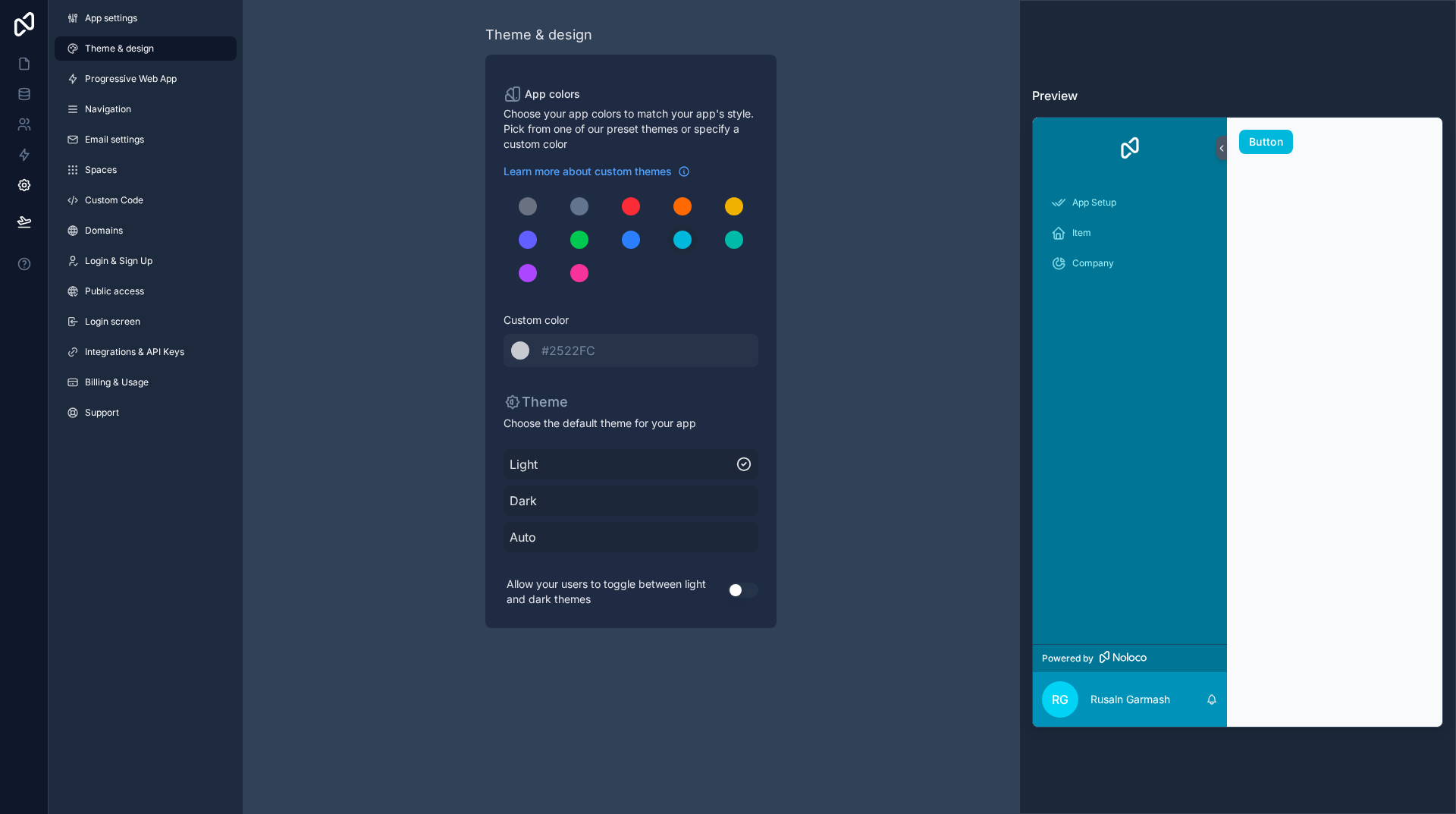
click at [630, 238] on div "scrollable content" at bounding box center [631, 240] width 18 height 18
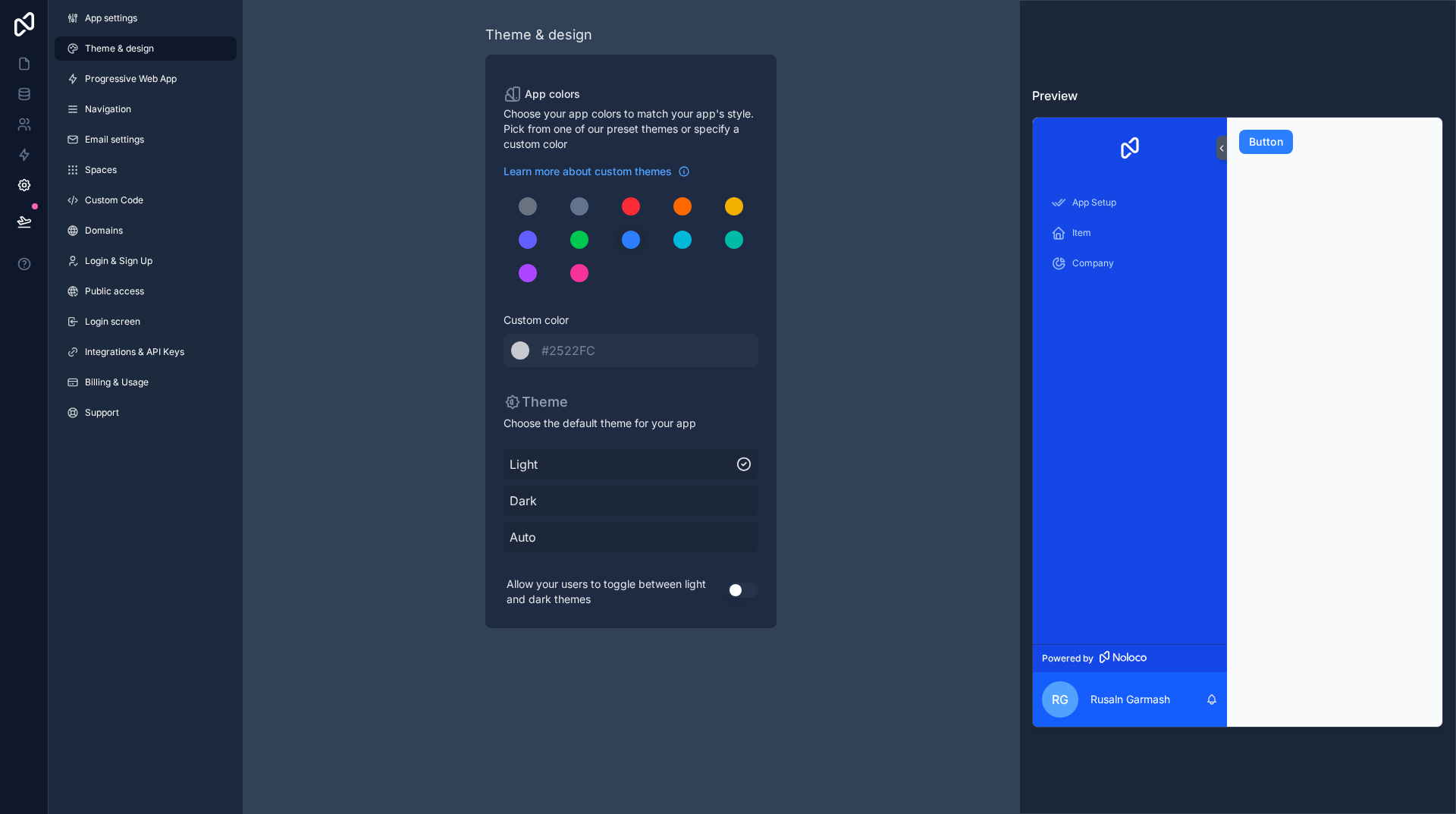
click at [687, 235] on div "scrollable content" at bounding box center [683, 240] width 18 height 18
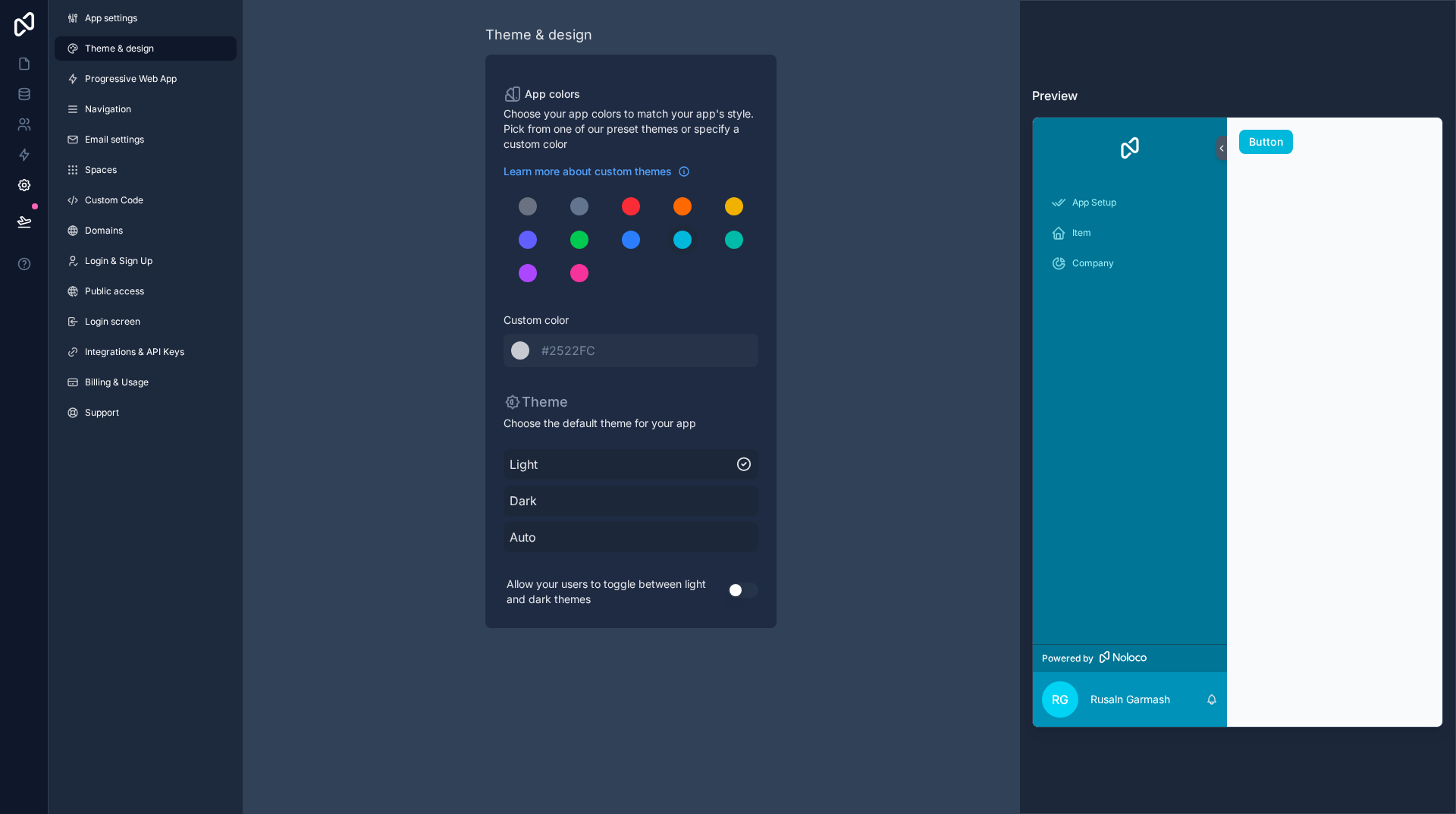
click at [739, 587] on button "Use setting" at bounding box center [743, 590] width 30 height 16
click at [122, 82] on span "Progressive Web App" at bounding box center [131, 78] width 92 height 12
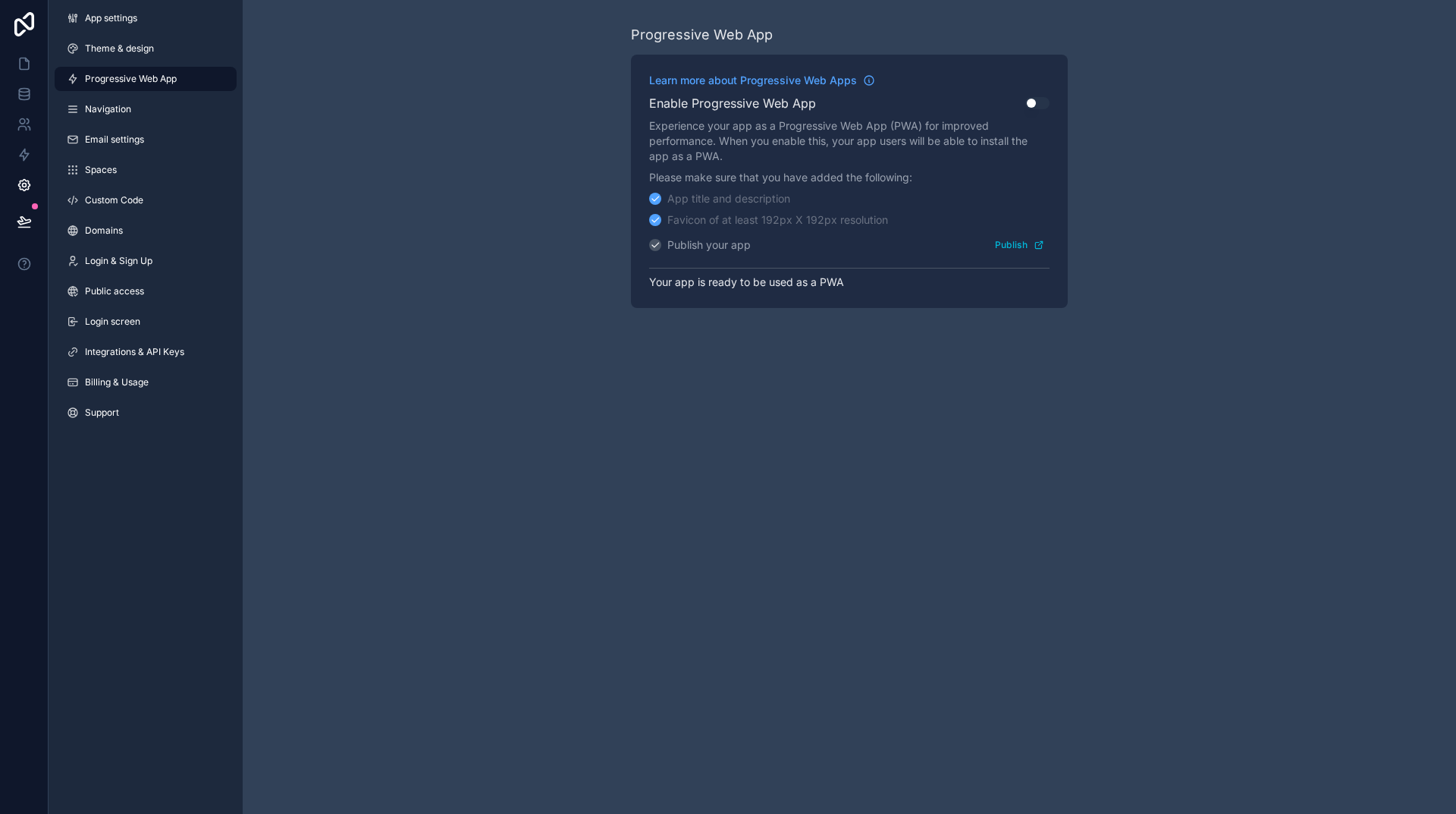
click at [130, 107] on span "Navigation" at bounding box center [108, 108] width 46 height 12
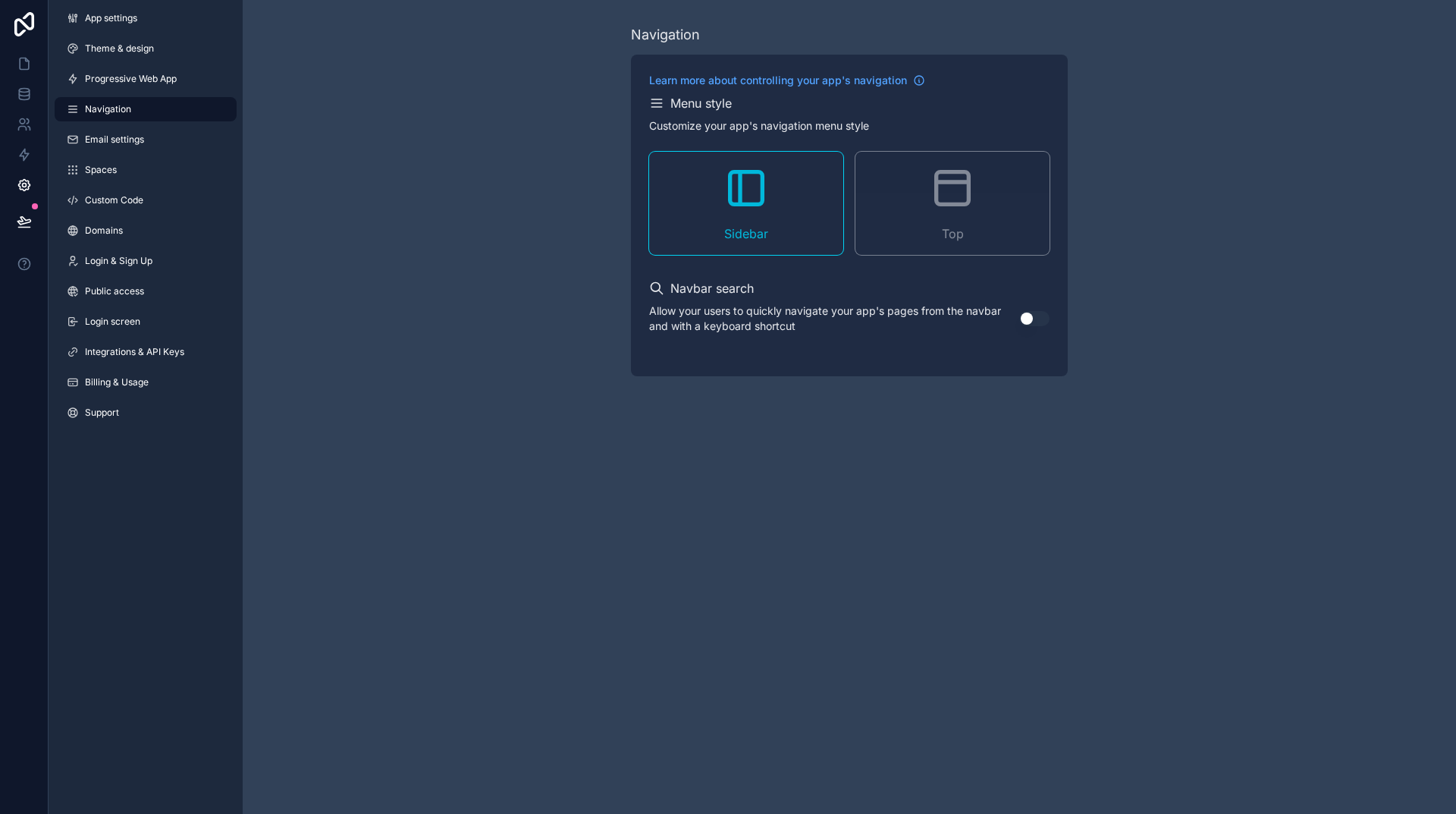
click at [932, 206] on icon "scrollable content" at bounding box center [952, 188] width 49 height 49
click at [134, 138] on span "Email settings" at bounding box center [115, 139] width 59 height 12
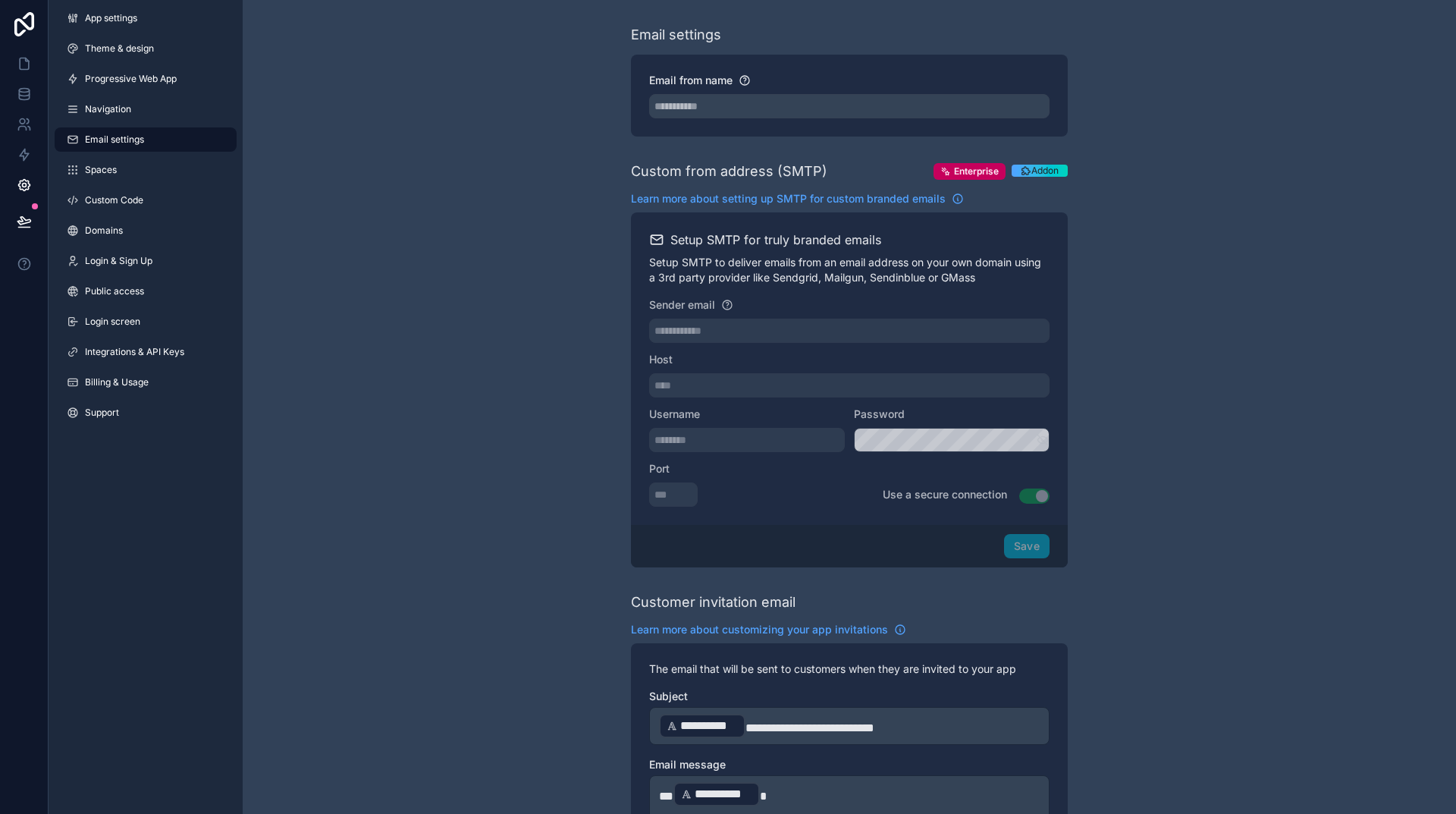
click at [104, 167] on span "Spaces" at bounding box center [101, 170] width 32 height 12
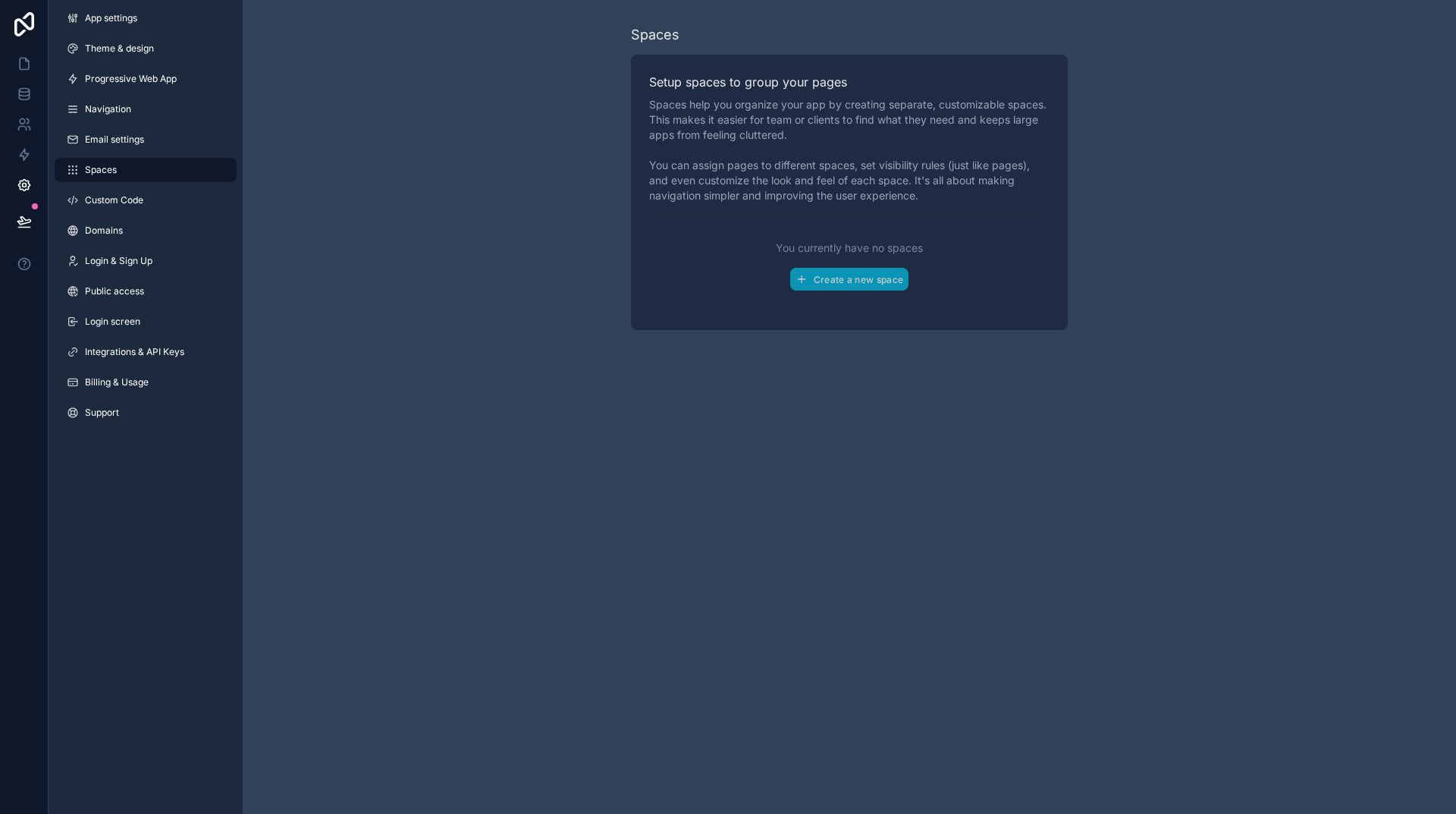
click at [117, 199] on span "Custom Code" at bounding box center [115, 200] width 59 height 12
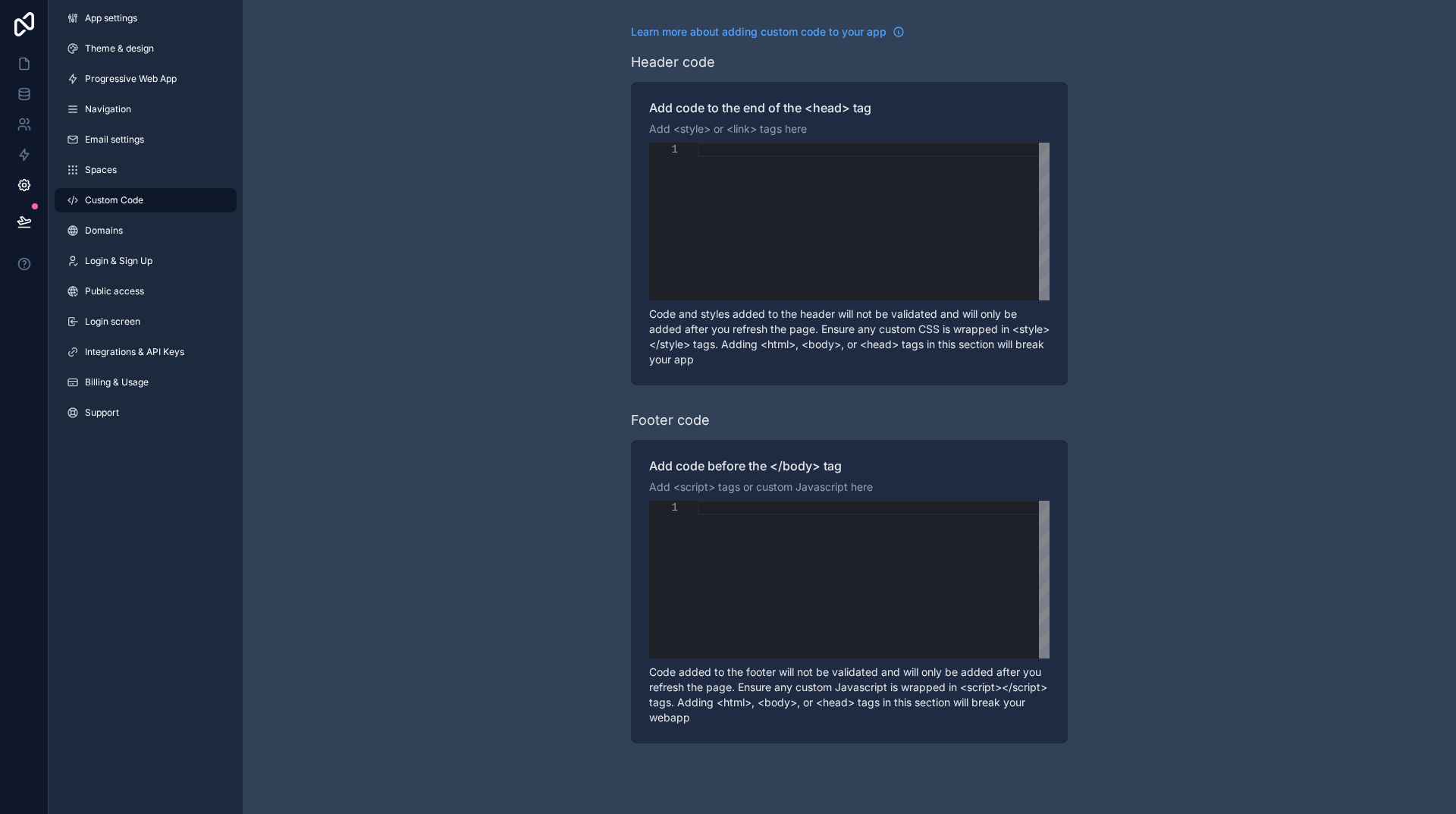
click at [108, 230] on span "Domains" at bounding box center [104, 230] width 38 height 12
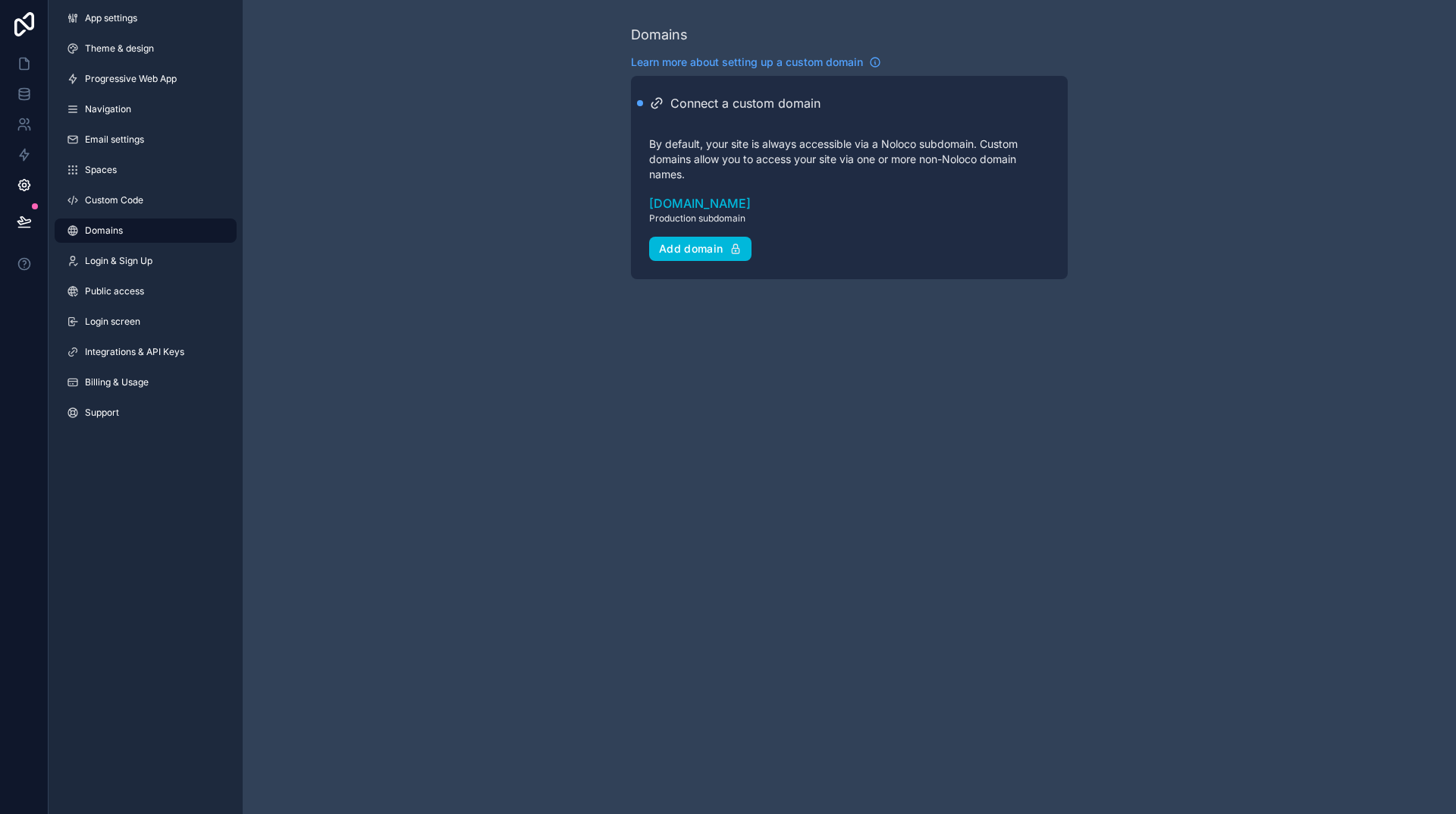
click at [106, 291] on span "Public access" at bounding box center [115, 291] width 59 height 12
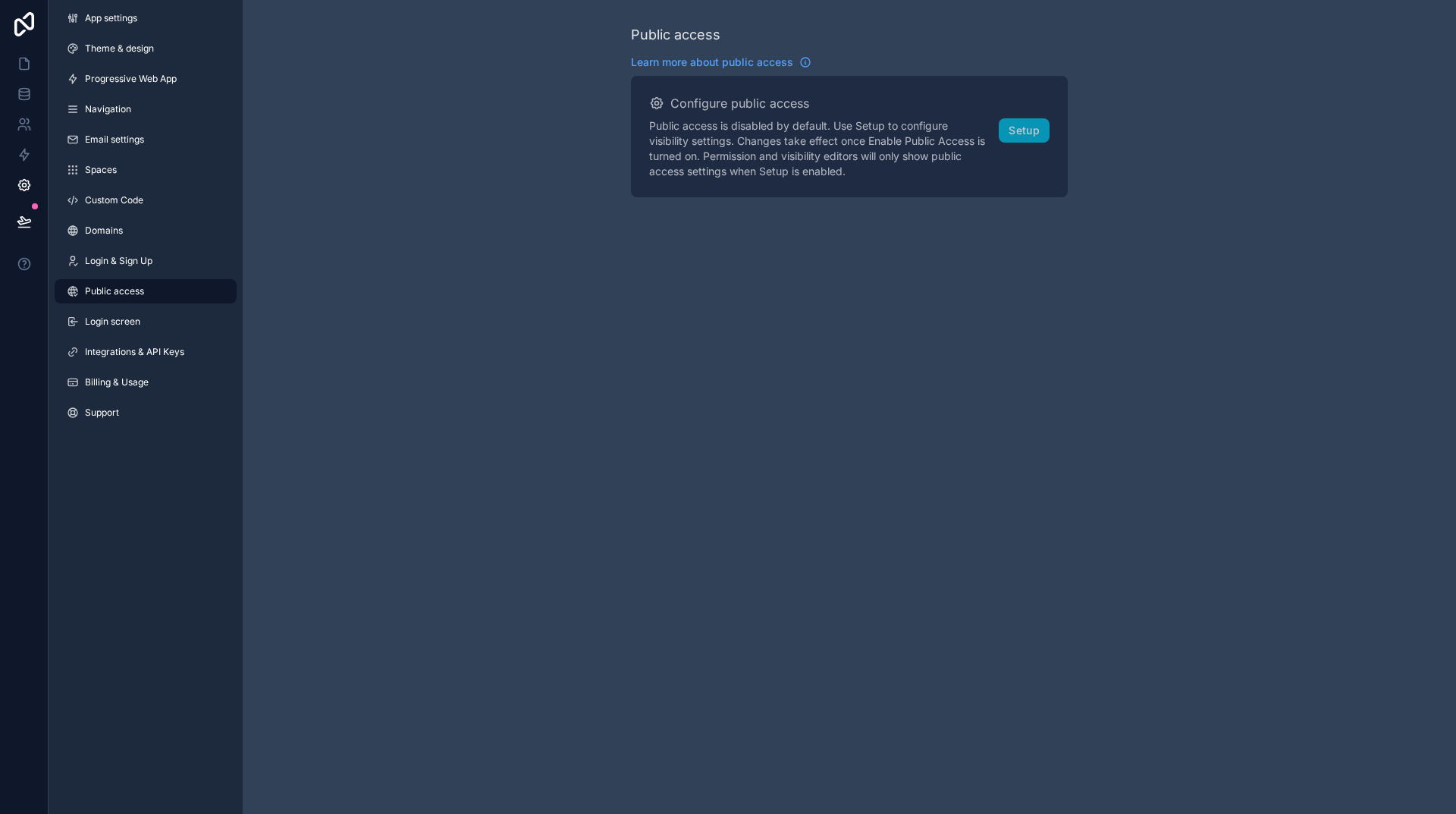
click at [132, 325] on span "Login screen" at bounding box center [113, 321] width 55 height 12
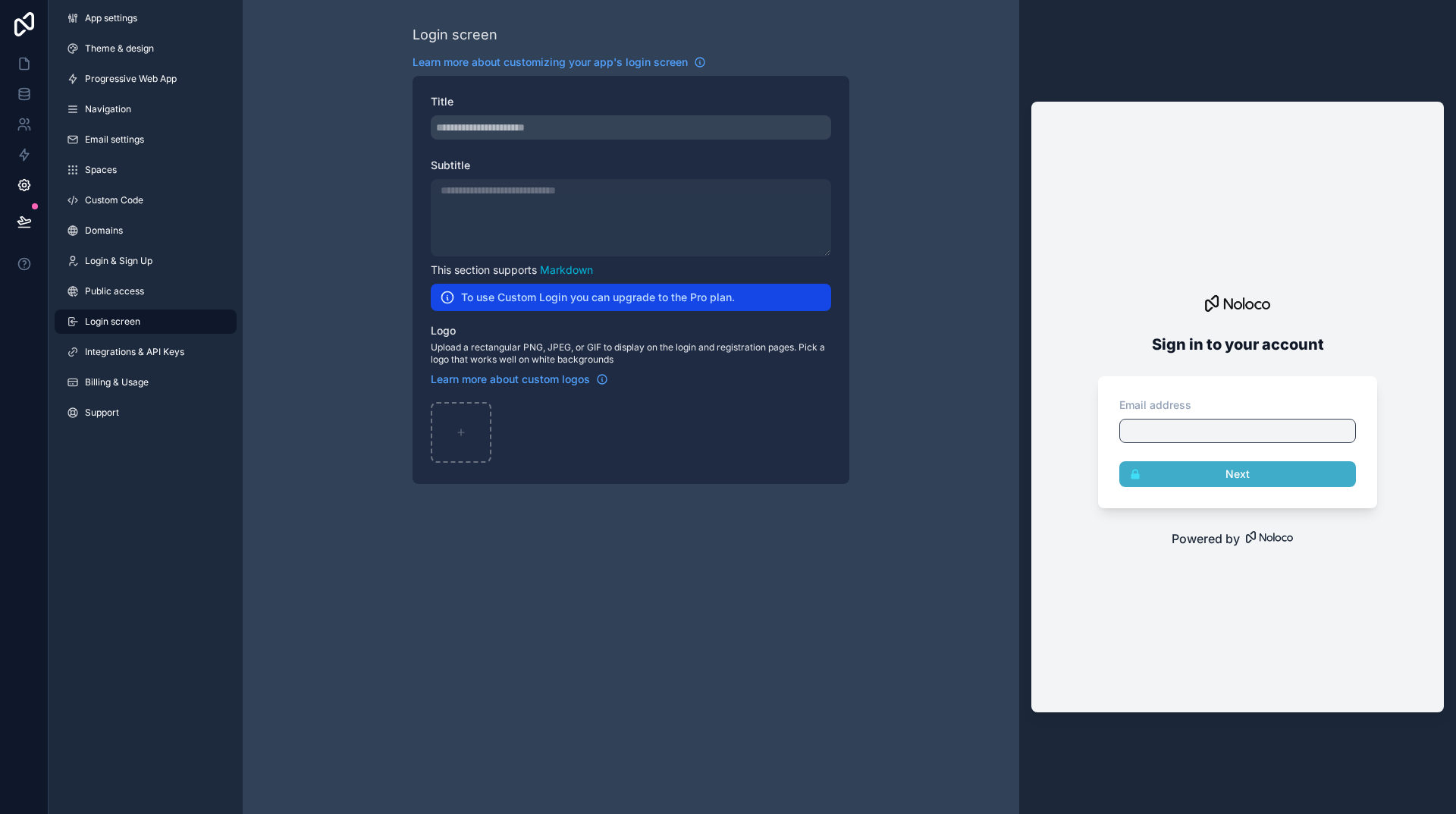
click at [561, 215] on div "scrollable content" at bounding box center [631, 217] width 400 height 77
click at [578, 120] on div "scrollable content" at bounding box center [631, 128] width 400 height 24
click at [461, 430] on icon "scrollable content" at bounding box center [461, 432] width 11 height 11
type input "**********"
click at [106, 348] on span "Integrations & API Keys" at bounding box center [135, 351] width 99 height 12
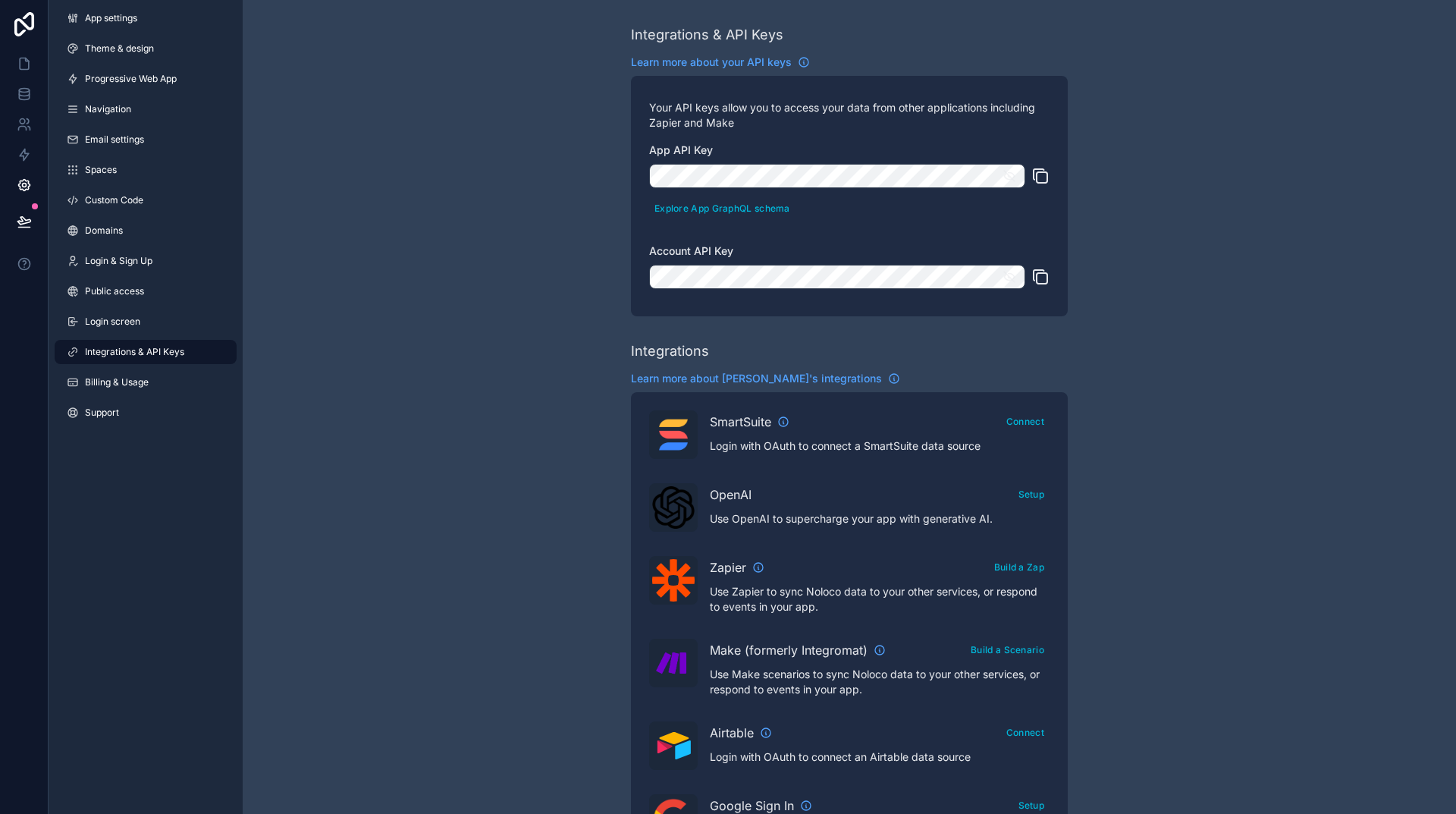
click at [126, 388] on link "Billing & Usage" at bounding box center [146, 382] width 182 height 24
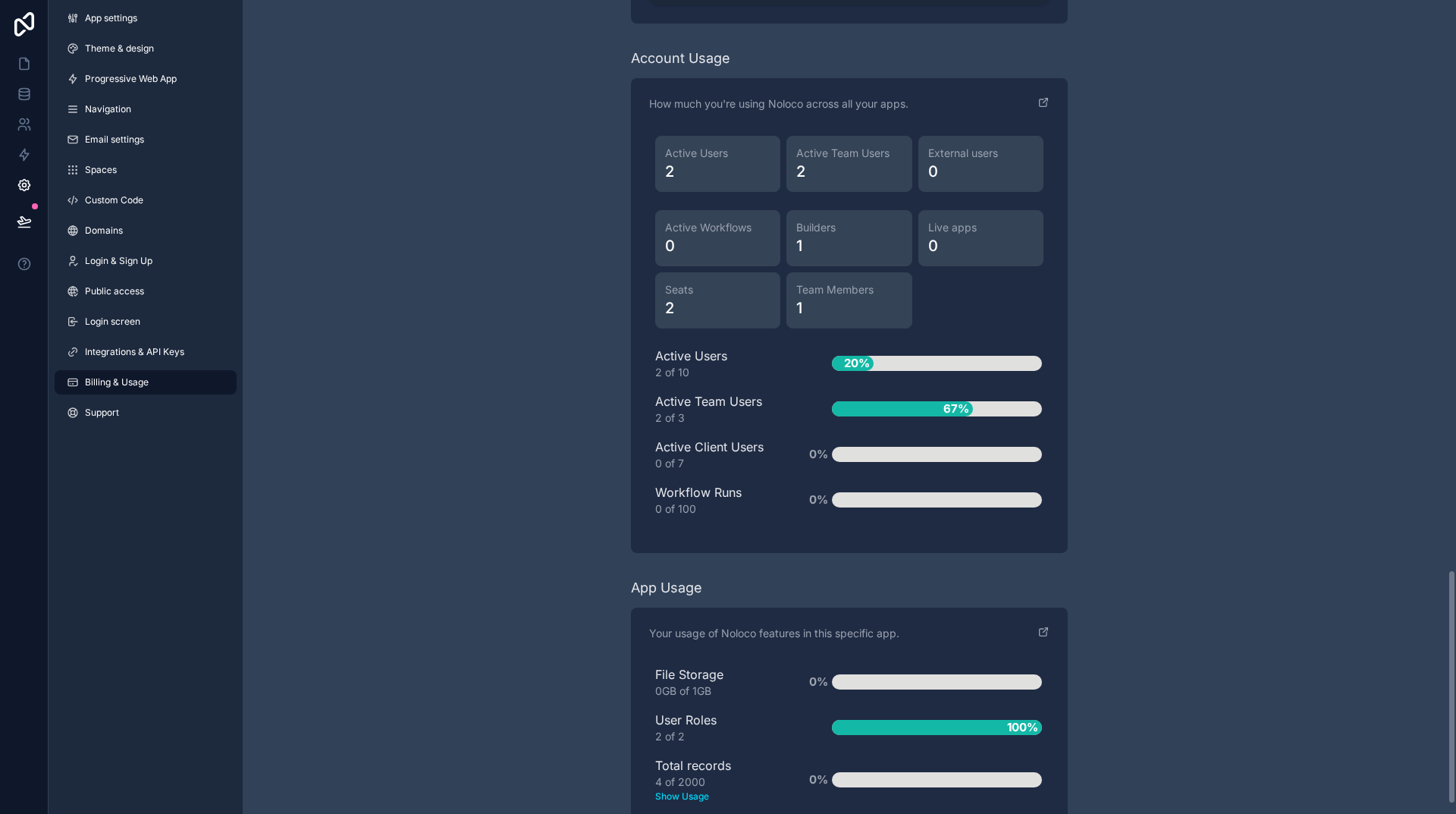
scroll to position [2006, 0]
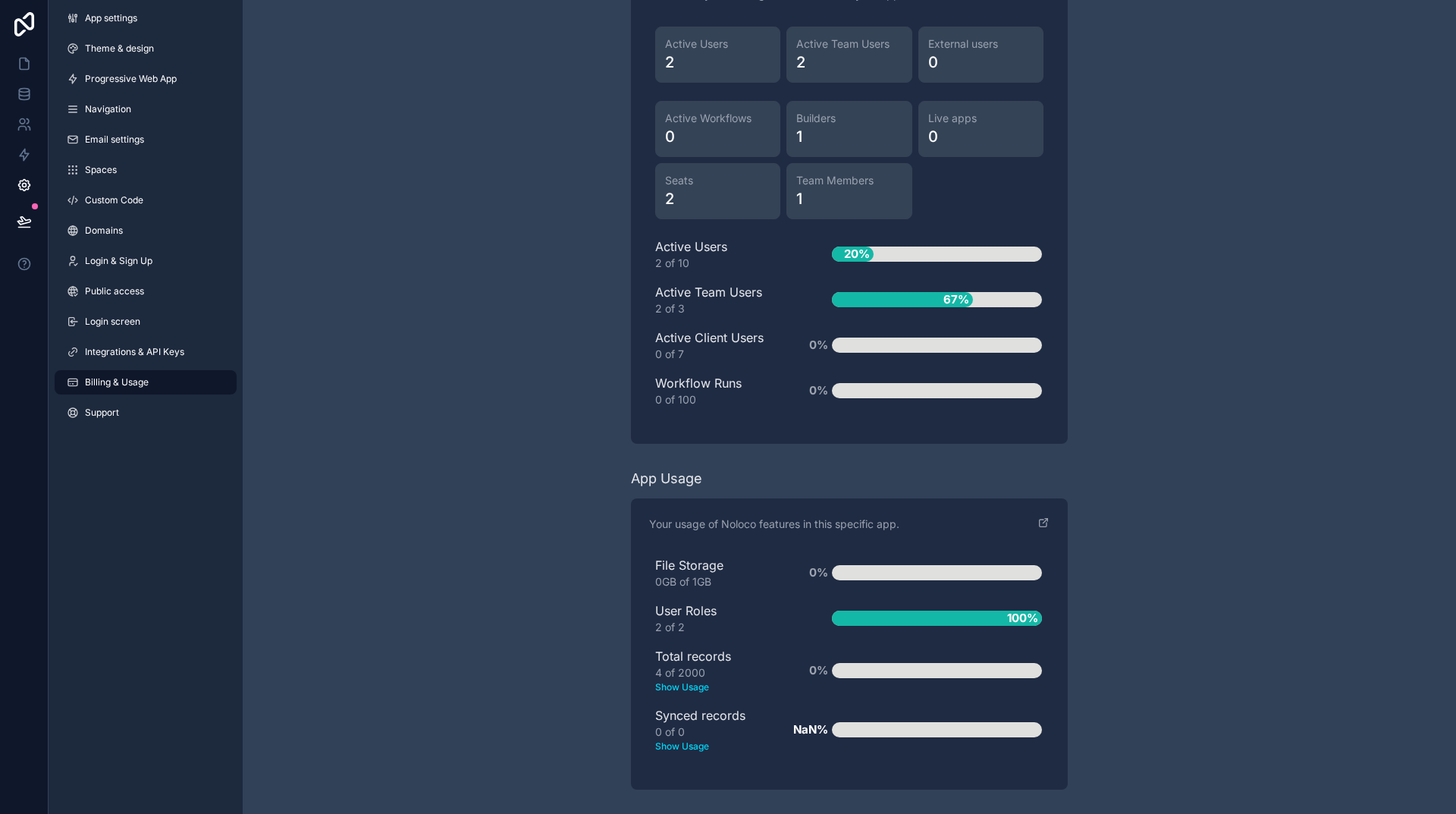
click at [695, 687] on text "Show Usage" at bounding box center [719, 687] width 128 height 14
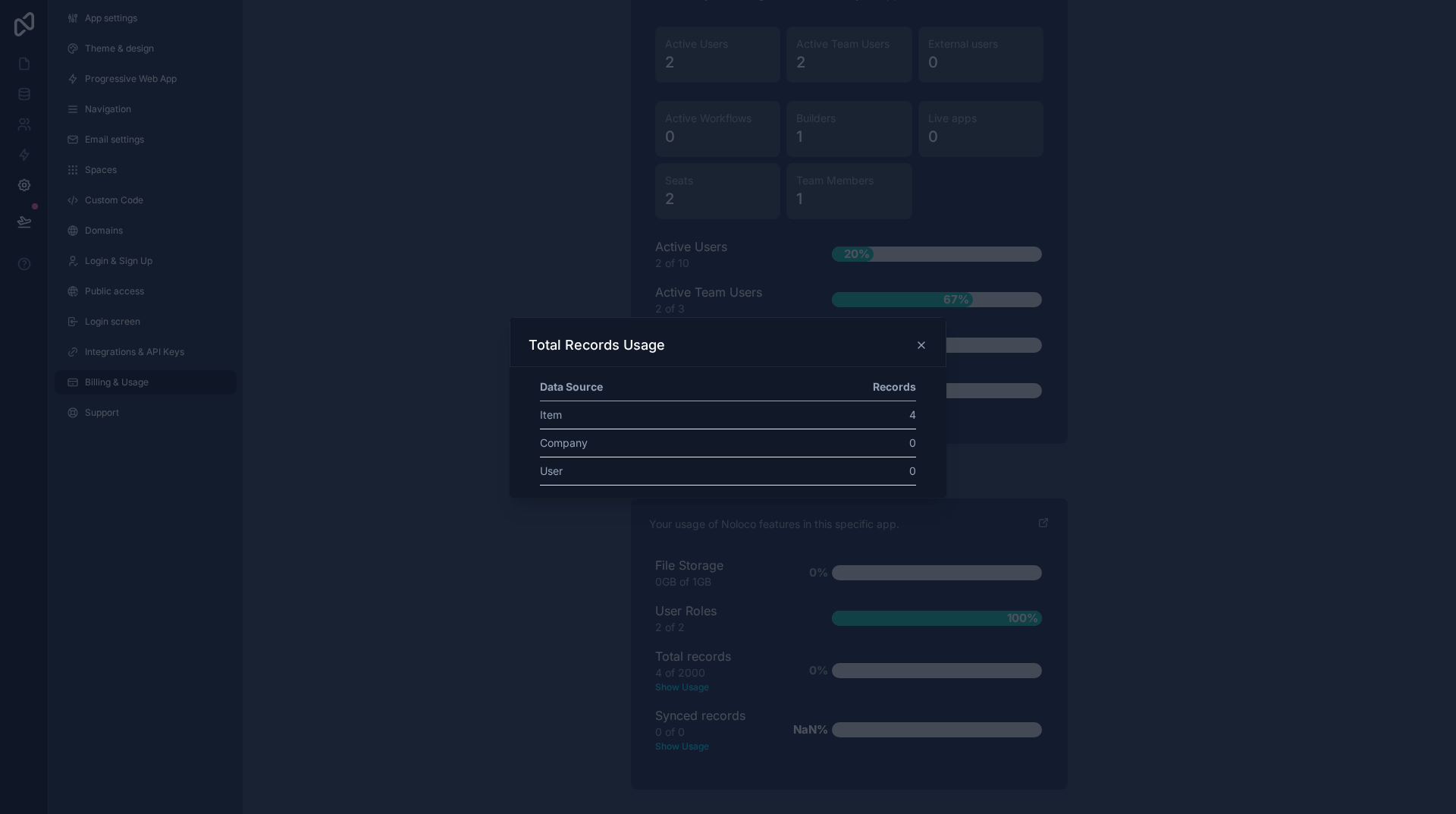
click at [920, 342] on icon at bounding box center [921, 345] width 12 height 12
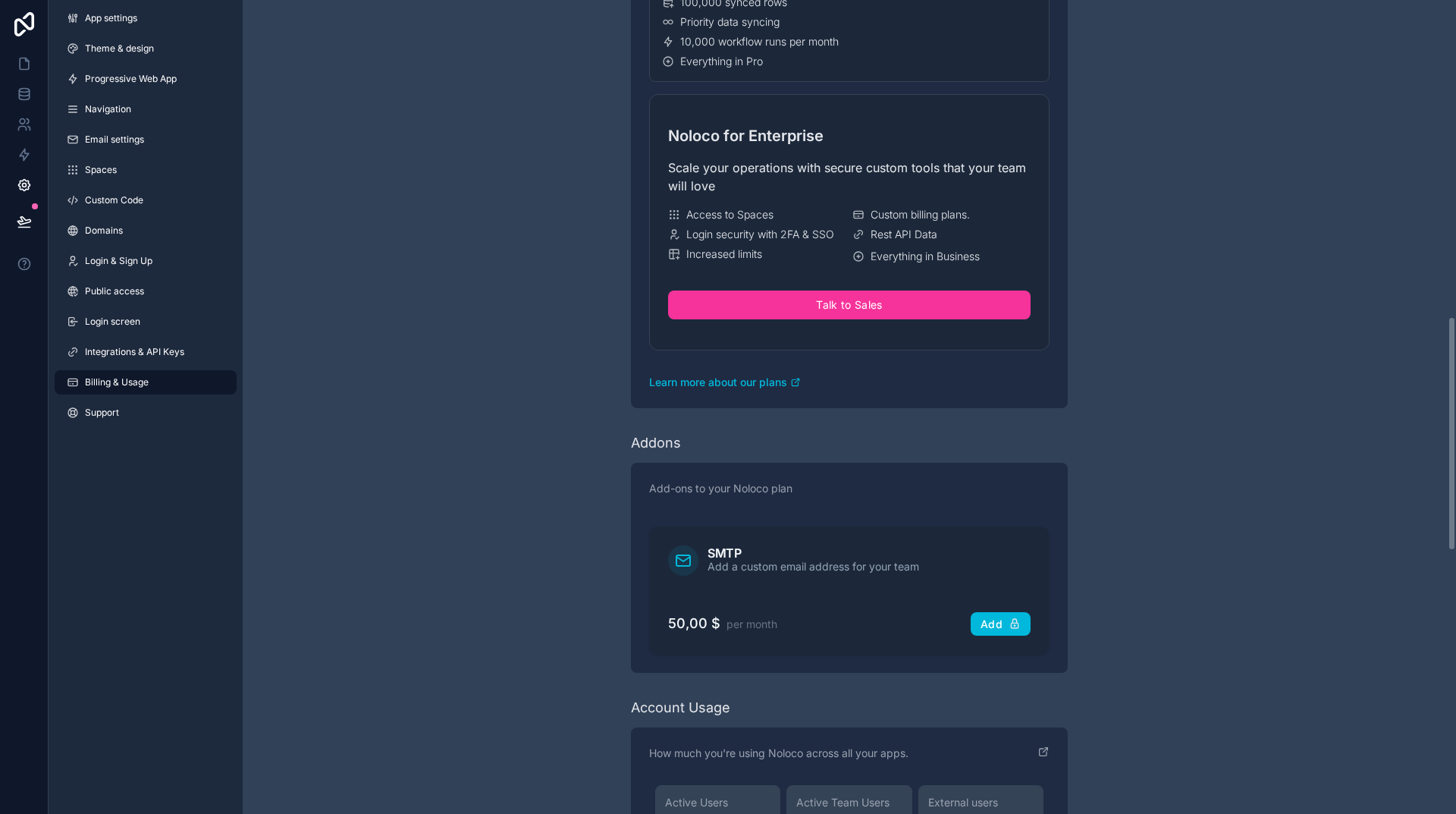
scroll to position [1096, 0]
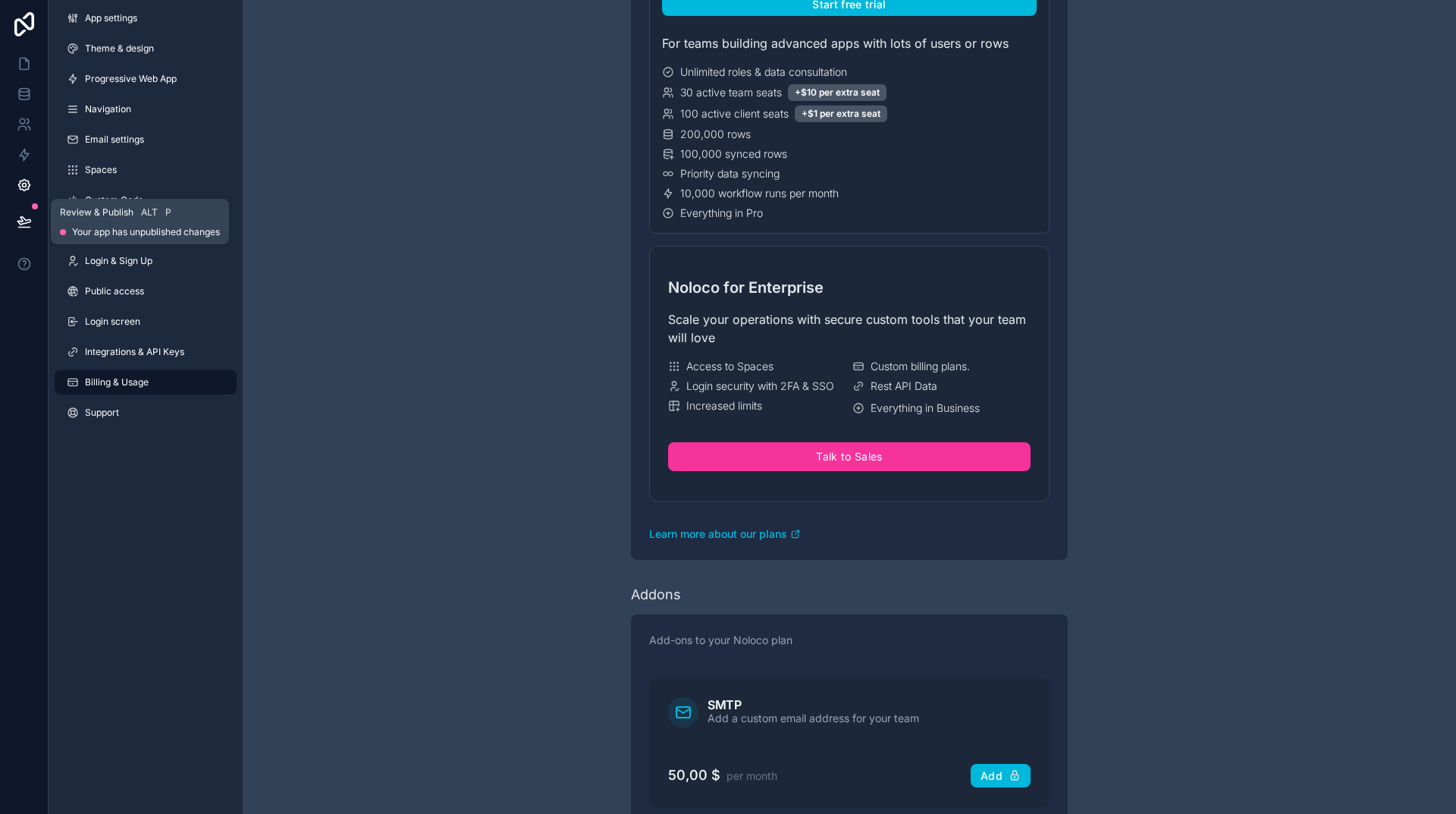
click at [24, 217] on icon at bounding box center [24, 221] width 16 height 16
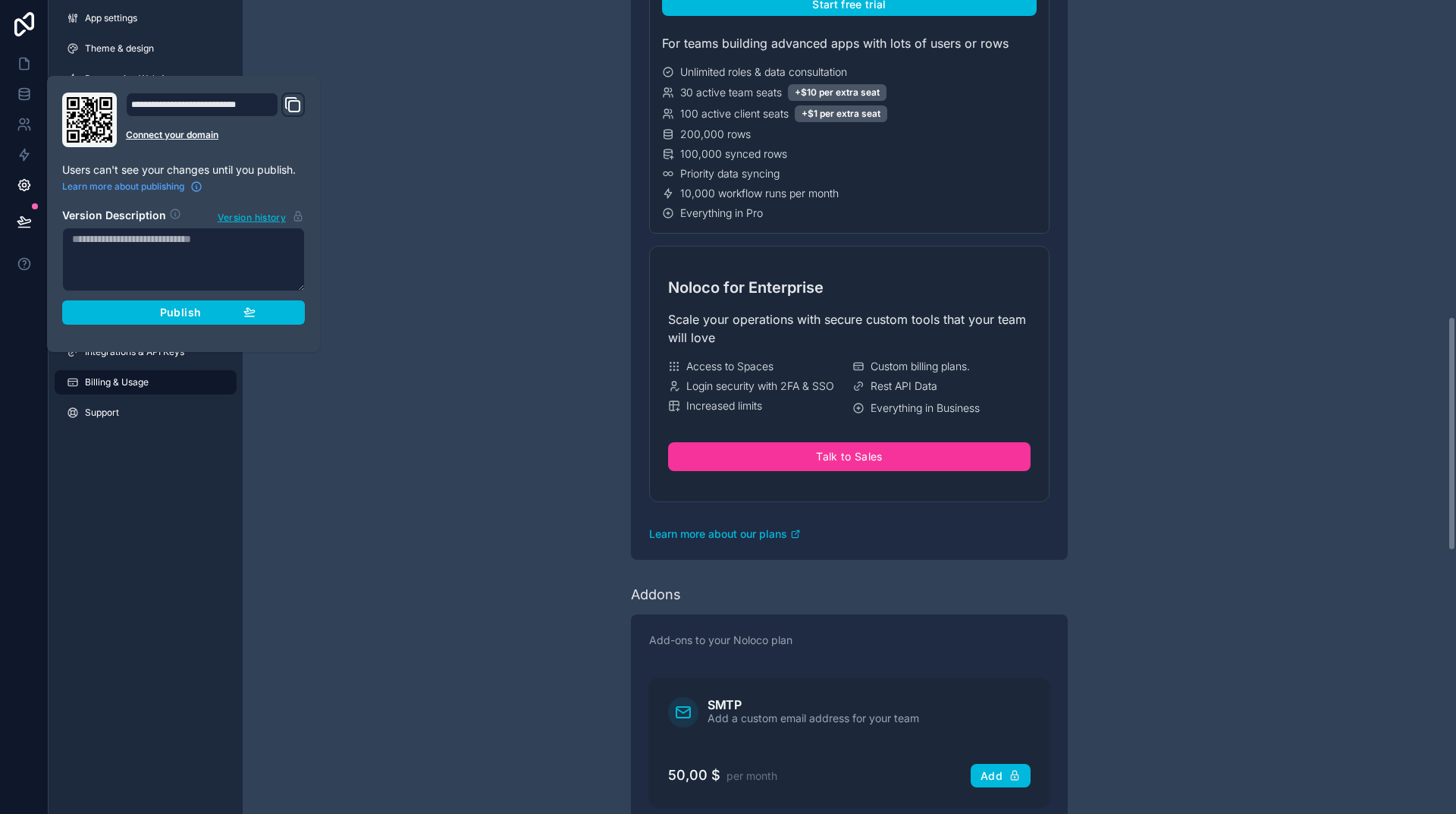
click at [219, 308] on div "Publish" at bounding box center [183, 312] width 144 height 14
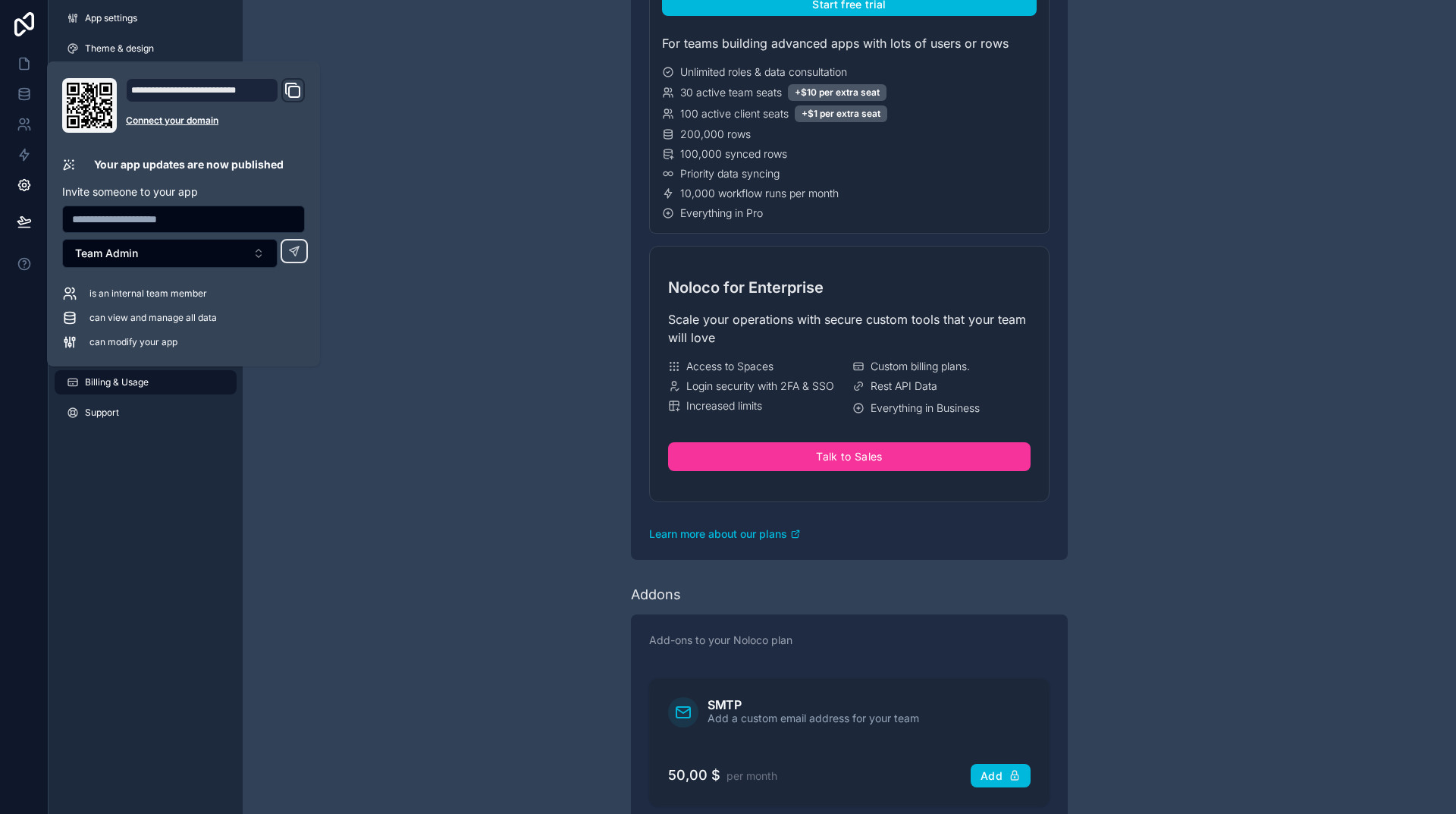
click at [553, 290] on div "Have a question about billing, explore our FAQs Billing Change your billing set…" at bounding box center [850, 314] width 1214 height 2820
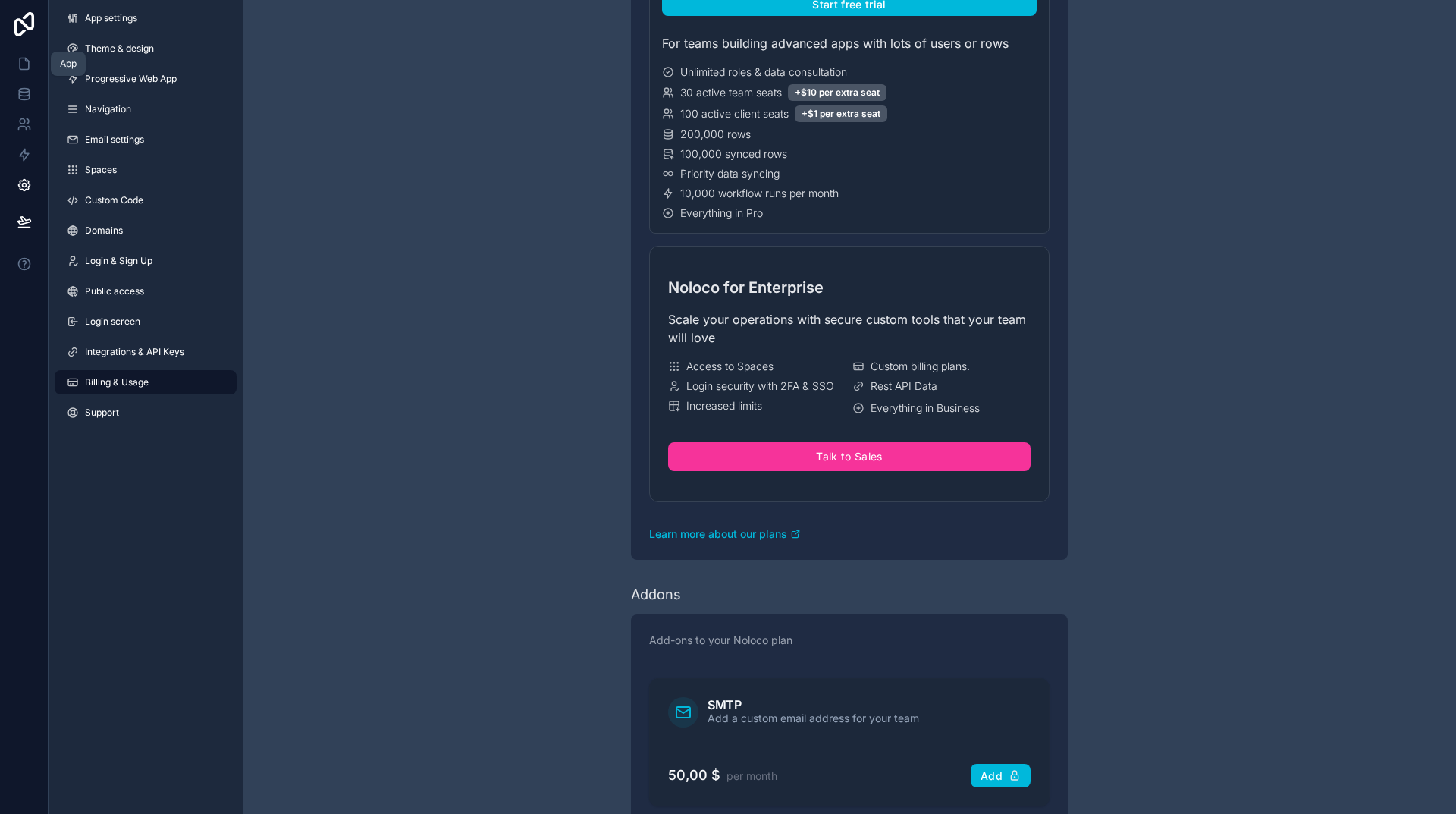
click at [24, 61] on icon at bounding box center [24, 63] width 16 height 16
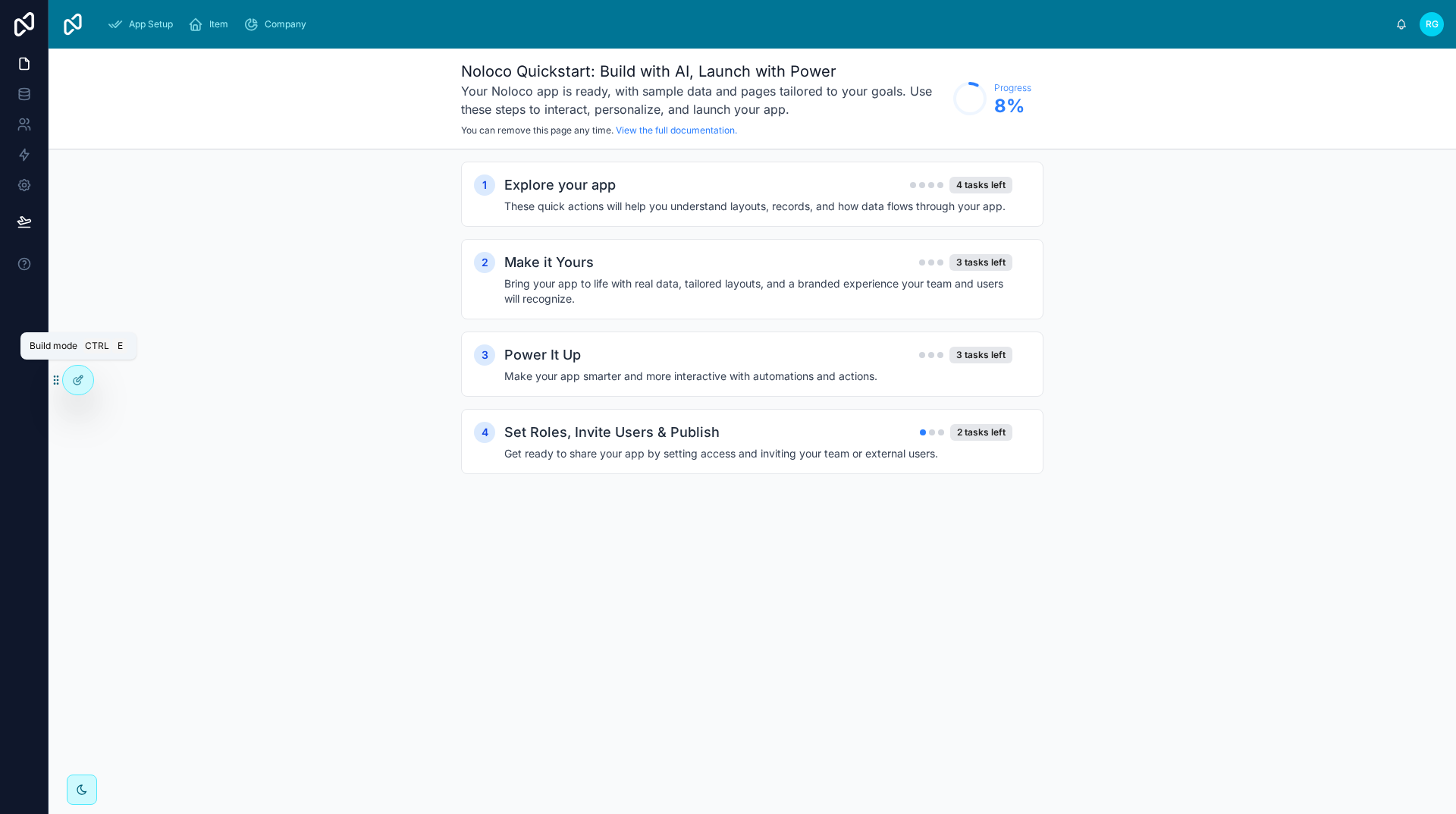
click at [83, 379] on icon at bounding box center [78, 380] width 12 height 12
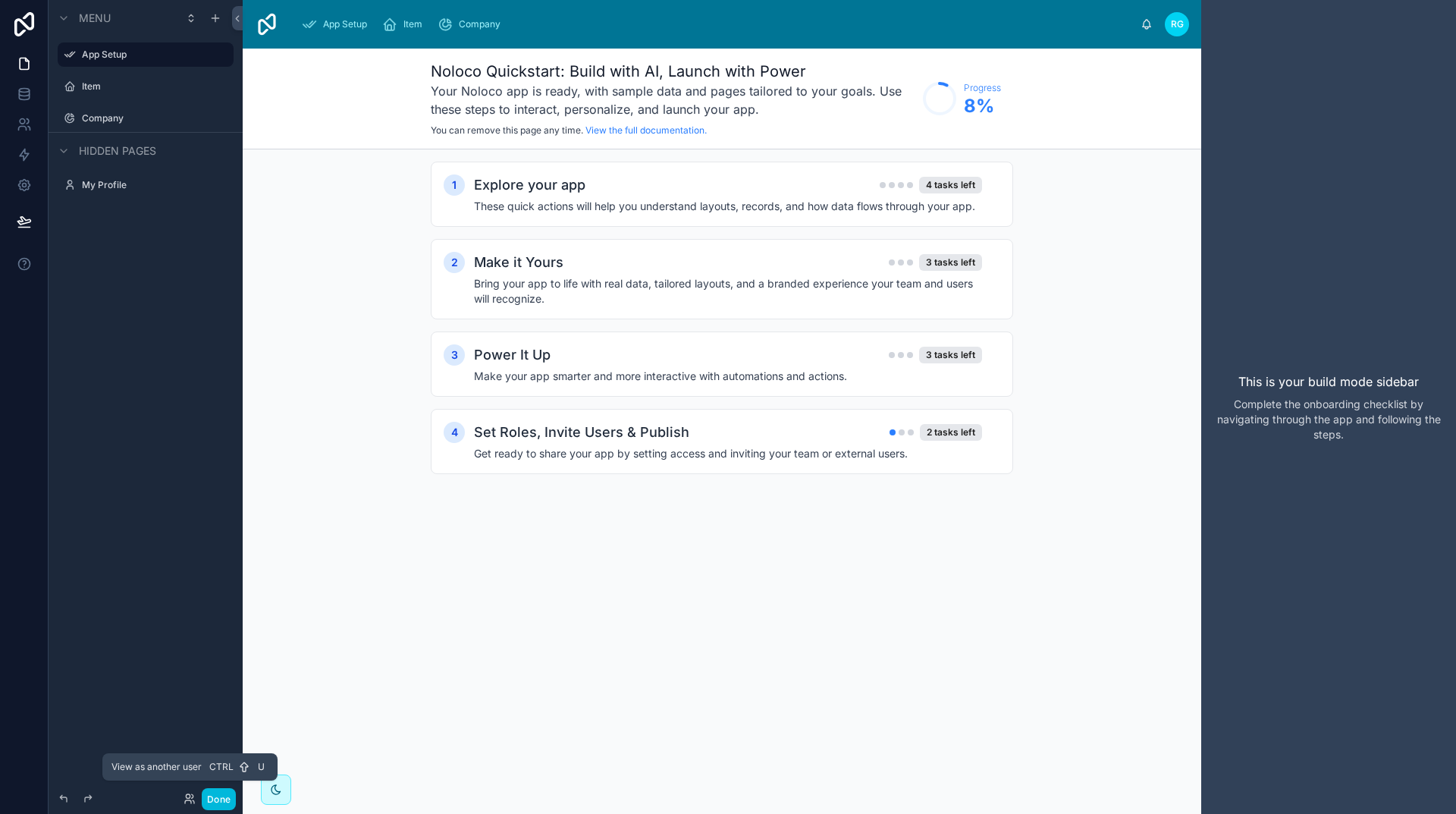
click at [186, 803] on icon at bounding box center [189, 798] width 12 height 12
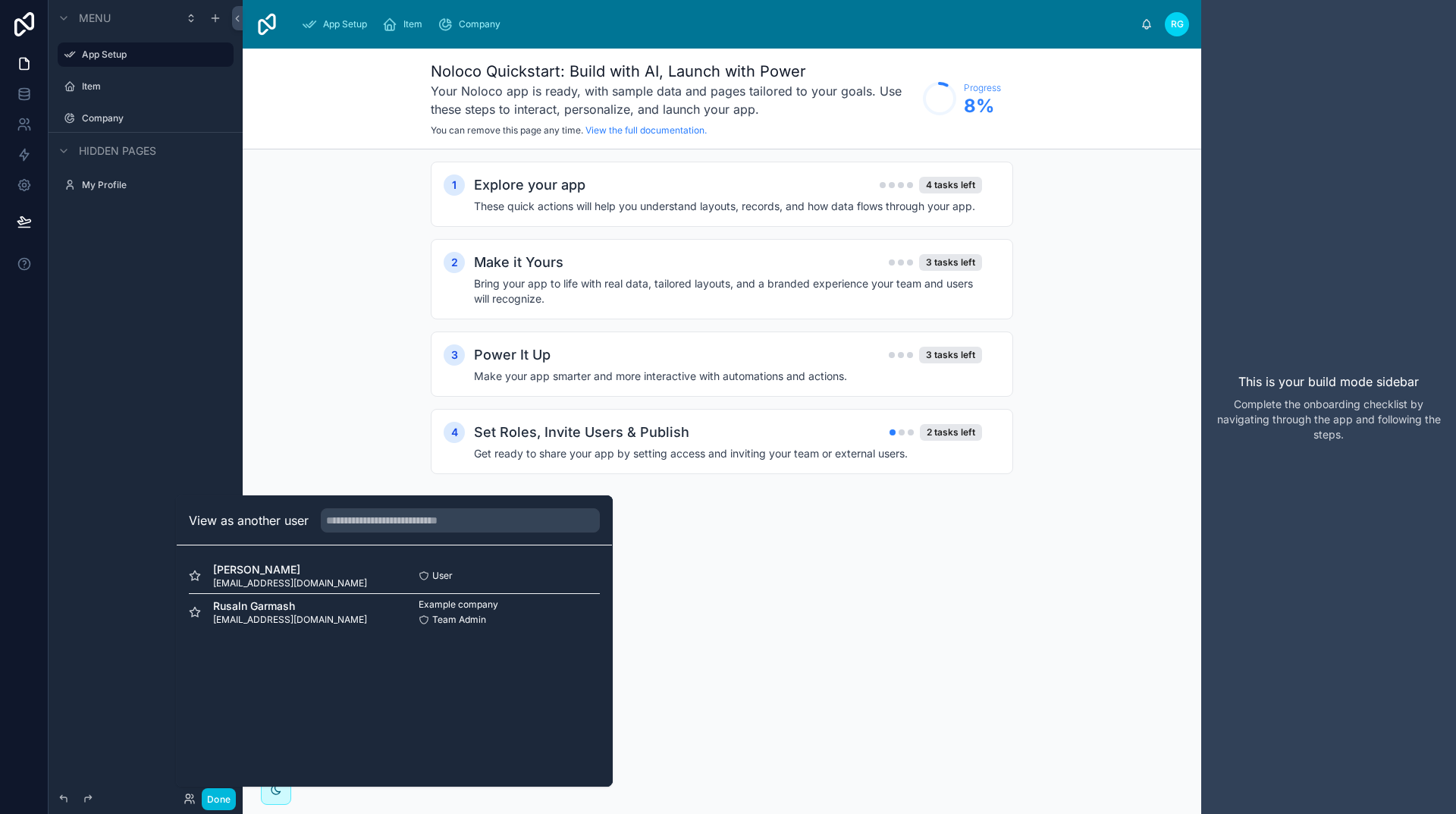
click at [0, 0] on button "Select" at bounding box center [0, 0] width 0 height 0
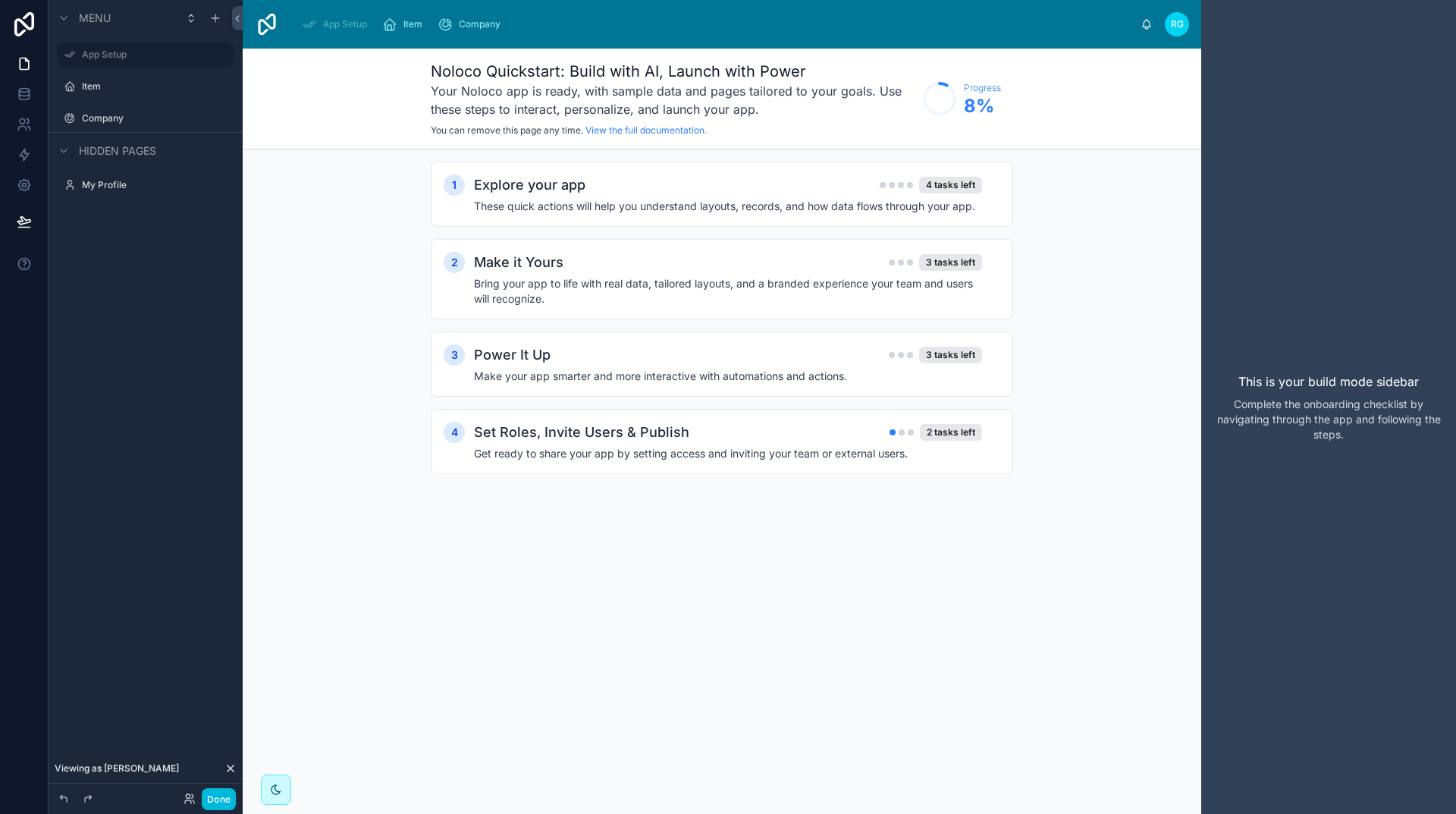
click at [227, 768] on icon at bounding box center [230, 768] width 12 height 12
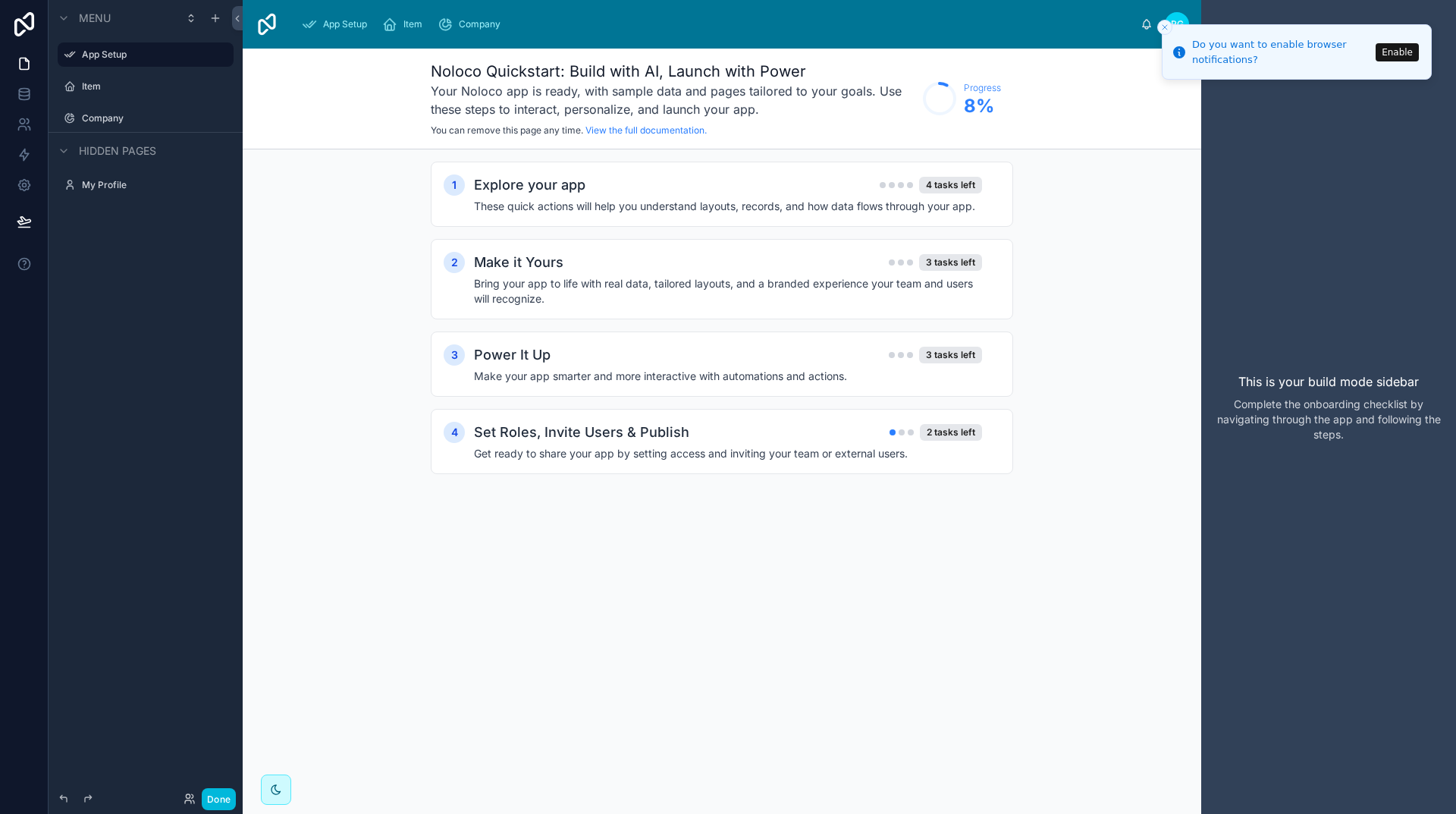
click at [107, 89] on label "Item" at bounding box center [152, 86] width 142 height 12
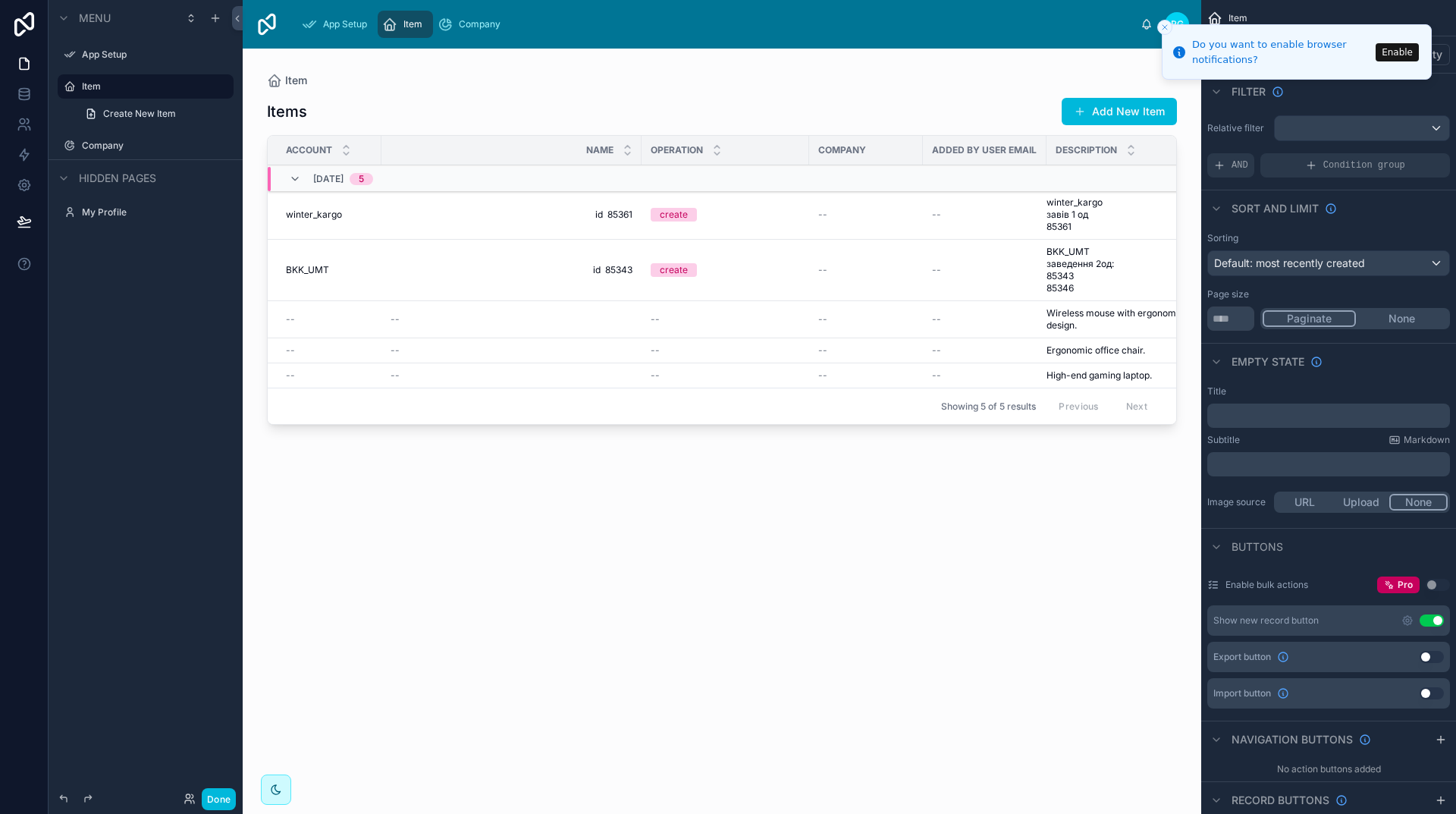
click at [133, 116] on span "Create New Item" at bounding box center [139, 113] width 72 height 12
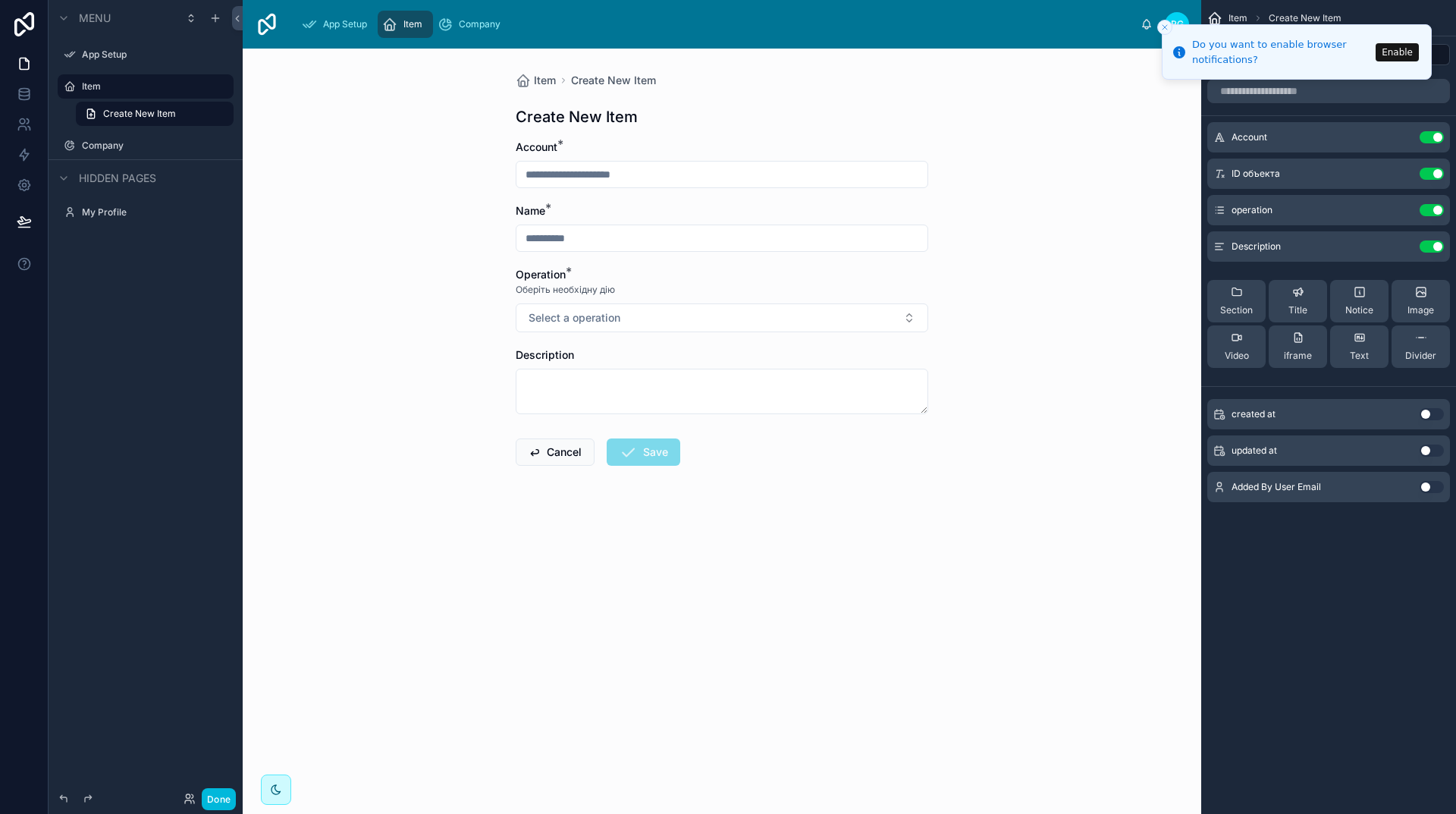
click at [1164, 27] on line "Close toast" at bounding box center [1164, 27] width 5 height 5
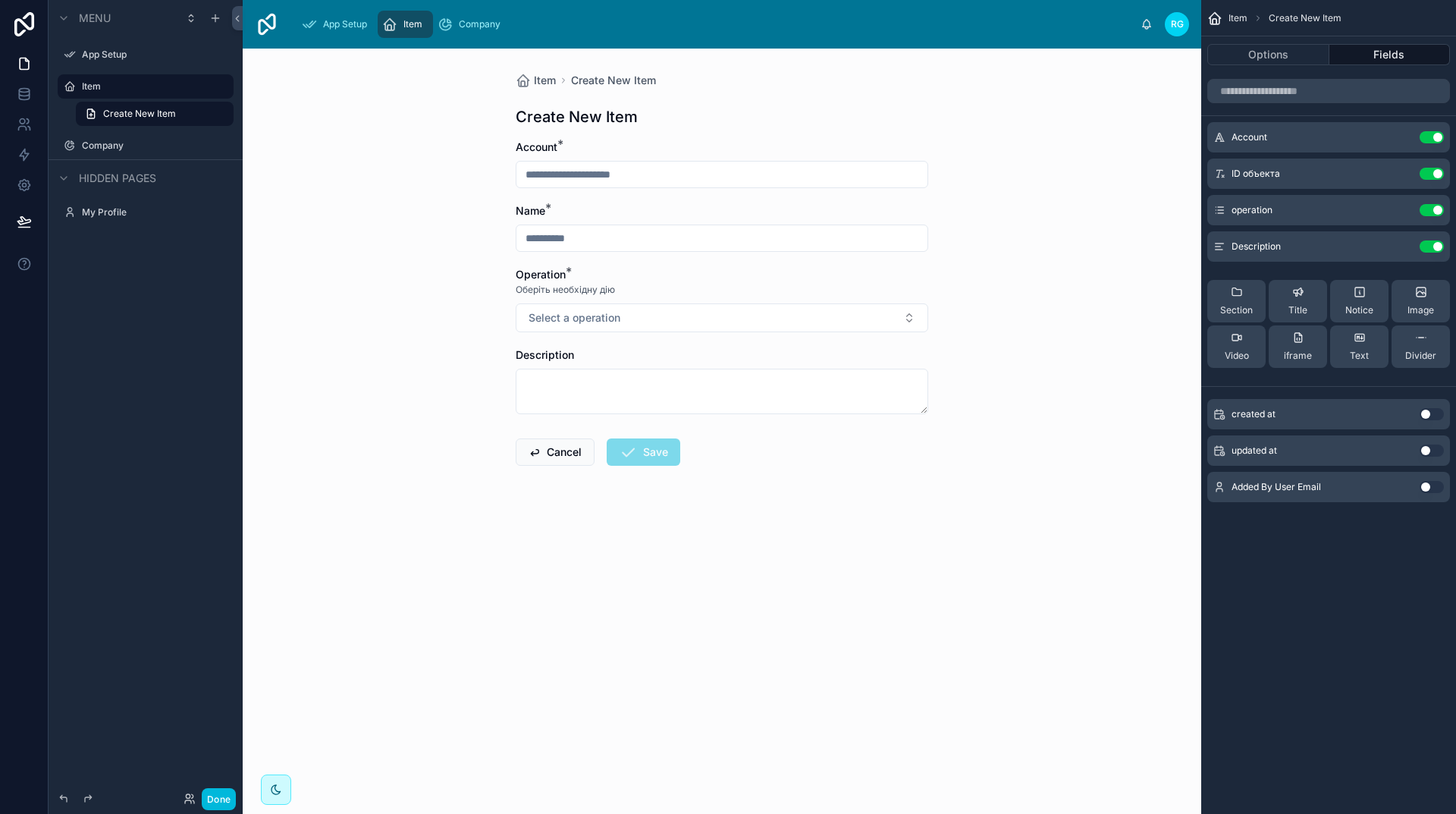
click at [98, 85] on label "Item" at bounding box center [152, 86] width 142 height 12
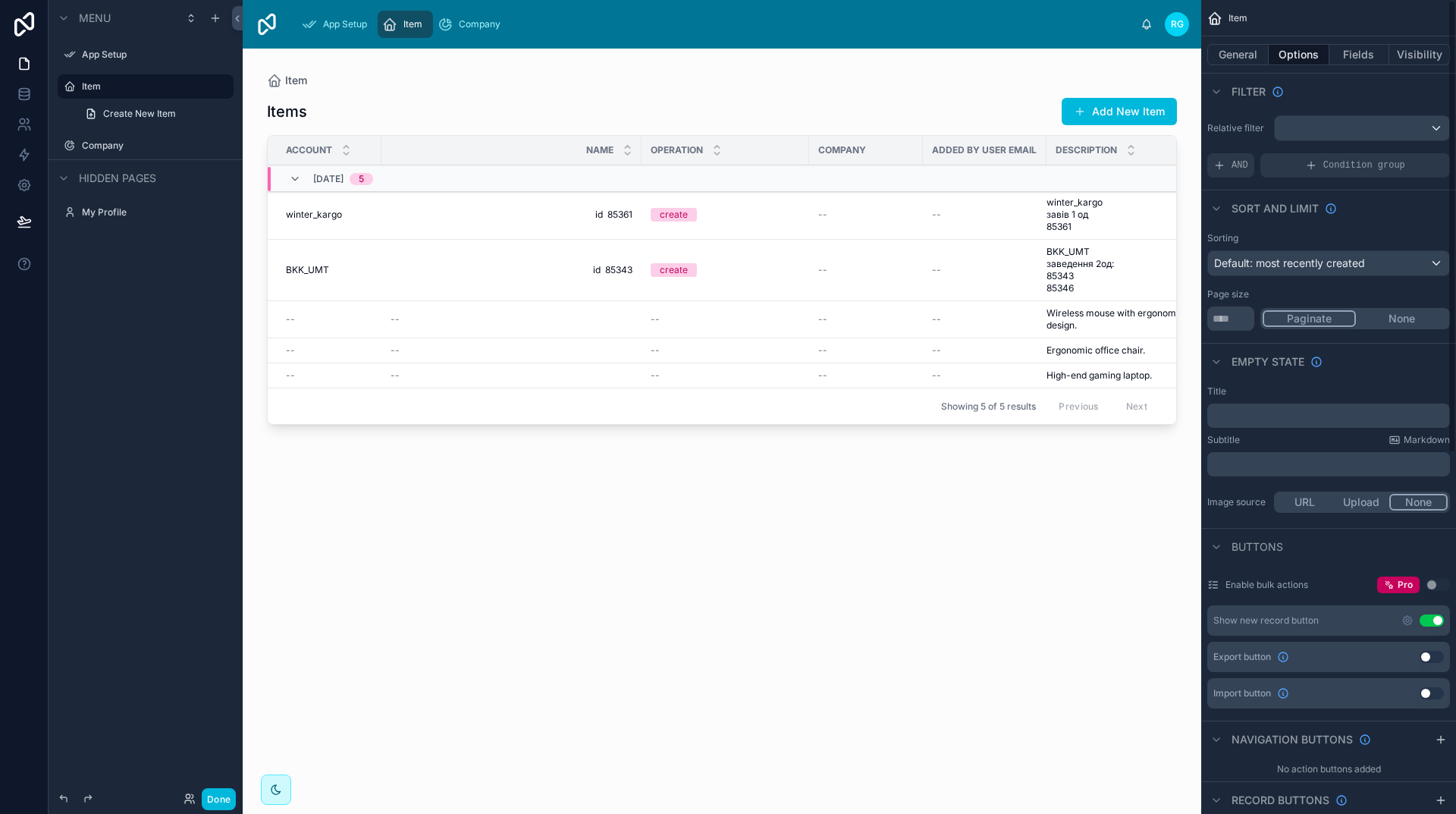
click at [1249, 57] on button "General" at bounding box center [1238, 54] width 61 height 21
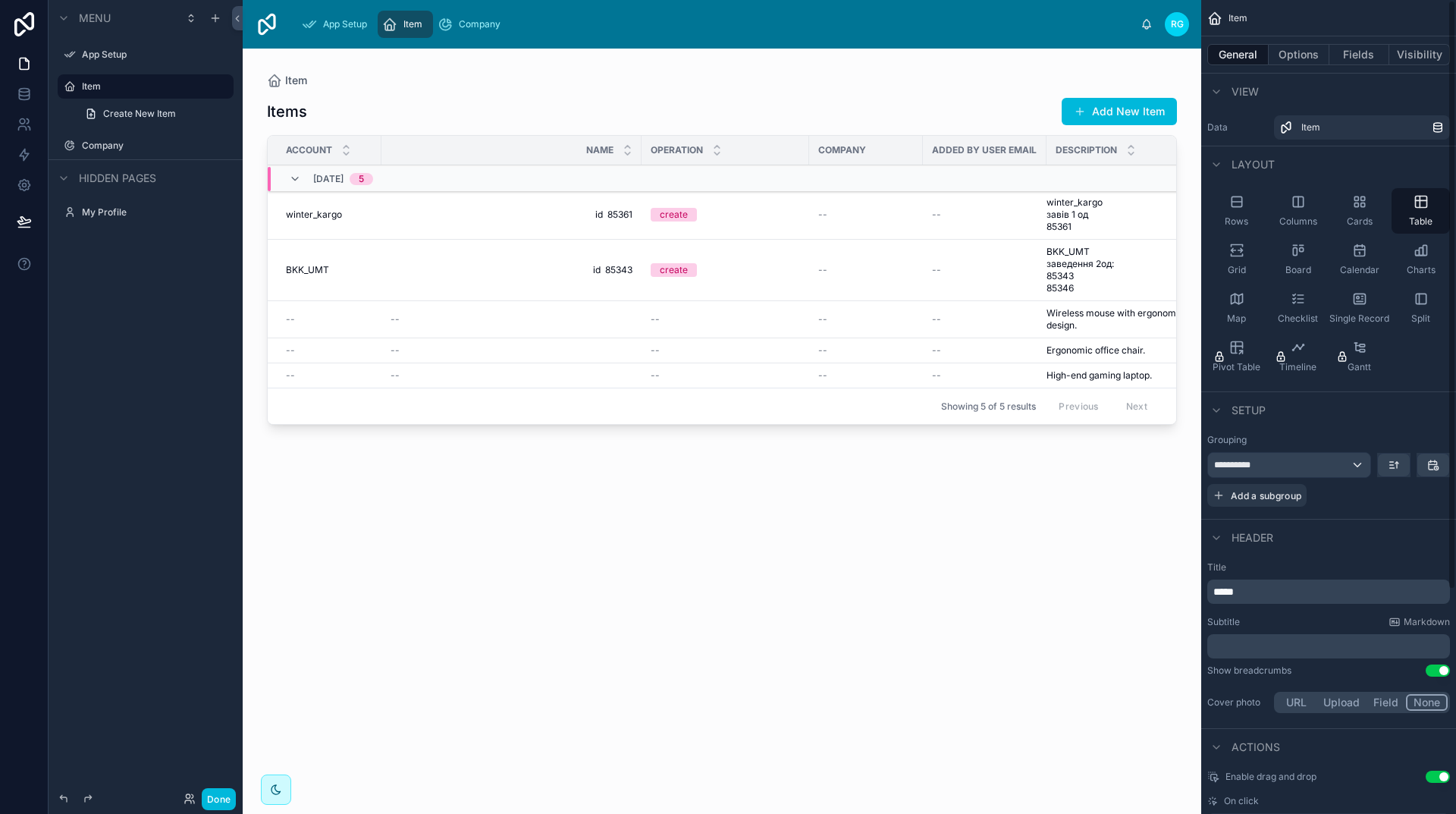
click at [1305, 55] on button "Options" at bounding box center [1299, 54] width 61 height 21
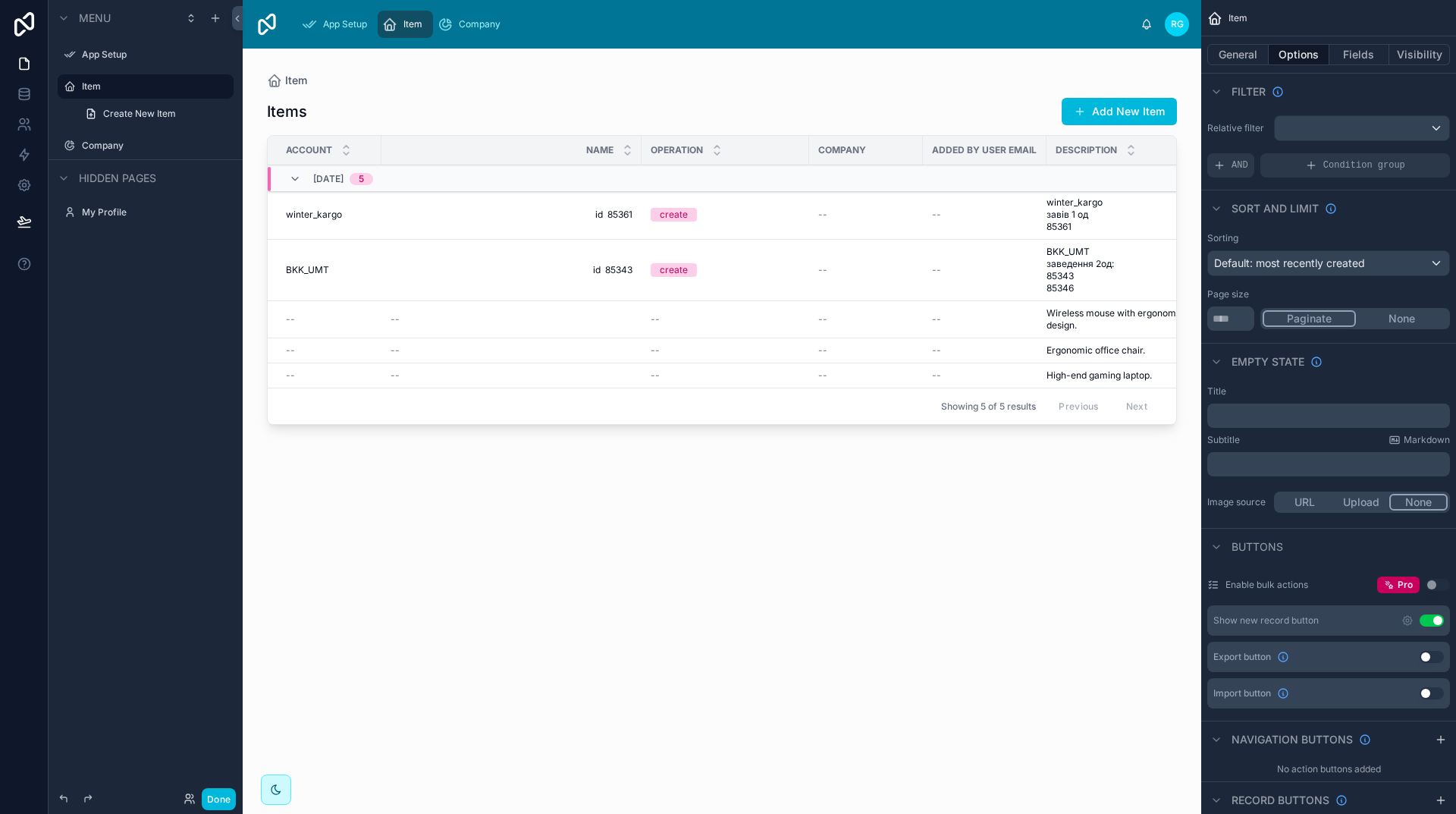
drag, startPoint x: 1362, startPoint y: 58, endPoint x: 1363, endPoint y: 48, distance: 10.0
click at [1361, 57] on button "Fields" at bounding box center [1360, 54] width 61 height 21
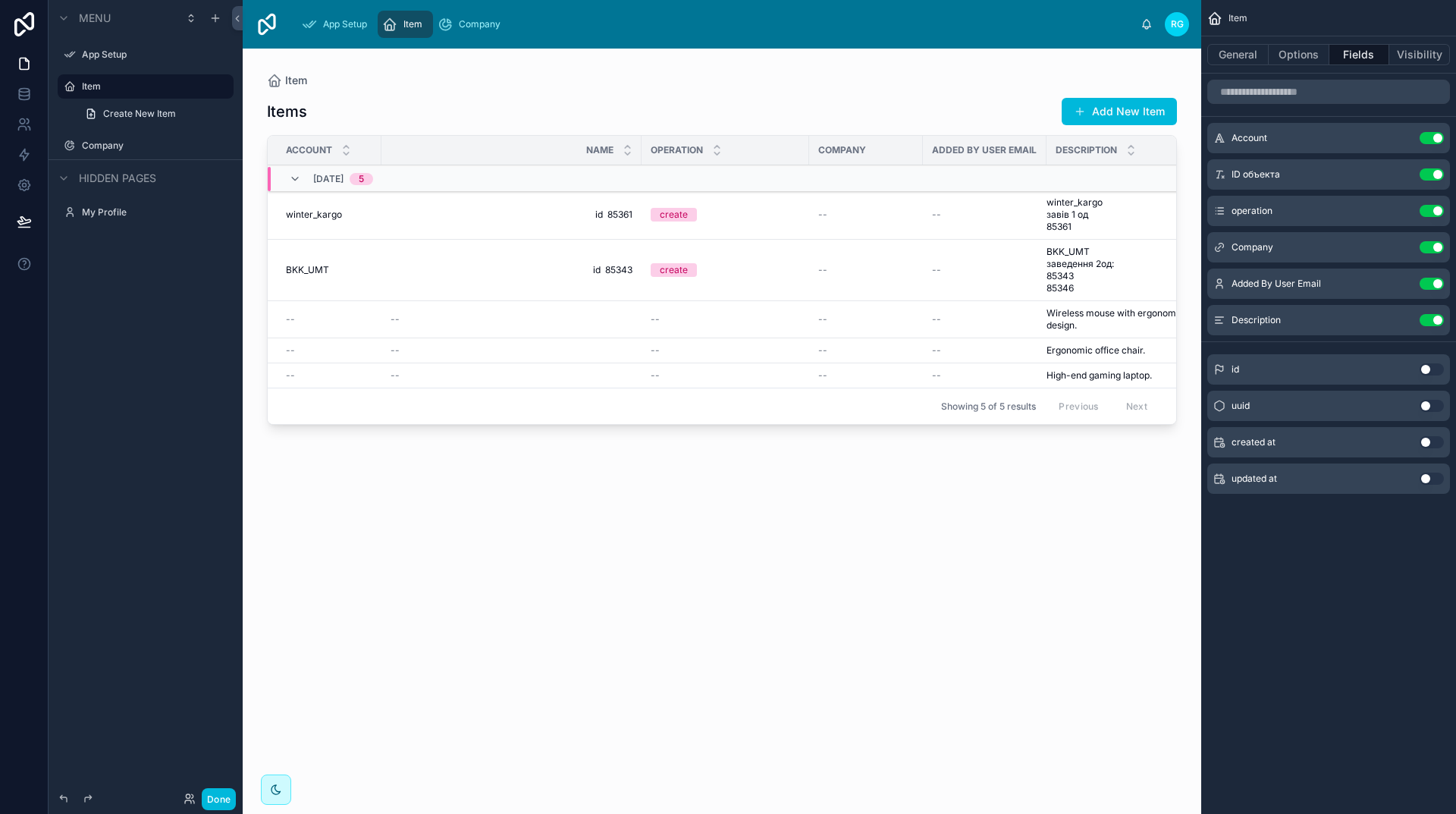
click at [1435, 249] on button "Use setting" at bounding box center [1431, 247] width 24 height 12
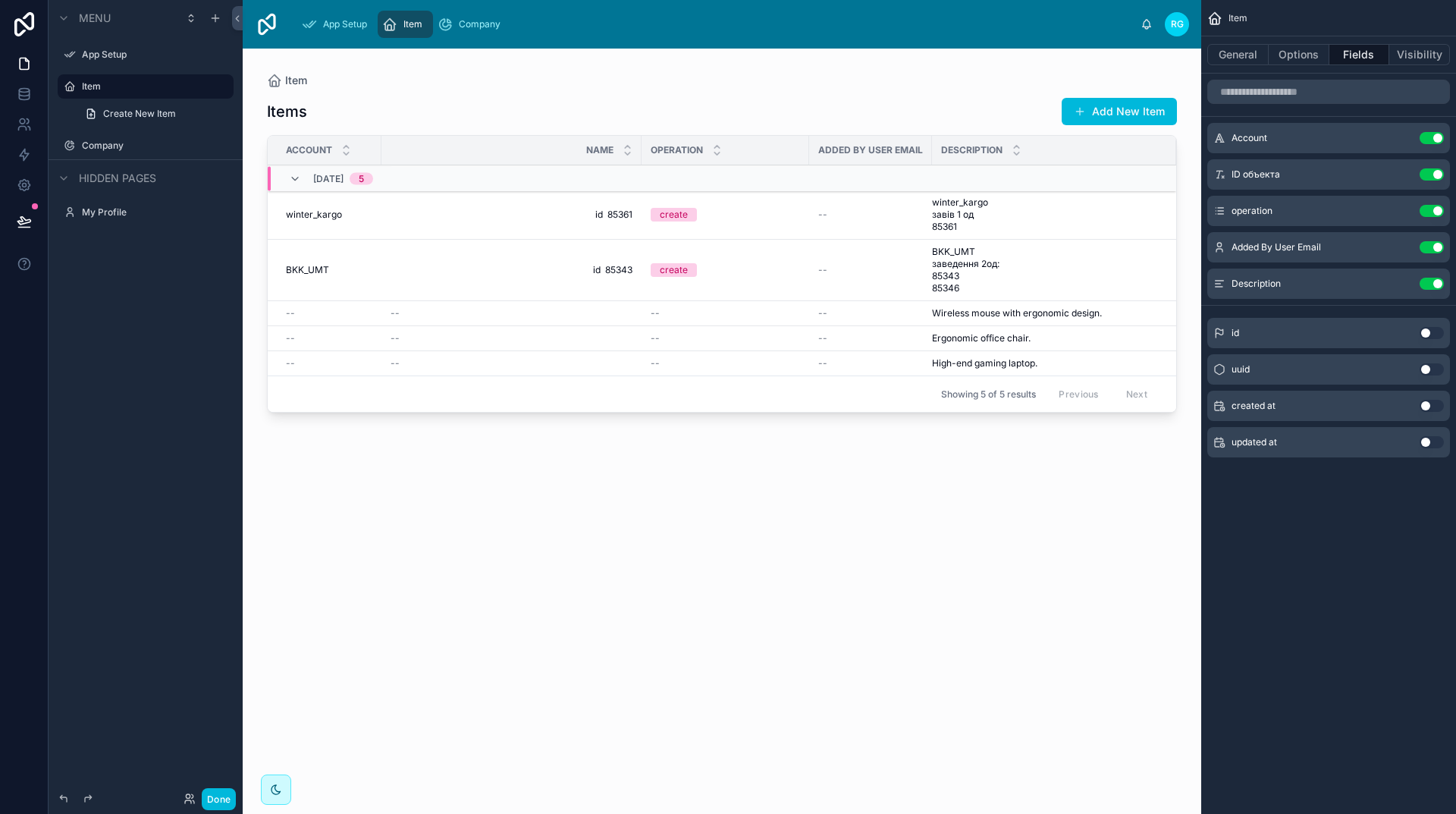
click at [1428, 405] on button "Use setting" at bounding box center [1431, 406] width 24 height 12
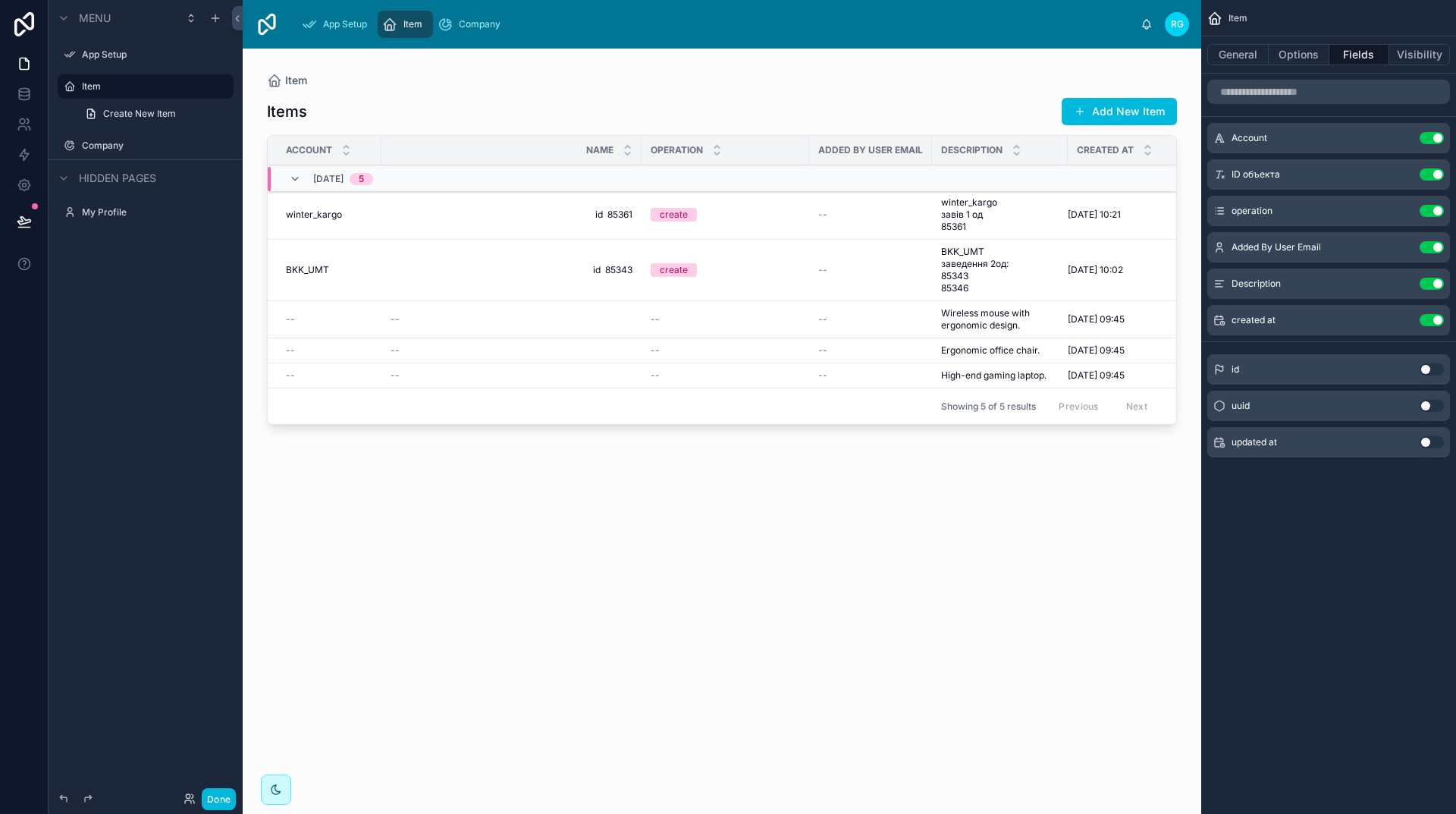
click at [1427, 368] on button "Use setting" at bounding box center [1431, 369] width 24 height 12
drag, startPoint x: 906, startPoint y: 428, endPoint x: 1081, endPoint y: 429, distance: 175.0
click at [1081, 429] on div at bounding box center [722, 422] width 959 height 747
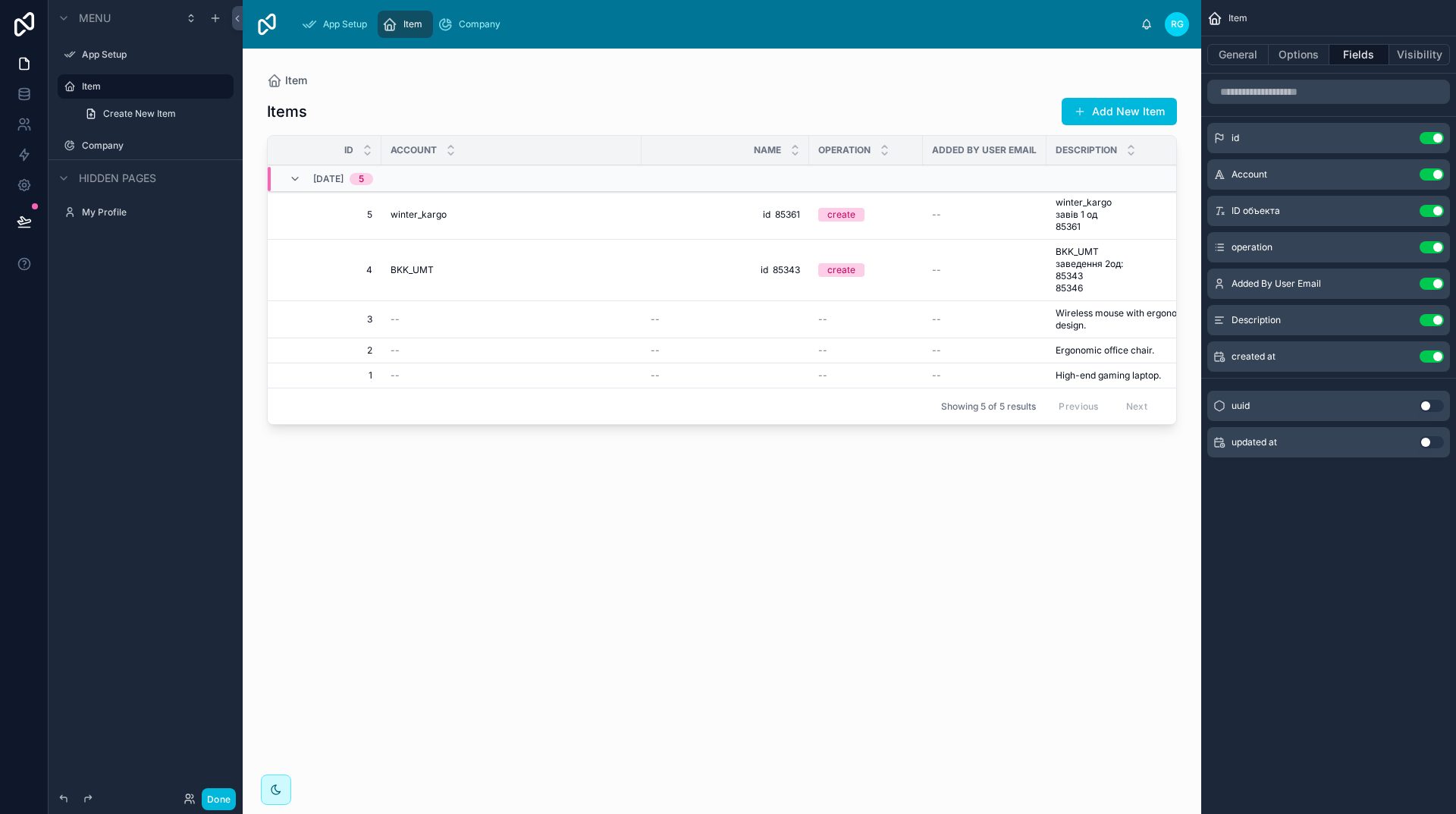
click at [1428, 405] on button "Use setting" at bounding box center [1431, 406] width 24 height 12
click at [1432, 392] on button "Use setting" at bounding box center [1431, 393] width 24 height 12
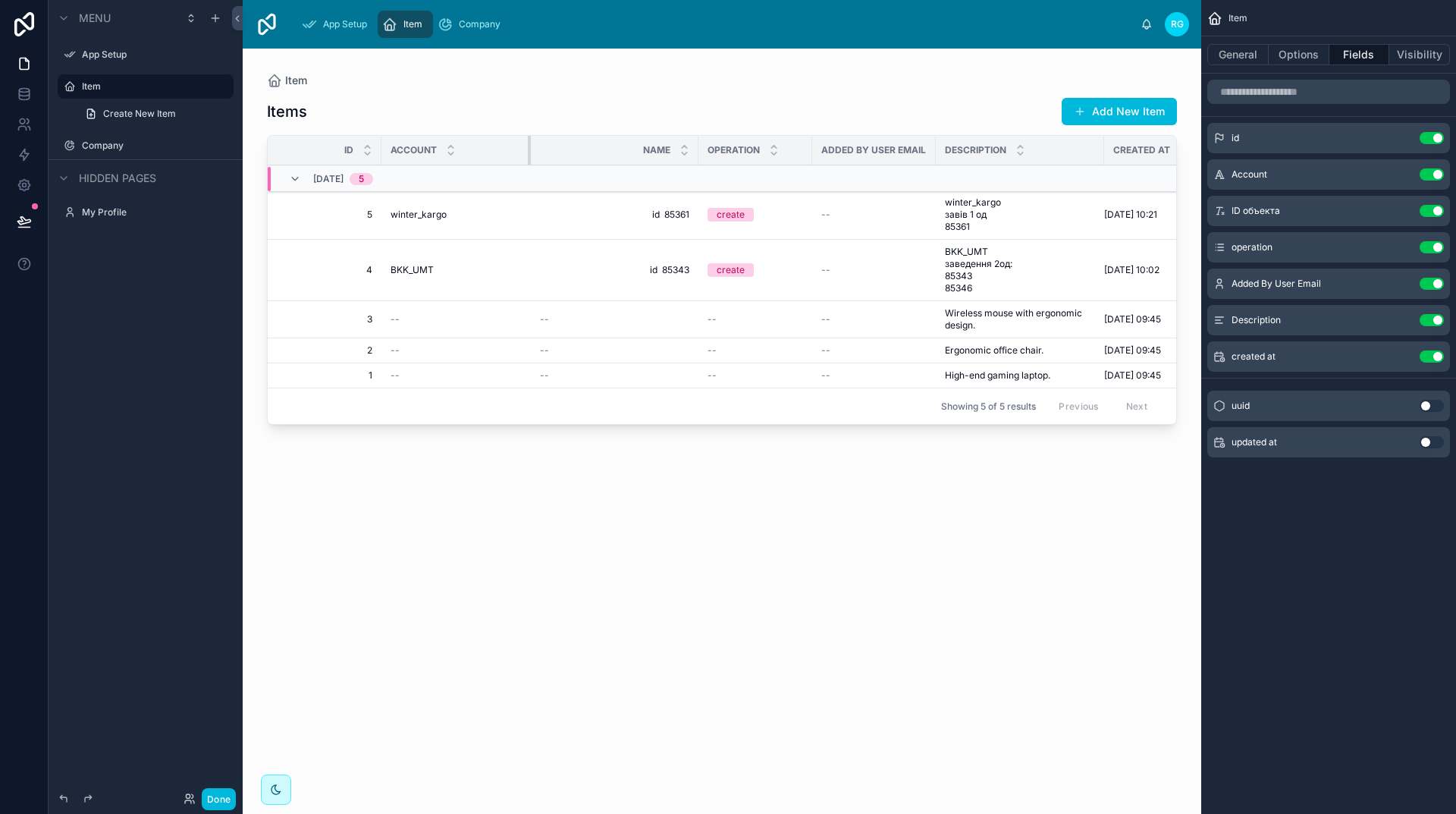
drag, startPoint x: 639, startPoint y: 147, endPoint x: 528, endPoint y: 144, distance: 111.0
click at [528, 144] on div at bounding box center [530, 150] width 6 height 28
click at [1292, 55] on button "Options" at bounding box center [1299, 54] width 61 height 21
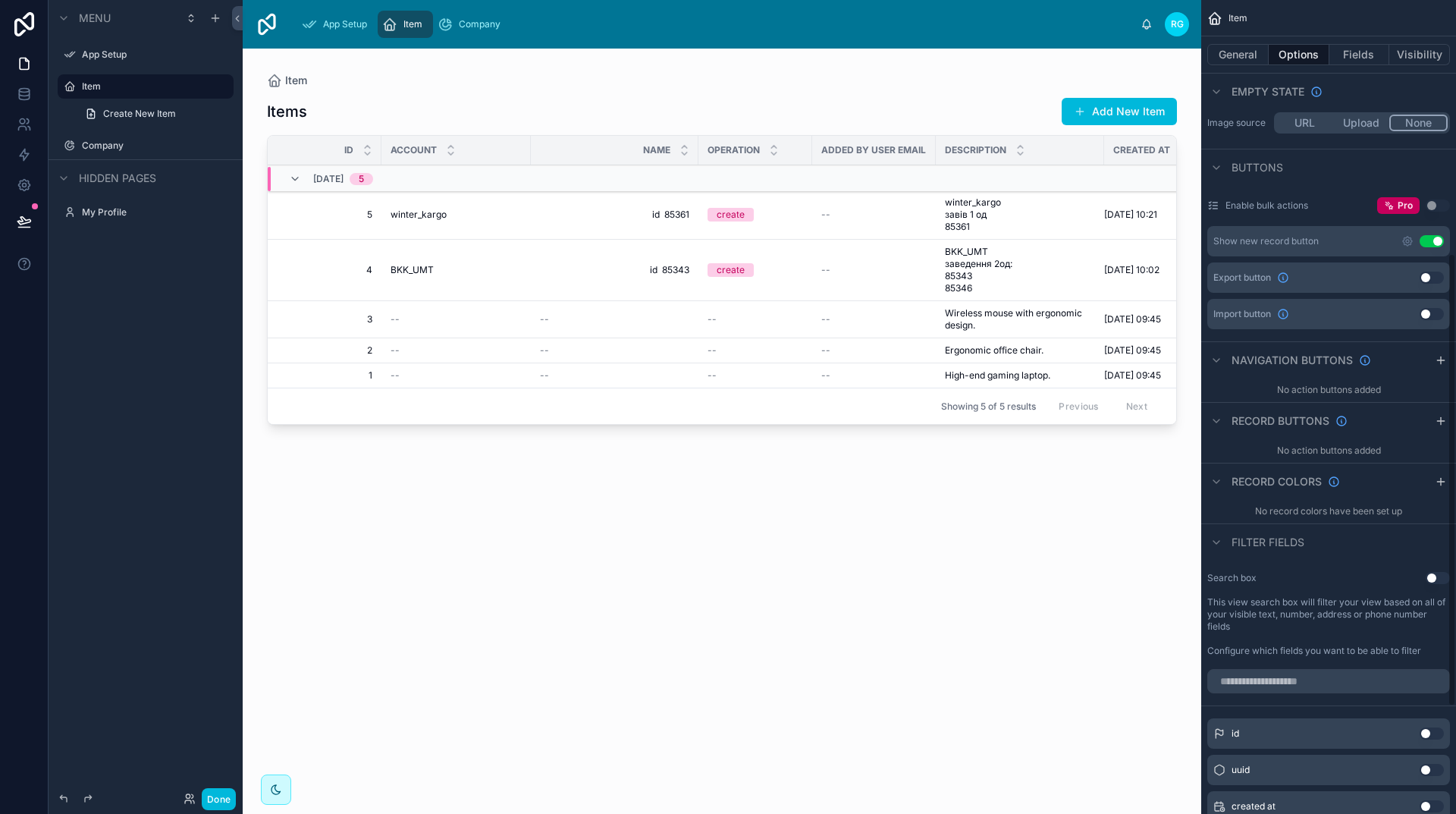
scroll to position [455, 0]
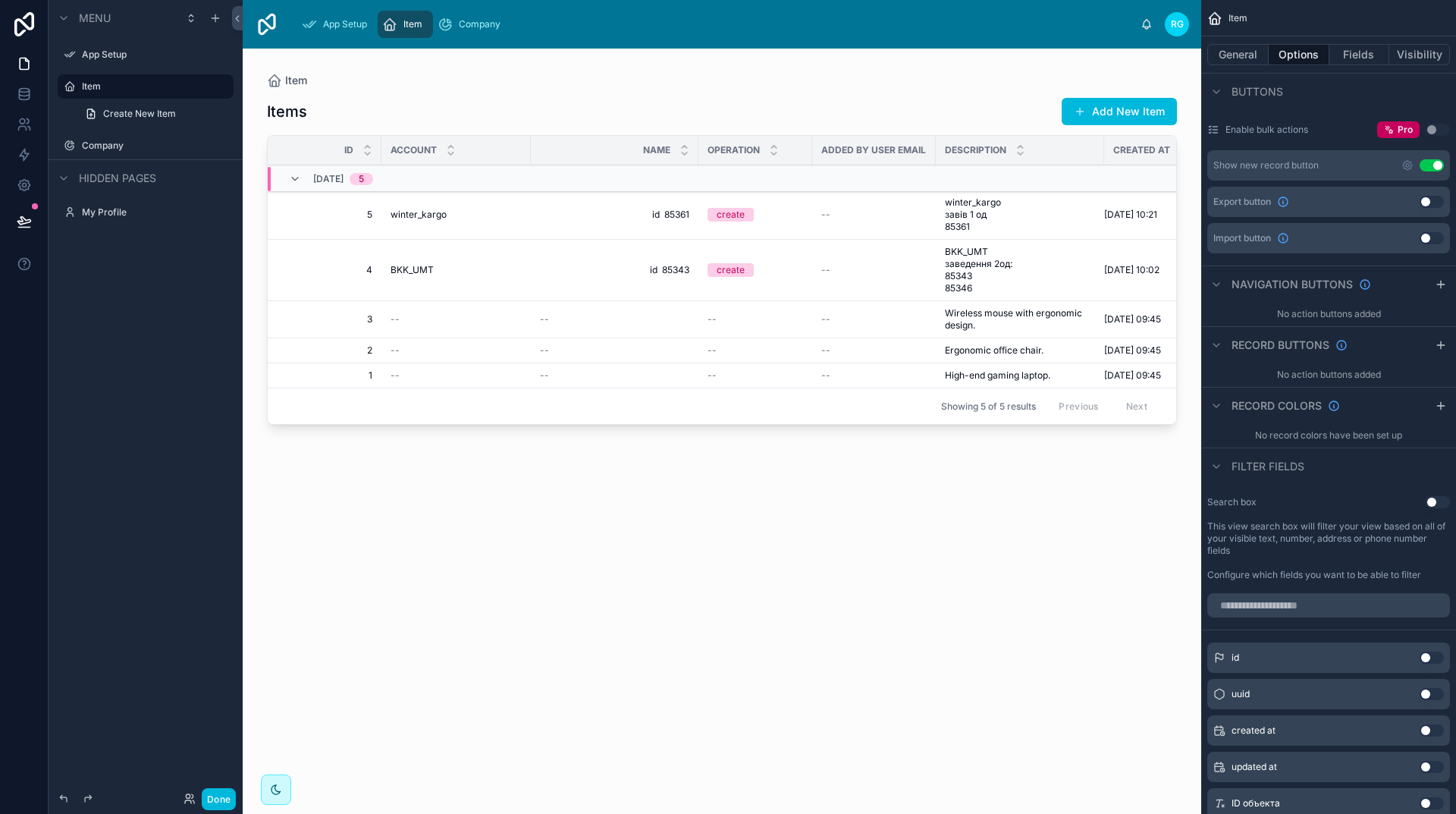
click at [1436, 503] on button "Use setting" at bounding box center [1438, 502] width 24 height 12
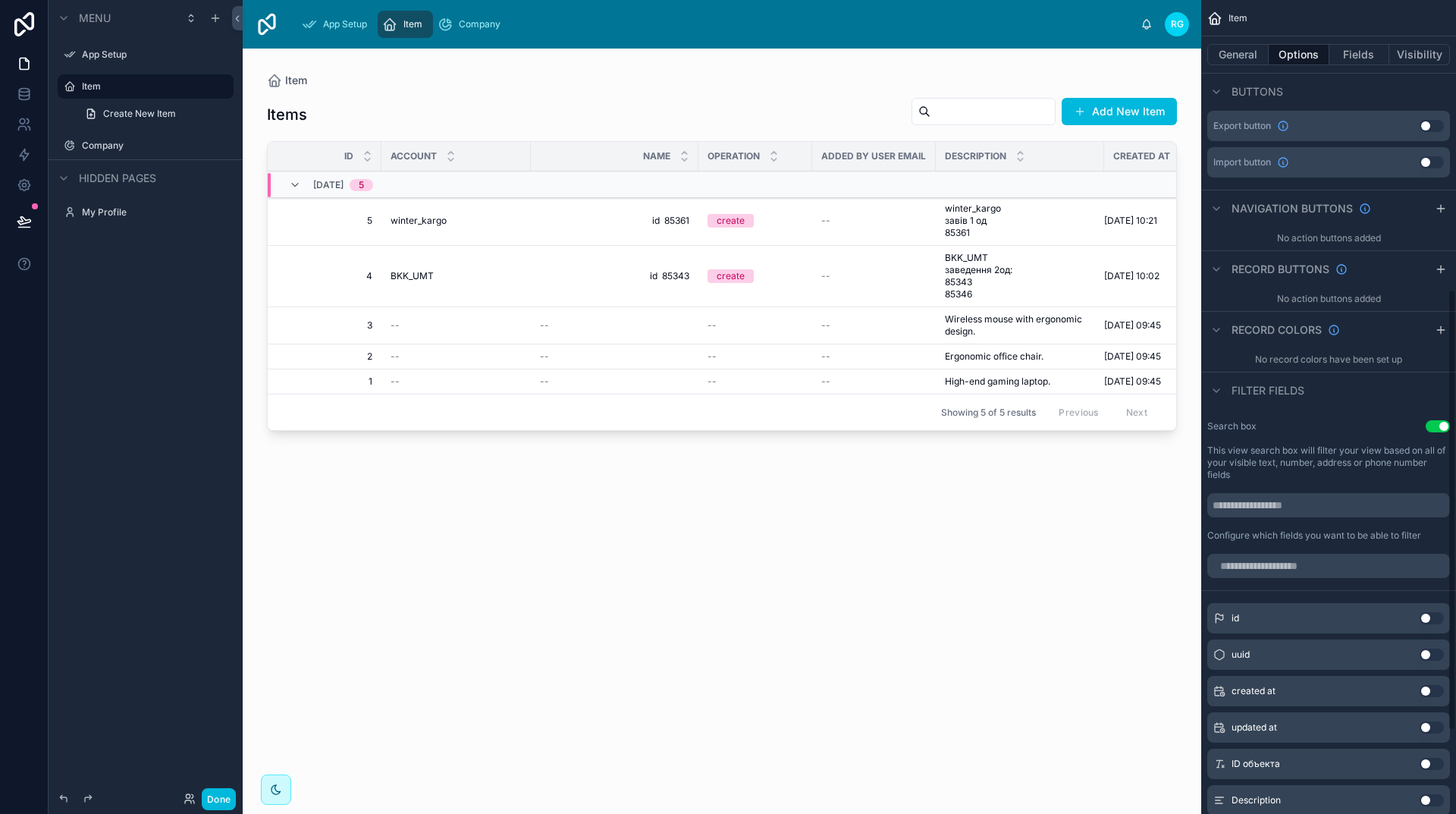
scroll to position [607, 0]
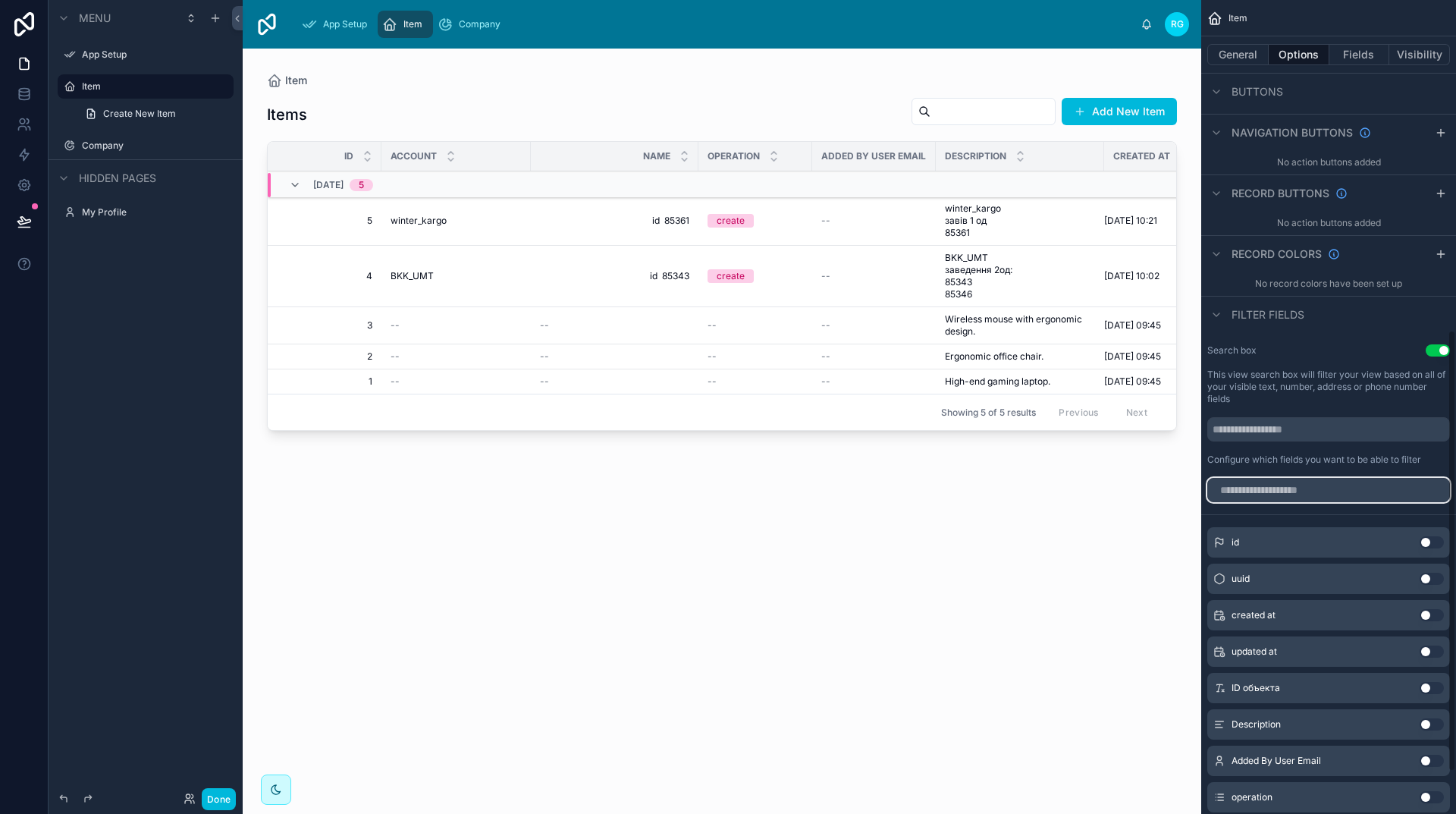
click at [1350, 486] on input "scrollable content" at bounding box center [1328, 490] width 243 height 24
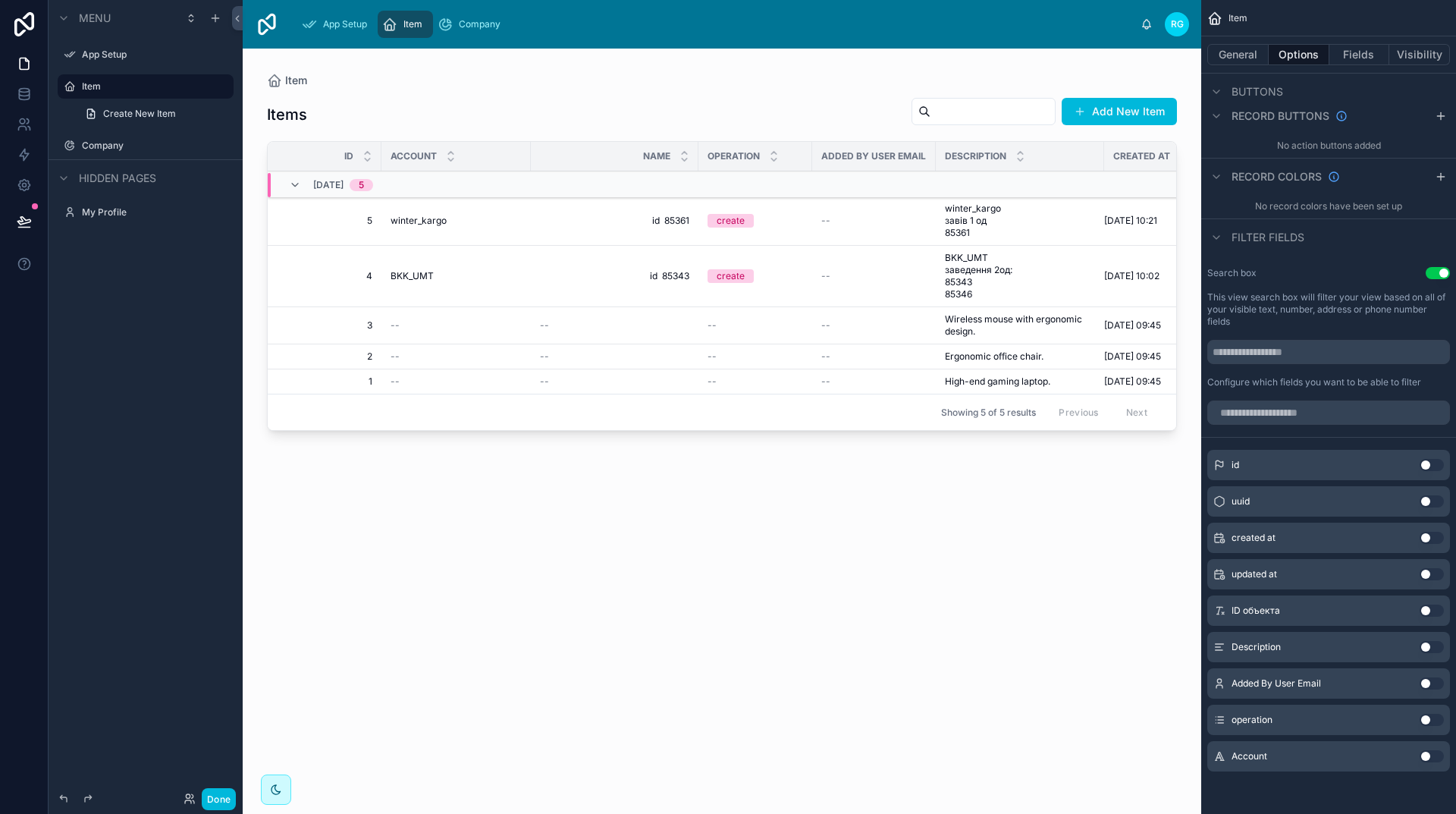
click at [1429, 759] on button "Use setting" at bounding box center [1431, 756] width 24 height 12
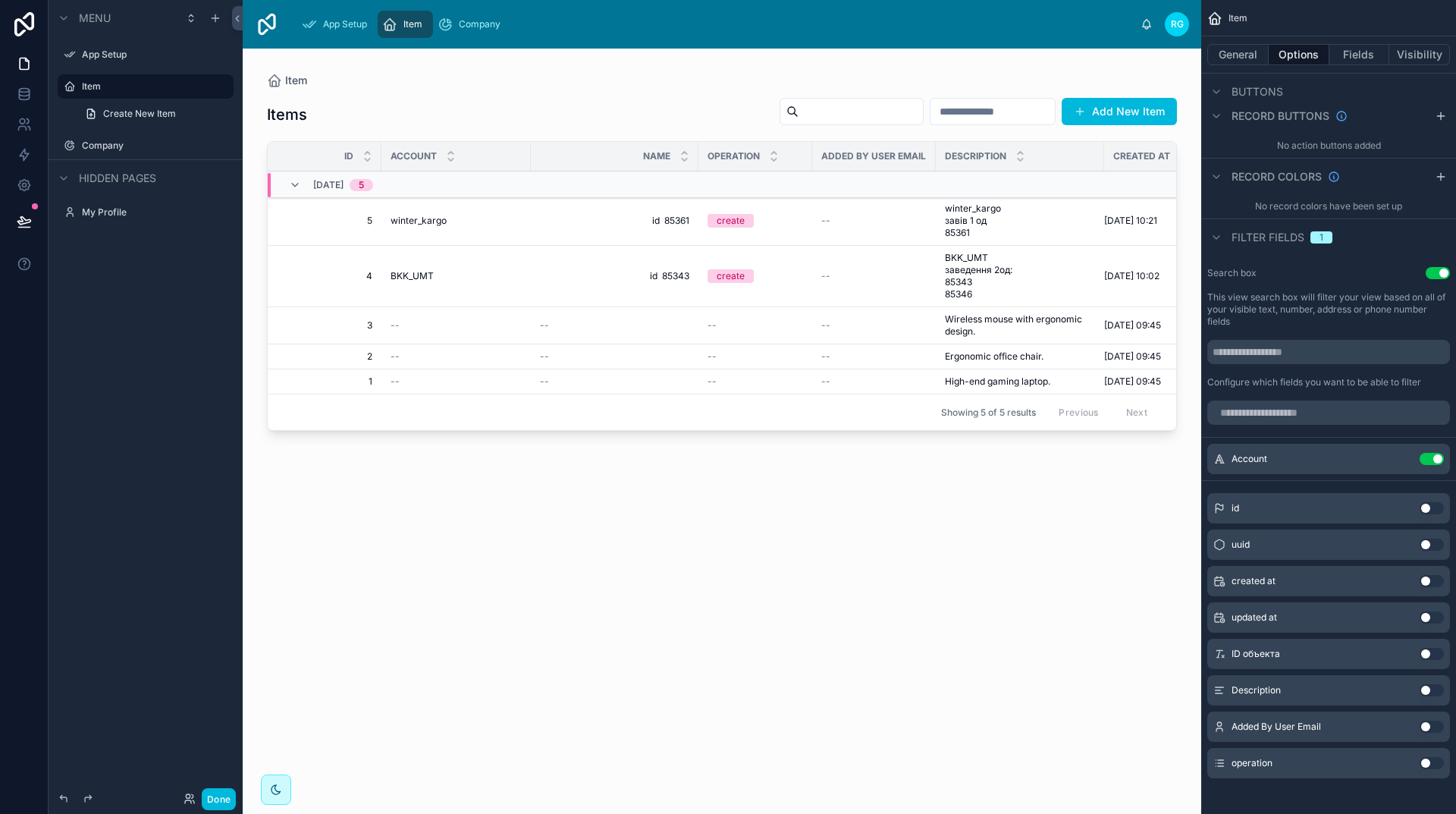
click at [1428, 763] on button "Use setting" at bounding box center [1431, 763] width 24 height 12
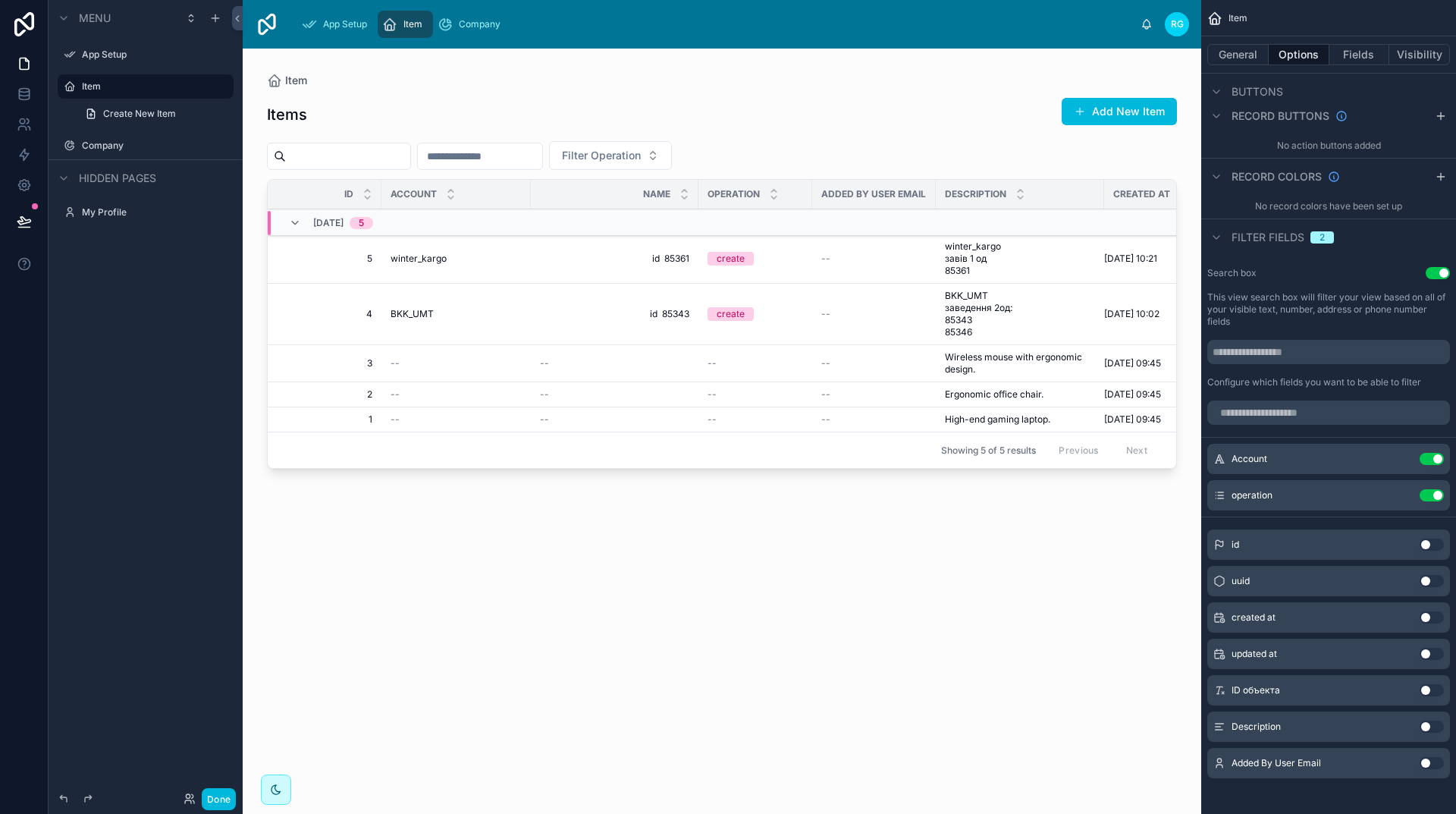
click at [1425, 687] on button "Use setting" at bounding box center [1431, 690] width 24 height 12
click at [1441, 272] on button "Use setting" at bounding box center [1438, 273] width 24 height 12
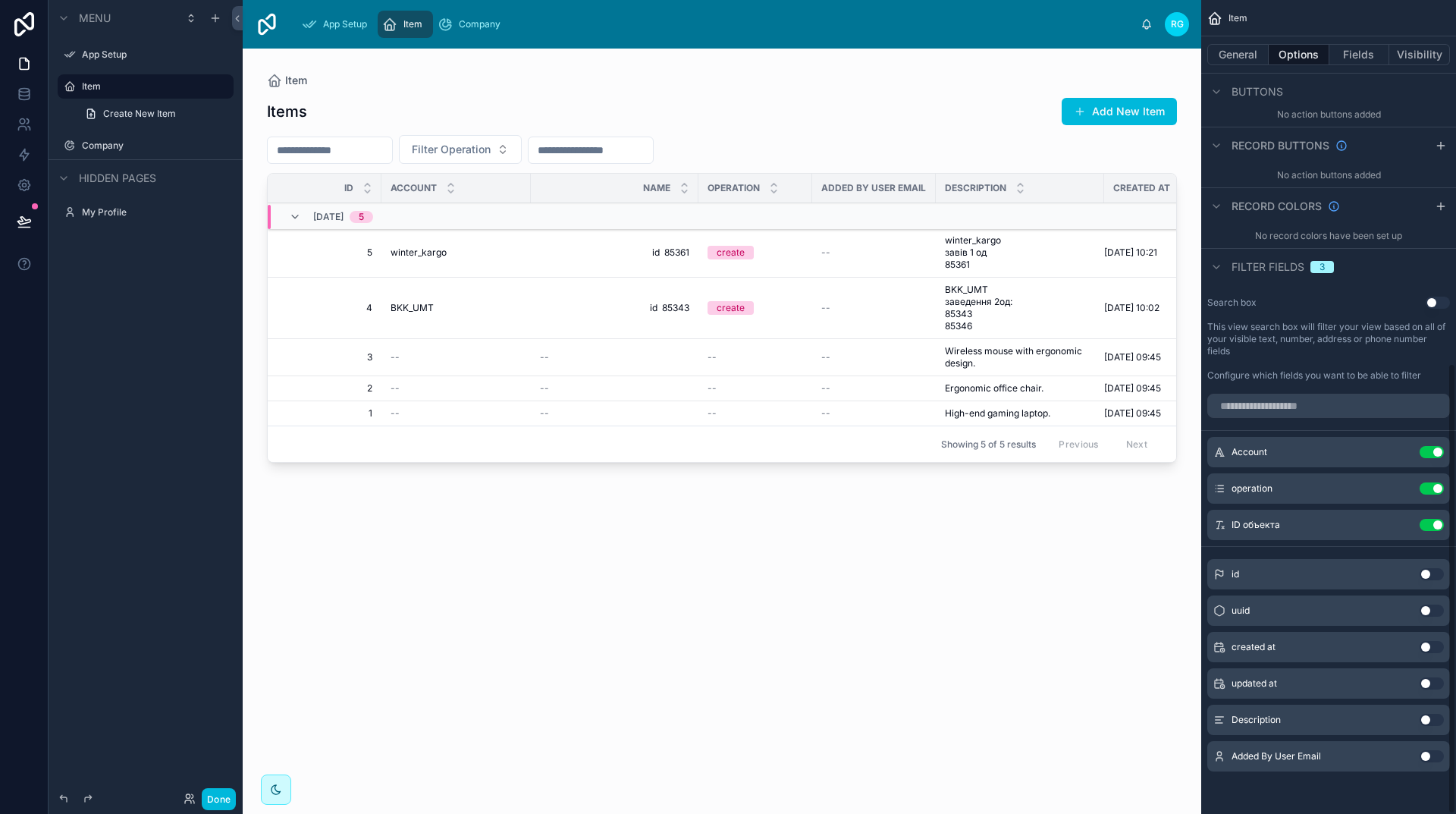
scroll to position [654, 0]
click at [19, 223] on icon at bounding box center [24, 220] width 13 height 7
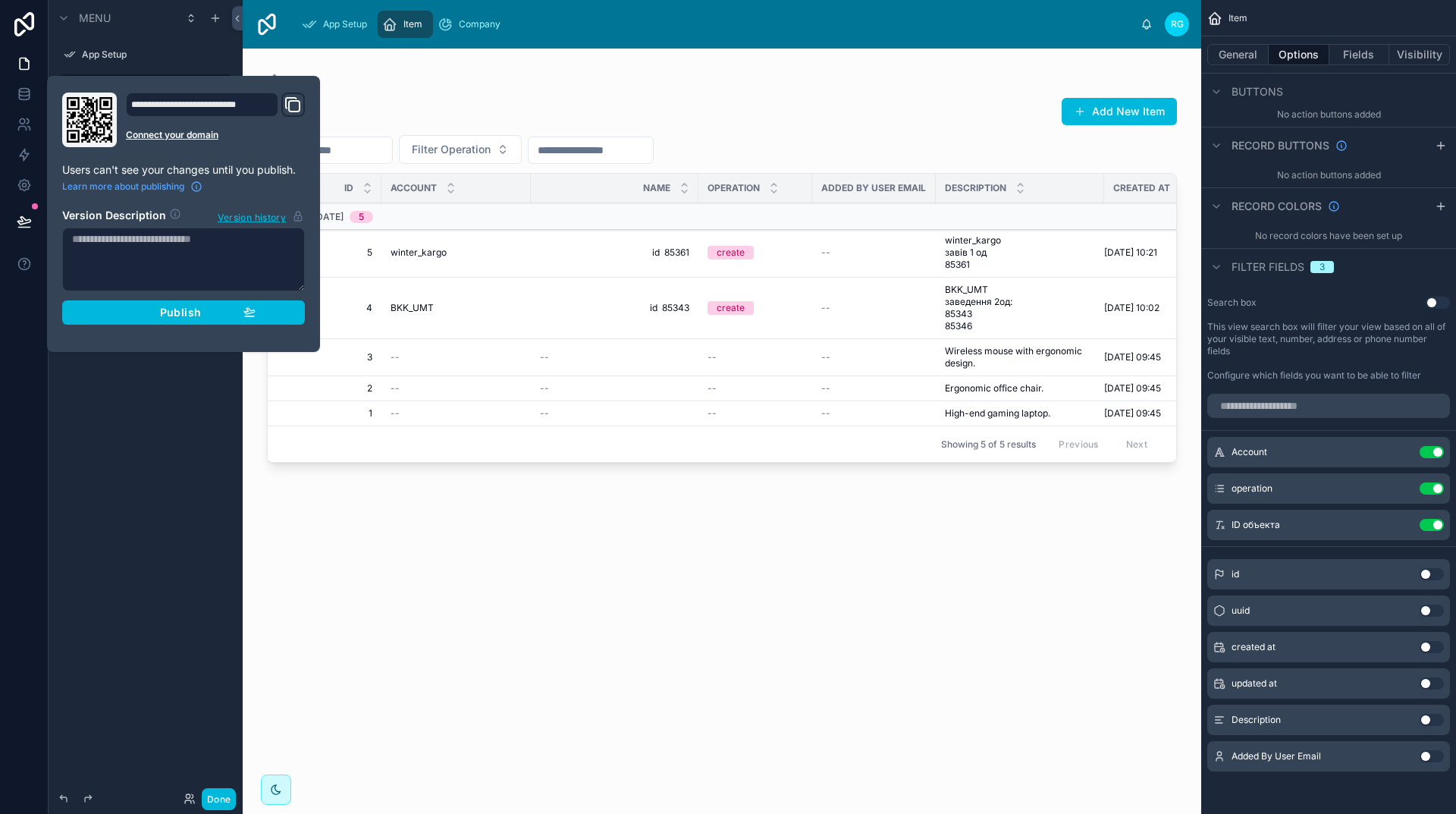
click at [205, 318] on div "Publish" at bounding box center [183, 312] width 144 height 14
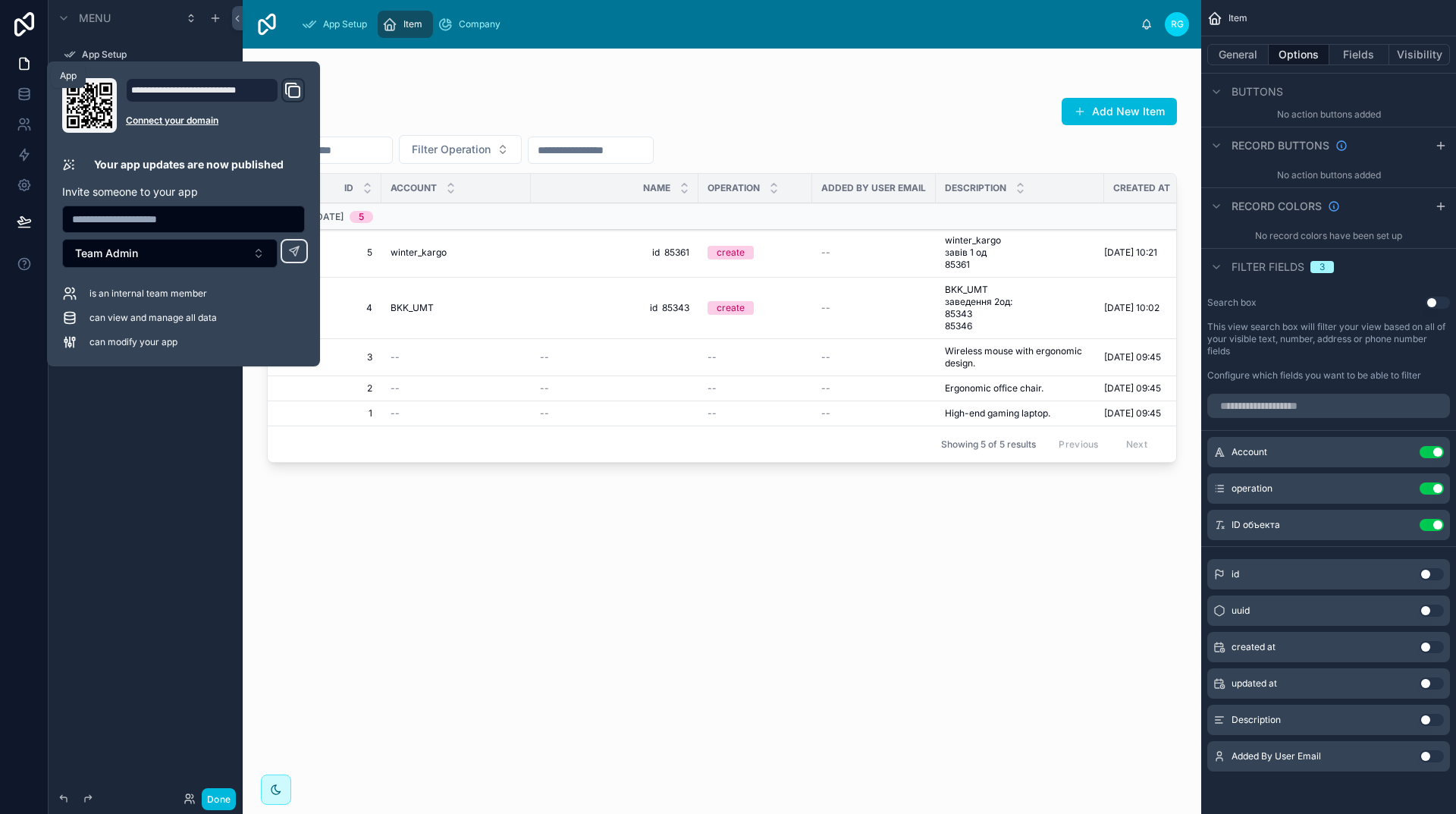
click at [24, 61] on icon at bounding box center [24, 63] width 16 height 16
